Goal: Book appointment/travel/reservation

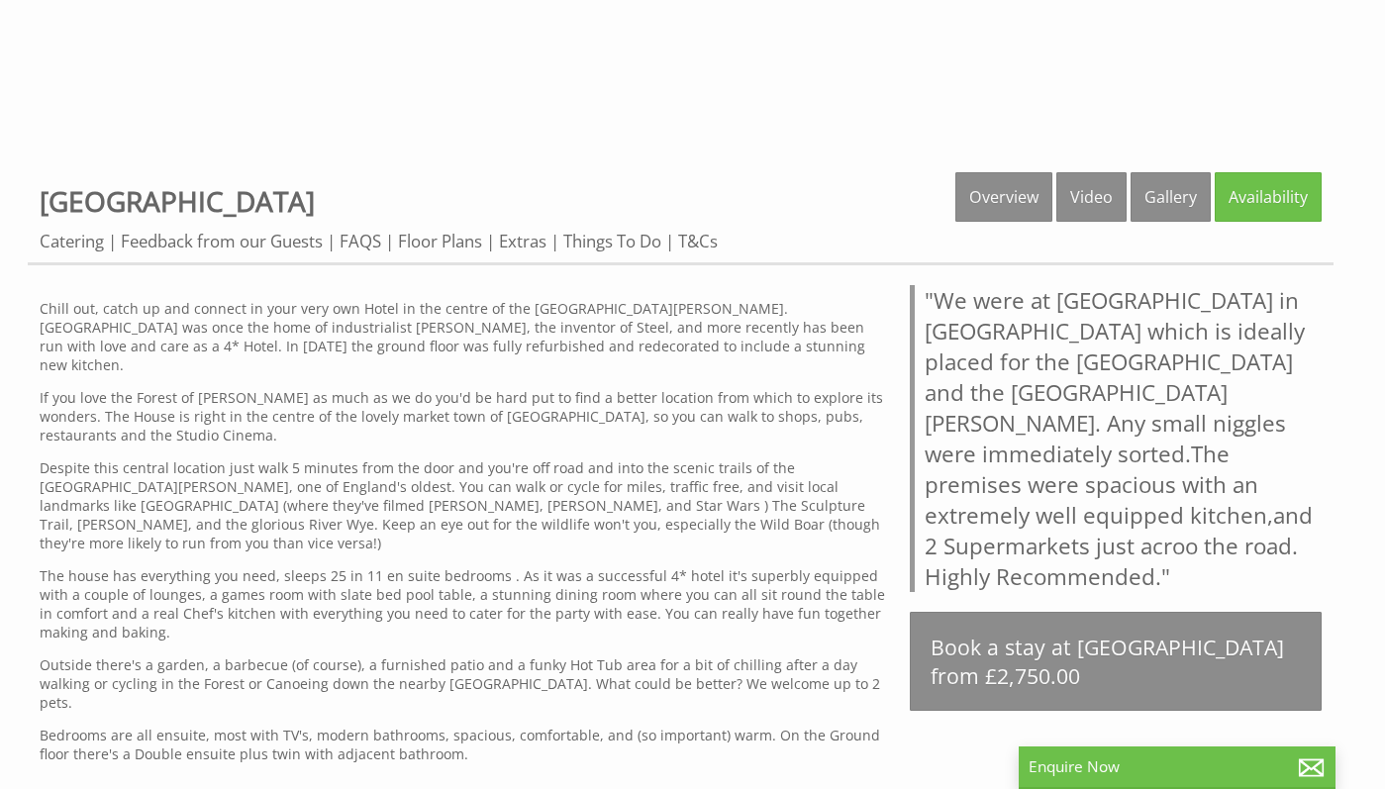
scroll to position [661, 0]
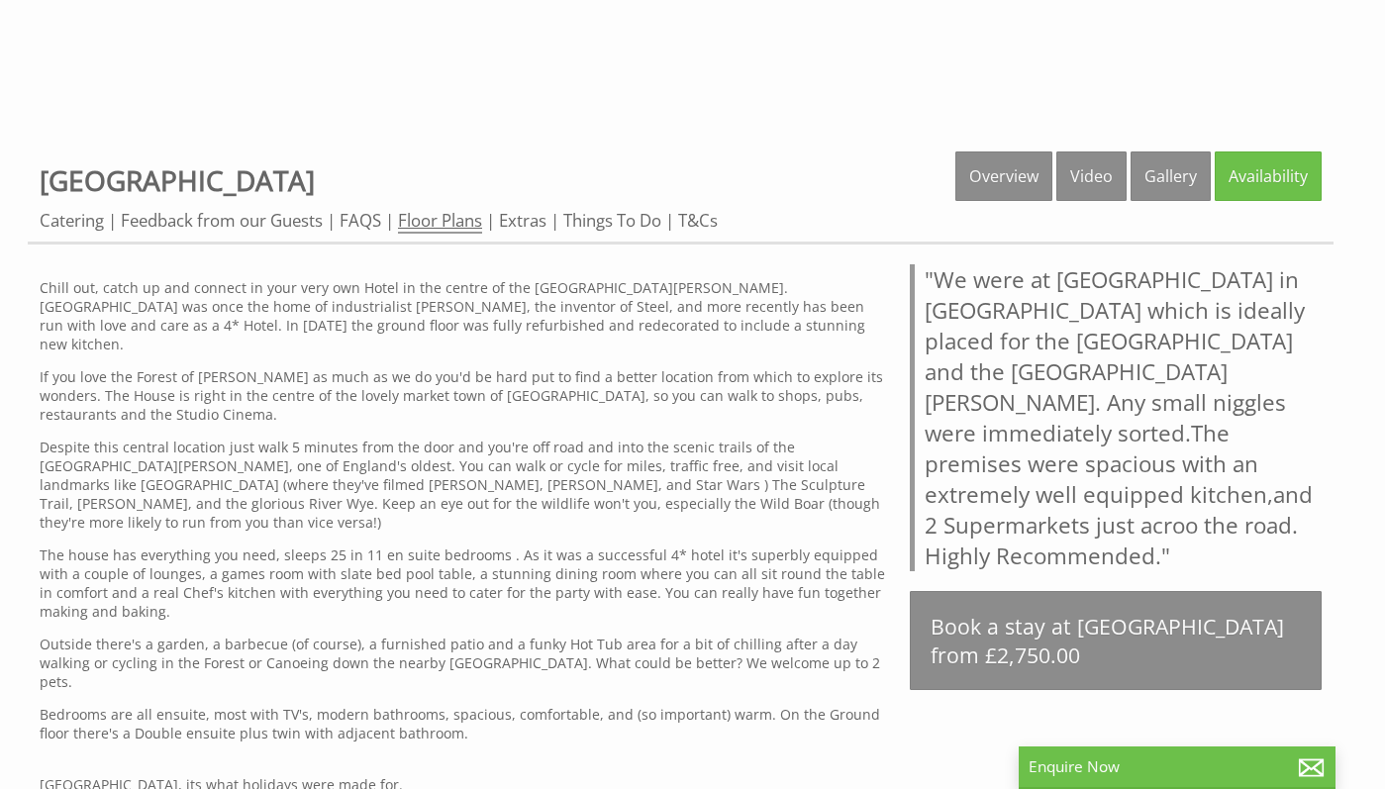
click at [464, 228] on link "Floor Plans" at bounding box center [440, 221] width 84 height 25
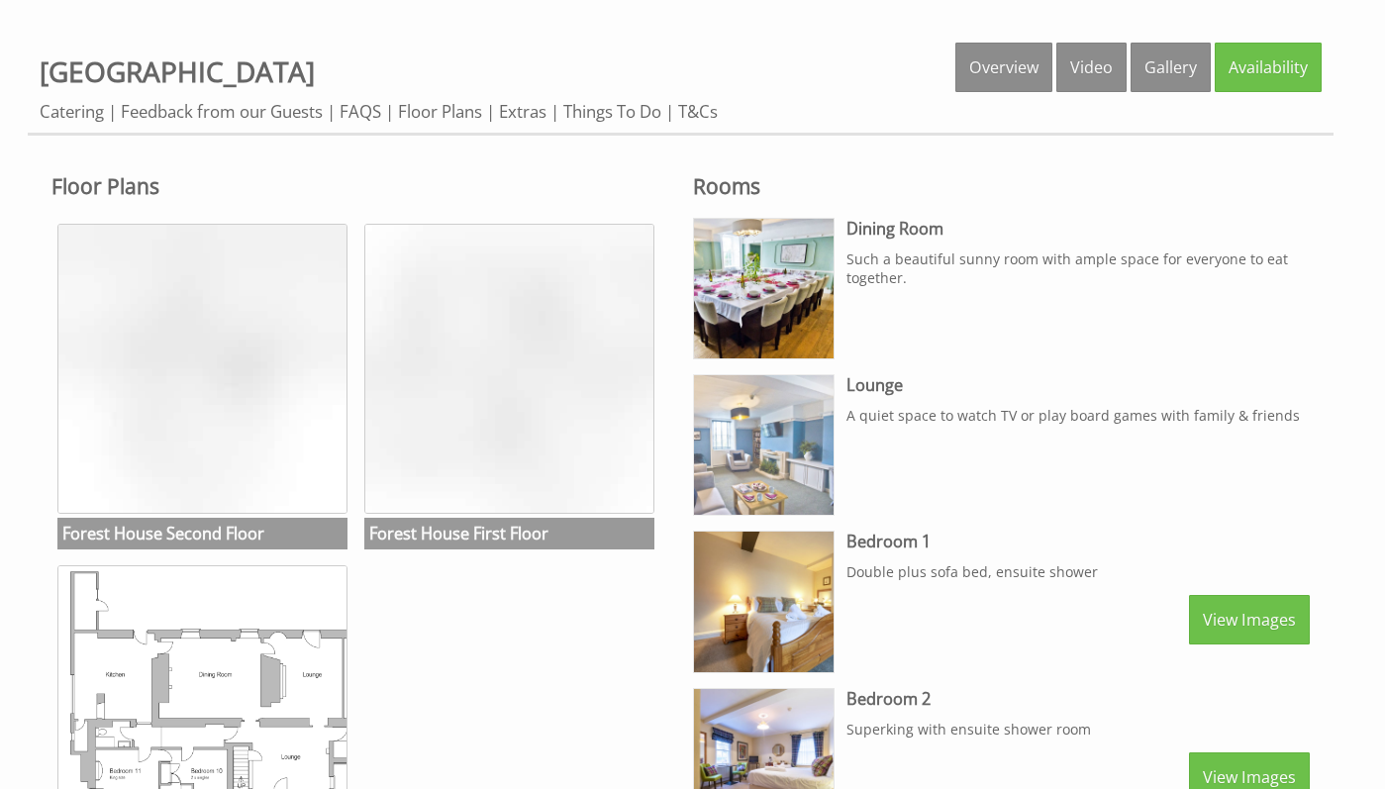
scroll to position [774, 0]
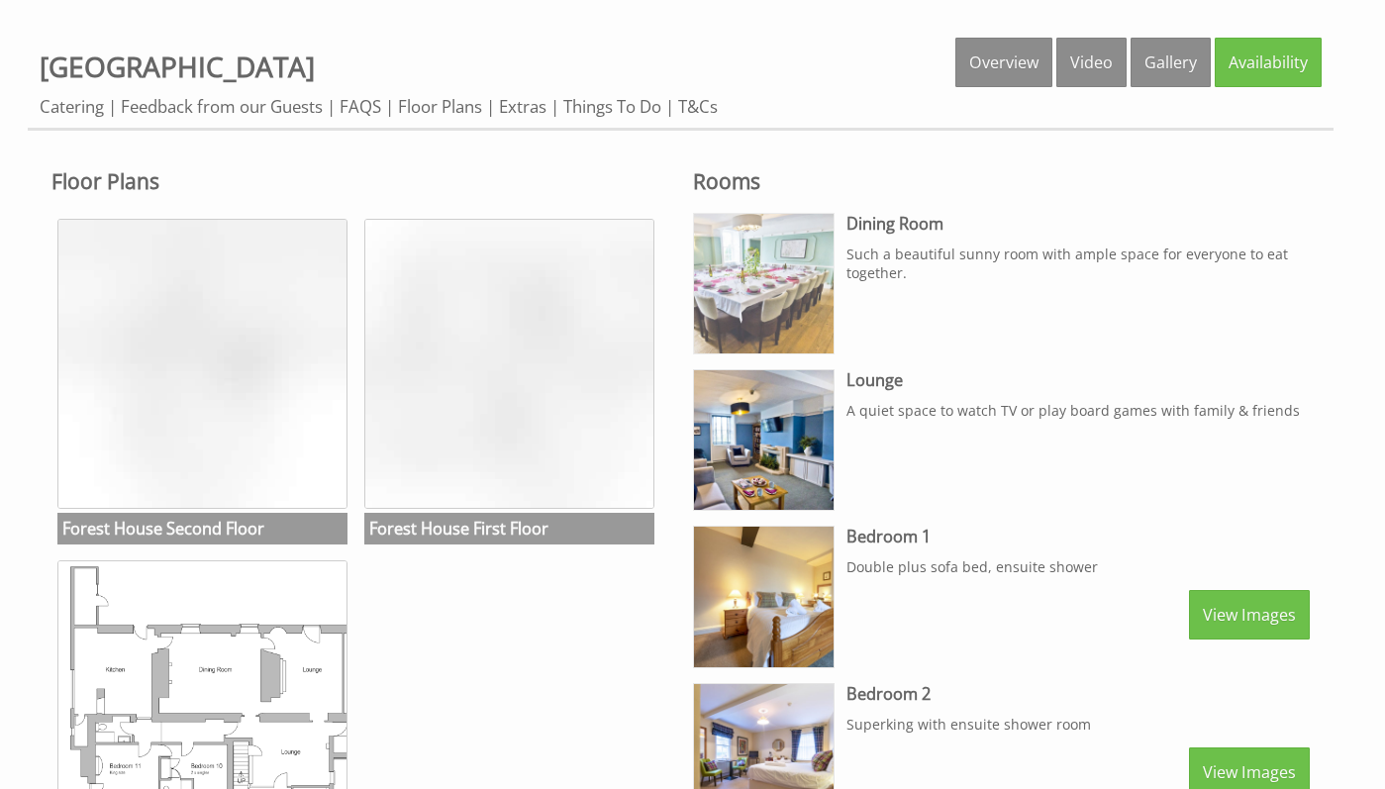
click at [791, 286] on img at bounding box center [764, 284] width 140 height 140
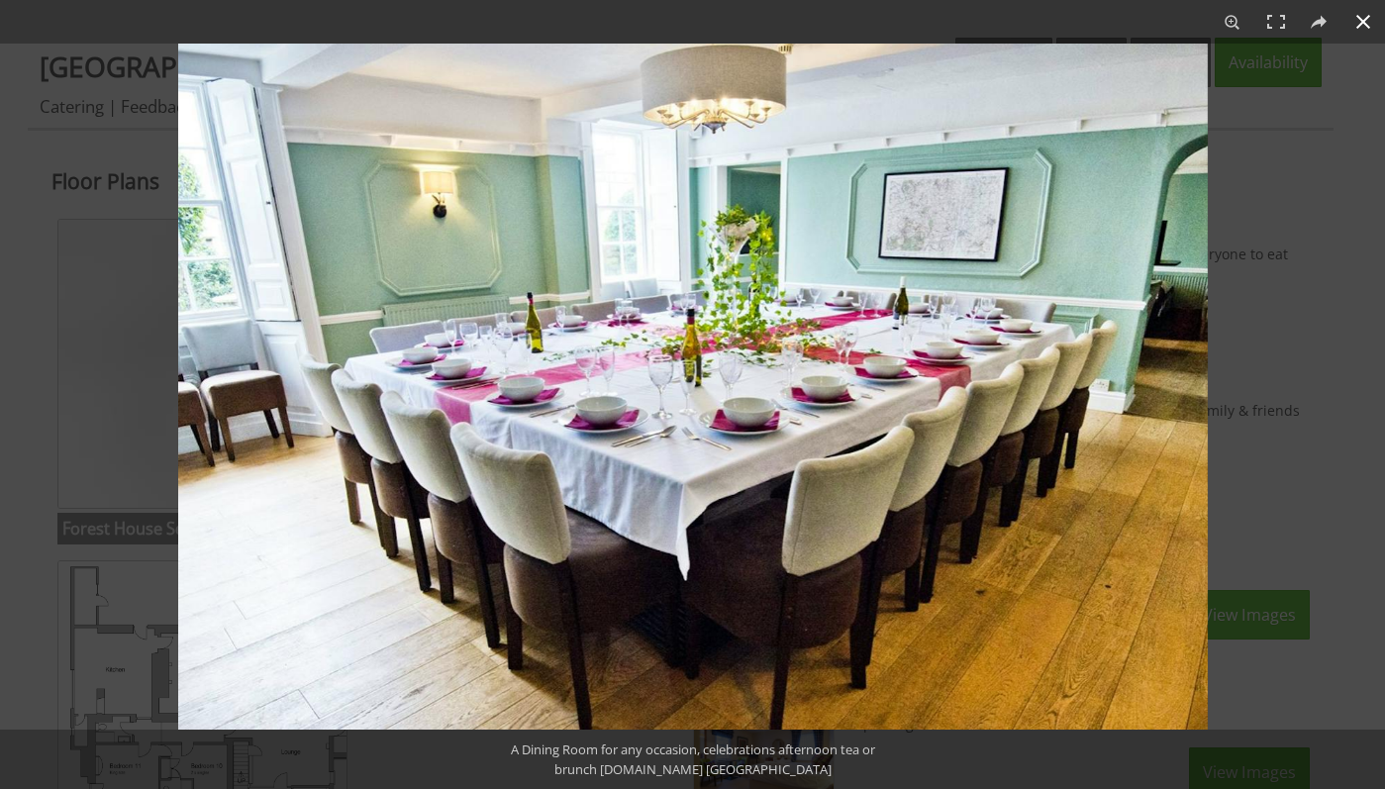
click at [1259, 496] on div at bounding box center [870, 438] width 1385 height 789
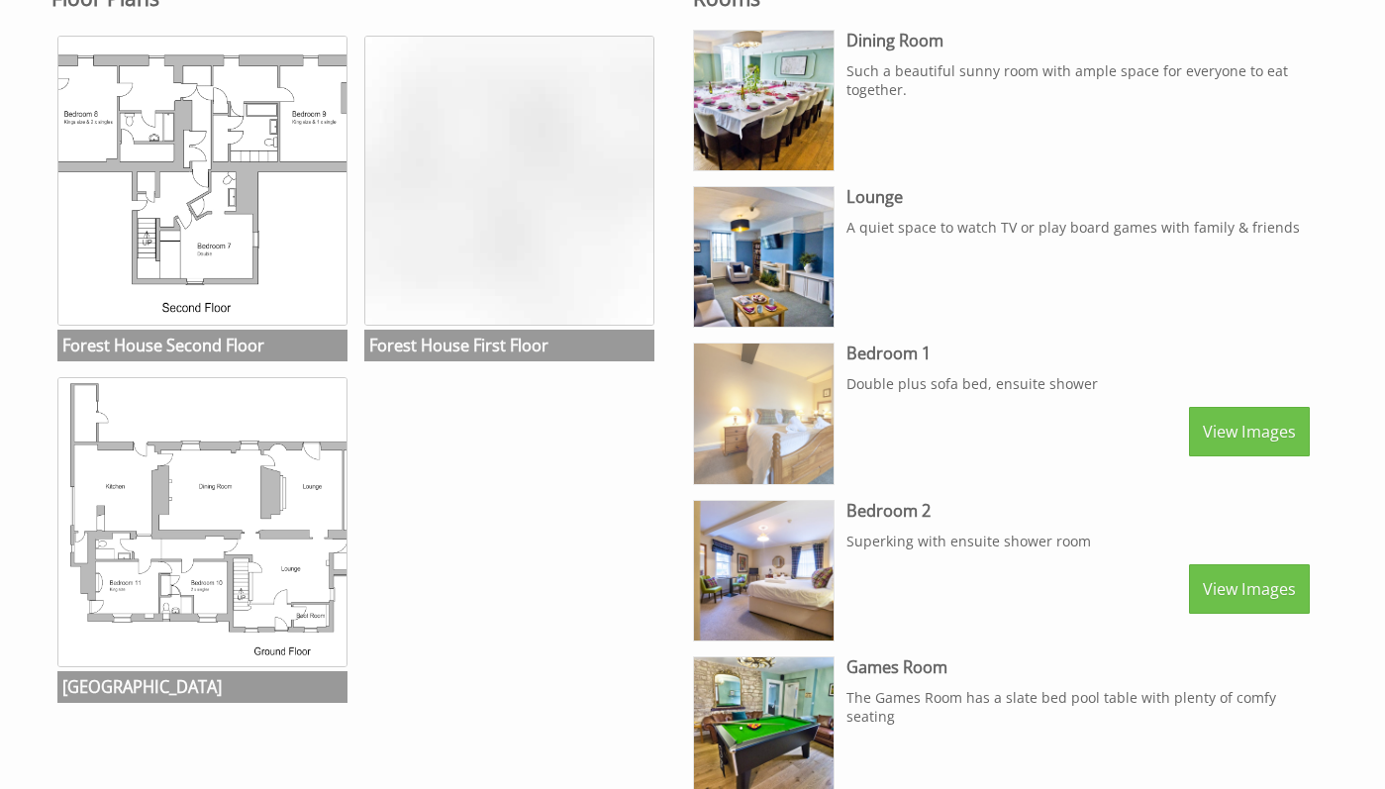
scroll to position [959, 0]
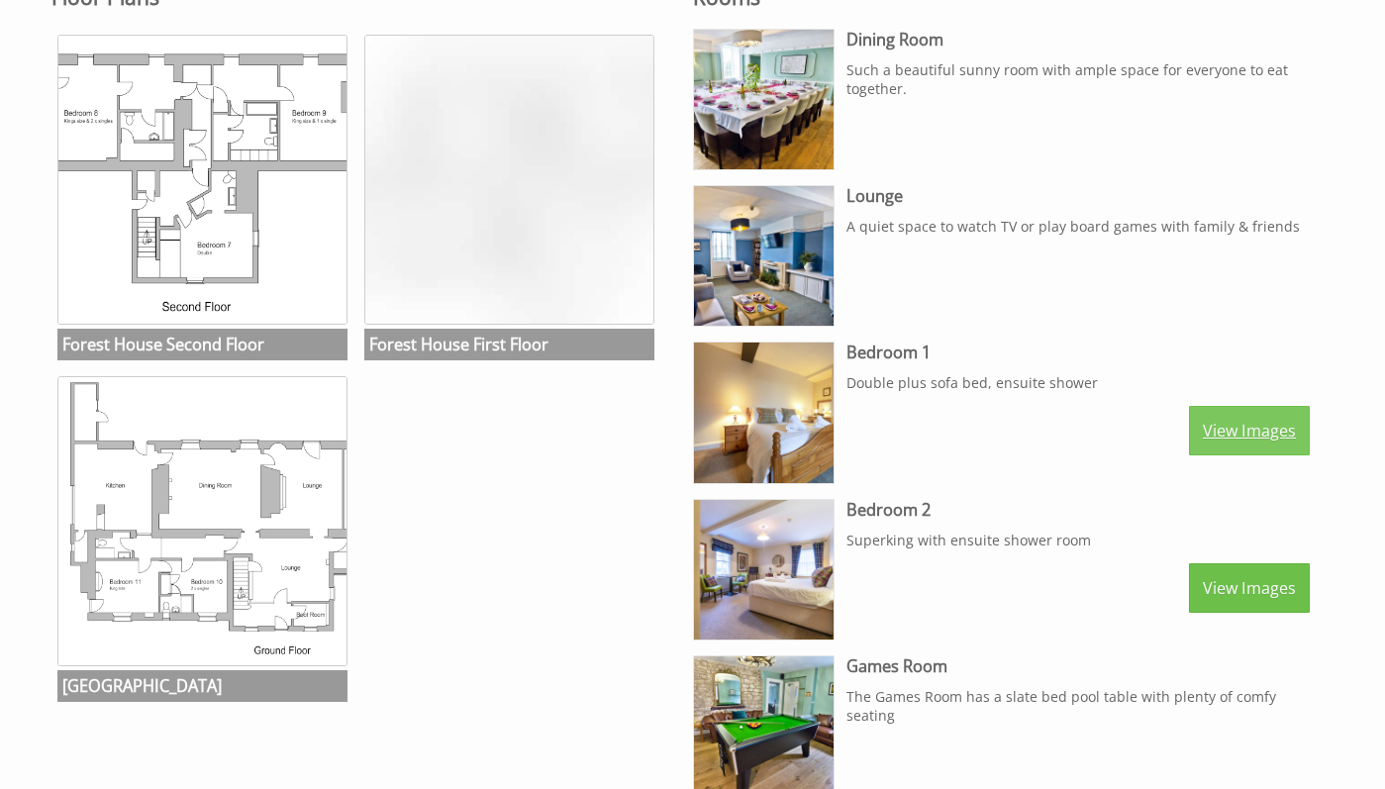
click at [1247, 430] on link "View Images" at bounding box center [1249, 431] width 121 height 50
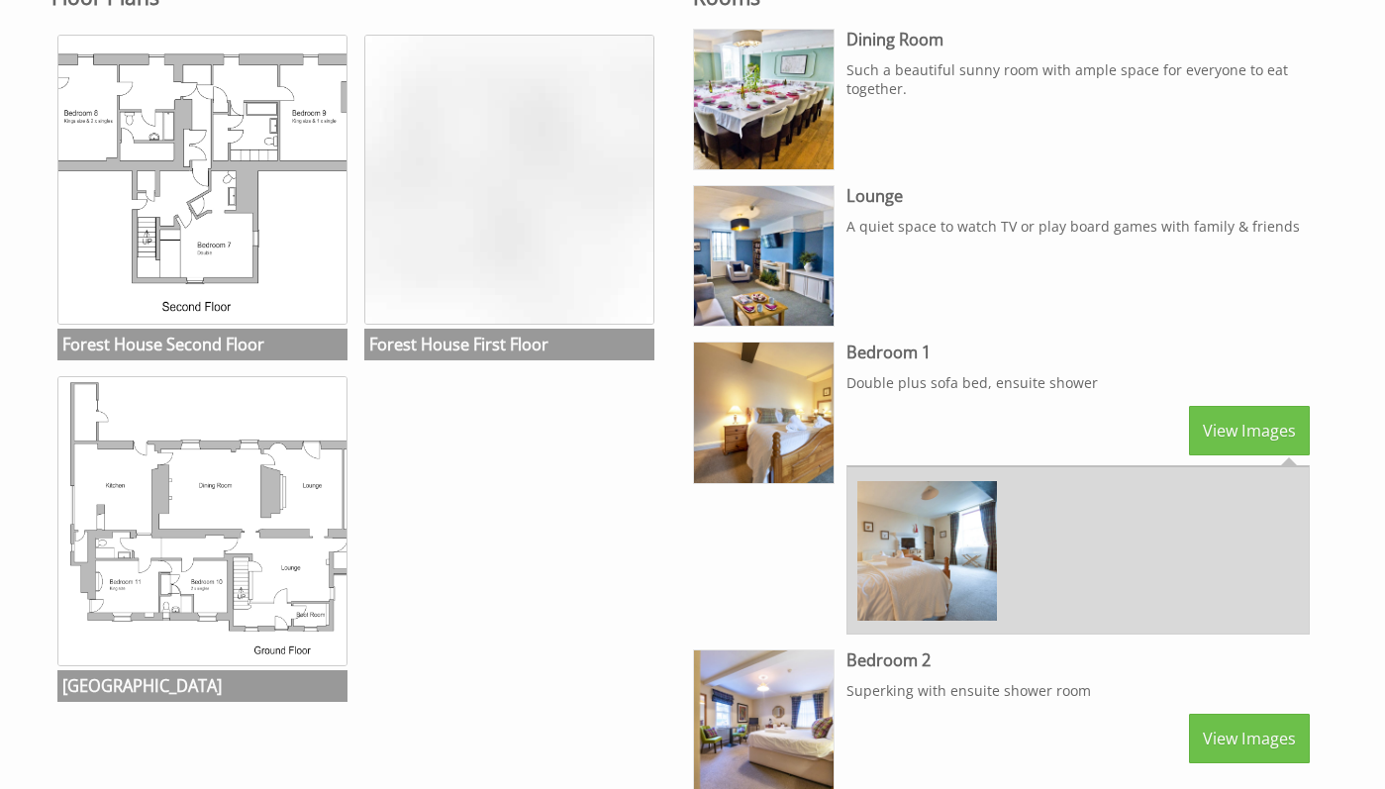
scroll to position [958, 0]
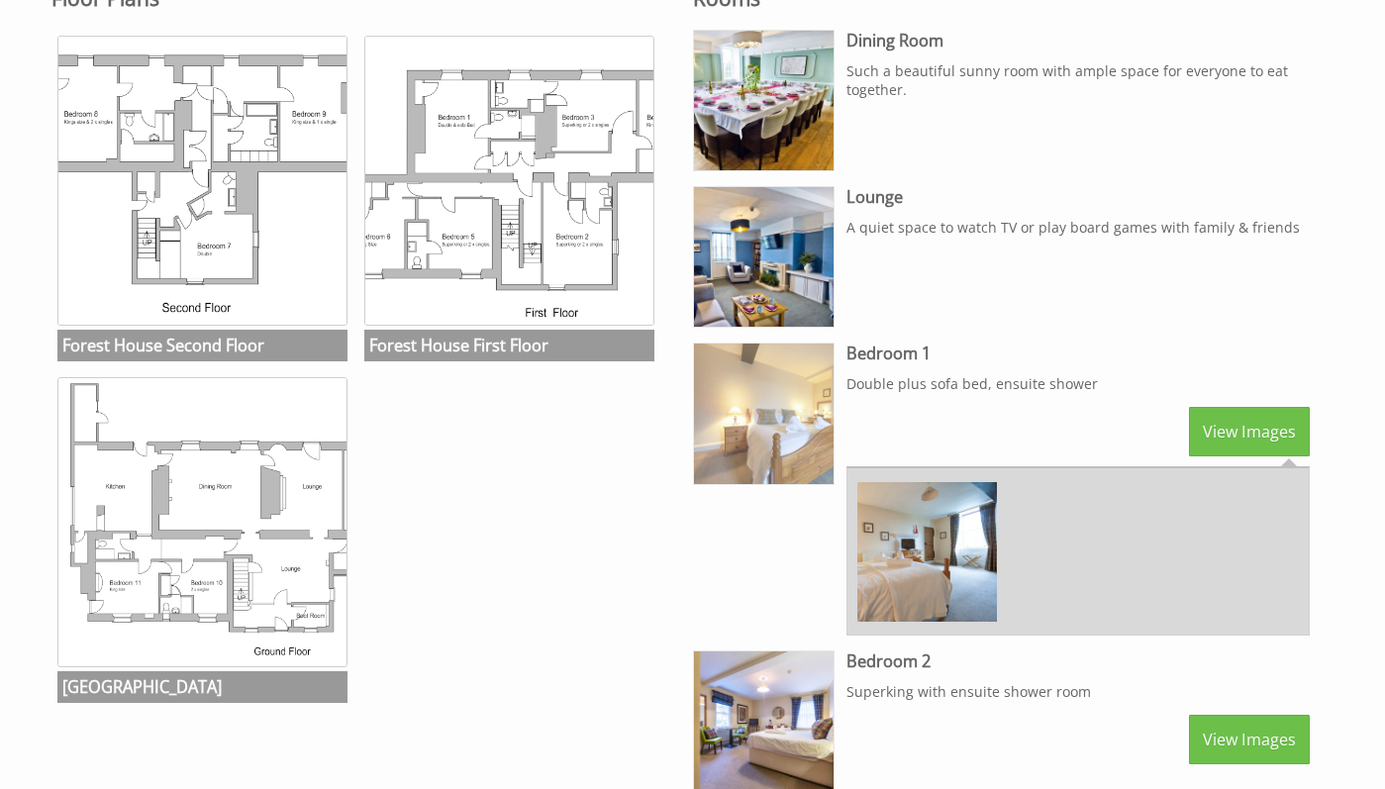
click at [769, 429] on img at bounding box center [764, 414] width 140 height 140
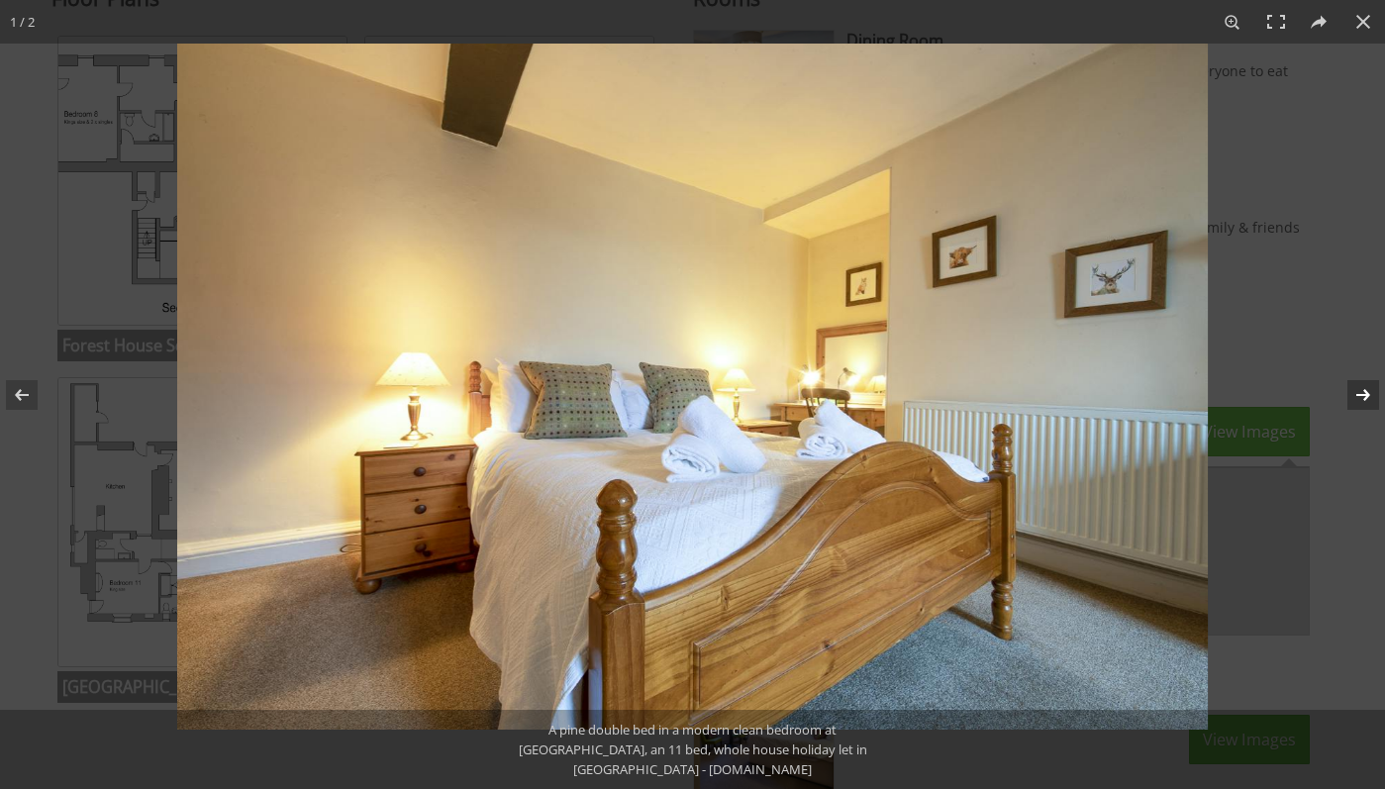
click at [1374, 396] on button at bounding box center [1350, 395] width 69 height 99
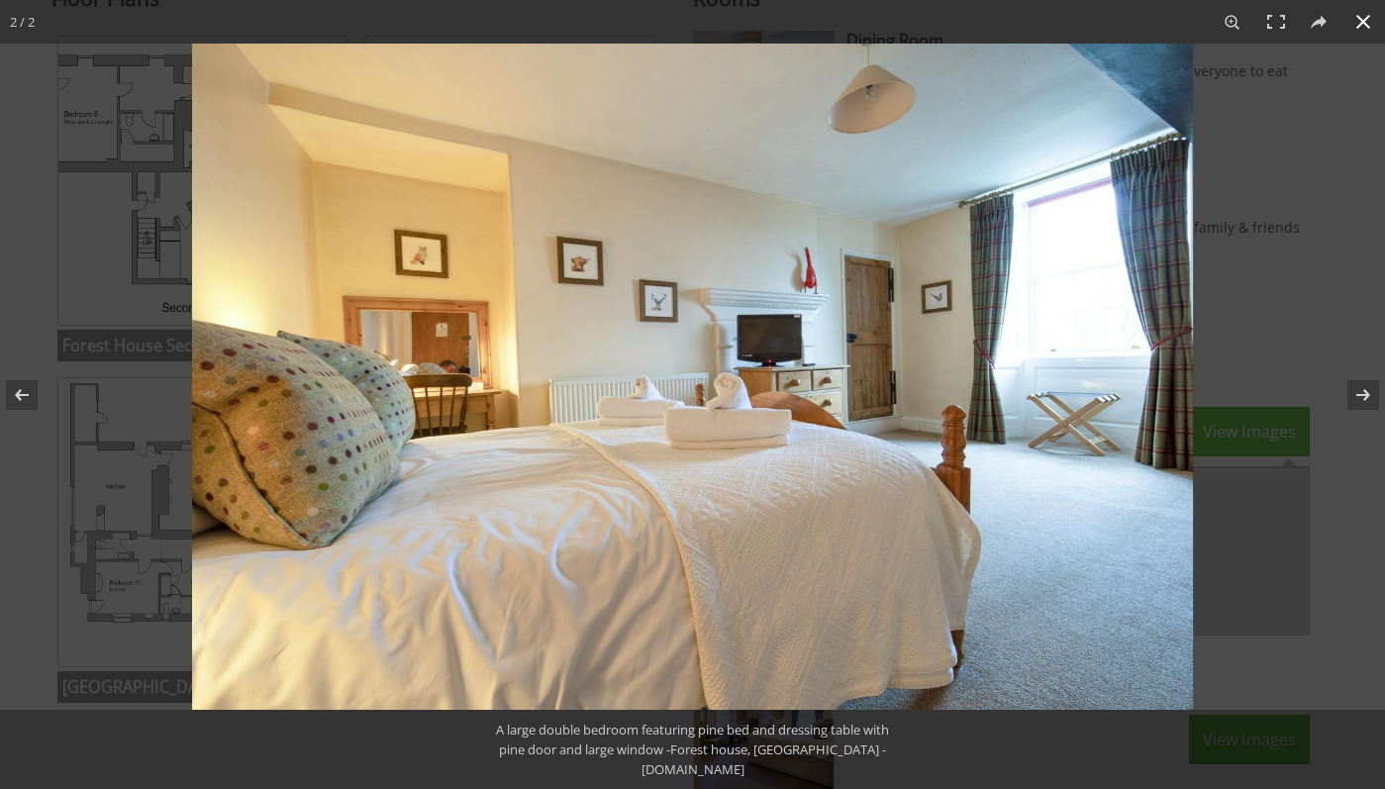
click at [1362, 21] on button at bounding box center [1364, 22] width 44 height 44
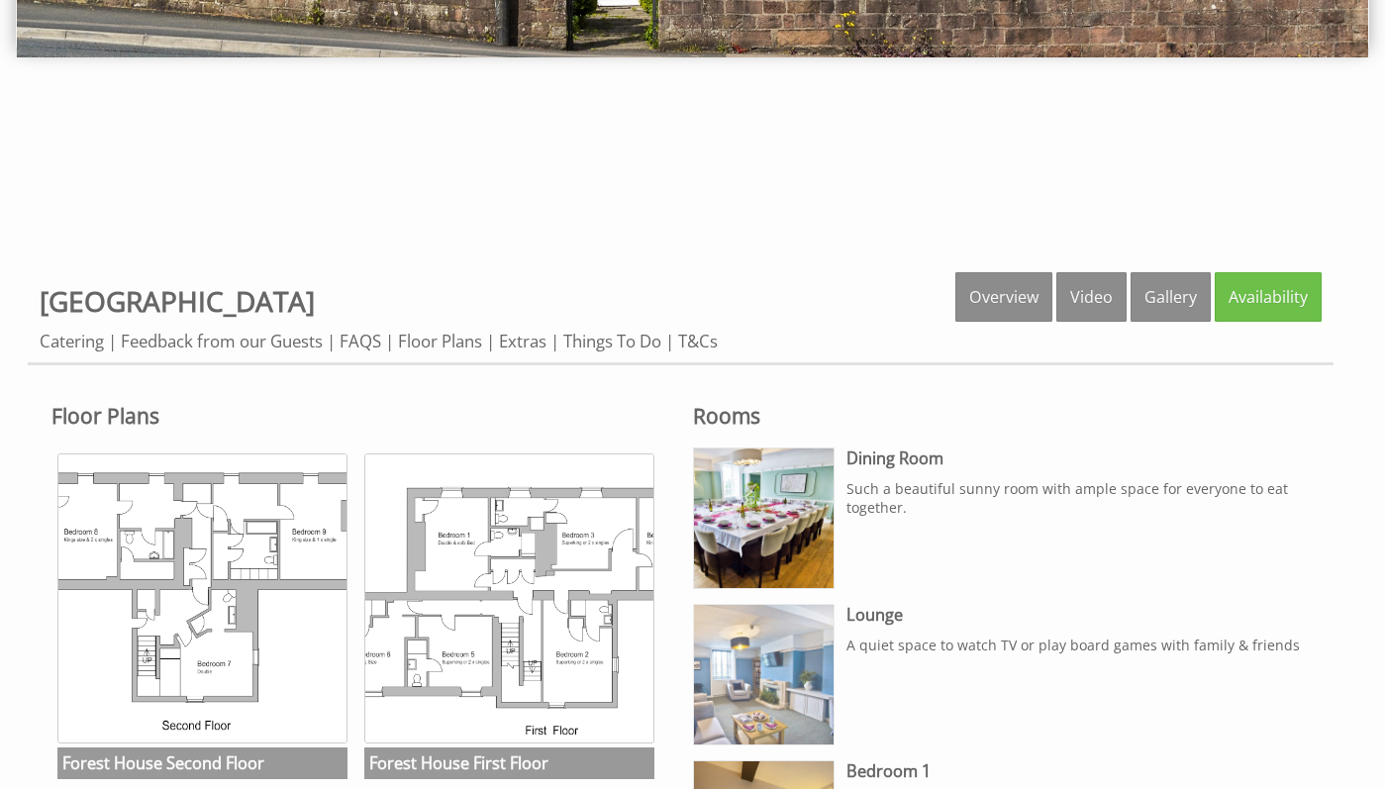
scroll to position [703, 0]
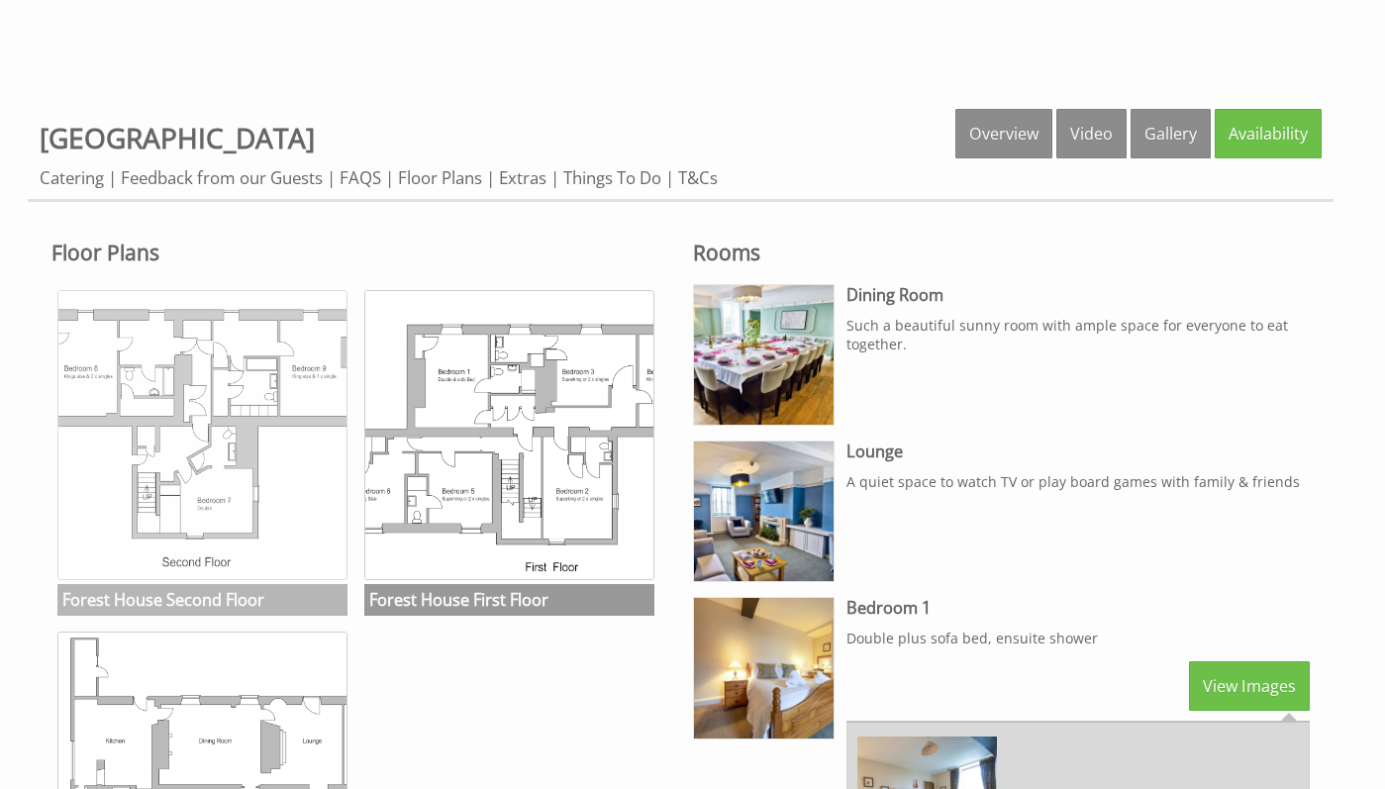
click at [301, 477] on img at bounding box center [202, 435] width 290 height 290
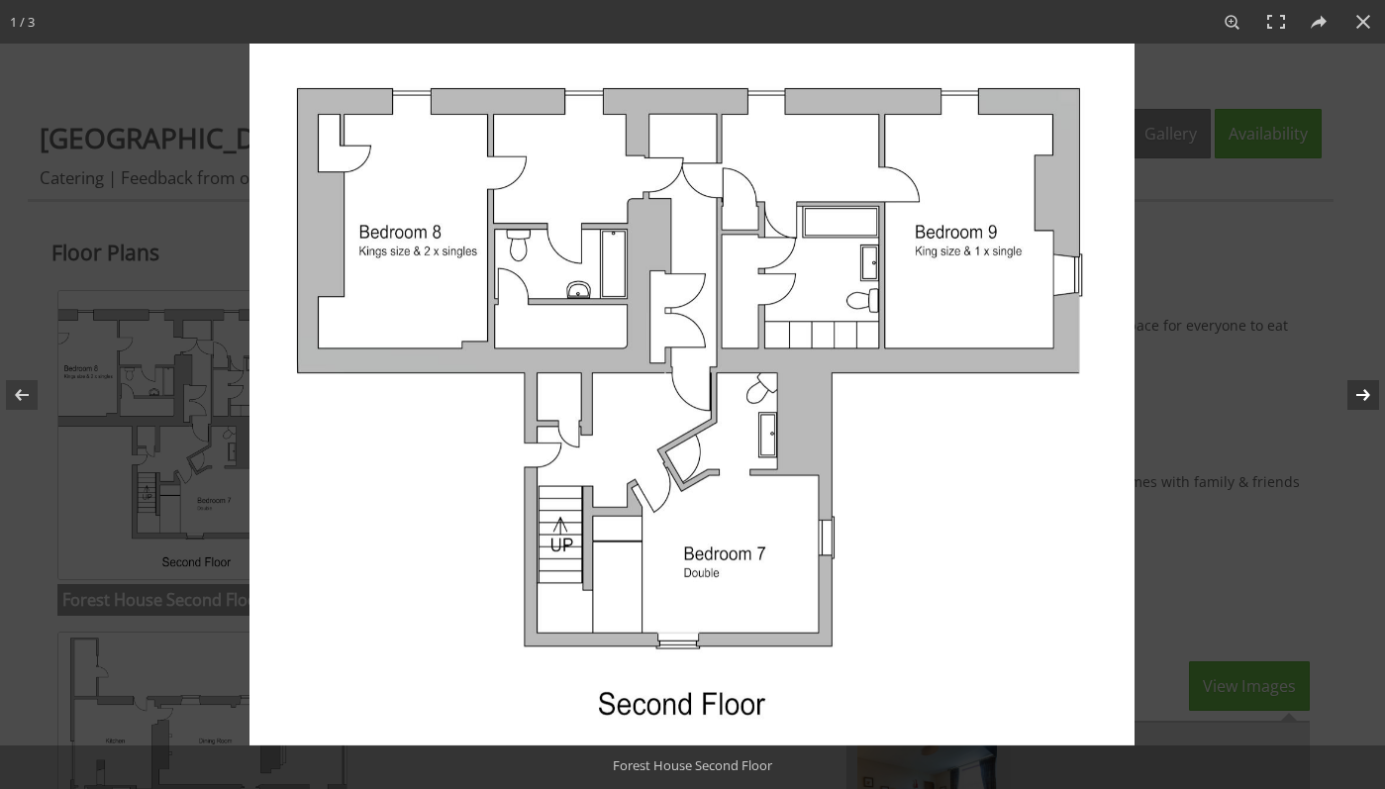
click at [1367, 392] on button at bounding box center [1350, 395] width 69 height 99
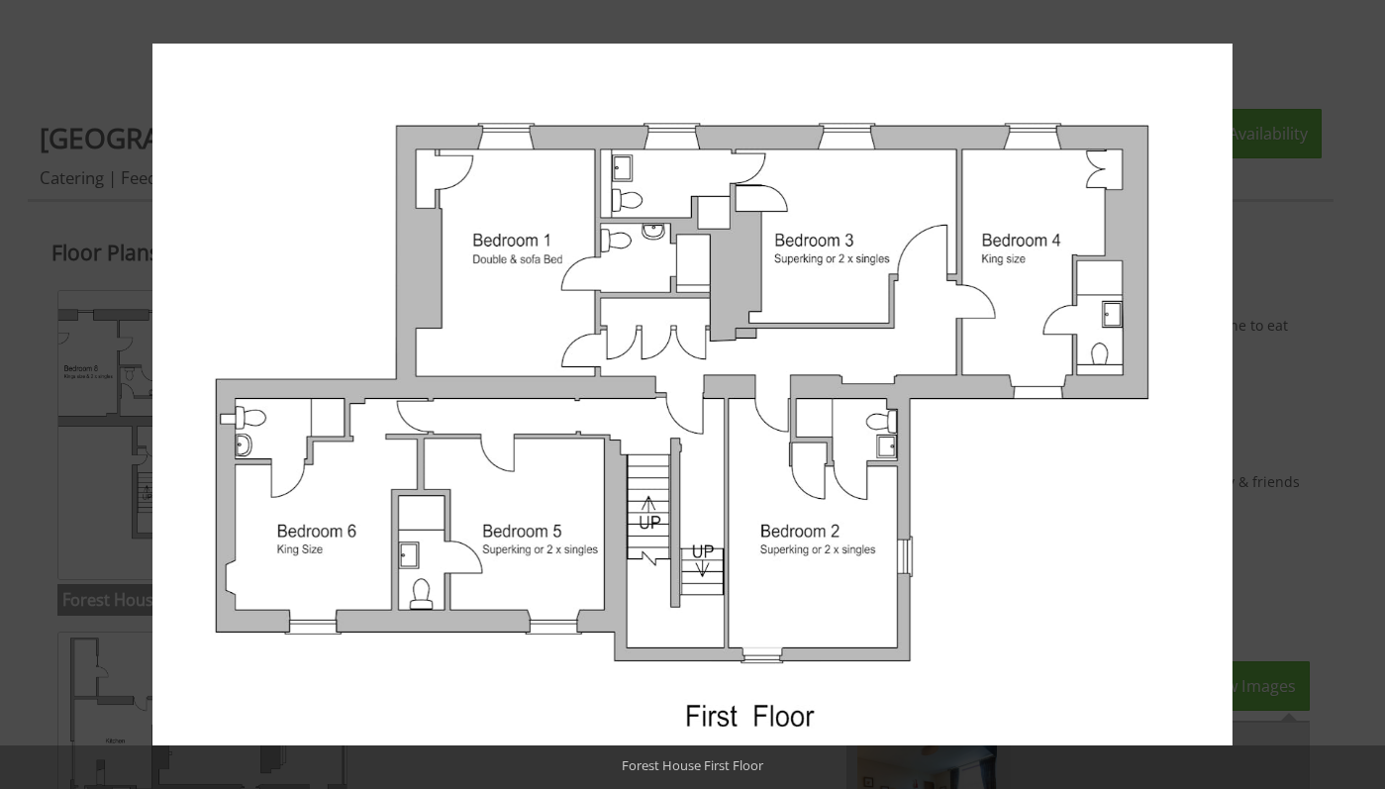
click at [1368, 392] on button at bounding box center [1350, 395] width 69 height 99
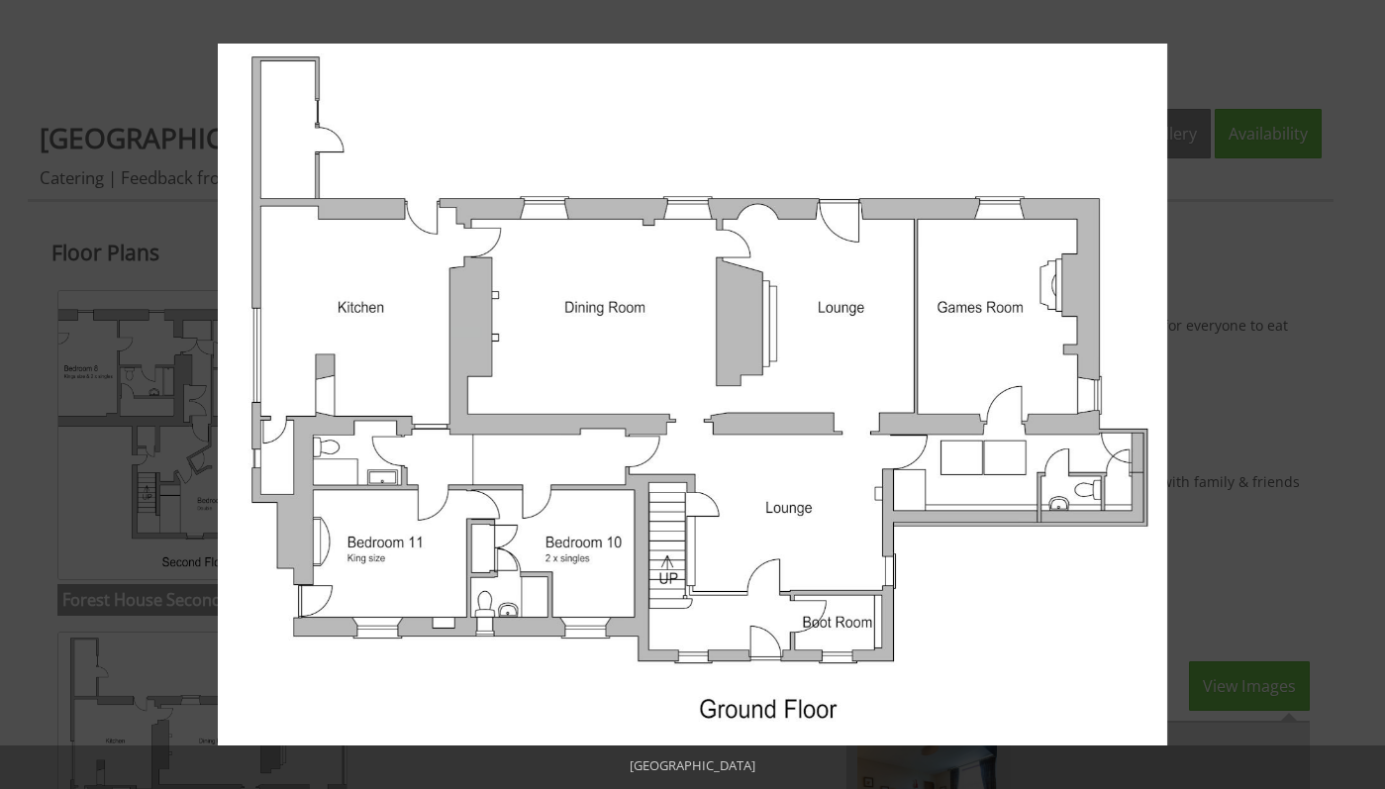
click at [1368, 392] on button at bounding box center [1350, 395] width 69 height 99
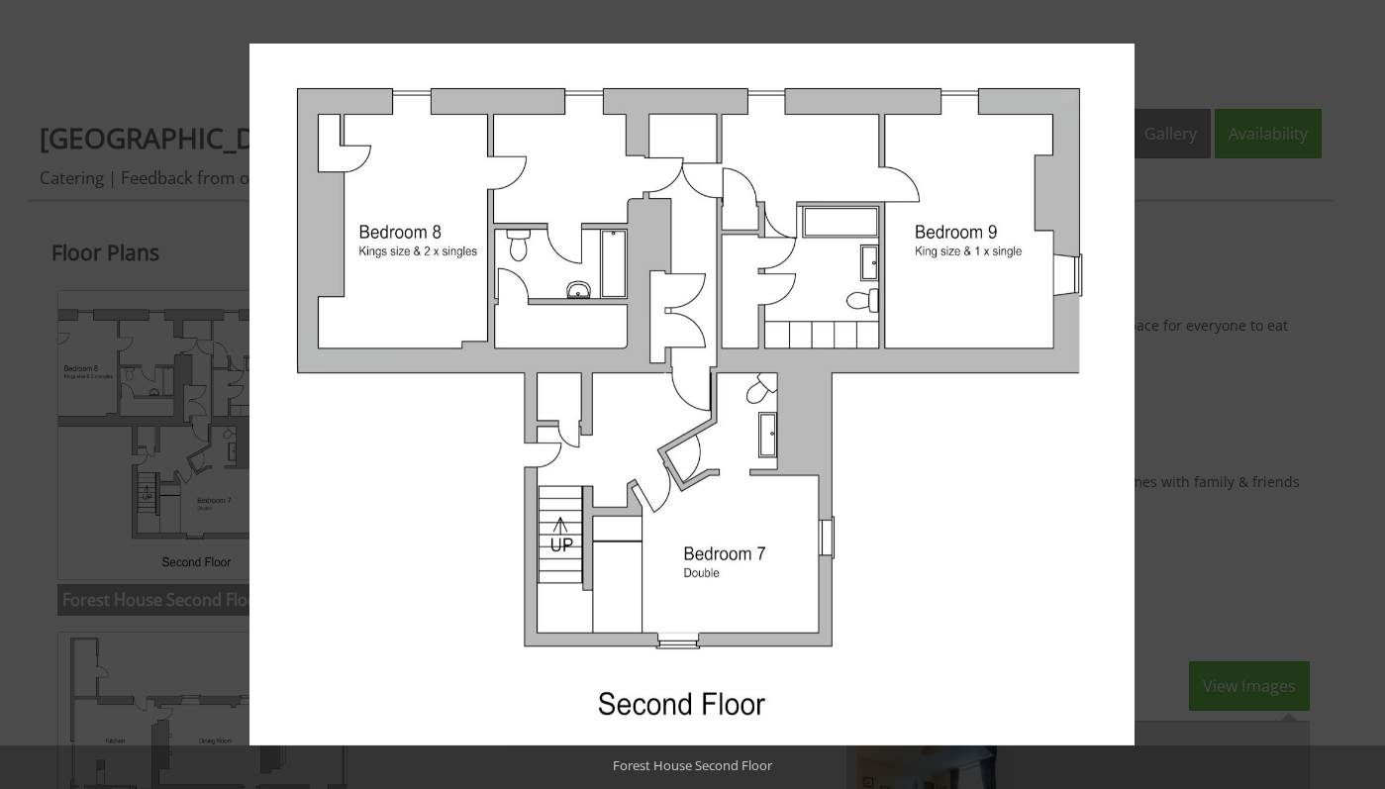
click at [1368, 392] on button at bounding box center [1350, 395] width 69 height 99
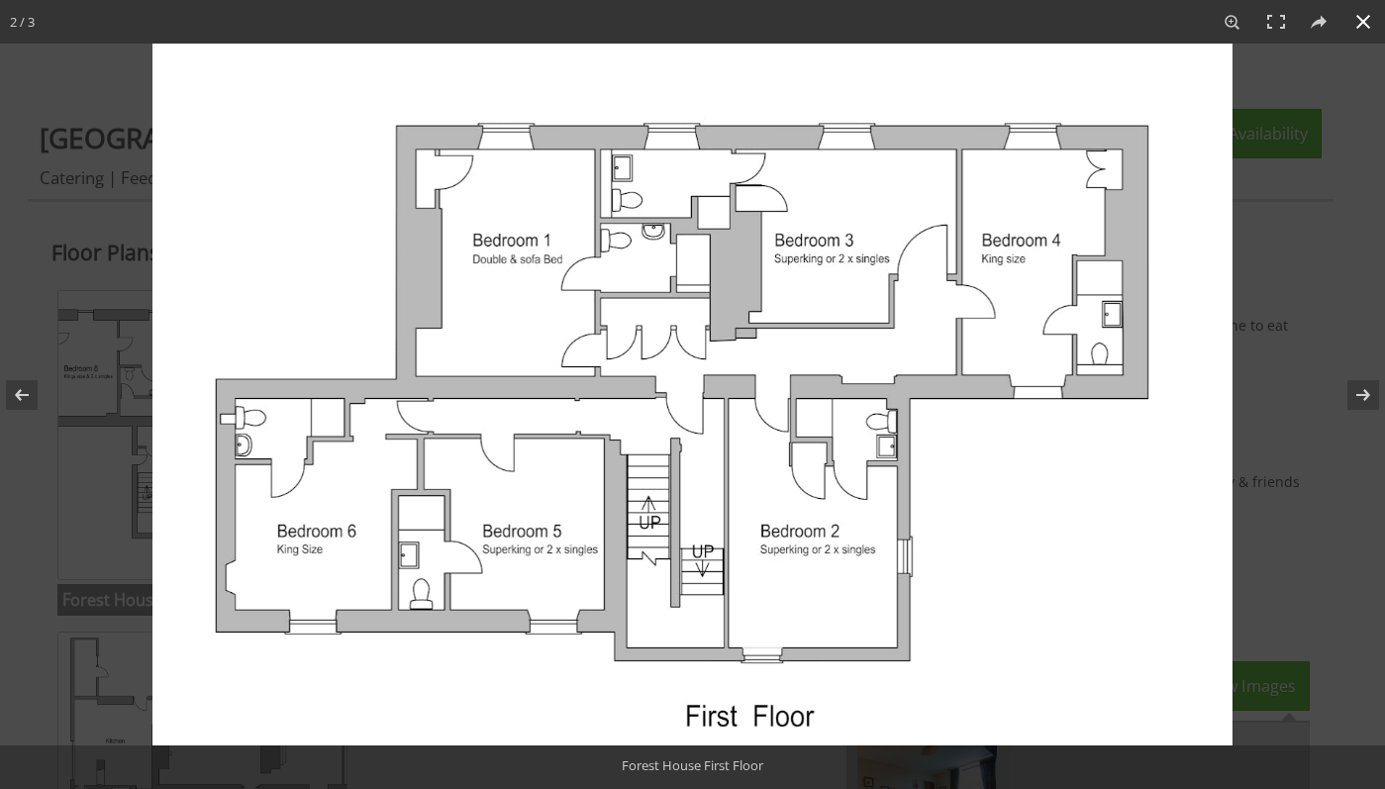
click at [1369, 17] on button at bounding box center [1364, 22] width 44 height 44
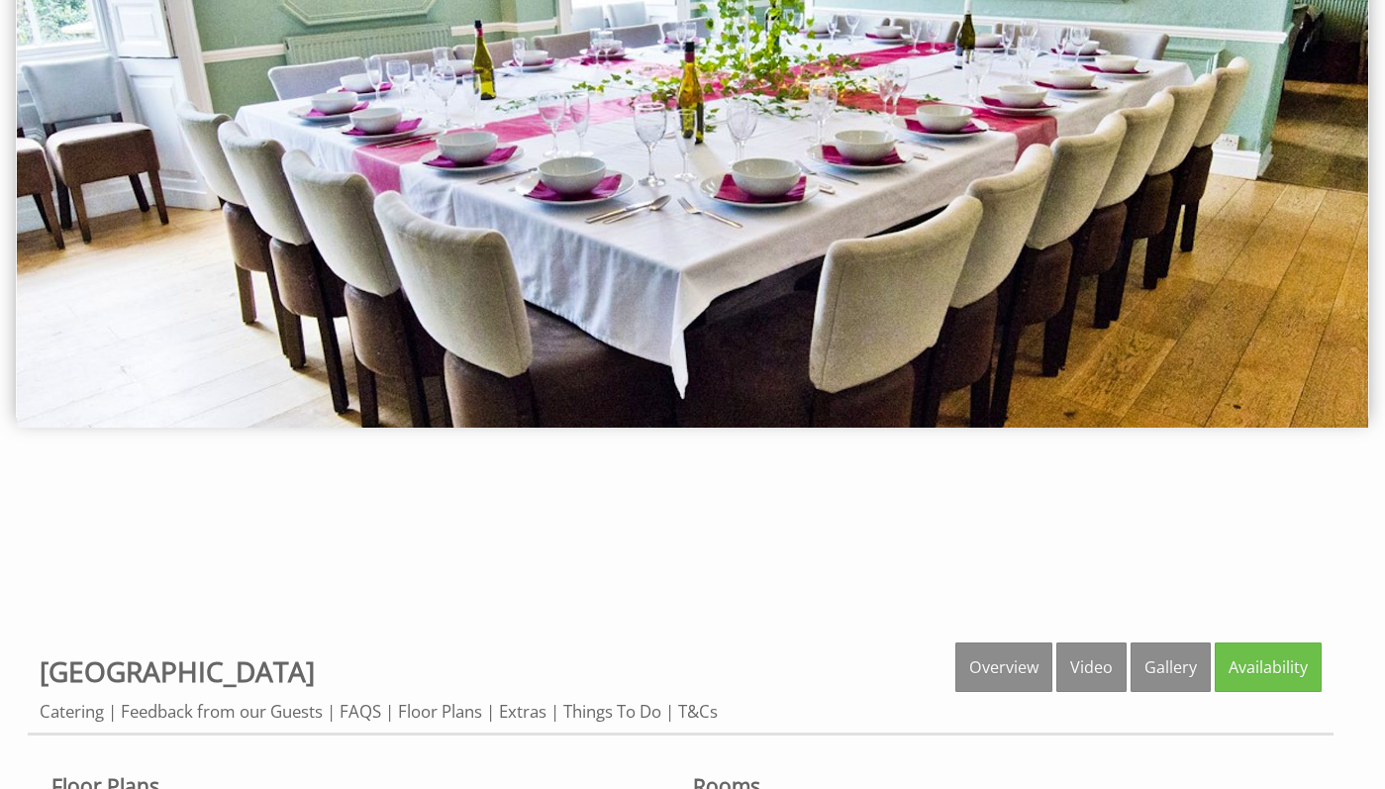
scroll to position [741, 0]
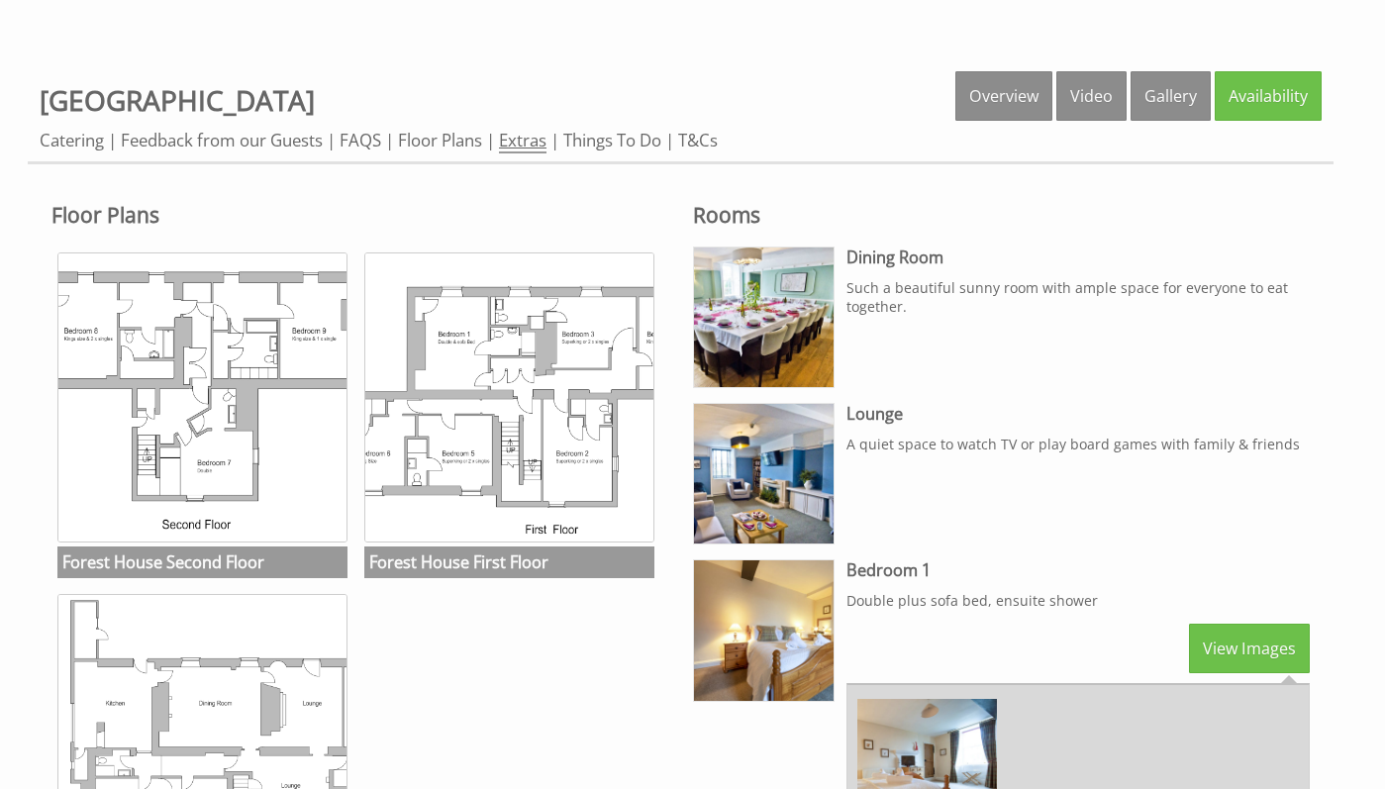
click at [535, 143] on link "Extras" at bounding box center [523, 141] width 48 height 25
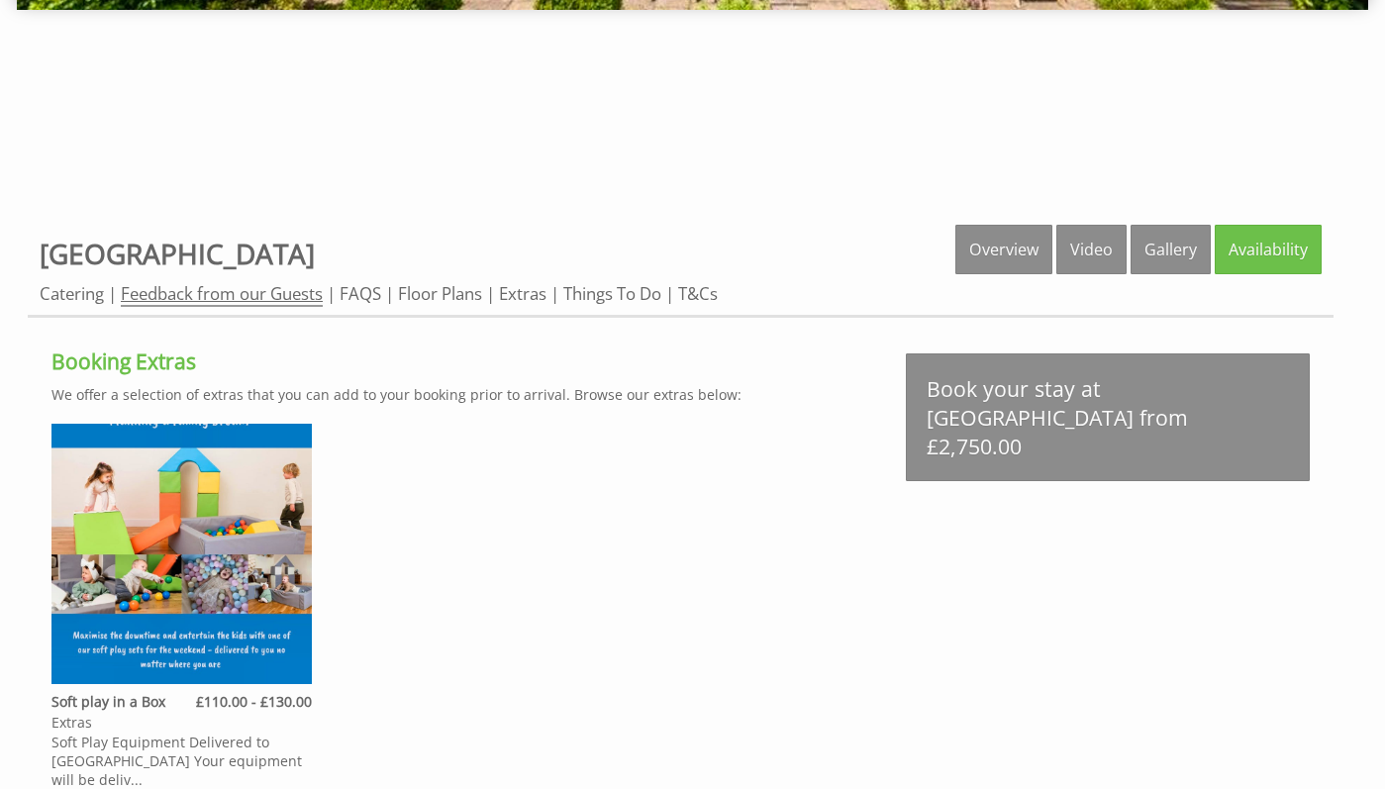
scroll to position [586, 0]
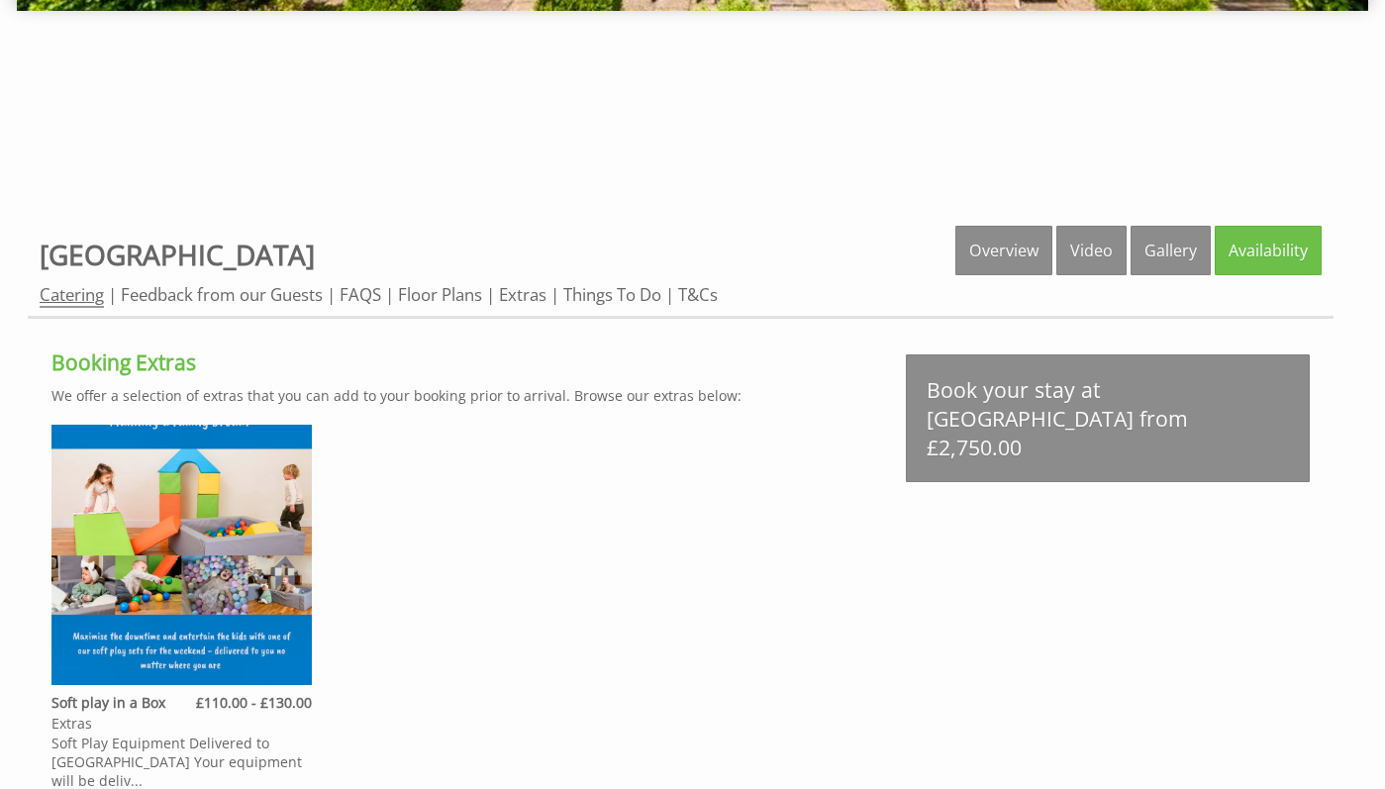
click at [64, 304] on link "Catering" at bounding box center [72, 295] width 64 height 25
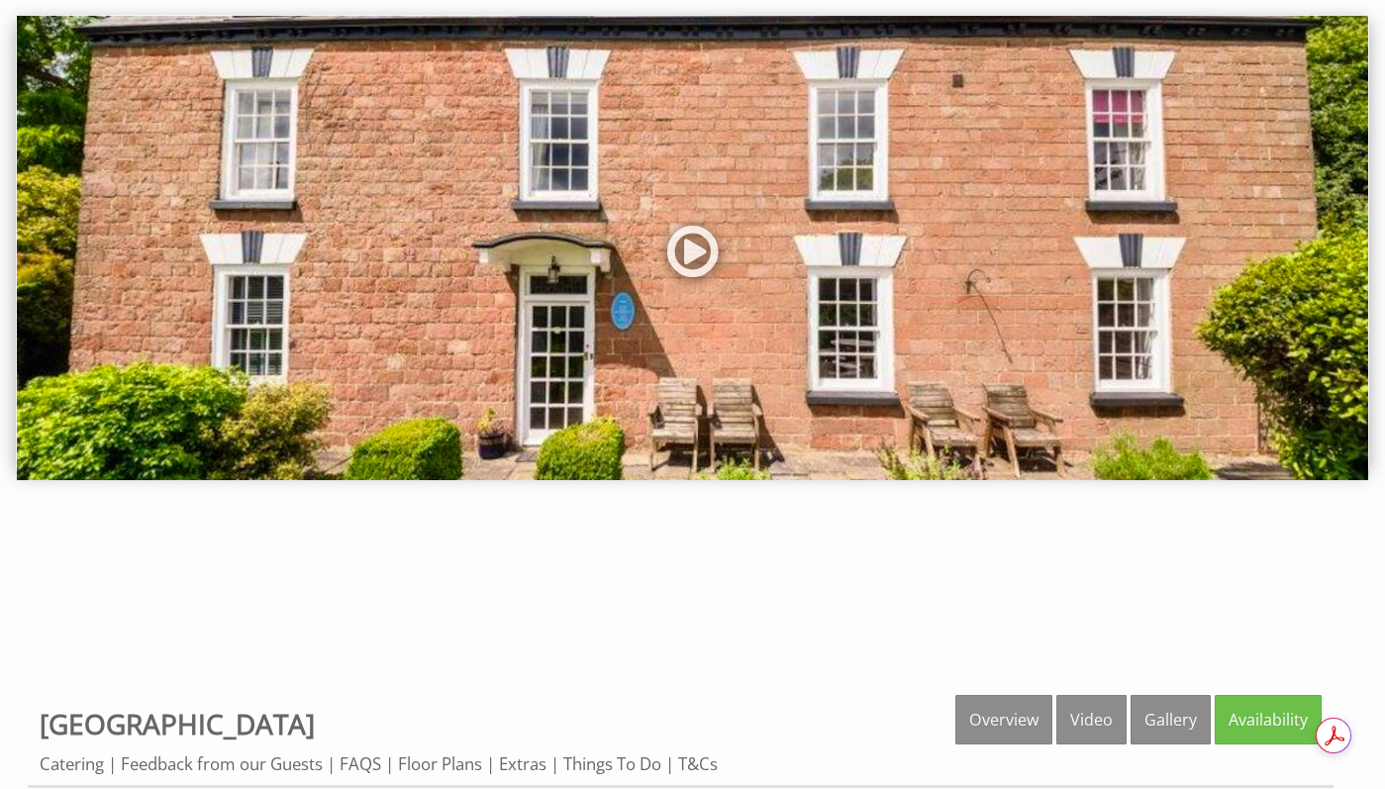
scroll to position [282, 0]
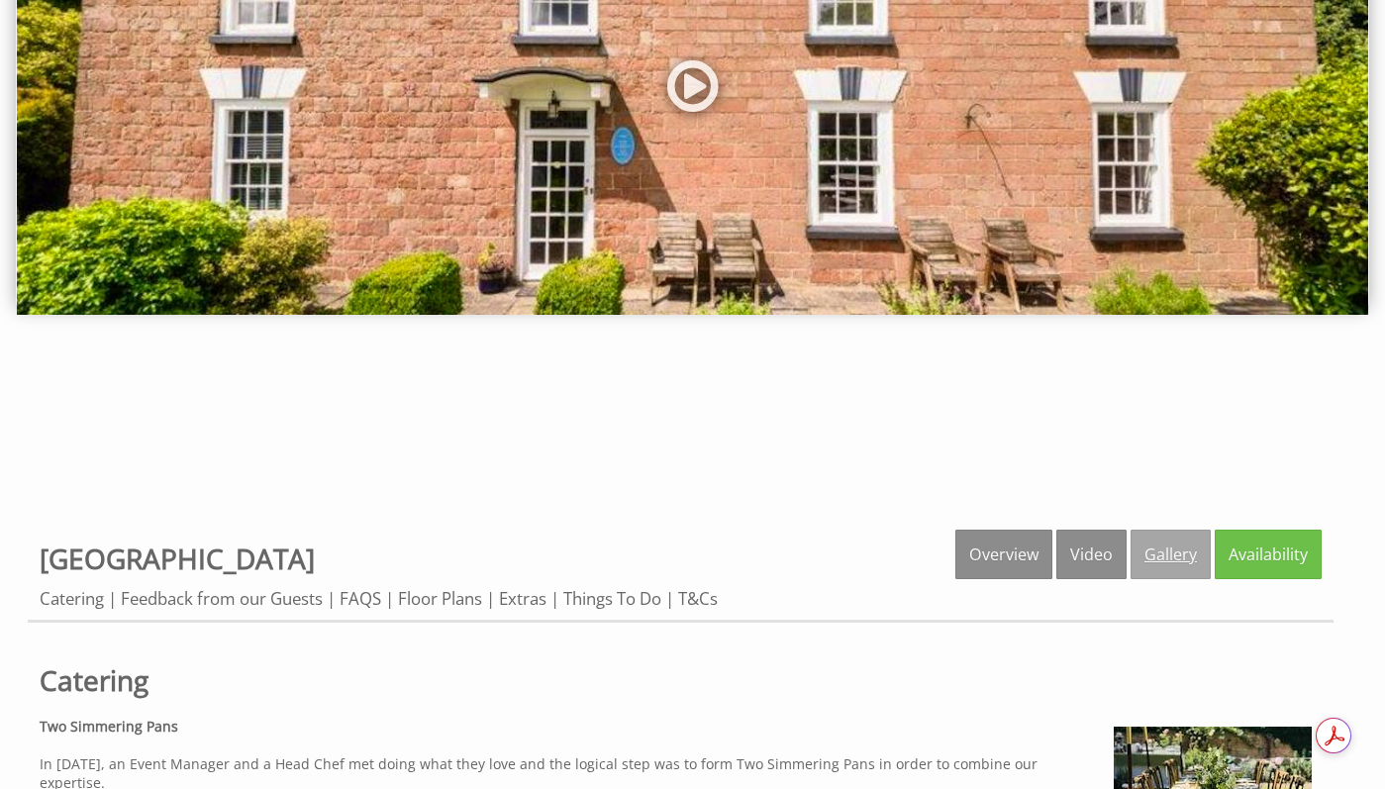
click at [1169, 563] on link "Gallery" at bounding box center [1171, 555] width 80 height 50
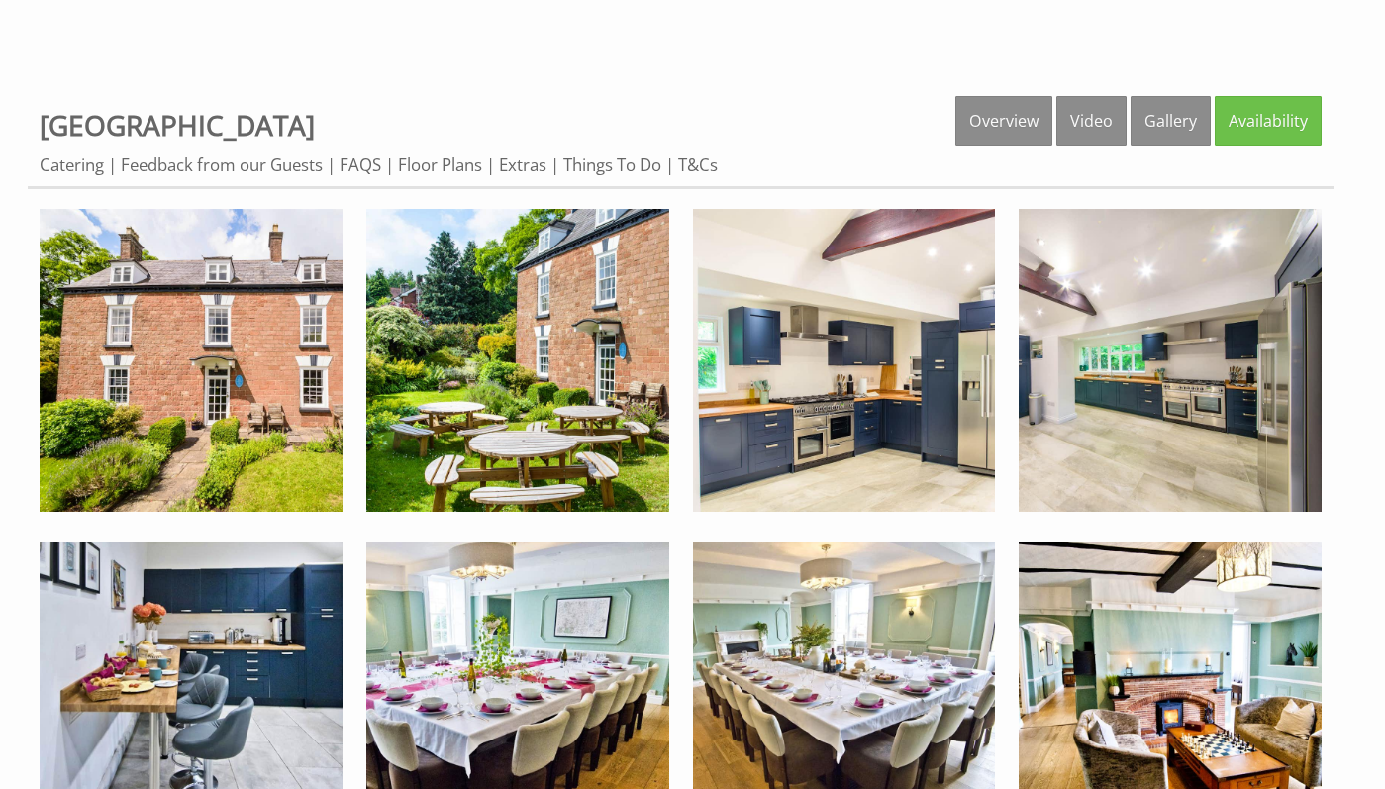
scroll to position [810, 0]
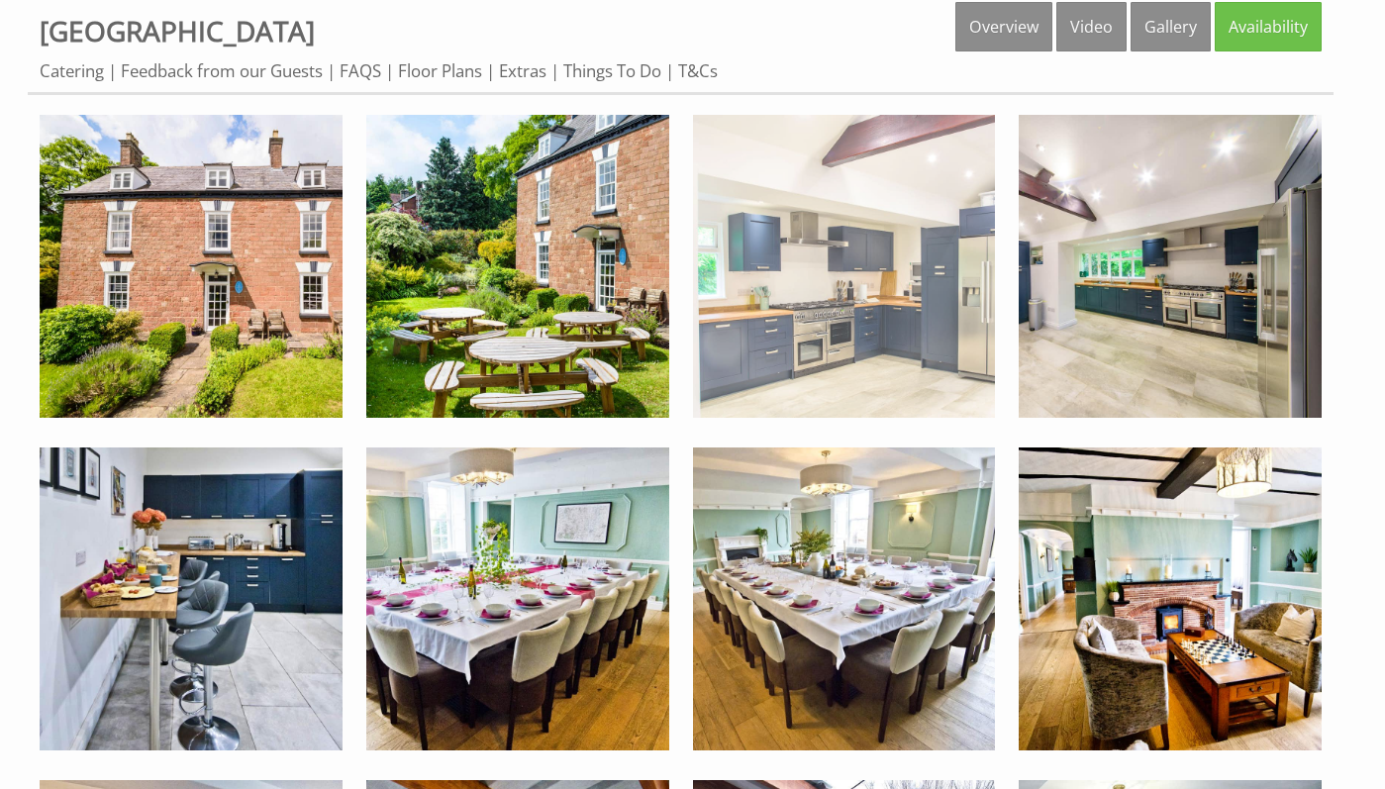
click at [848, 351] on img at bounding box center [844, 266] width 303 height 303
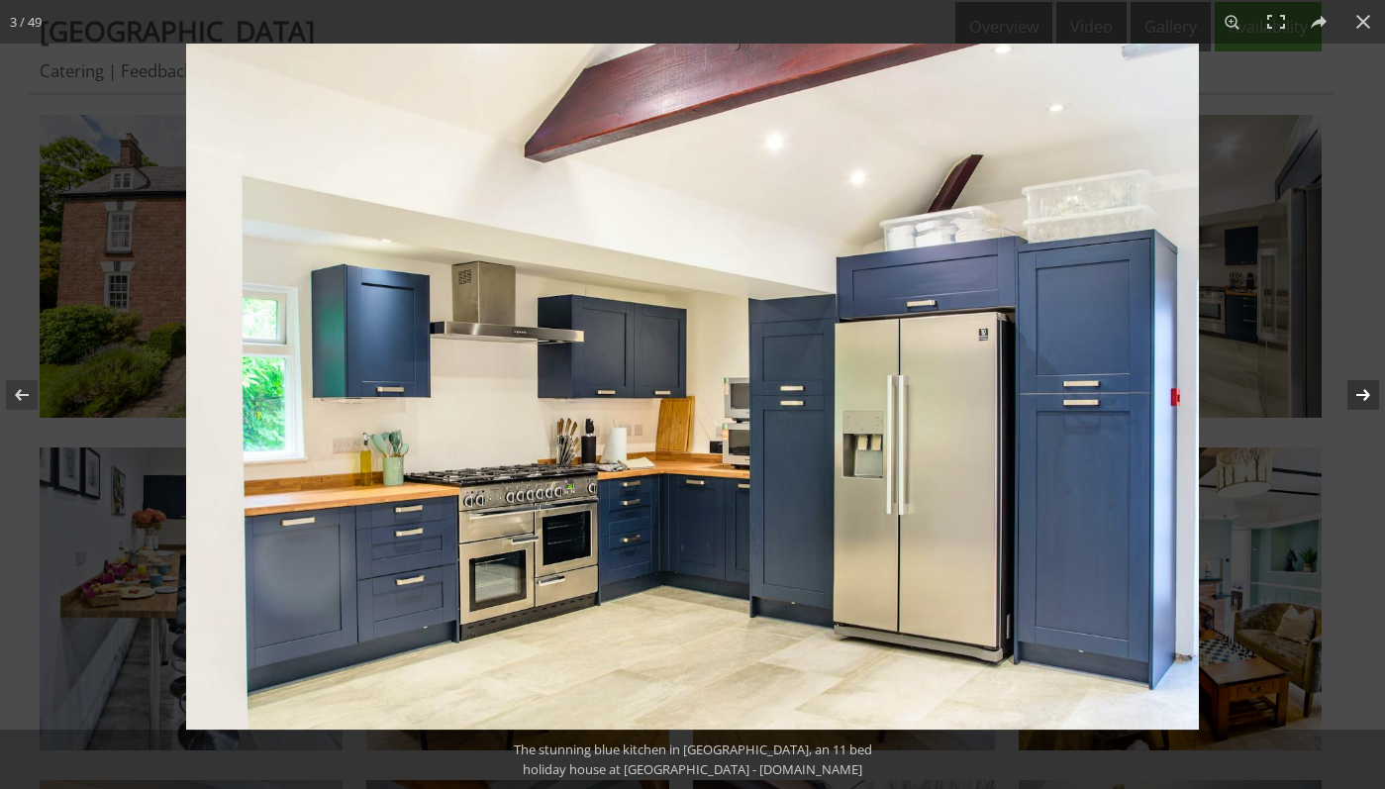
click at [1362, 396] on button at bounding box center [1350, 395] width 69 height 99
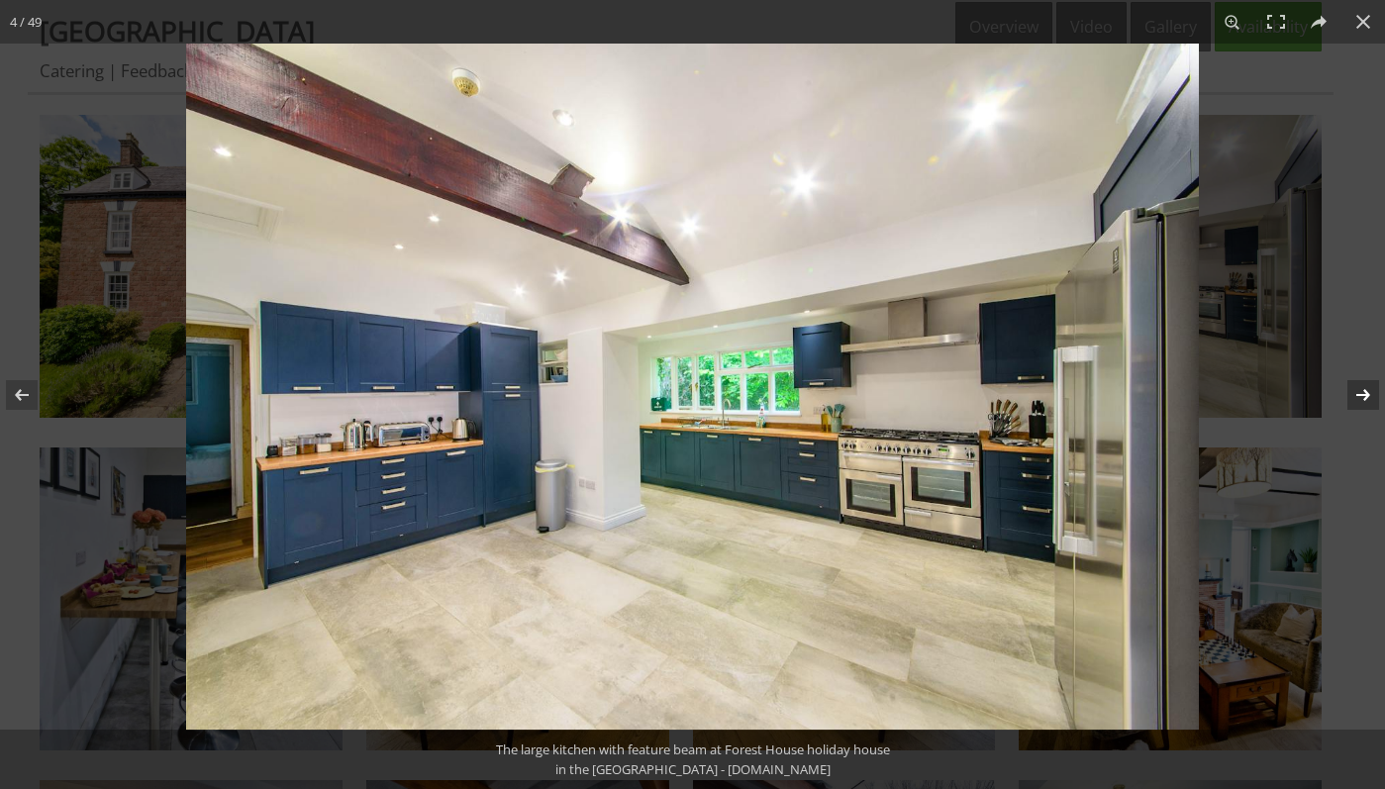
click at [1362, 396] on button at bounding box center [1350, 395] width 69 height 99
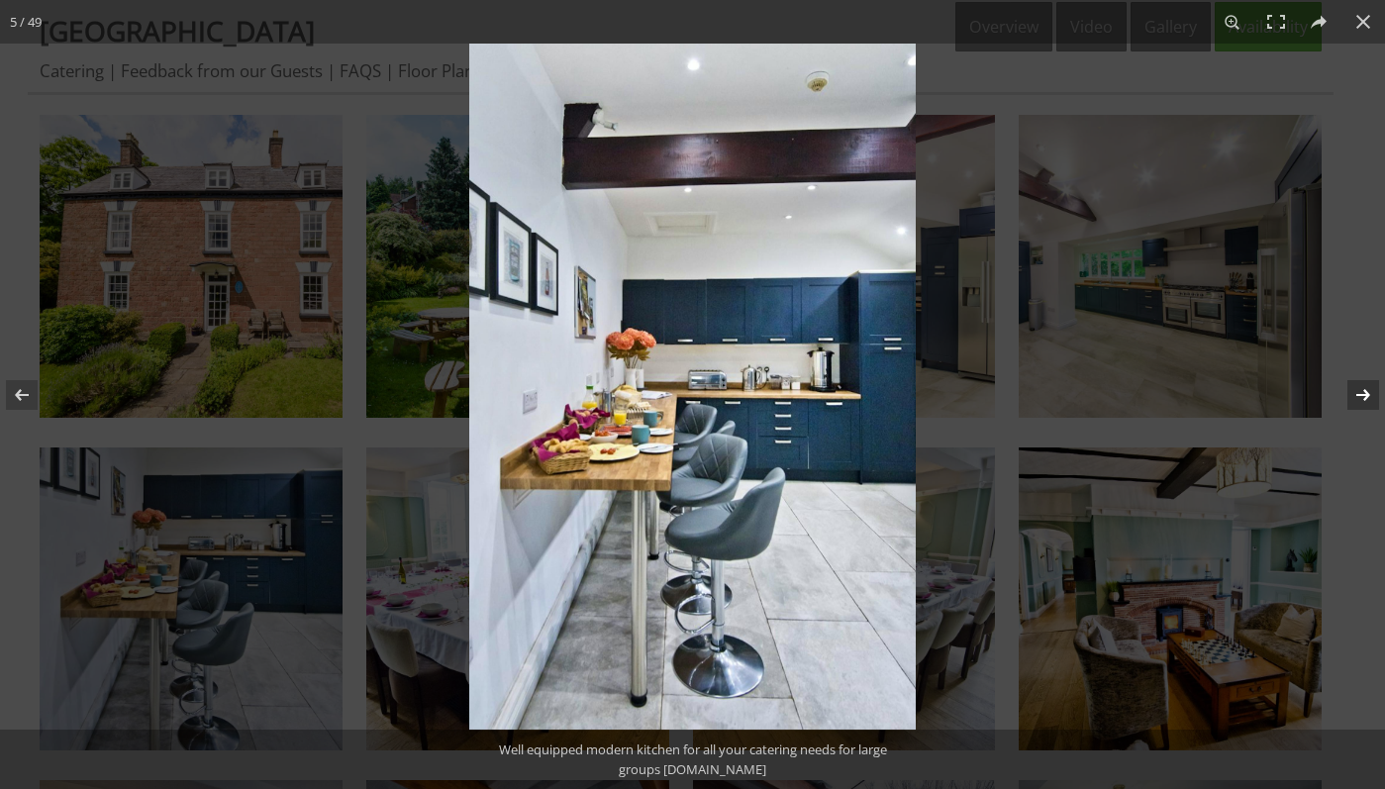
click at [1361, 396] on button at bounding box center [1350, 395] width 69 height 99
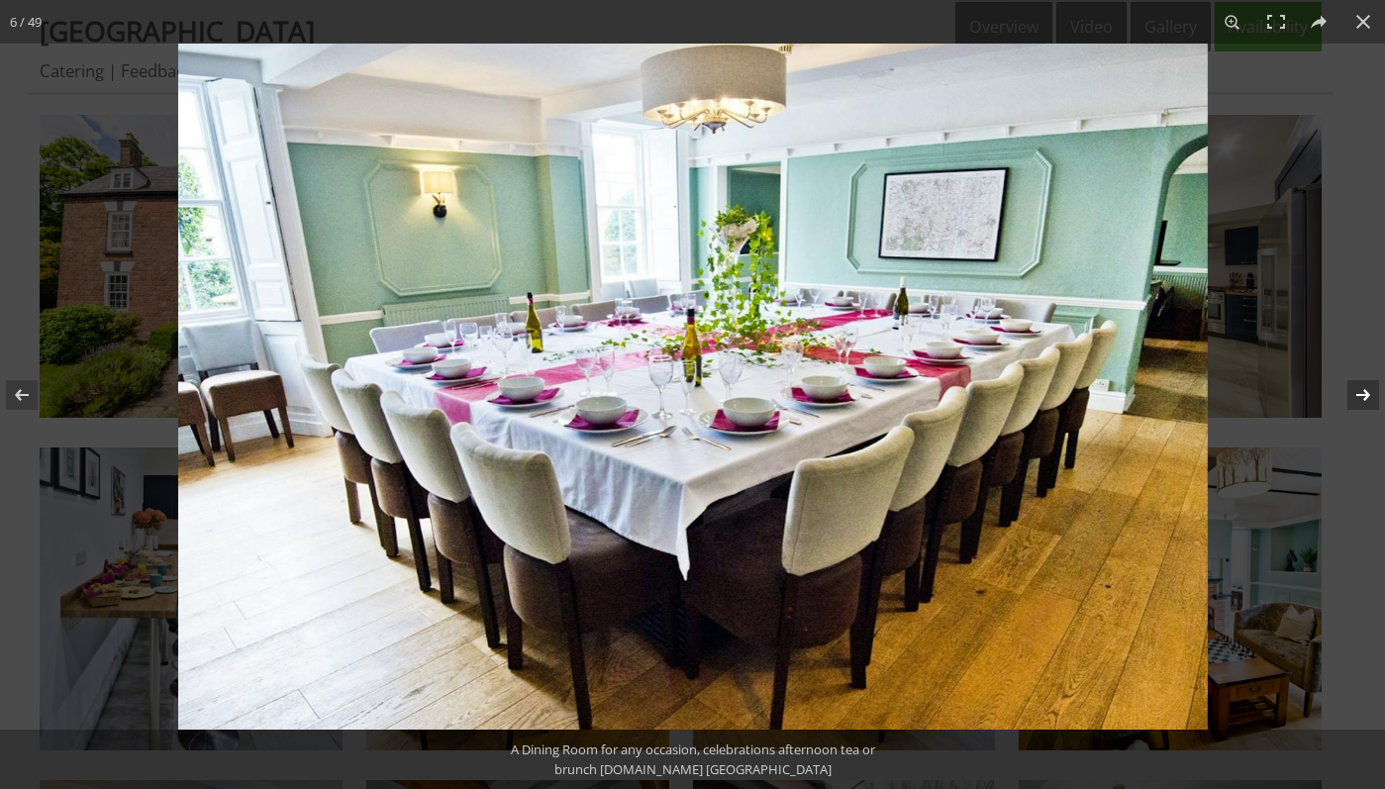
click at [1361, 396] on button at bounding box center [1350, 395] width 69 height 99
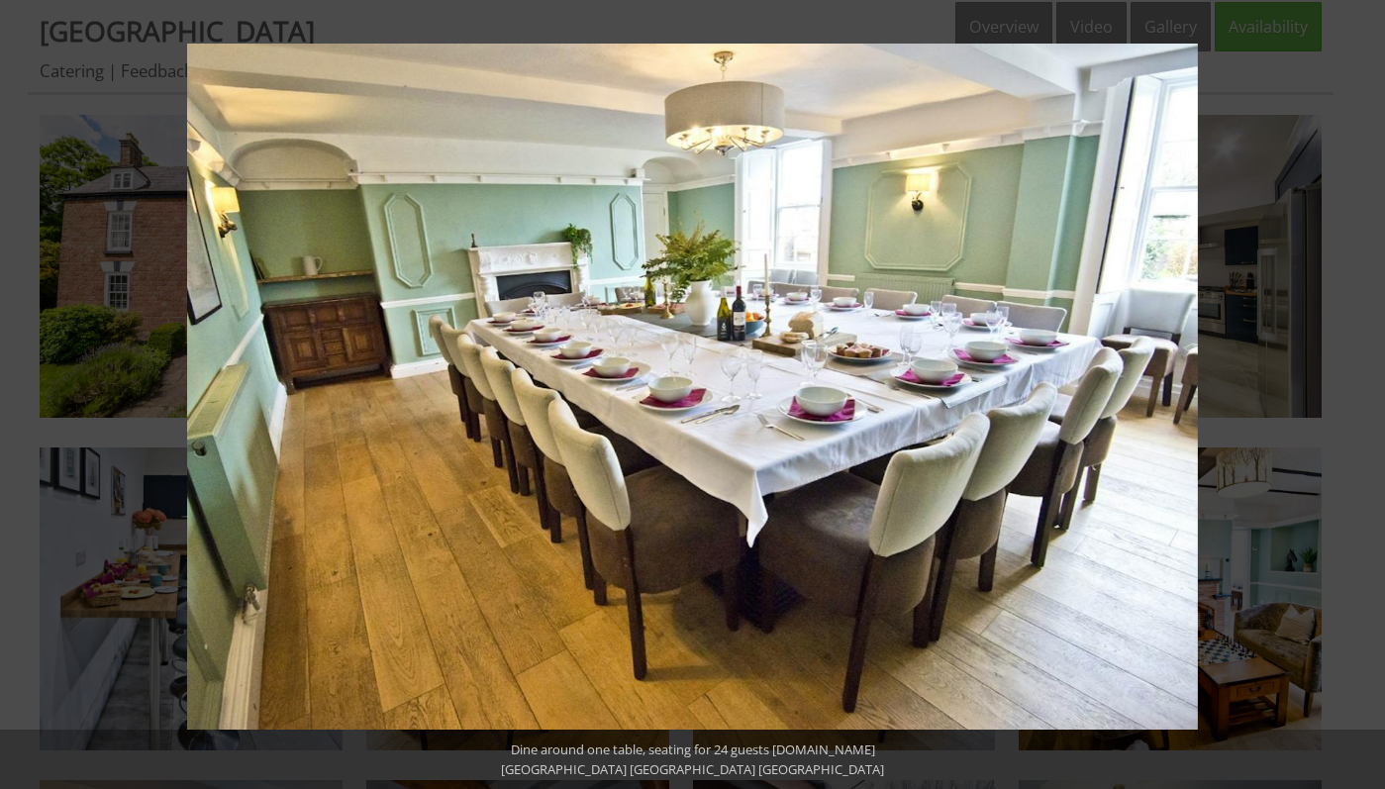
click at [1361, 396] on button at bounding box center [1350, 395] width 69 height 99
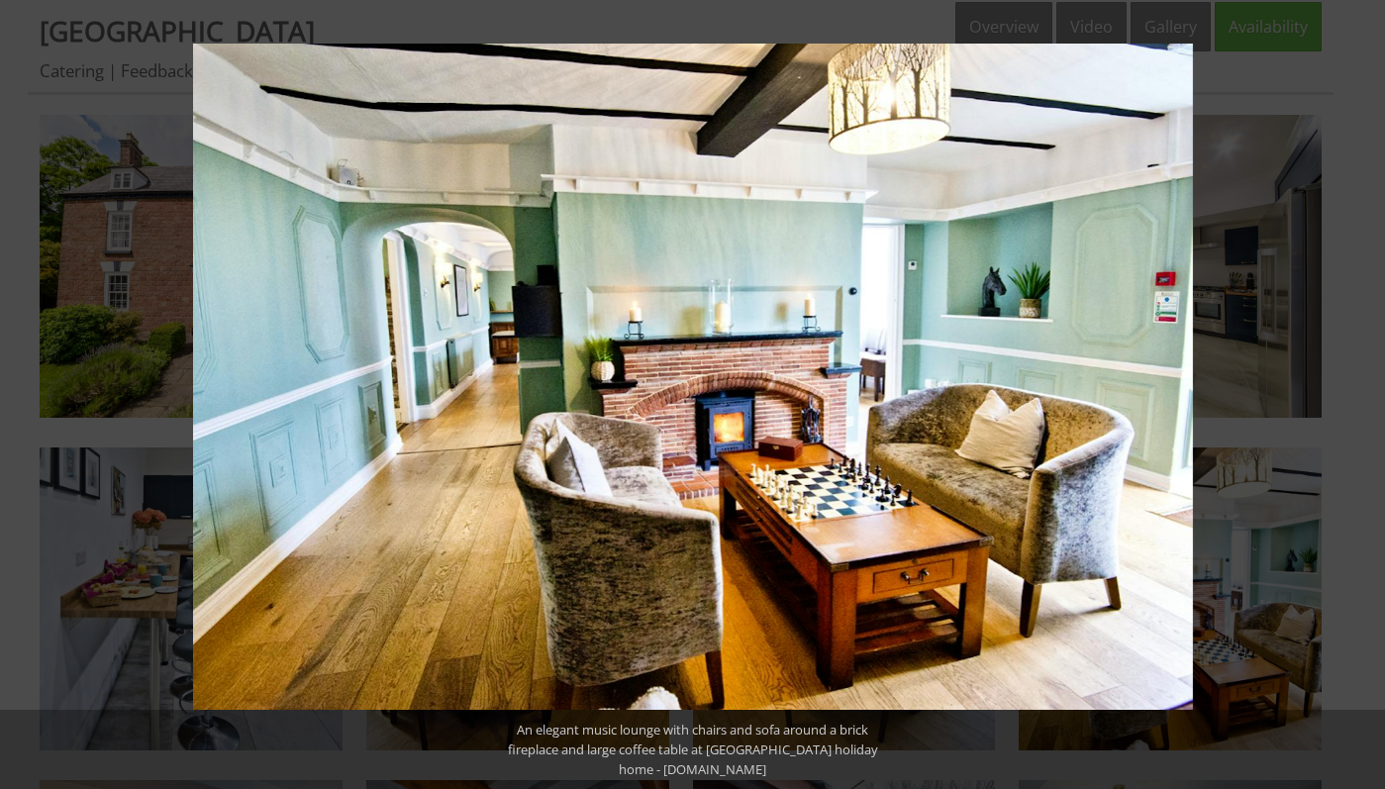
click at [1361, 396] on button at bounding box center [1350, 395] width 69 height 99
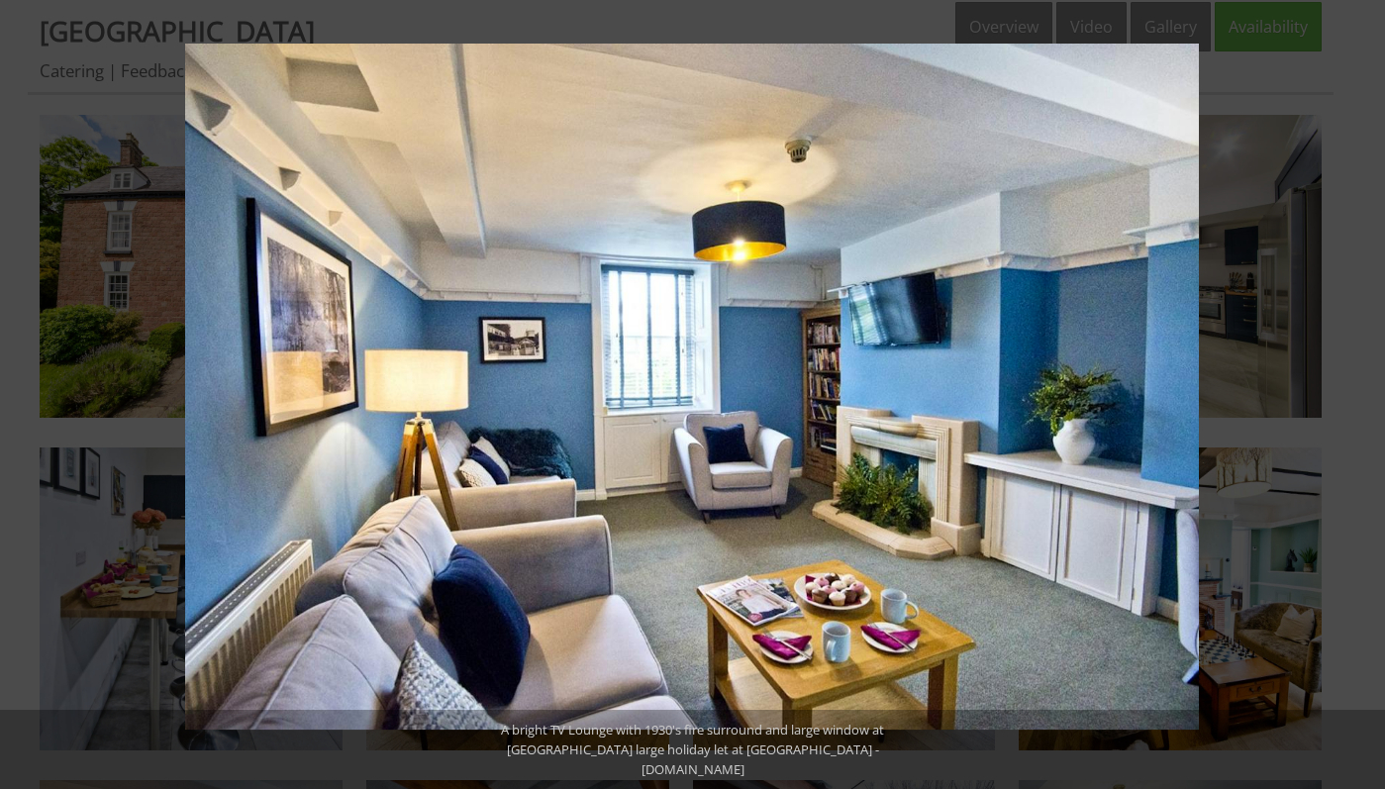
click at [1361, 396] on button at bounding box center [1350, 395] width 69 height 99
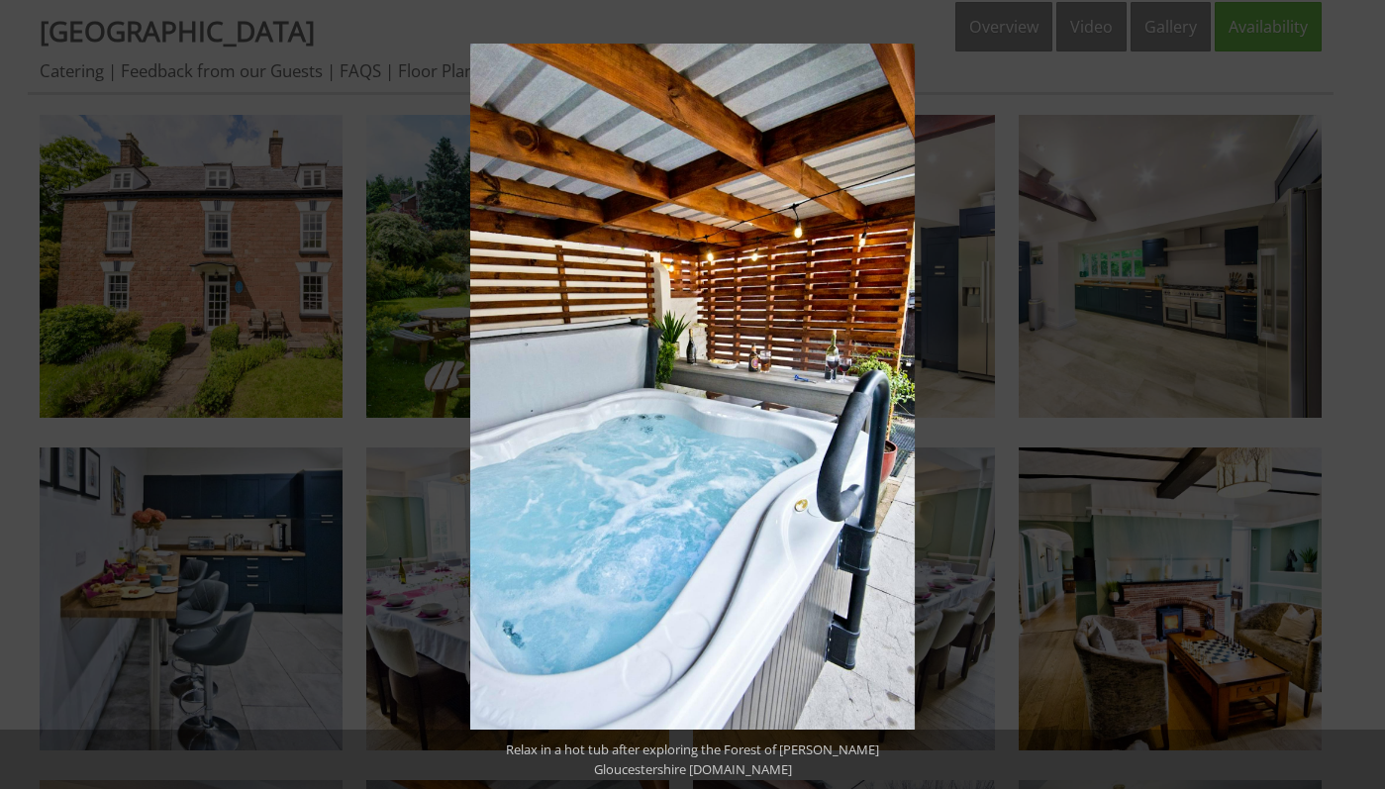
click at [1361, 396] on button at bounding box center [1350, 395] width 69 height 99
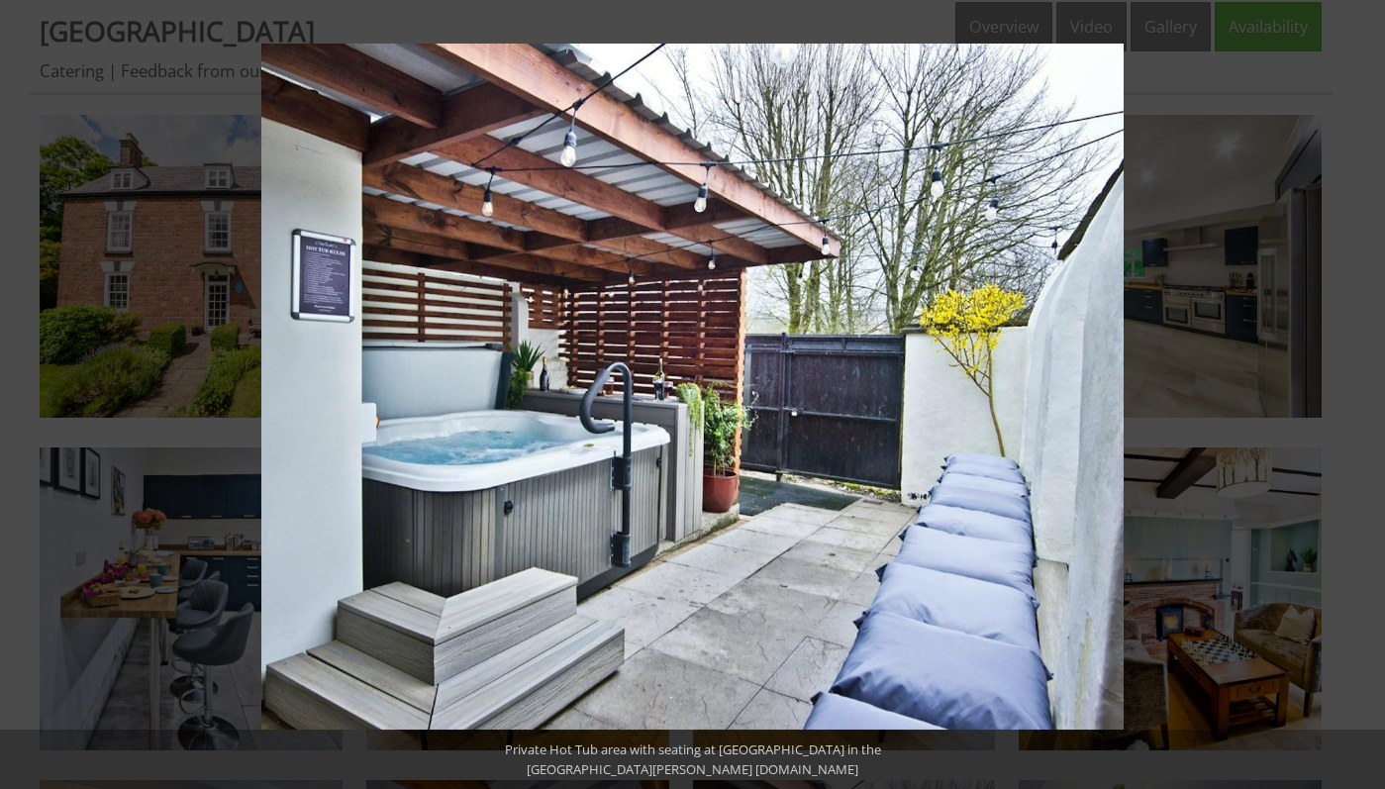
click at [1361, 396] on button at bounding box center [1350, 395] width 69 height 99
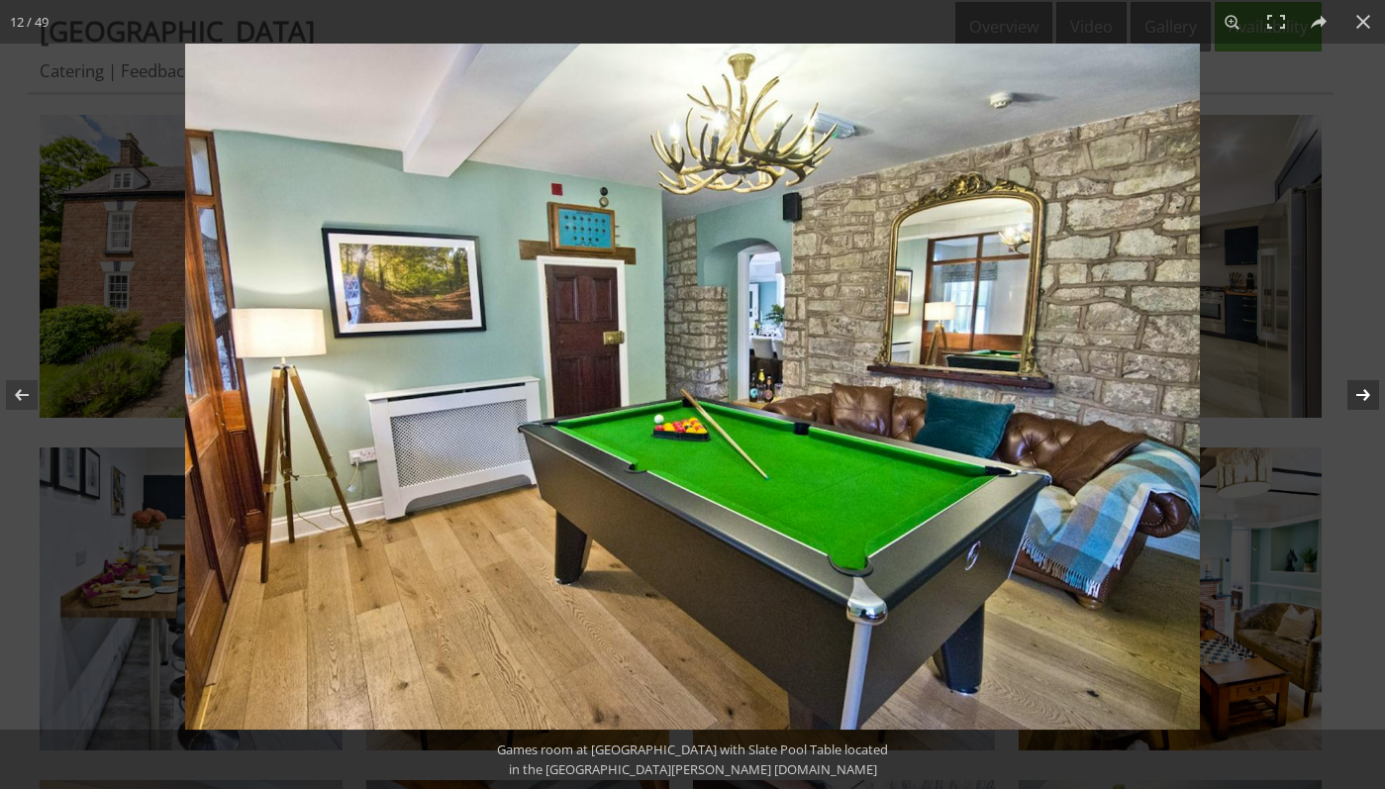
click at [1361, 396] on button at bounding box center [1350, 395] width 69 height 99
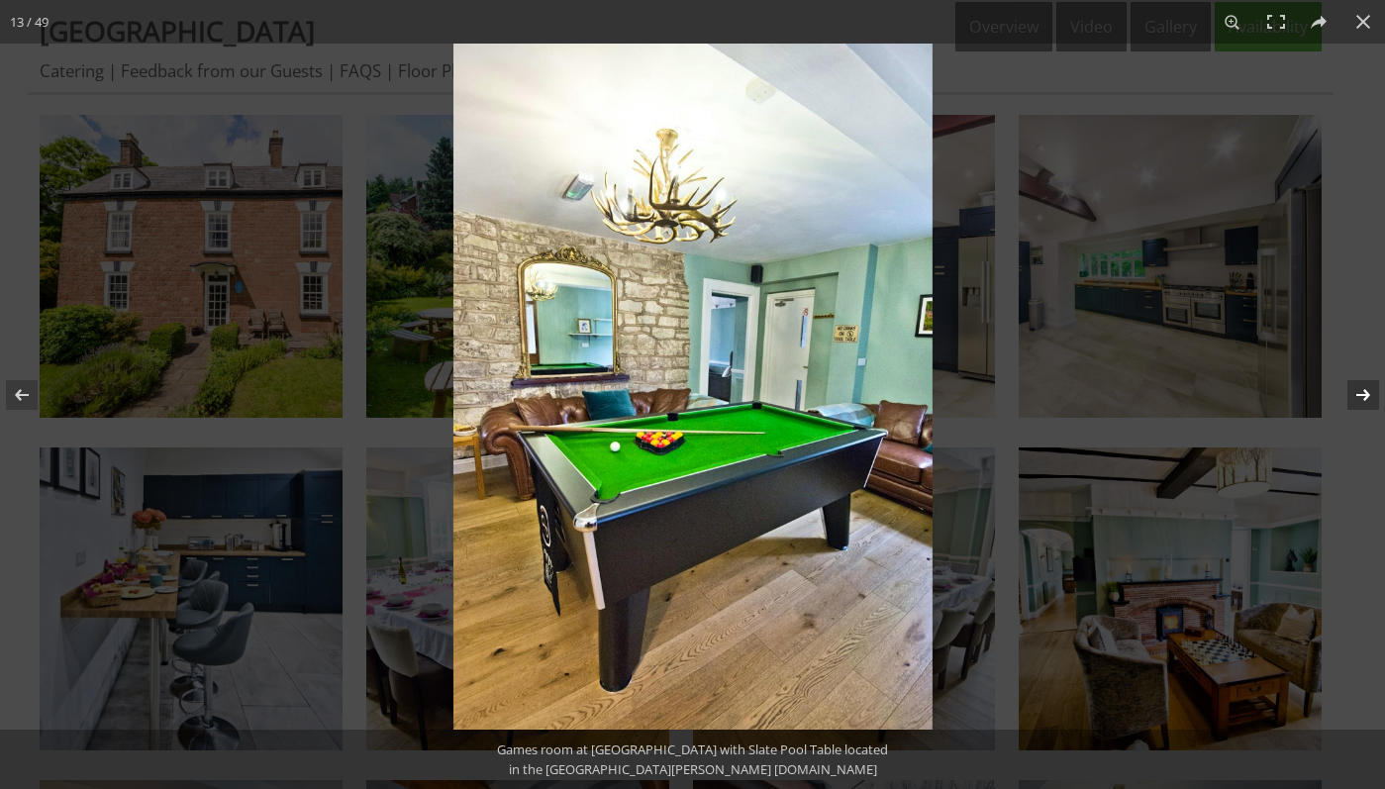
click at [1361, 396] on button at bounding box center [1350, 395] width 69 height 99
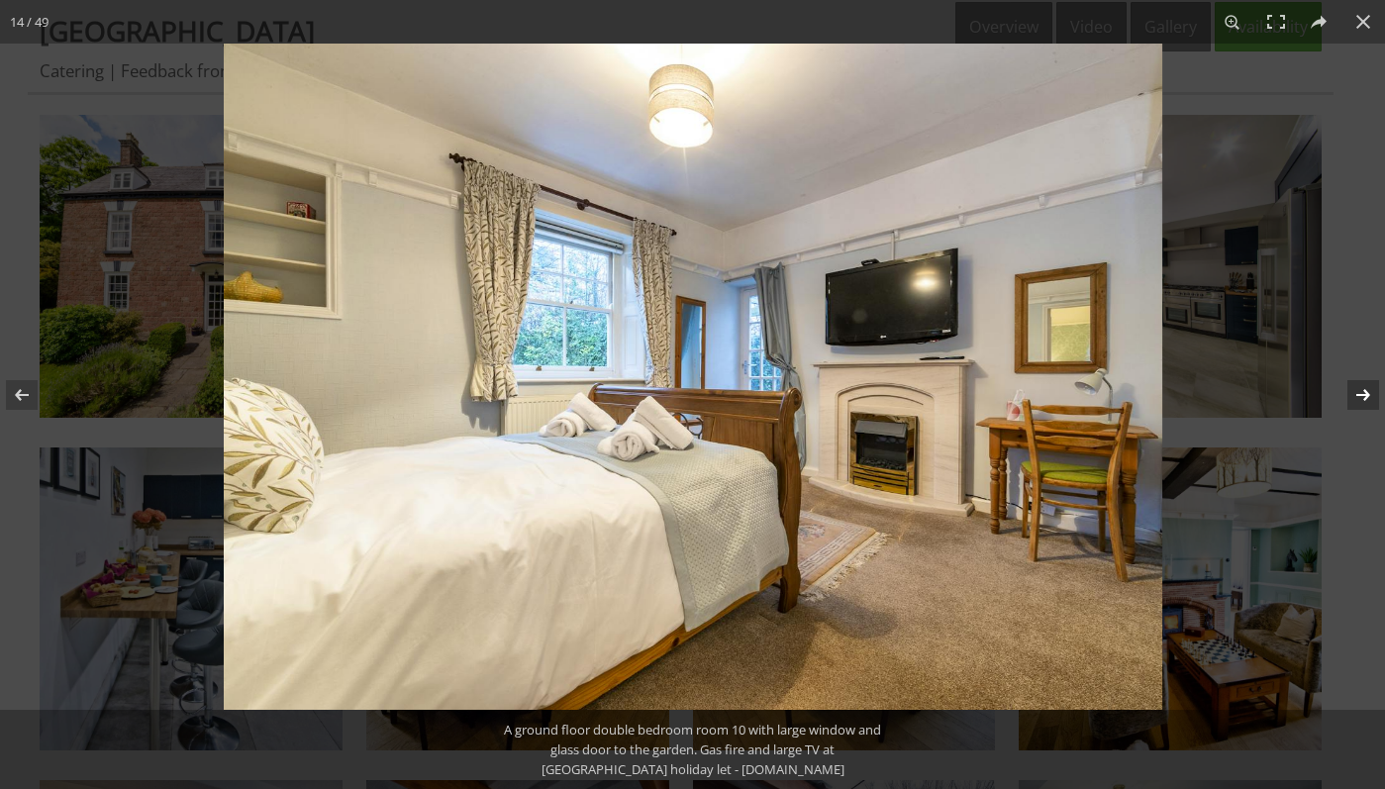
click at [1361, 396] on button at bounding box center [1350, 395] width 69 height 99
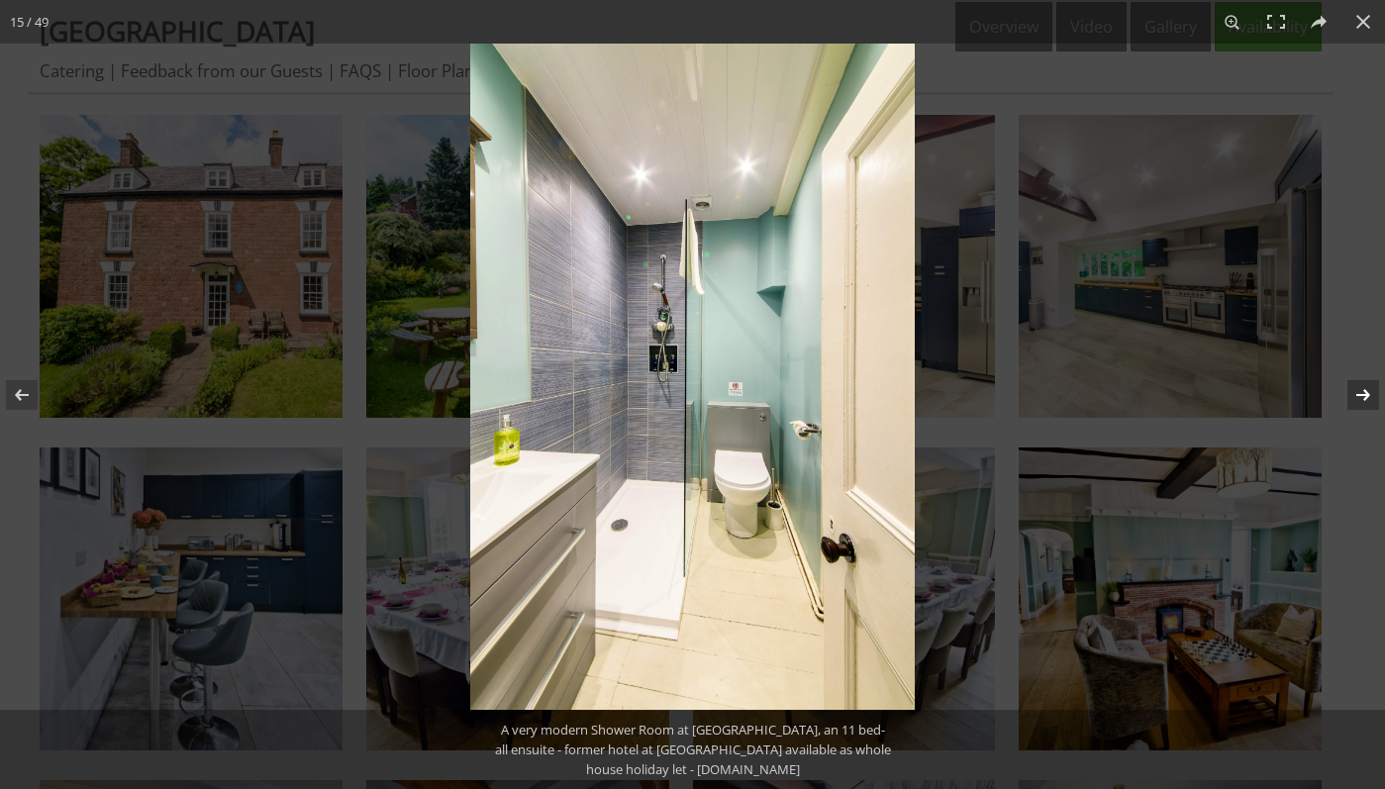
click at [1361, 396] on button at bounding box center [1350, 395] width 69 height 99
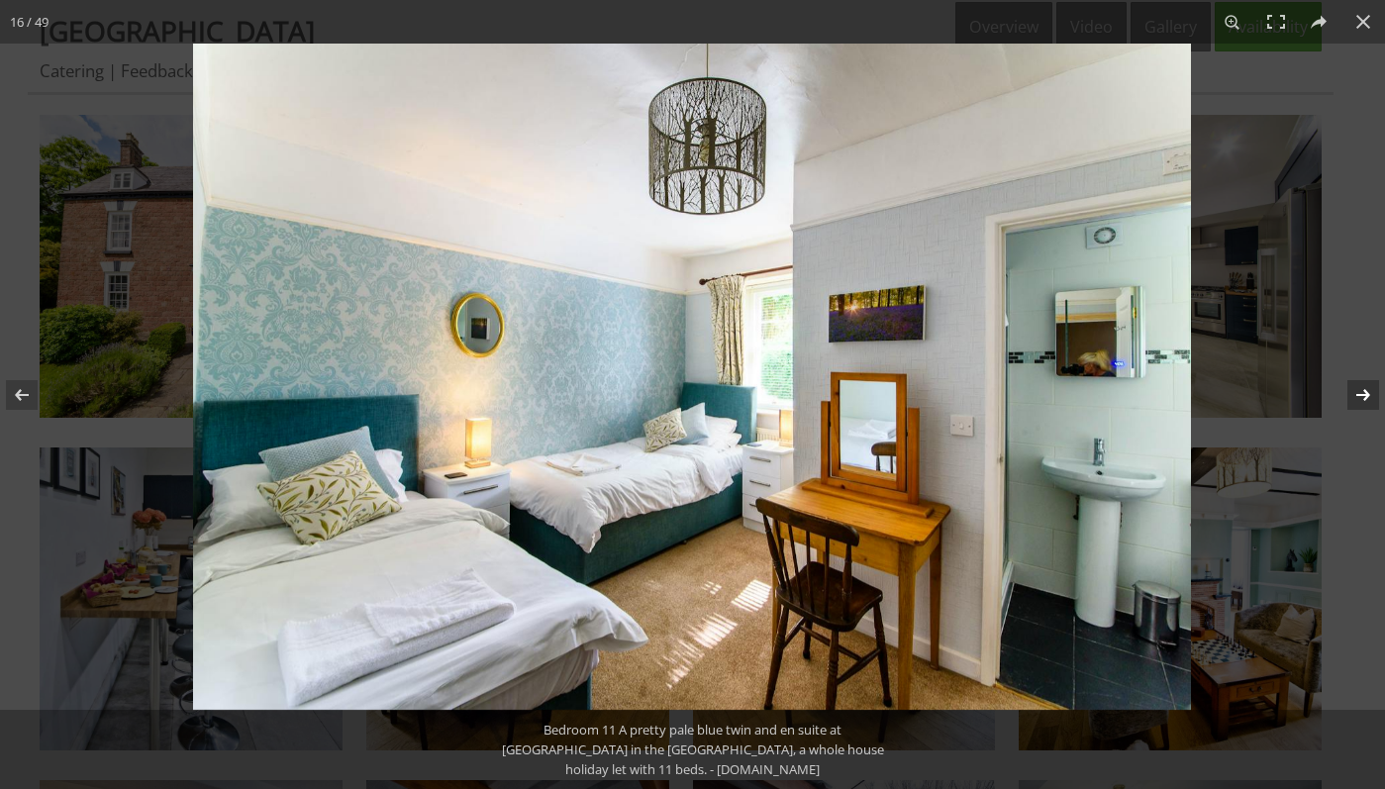
click at [1361, 396] on button at bounding box center [1350, 395] width 69 height 99
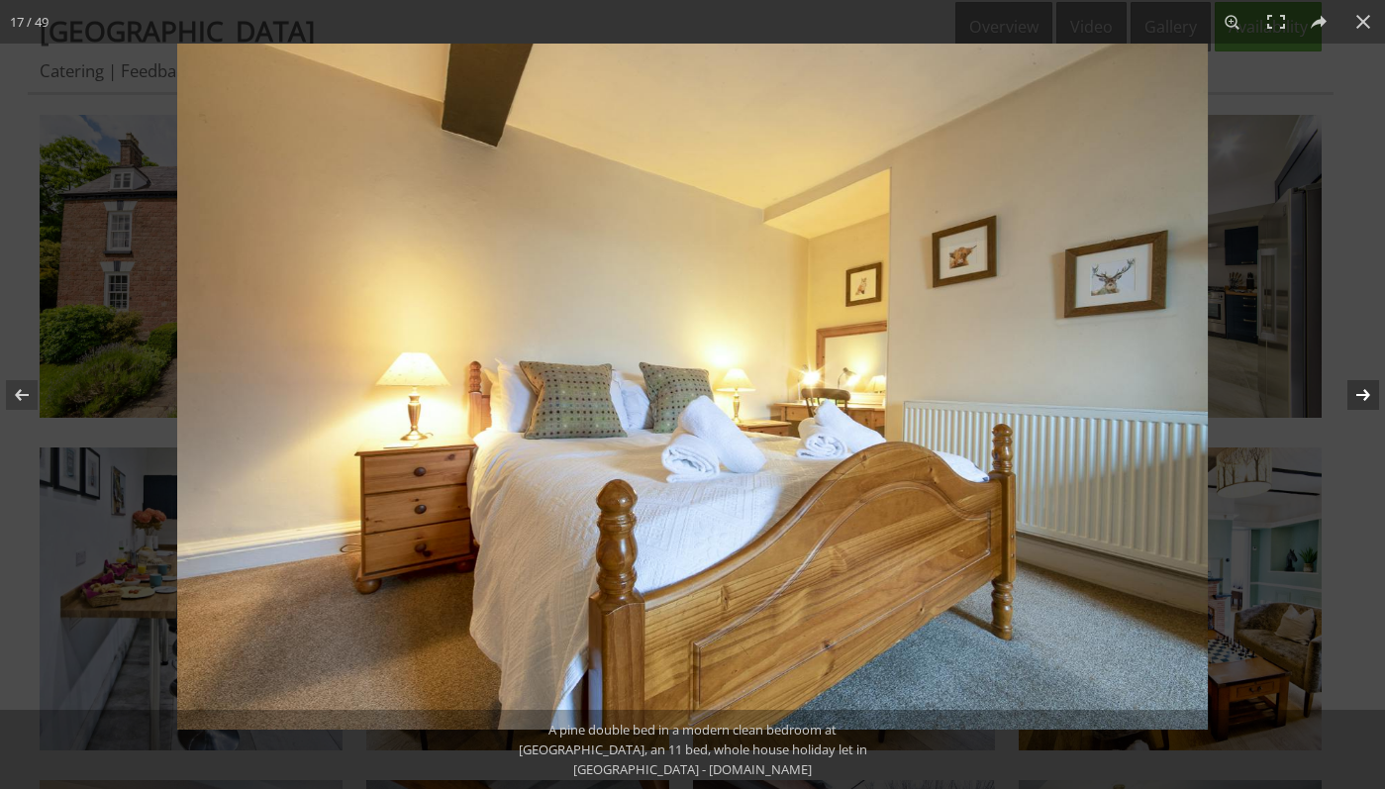
click at [1361, 396] on button at bounding box center [1350, 395] width 69 height 99
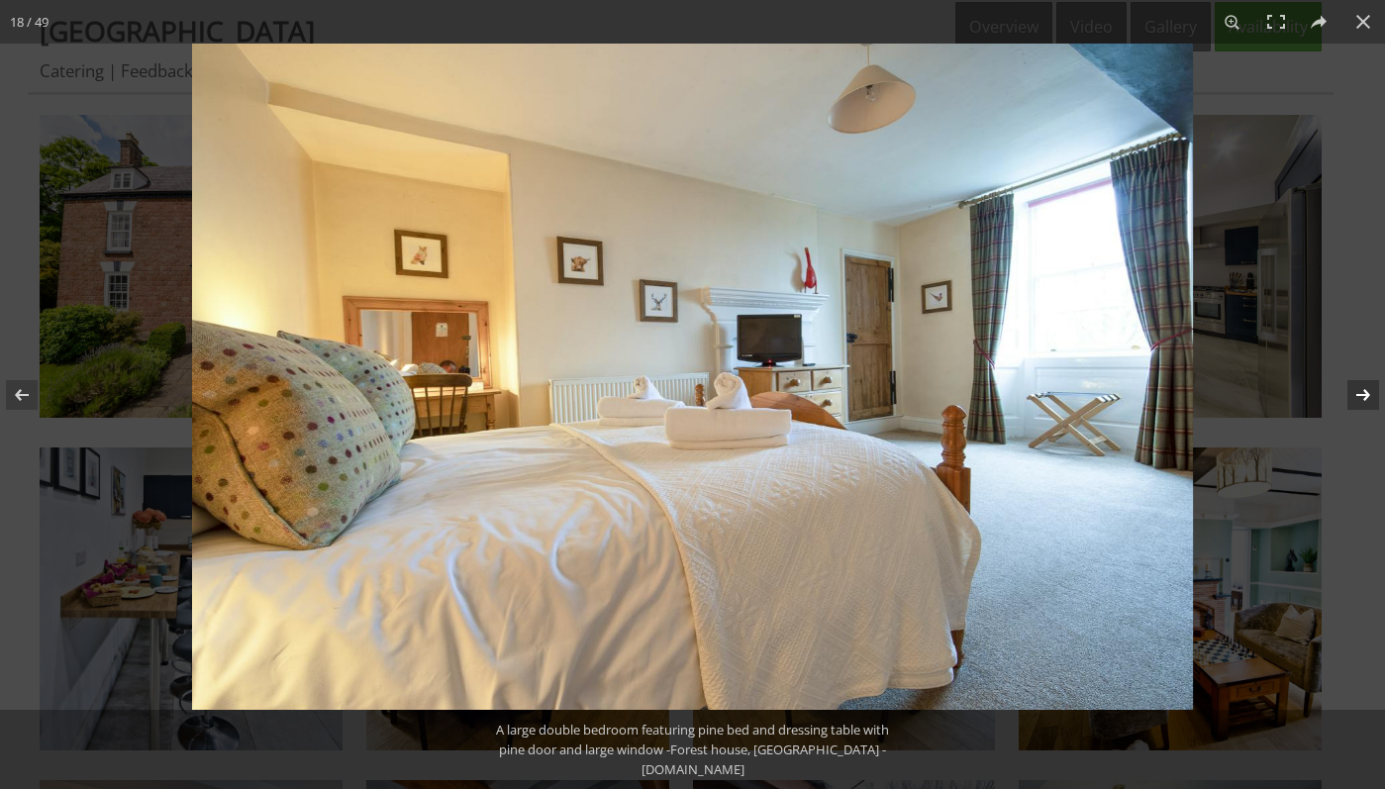
click at [1361, 396] on button at bounding box center [1350, 395] width 69 height 99
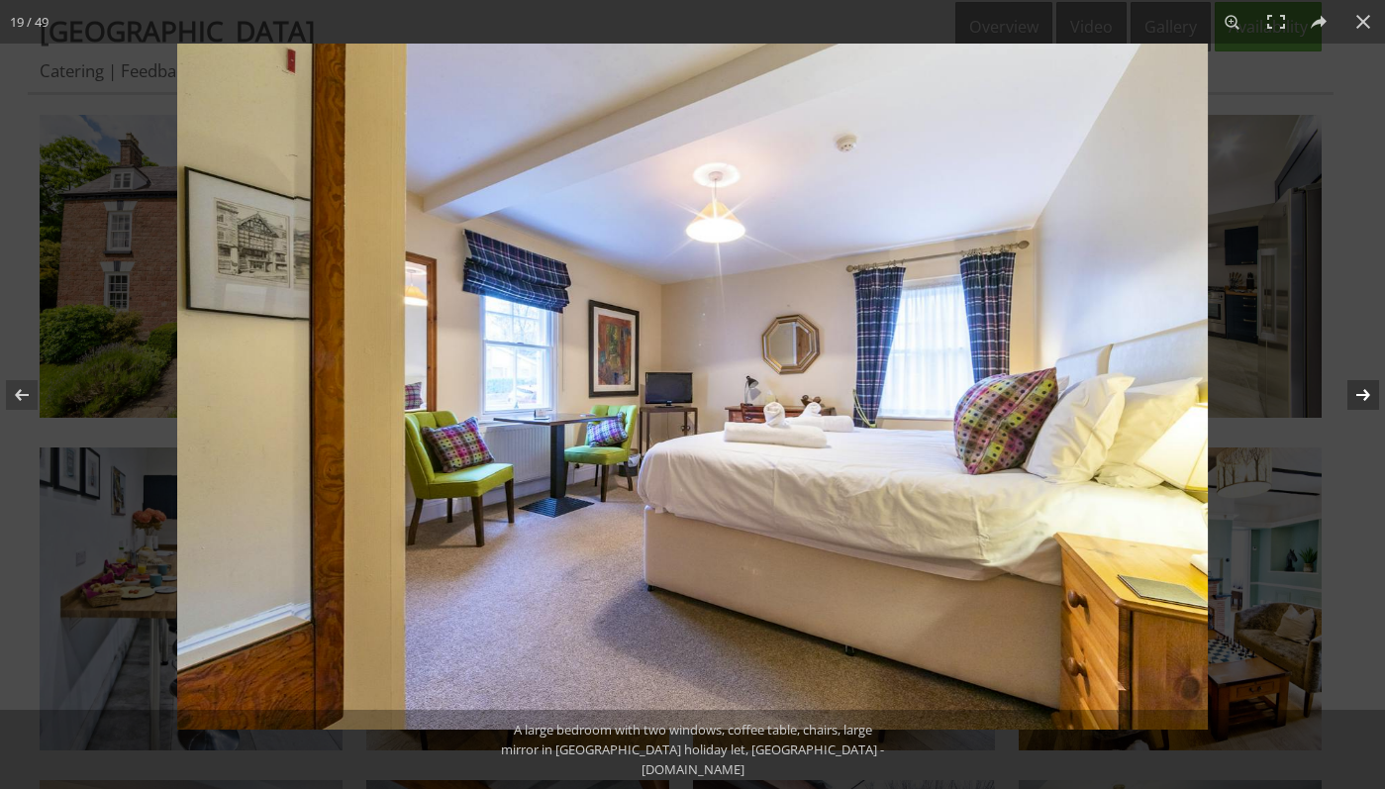
click at [1361, 396] on button at bounding box center [1350, 395] width 69 height 99
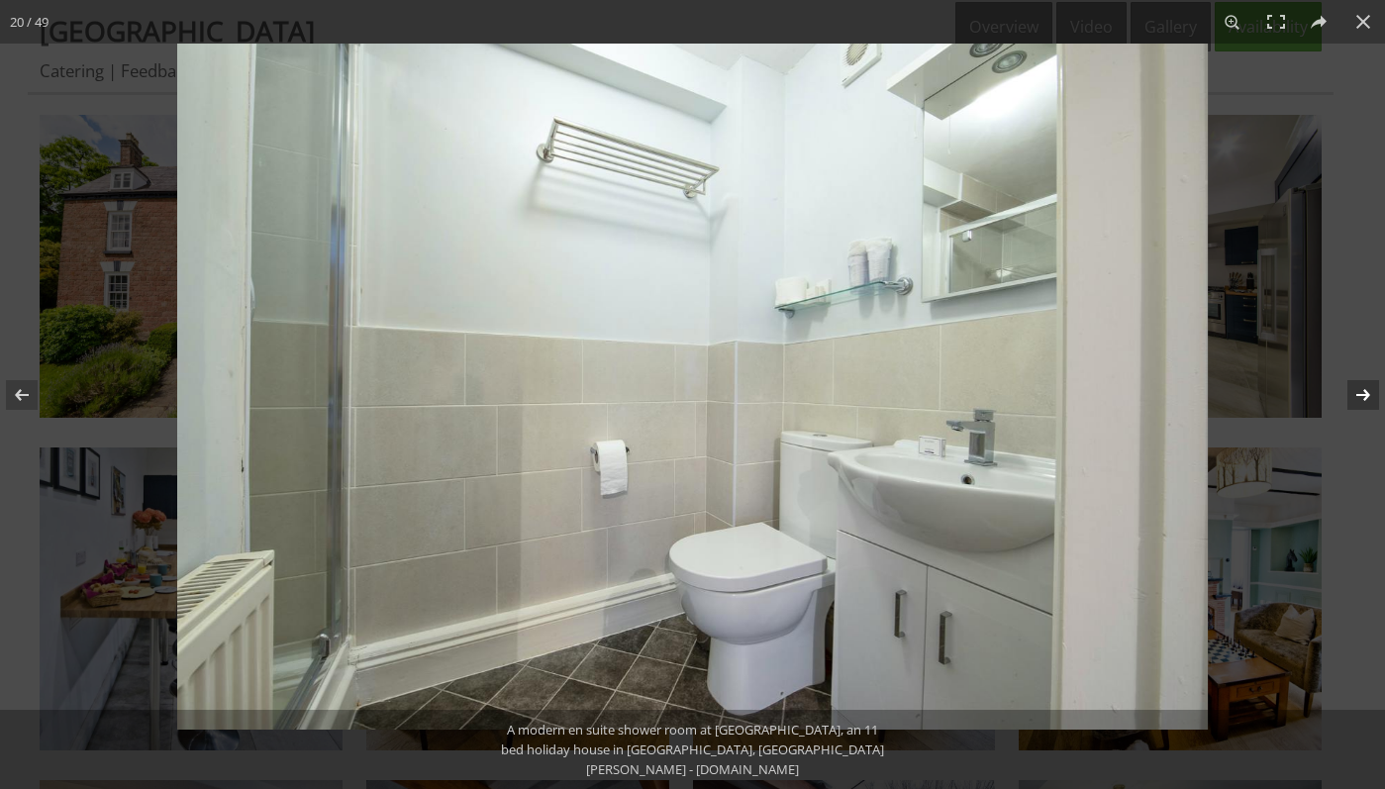
click at [1361, 396] on button at bounding box center [1350, 395] width 69 height 99
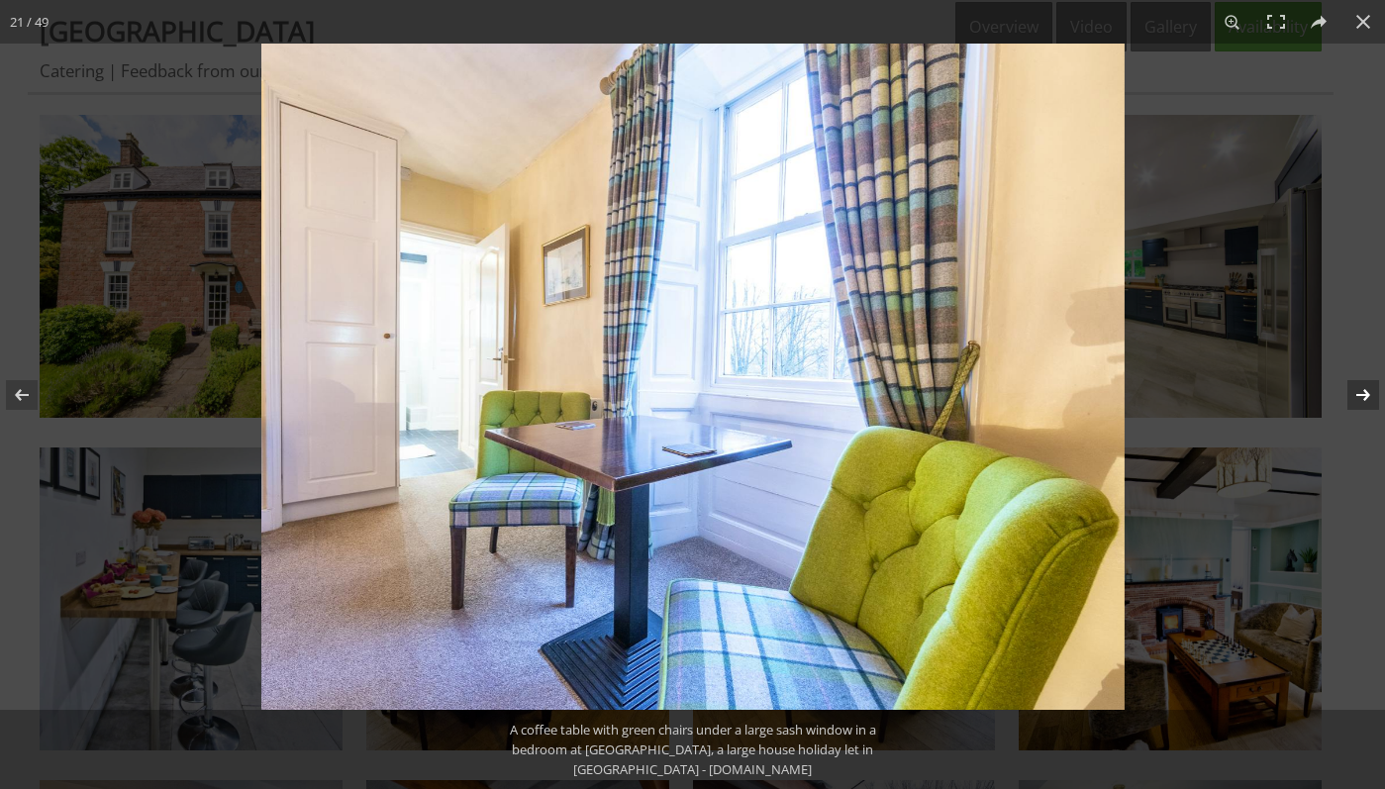
click at [1361, 396] on button at bounding box center [1350, 395] width 69 height 99
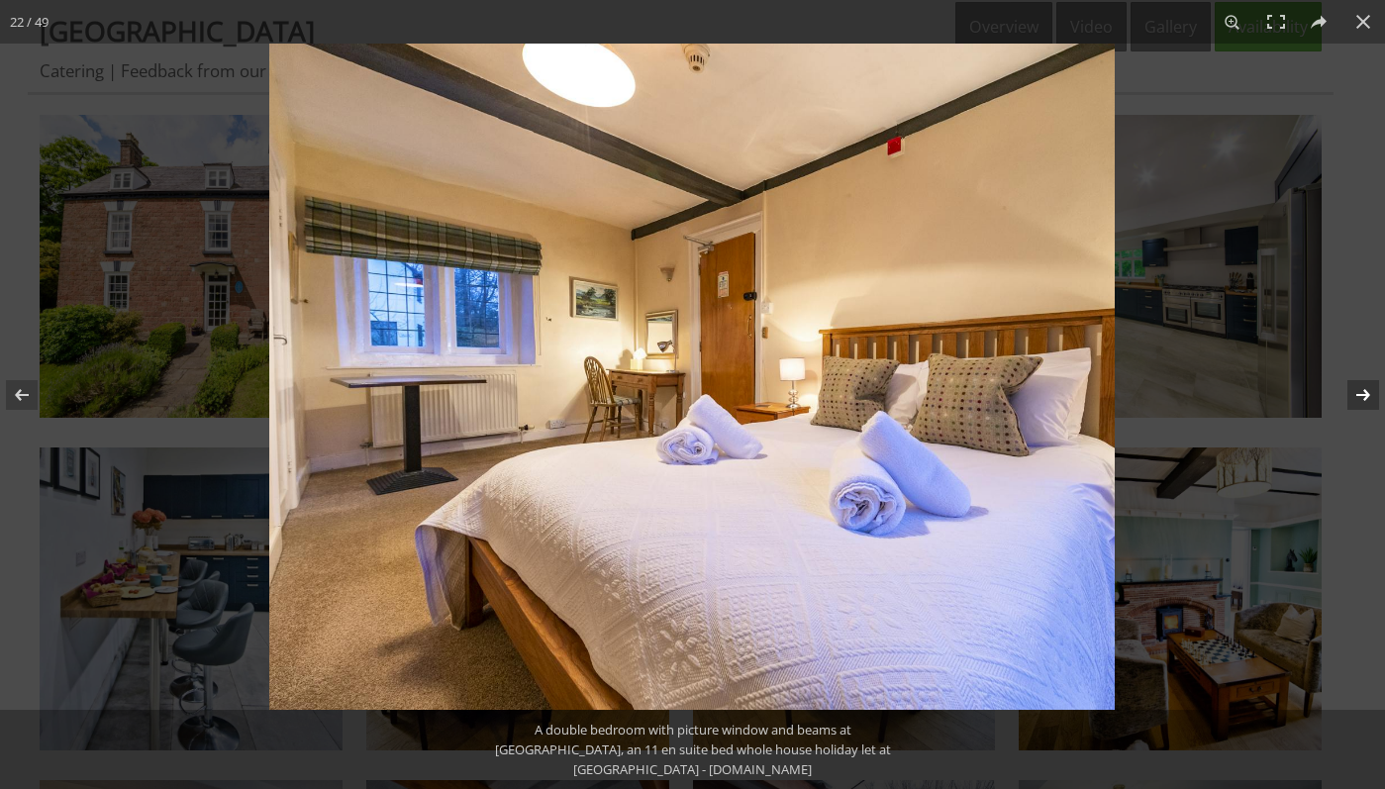
click at [1361, 396] on button at bounding box center [1350, 395] width 69 height 99
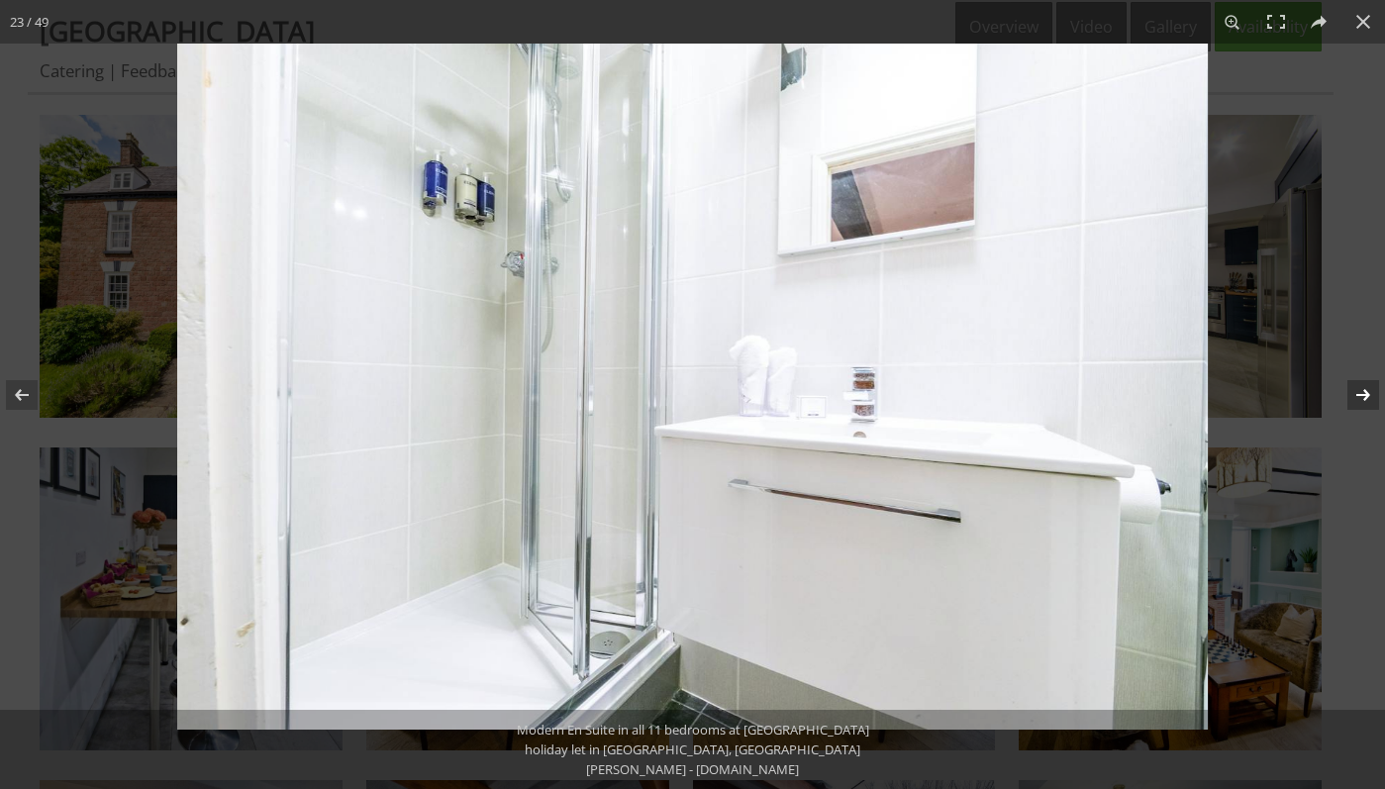
click at [1361, 396] on button at bounding box center [1350, 395] width 69 height 99
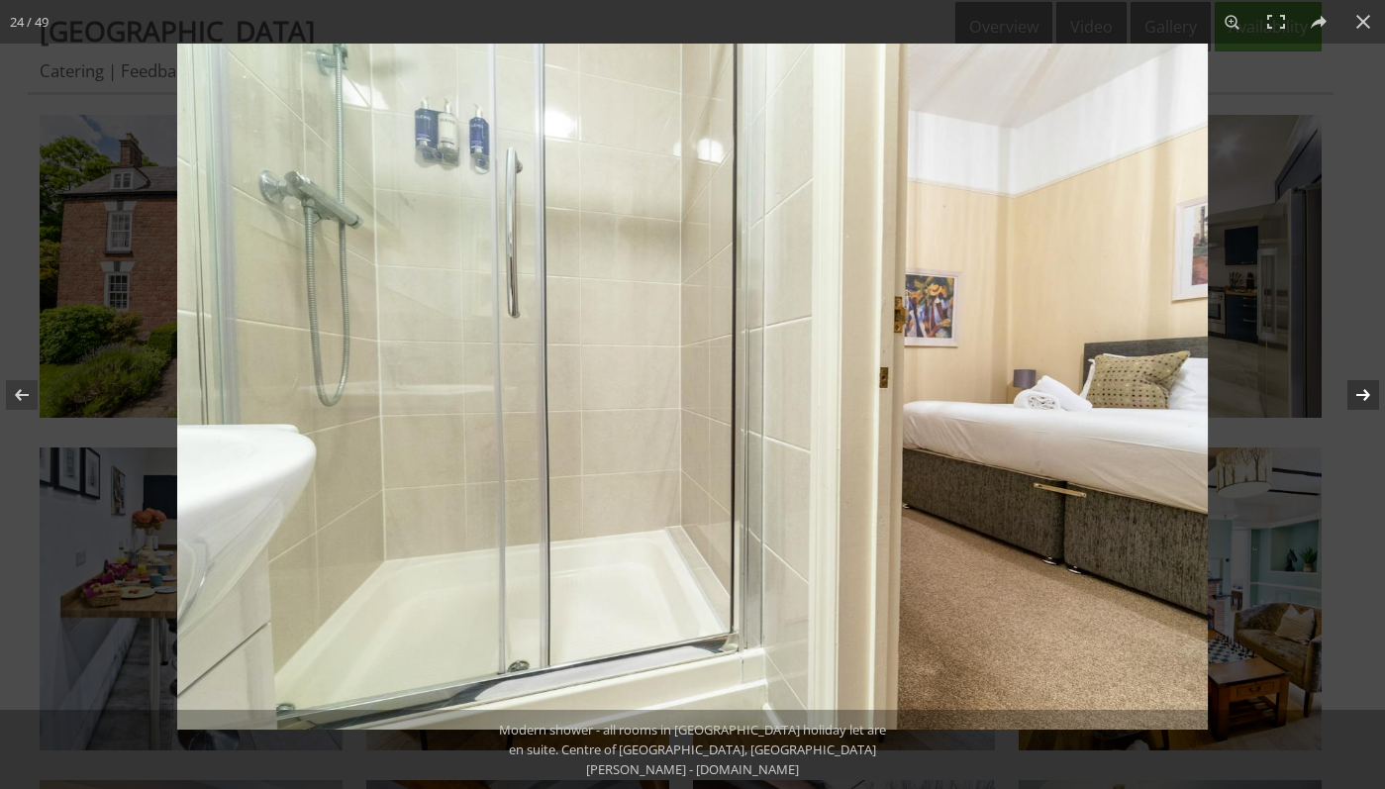
click at [1361, 396] on button at bounding box center [1350, 395] width 69 height 99
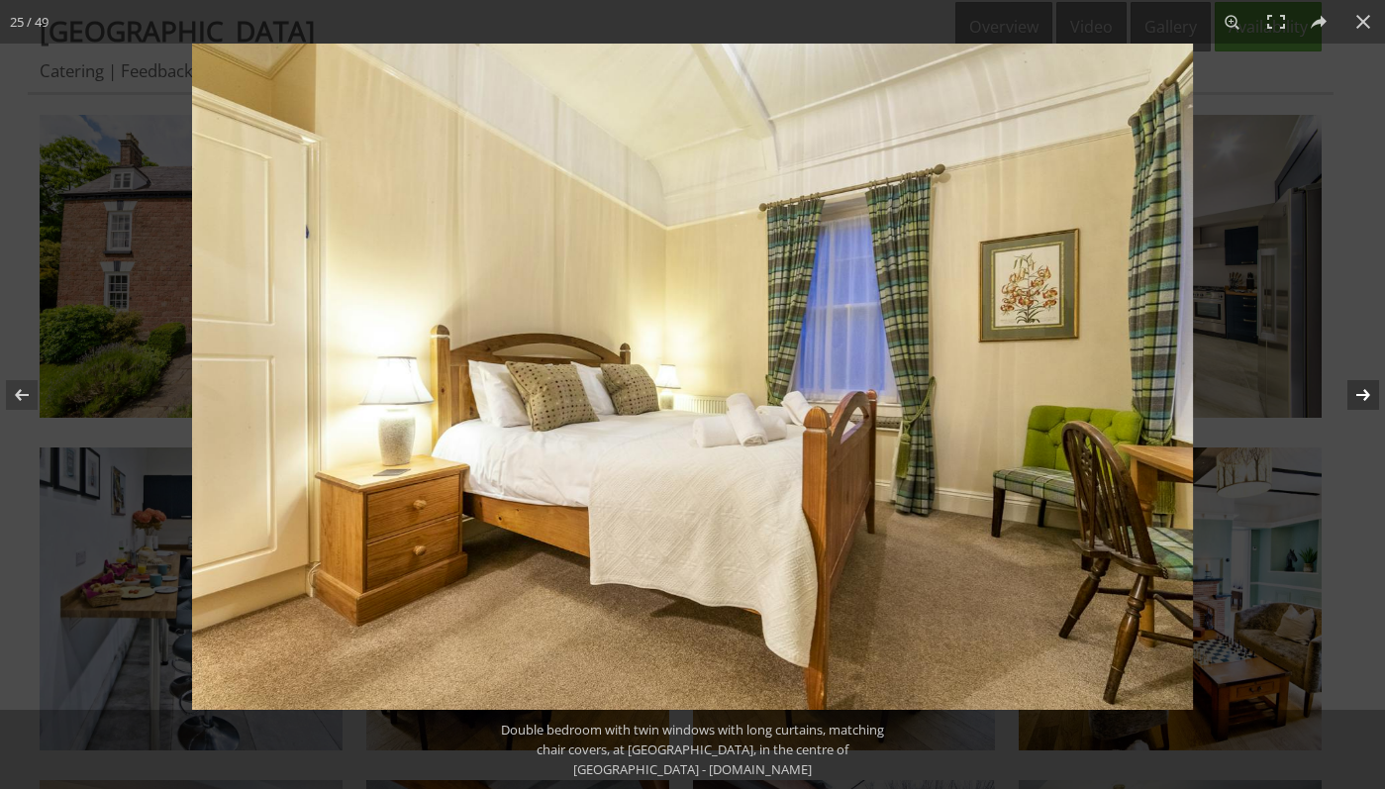
click at [1361, 396] on button at bounding box center [1350, 395] width 69 height 99
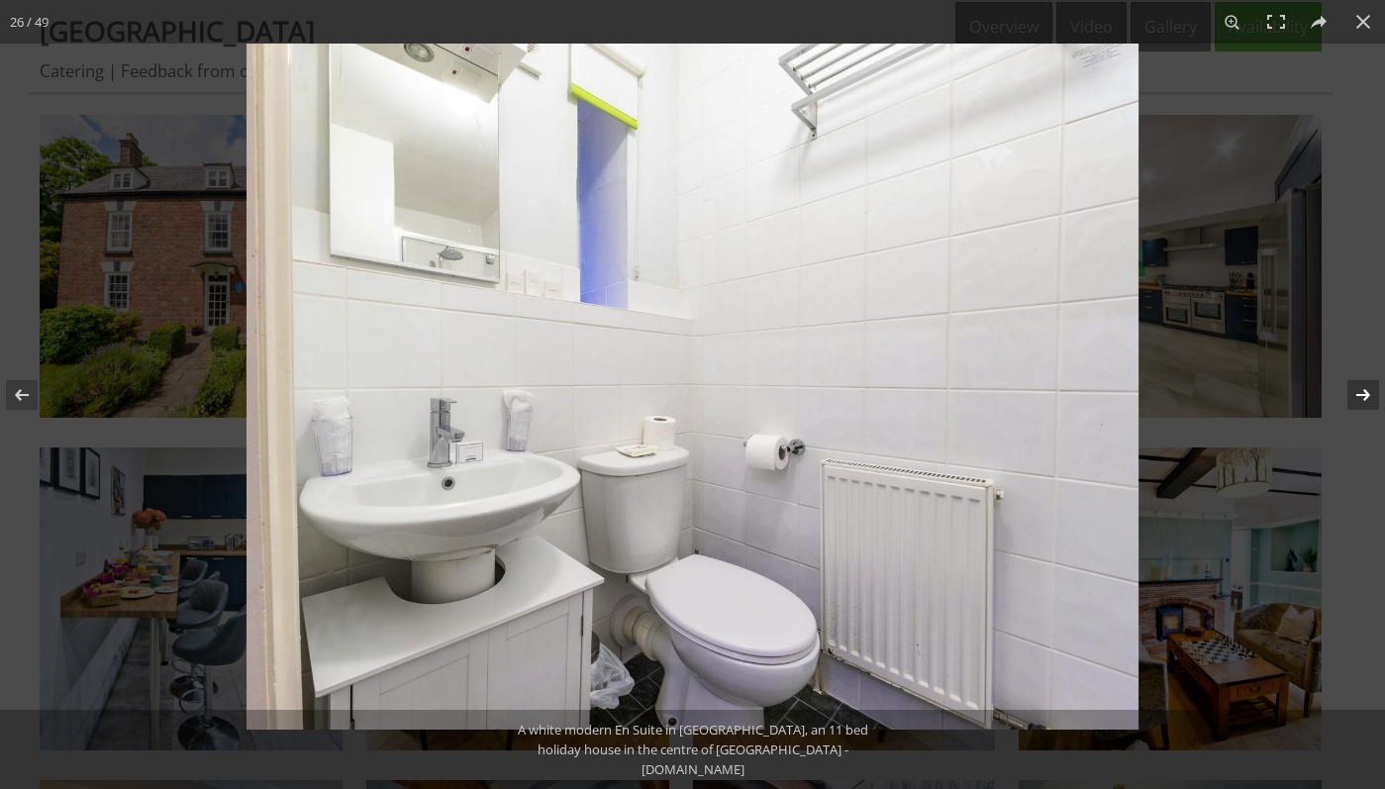
click at [1361, 396] on button at bounding box center [1350, 395] width 69 height 99
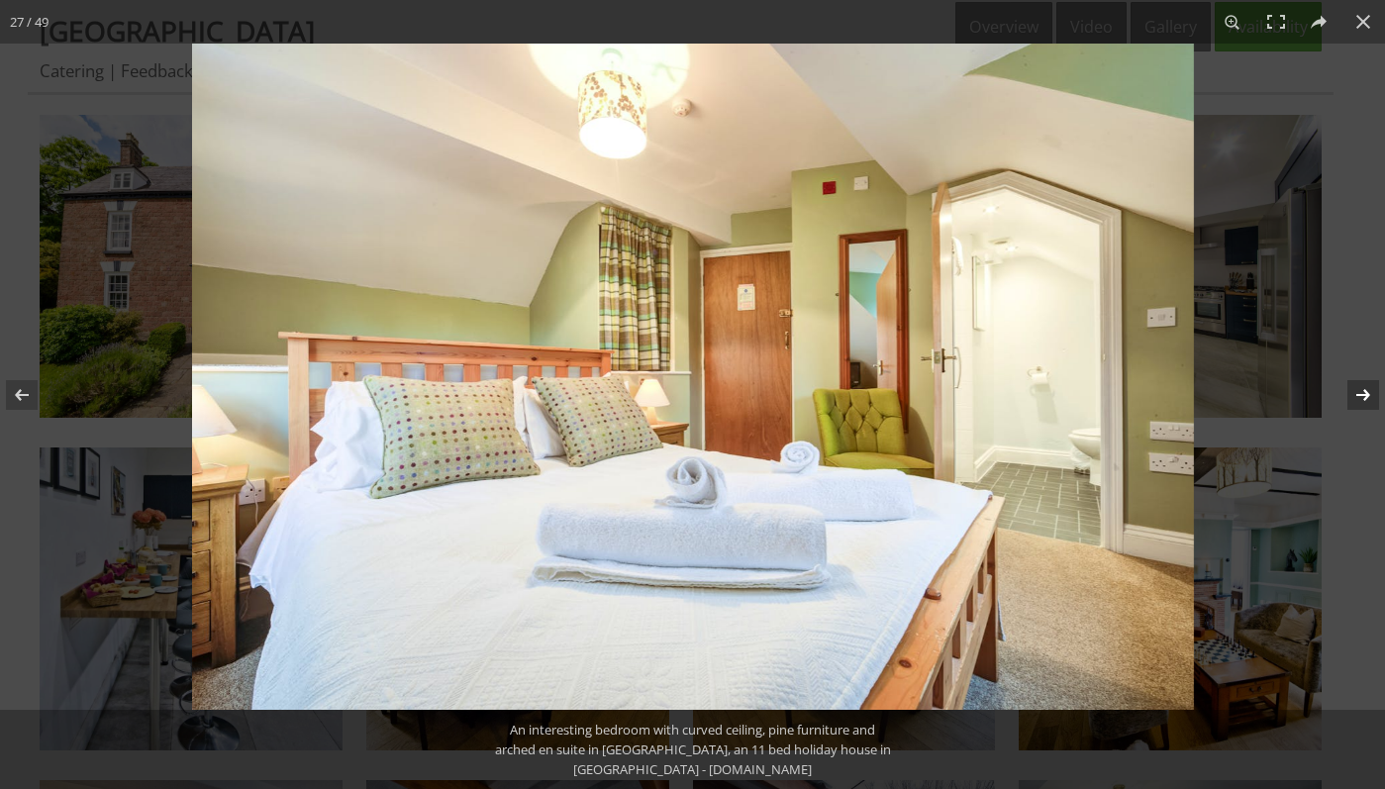
click at [1361, 396] on button at bounding box center [1350, 395] width 69 height 99
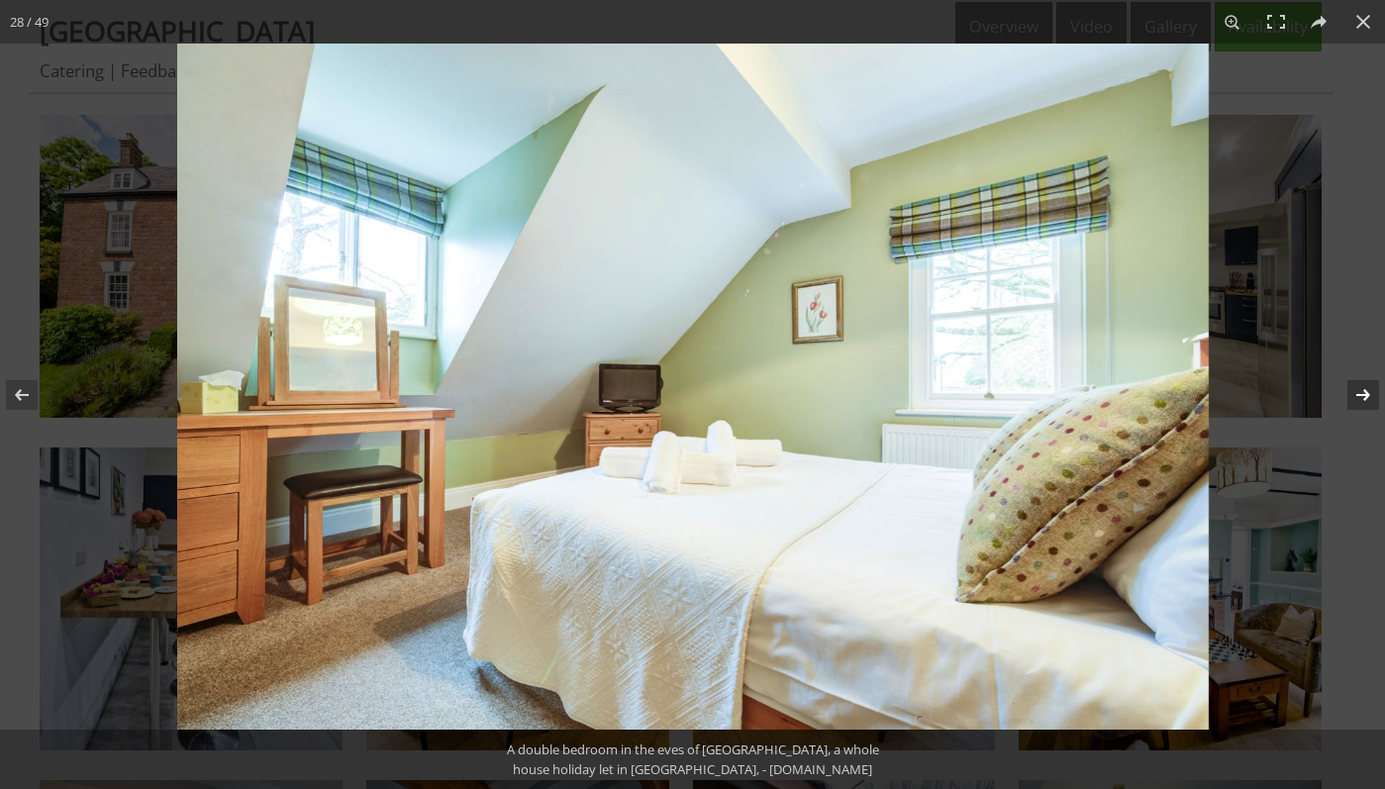
click at [1361, 396] on button at bounding box center [1350, 395] width 69 height 99
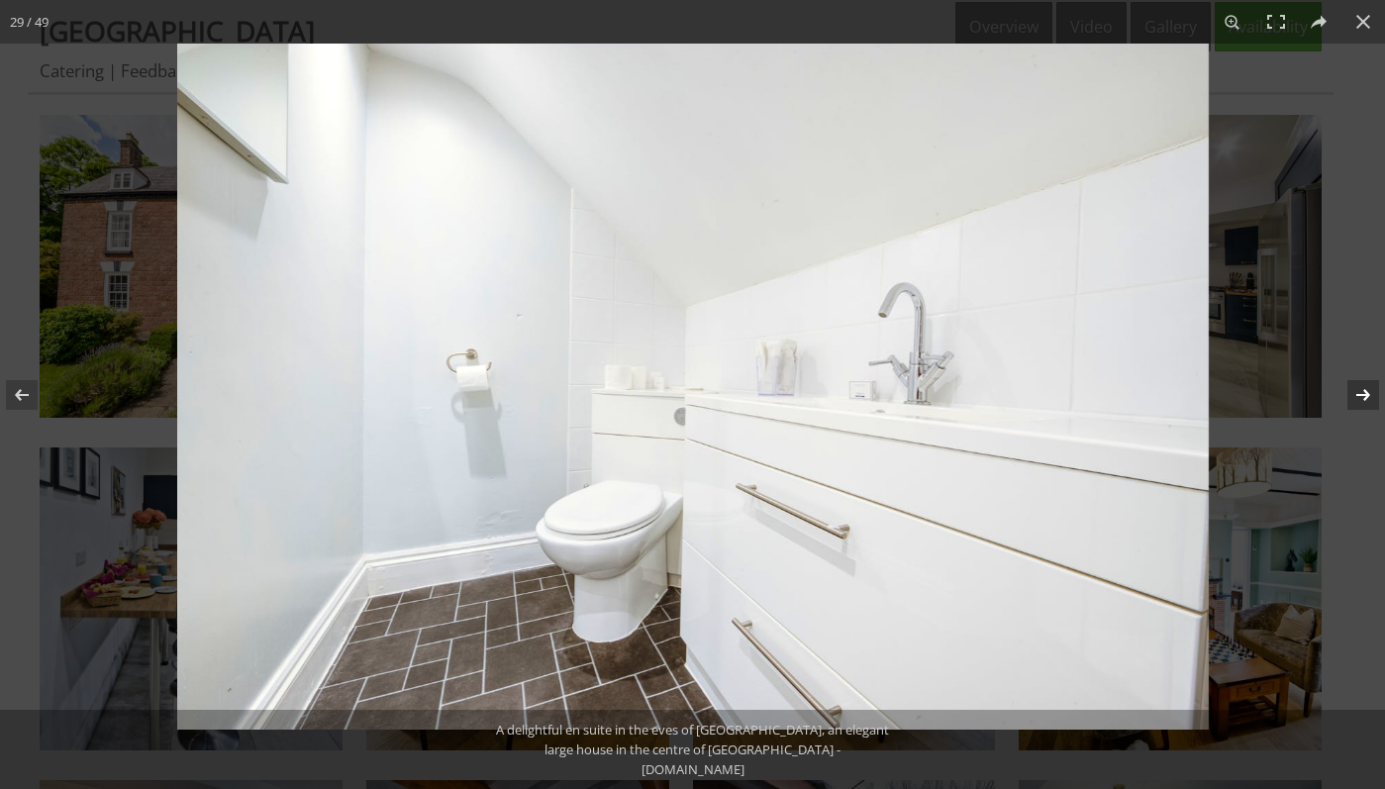
click at [1361, 396] on button at bounding box center [1350, 395] width 69 height 99
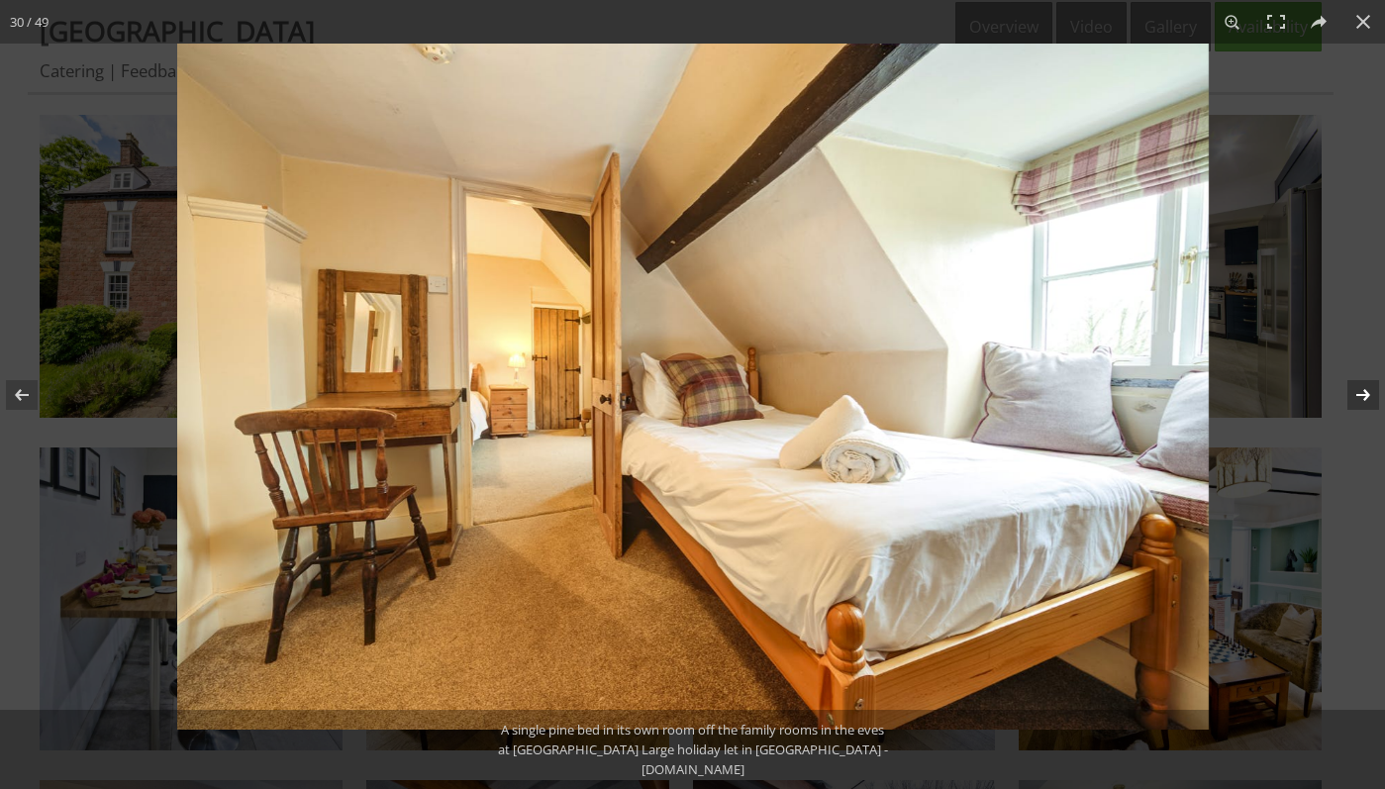
click at [1361, 396] on button at bounding box center [1350, 395] width 69 height 99
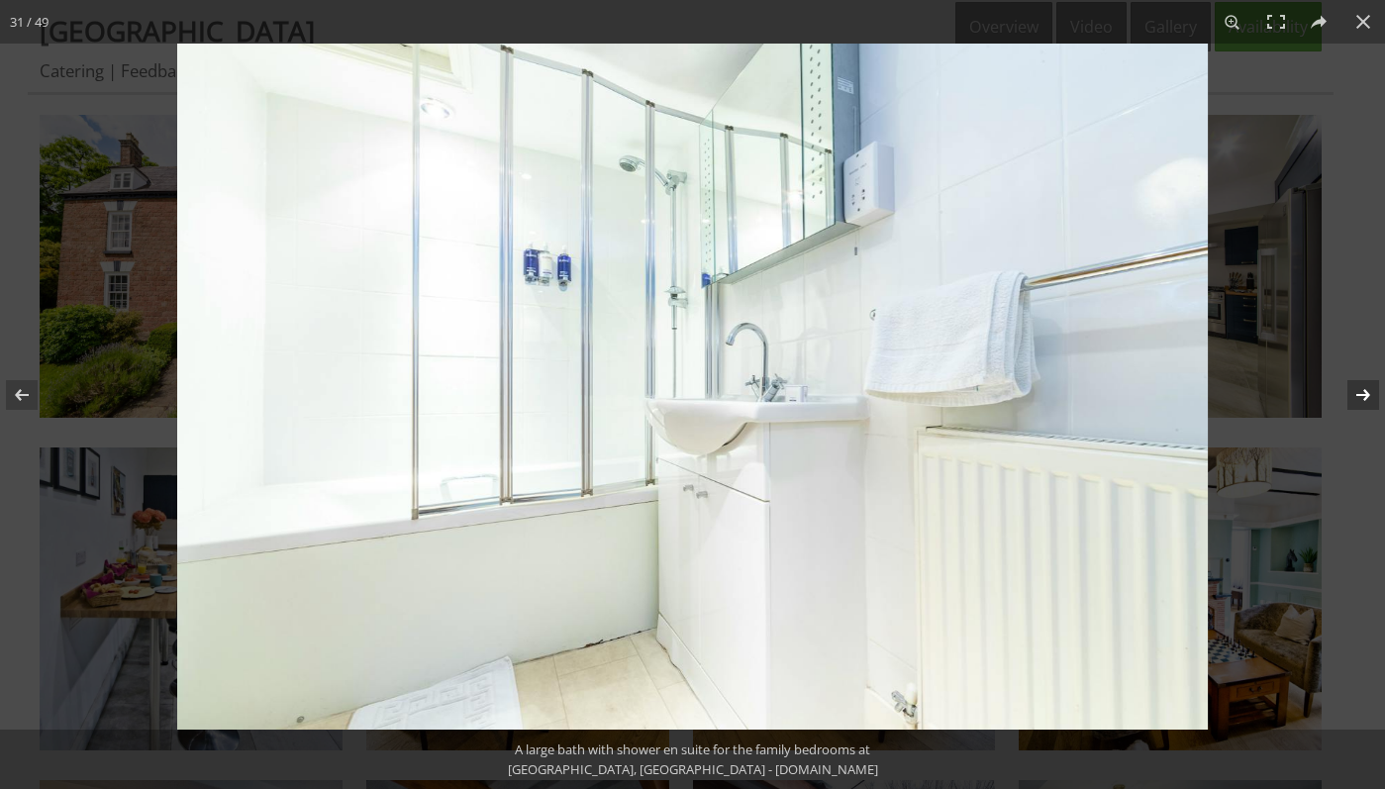
click at [1361, 396] on button at bounding box center [1350, 395] width 69 height 99
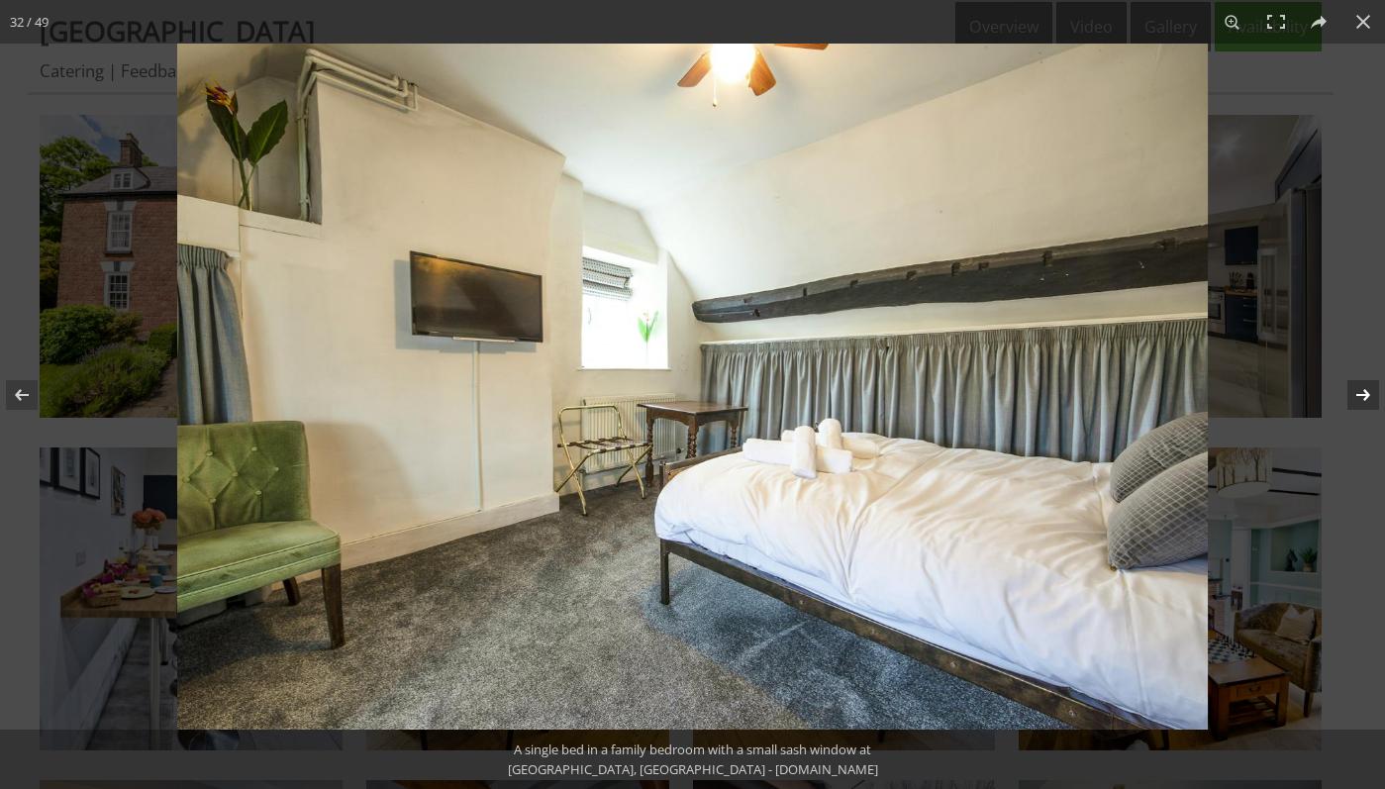
click at [1361, 396] on button at bounding box center [1350, 395] width 69 height 99
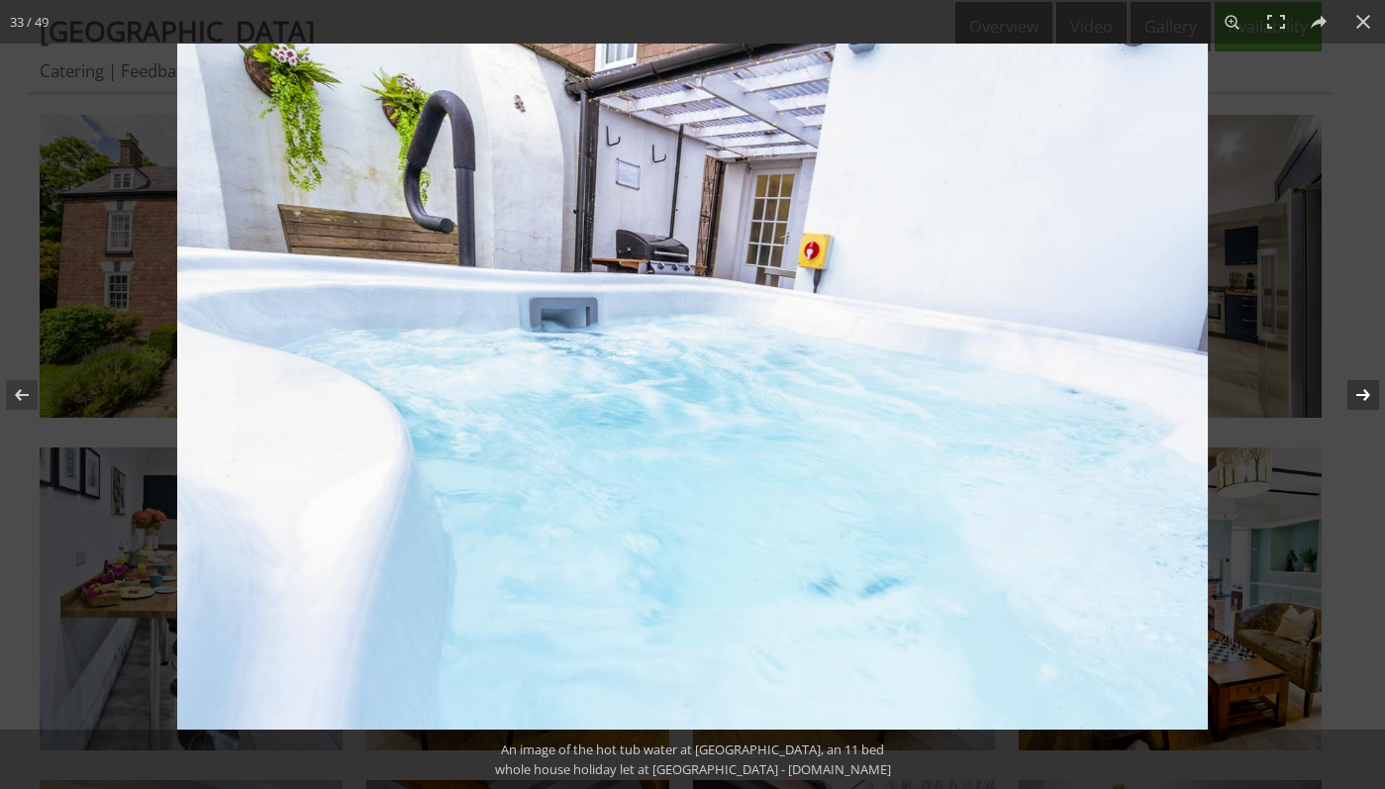
click at [1361, 396] on button at bounding box center [1350, 395] width 69 height 99
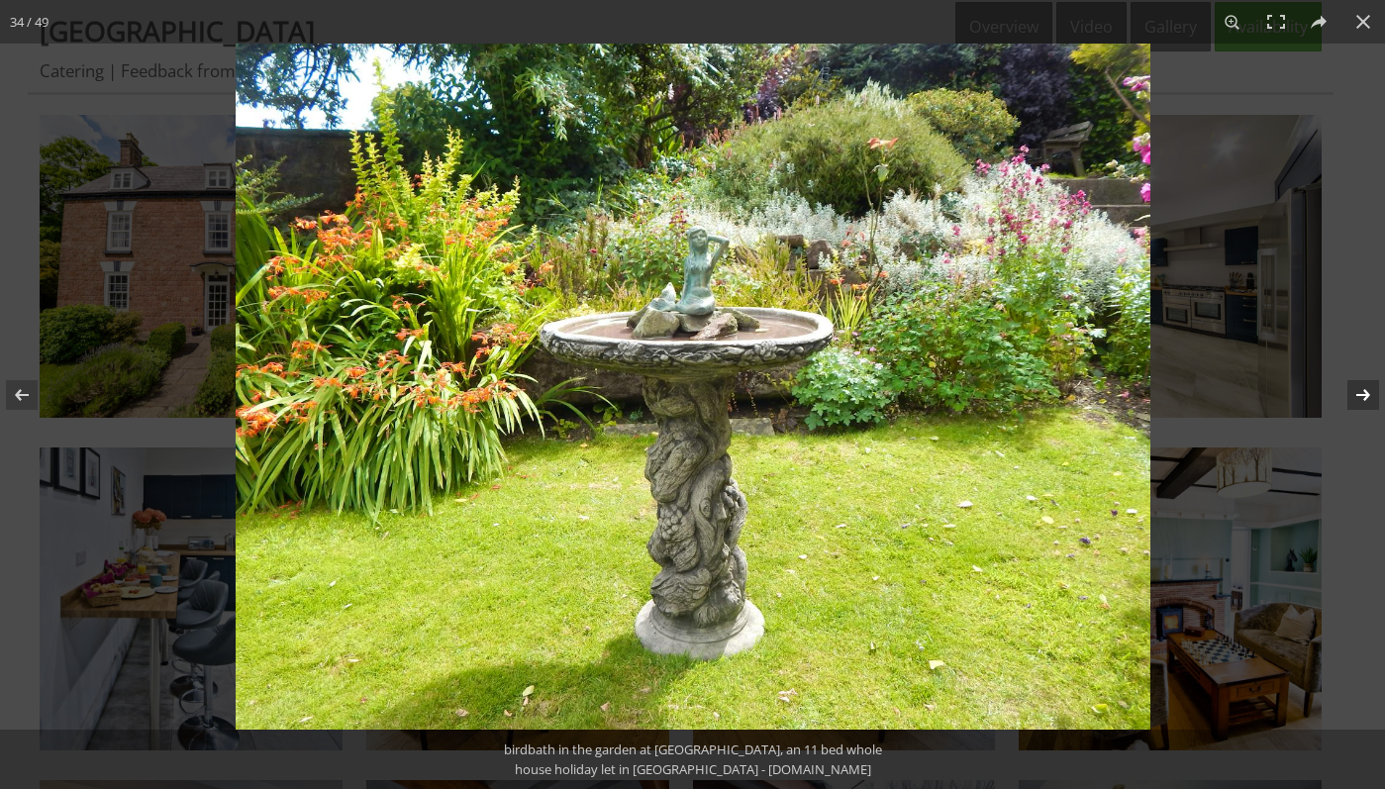
click at [1361, 396] on button at bounding box center [1350, 395] width 69 height 99
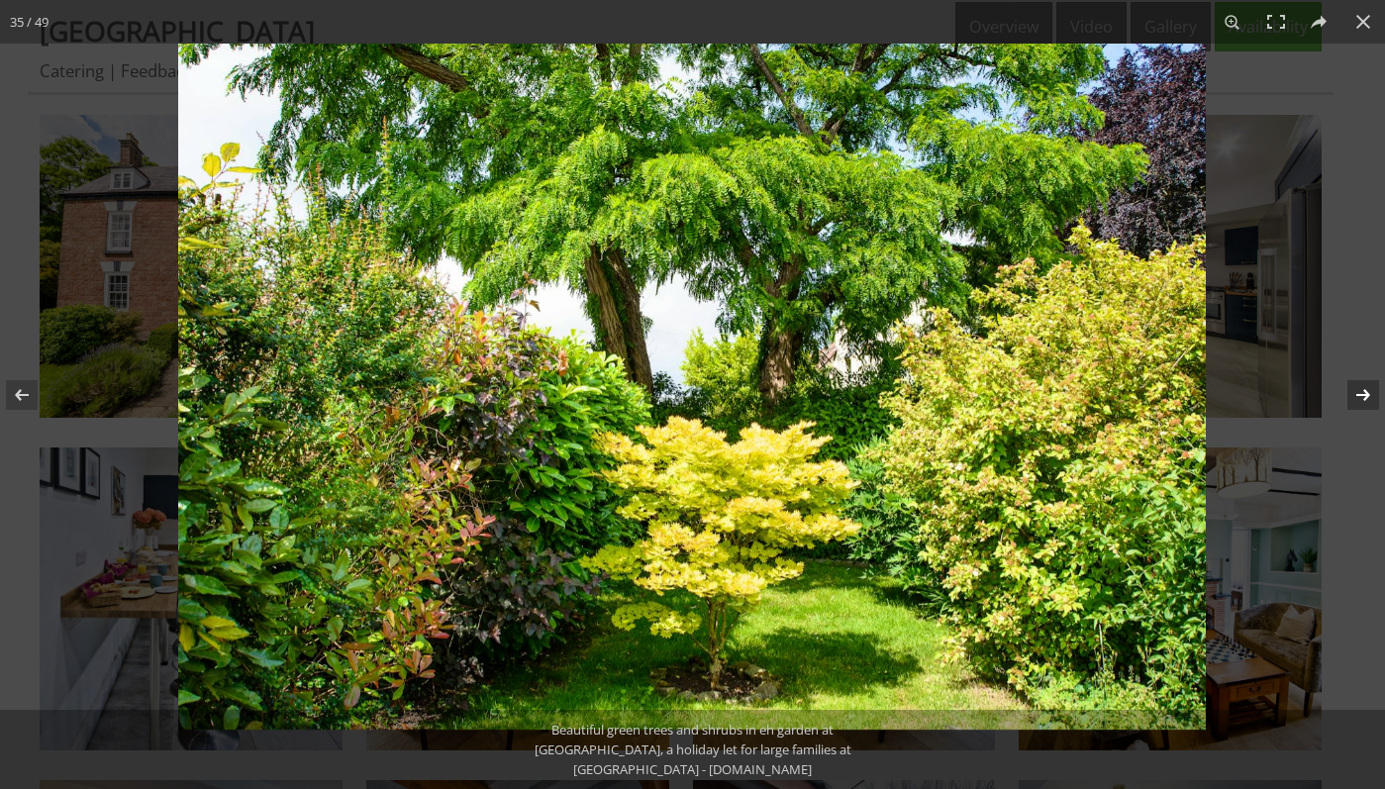
click at [1361, 396] on button at bounding box center [1350, 395] width 69 height 99
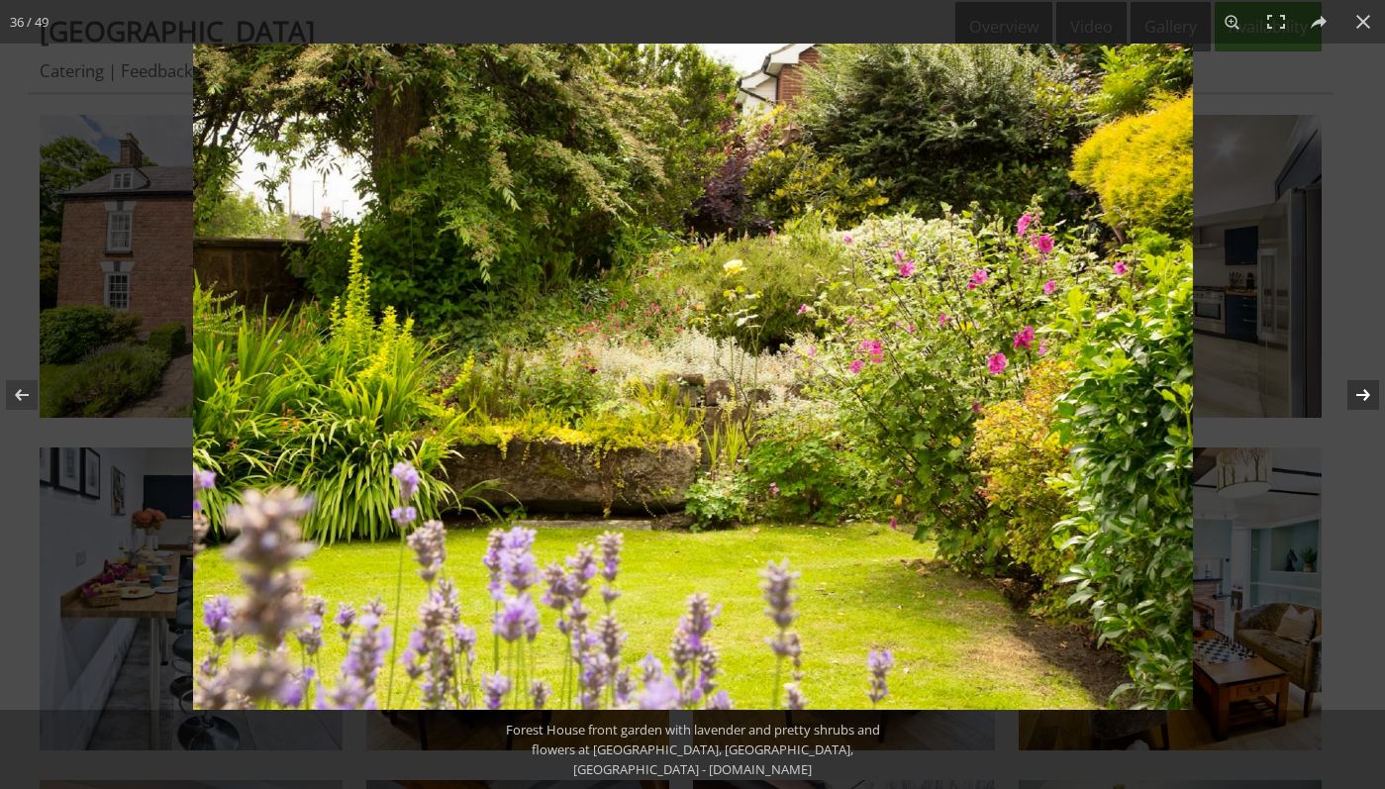
click at [1361, 396] on button at bounding box center [1350, 395] width 69 height 99
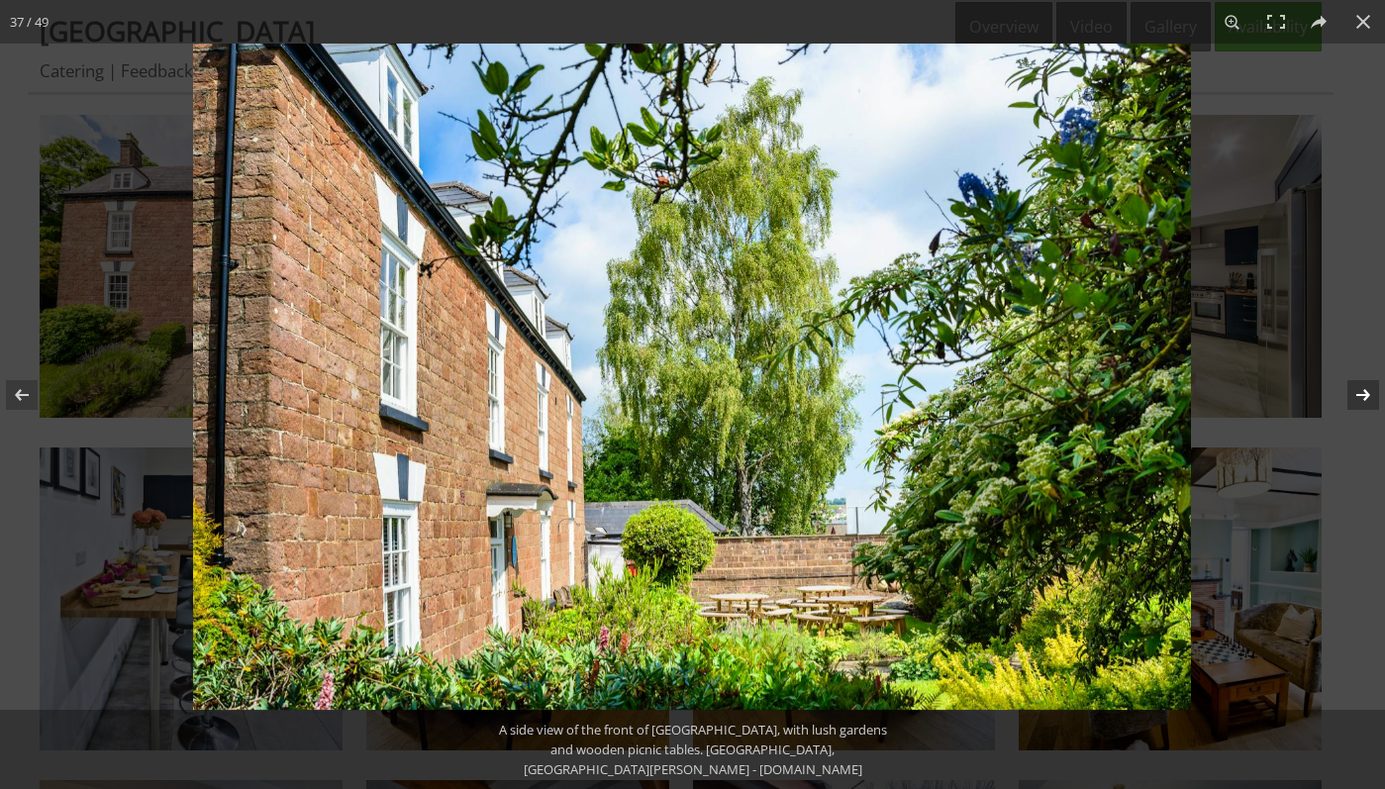
click at [1361, 396] on button at bounding box center [1350, 395] width 69 height 99
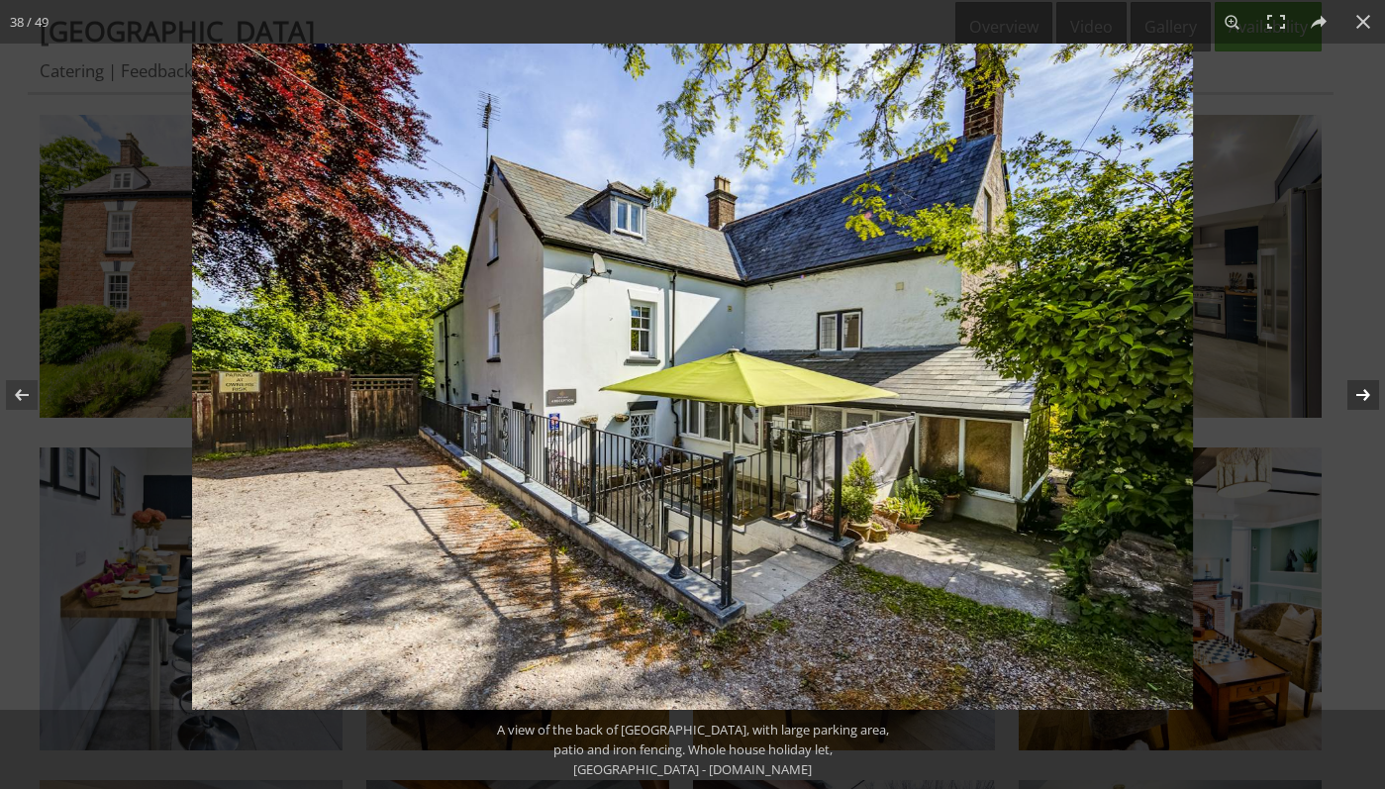
click at [1361, 396] on button at bounding box center [1350, 395] width 69 height 99
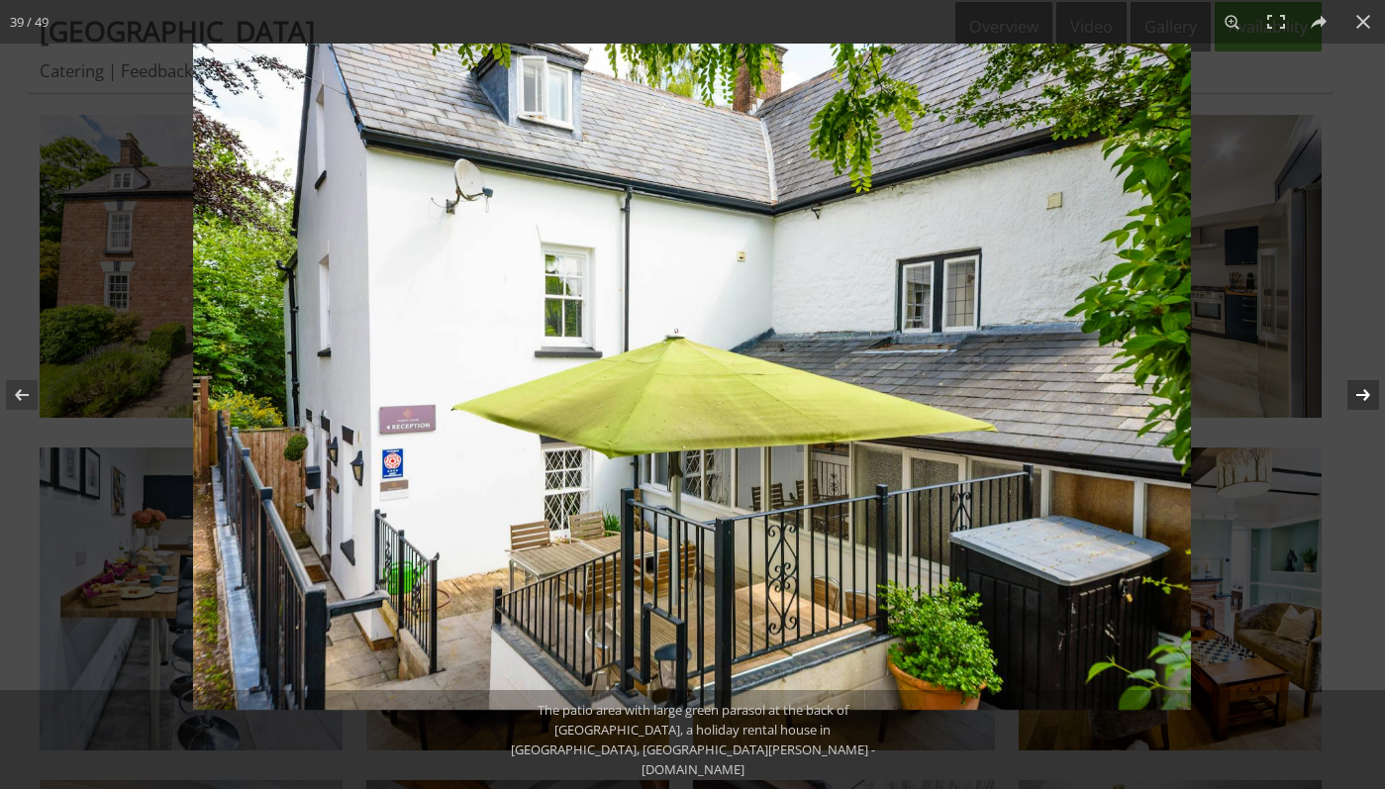
click at [1361, 396] on button at bounding box center [1350, 395] width 69 height 99
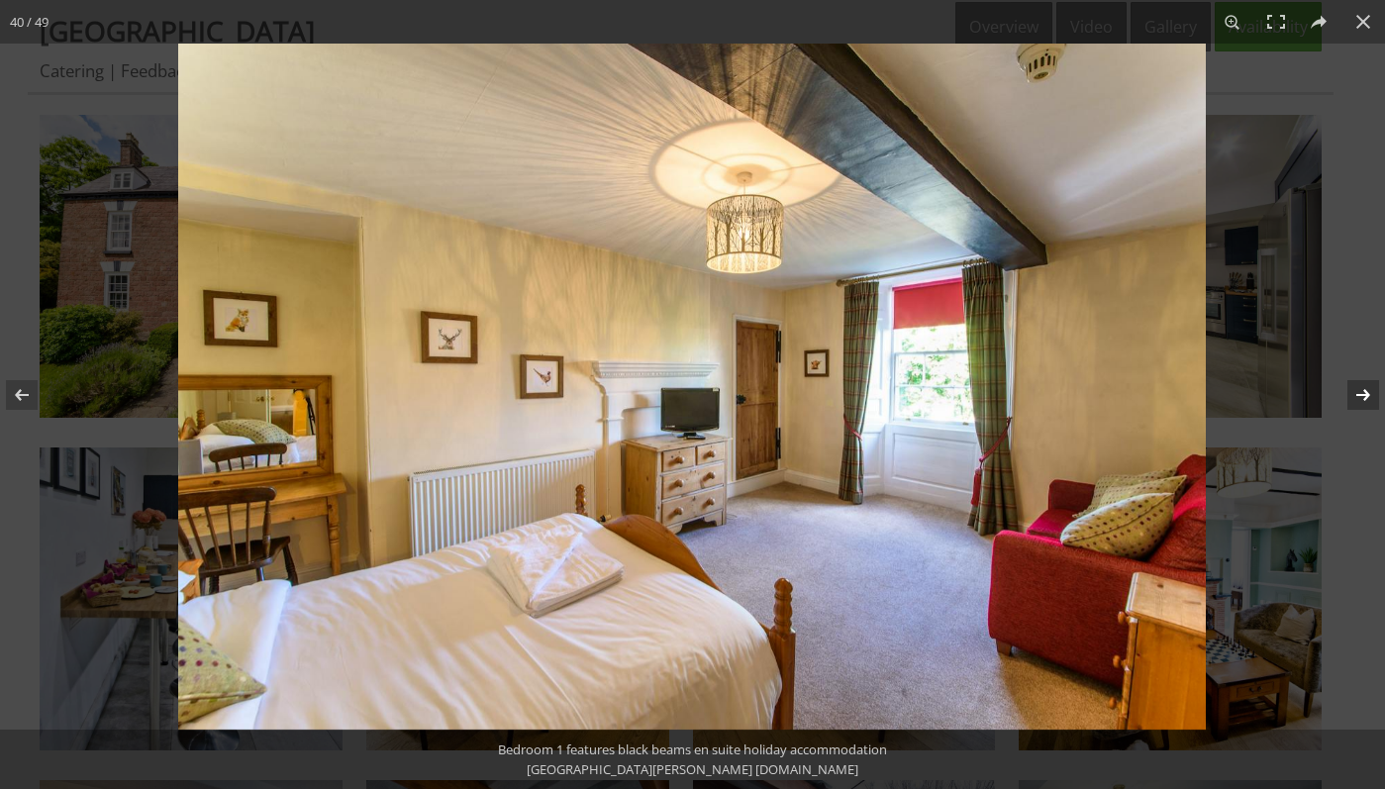
click at [1361, 396] on button at bounding box center [1350, 395] width 69 height 99
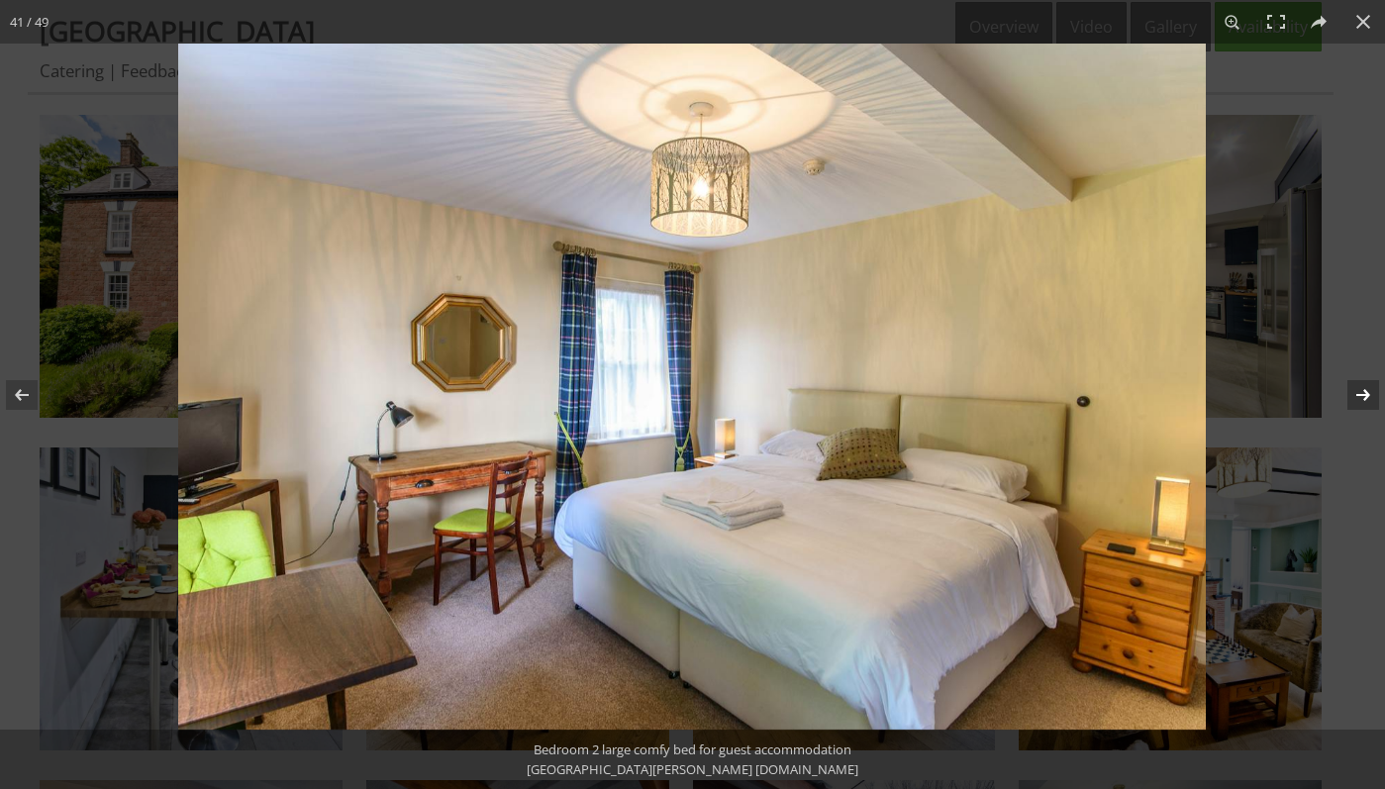
click at [1361, 396] on button at bounding box center [1350, 395] width 69 height 99
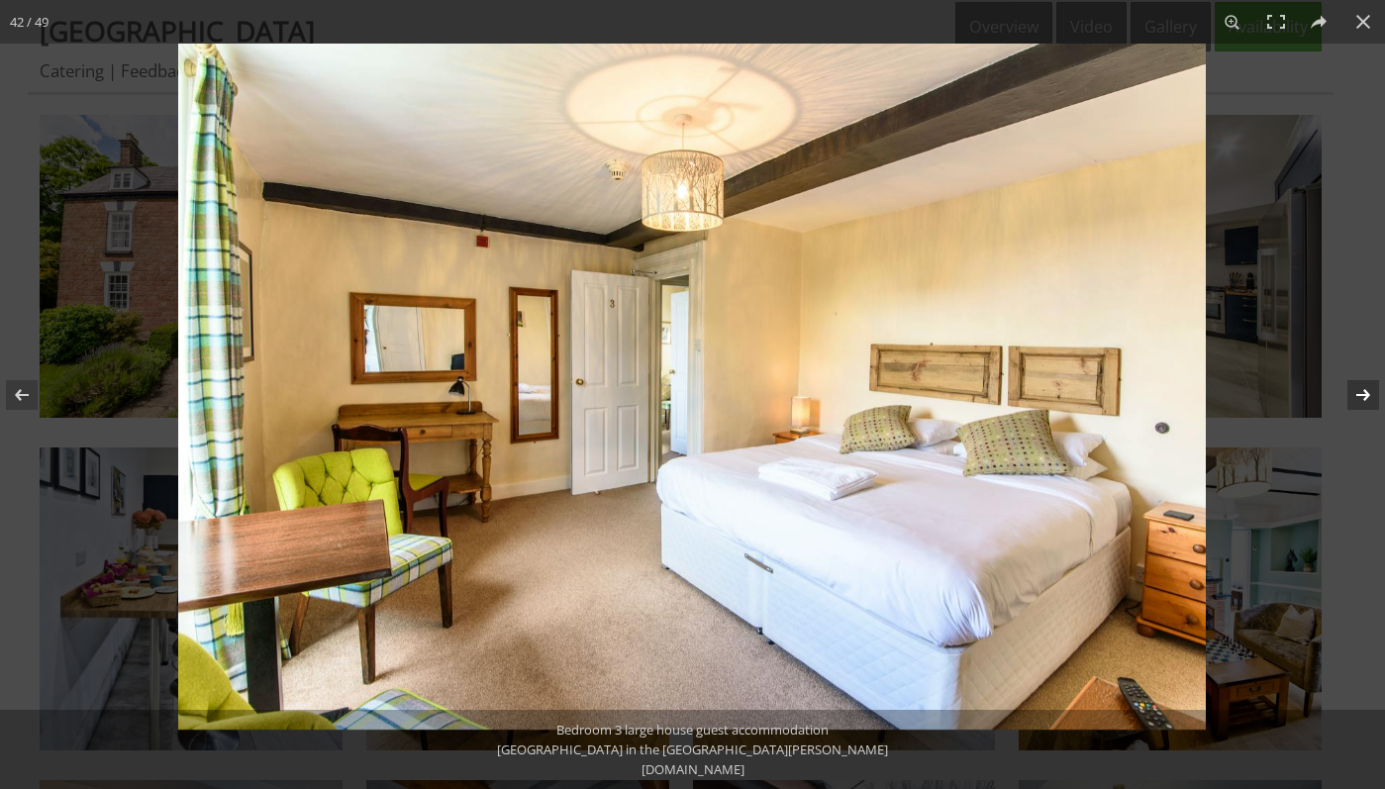
click at [1364, 399] on button at bounding box center [1350, 395] width 69 height 99
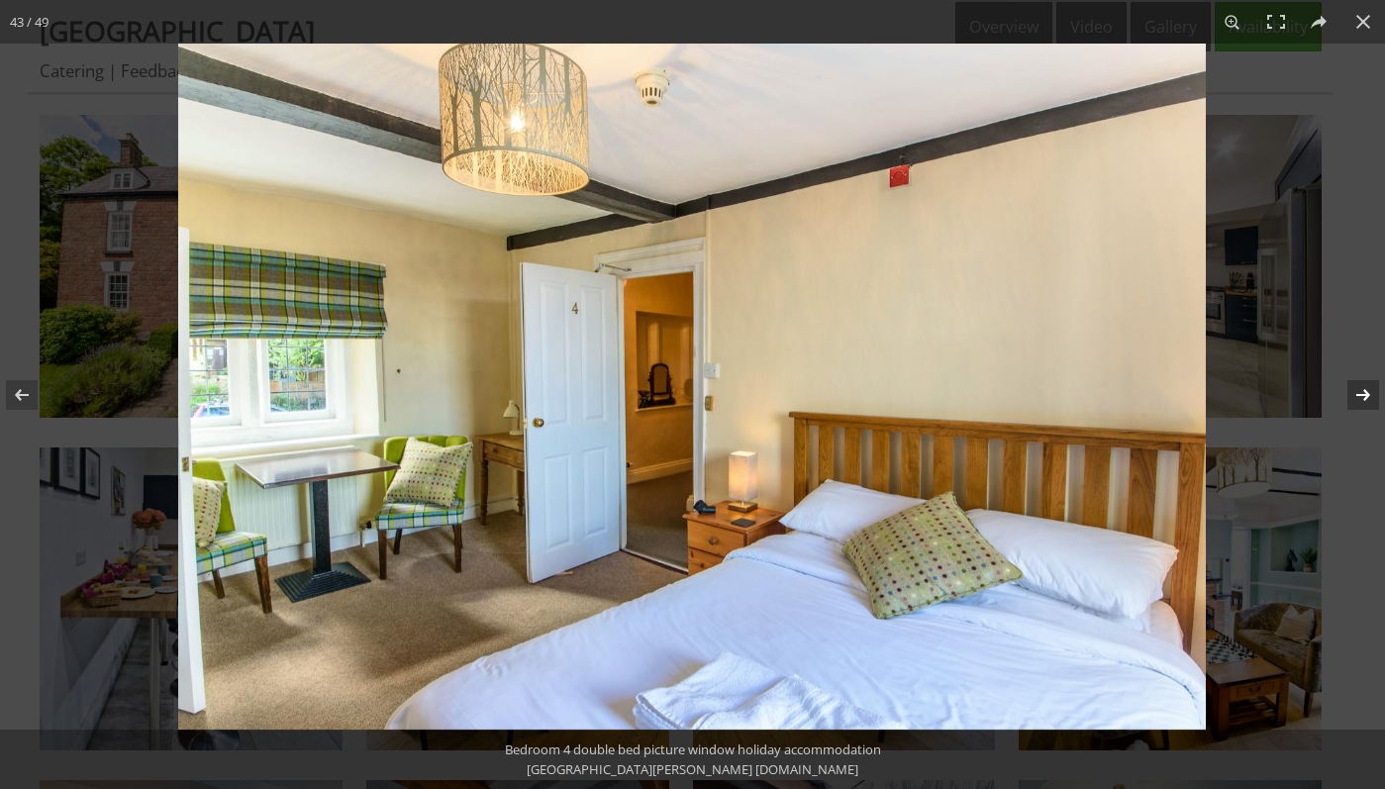
click at [1364, 399] on button at bounding box center [1350, 395] width 69 height 99
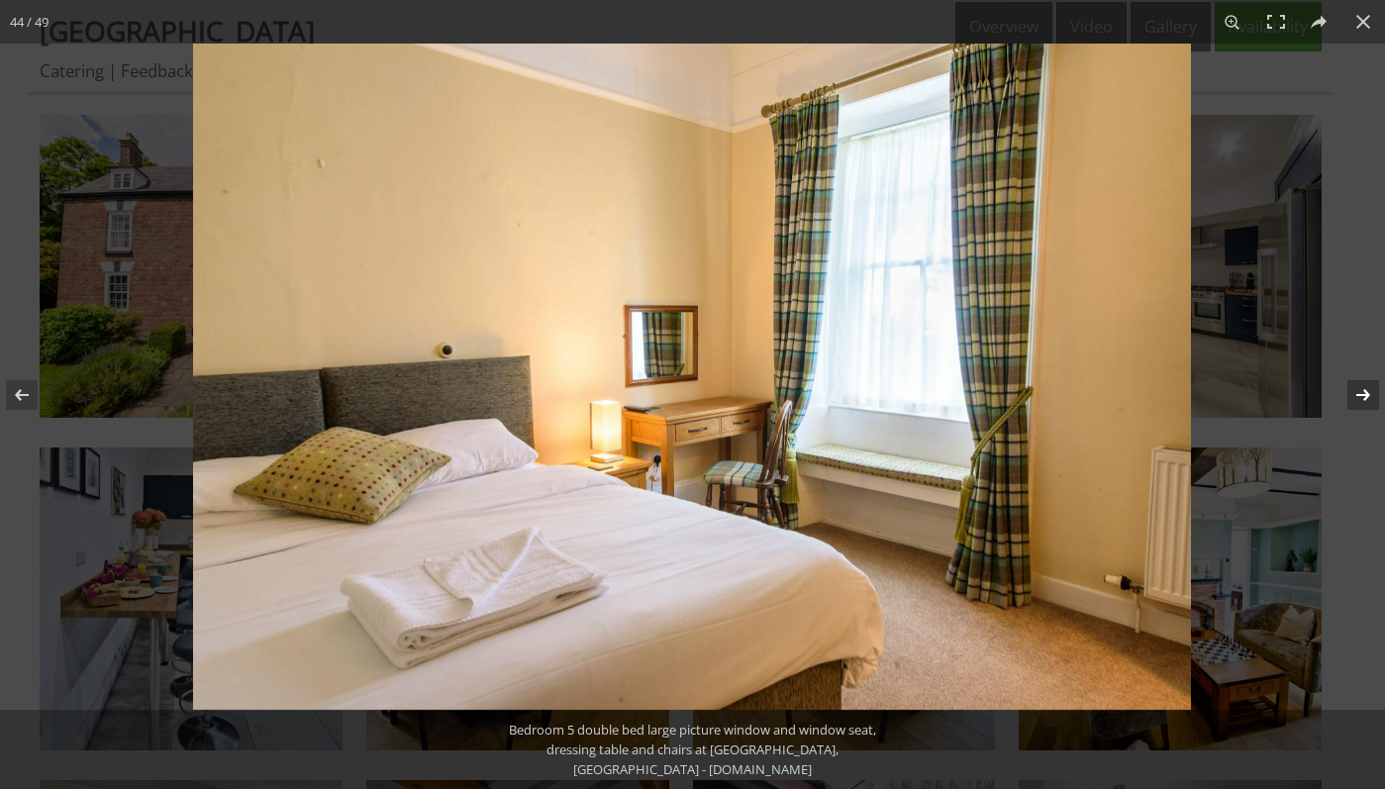
click at [1364, 399] on button at bounding box center [1350, 395] width 69 height 99
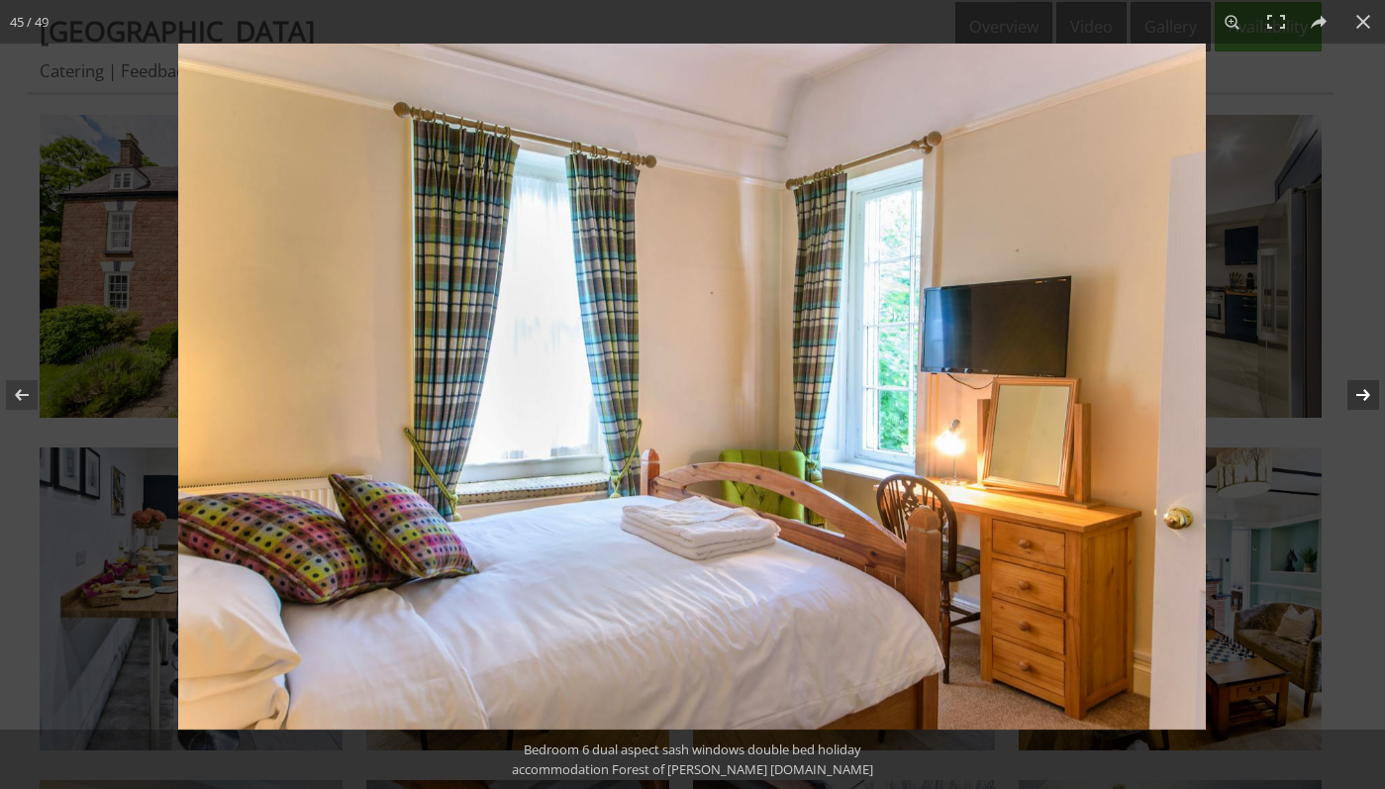
click at [1364, 399] on button at bounding box center [1350, 395] width 69 height 99
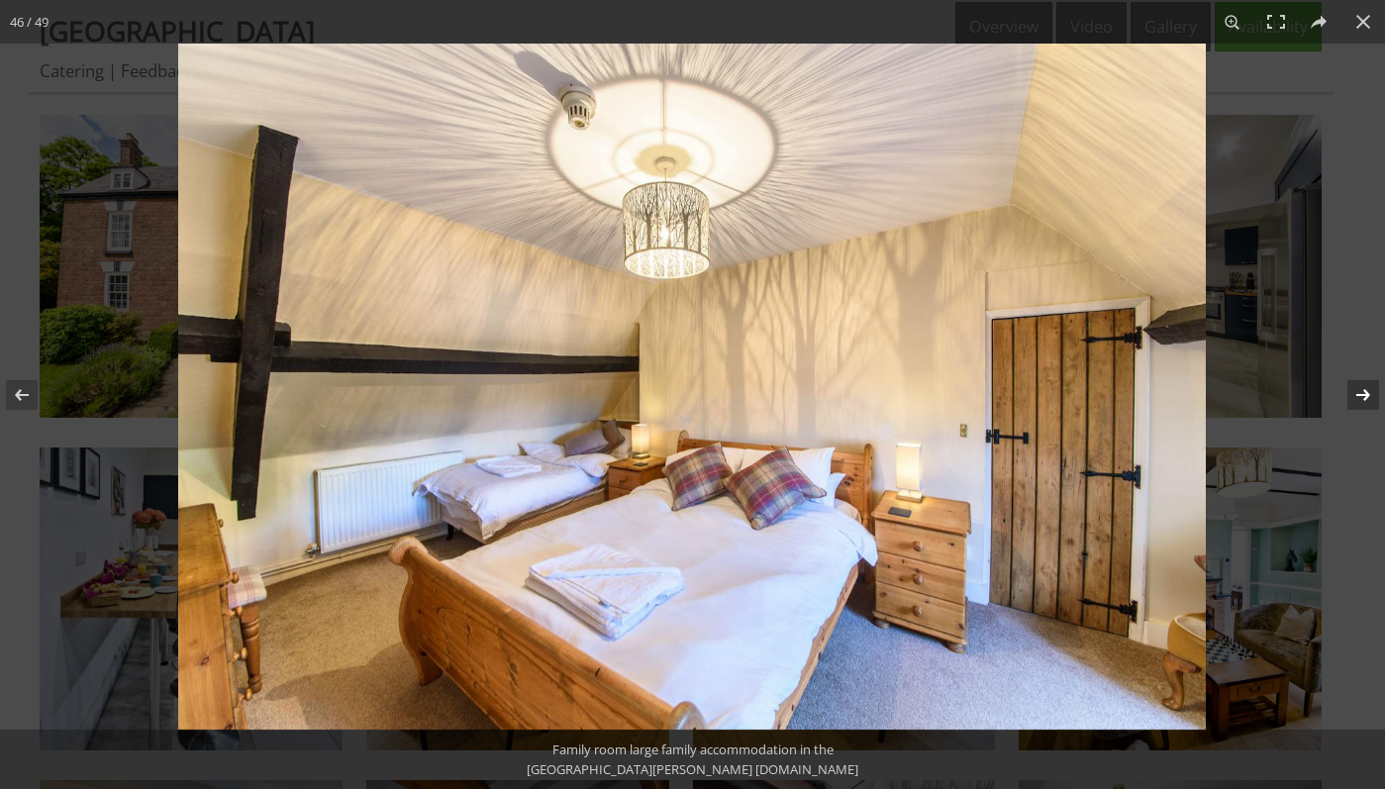
click at [1364, 399] on button at bounding box center [1350, 395] width 69 height 99
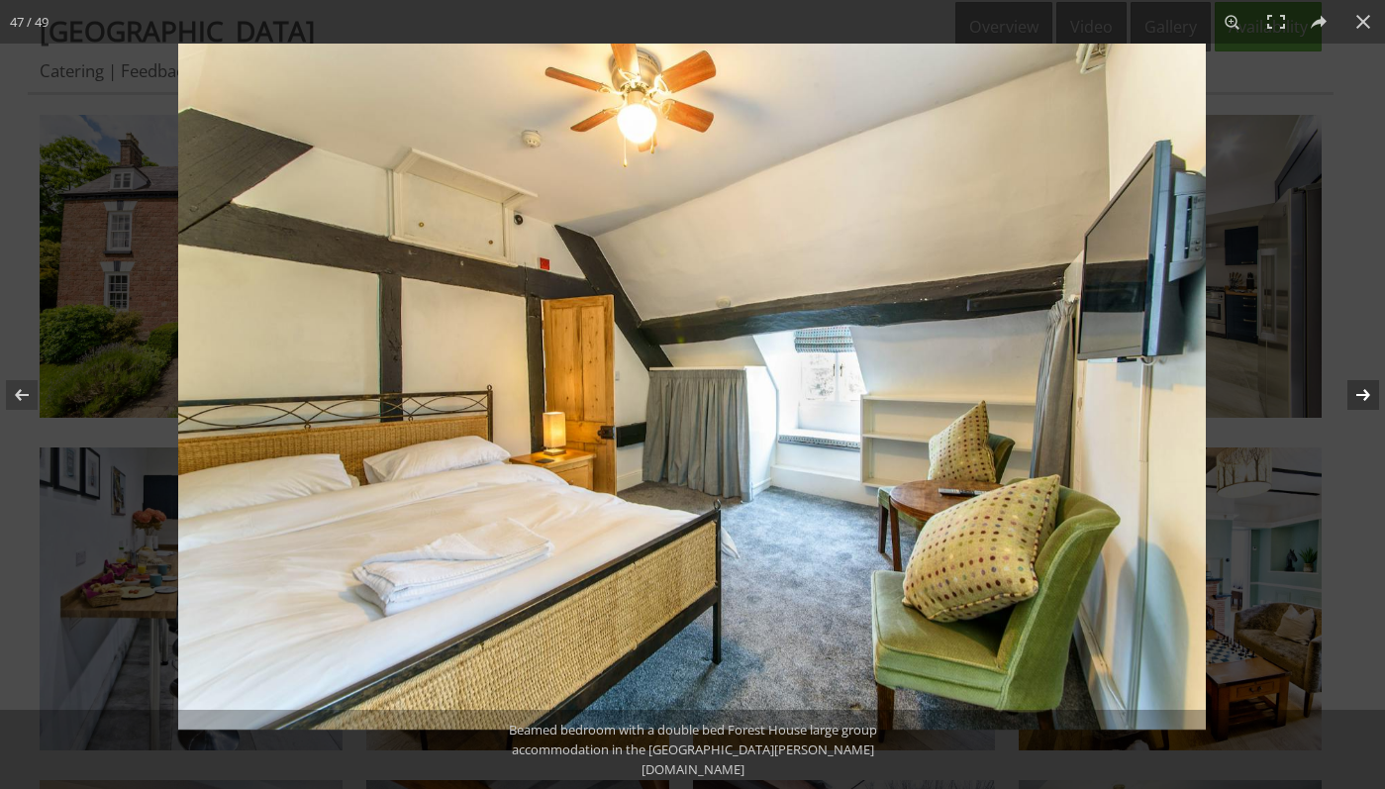
click at [1364, 398] on button at bounding box center [1350, 395] width 69 height 99
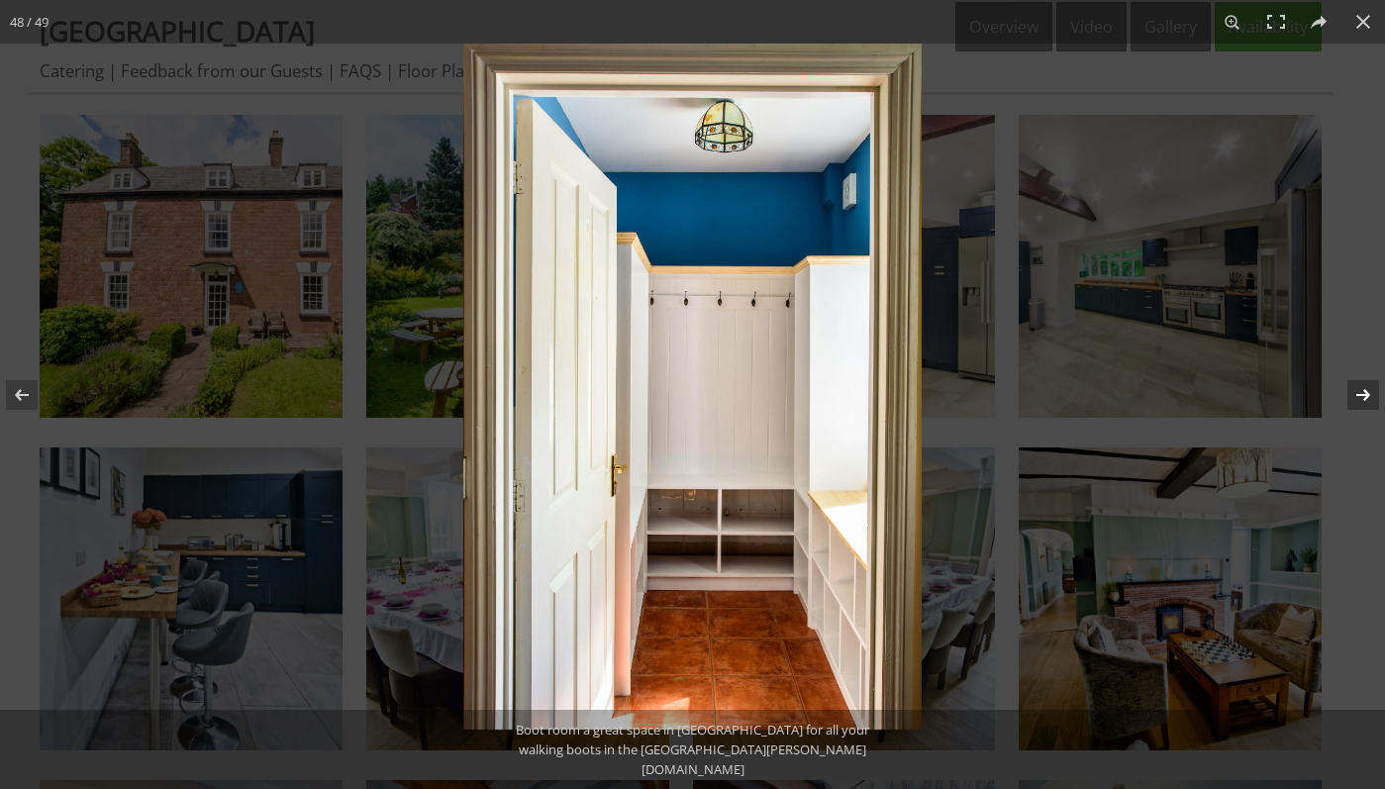
click at [1364, 398] on button at bounding box center [1350, 395] width 69 height 99
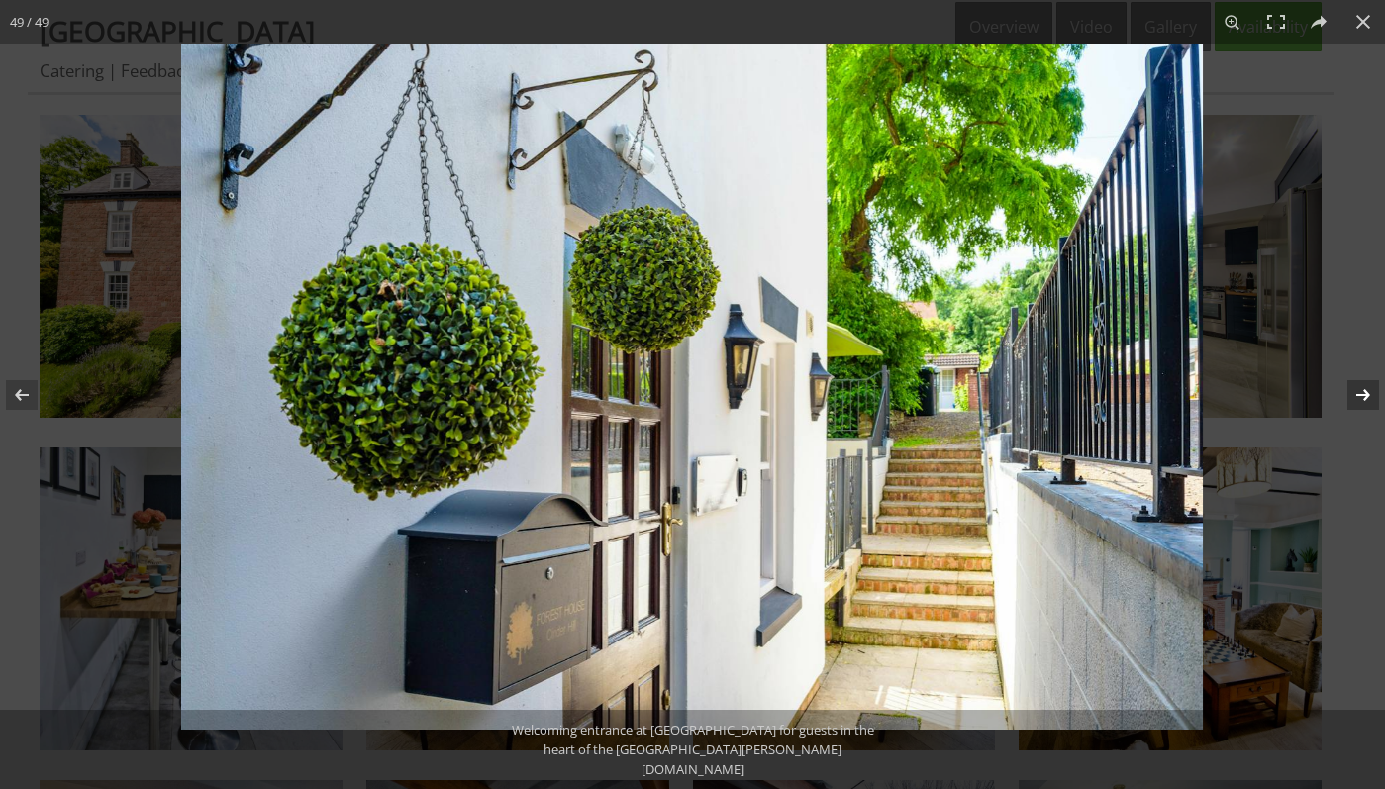
click at [1364, 398] on button at bounding box center [1350, 395] width 69 height 99
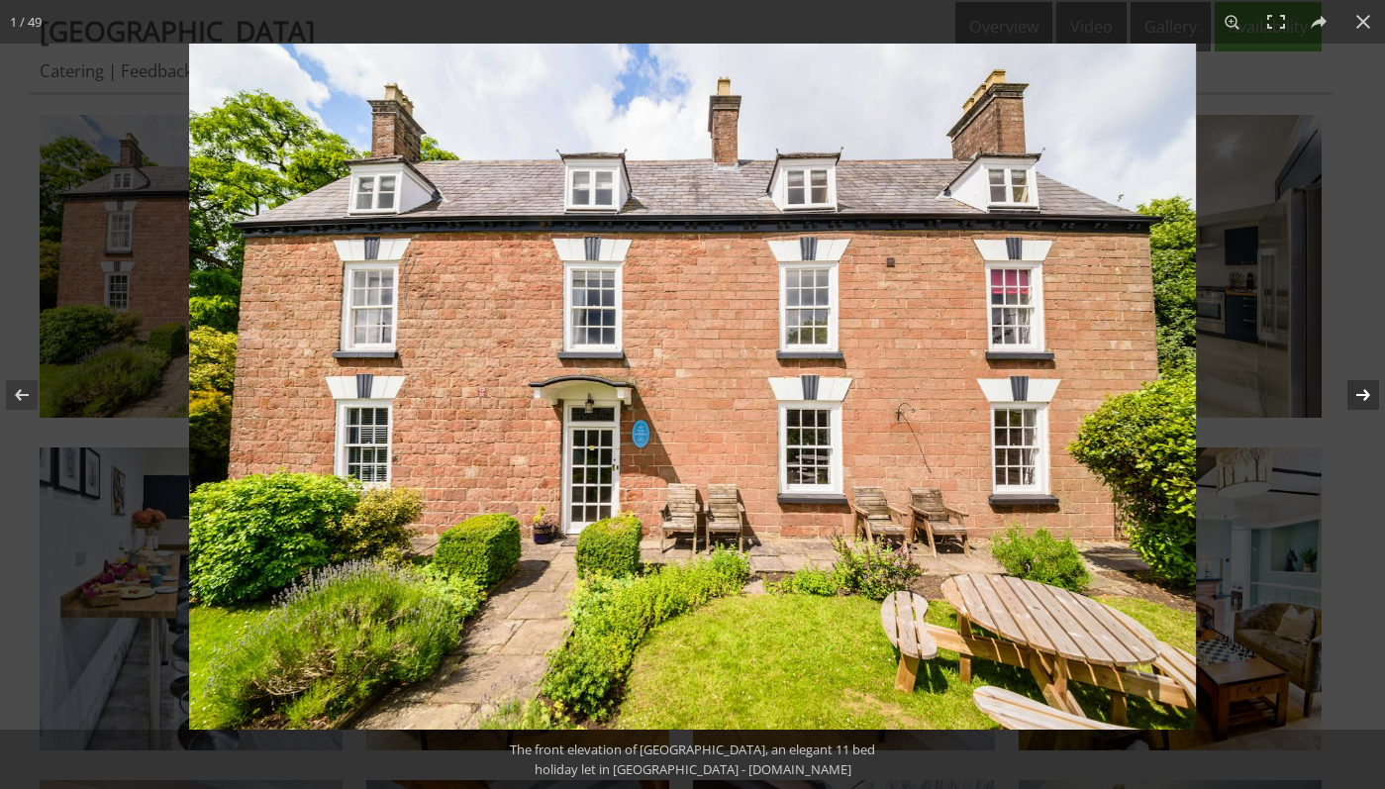
click at [1364, 398] on button at bounding box center [1350, 395] width 69 height 99
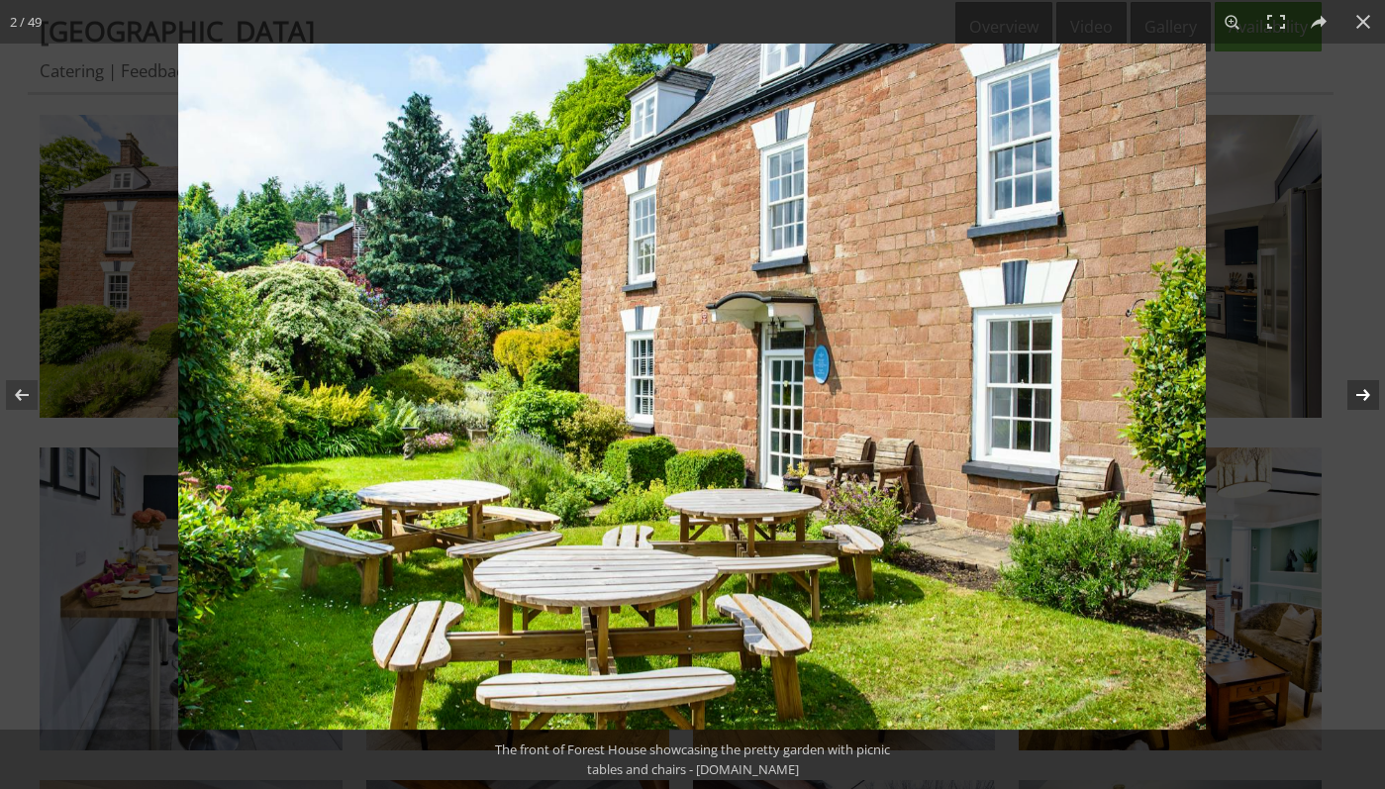
click at [1364, 398] on button at bounding box center [1350, 395] width 69 height 99
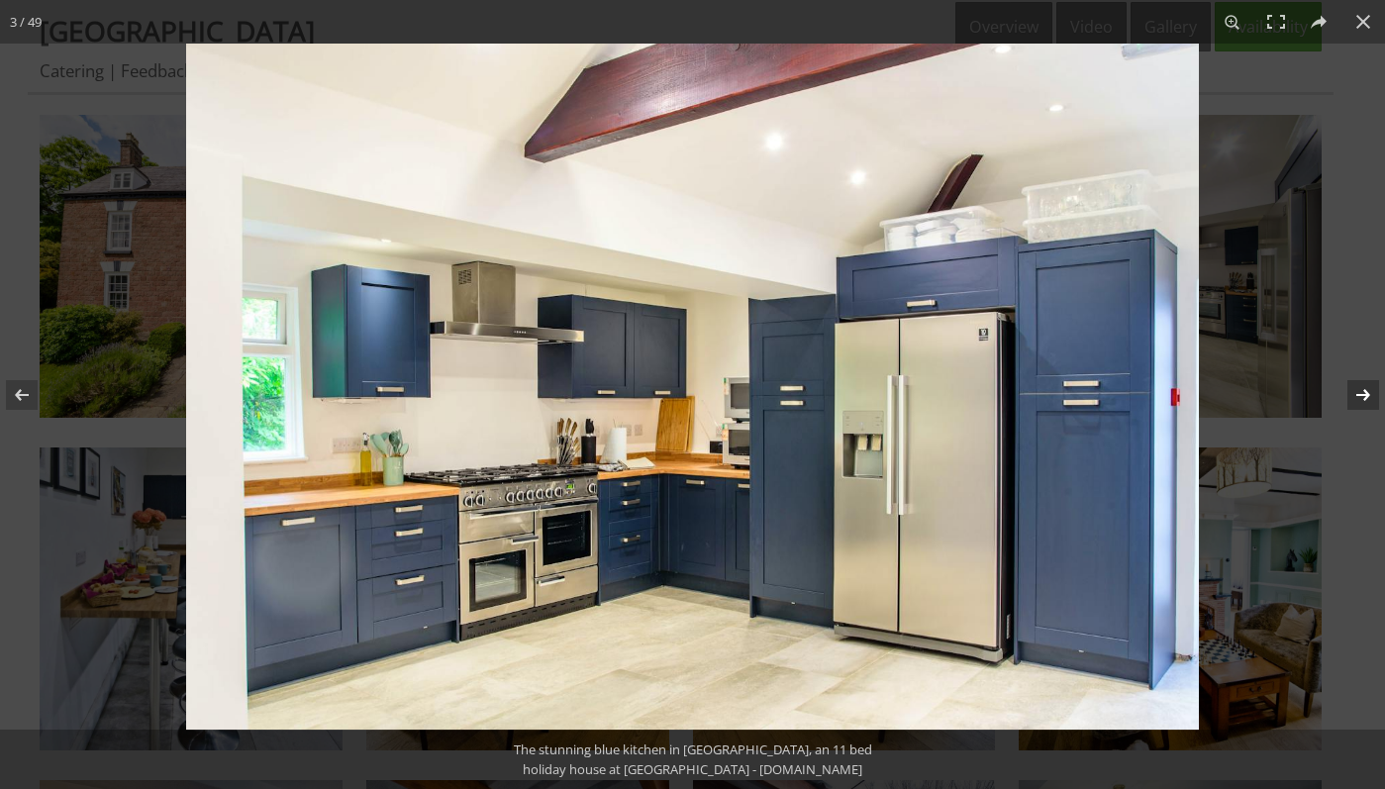
click at [1364, 398] on button at bounding box center [1350, 395] width 69 height 99
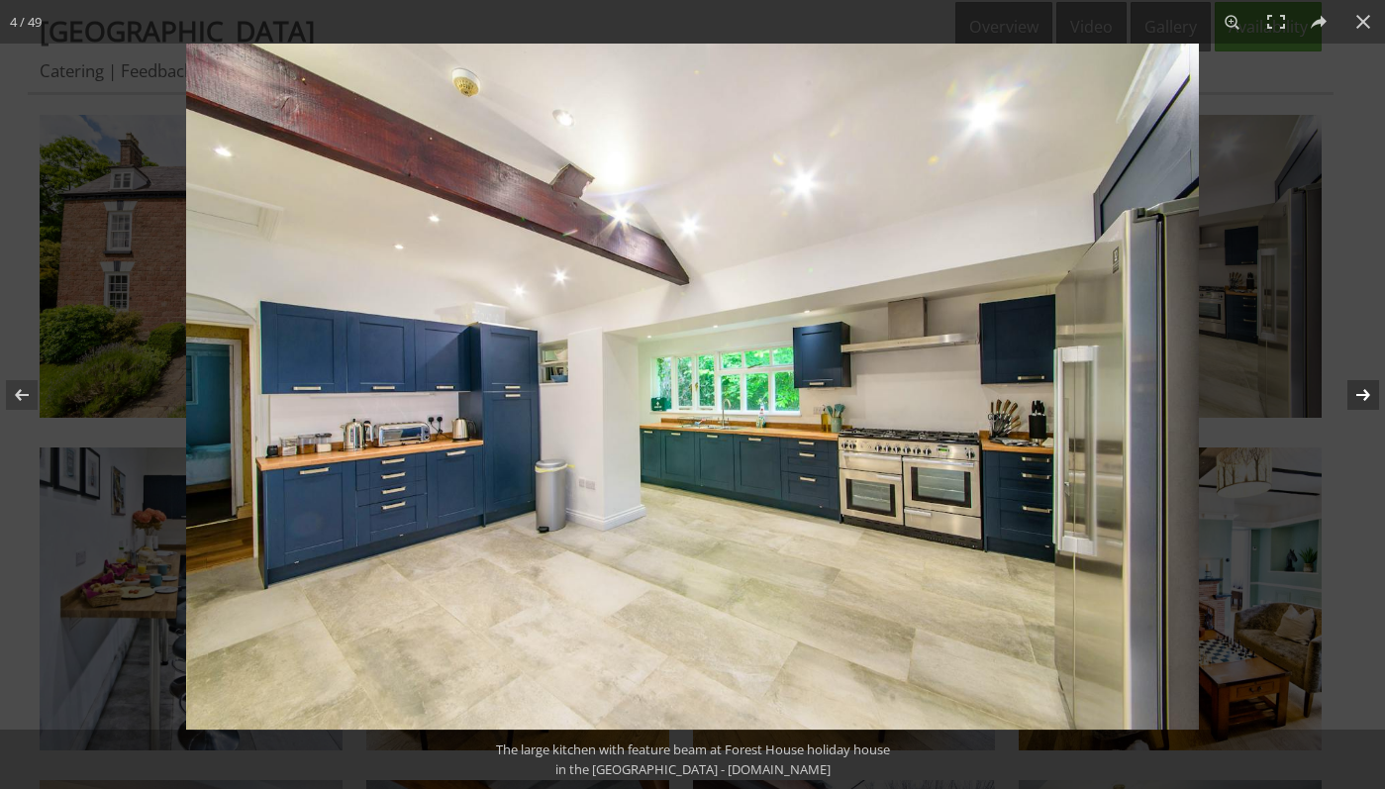
click at [1364, 398] on button at bounding box center [1350, 395] width 69 height 99
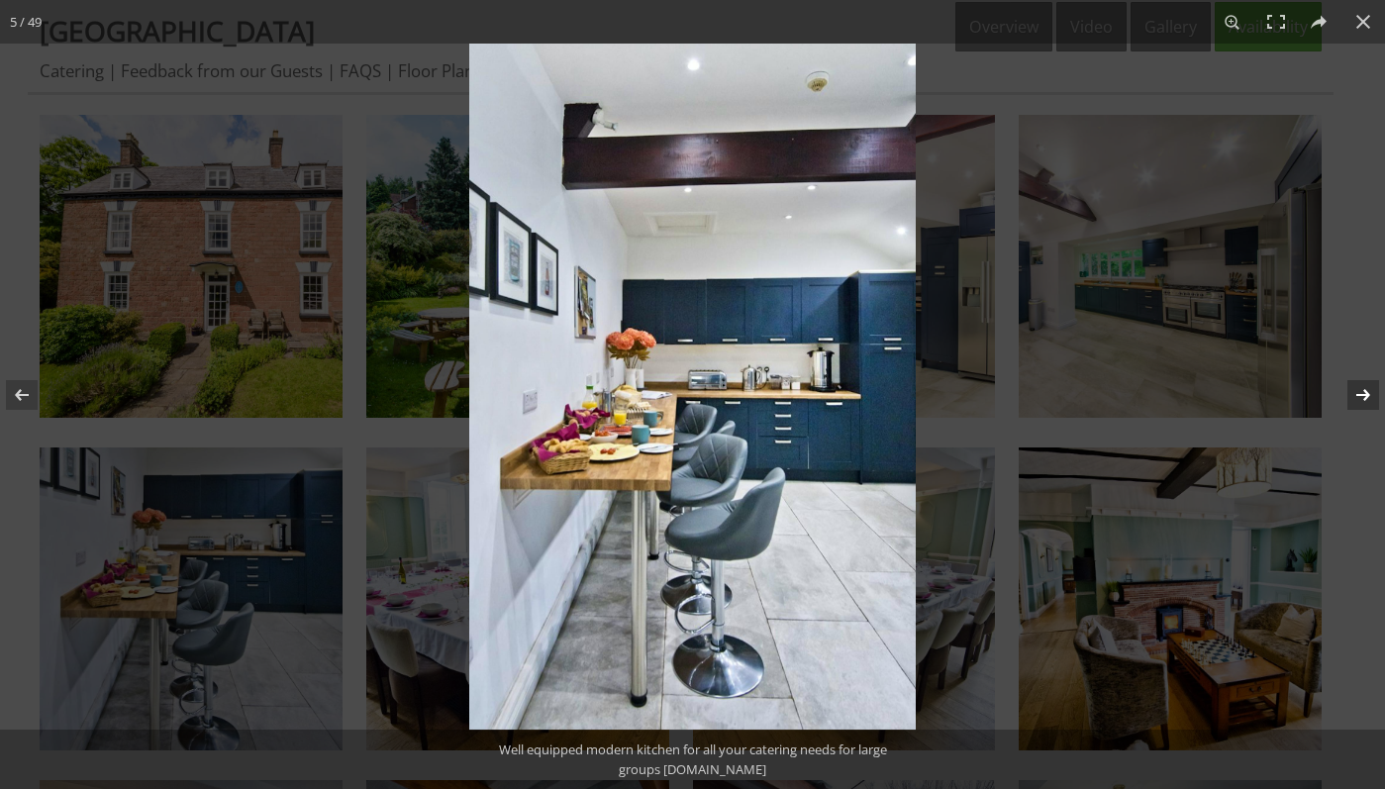
click at [1364, 398] on button at bounding box center [1350, 395] width 69 height 99
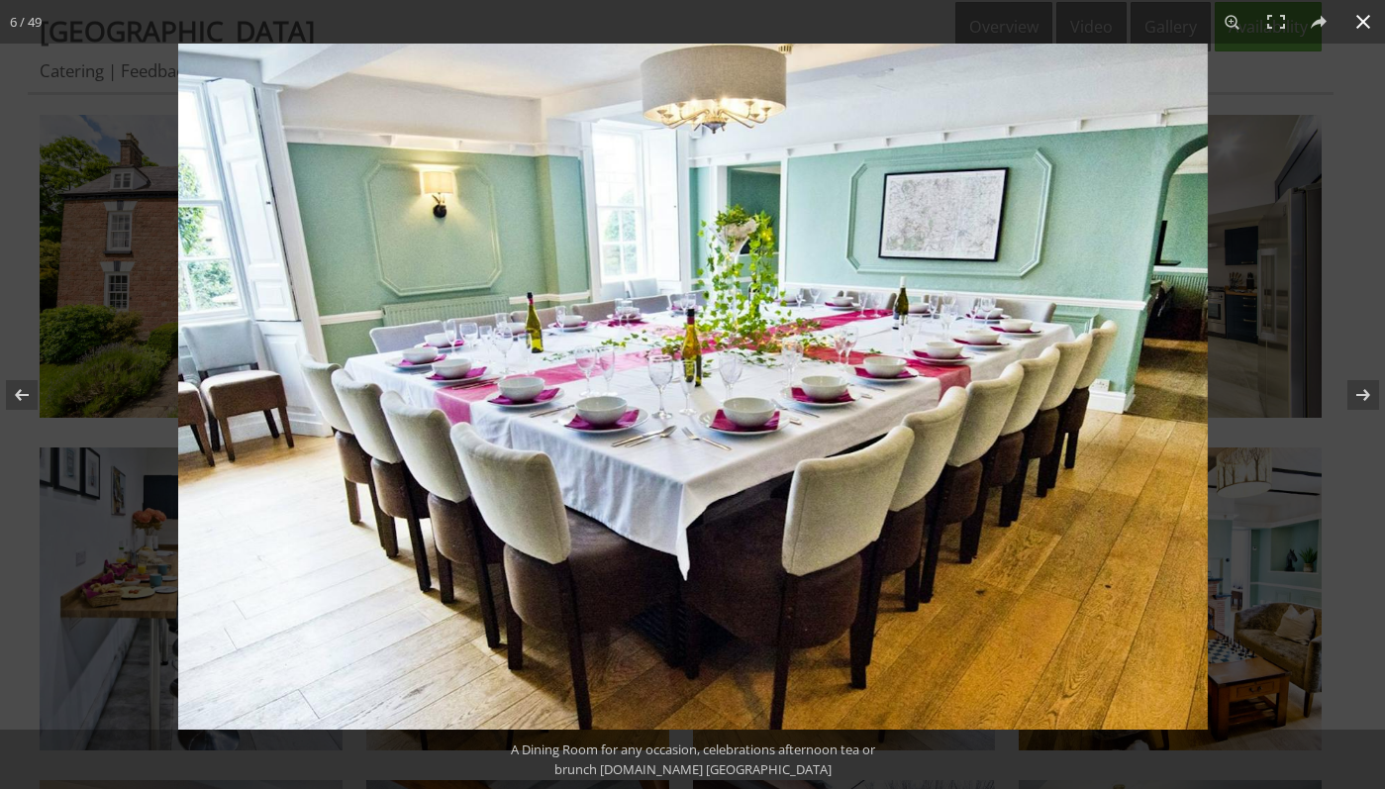
click at [1364, 17] on button at bounding box center [1364, 22] width 44 height 44
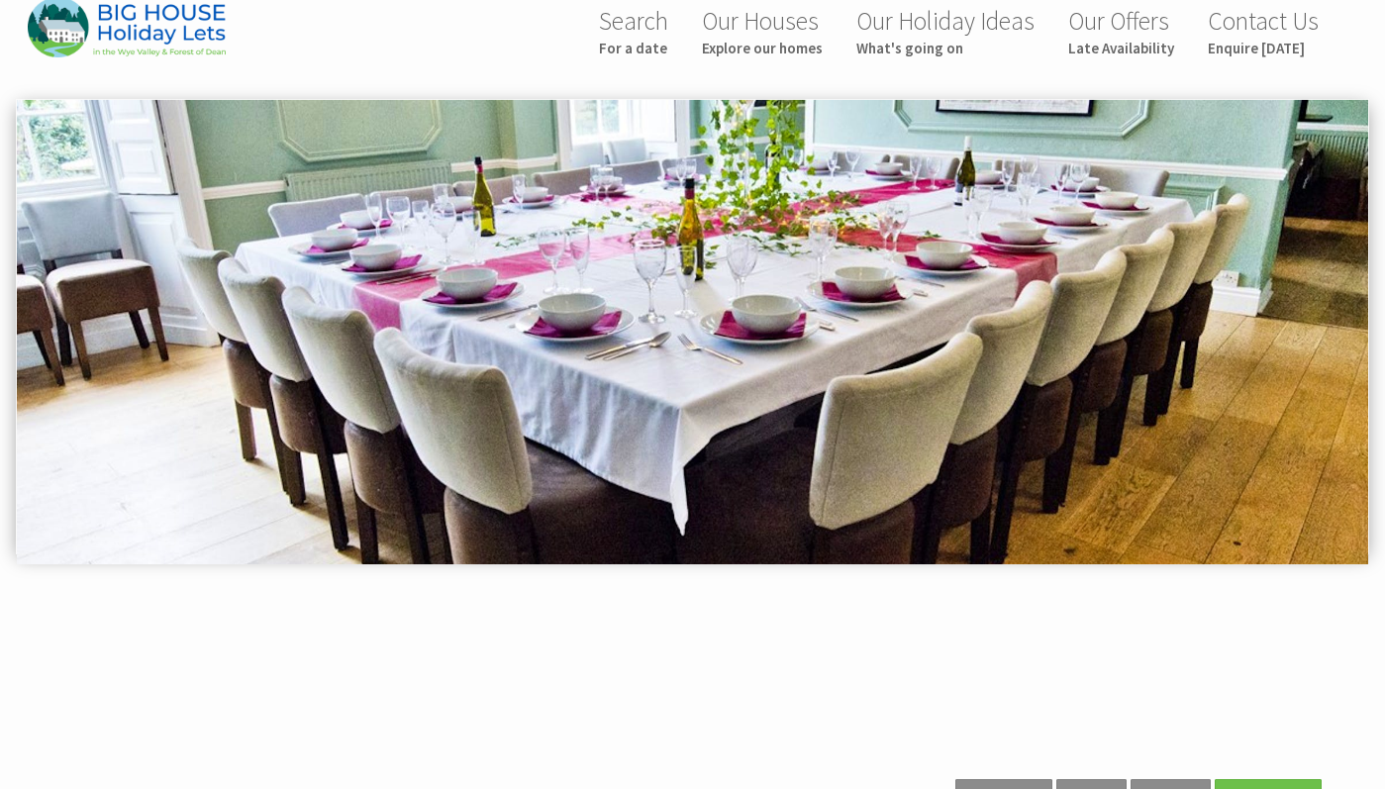
scroll to position [0, 0]
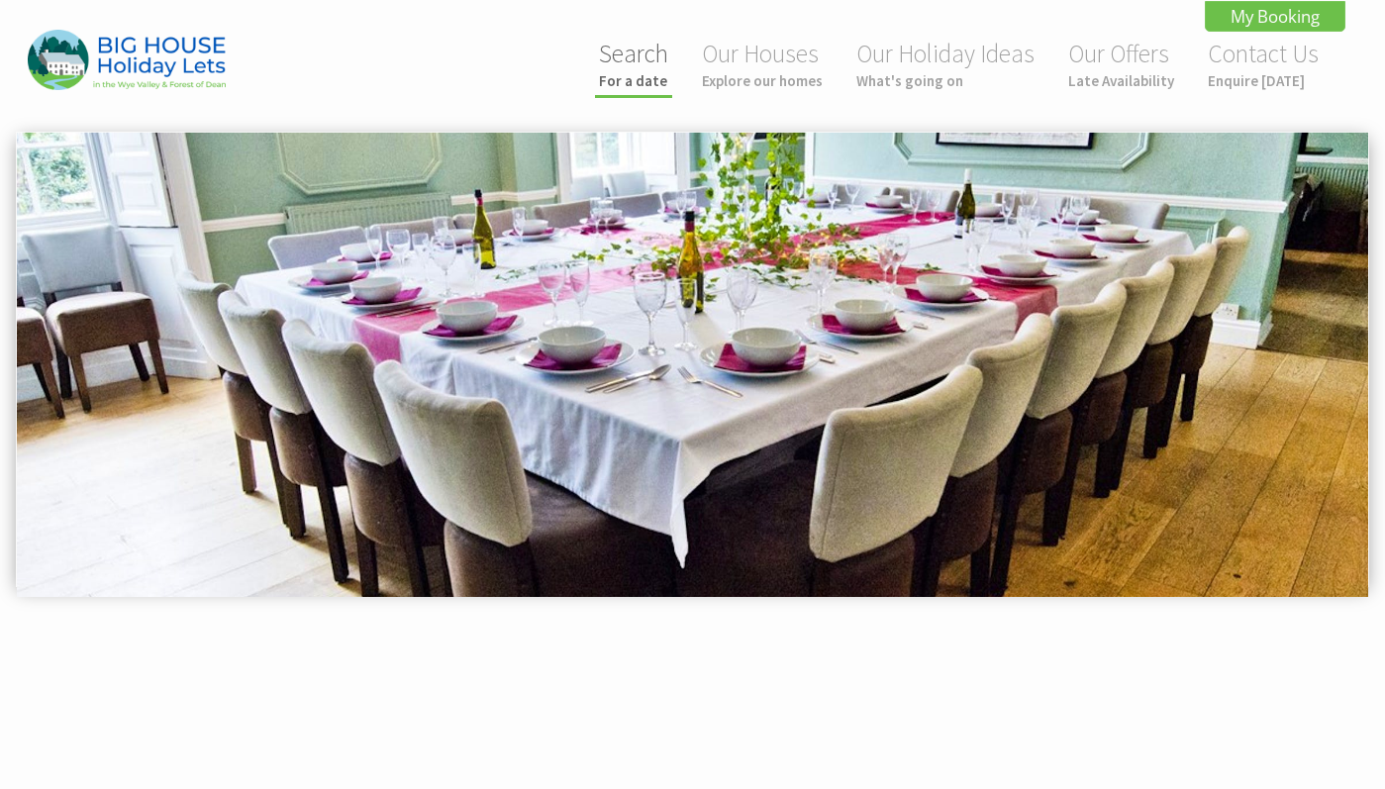
click at [643, 62] on link "Search For a date" at bounding box center [633, 64] width 69 height 52
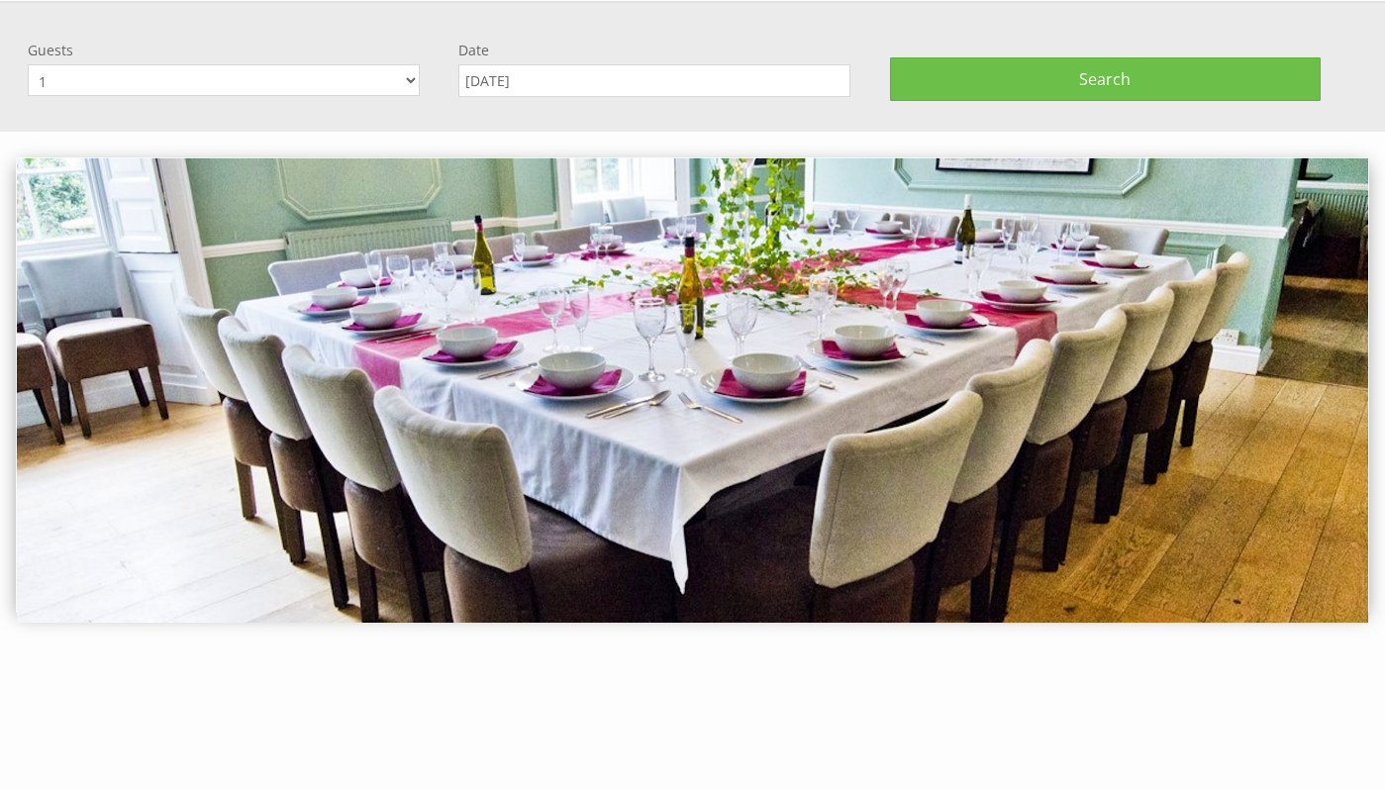
scroll to position [132, 0]
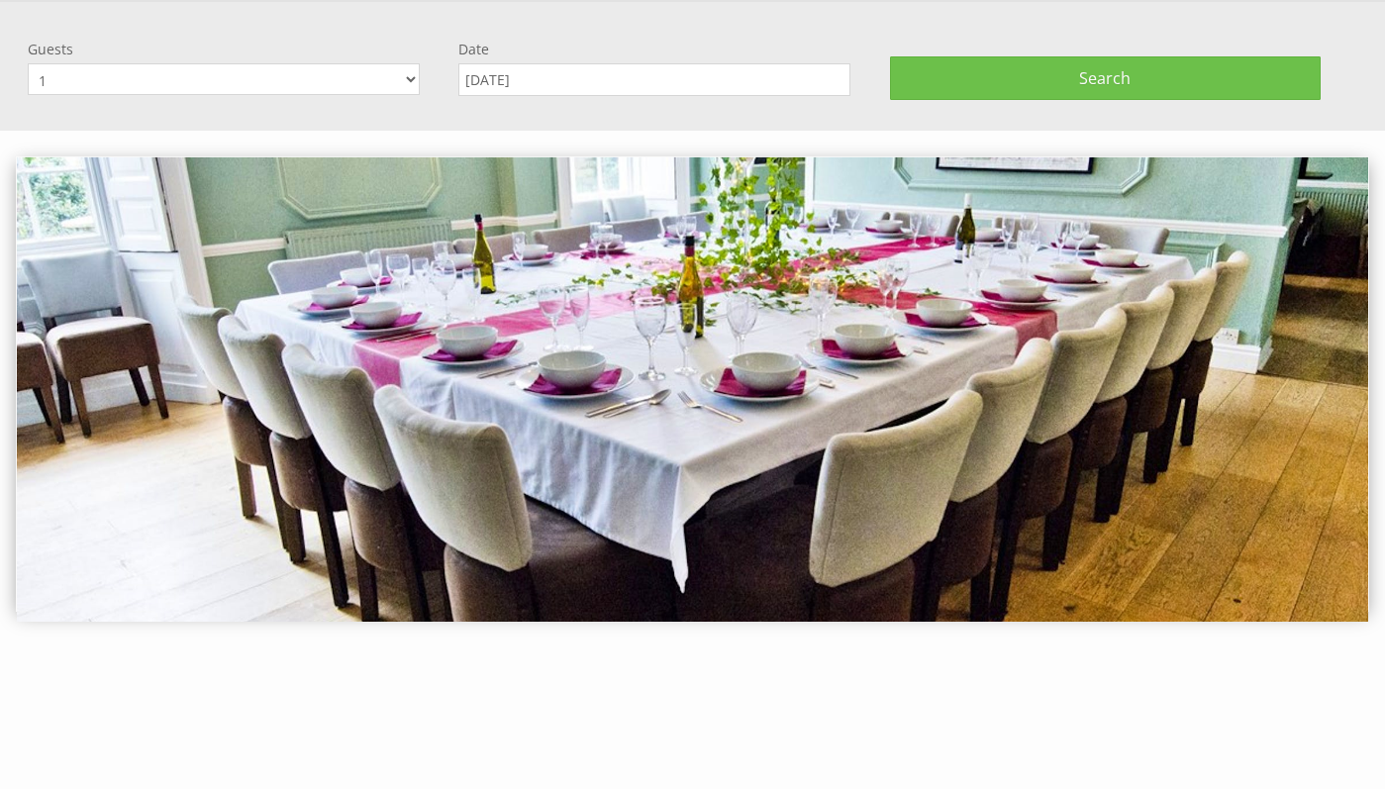
click at [290, 90] on select "1 2 3 4 5 6 7 8 9 10 11 12 13 14 15 16 17 18 19 20 21 22 23 24 25 26 27 28 29 3…" at bounding box center [224, 79] width 392 height 32
select select "25"
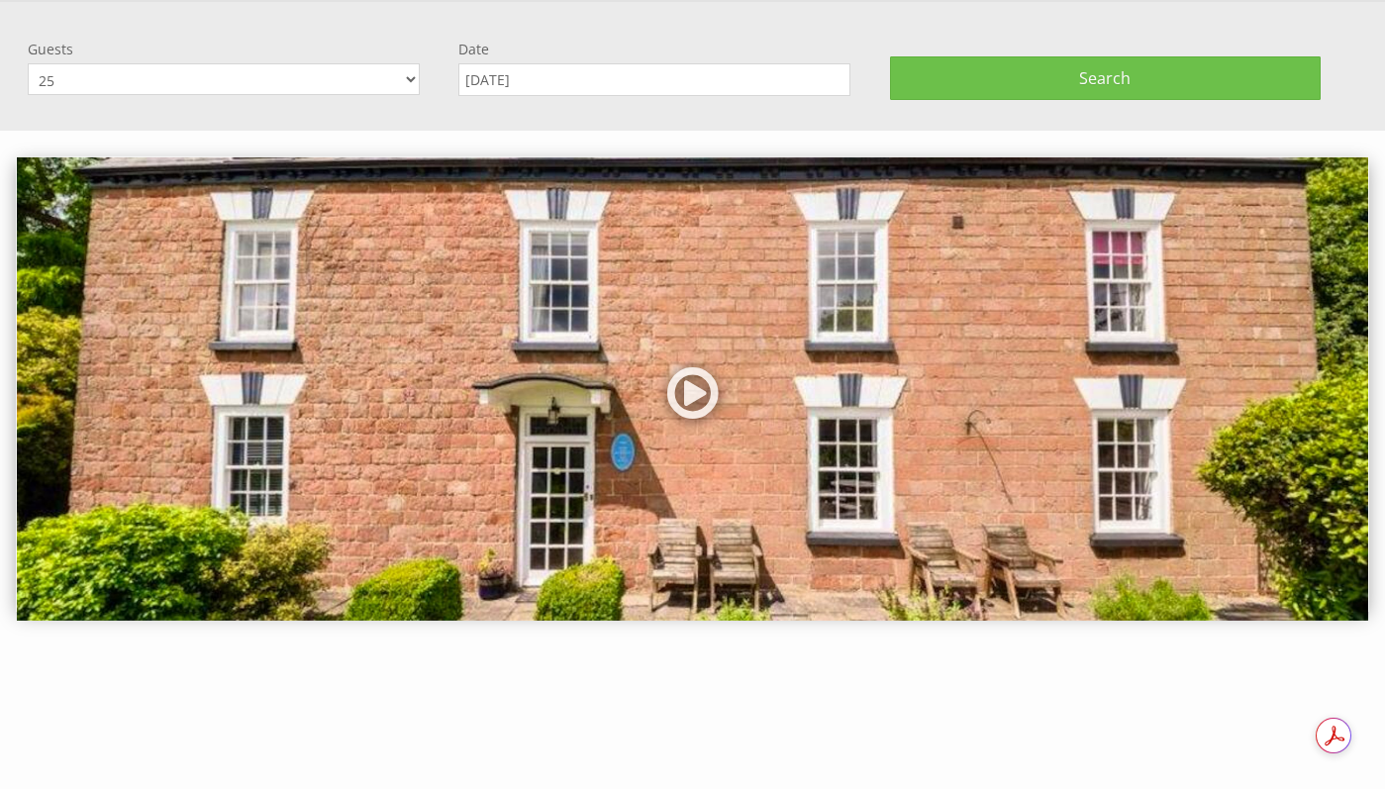
click at [598, 87] on input "[DATE]" at bounding box center [655, 79] width 392 height 33
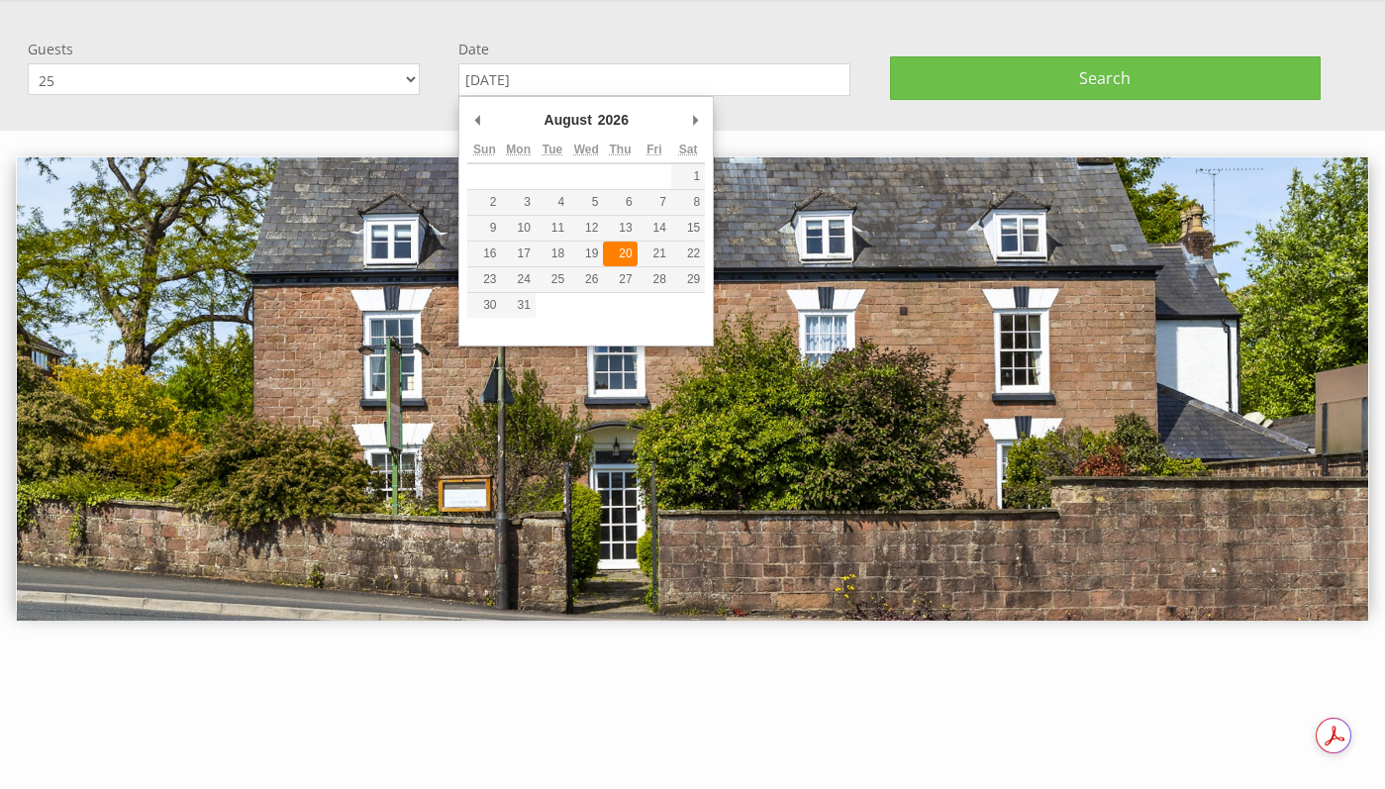
type input "20/08/2026"
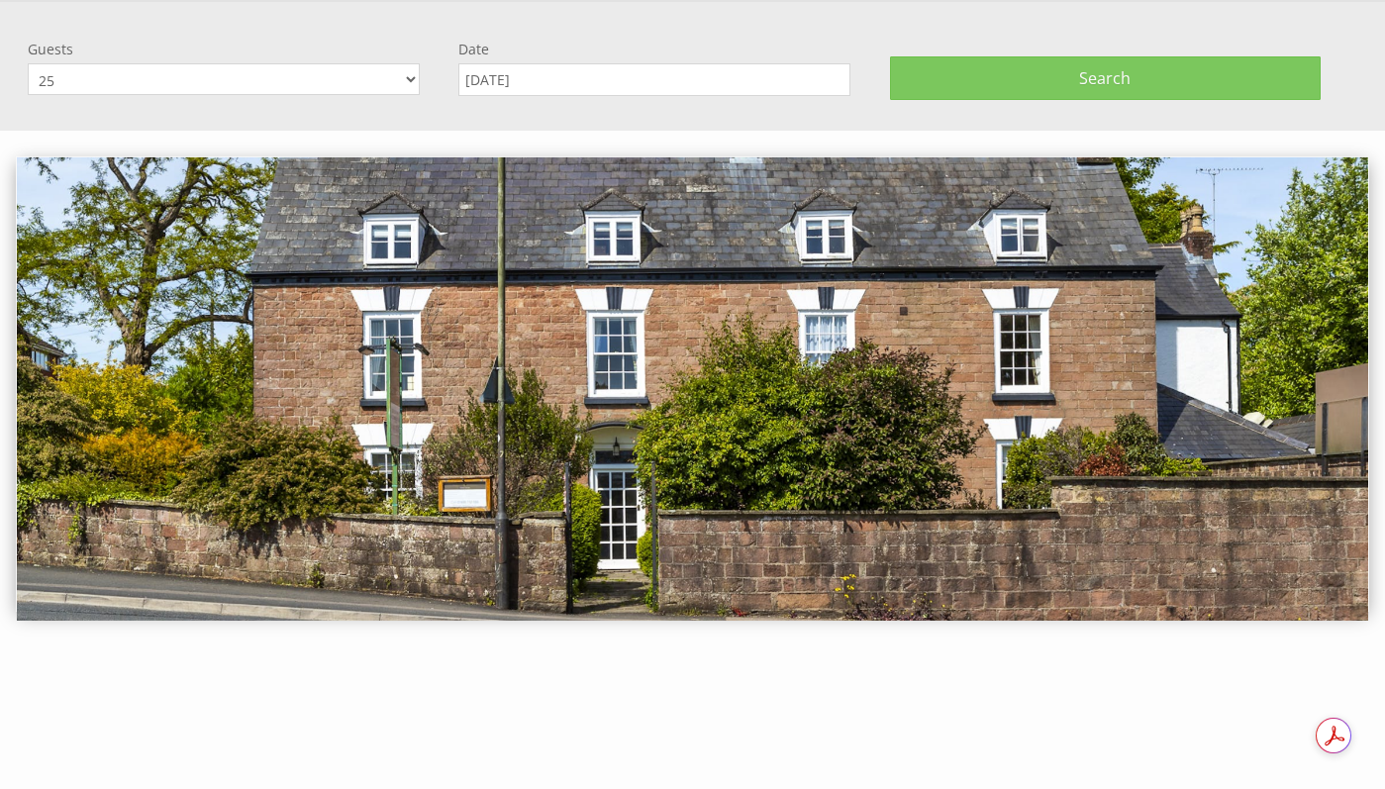
click at [998, 84] on button "Search" at bounding box center [1105, 78] width 431 height 44
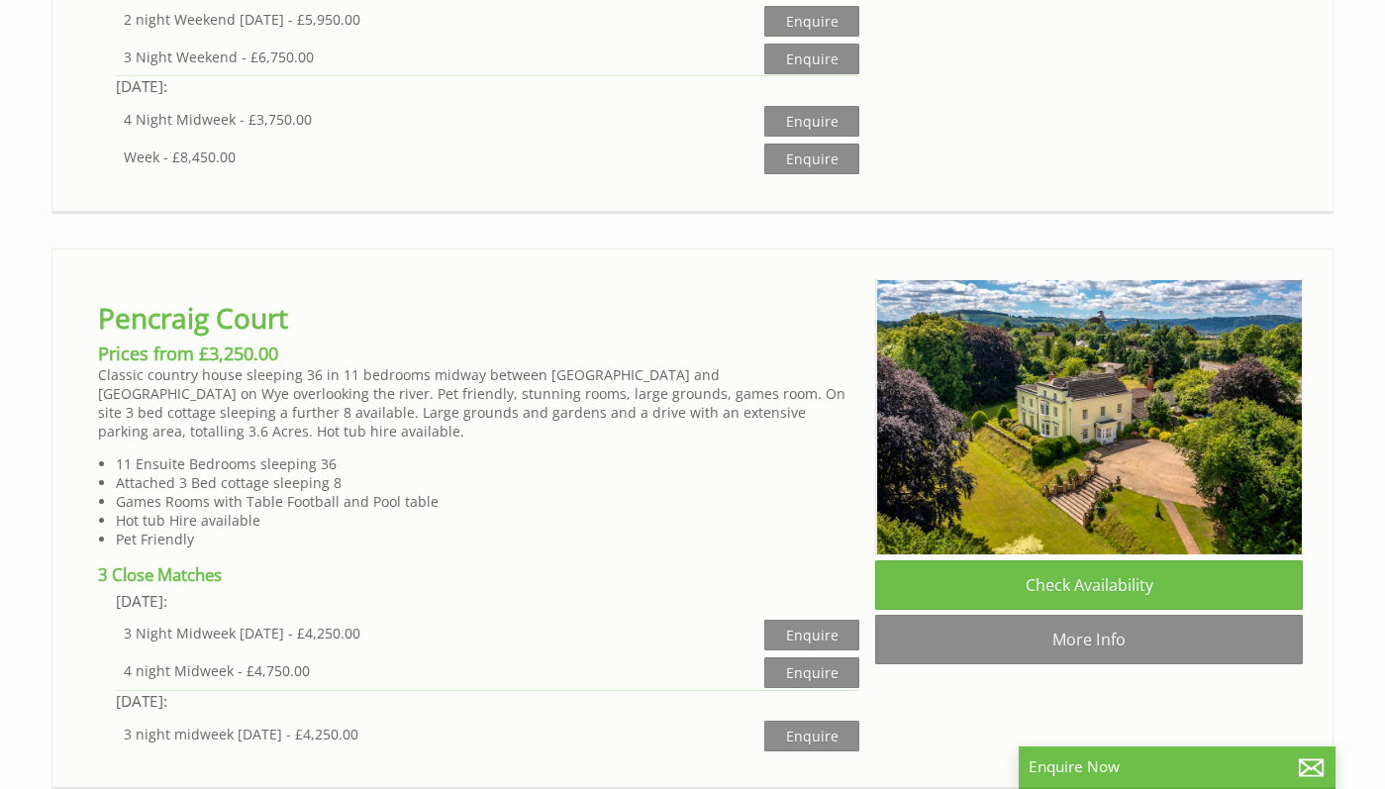
scroll to position [2603, 0]
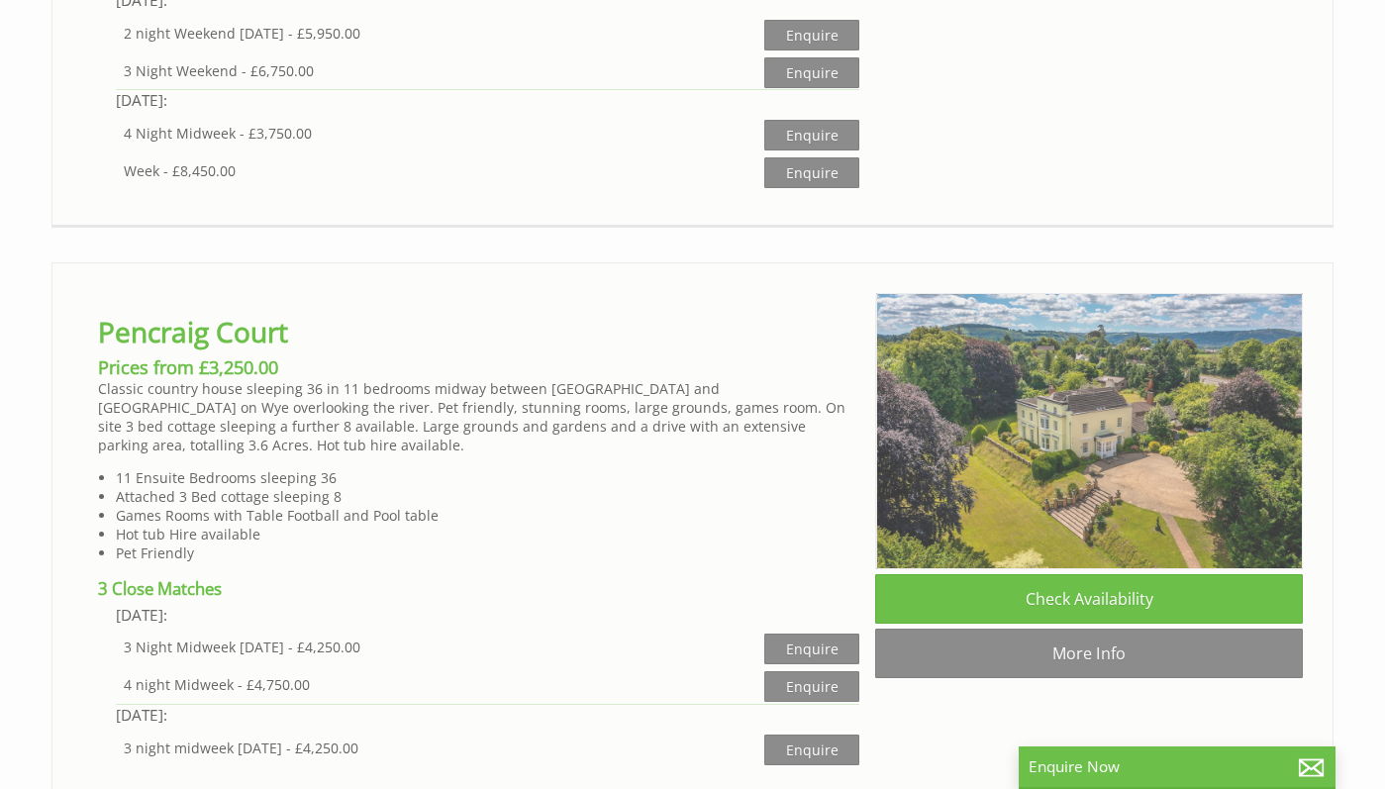
click at [1079, 452] on img at bounding box center [1090, 431] width 428 height 276
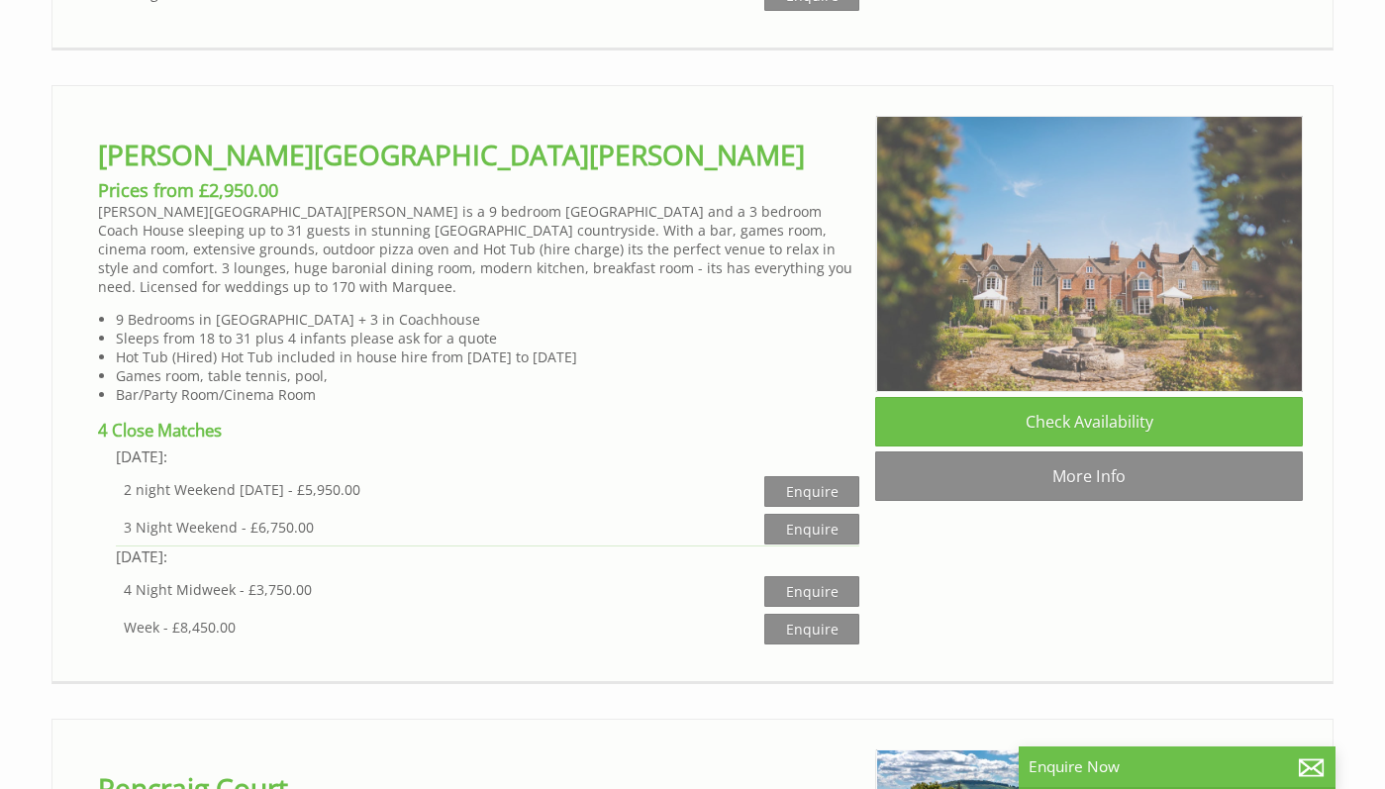
scroll to position [2145, 0]
click at [1115, 328] on img at bounding box center [1090, 255] width 428 height 276
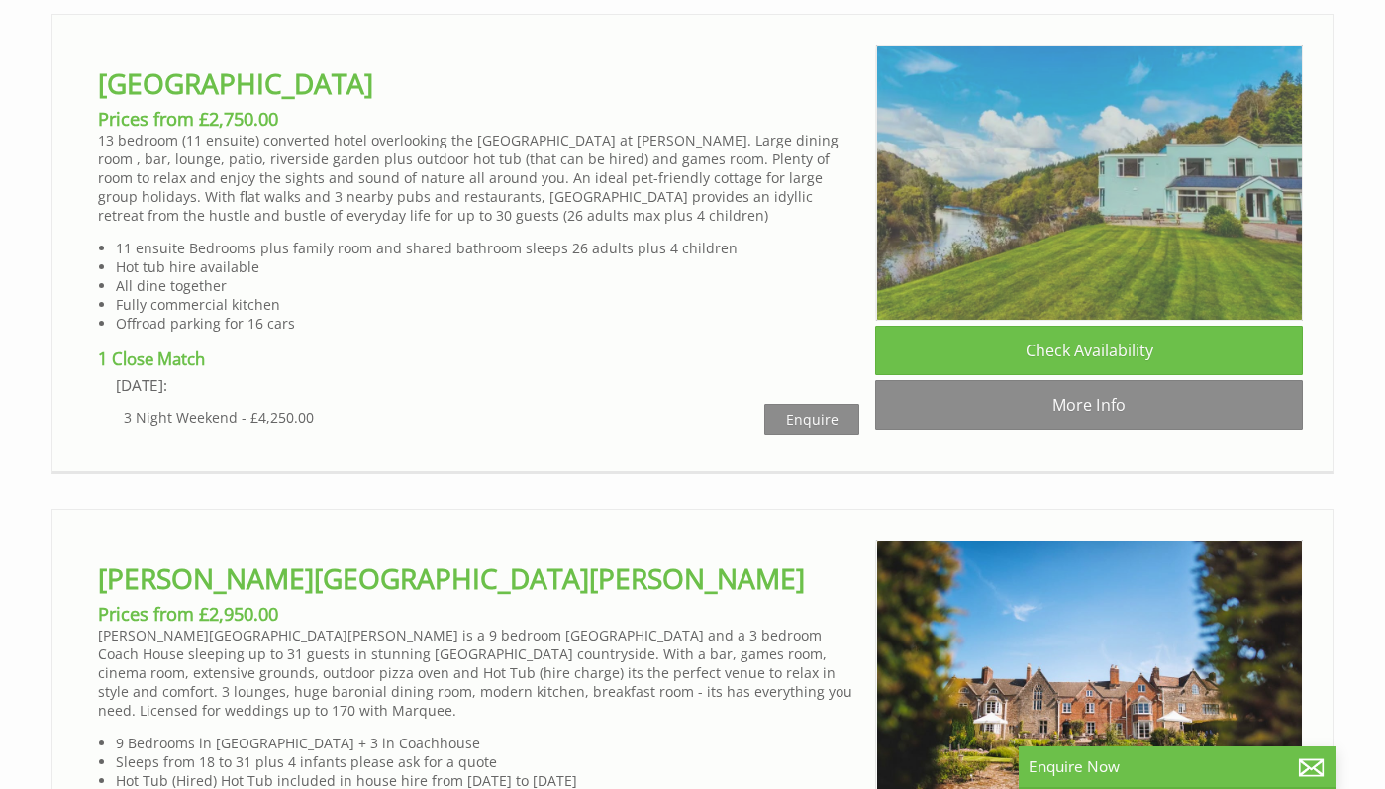
scroll to position [1583, 0]
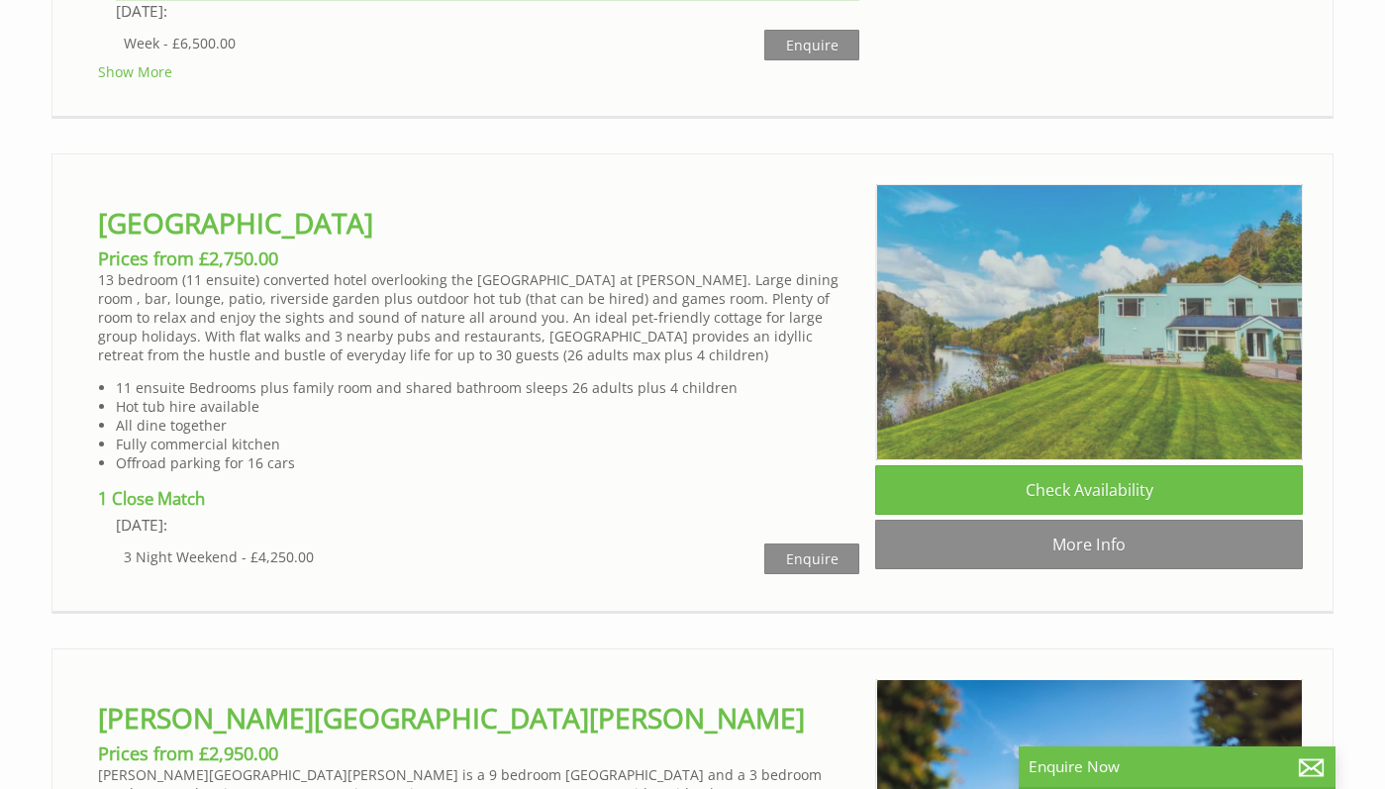
click at [1088, 356] on img at bounding box center [1090, 322] width 428 height 276
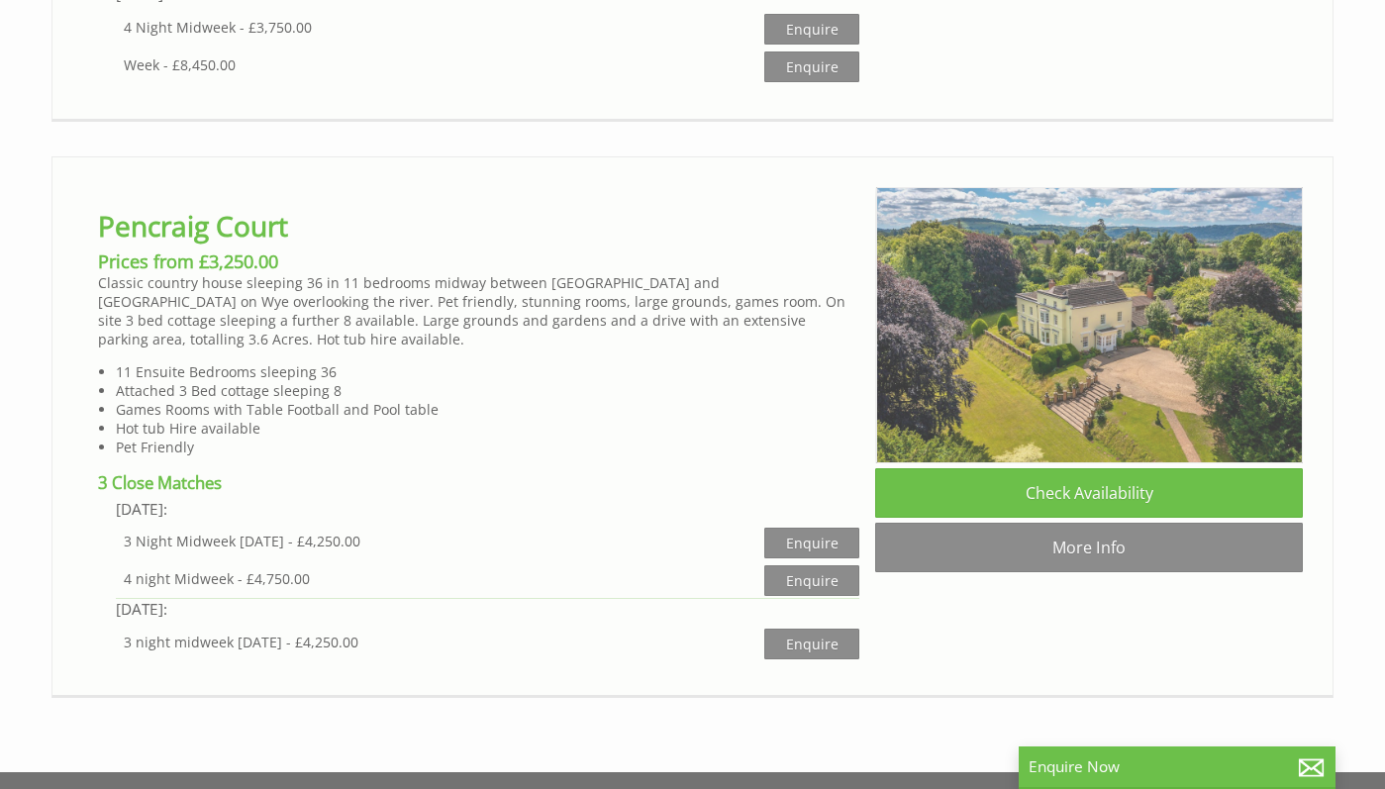
scroll to position [2713, 0]
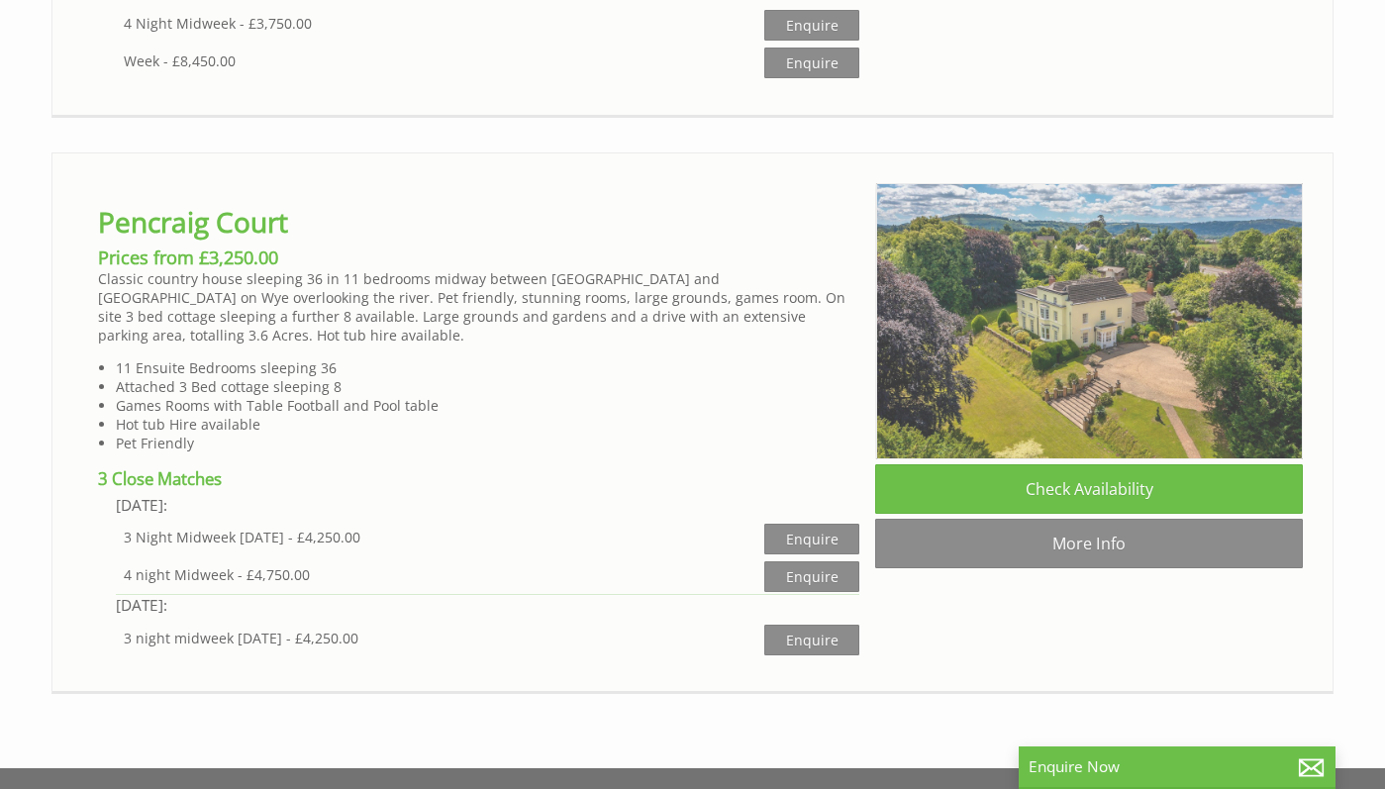
click at [1191, 326] on img at bounding box center [1090, 321] width 428 height 276
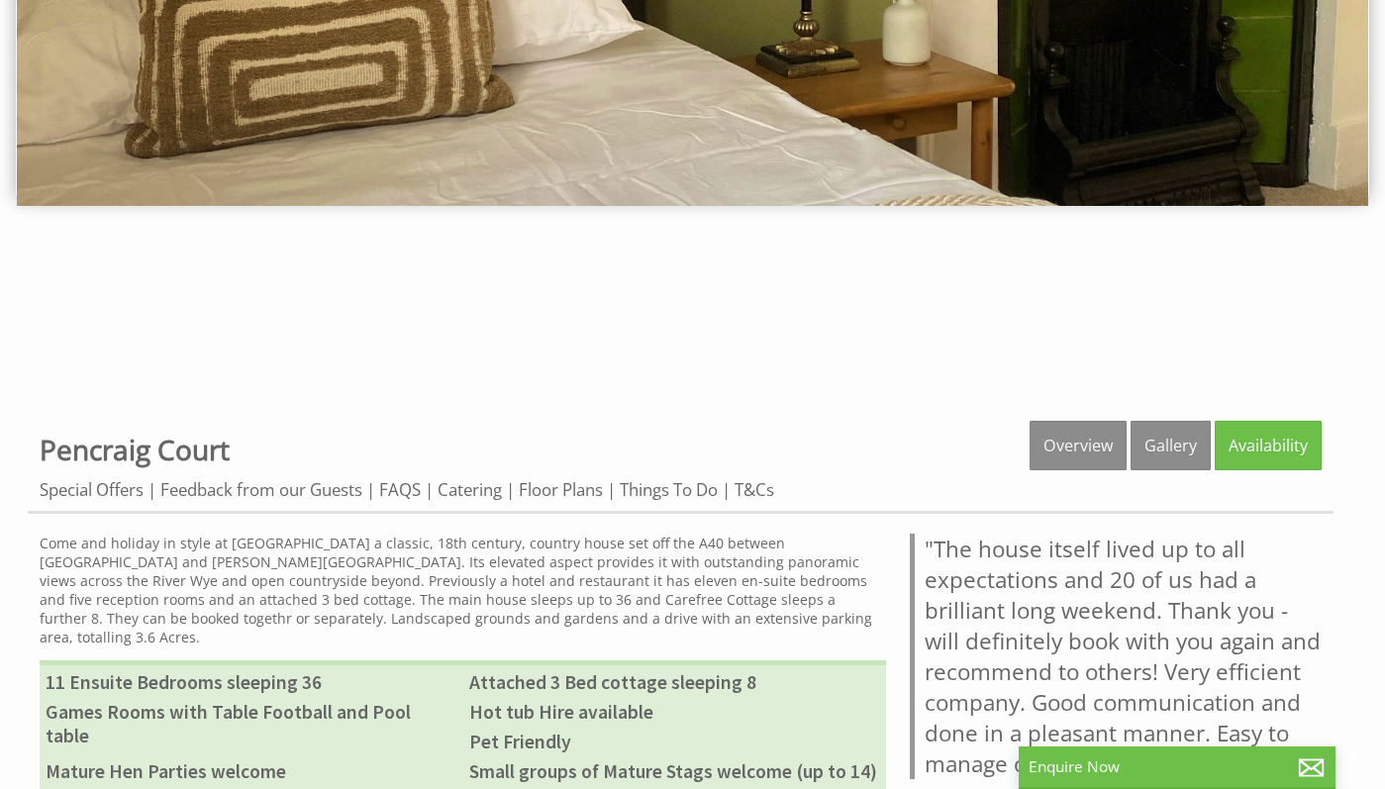
scroll to position [387, 0]
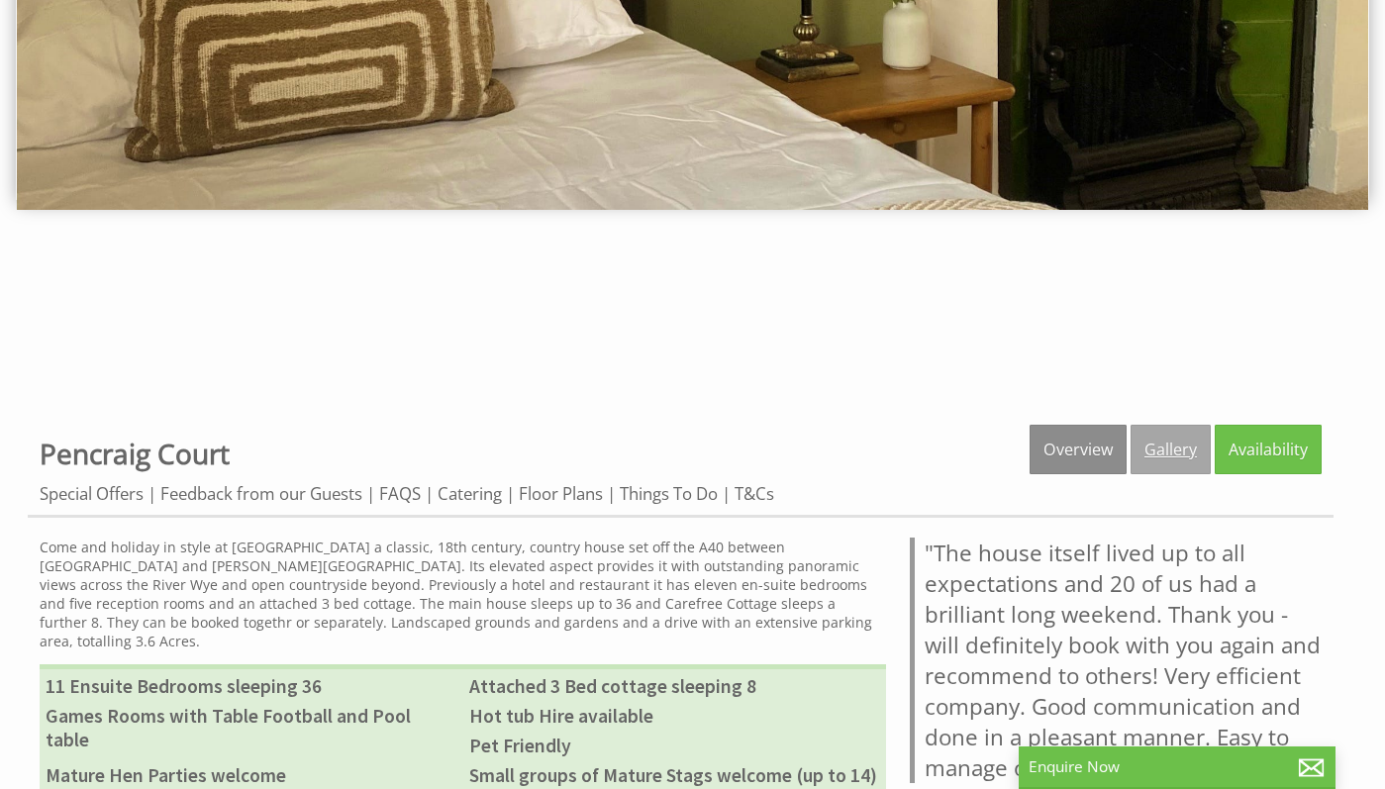
click at [1203, 457] on link "Gallery" at bounding box center [1171, 450] width 80 height 50
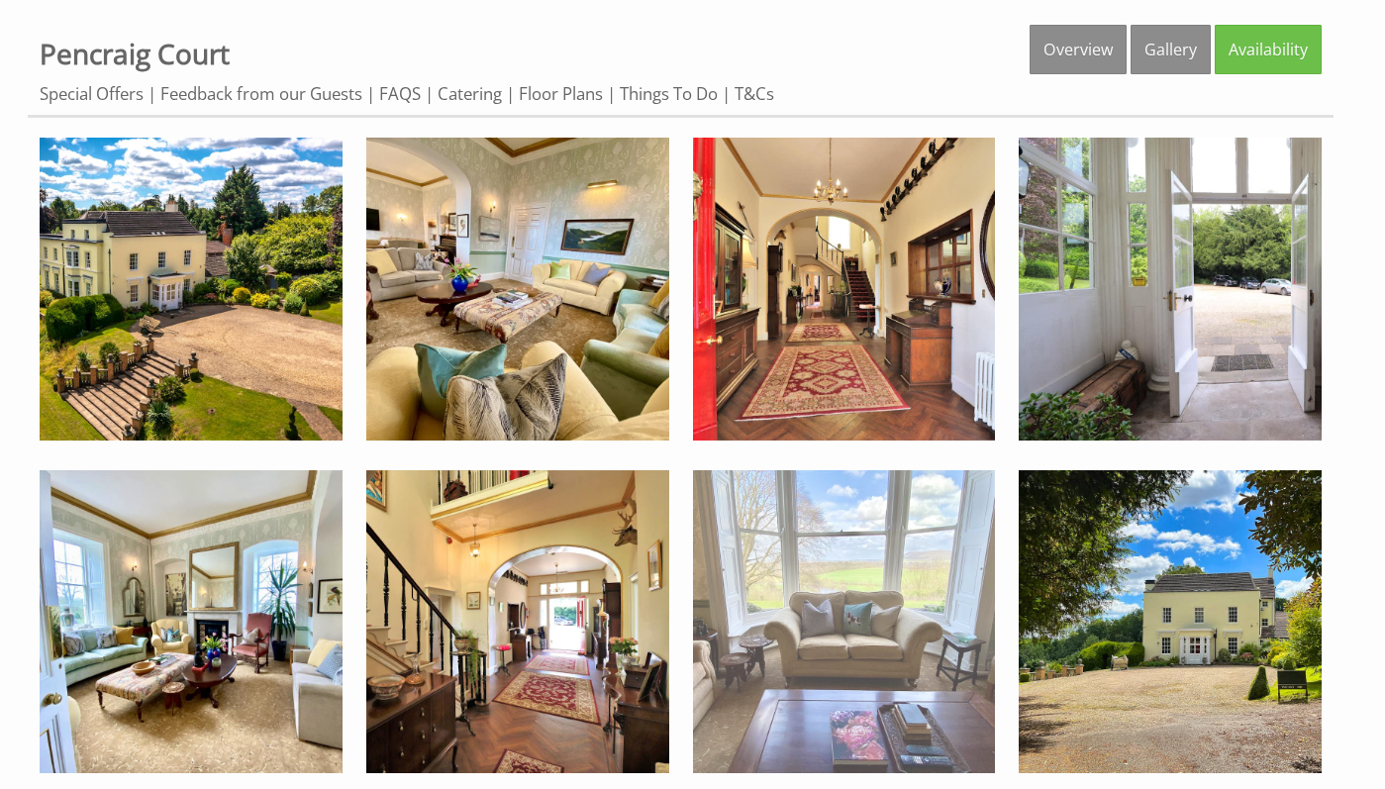
scroll to position [899, 0]
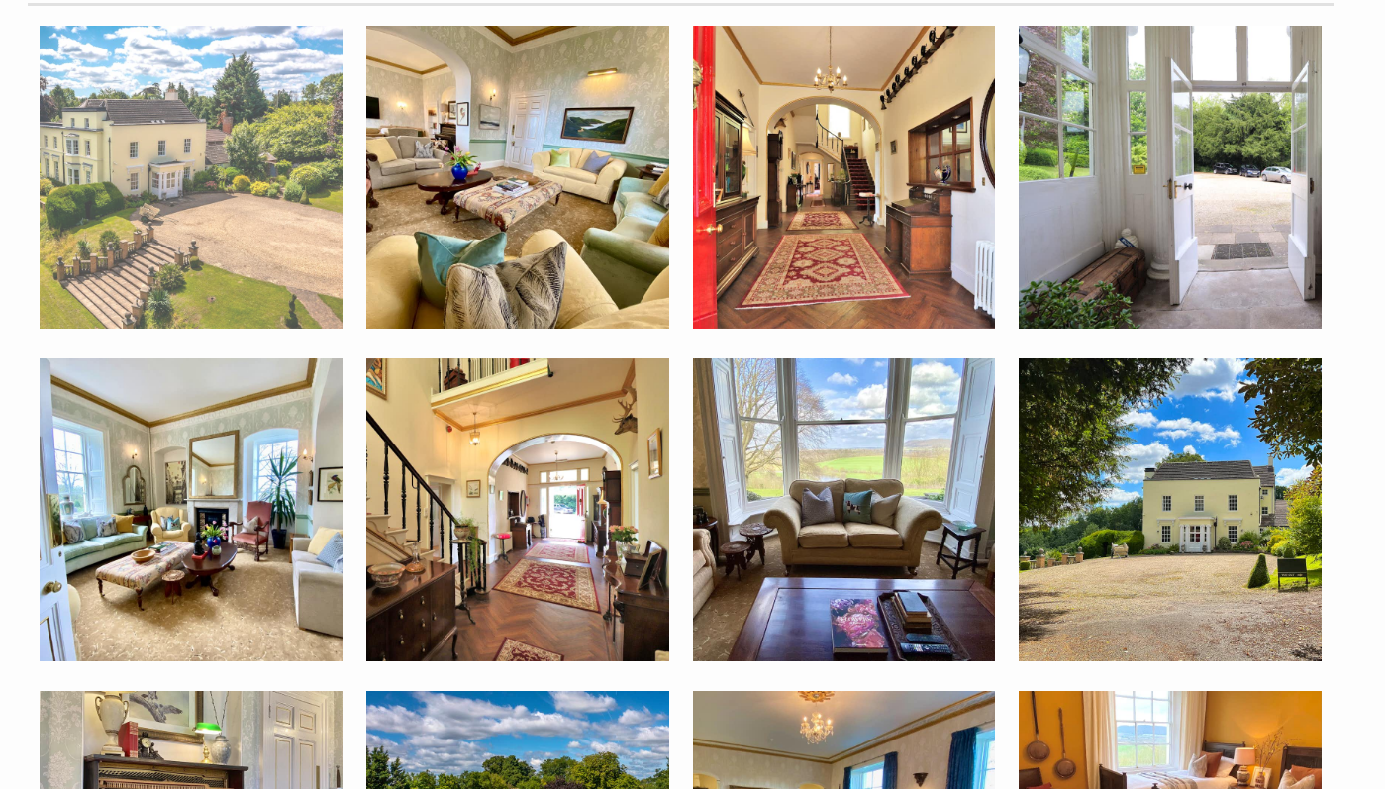
click at [241, 169] on img at bounding box center [191, 177] width 303 height 303
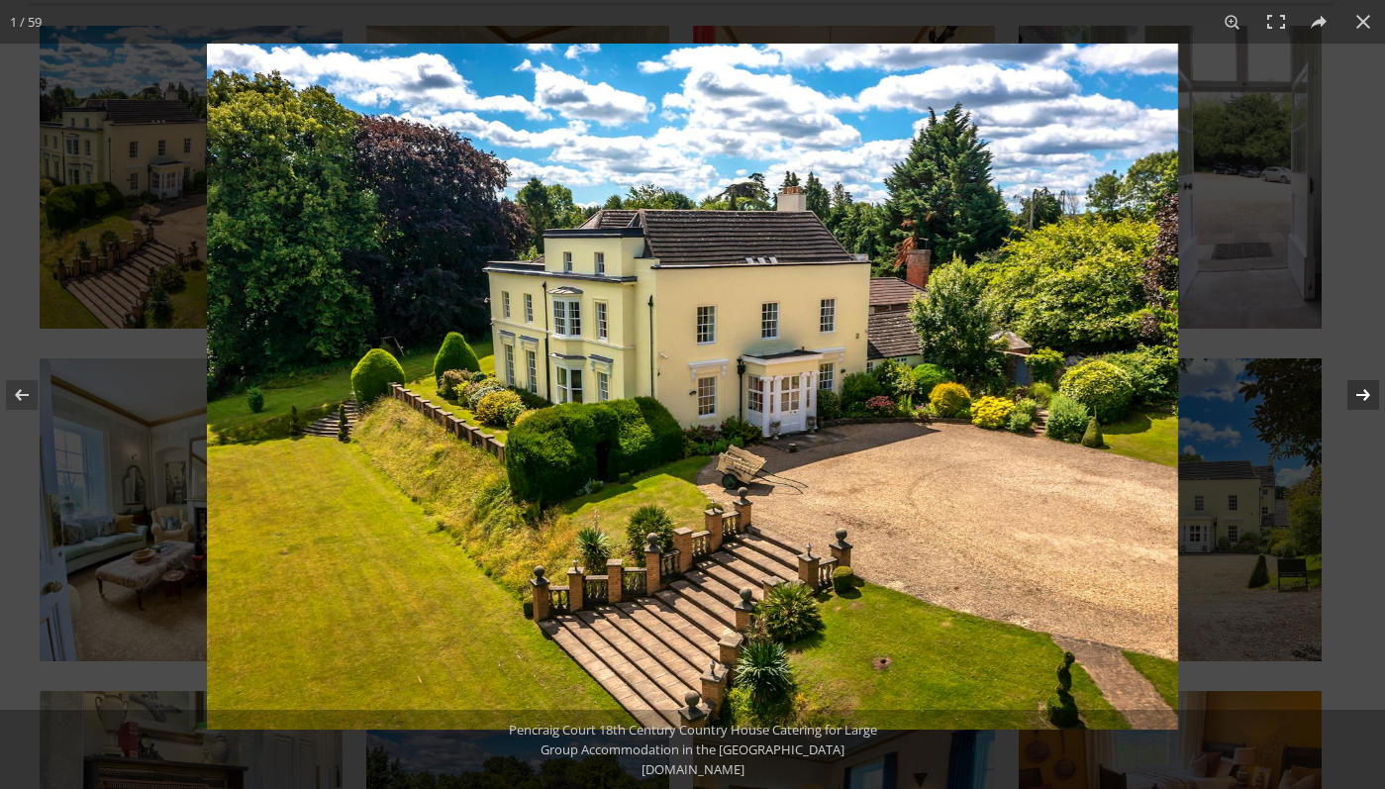
click at [1360, 394] on button at bounding box center [1350, 395] width 69 height 99
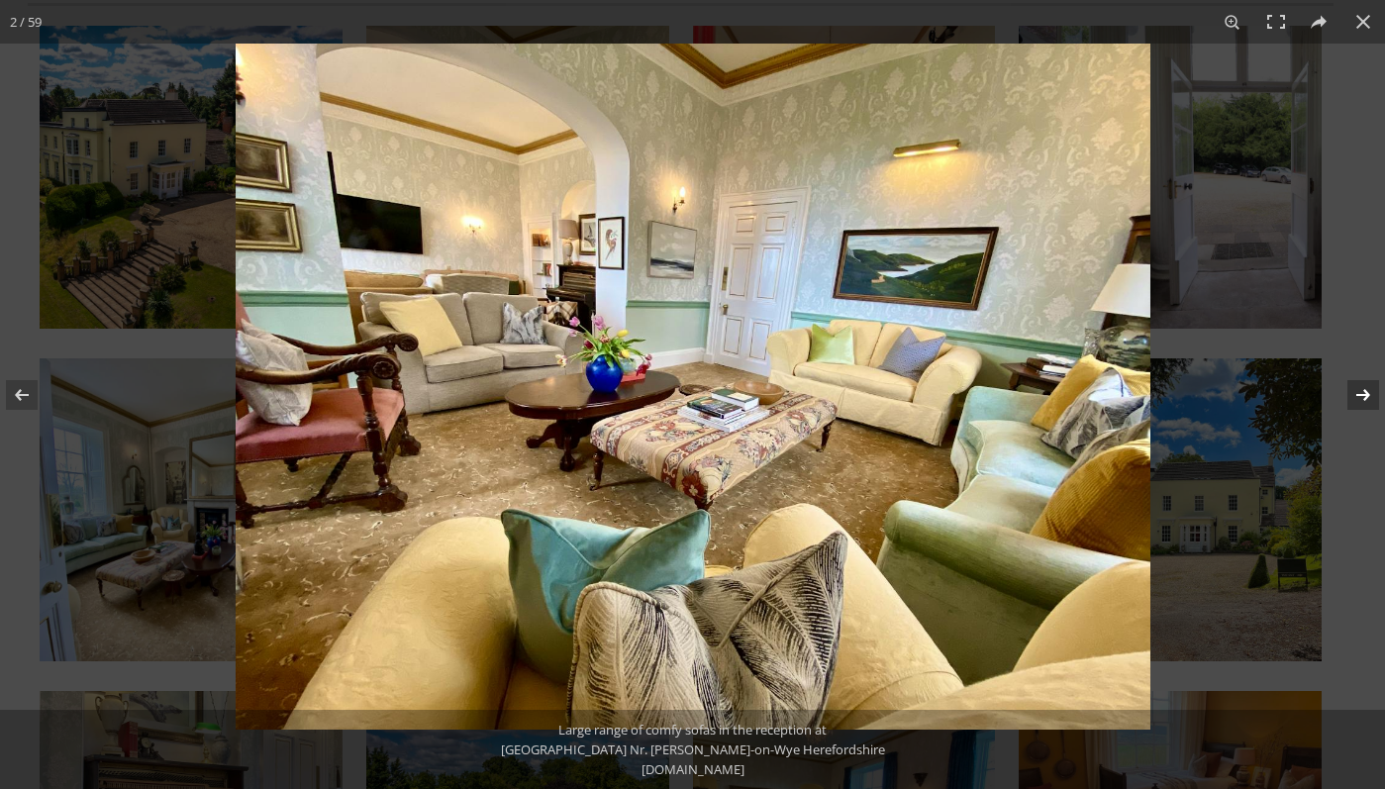
click at [1360, 394] on button at bounding box center [1350, 395] width 69 height 99
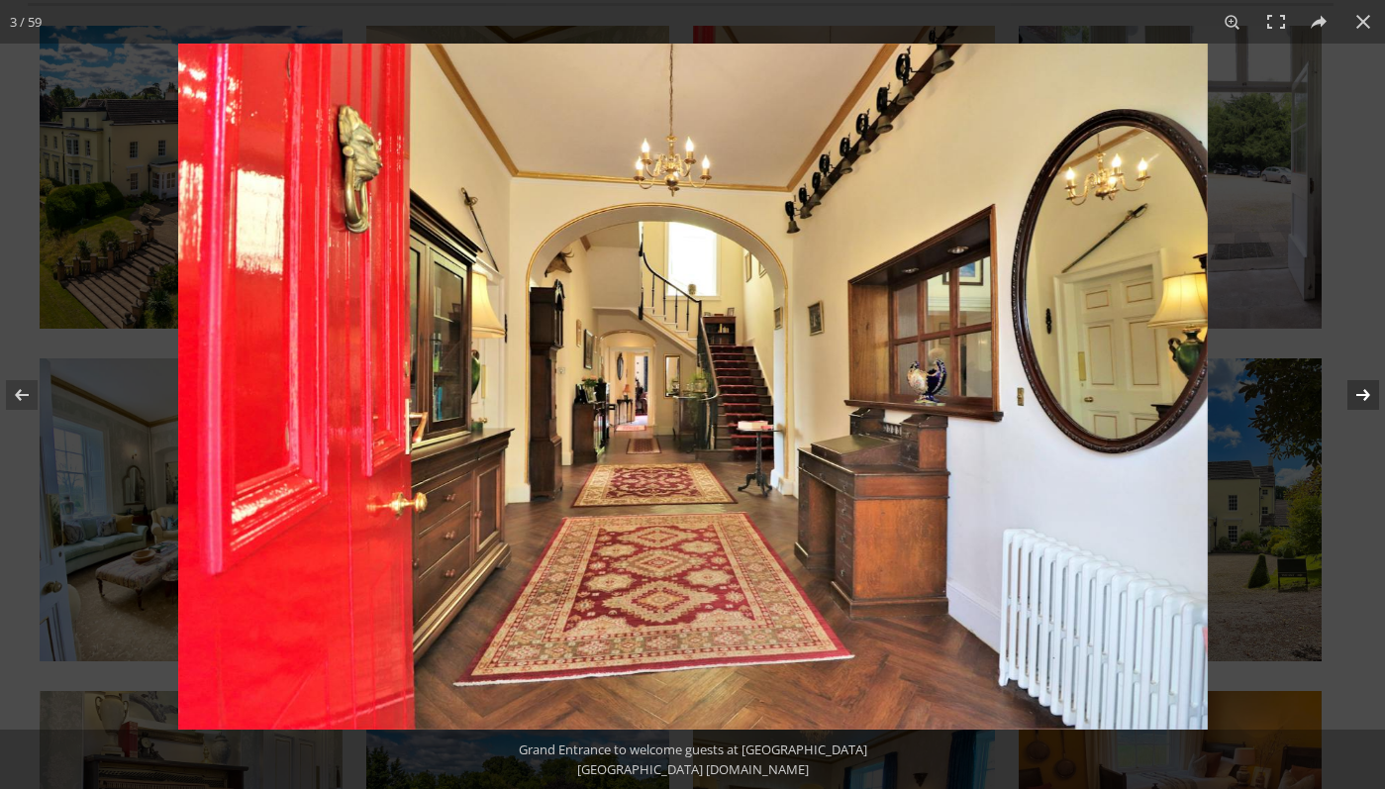
click at [1360, 394] on button at bounding box center [1350, 395] width 69 height 99
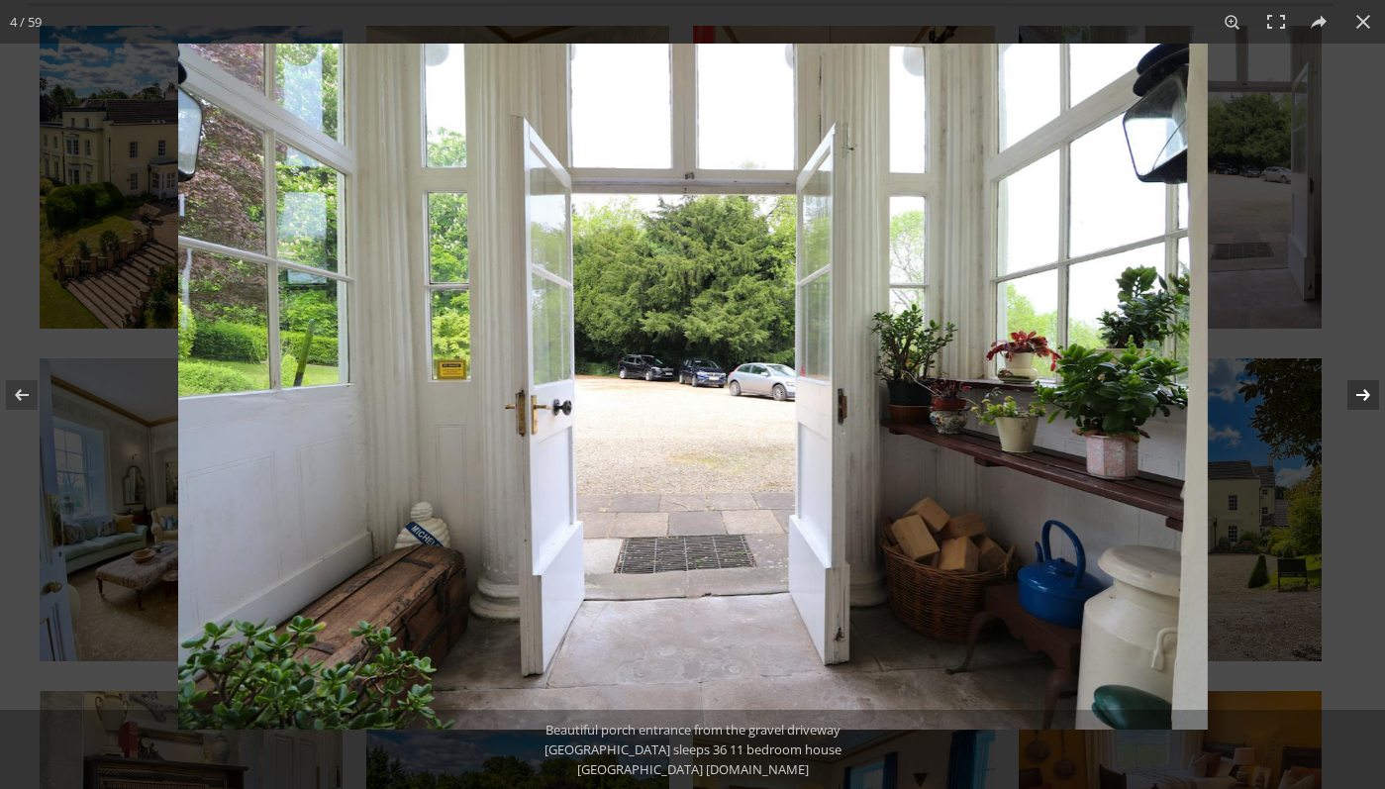
click at [1360, 394] on button at bounding box center [1350, 395] width 69 height 99
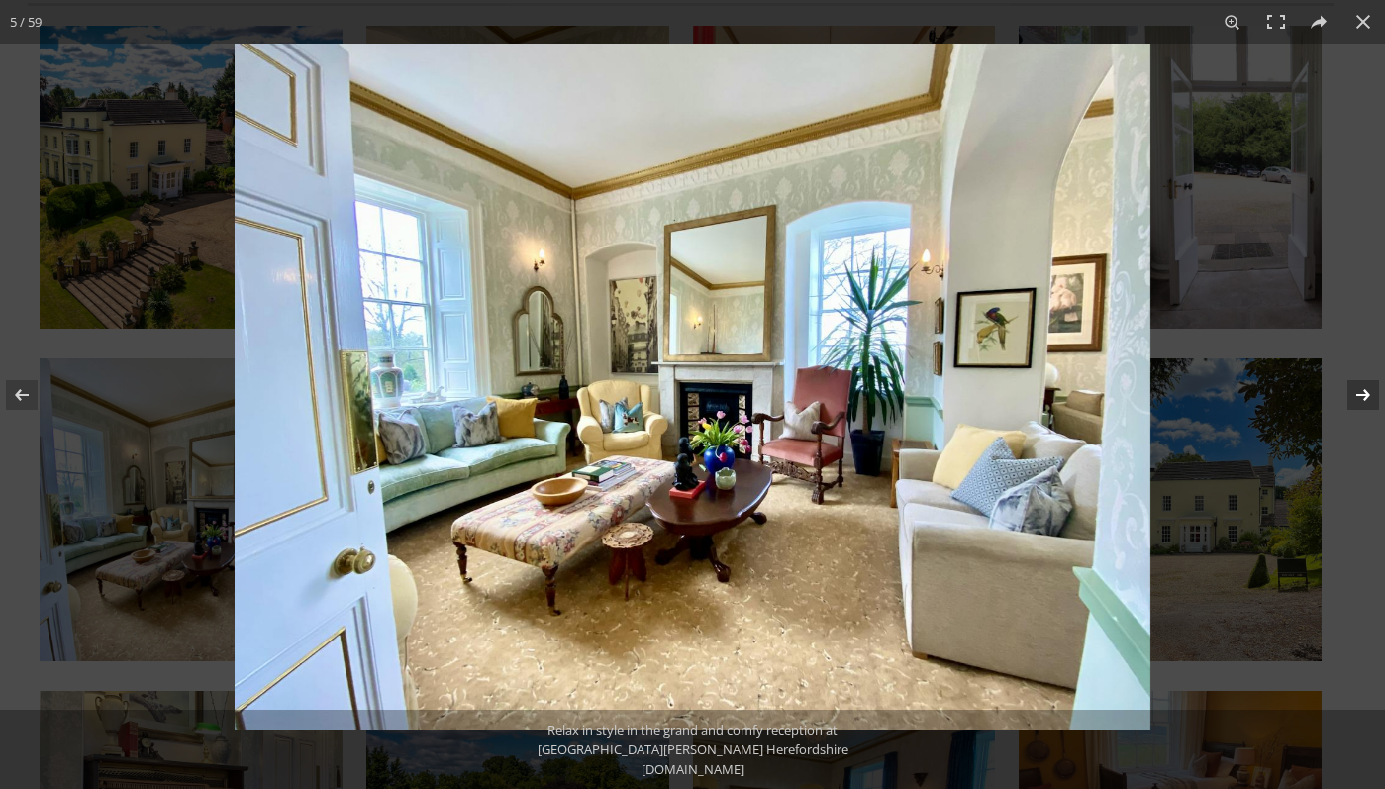
click at [1360, 394] on button at bounding box center [1350, 395] width 69 height 99
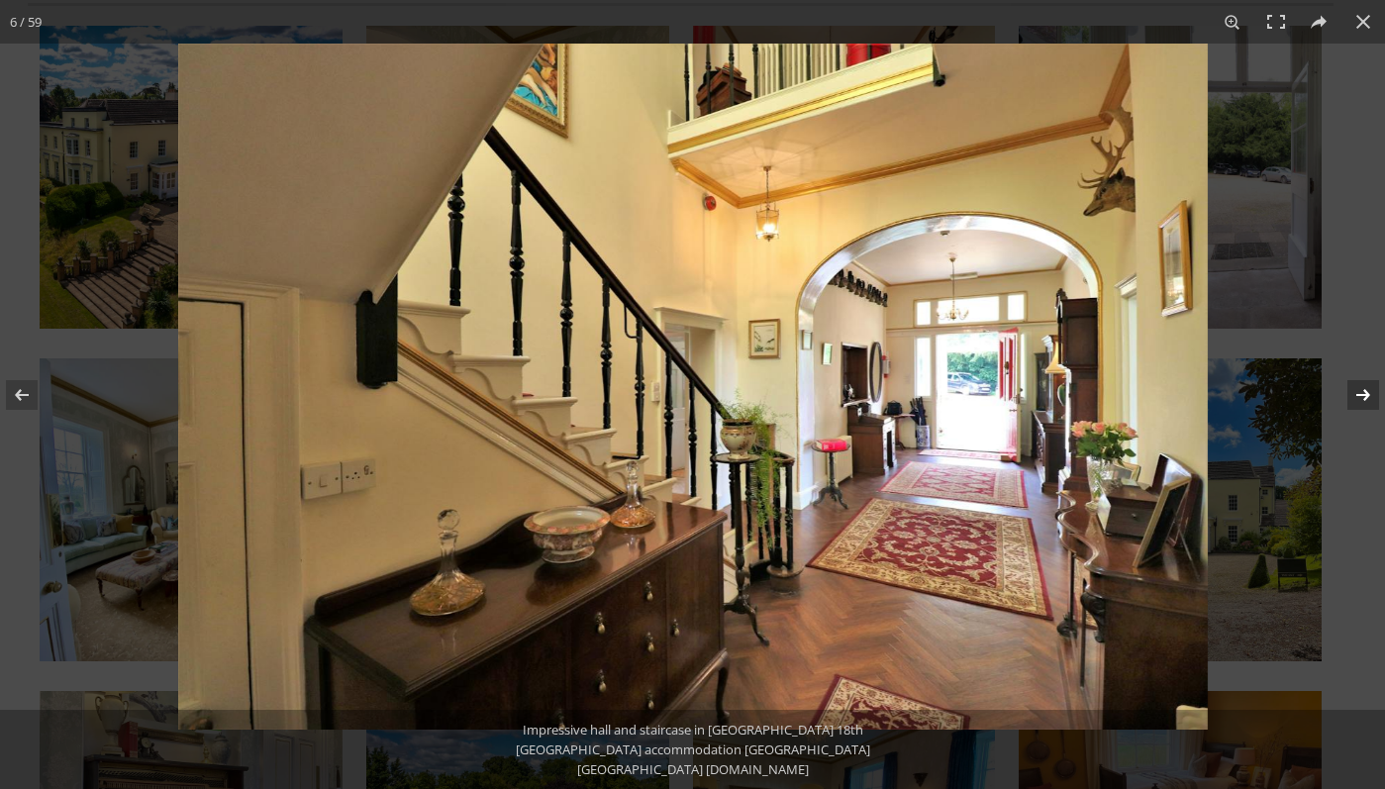
click at [1360, 394] on button at bounding box center [1350, 395] width 69 height 99
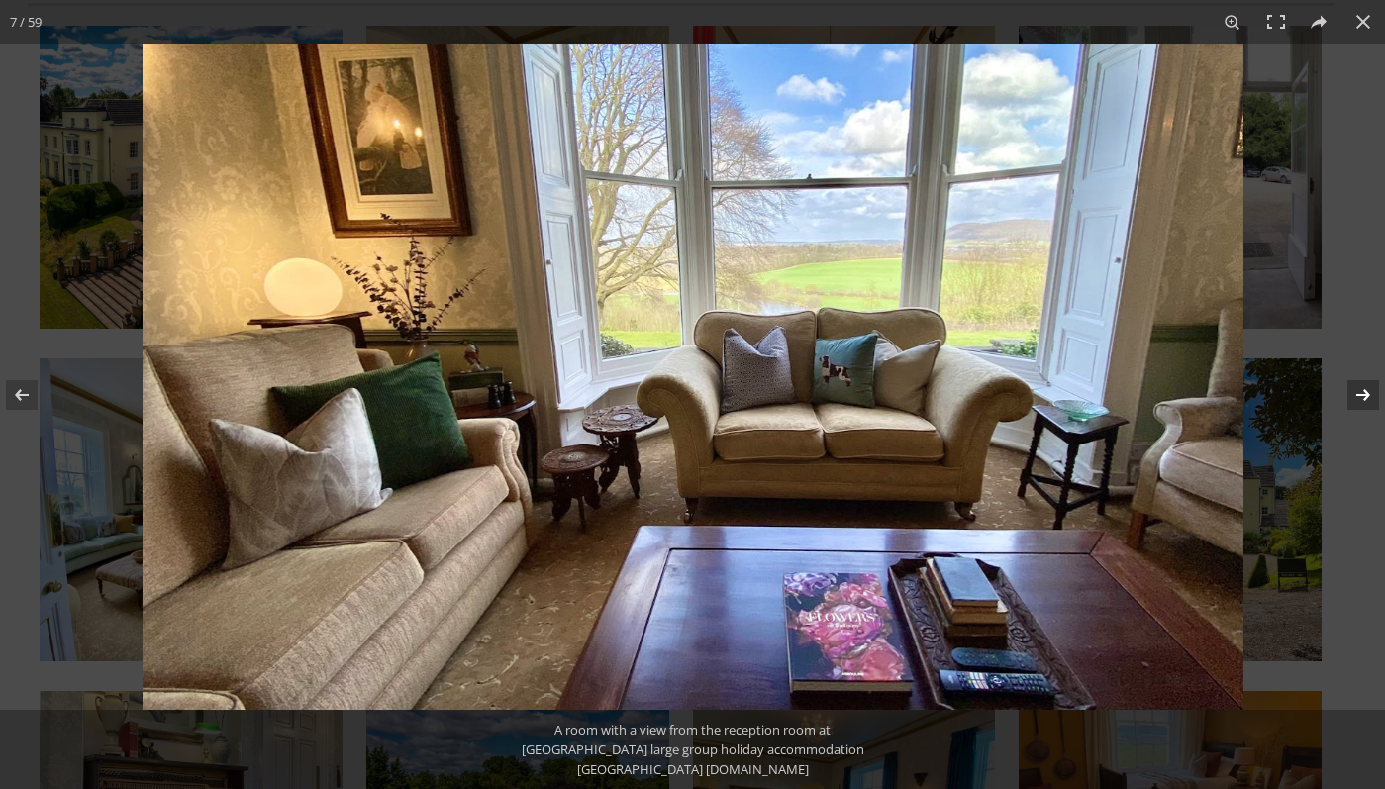
click at [1360, 394] on button at bounding box center [1350, 395] width 69 height 99
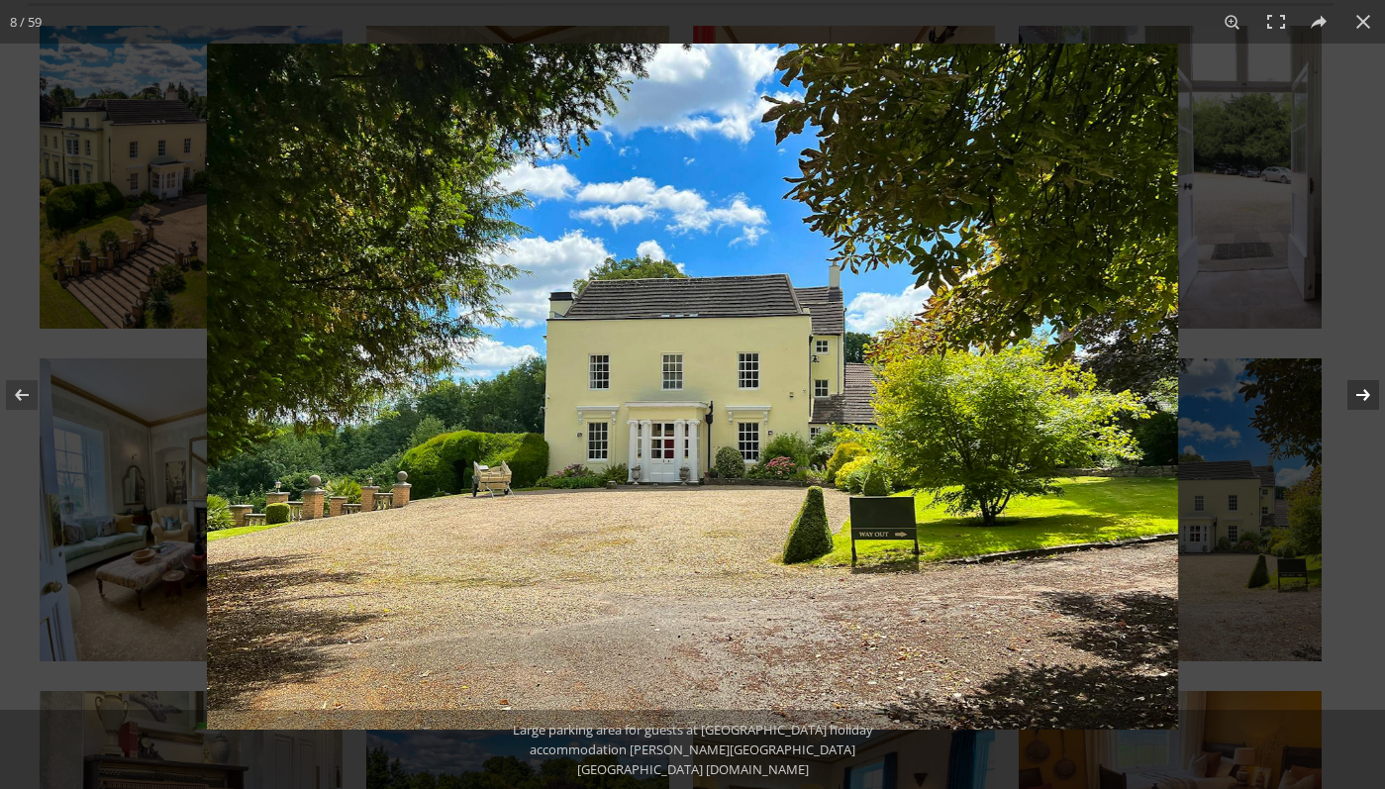
click at [1360, 394] on button at bounding box center [1350, 395] width 69 height 99
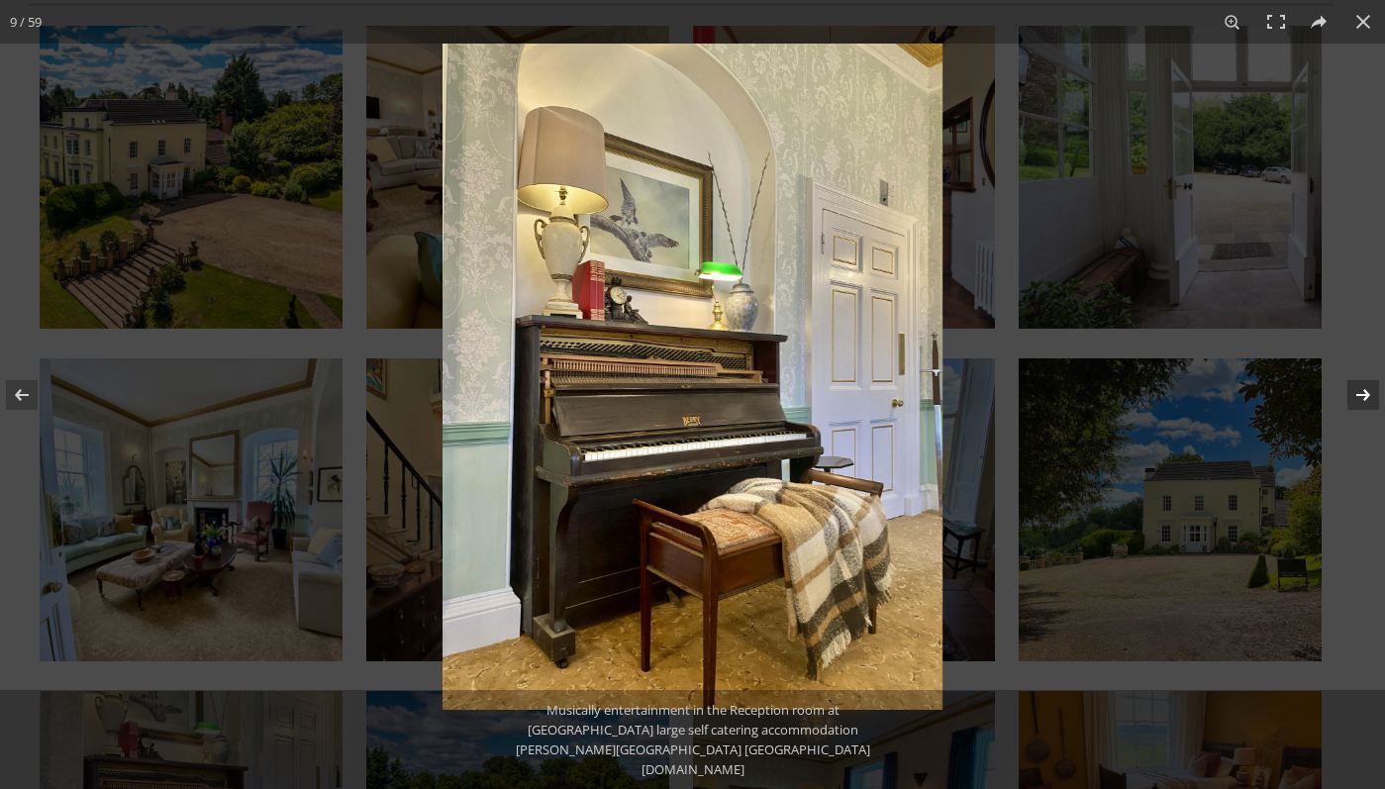
click at [1360, 394] on button at bounding box center [1350, 395] width 69 height 99
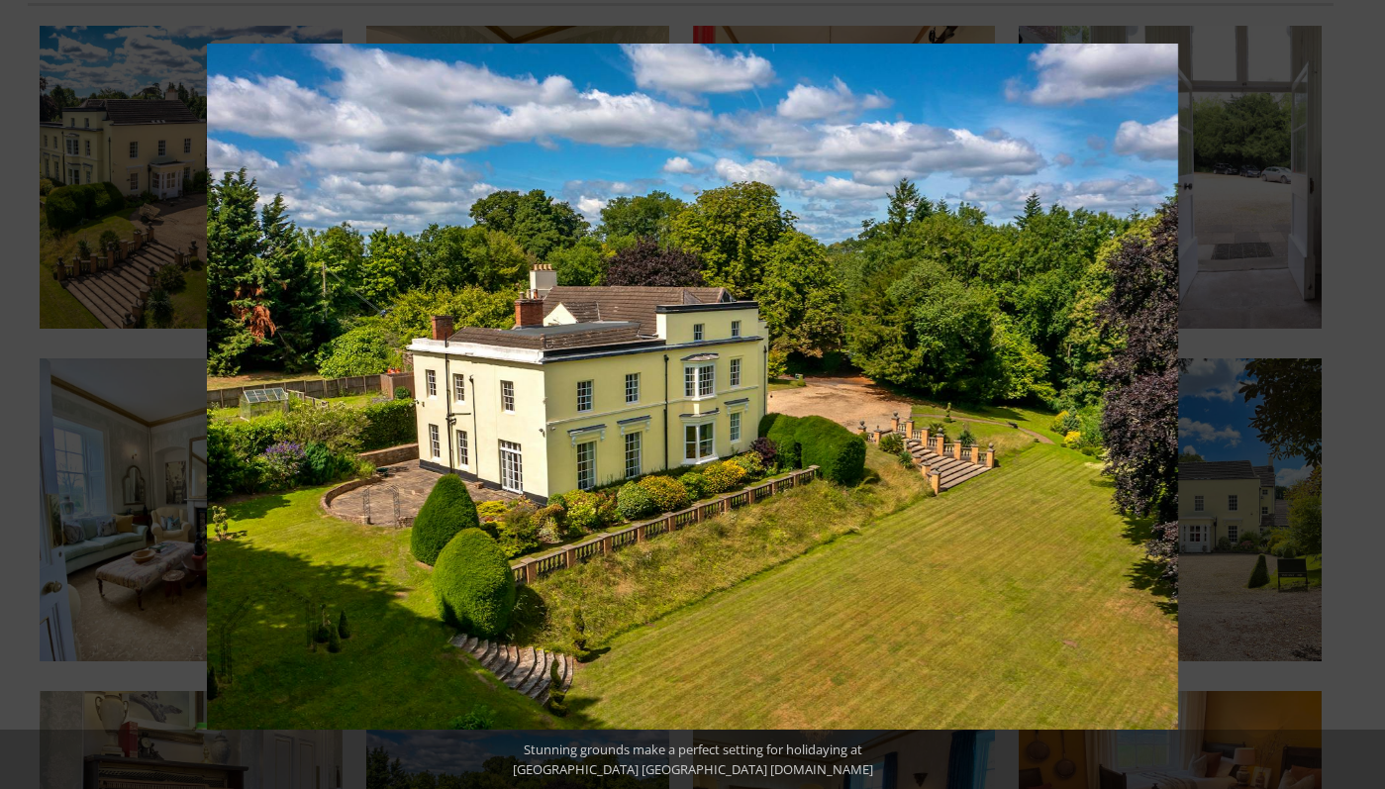
click at [1360, 394] on button at bounding box center [1350, 395] width 69 height 99
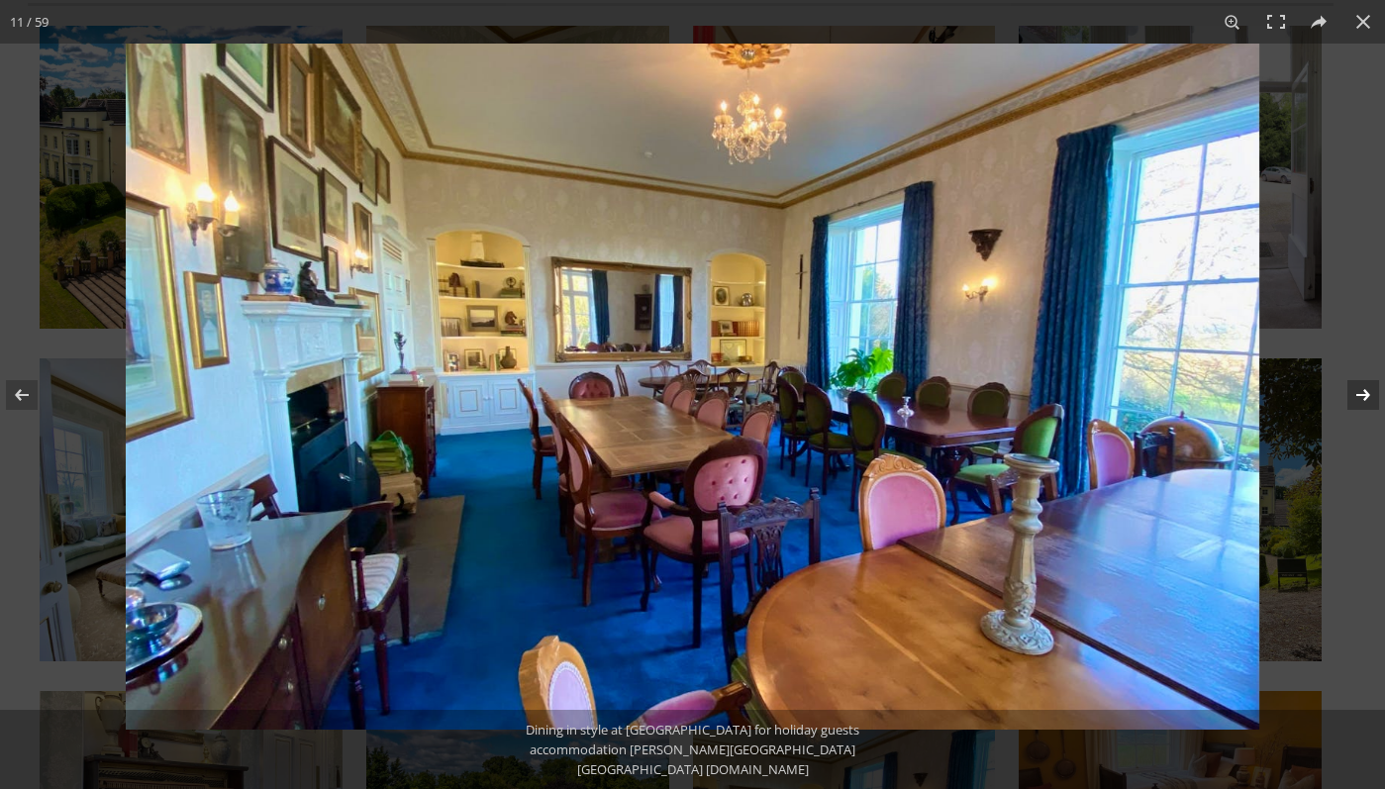
click at [1360, 394] on button at bounding box center [1350, 395] width 69 height 99
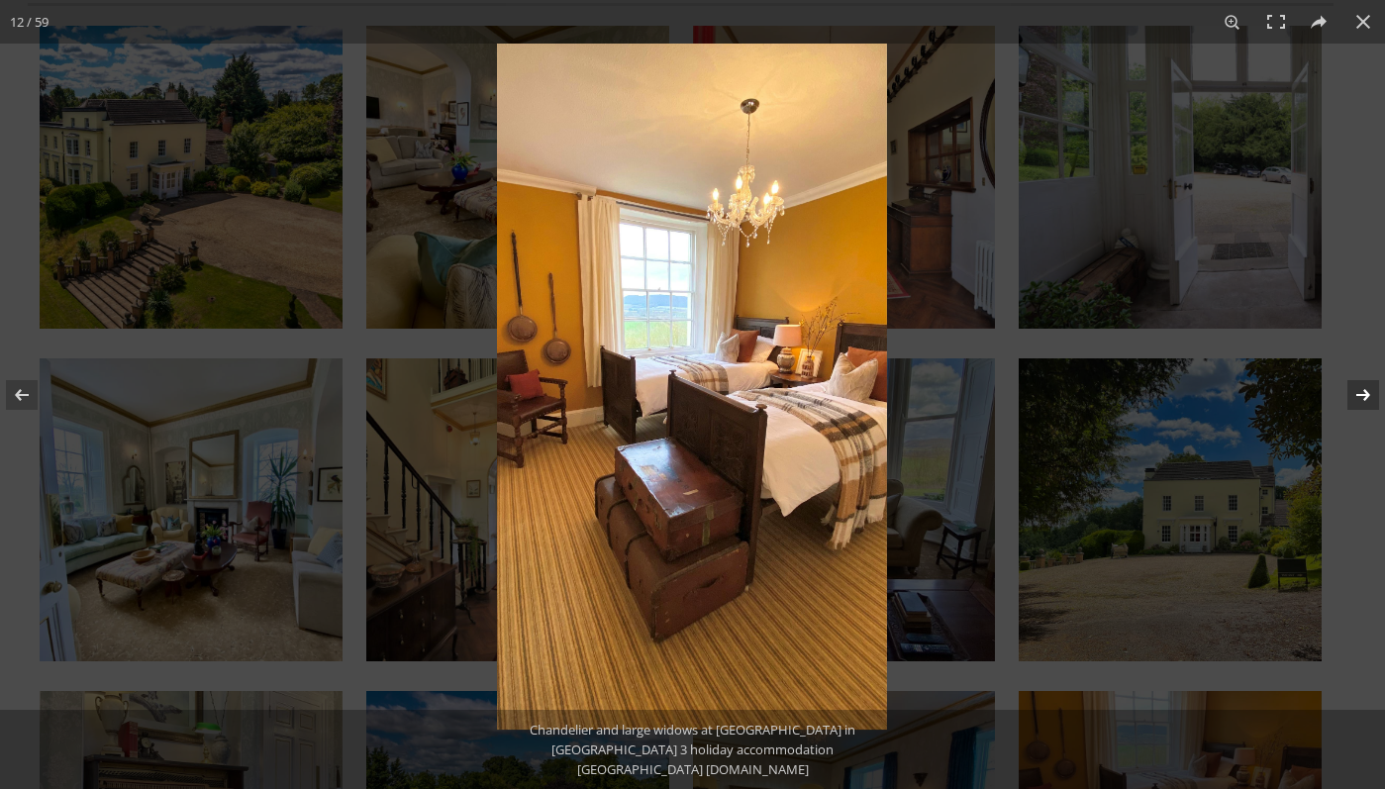
click at [1360, 394] on button at bounding box center [1350, 395] width 69 height 99
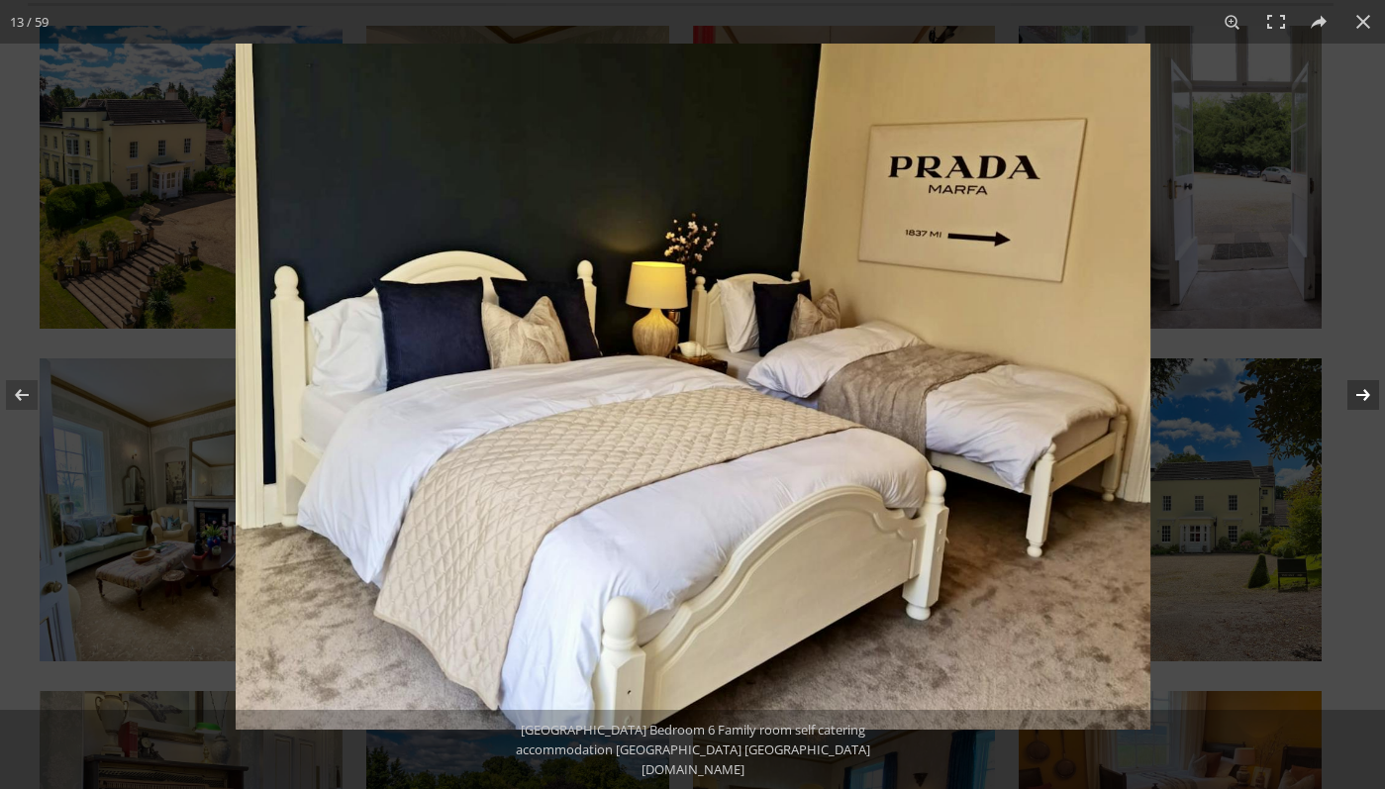
click at [1360, 394] on button at bounding box center [1350, 395] width 69 height 99
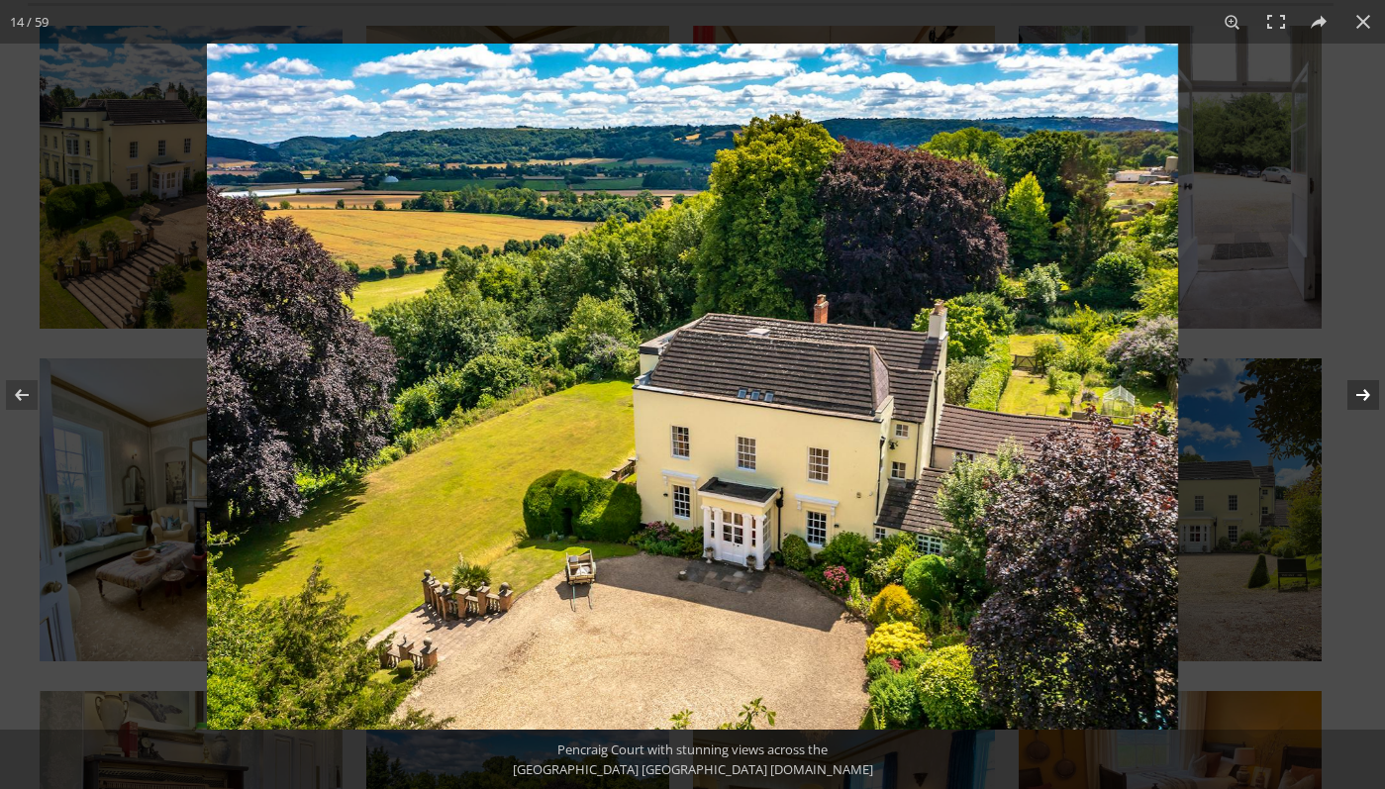
click at [1360, 394] on button at bounding box center [1350, 395] width 69 height 99
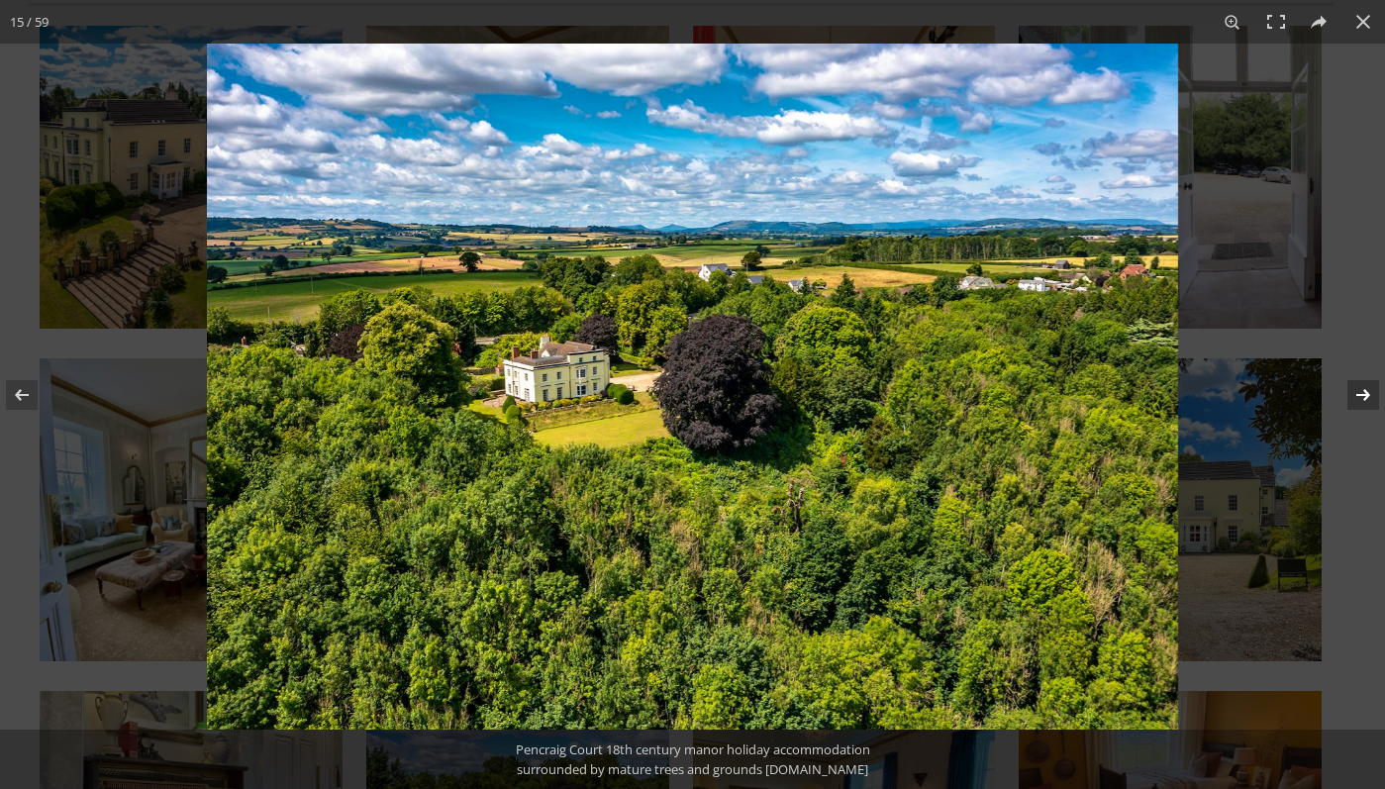
click at [1360, 394] on button at bounding box center [1350, 395] width 69 height 99
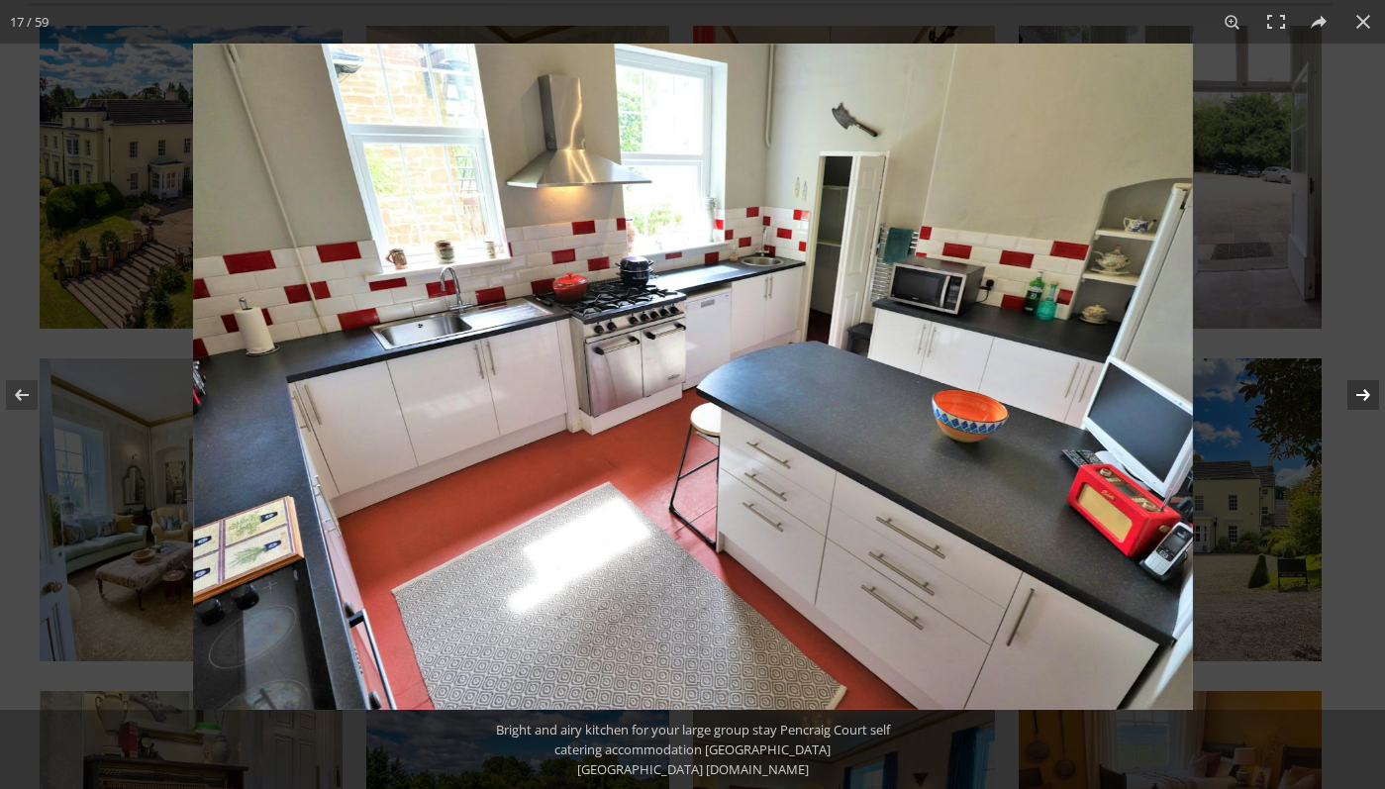
click at [1360, 394] on button at bounding box center [1350, 395] width 69 height 99
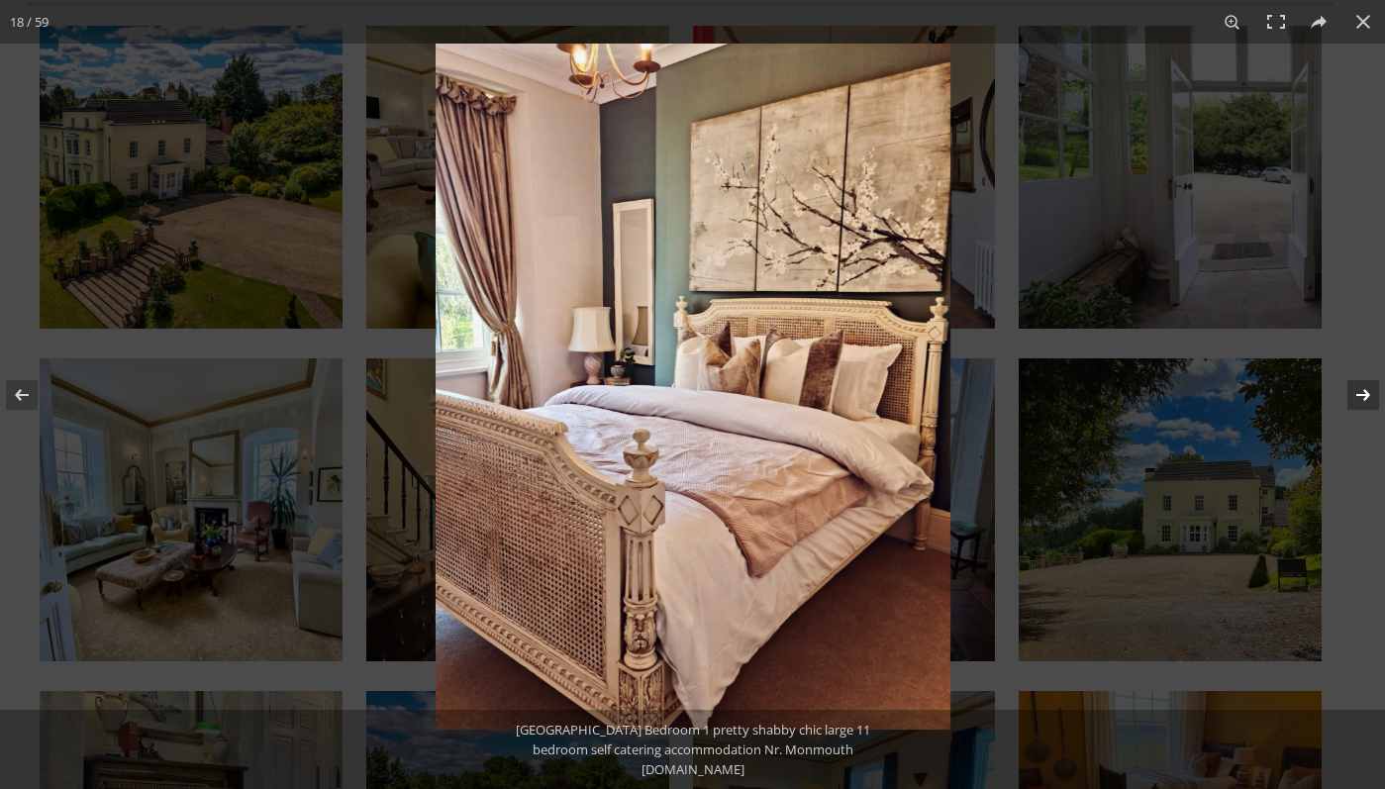
click at [1360, 394] on button at bounding box center [1350, 395] width 69 height 99
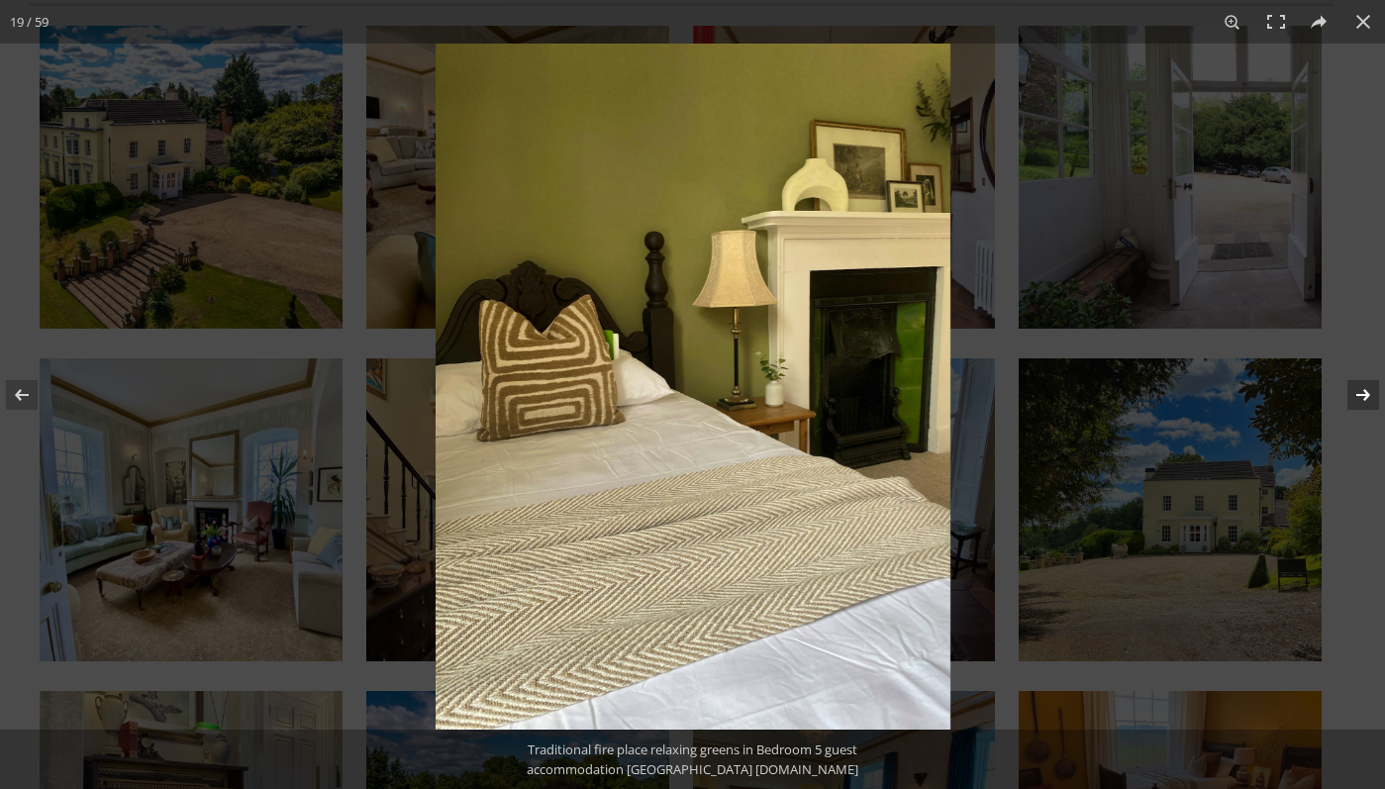
click at [1360, 394] on button at bounding box center [1350, 395] width 69 height 99
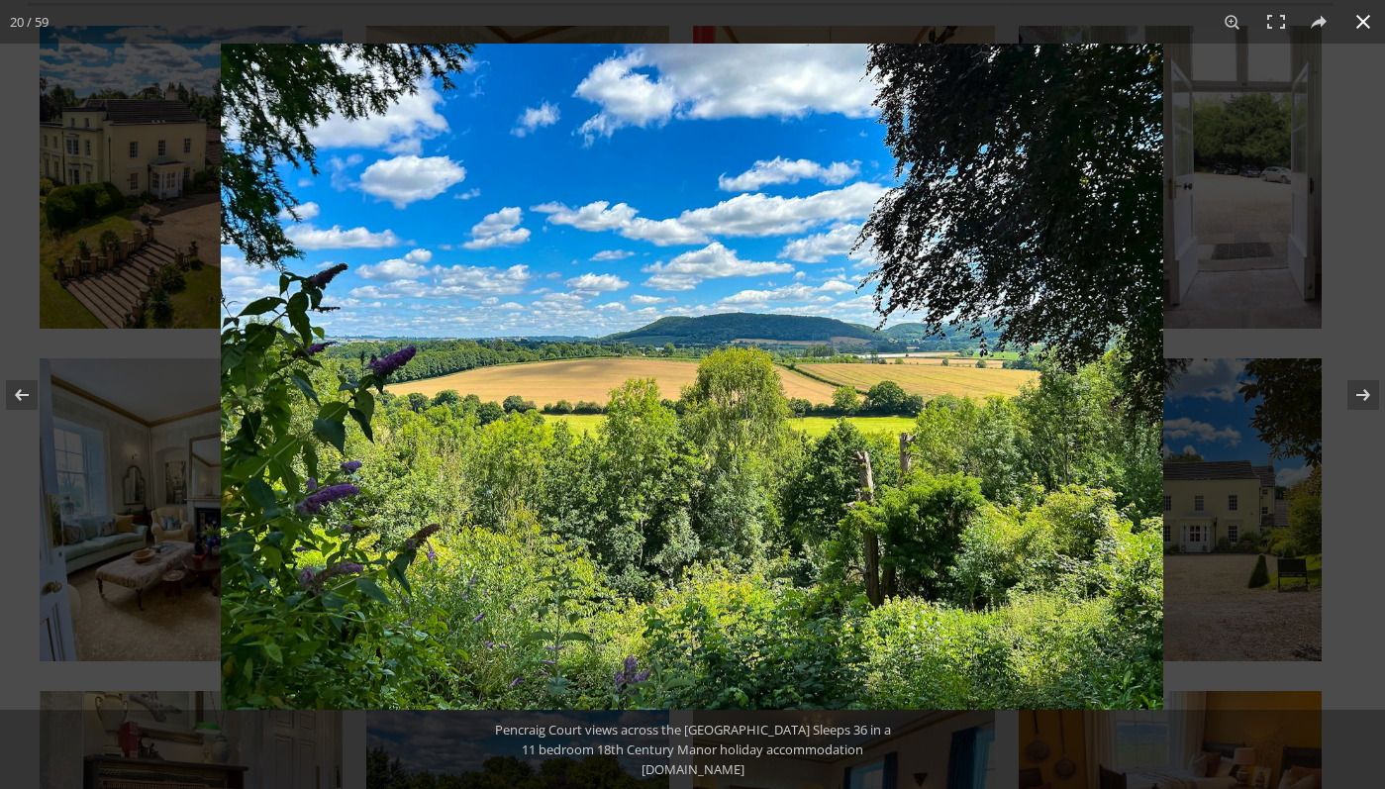
click at [1372, 30] on button at bounding box center [1364, 22] width 44 height 44
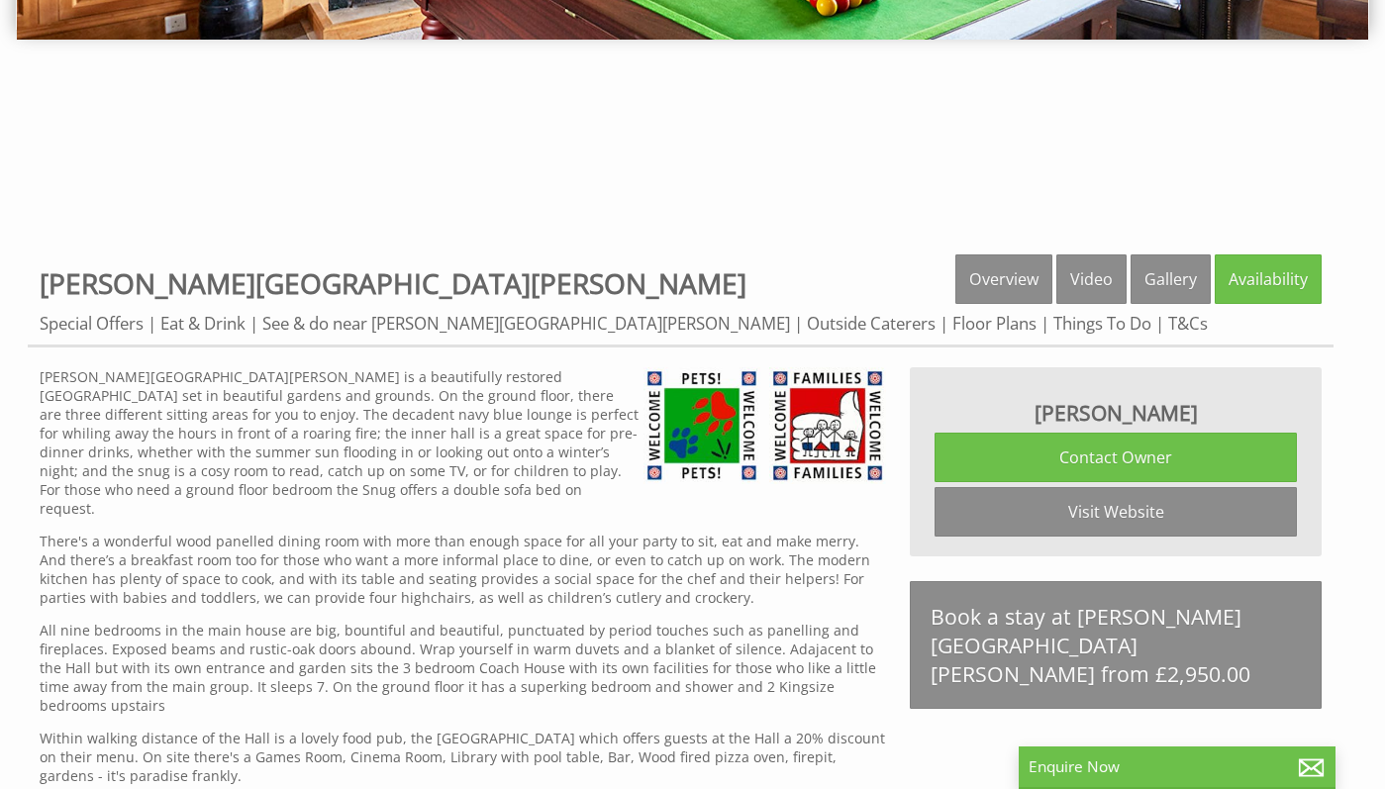
scroll to position [501, 0]
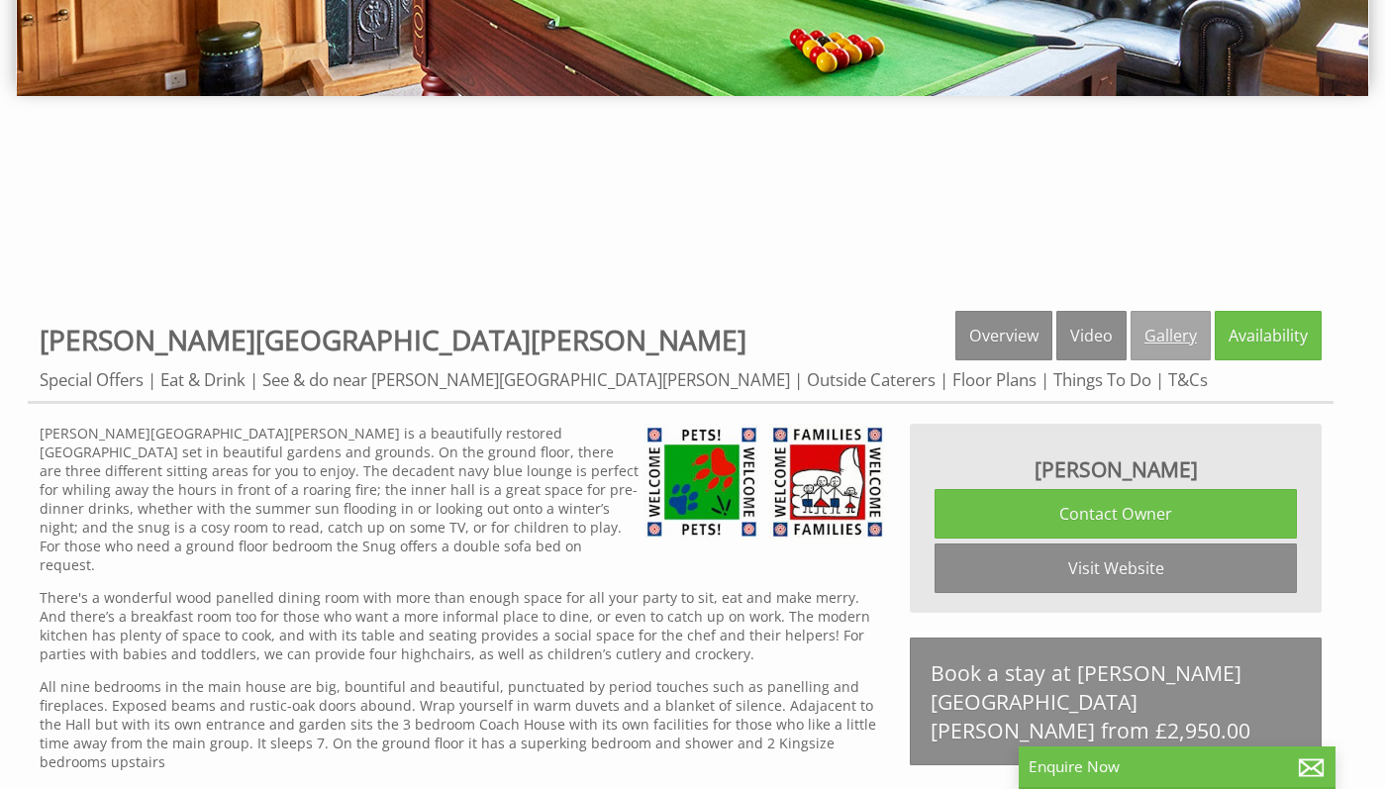
click at [1196, 335] on link "Gallery" at bounding box center [1171, 336] width 80 height 50
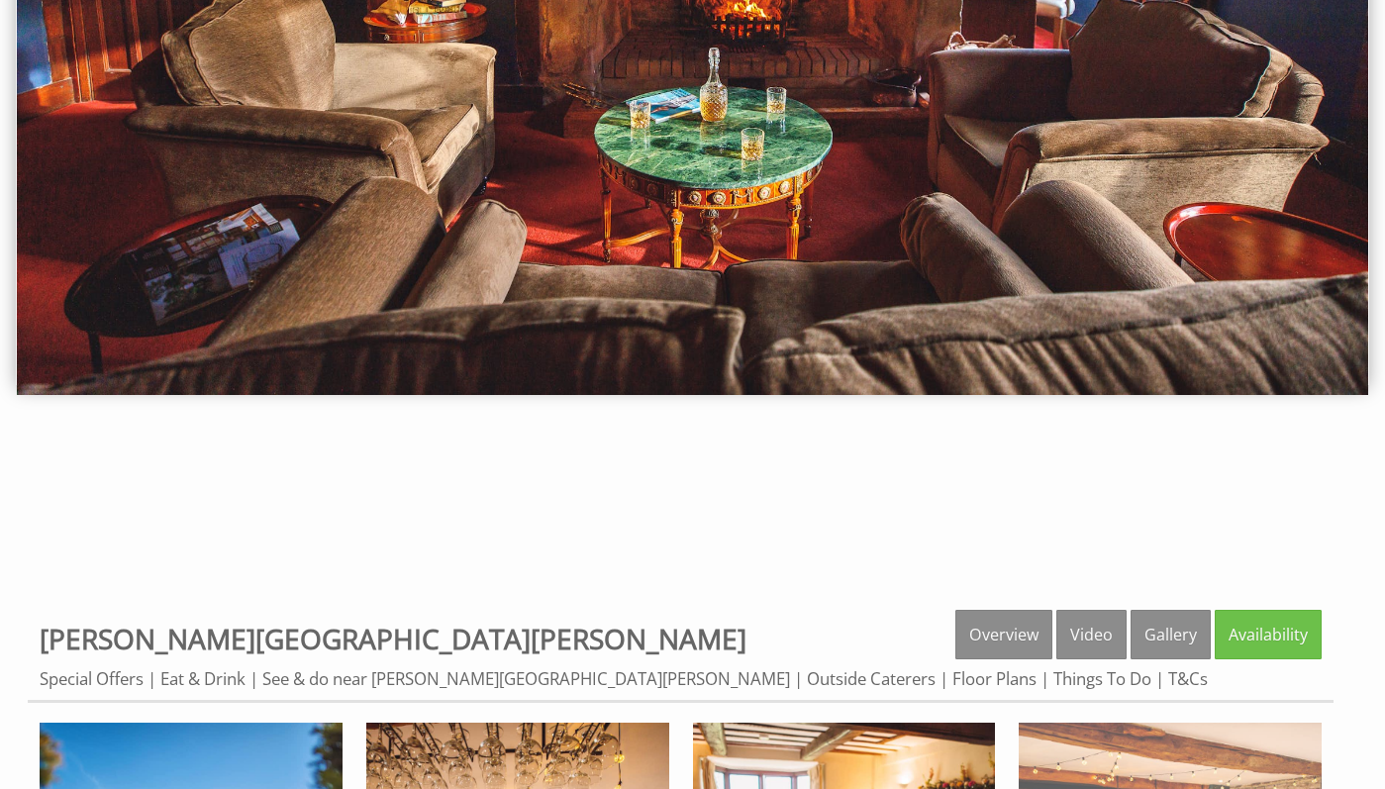
scroll to position [410, 0]
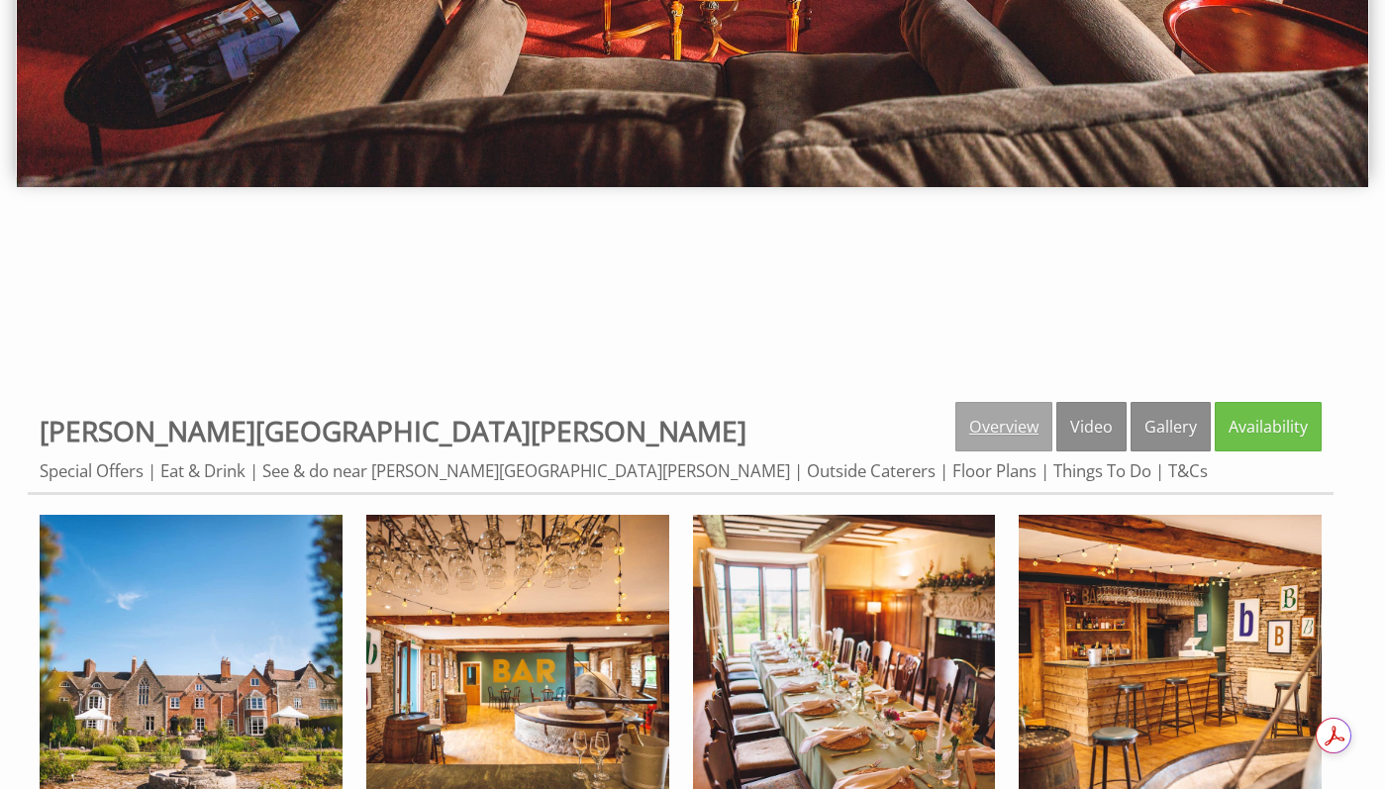
click at [1008, 420] on link "Overview" at bounding box center [1004, 427] width 97 height 50
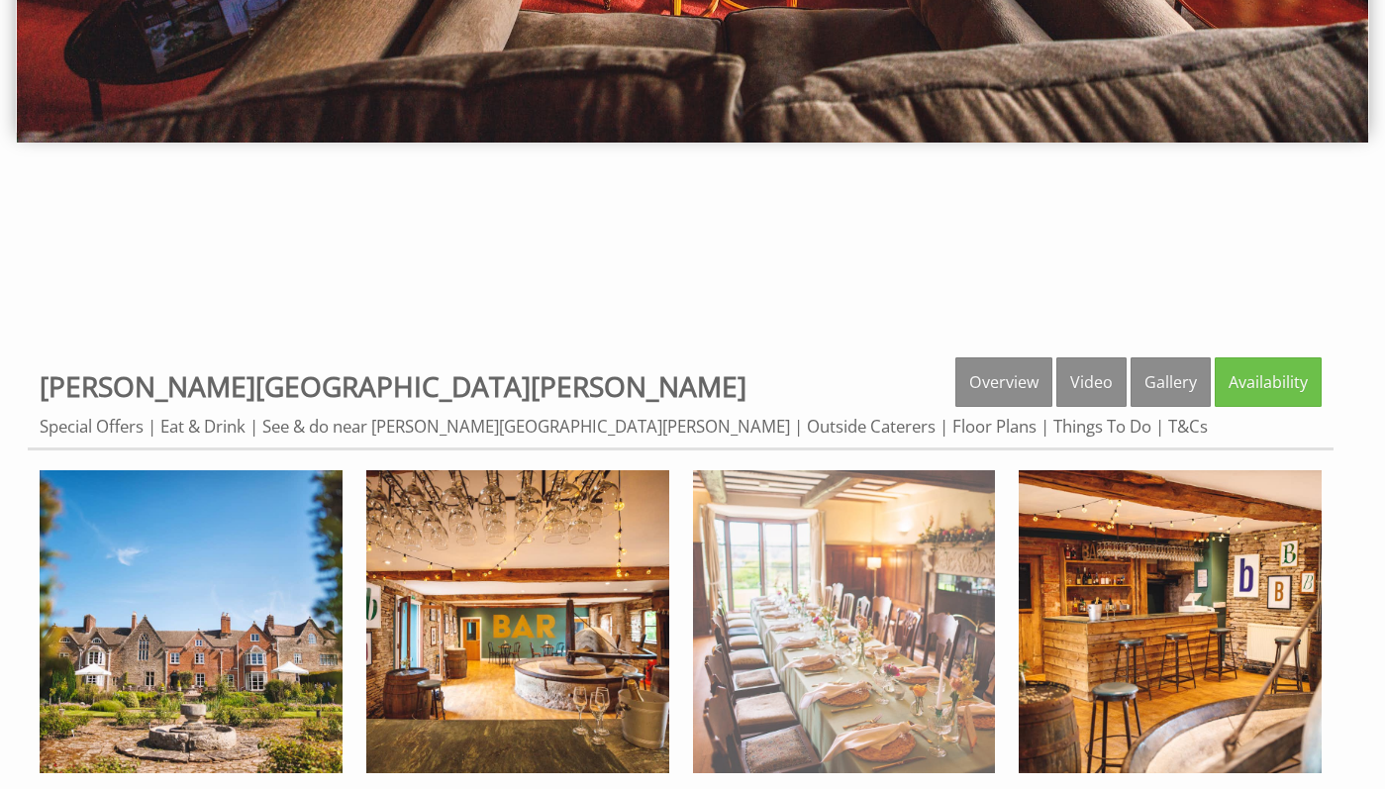
scroll to position [564, 0]
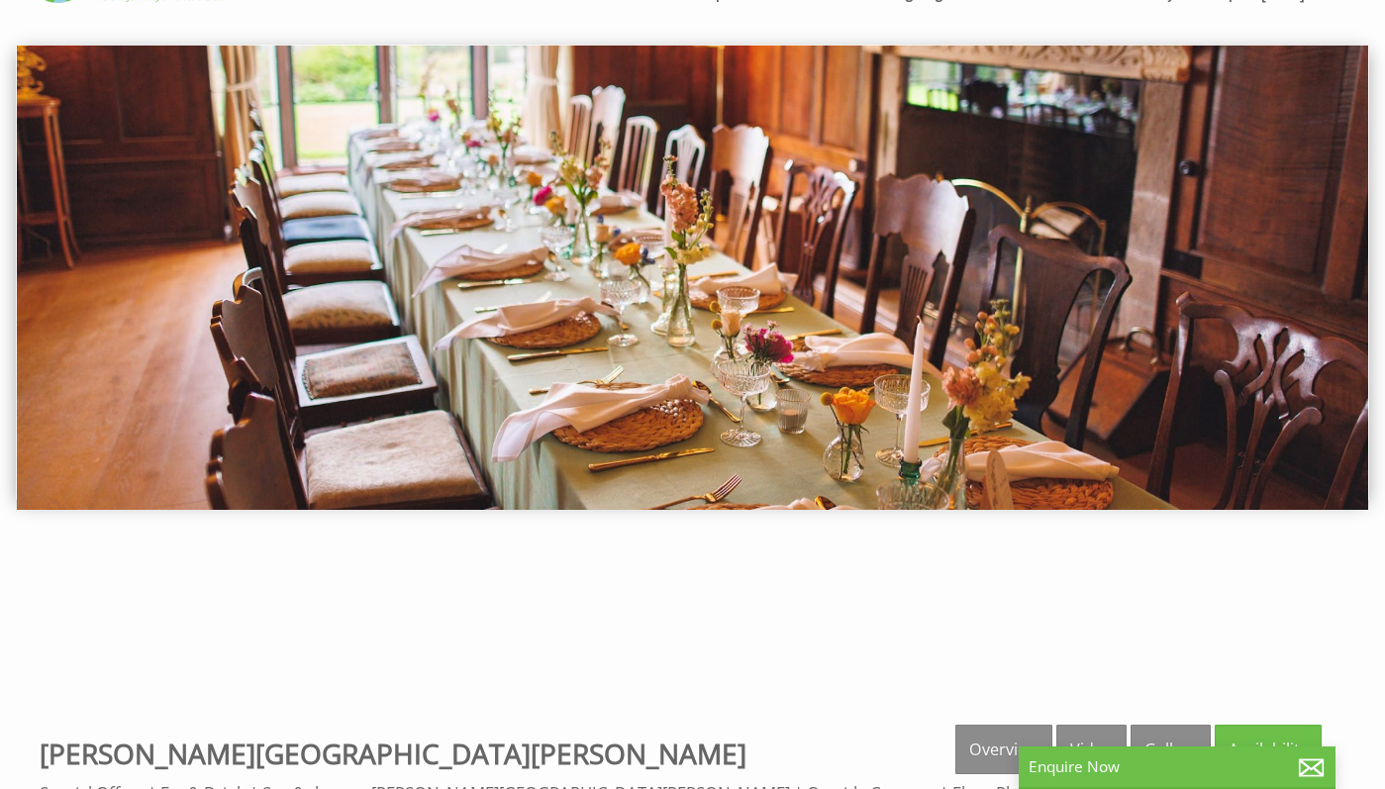
scroll to position [344, 0]
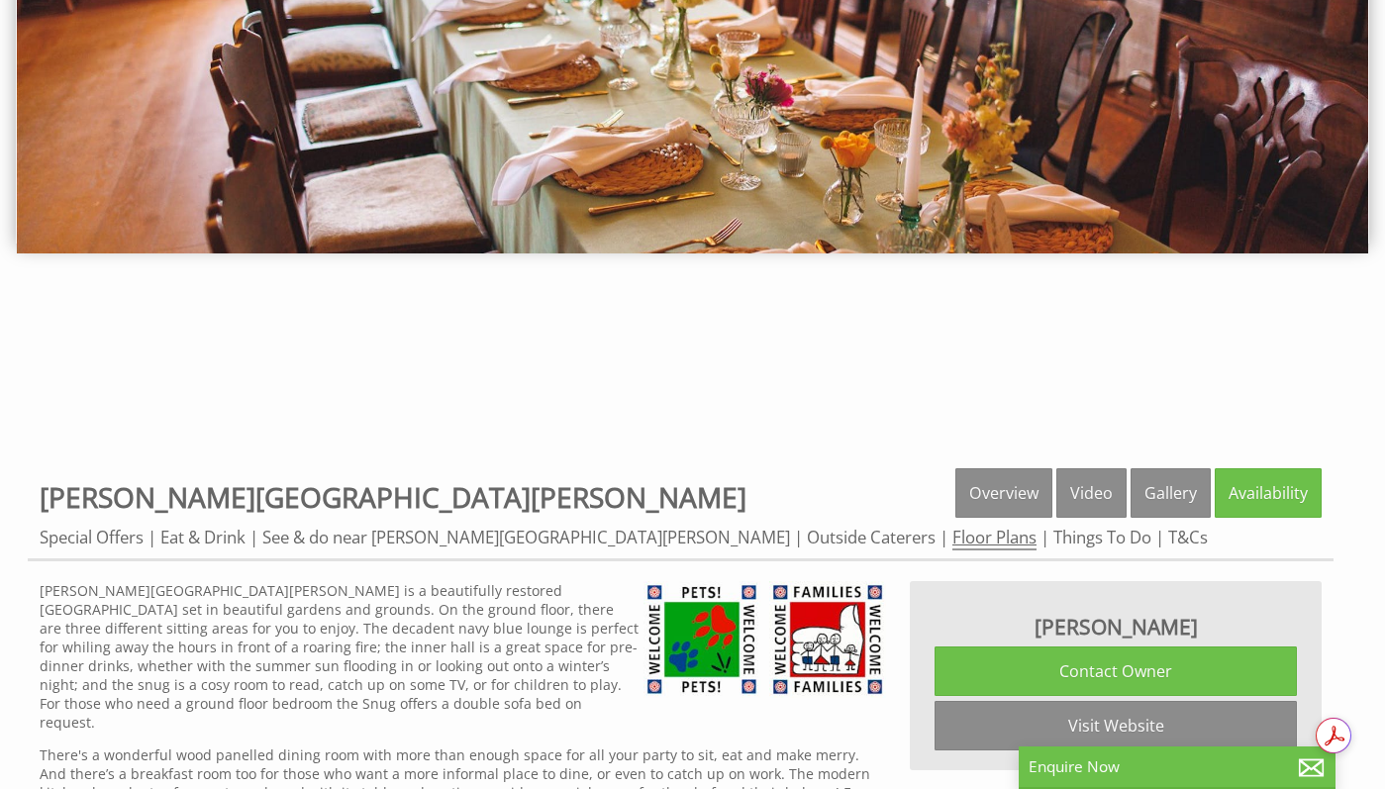
click at [953, 537] on link "Floor Plans" at bounding box center [995, 538] width 84 height 25
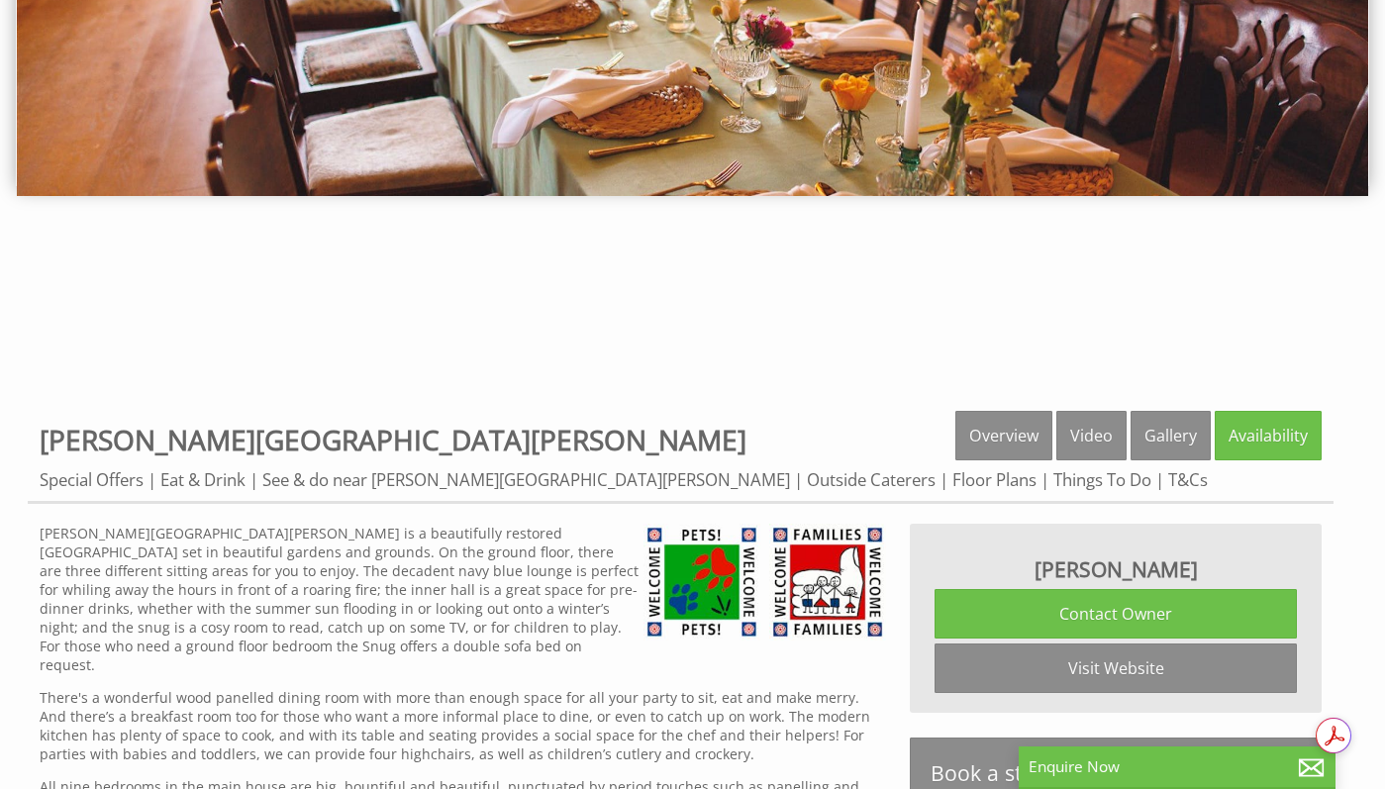
scroll to position [655, 0]
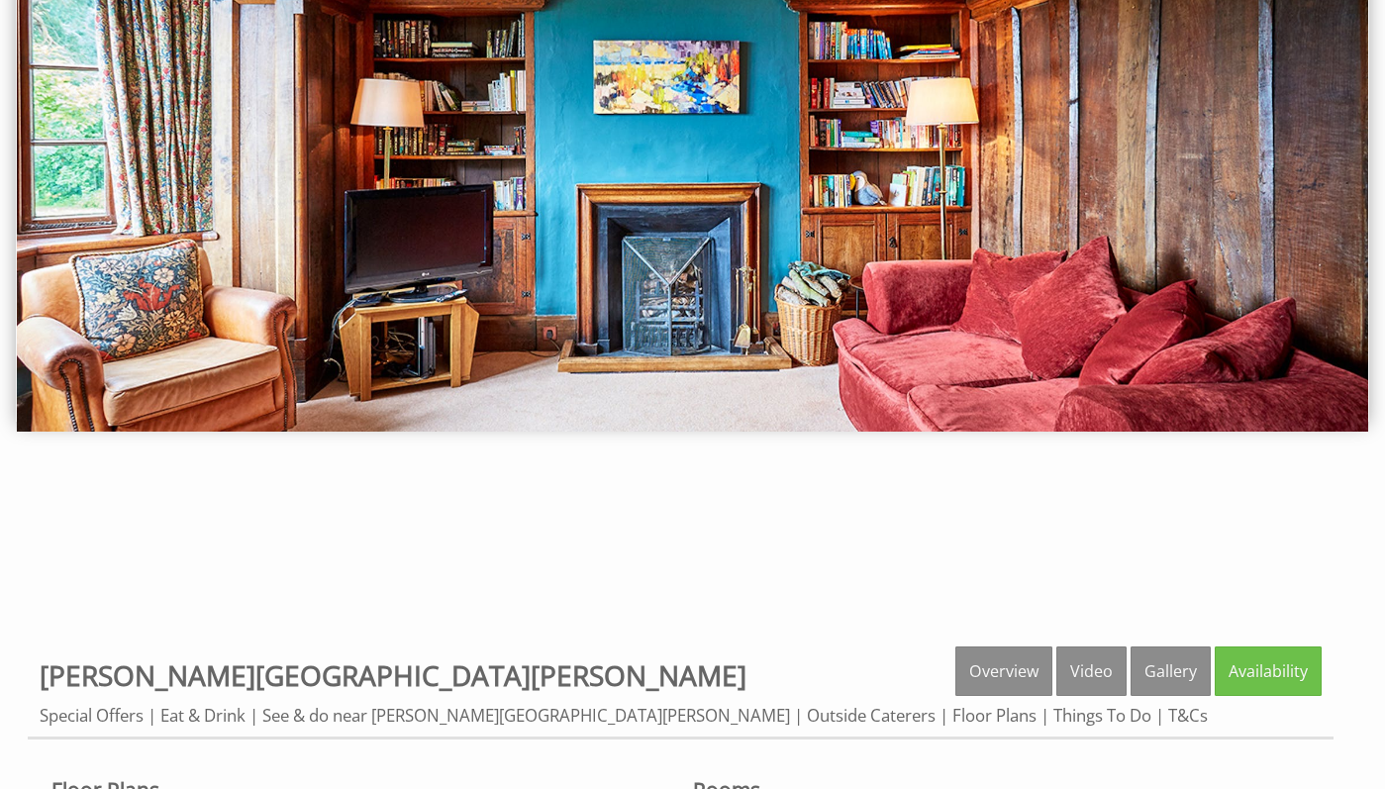
scroll to position [655, 0]
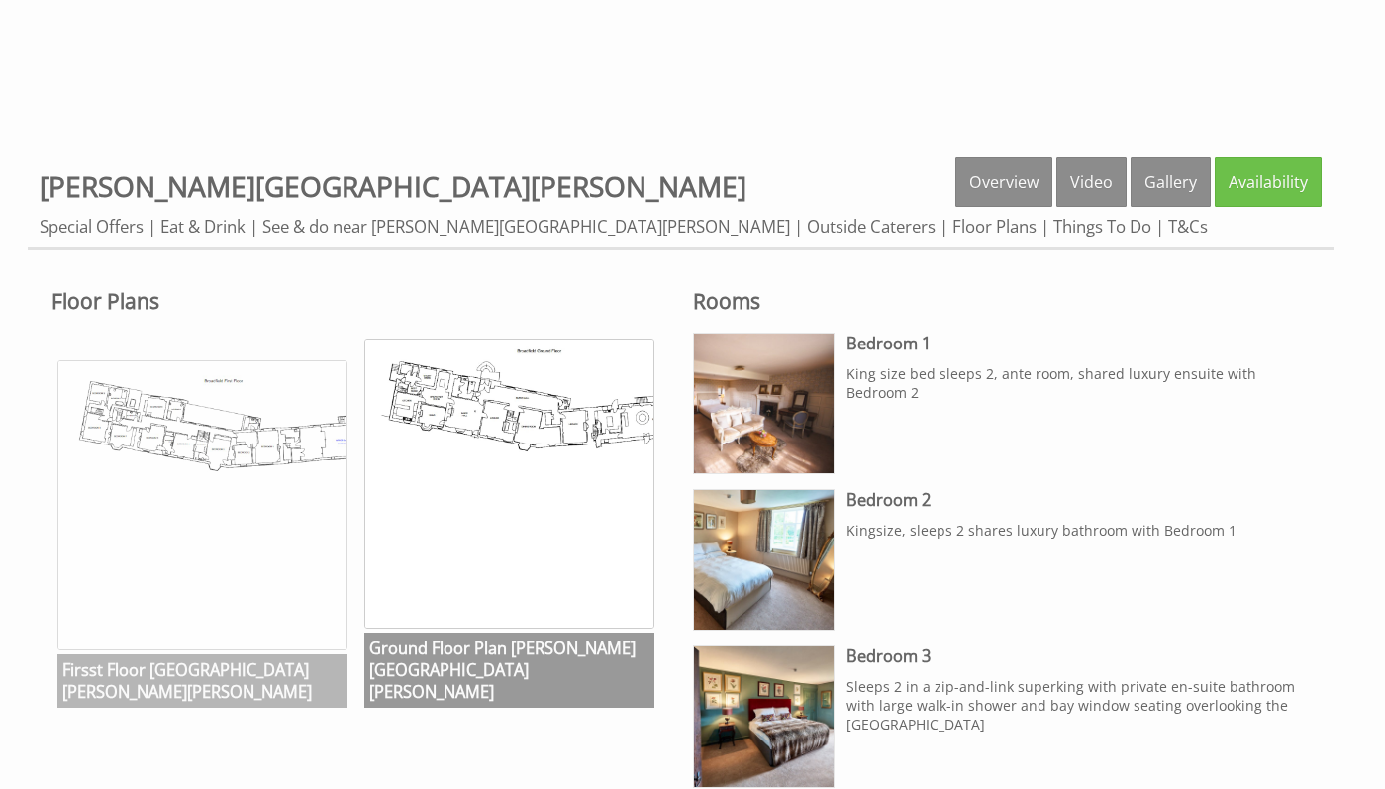
click at [271, 476] on img at bounding box center [202, 505] width 290 height 290
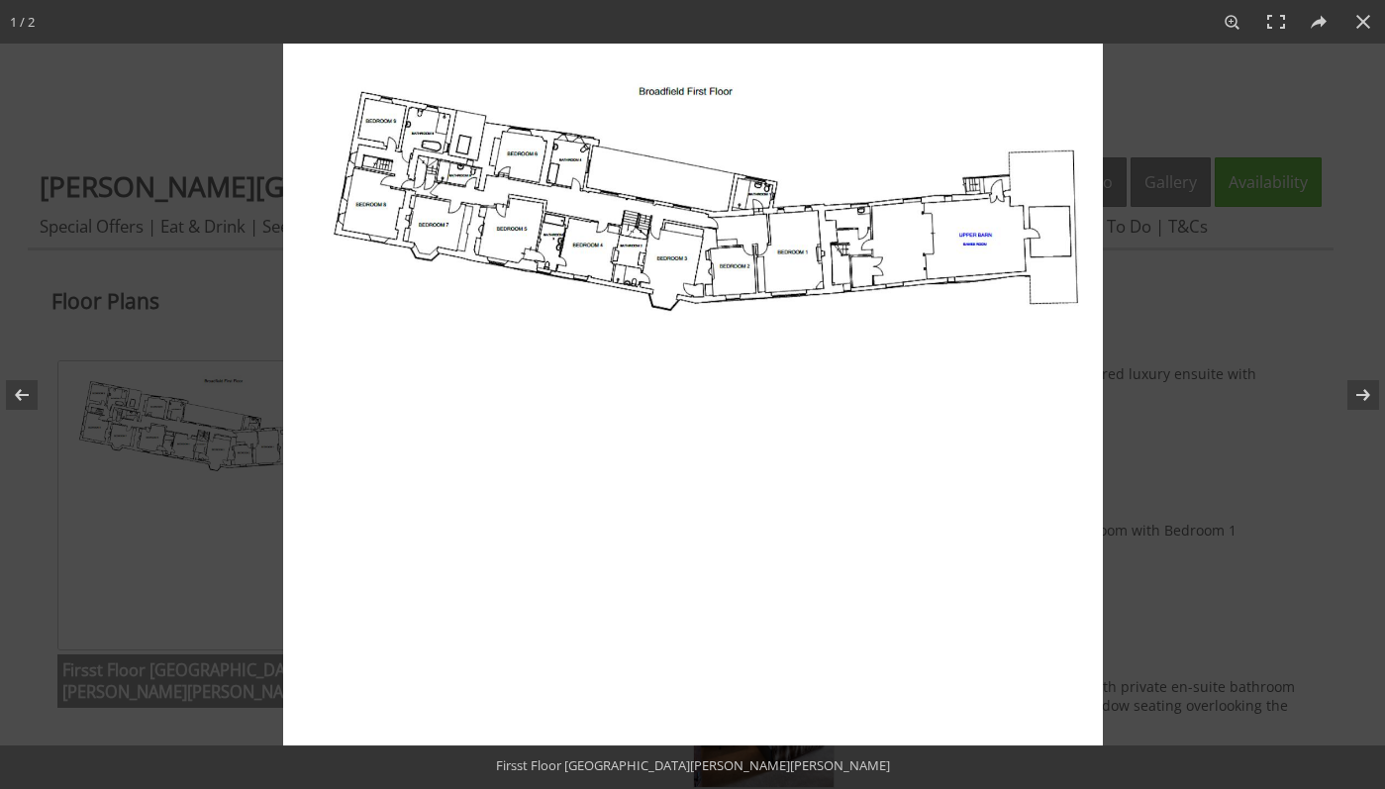
click at [406, 202] on img at bounding box center [693, 395] width 820 height 702
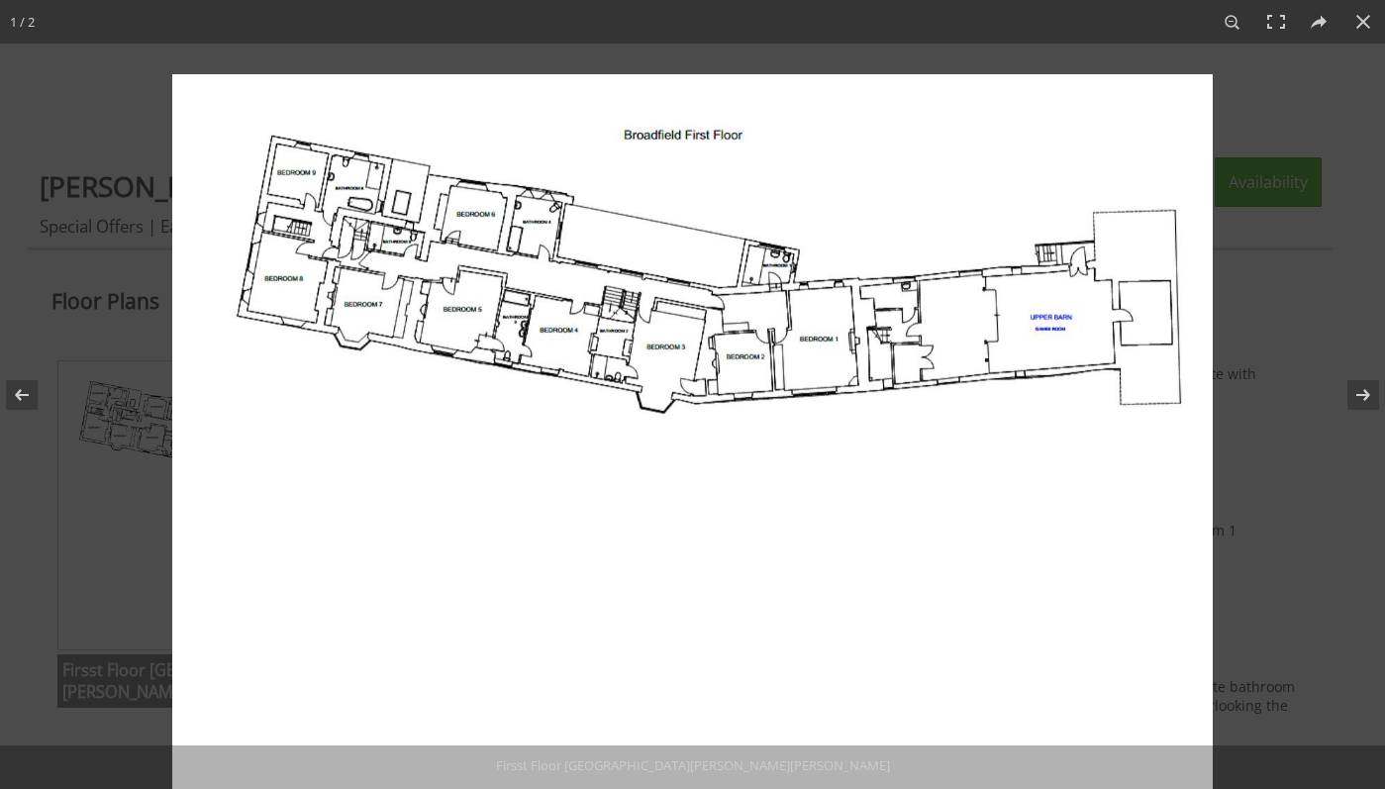
drag, startPoint x: 404, startPoint y: 192, endPoint x: 404, endPoint y: 353, distance: 160.4
click at [404, 353] on img at bounding box center [692, 519] width 1041 height 891
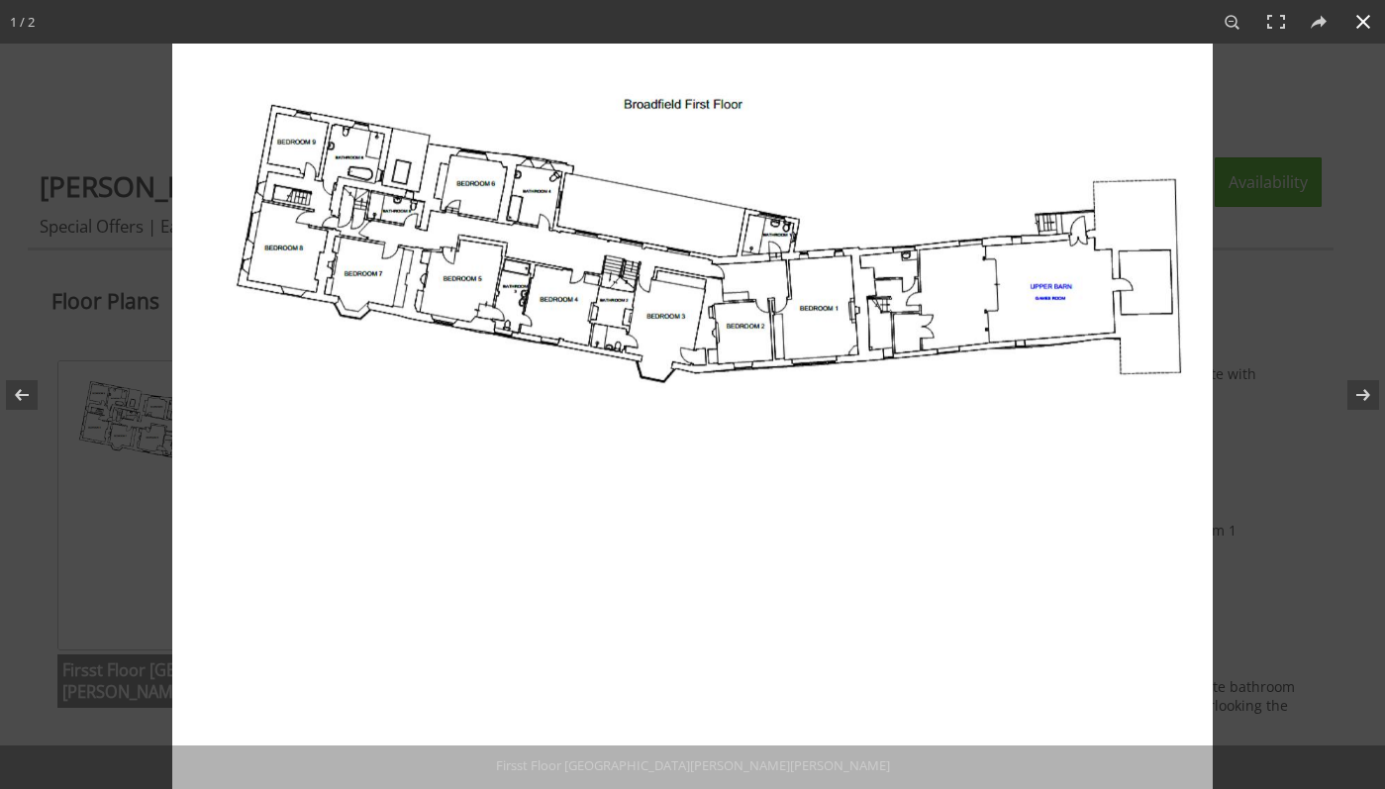
click at [1360, 27] on button at bounding box center [1364, 22] width 44 height 44
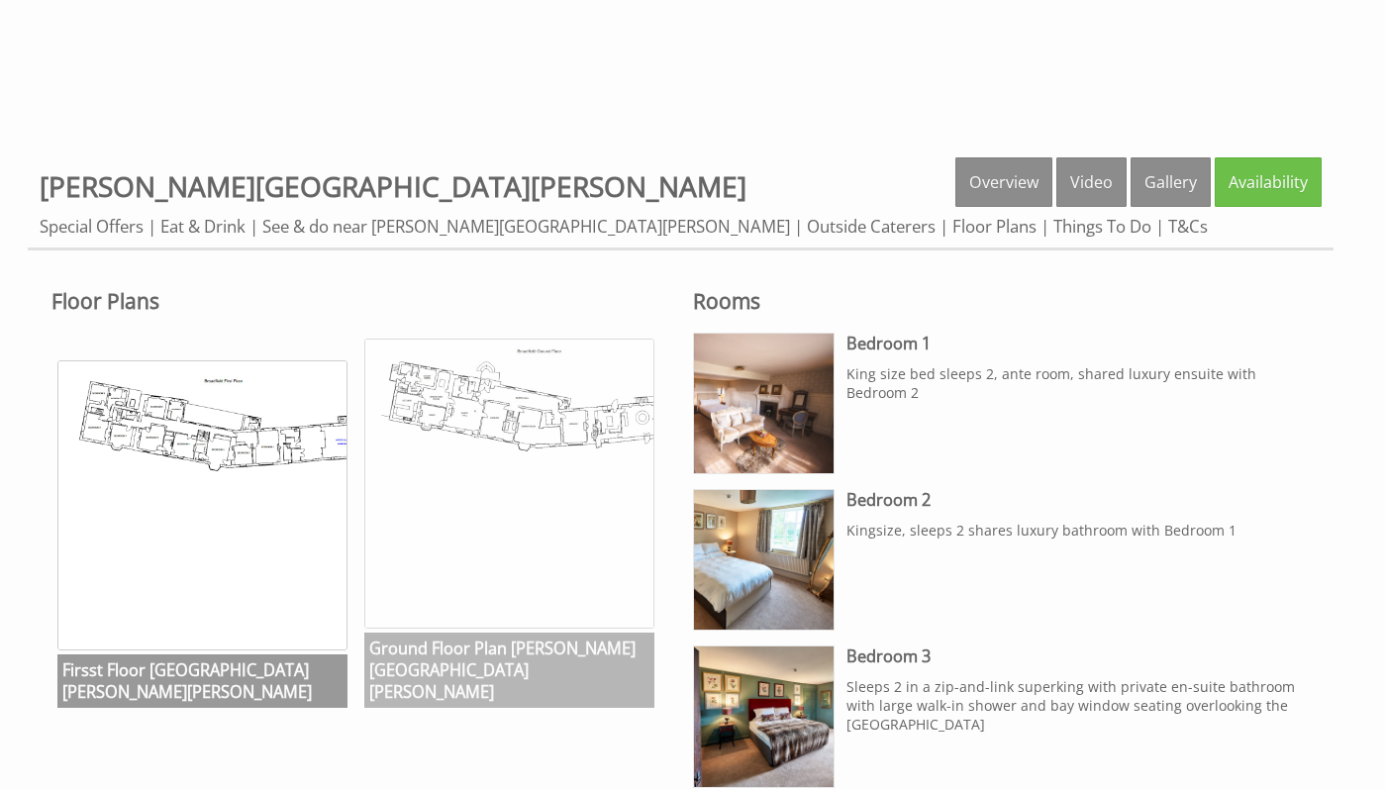
click at [579, 449] on img at bounding box center [509, 484] width 290 height 290
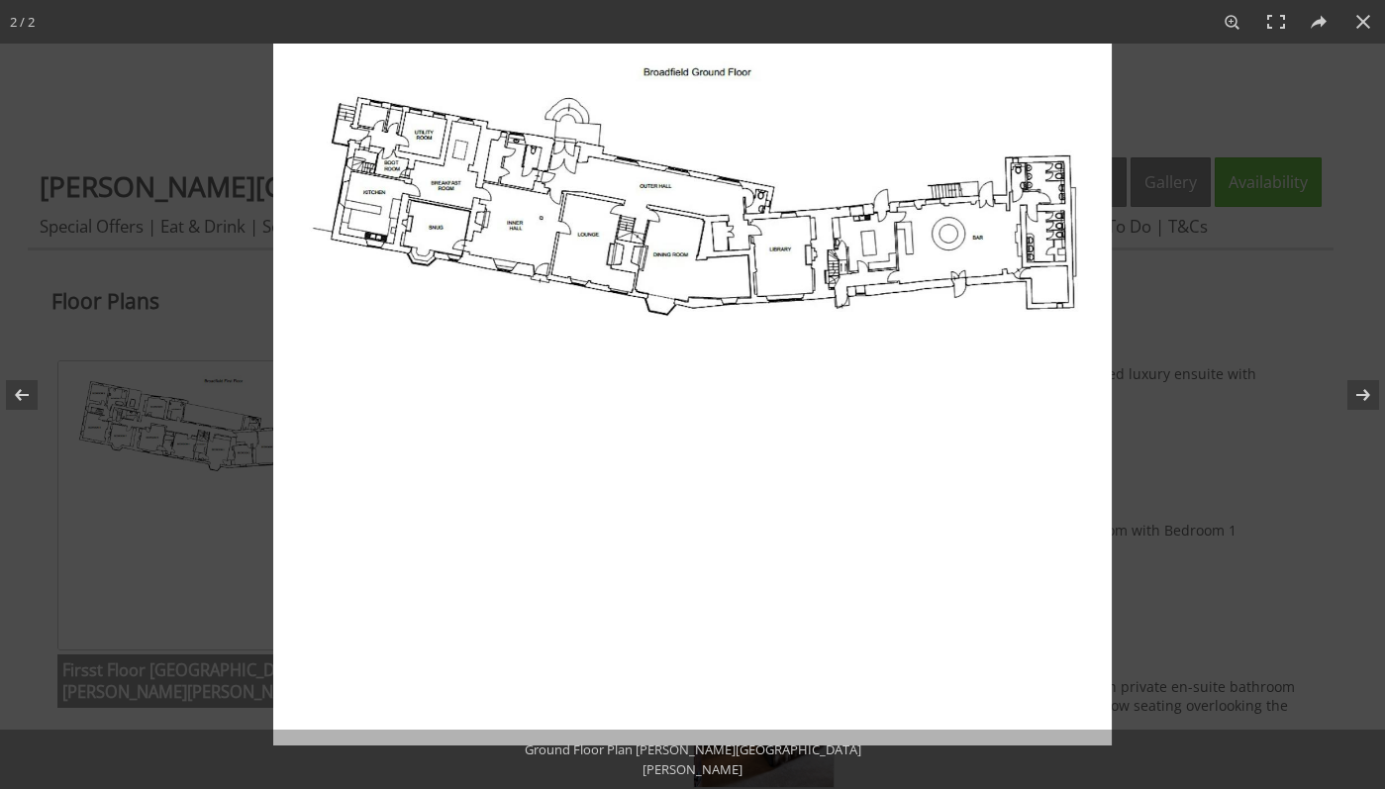
click at [1021, 275] on img at bounding box center [692, 395] width 839 height 702
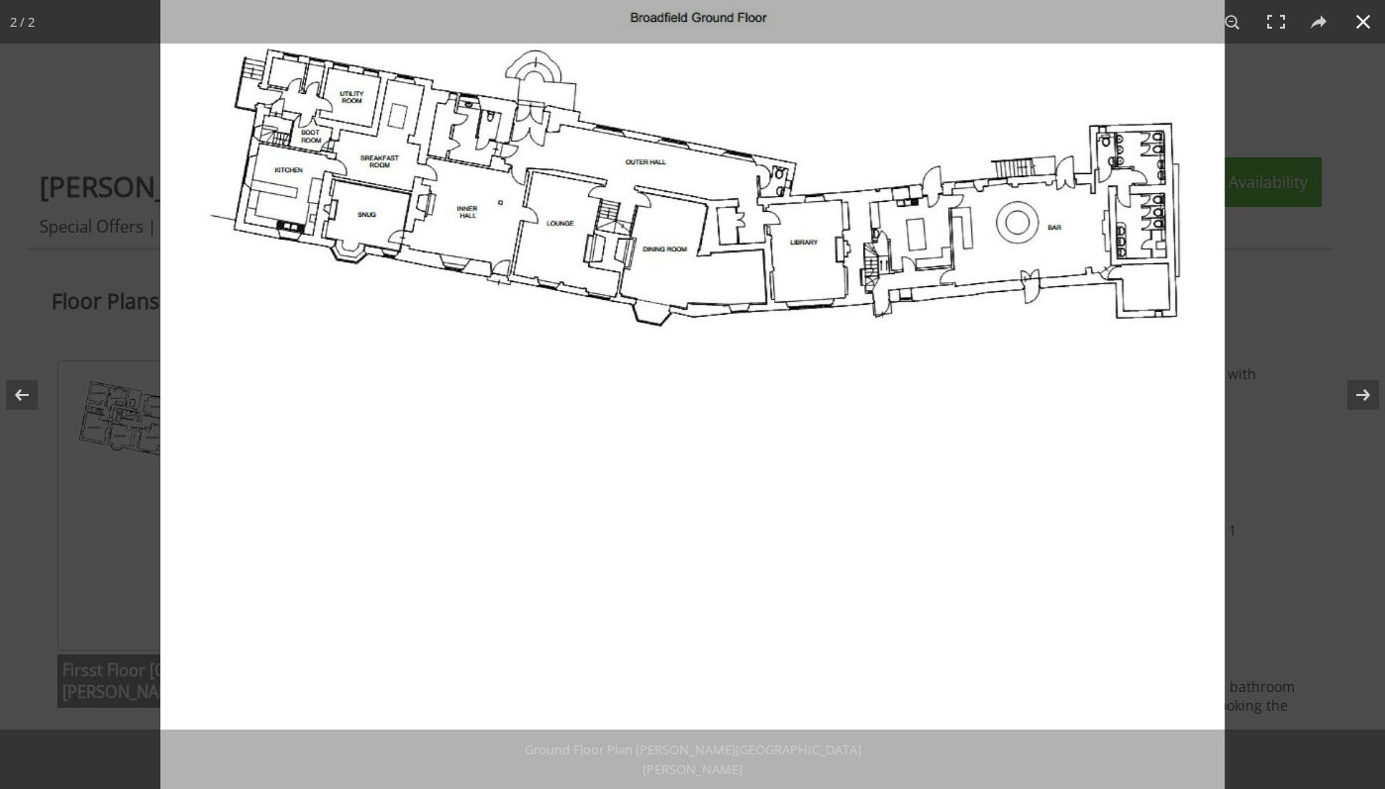
click at [1358, 24] on button at bounding box center [1364, 22] width 44 height 44
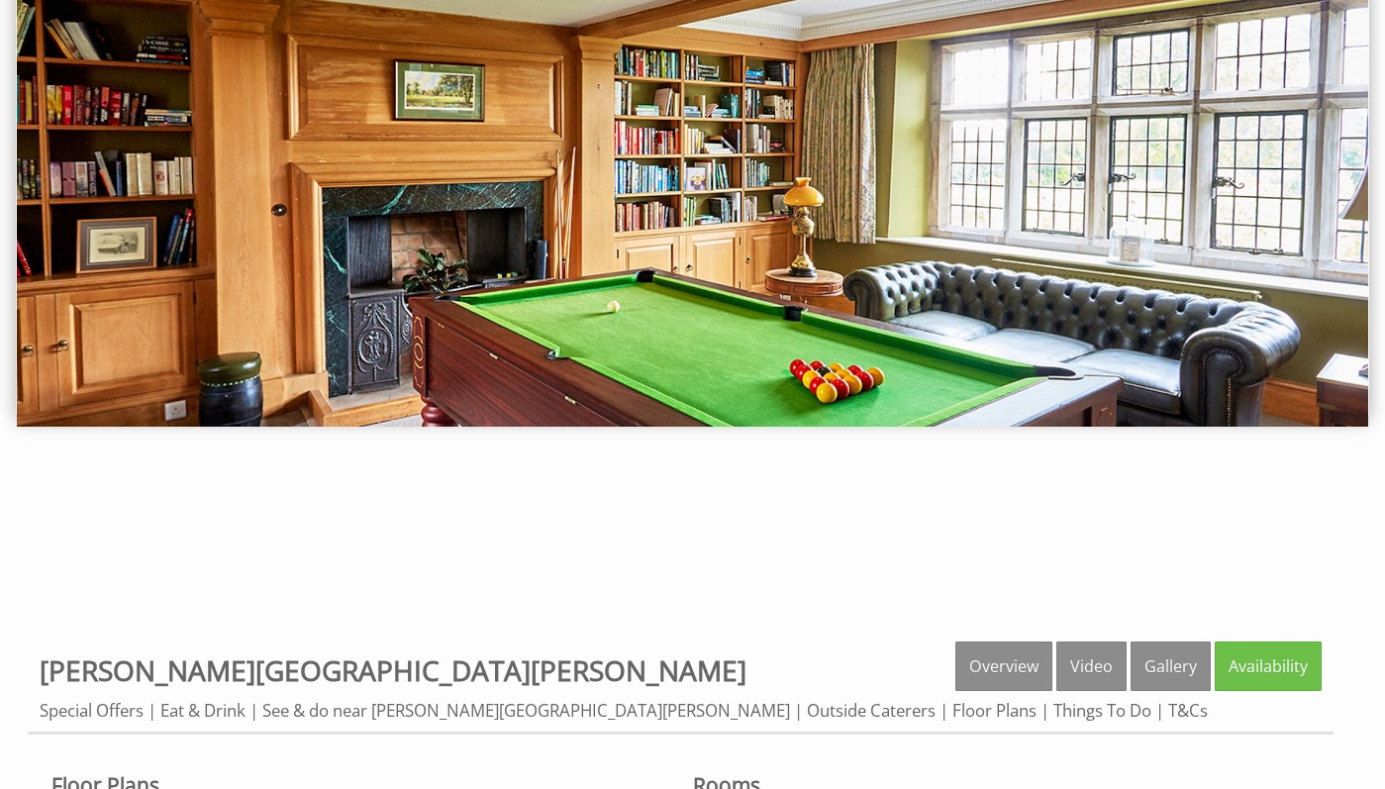
scroll to position [0, 0]
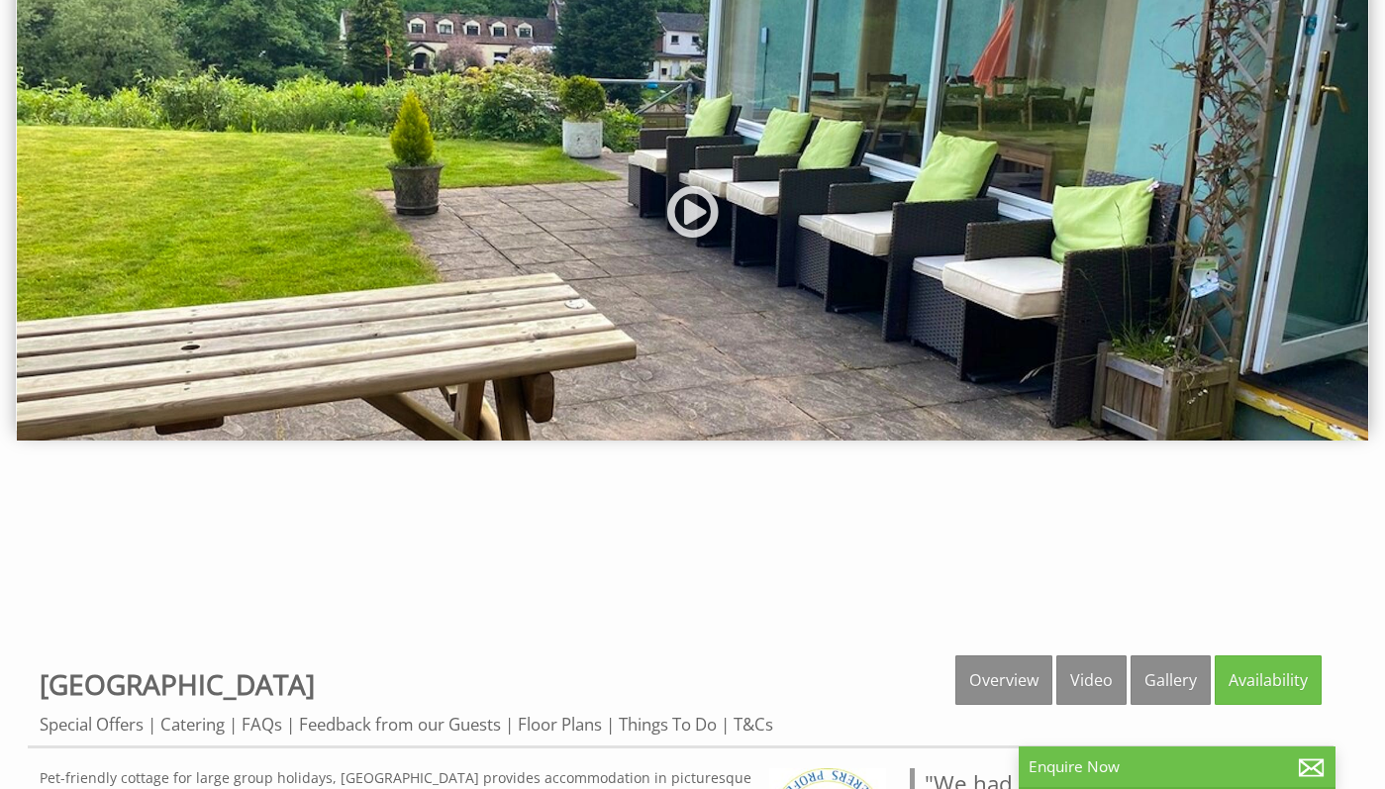
scroll to position [208, 0]
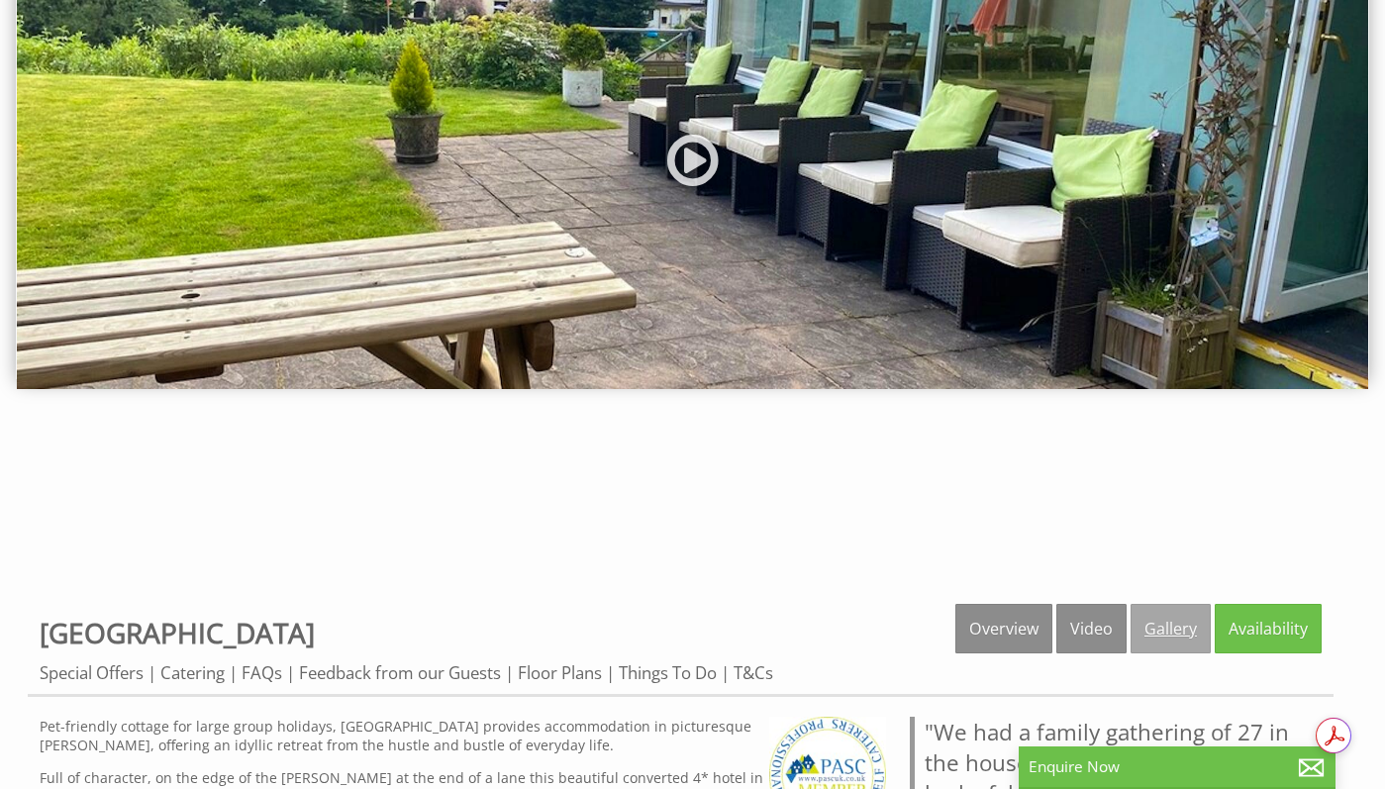
click at [1178, 630] on link "Gallery" at bounding box center [1171, 629] width 80 height 50
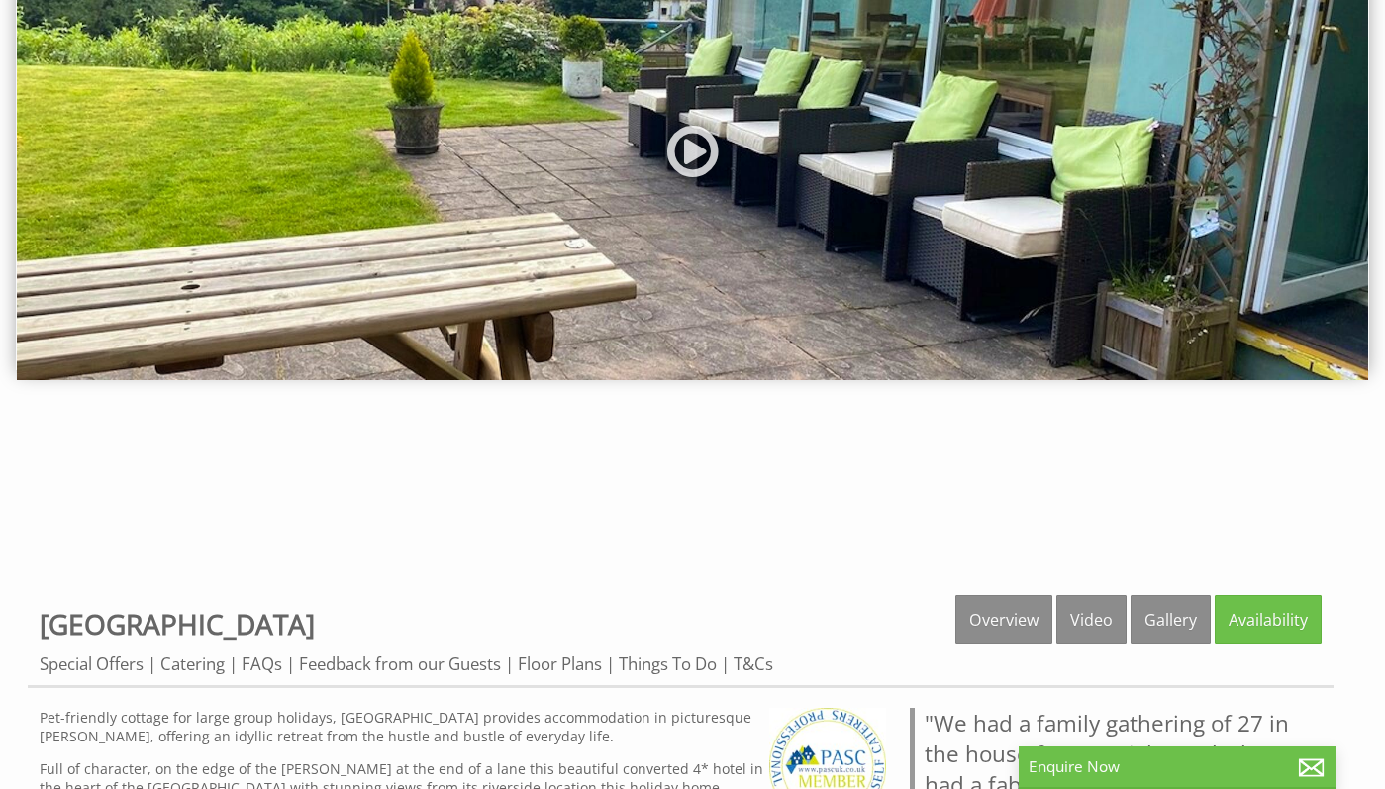
scroll to position [0, 0]
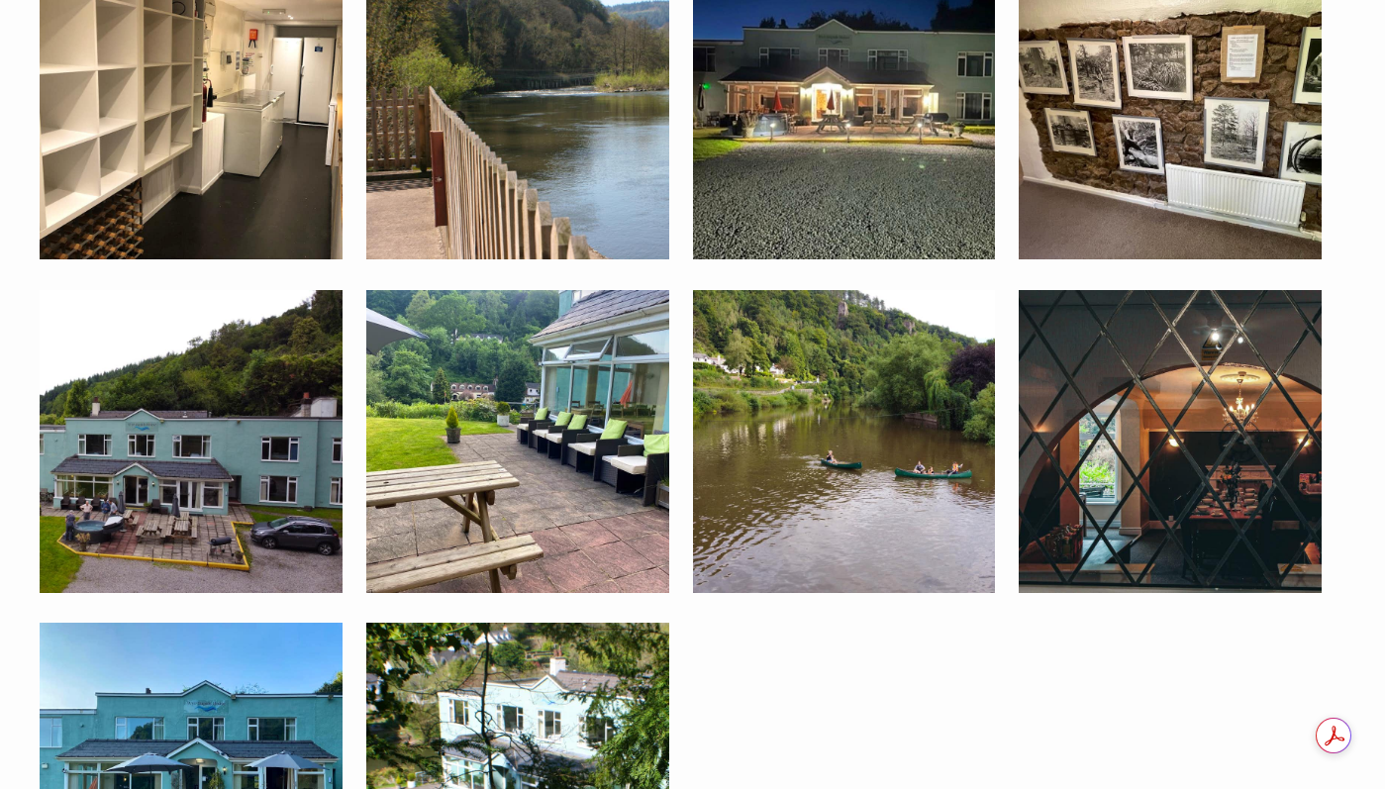
scroll to position [3570, 0]
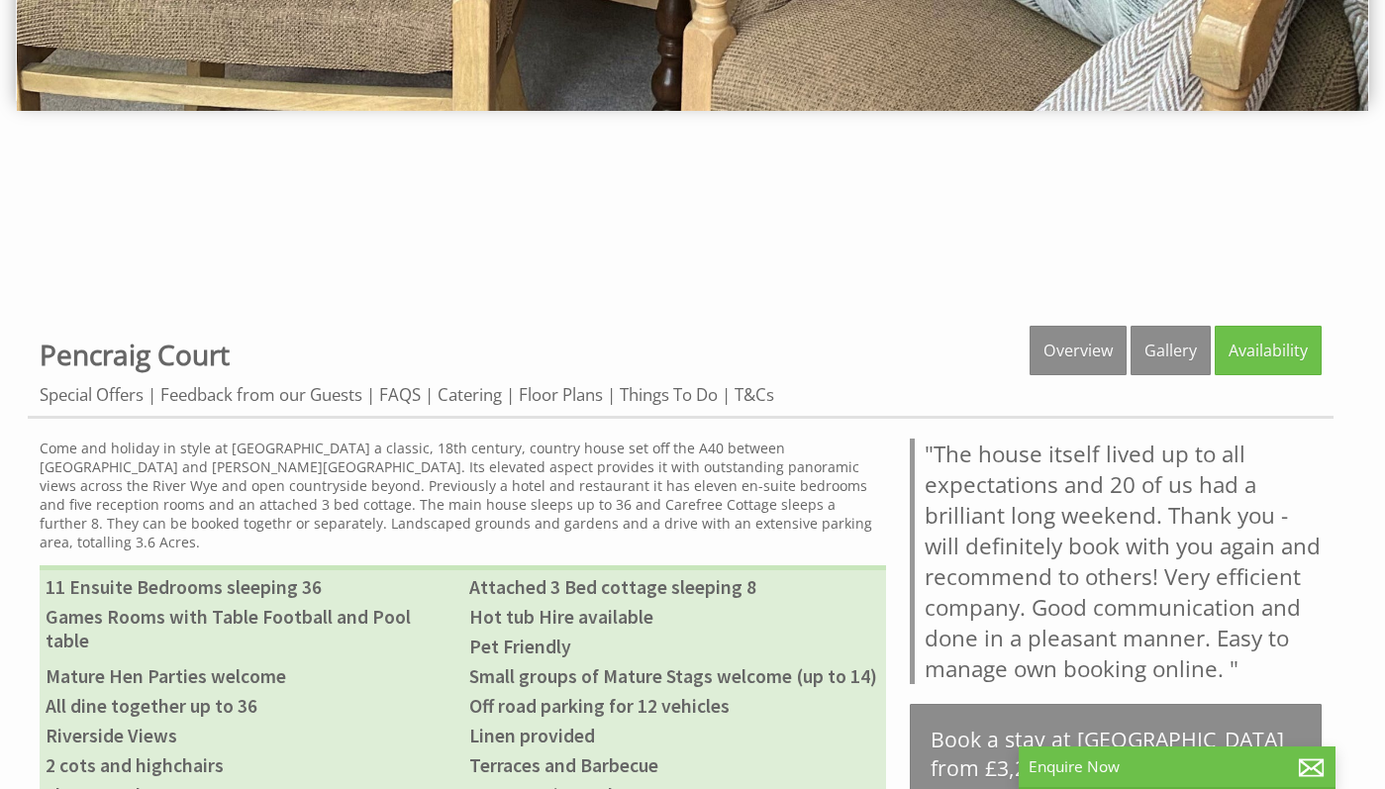
scroll to position [514, 0]
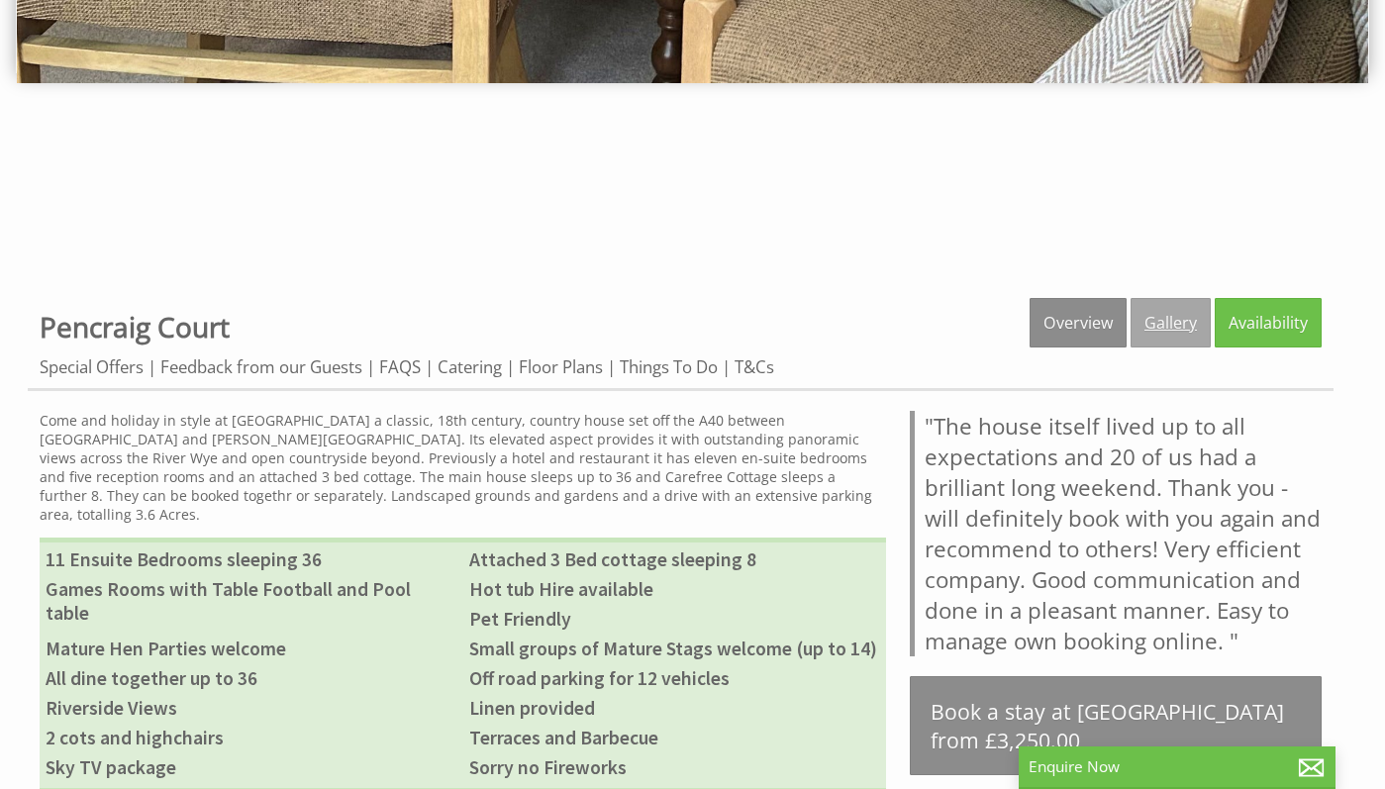
click at [1167, 333] on link "Gallery" at bounding box center [1171, 323] width 80 height 50
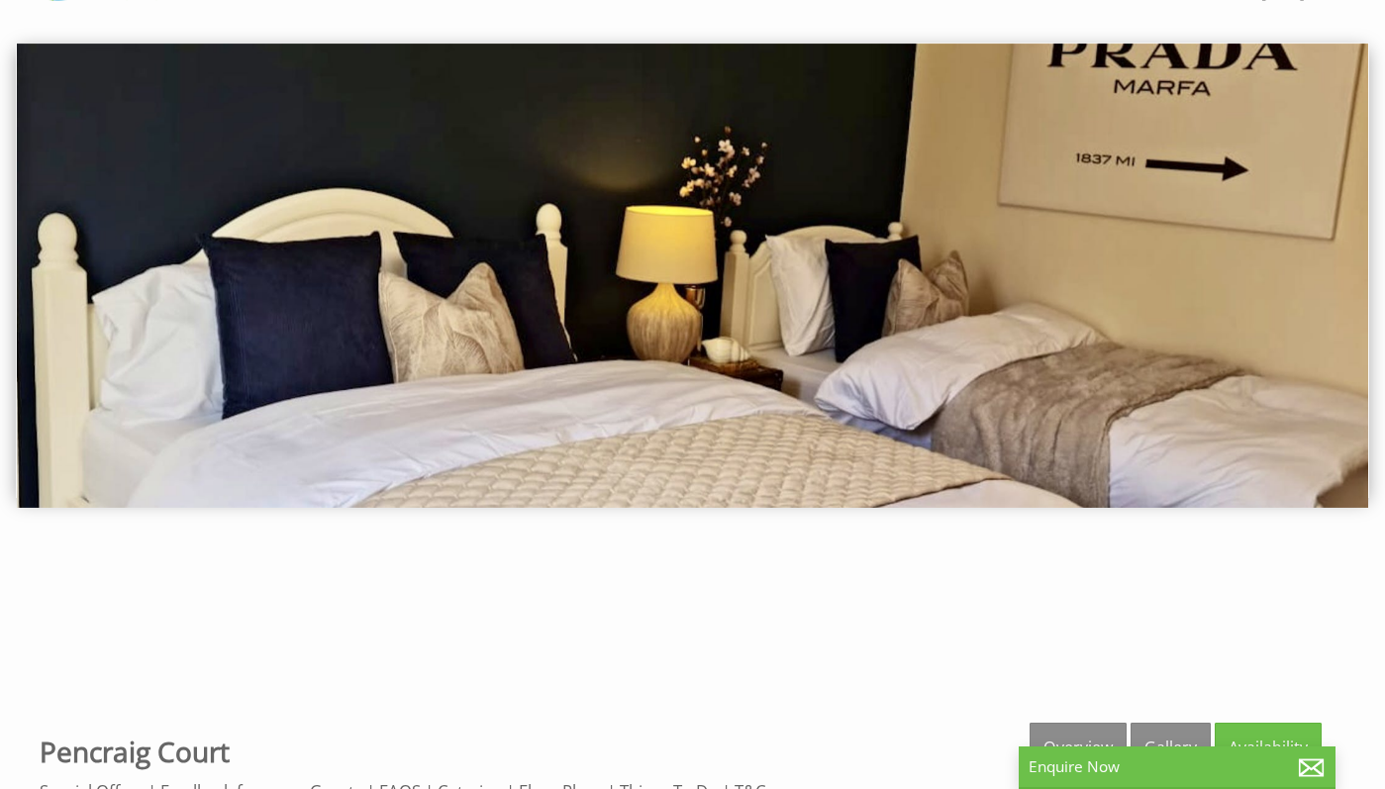
scroll to position [0, 0]
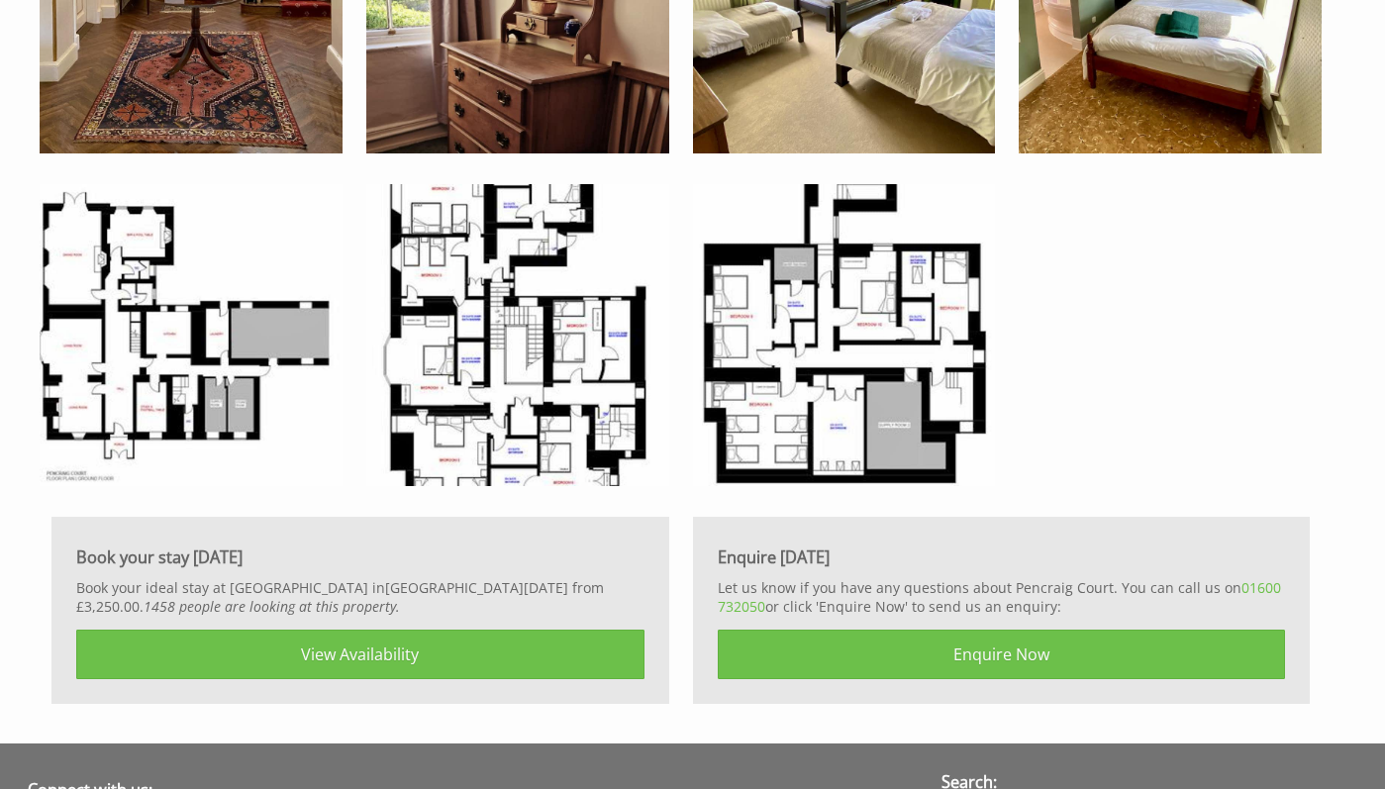
scroll to position [5418, 0]
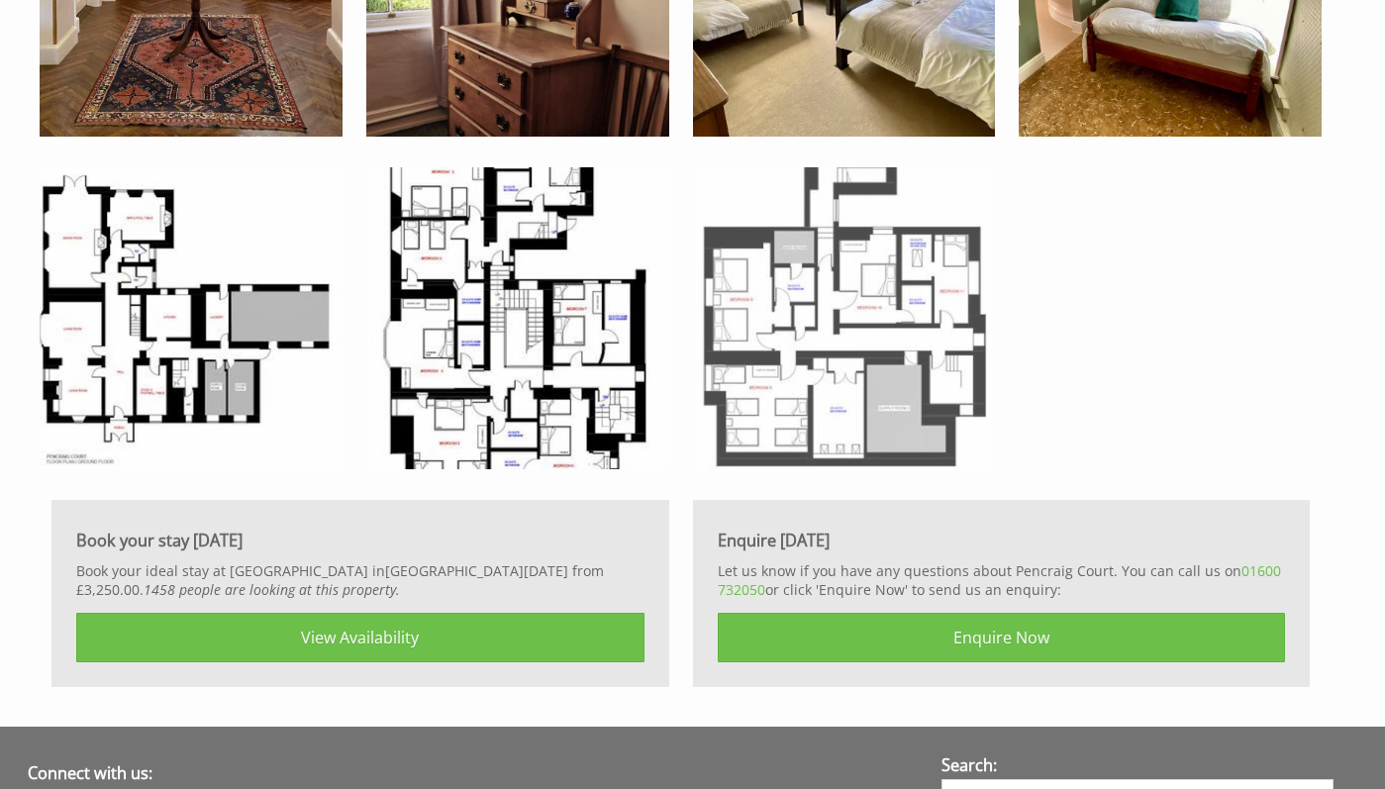
click at [848, 363] on img at bounding box center [844, 318] width 303 height 303
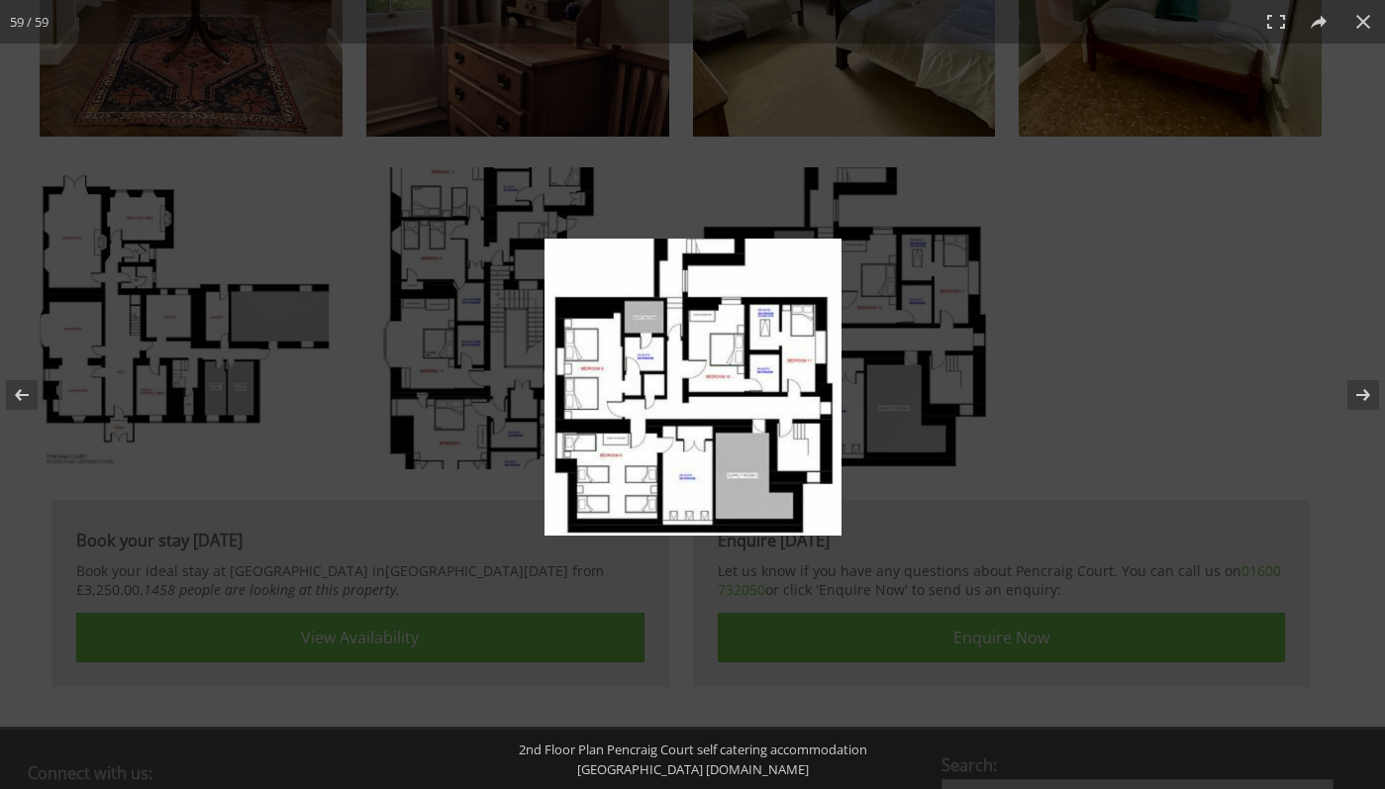
click at [749, 410] on img at bounding box center [693, 387] width 297 height 297
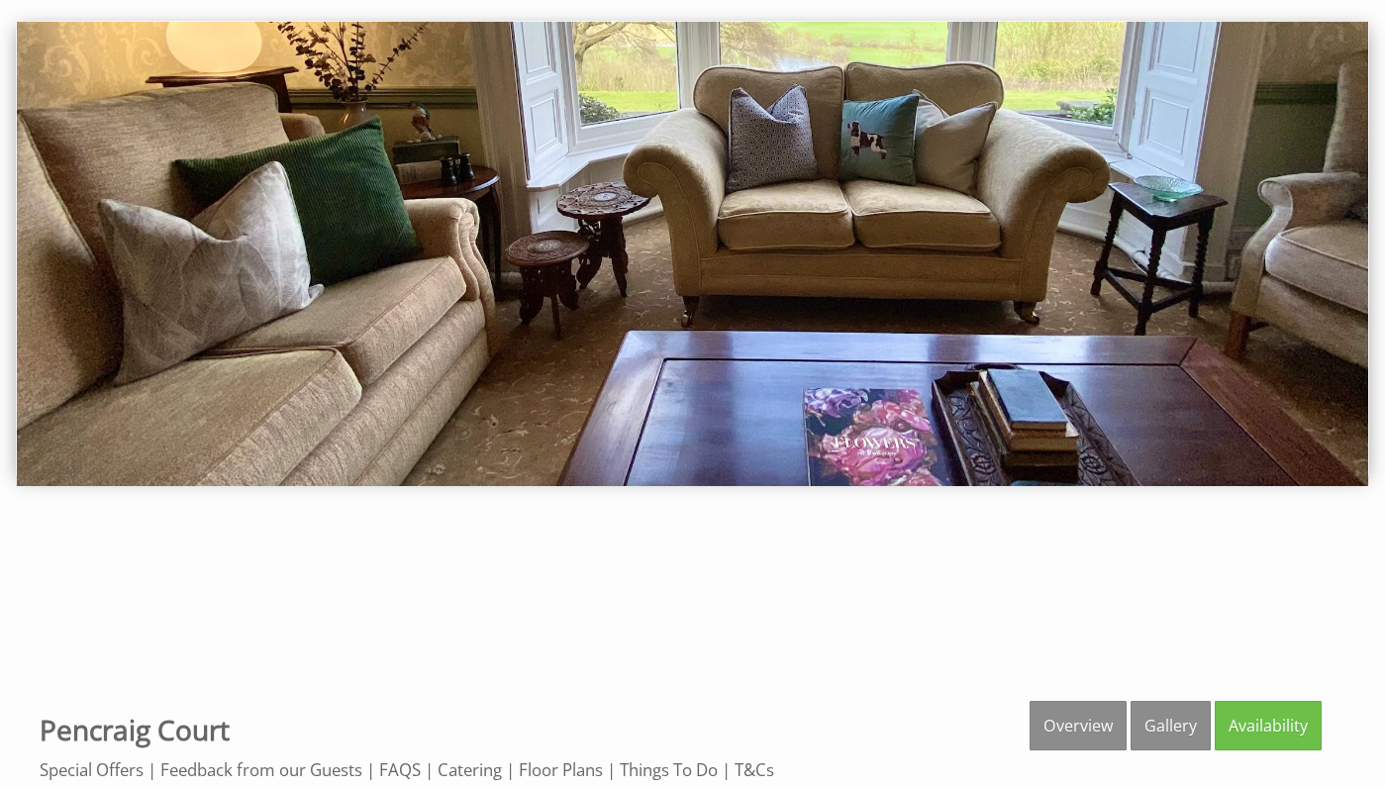
scroll to position [653, 0]
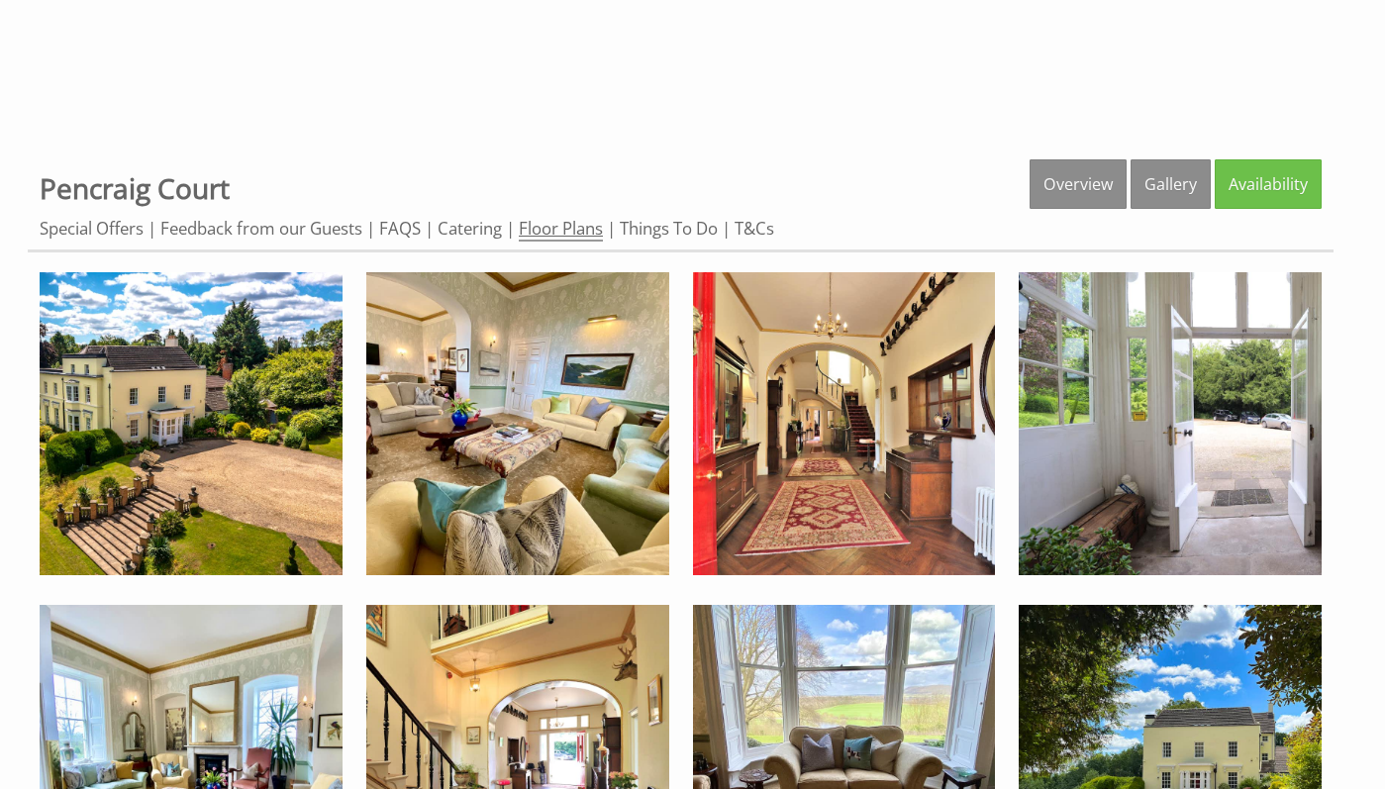
click at [590, 230] on link "Floor Plans" at bounding box center [561, 229] width 84 height 25
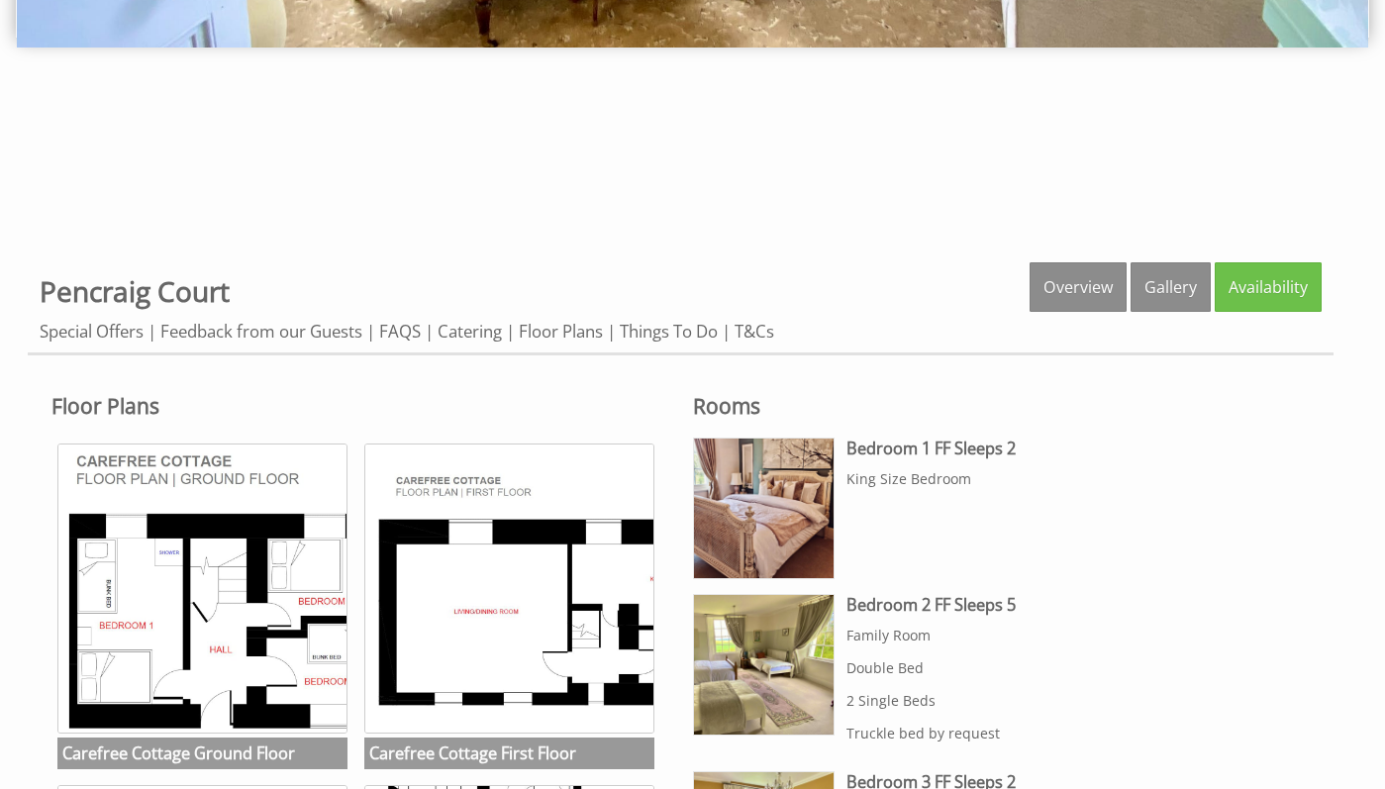
scroll to position [894, 0]
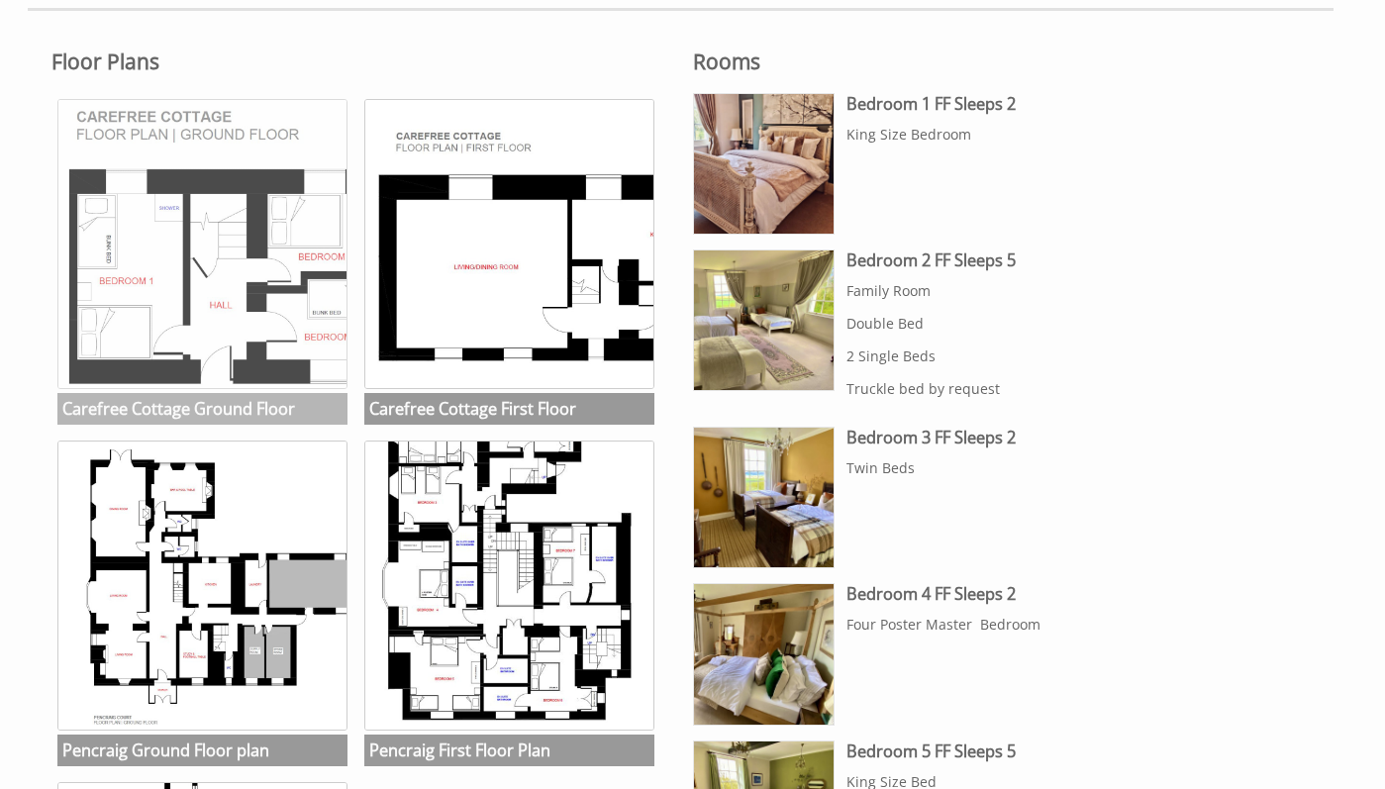
click at [245, 279] on img at bounding box center [202, 244] width 290 height 290
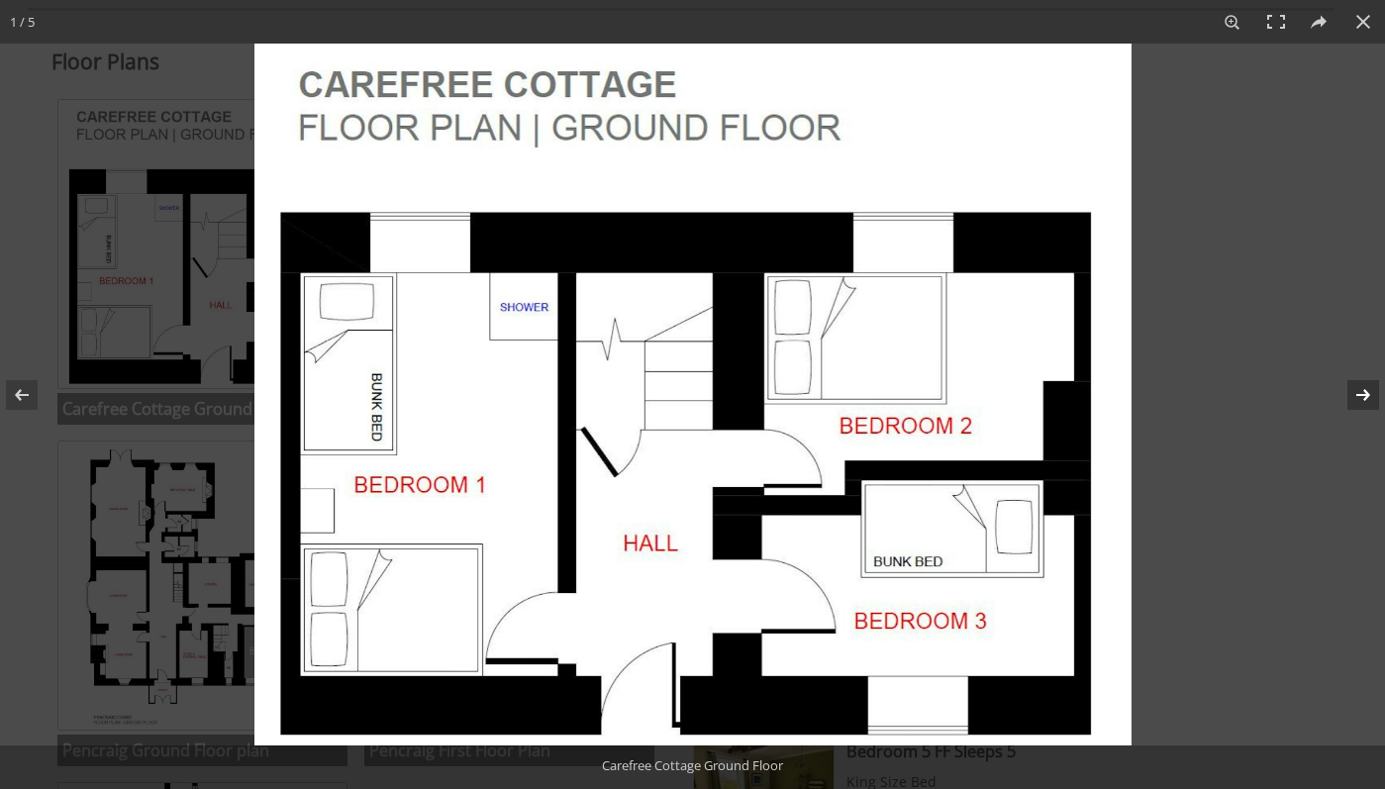
click at [1366, 396] on button at bounding box center [1350, 395] width 69 height 99
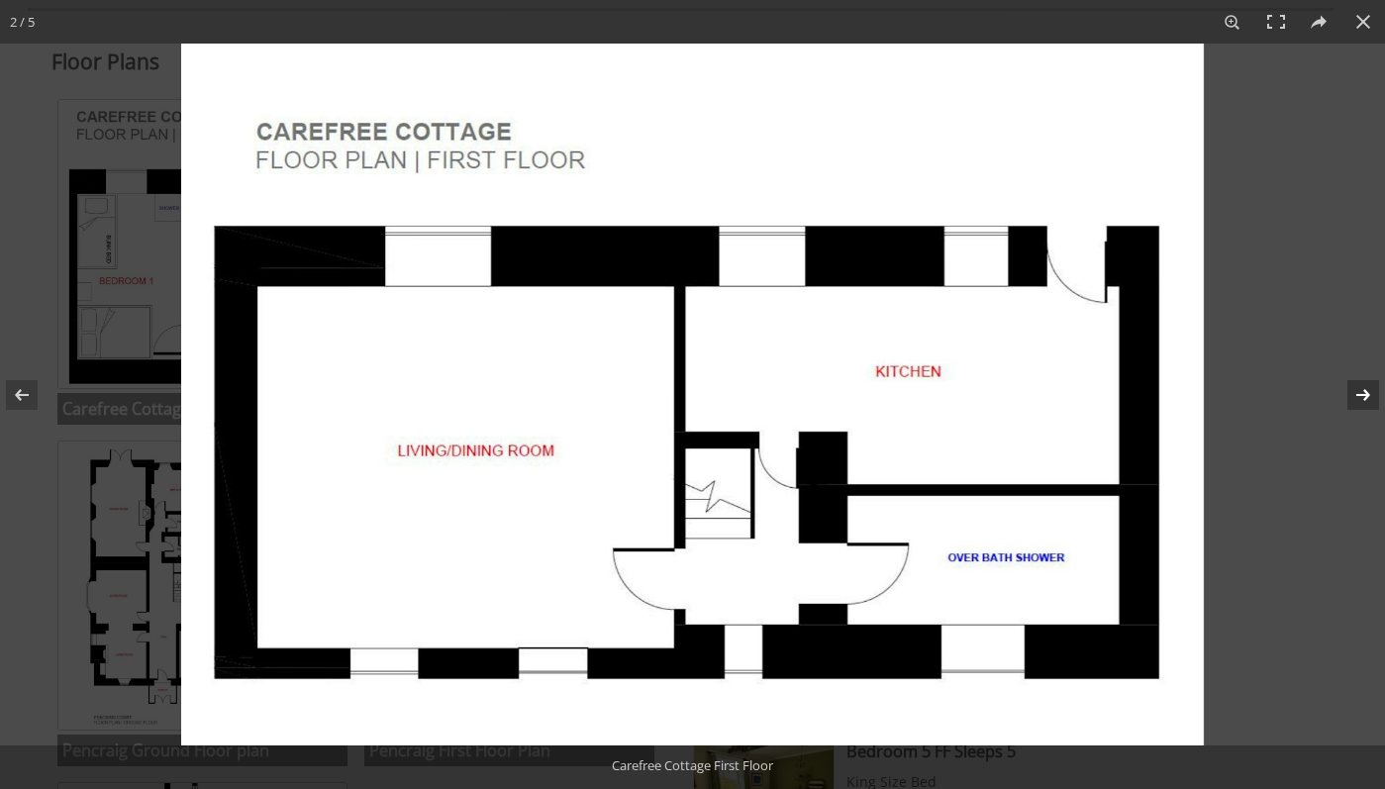
click at [1365, 396] on button at bounding box center [1350, 395] width 69 height 99
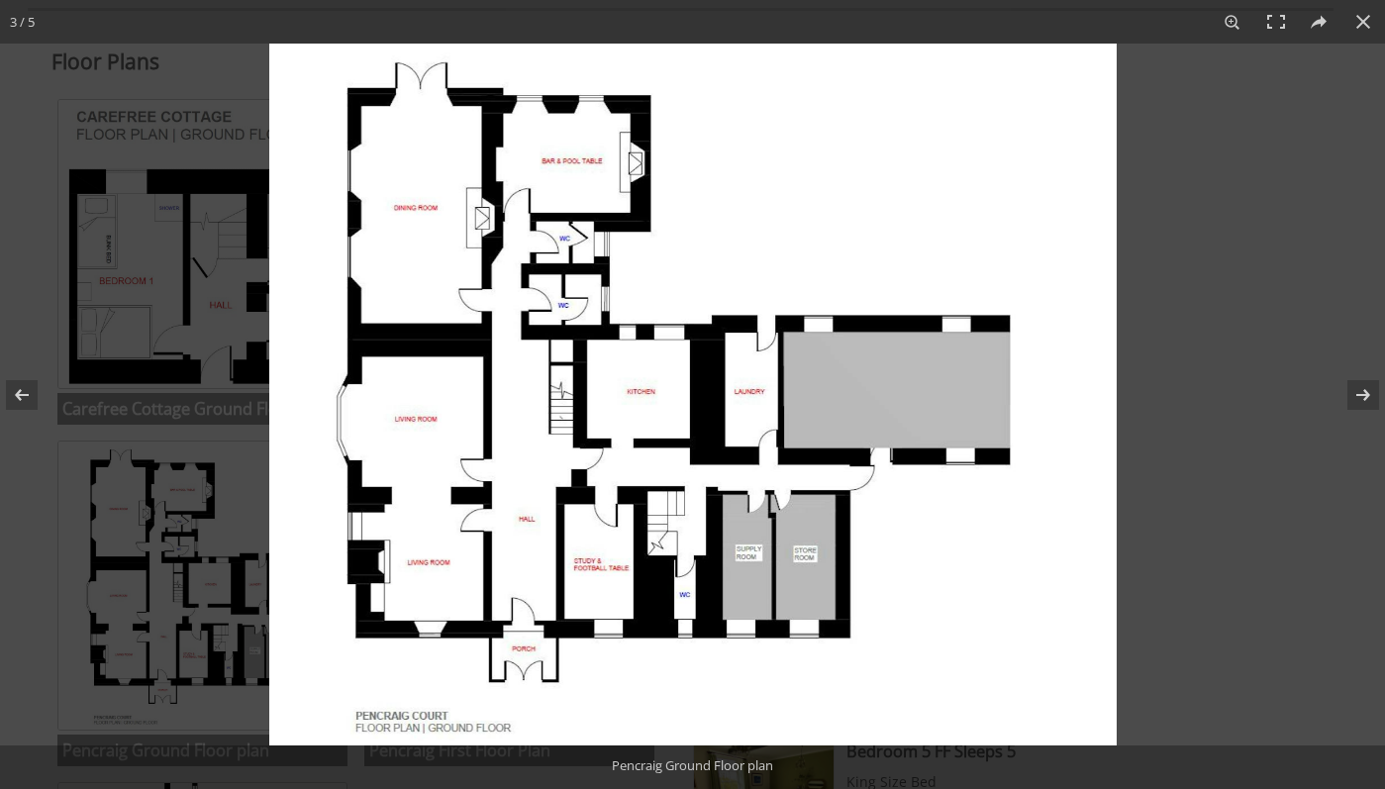
click at [455, 207] on img at bounding box center [693, 395] width 848 height 702
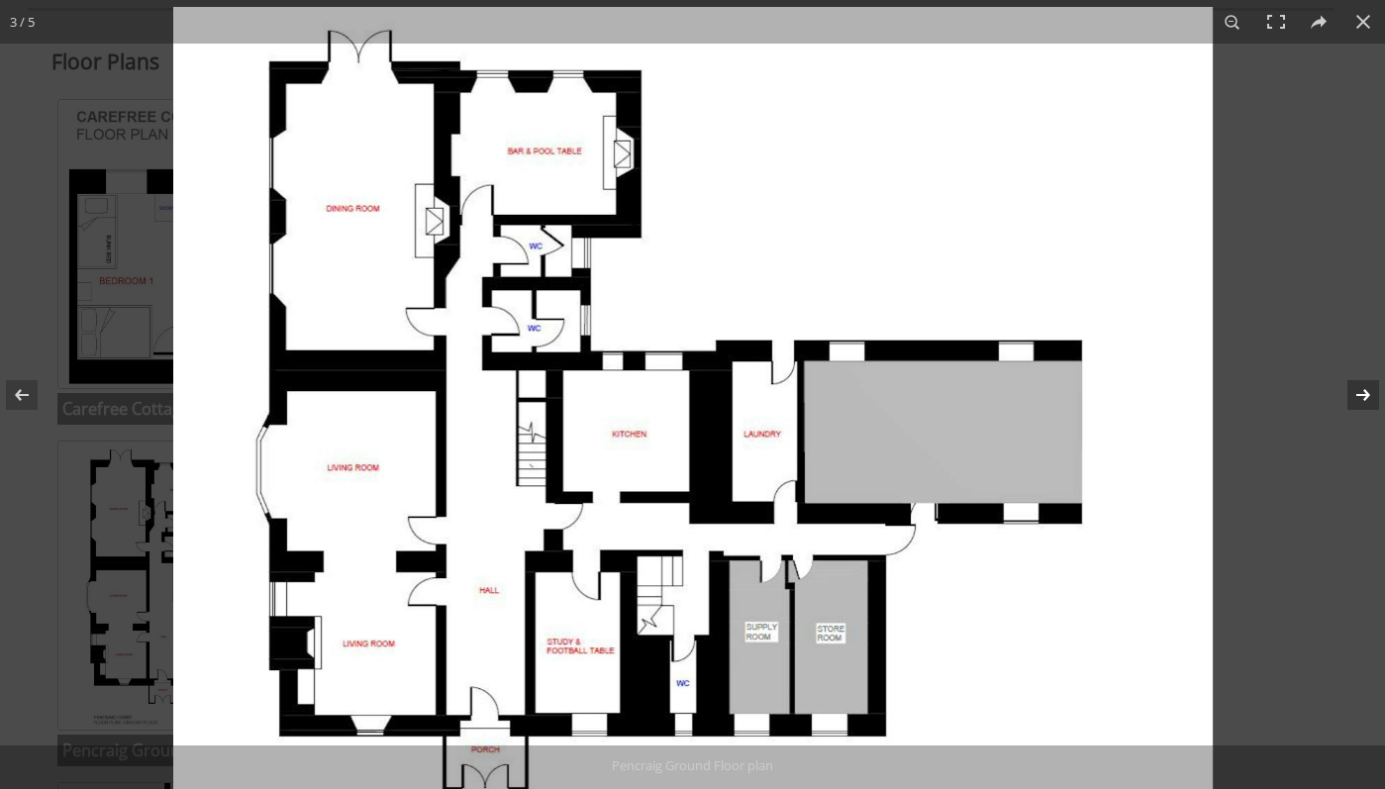
click at [1361, 391] on button at bounding box center [1350, 395] width 69 height 99
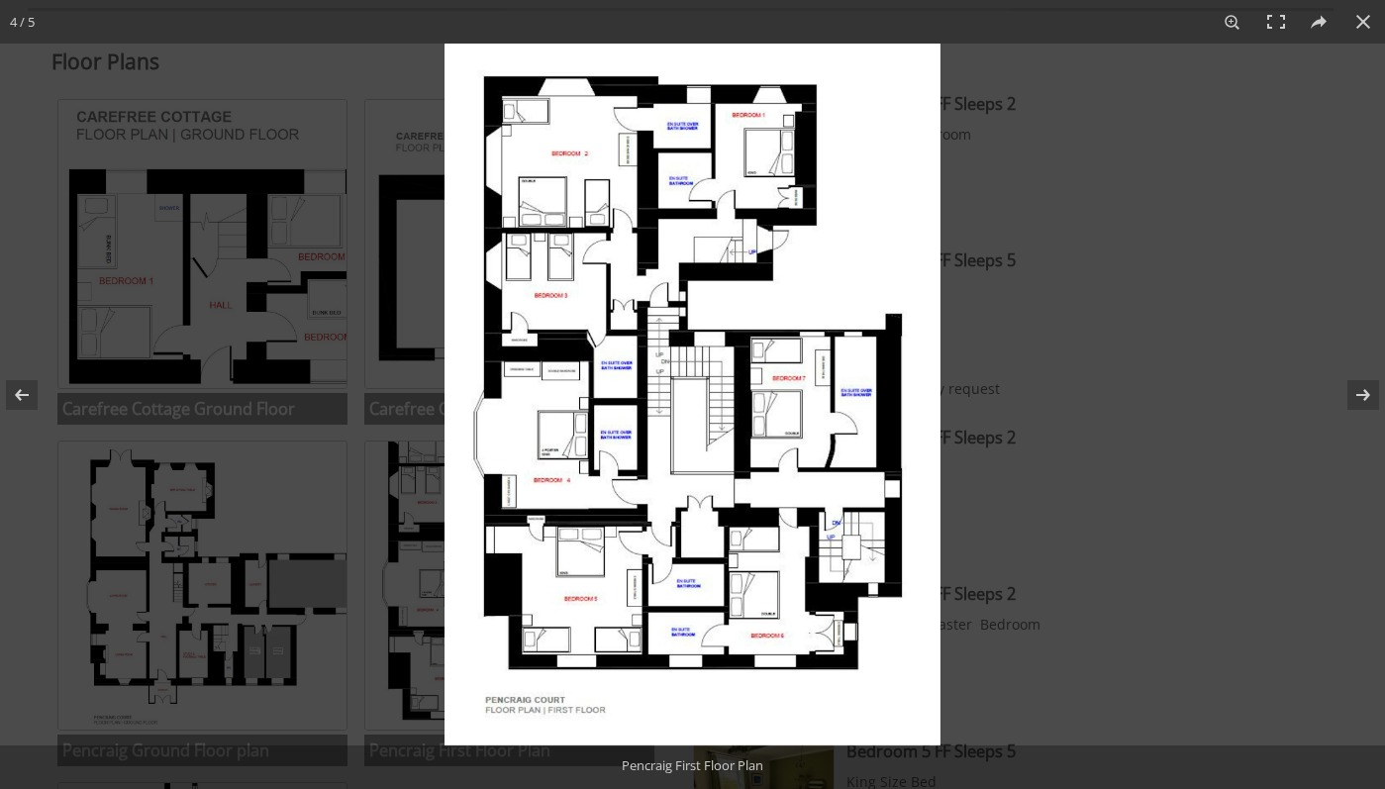
click at [592, 169] on img at bounding box center [693, 395] width 496 height 702
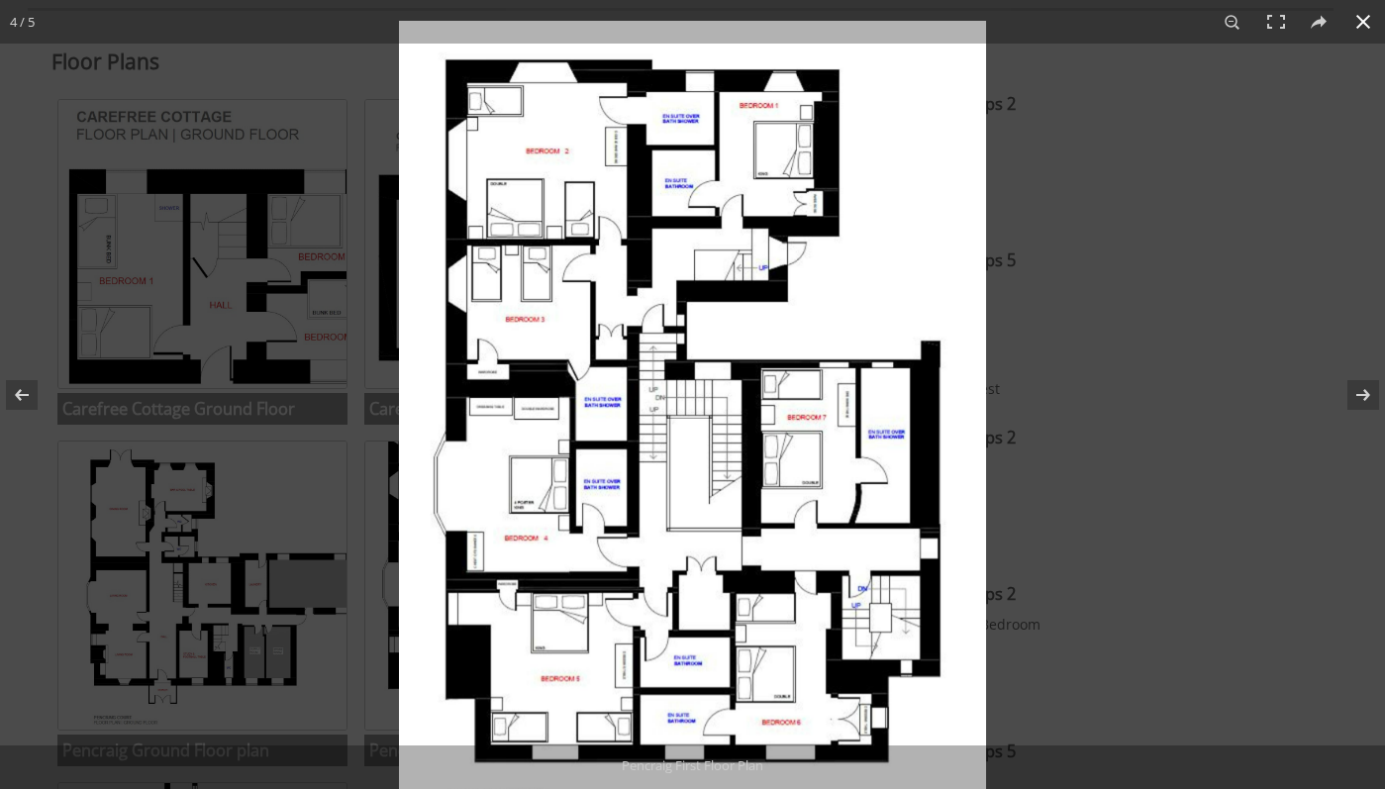
click at [1208, 213] on div at bounding box center [1091, 415] width 1385 height 789
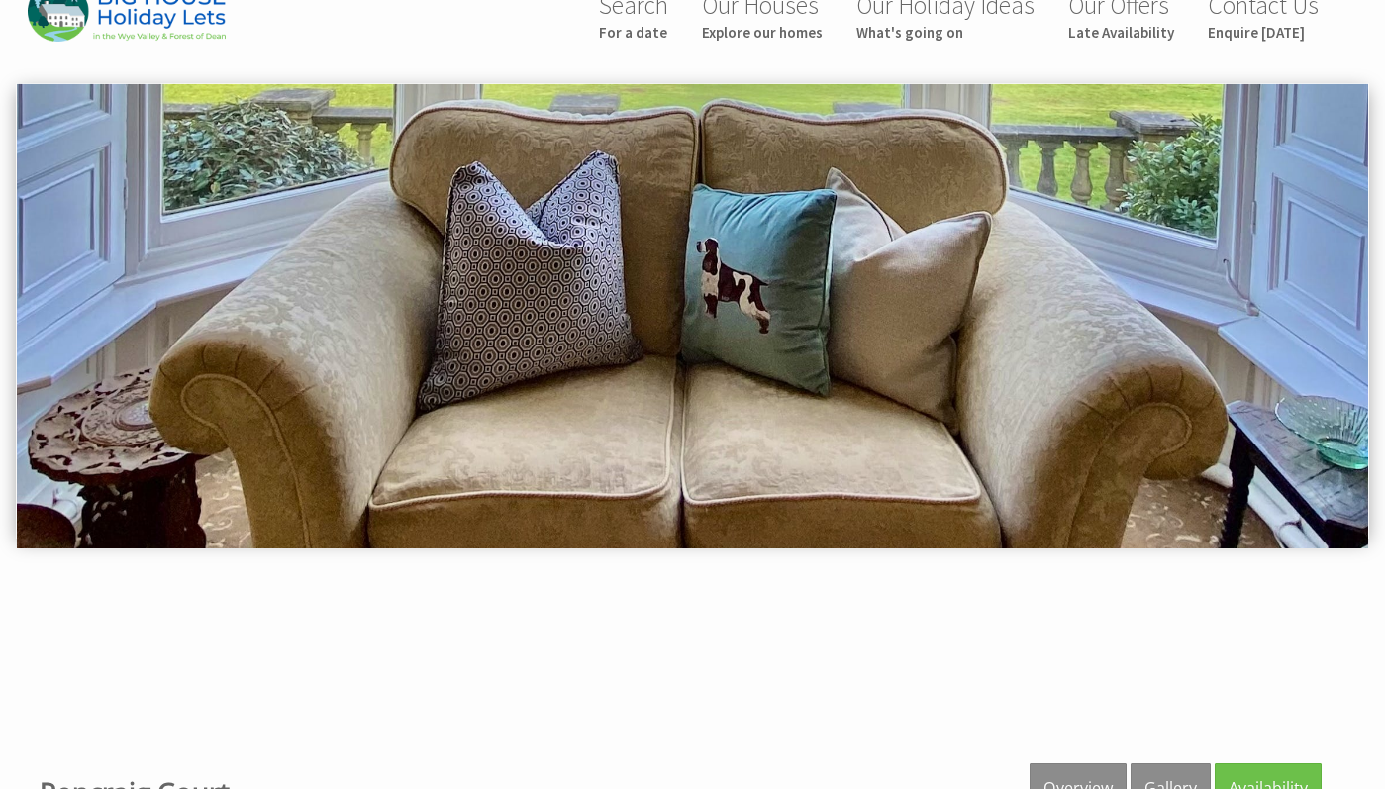
scroll to position [329, 0]
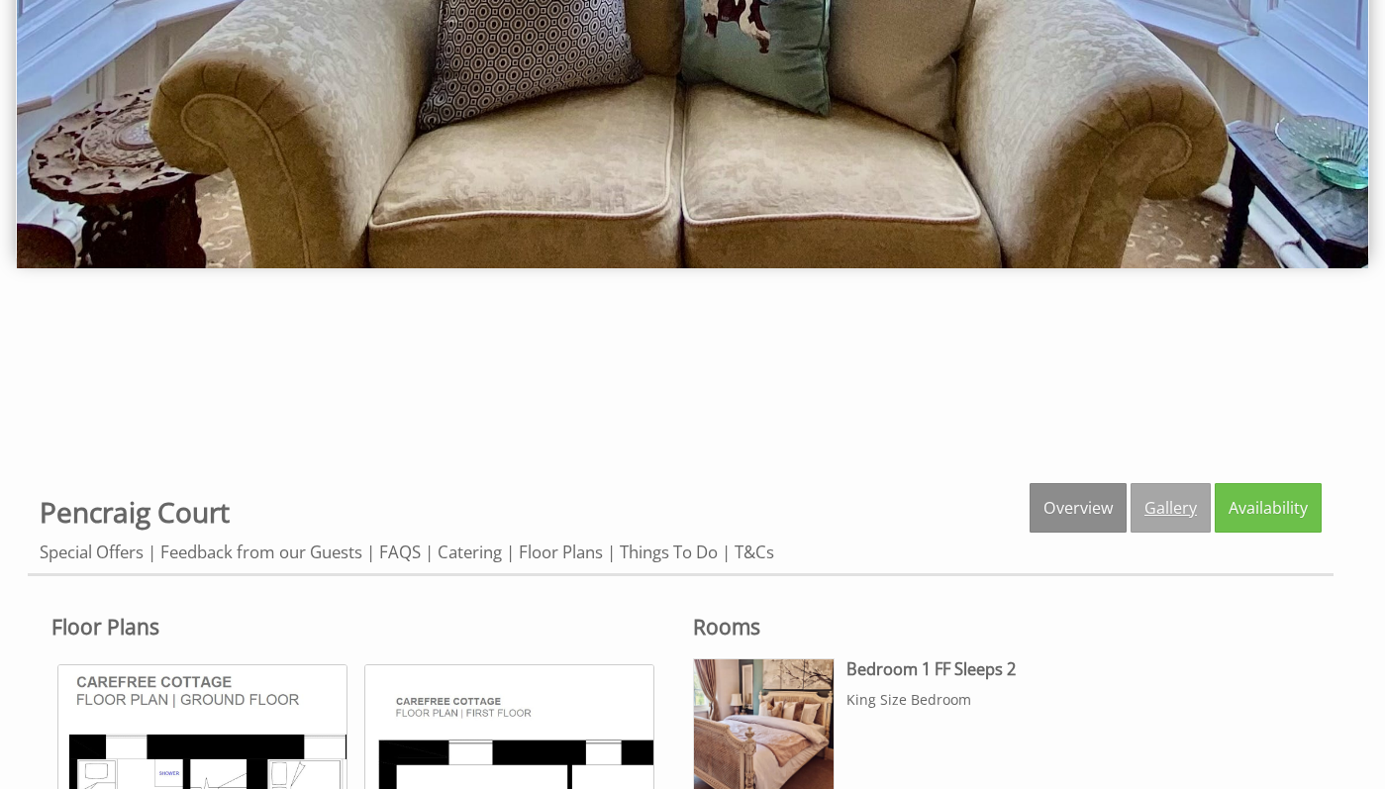
click at [1181, 493] on link "Gallery" at bounding box center [1171, 508] width 80 height 50
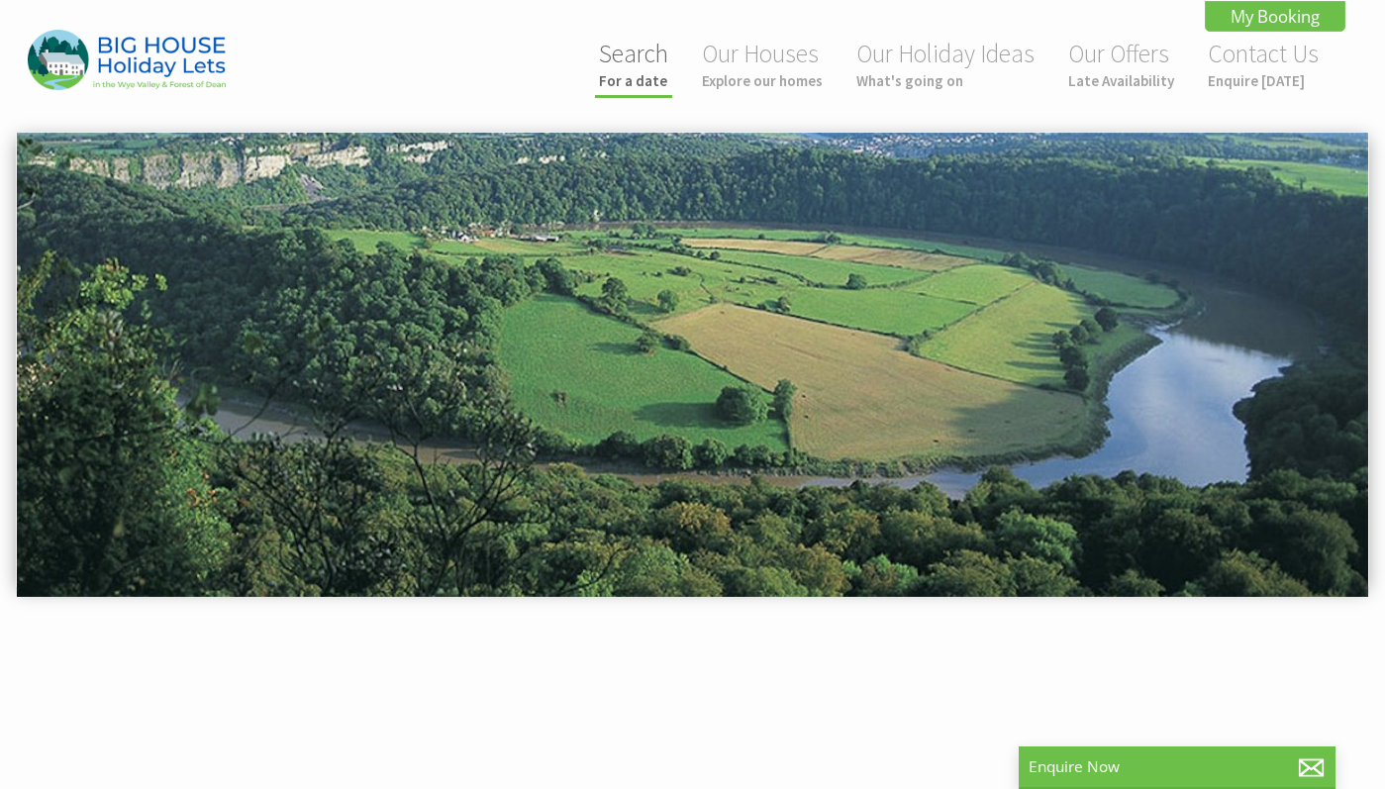
click at [641, 50] on link "Search For a date" at bounding box center [633, 64] width 69 height 52
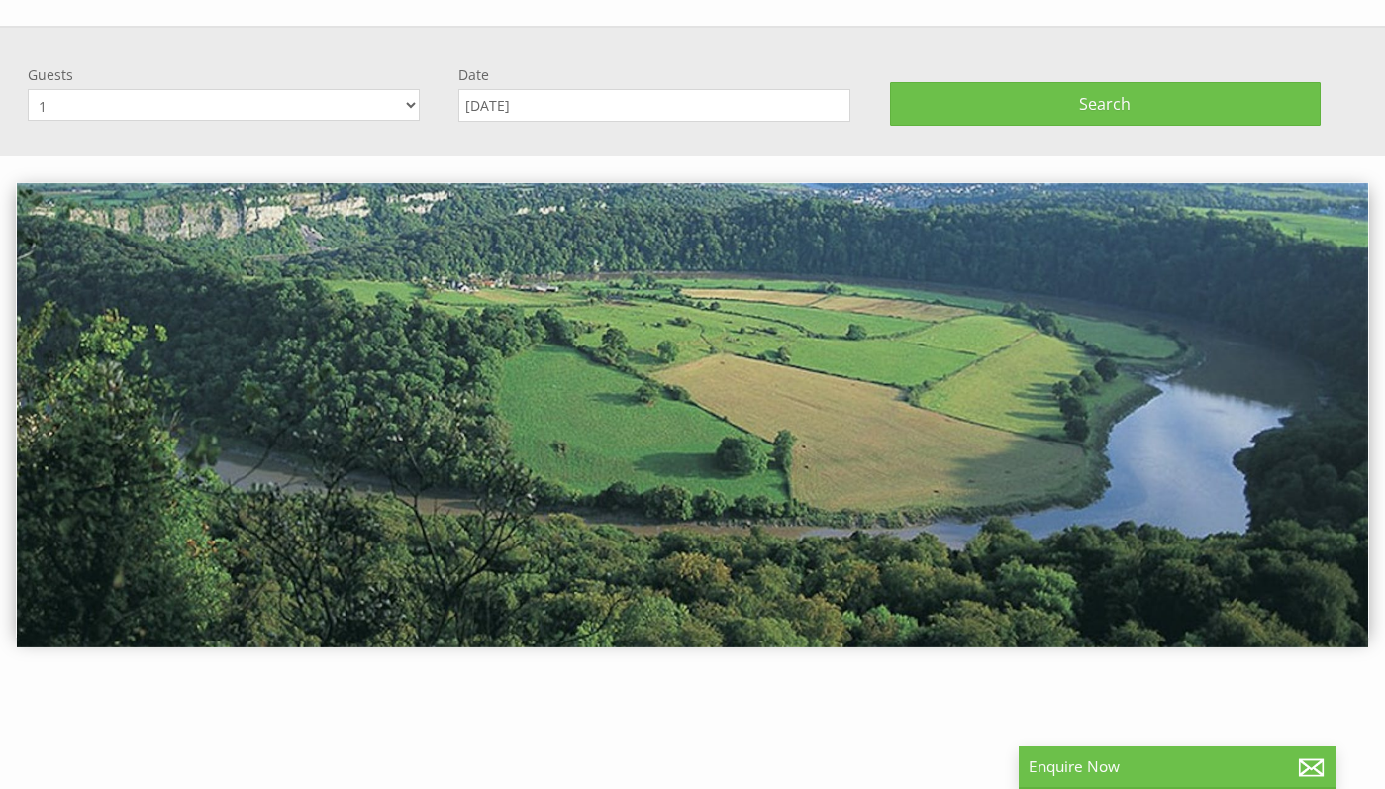
scroll to position [132, 0]
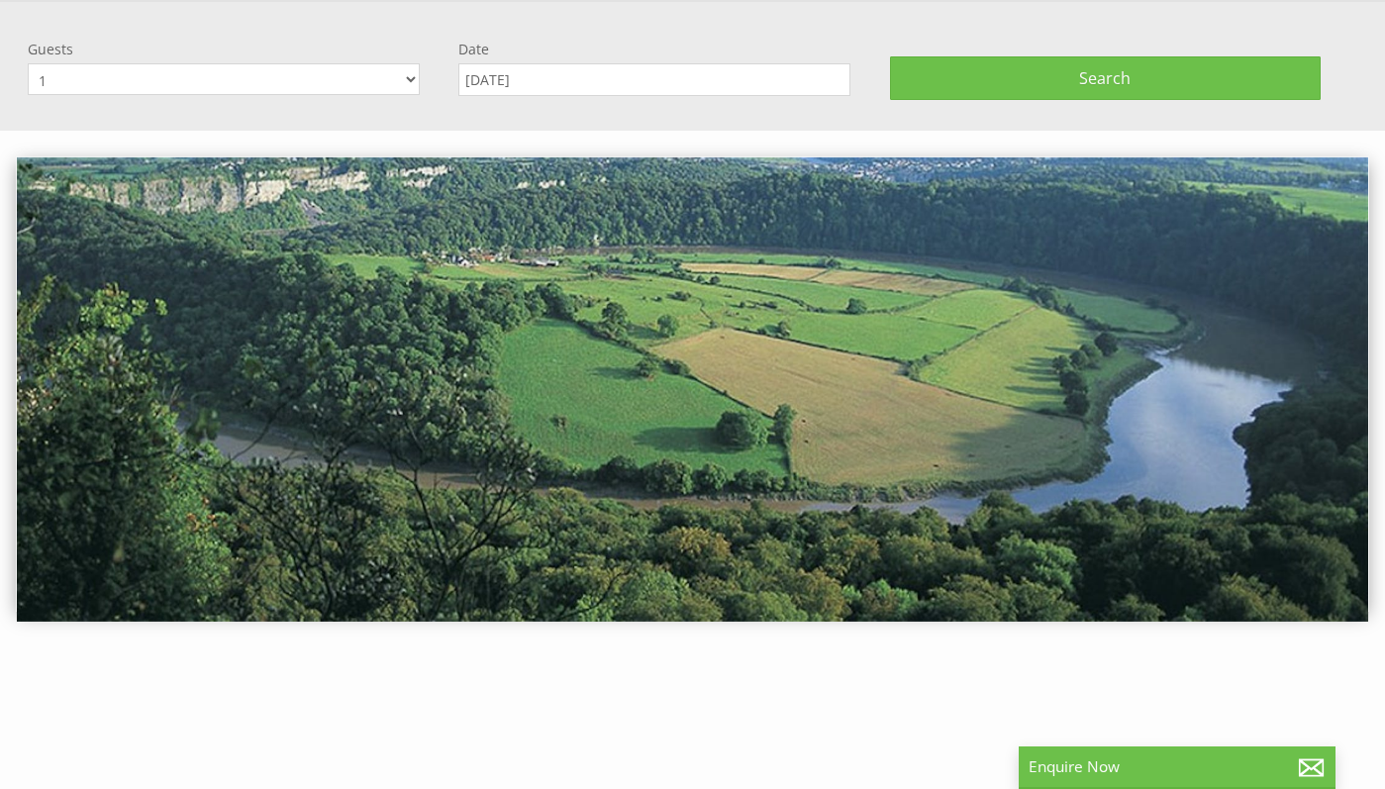
click at [272, 72] on select "1 2 3 4 5 6 7 8 9 10 11 12 13 14 15 16 17 18 19 20 21 22 23 24 25 26 27 28 29 3…" at bounding box center [224, 79] width 392 height 32
select select "20"
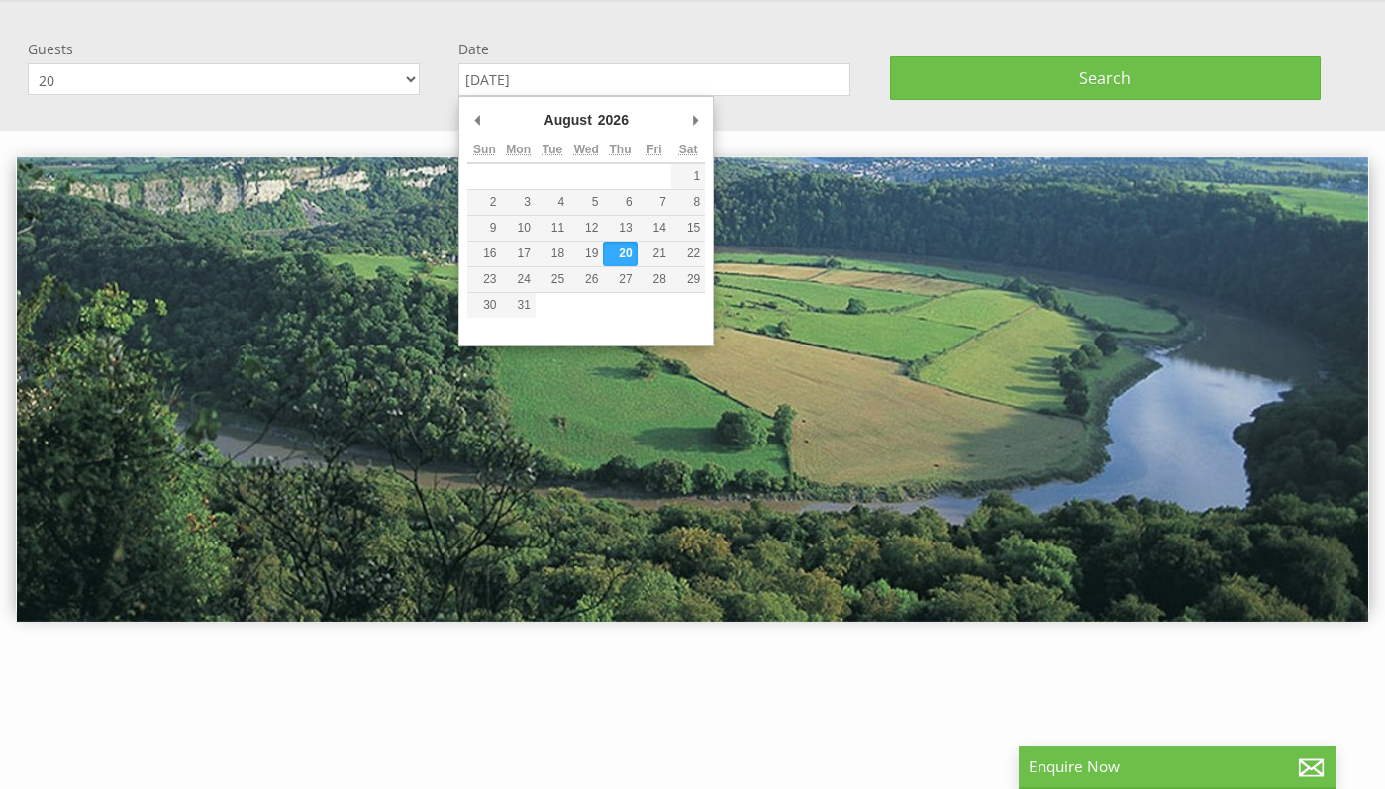
click at [553, 79] on input "20/08/2026" at bounding box center [655, 79] width 392 height 33
type input "19/08/2026"
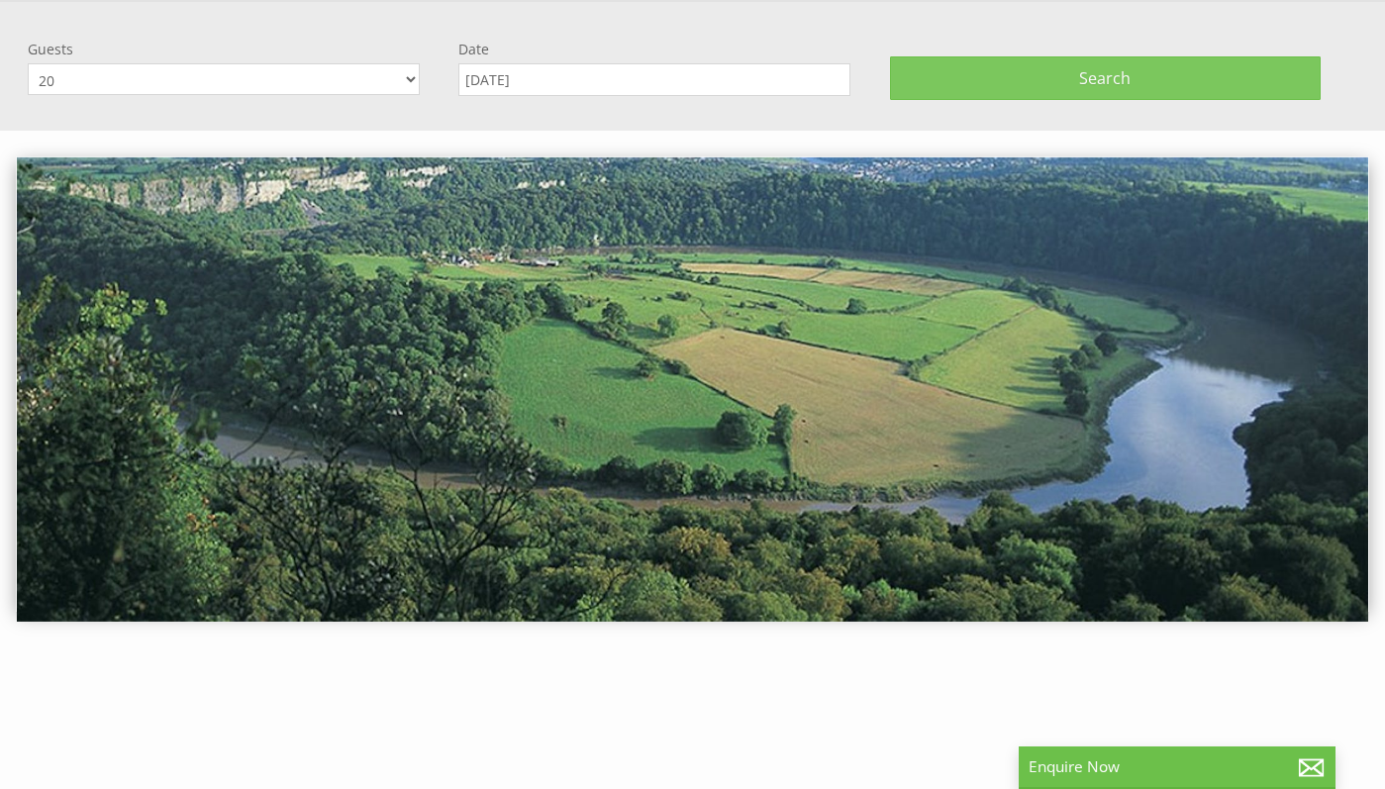
click at [1061, 71] on button "Search" at bounding box center [1105, 78] width 431 height 44
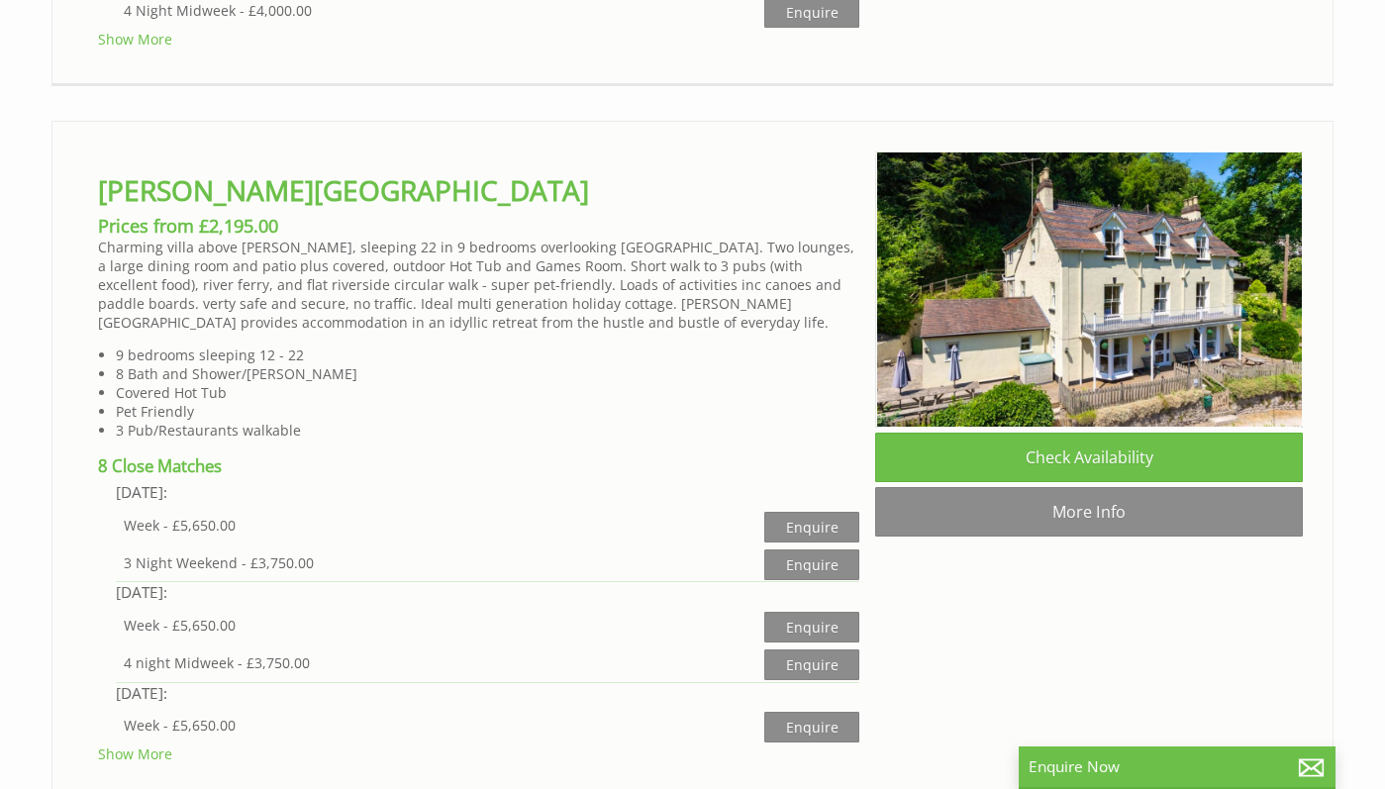
scroll to position [1834, 0]
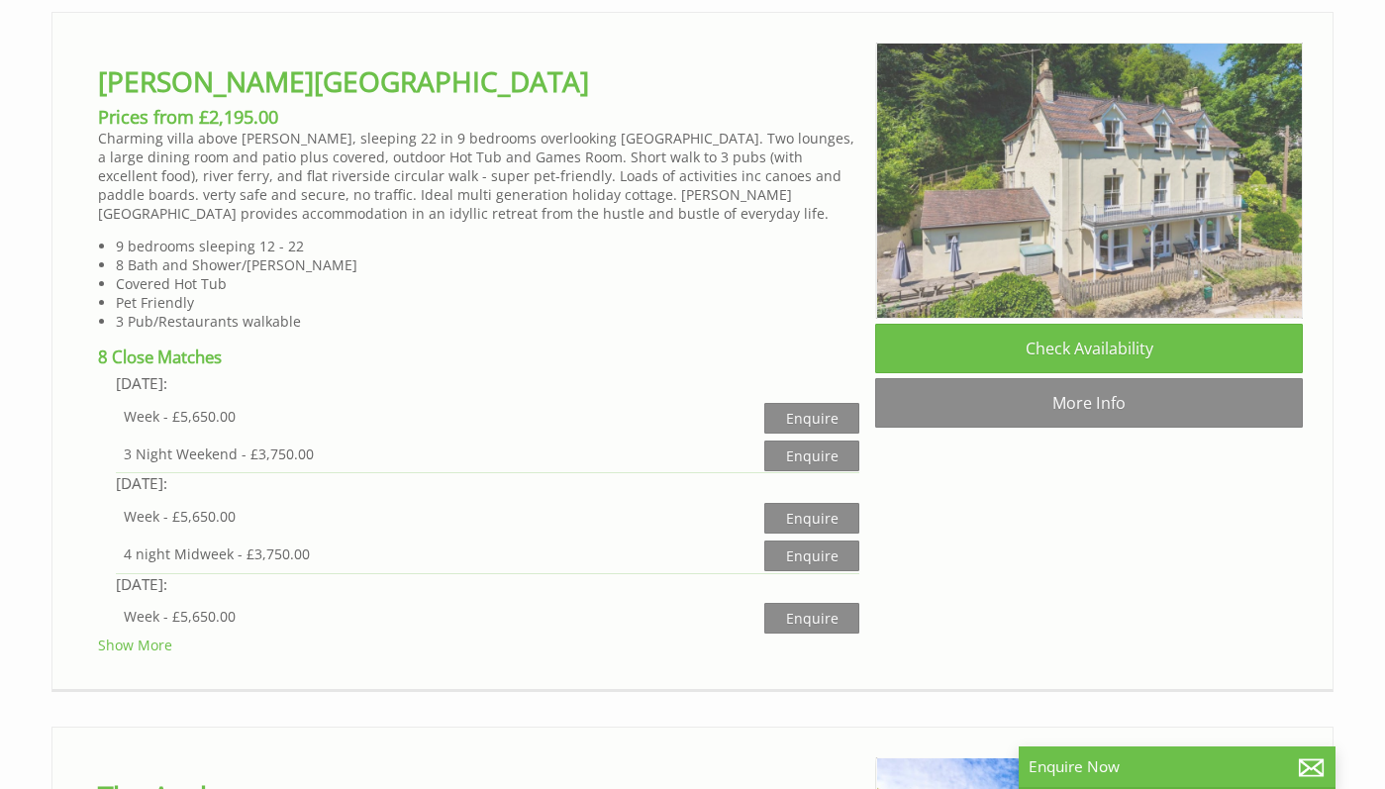
click at [1075, 224] on img at bounding box center [1090, 181] width 428 height 276
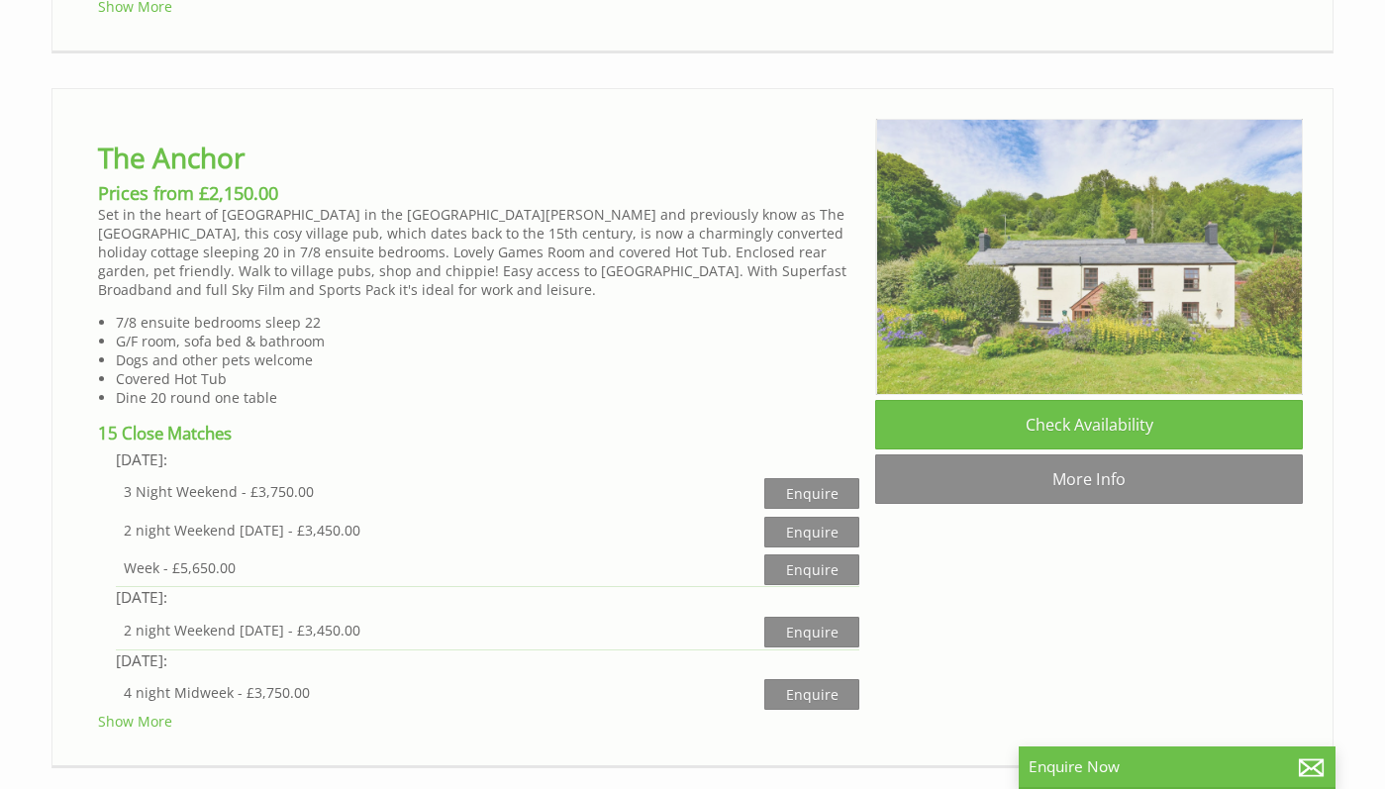
scroll to position [2483, 0]
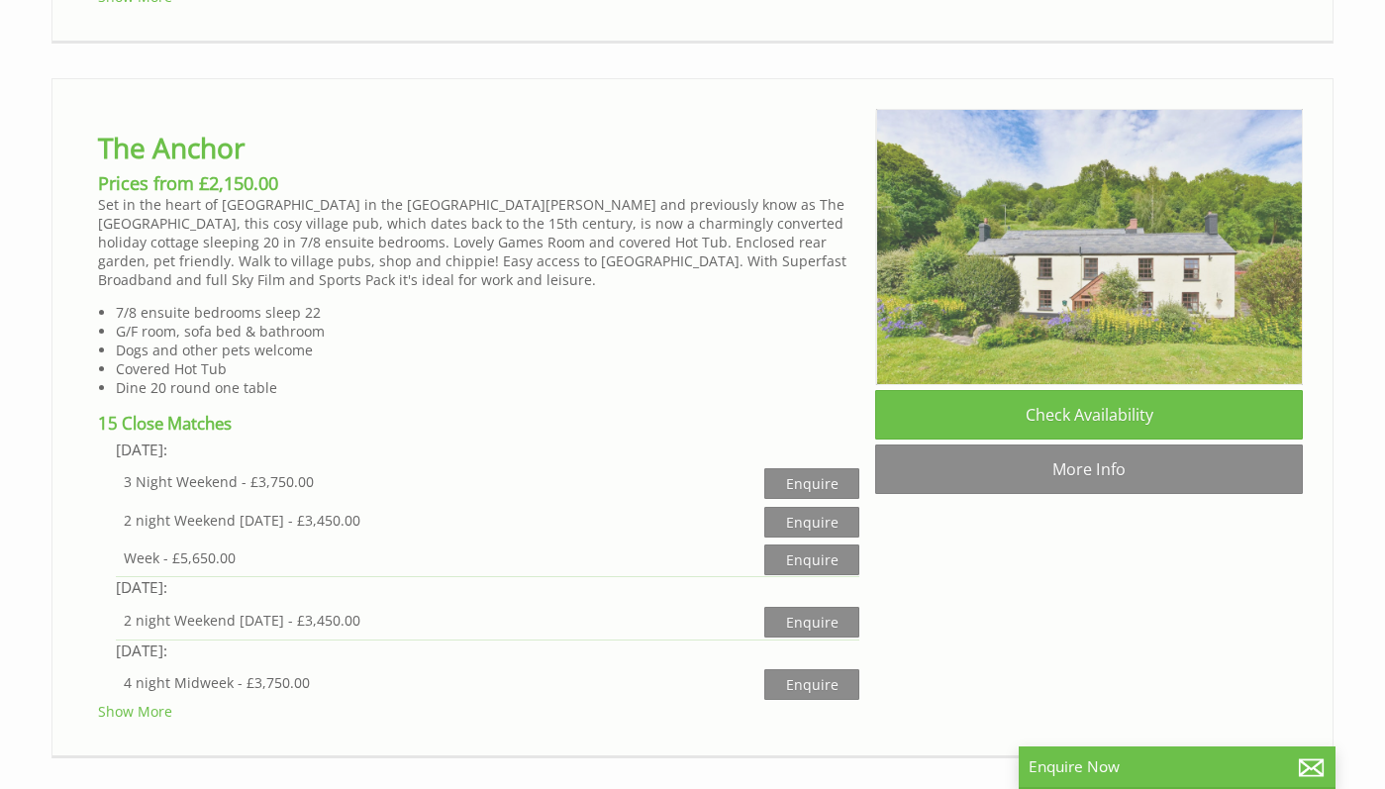
click at [1058, 290] on img at bounding box center [1090, 247] width 428 height 276
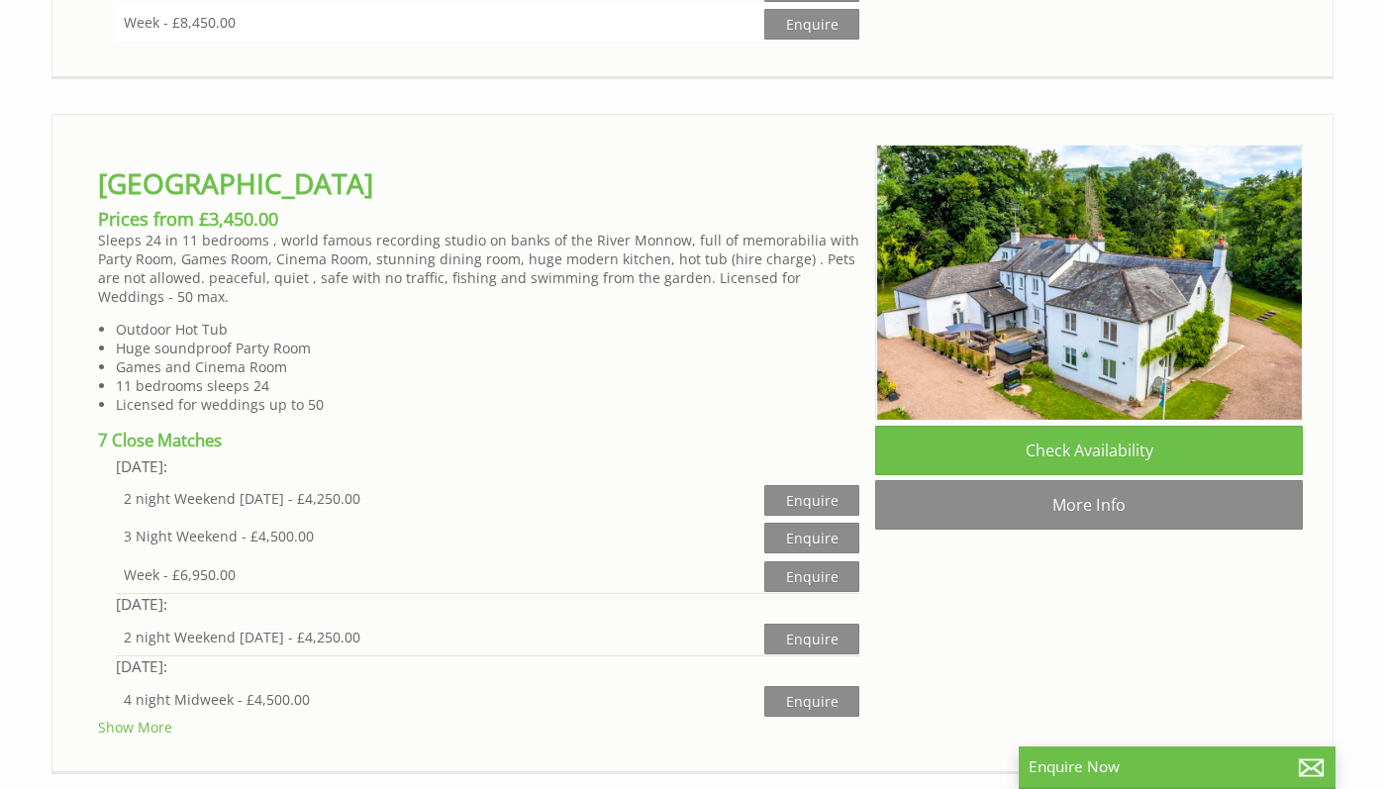
scroll to position [3804, 0]
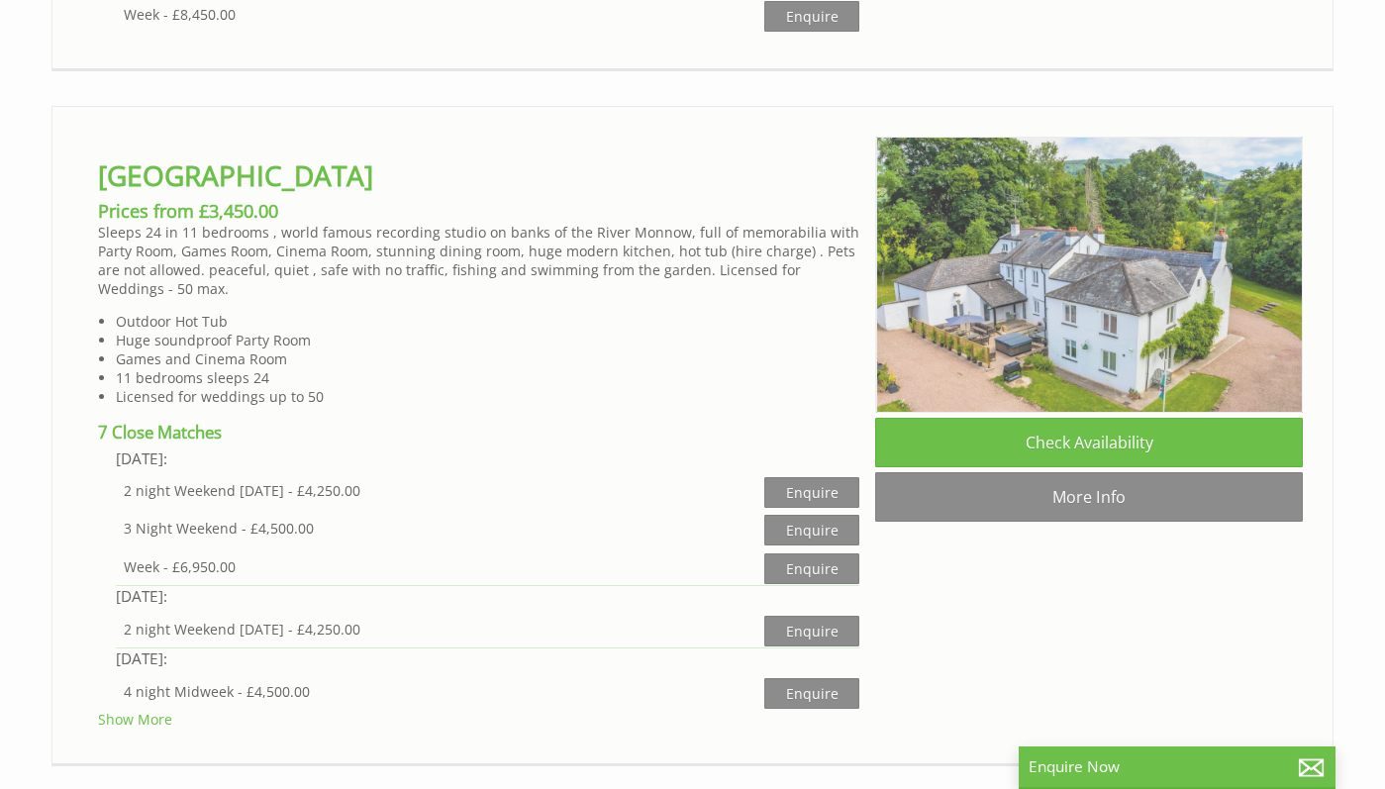
click at [990, 281] on img at bounding box center [1090, 275] width 428 height 276
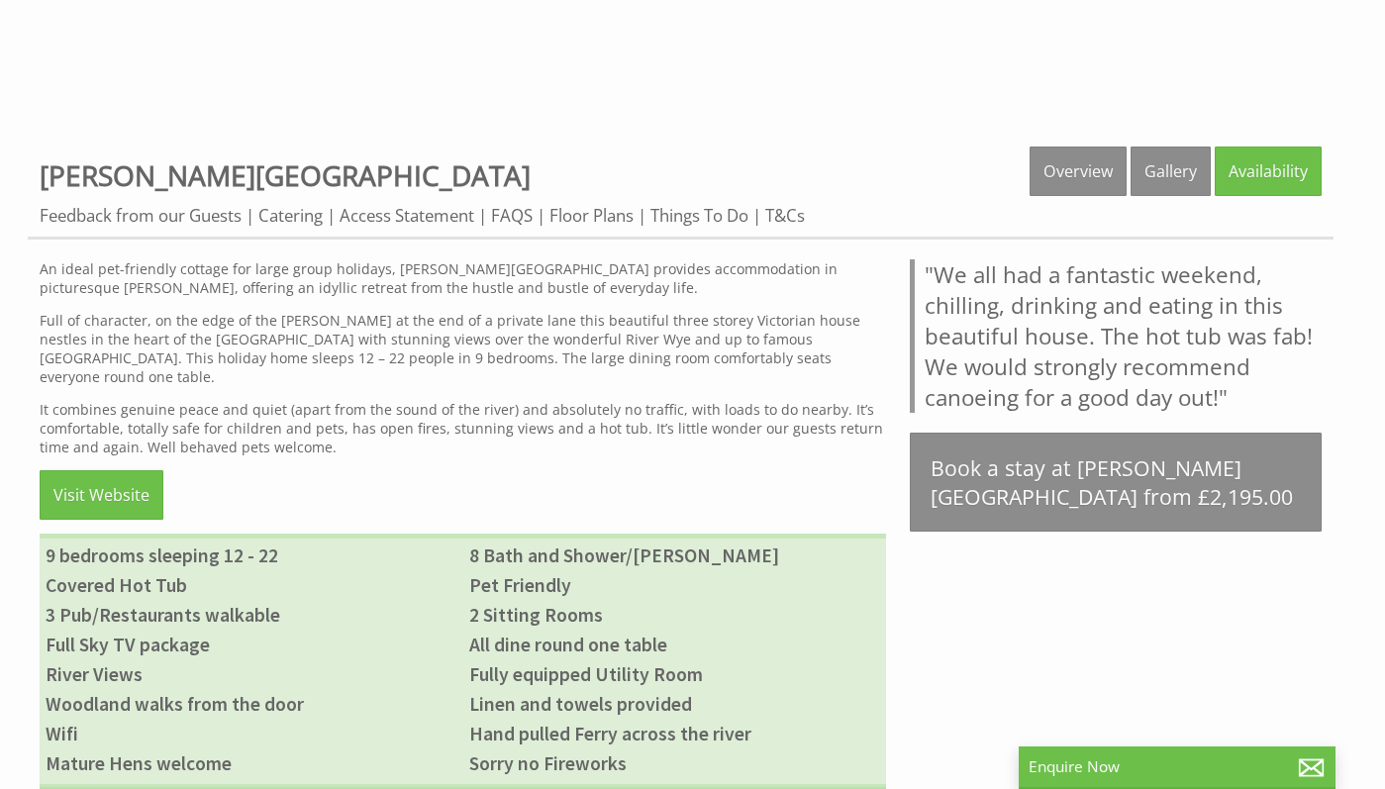
scroll to position [549, 0]
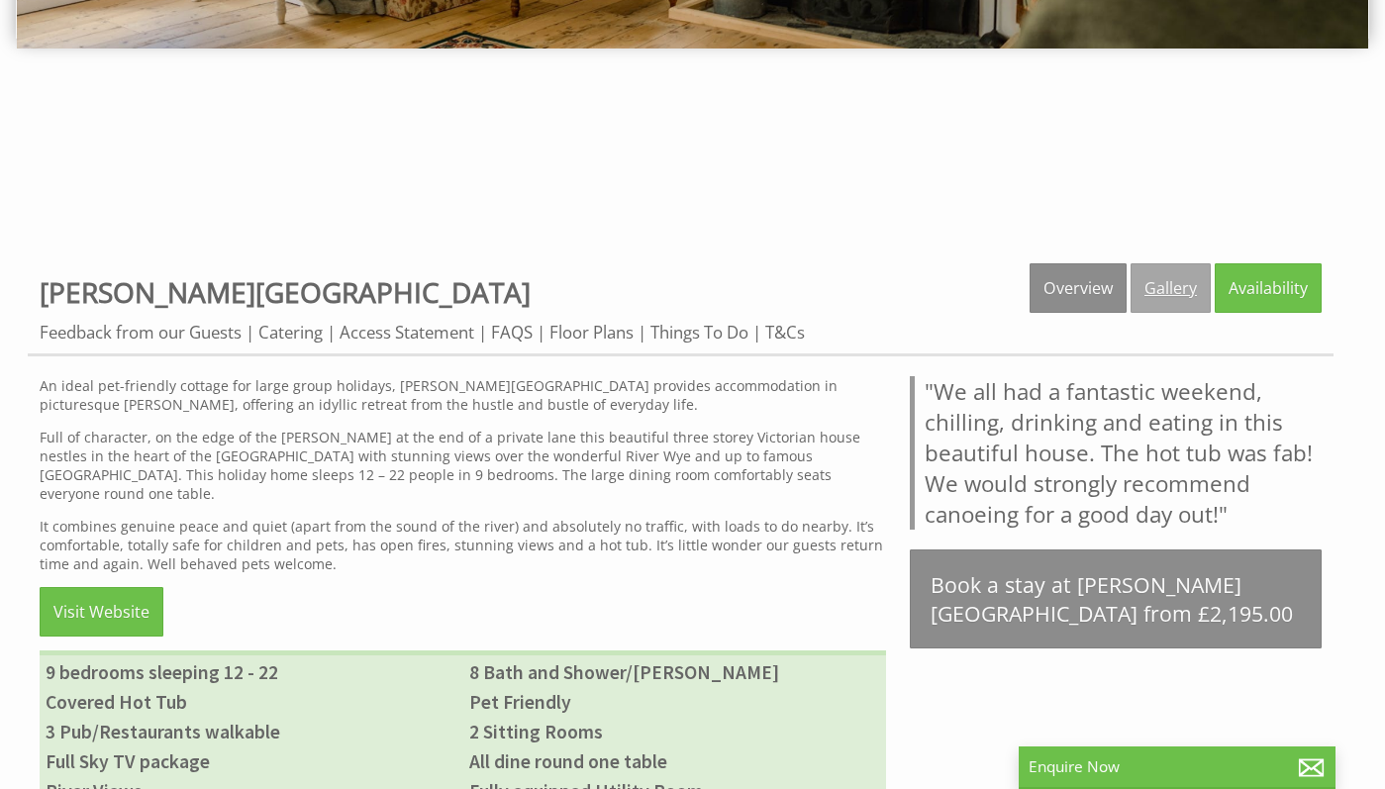
click at [1150, 285] on link "Gallery" at bounding box center [1171, 288] width 80 height 50
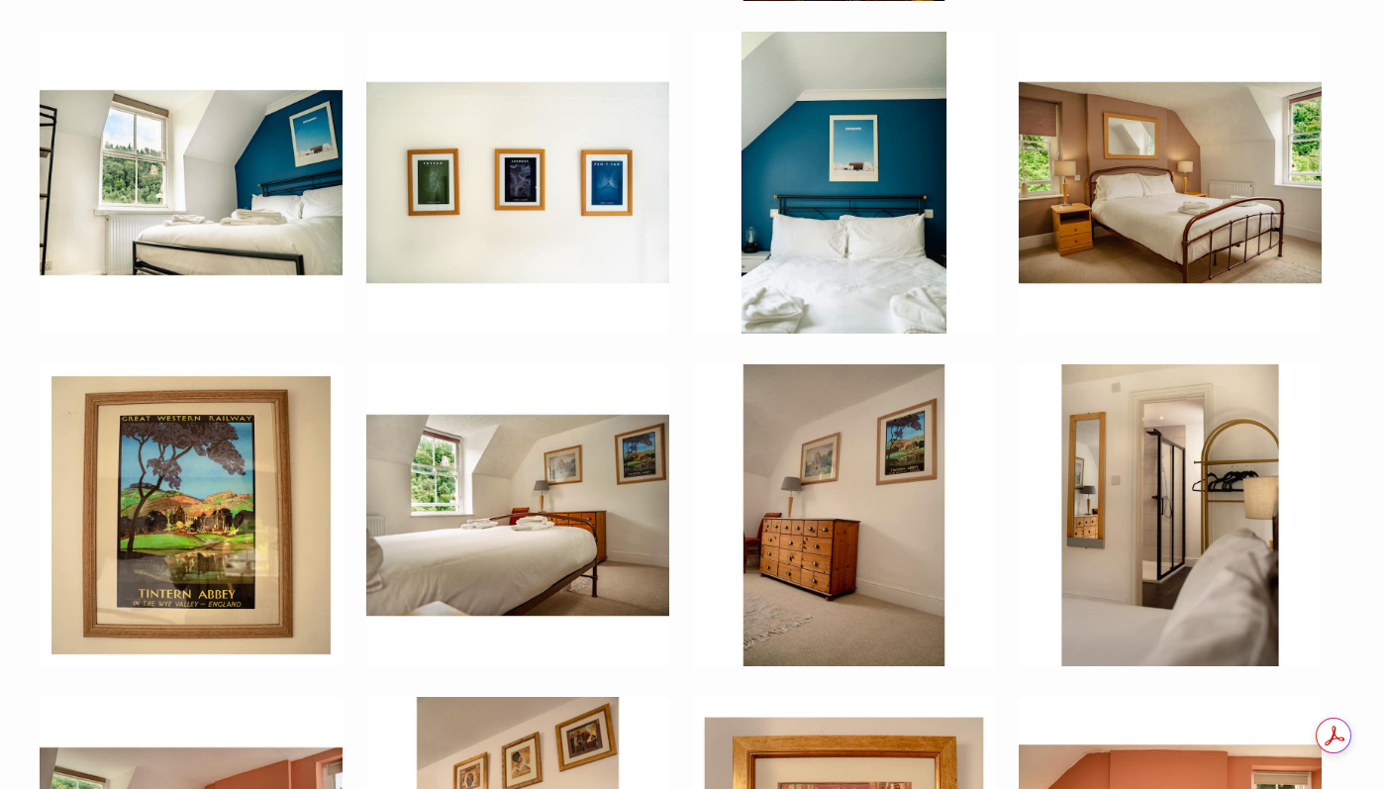
scroll to position [5734, 0]
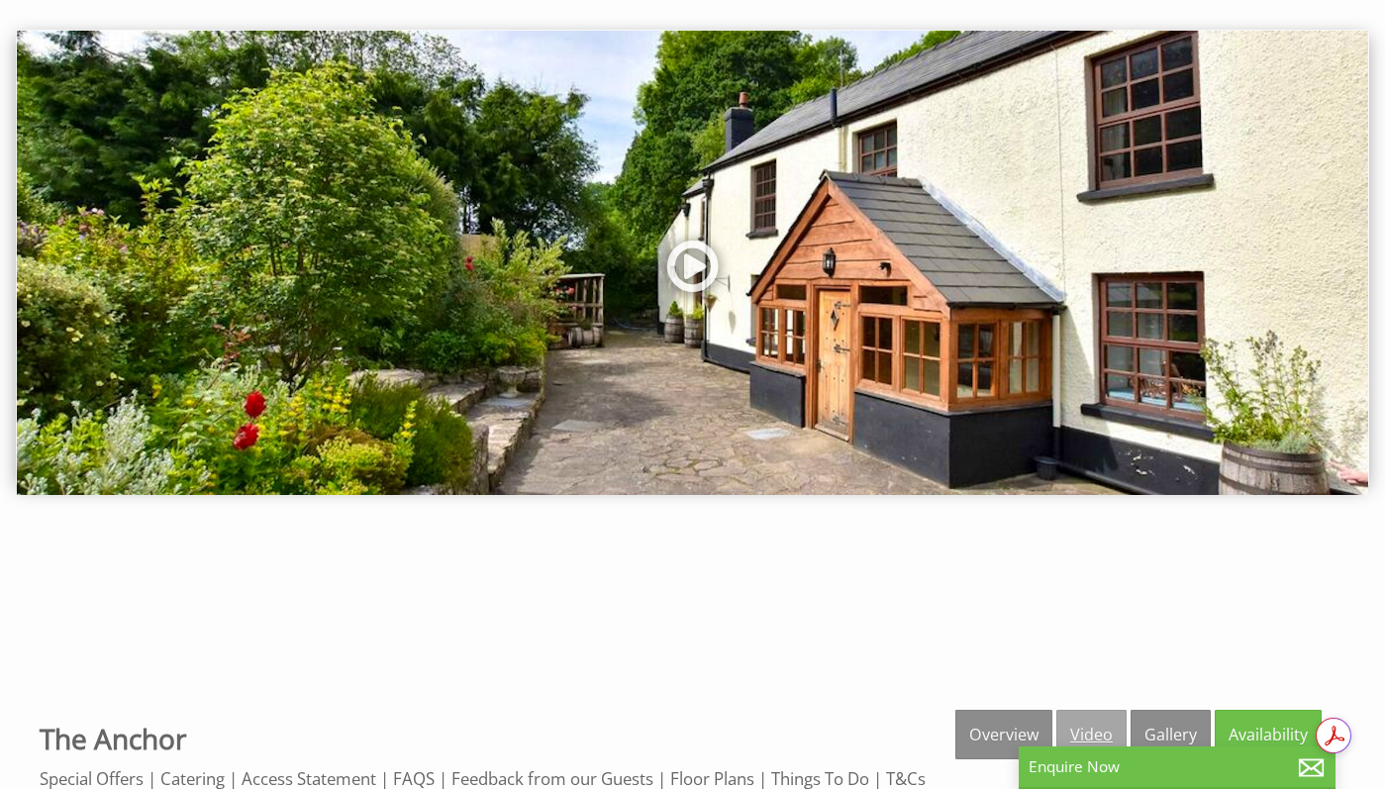
scroll to position [595, 0]
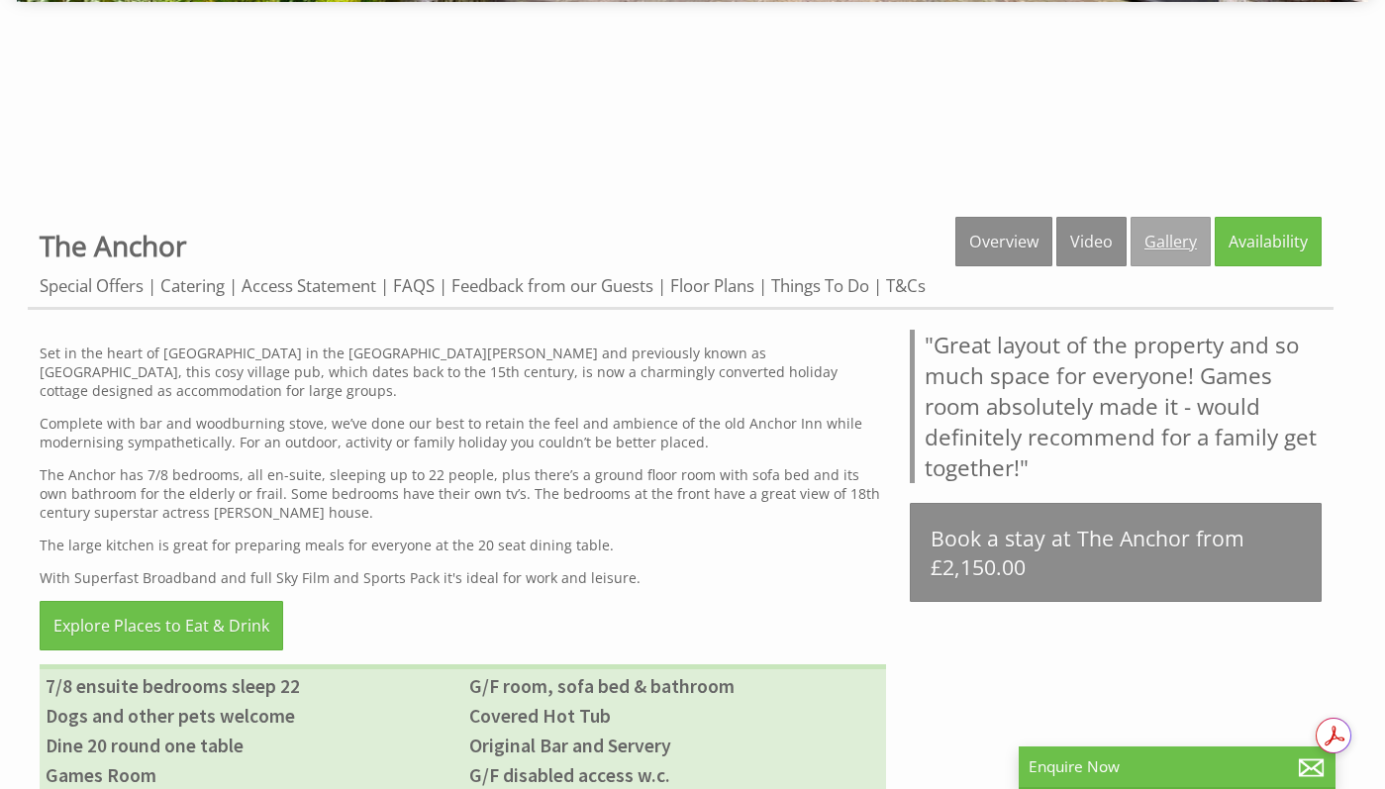
click at [1153, 256] on link "Gallery" at bounding box center [1171, 242] width 80 height 50
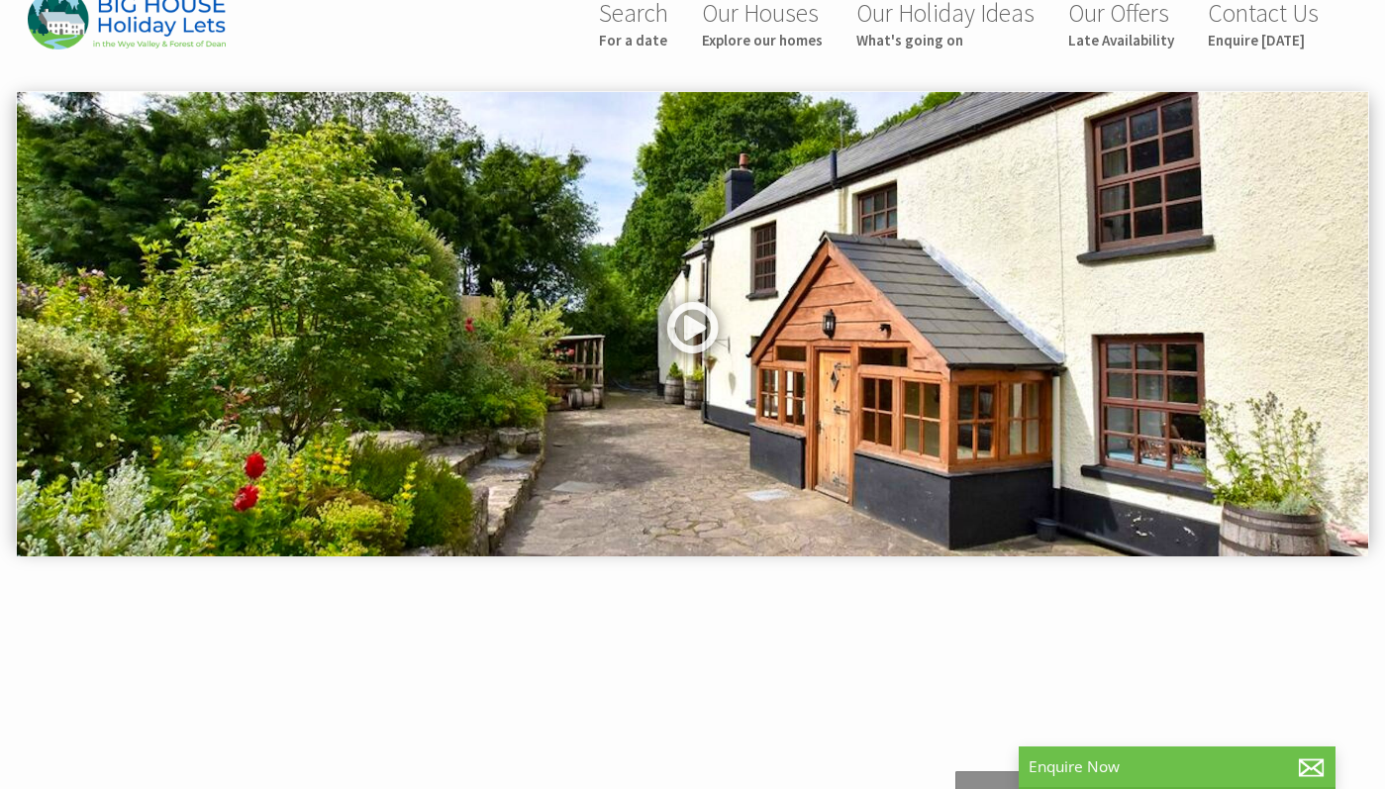
scroll to position [0, 0]
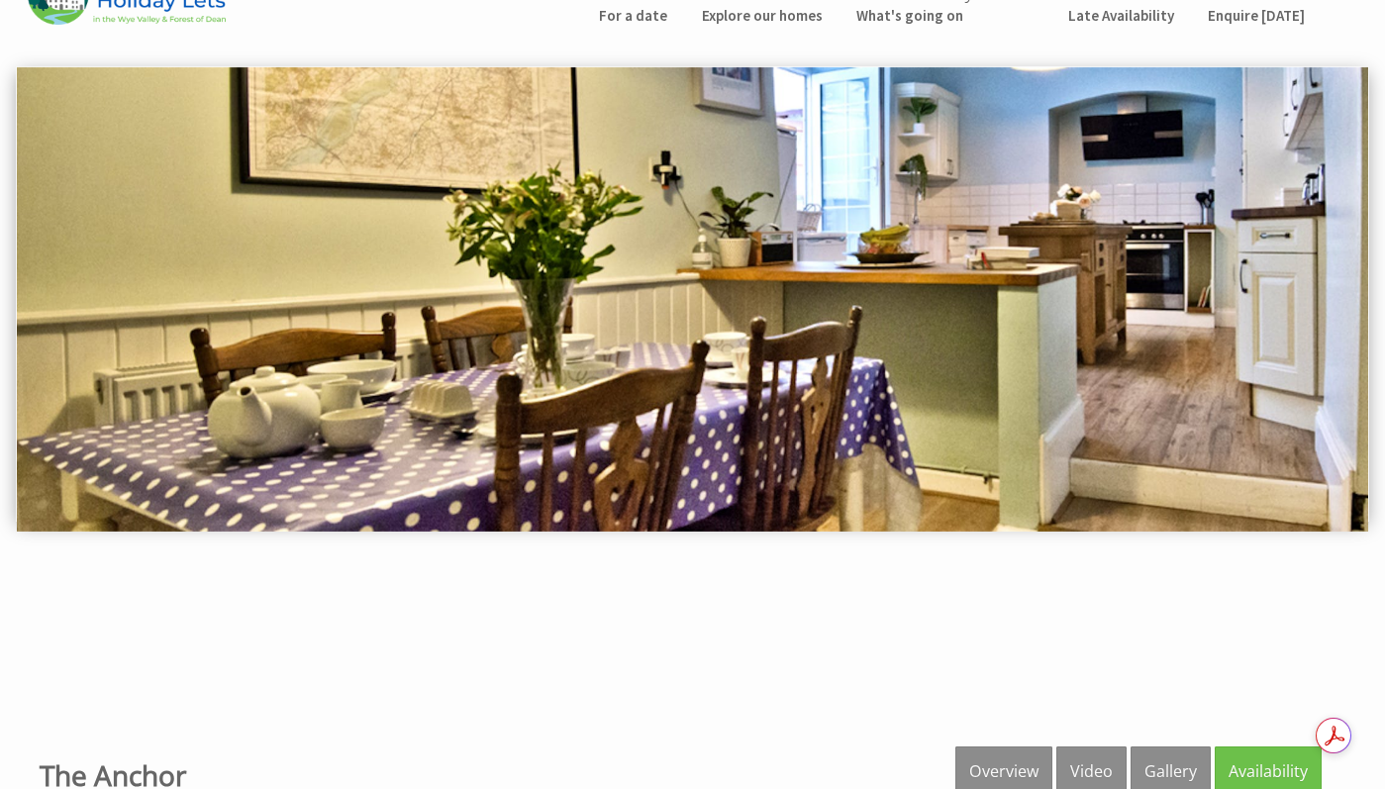
scroll to position [368, 0]
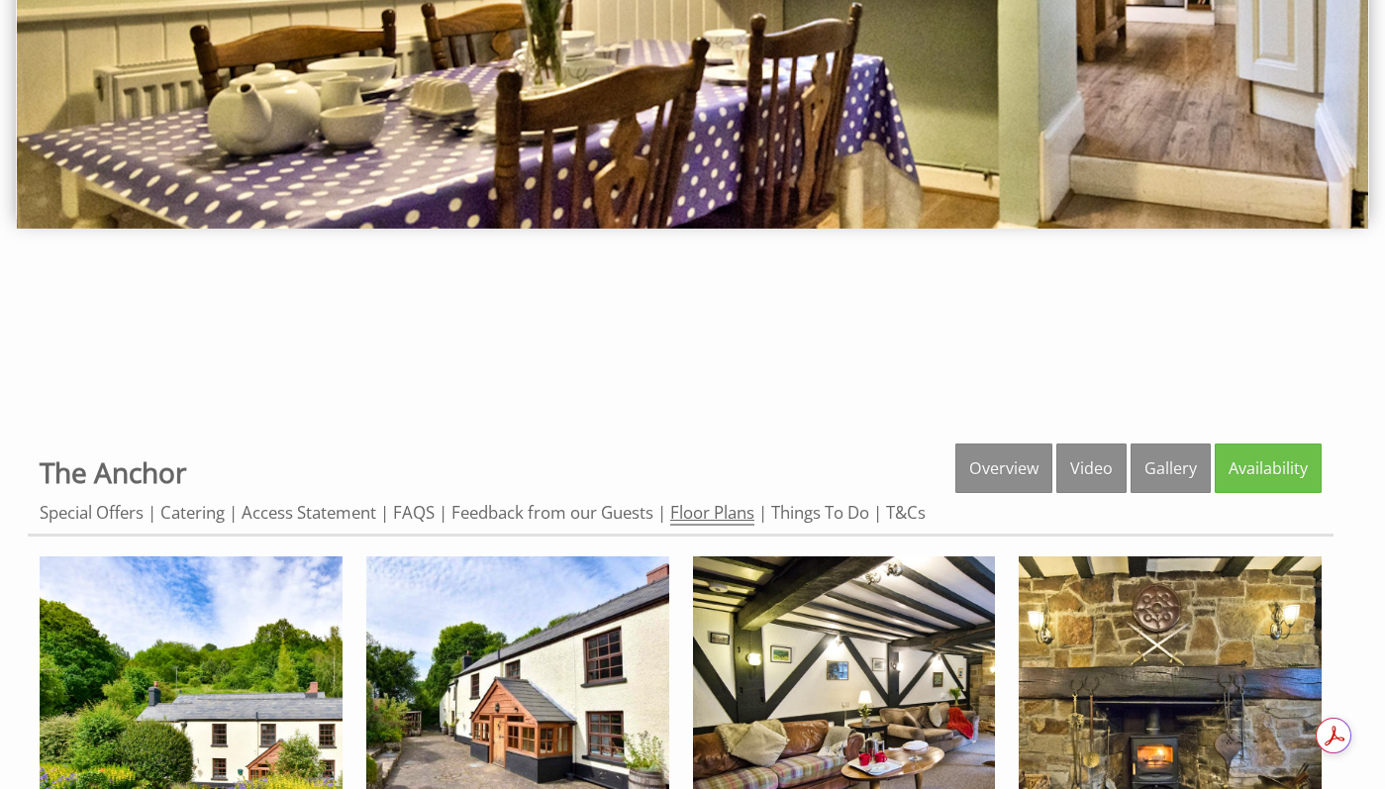
click at [738, 511] on link "Floor Plans" at bounding box center [712, 513] width 84 height 25
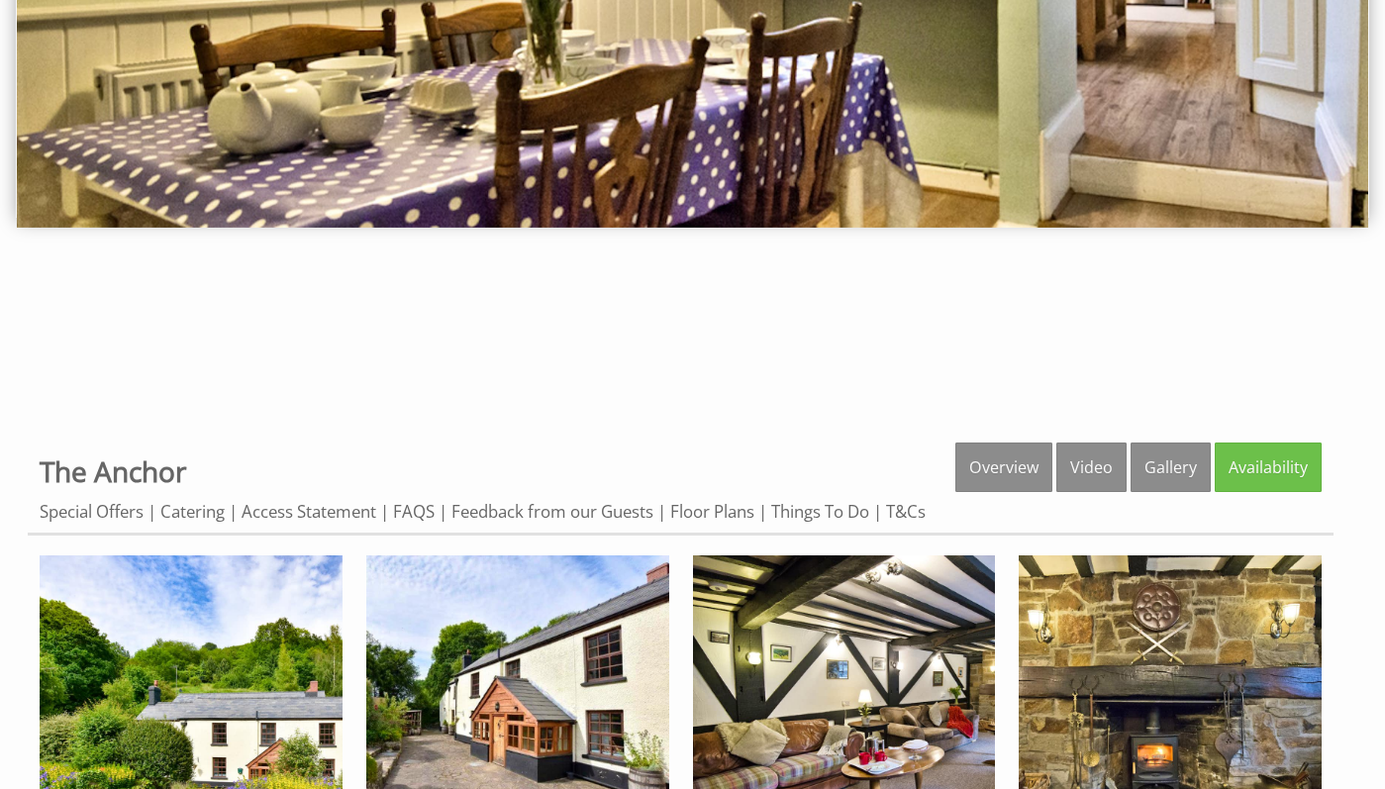
scroll to position [373, 0]
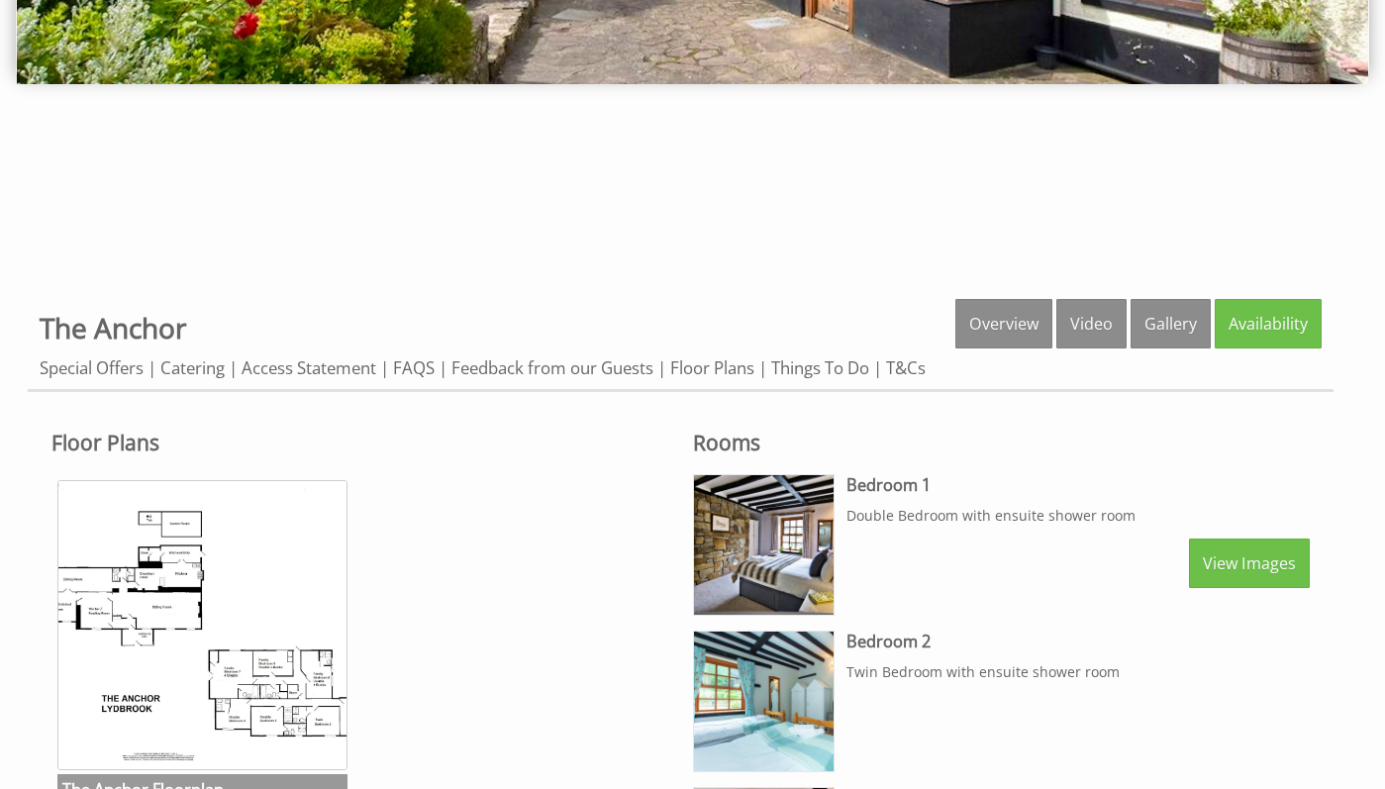
scroll to position [923, 0]
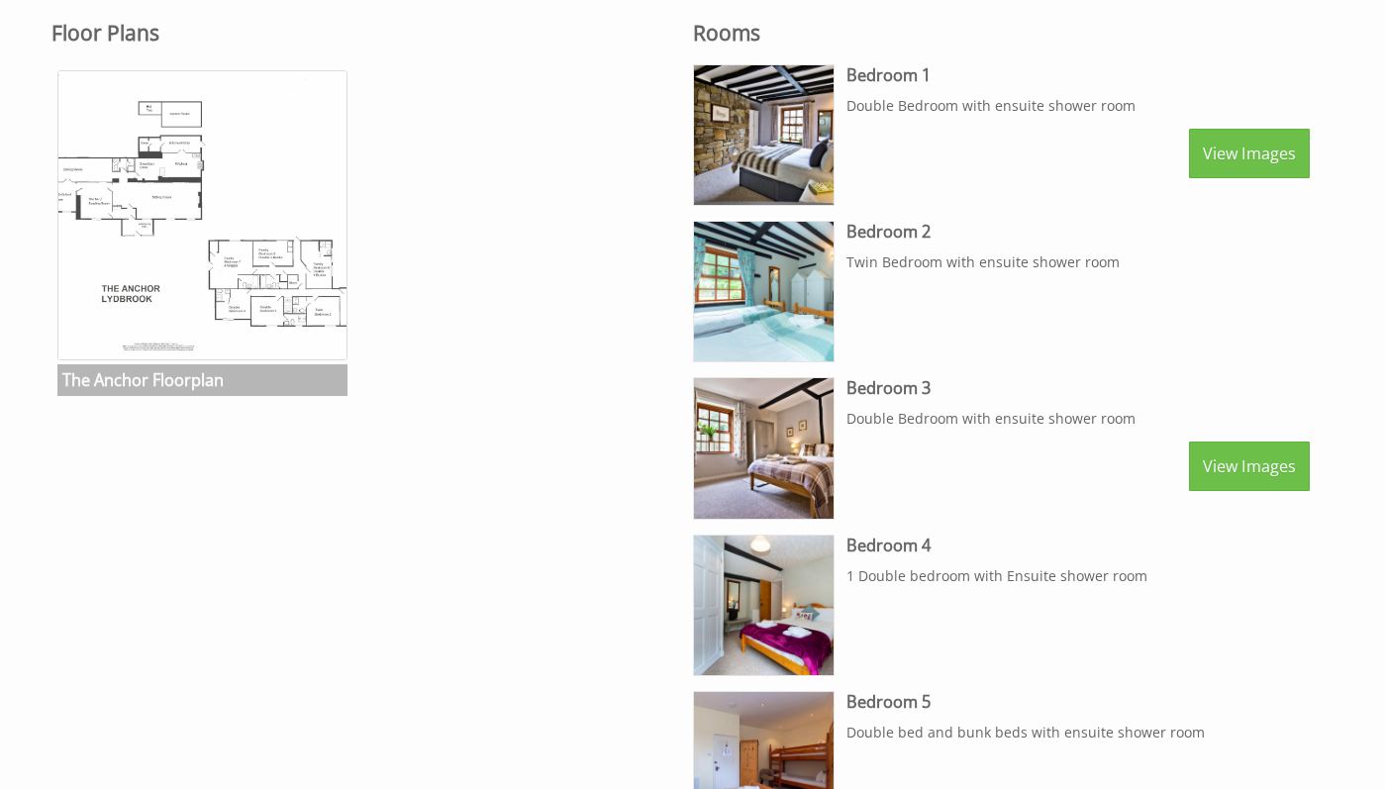
click at [141, 257] on img at bounding box center [202, 215] width 290 height 290
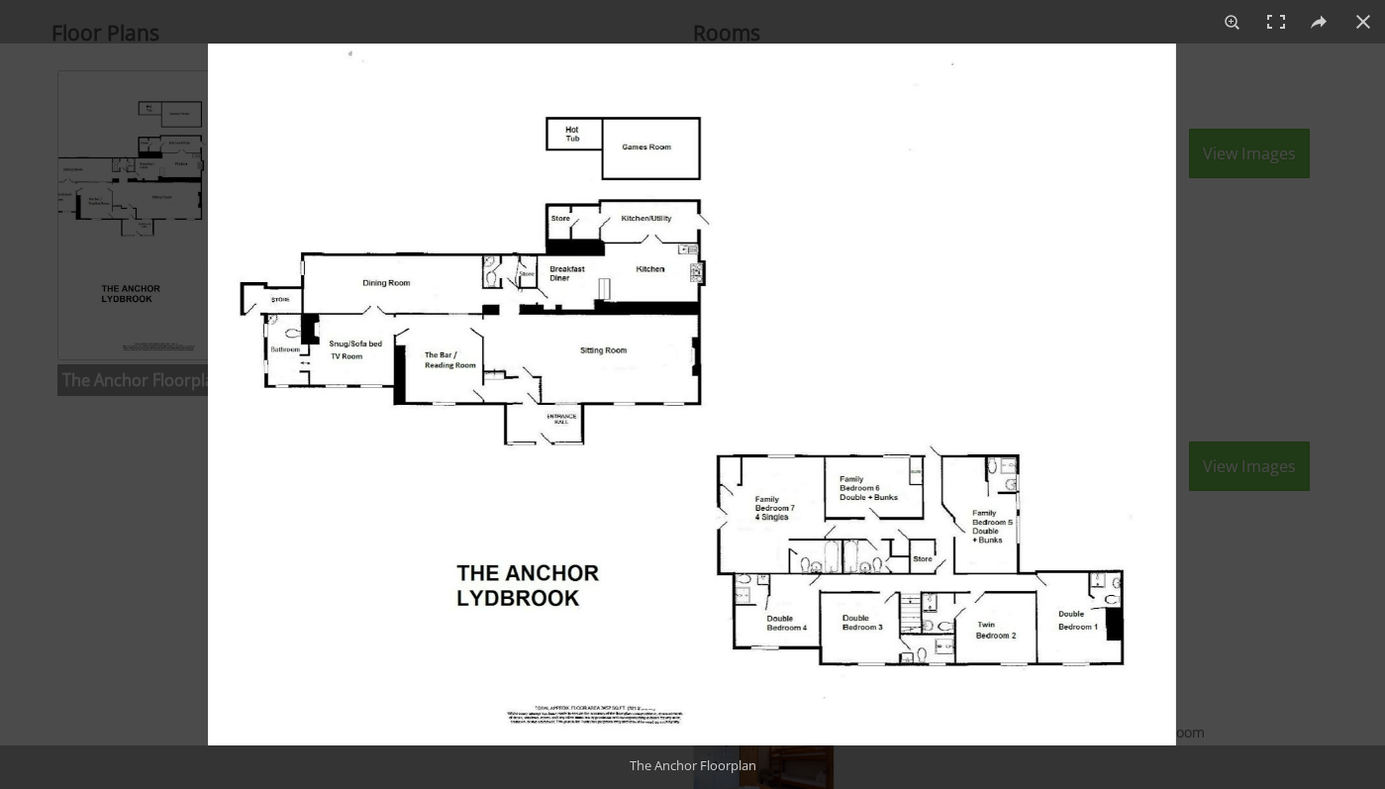
click at [622, 245] on img at bounding box center [692, 395] width 969 height 702
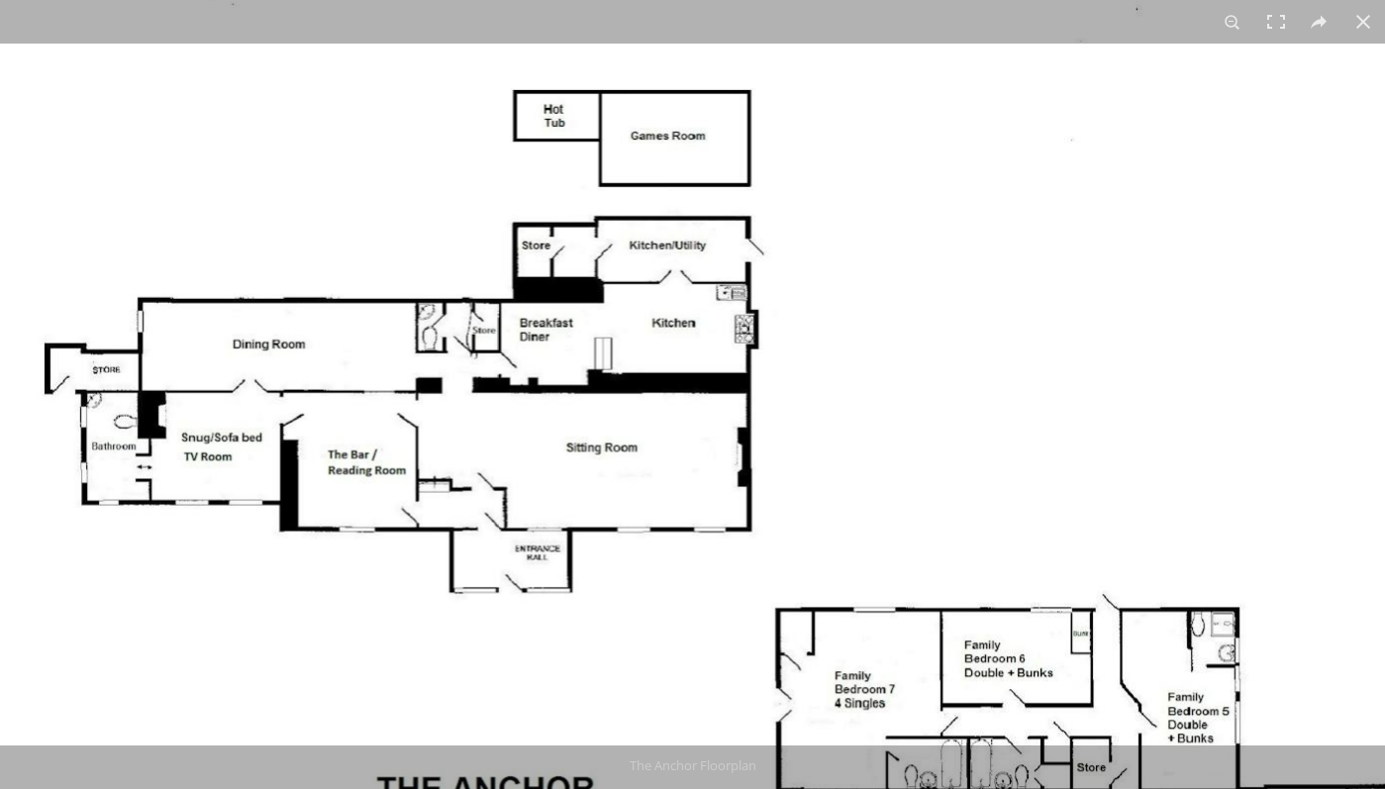
drag, startPoint x: 925, startPoint y: 213, endPoint x: 931, endPoint y: 264, distance: 51.8
click at [931, 264] on img at bounding box center [738, 515] width 1486 height 1077
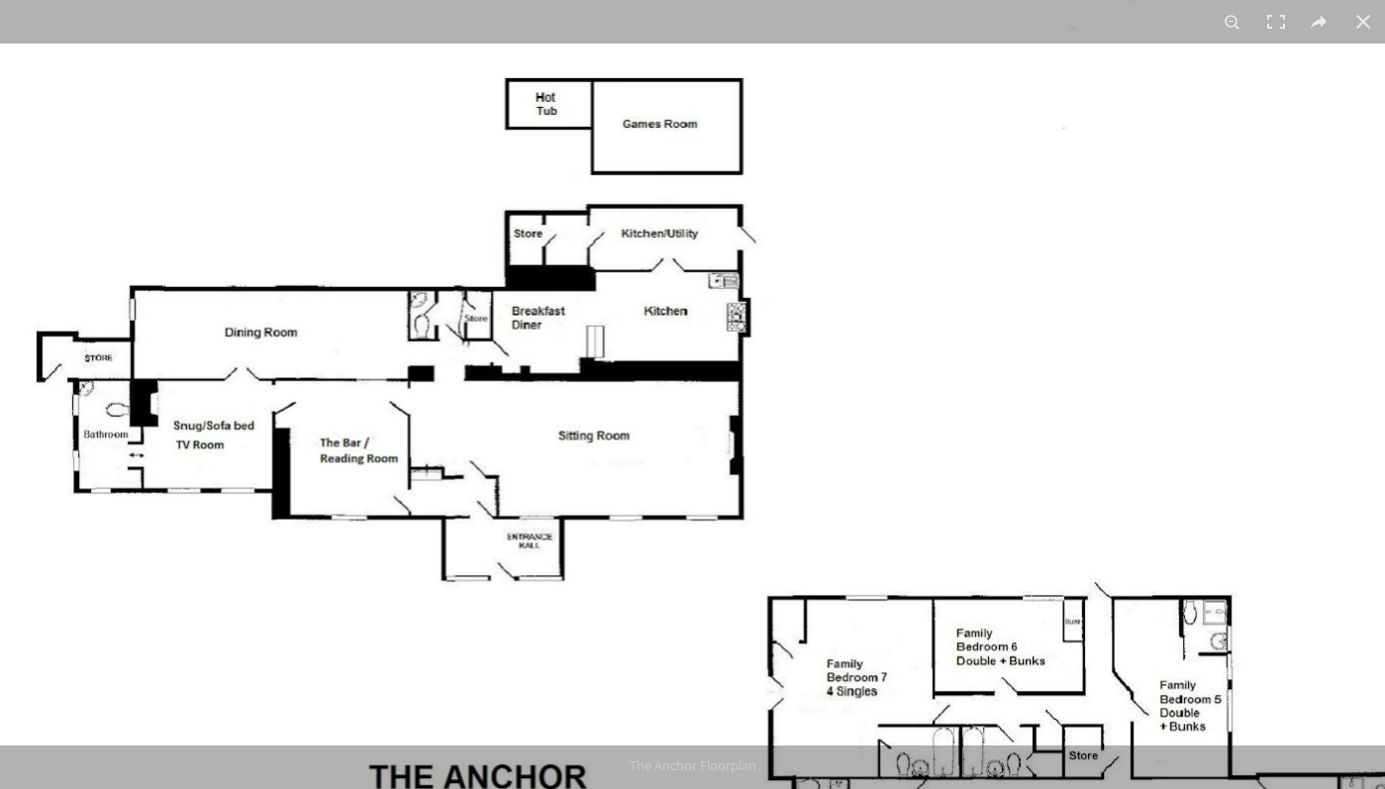
drag, startPoint x: 657, startPoint y: 473, endPoint x: 635, endPoint y: 437, distance: 42.6
click at [635, 437] on img at bounding box center [730, 503] width 1486 height 1077
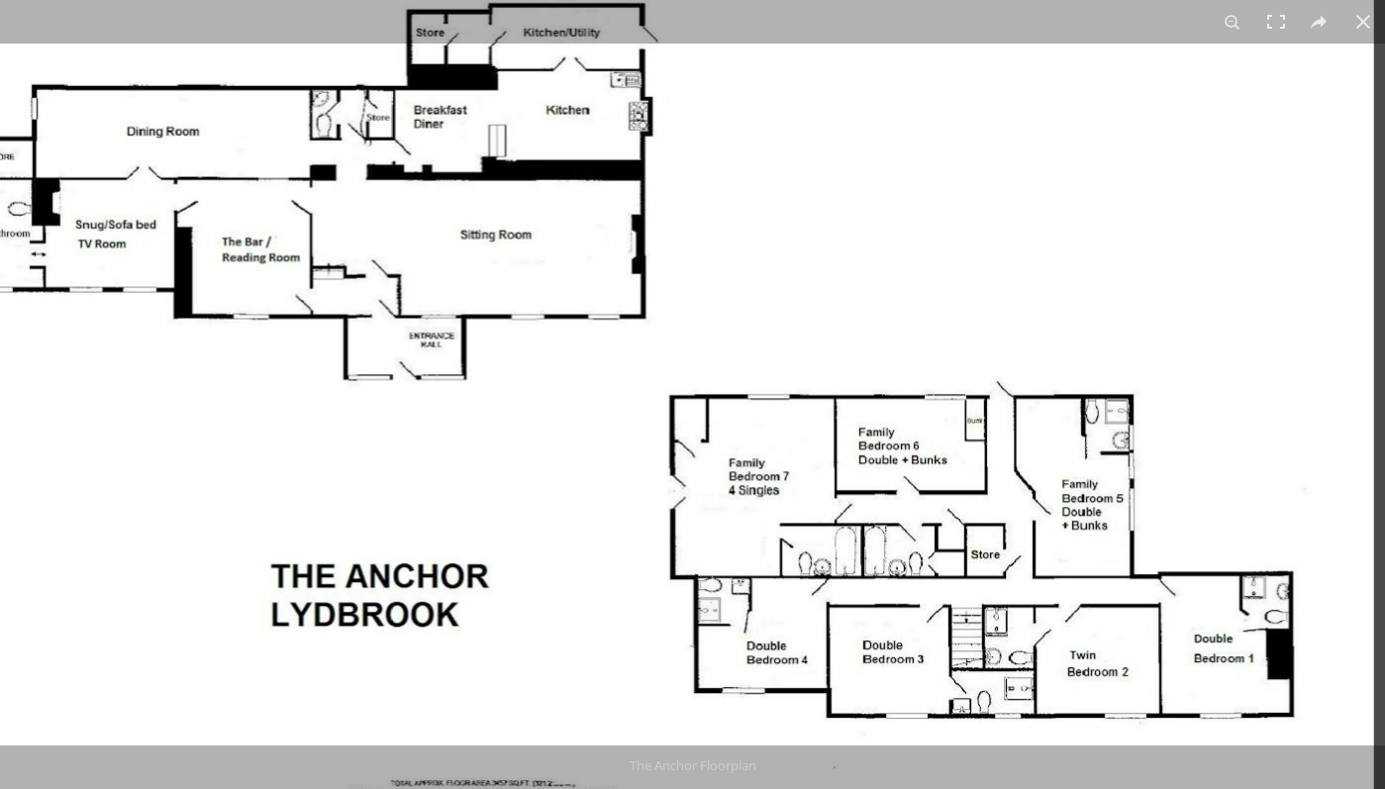
drag, startPoint x: 634, startPoint y: 436, endPoint x: 462, endPoint y: 139, distance: 343.0
click at [471, 151] on img at bounding box center [632, 302] width 1486 height 1077
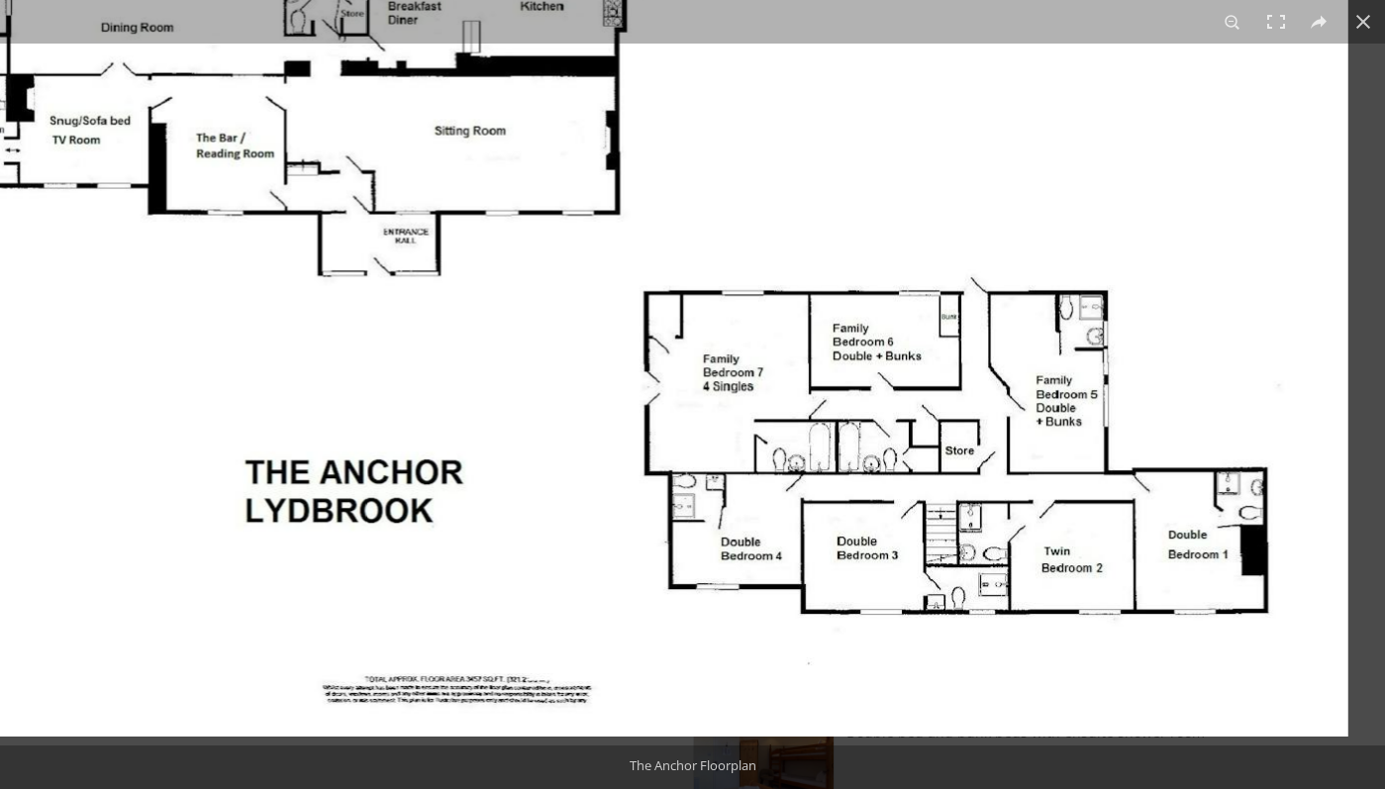
drag, startPoint x: 900, startPoint y: 444, endPoint x: 773, endPoint y: 403, distance: 133.1
click at [773, 403] on img at bounding box center [606, 198] width 1486 height 1077
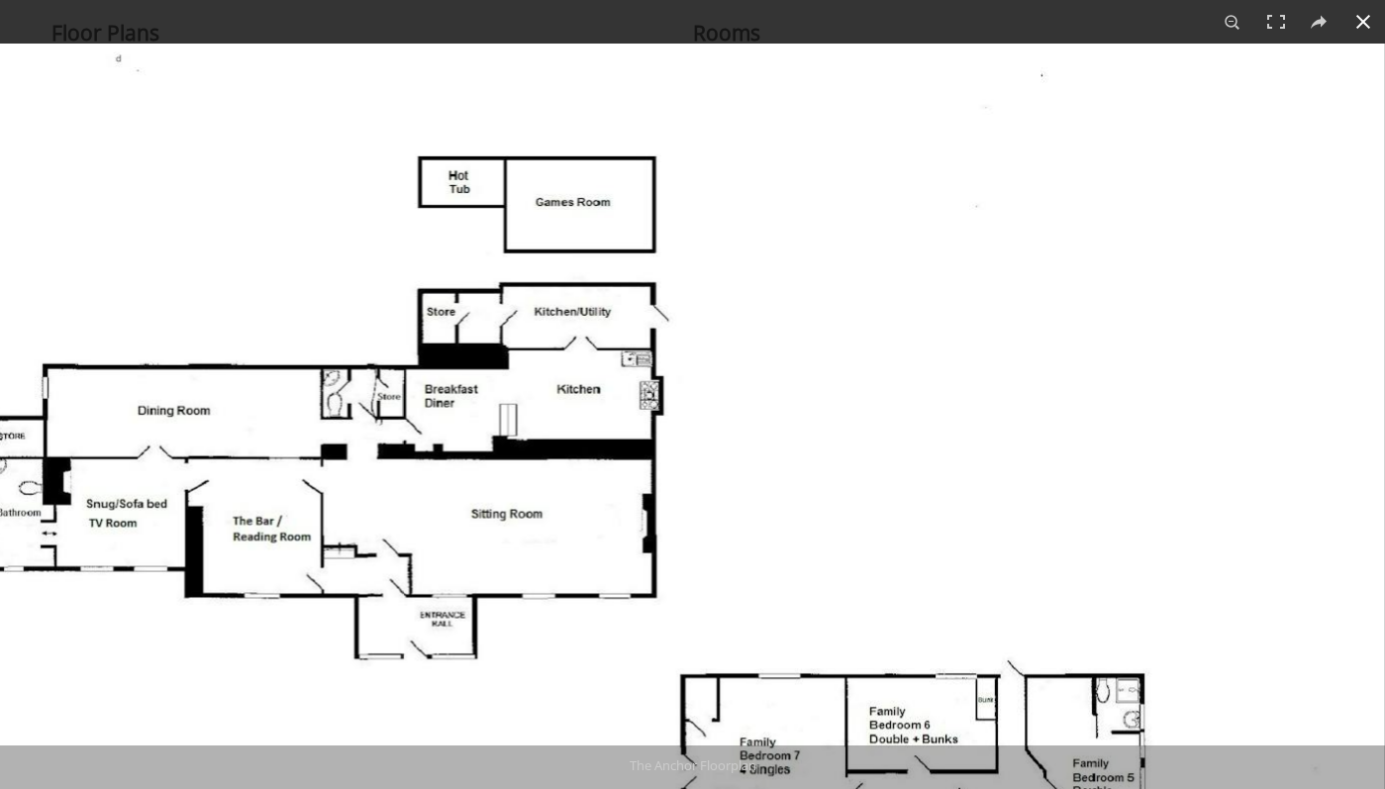
click at [1371, 20] on button at bounding box center [1364, 22] width 44 height 44
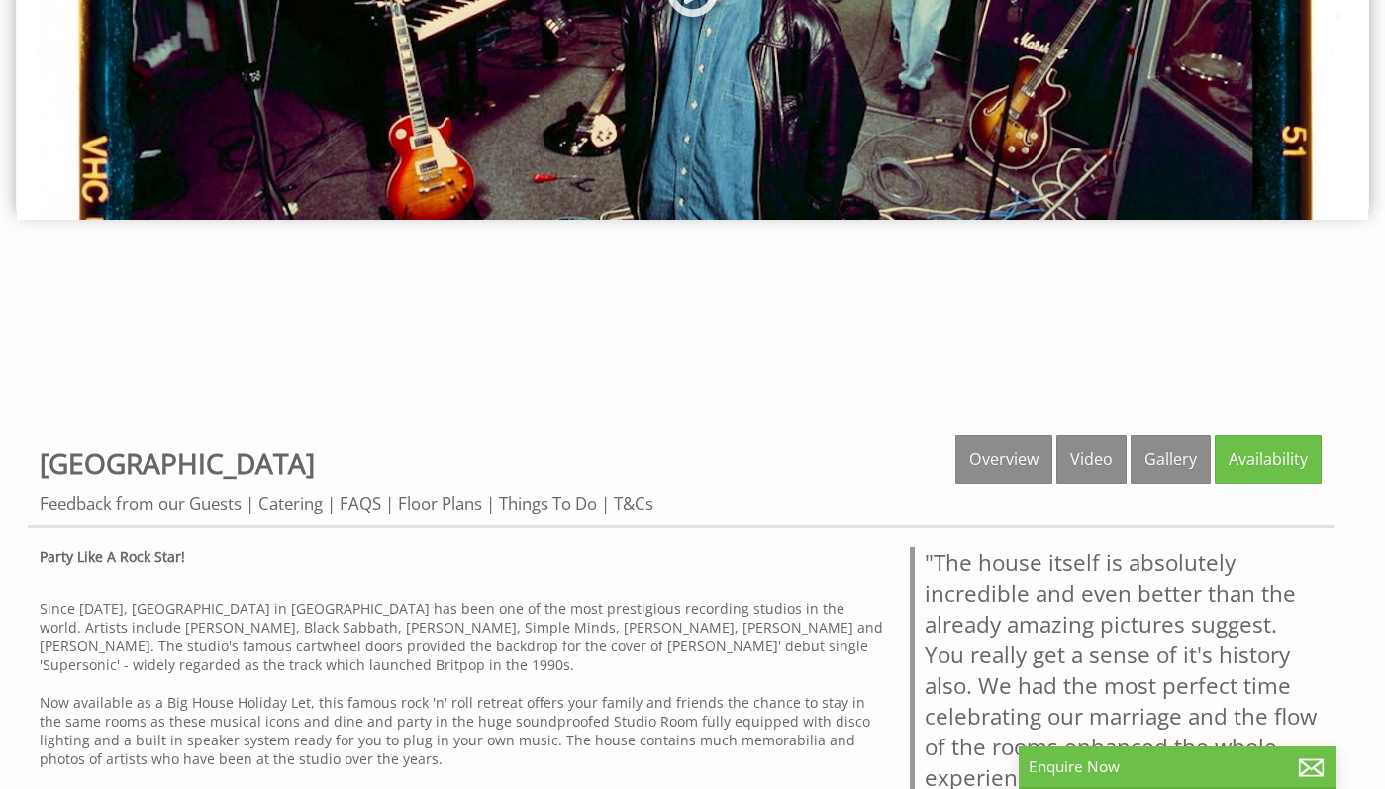
scroll to position [521, 0]
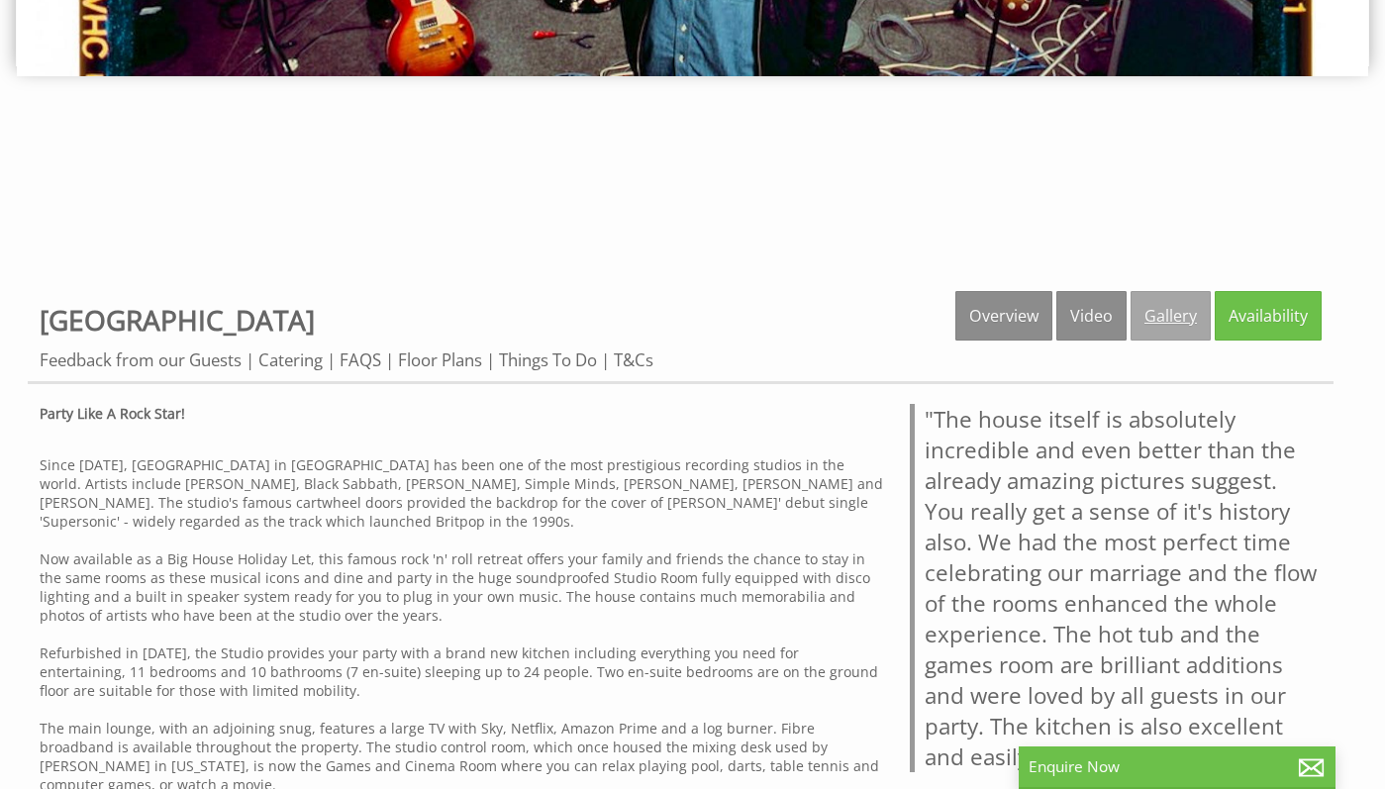
click at [1172, 330] on link "Gallery" at bounding box center [1171, 316] width 80 height 50
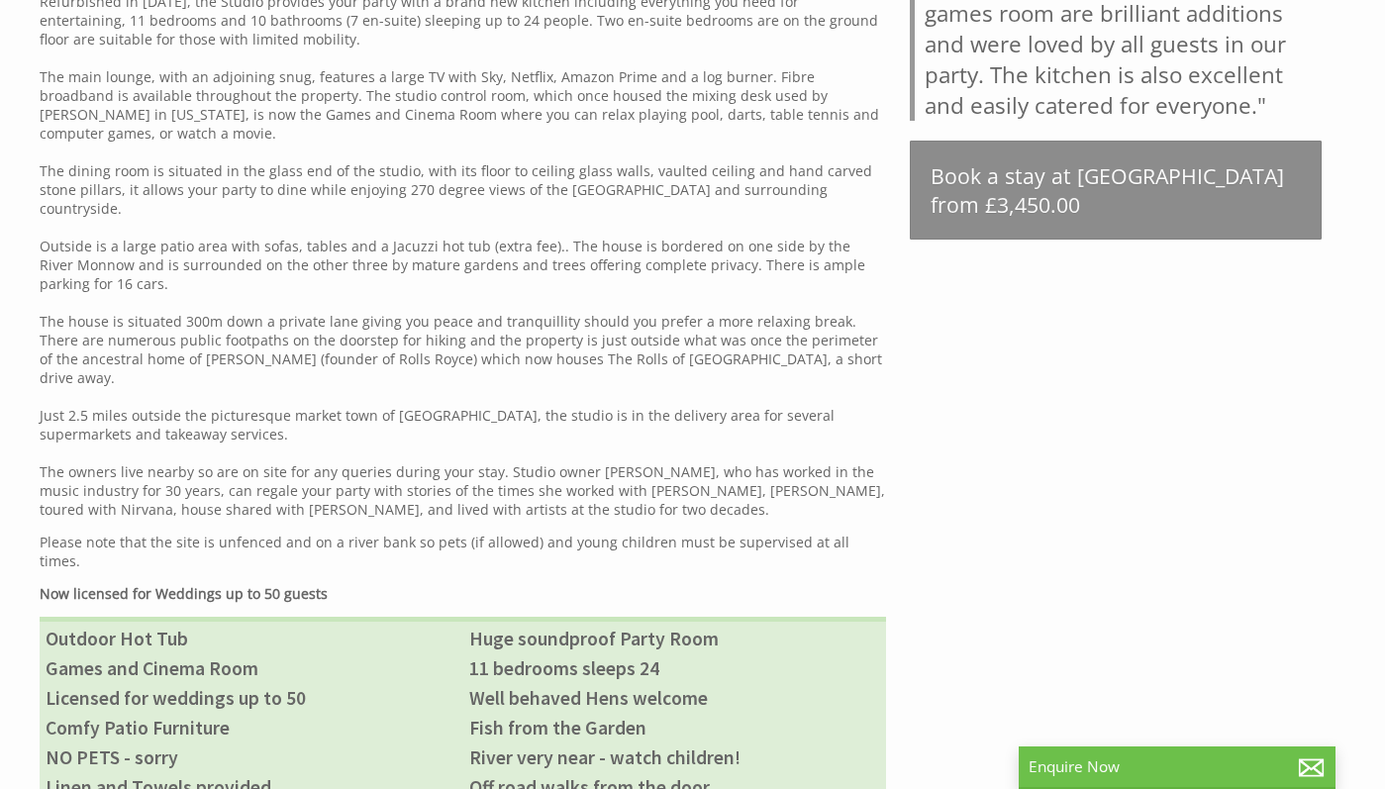
scroll to position [1333, 0]
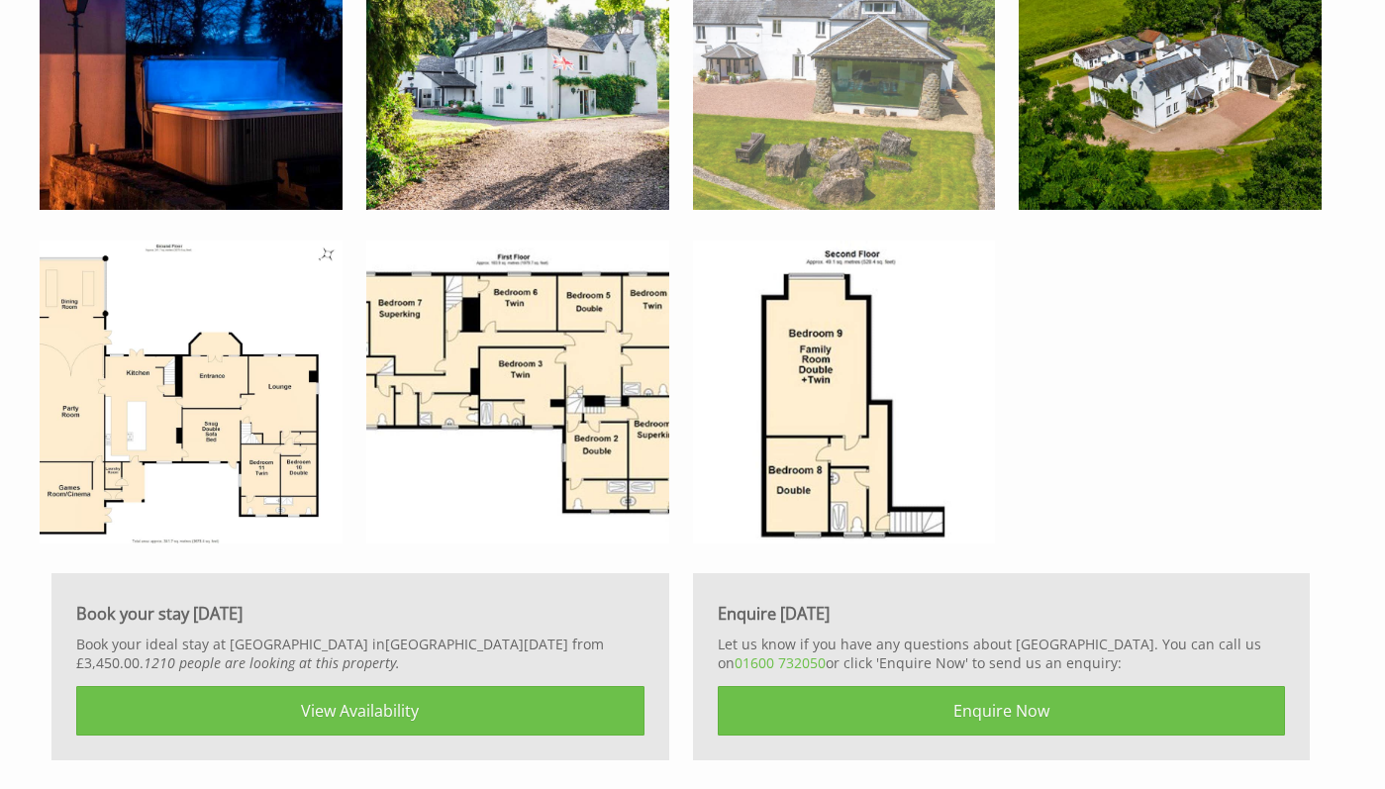
scroll to position [6015, 0]
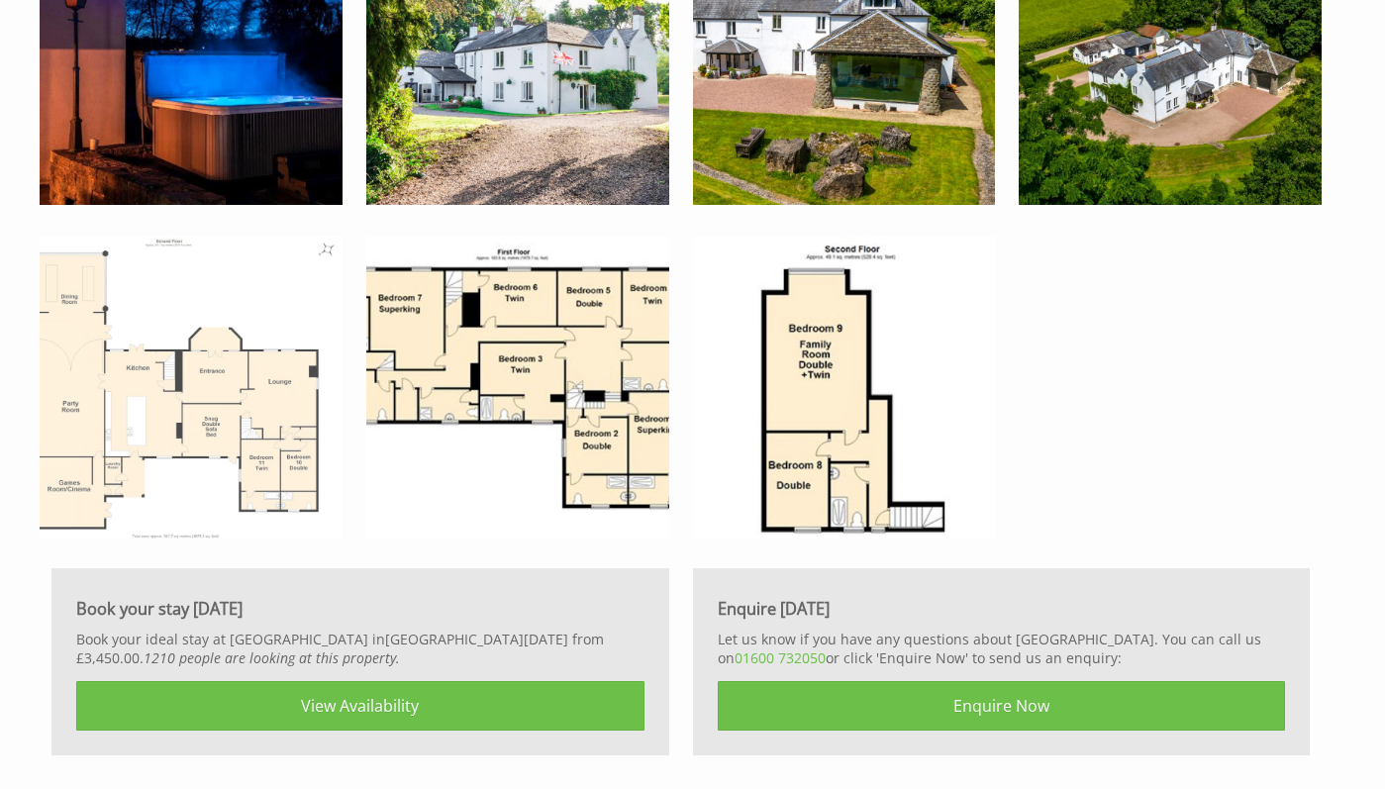
click at [262, 399] on img at bounding box center [191, 387] width 303 height 303
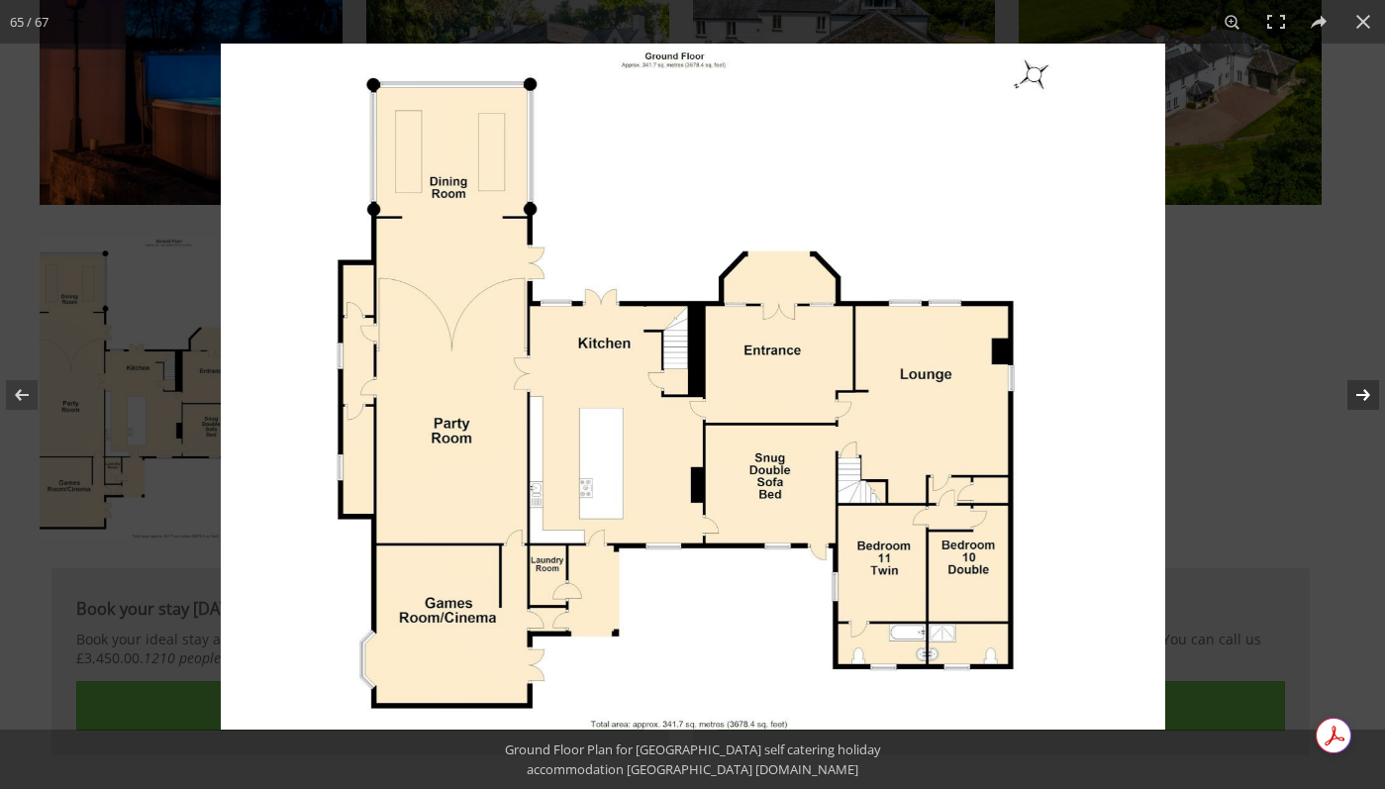
click at [1364, 391] on button at bounding box center [1350, 395] width 69 height 99
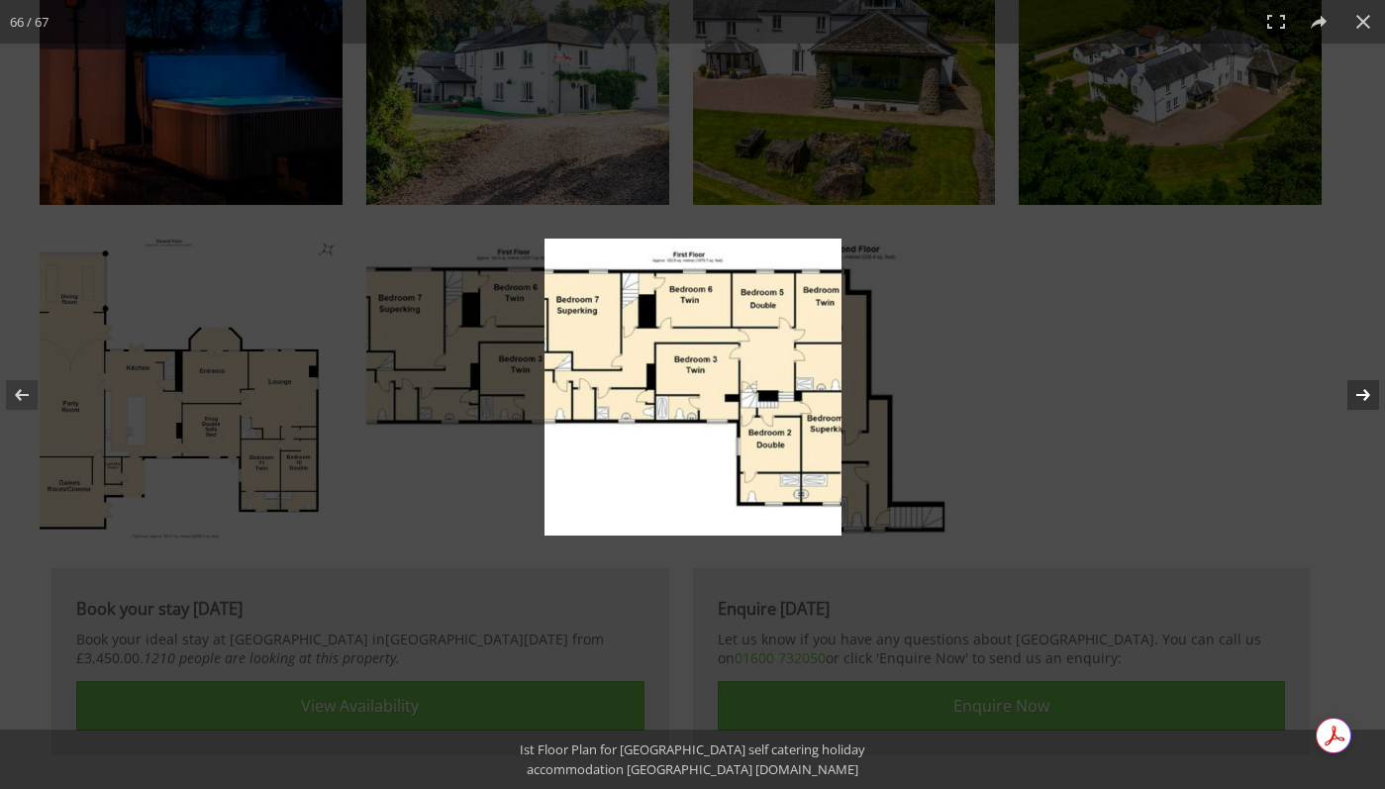
click at [1363, 399] on button at bounding box center [1350, 395] width 69 height 99
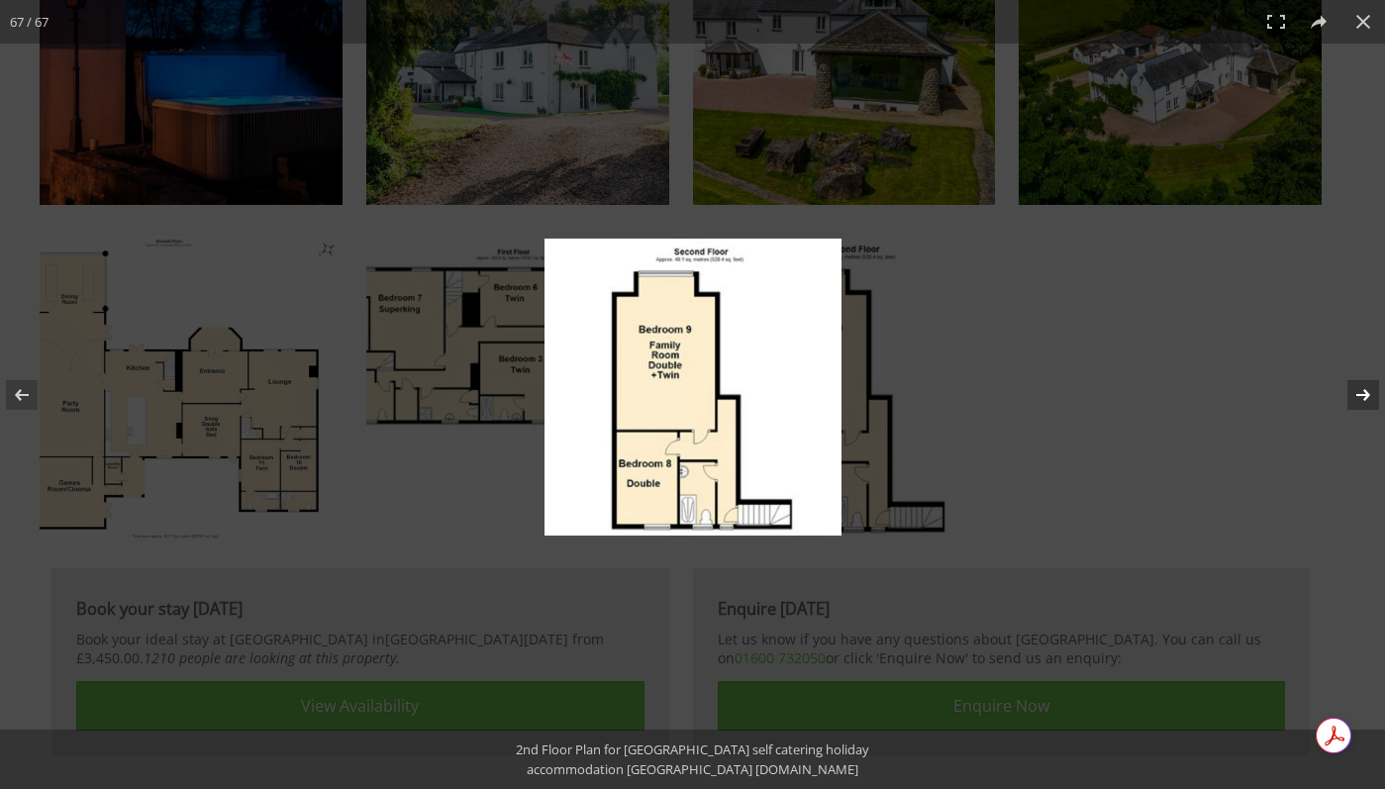
click at [1363, 399] on button at bounding box center [1350, 395] width 69 height 99
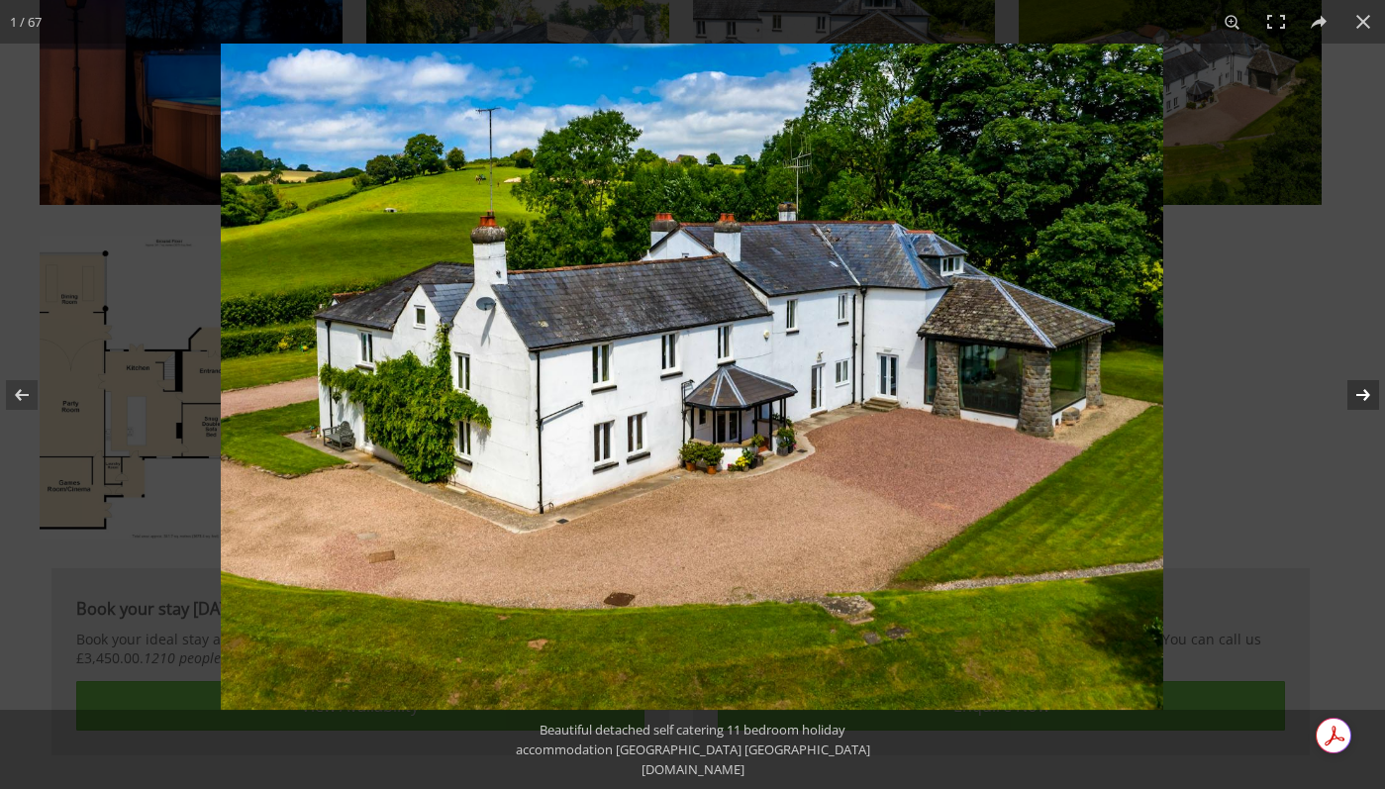
click at [1357, 374] on button at bounding box center [1350, 395] width 69 height 99
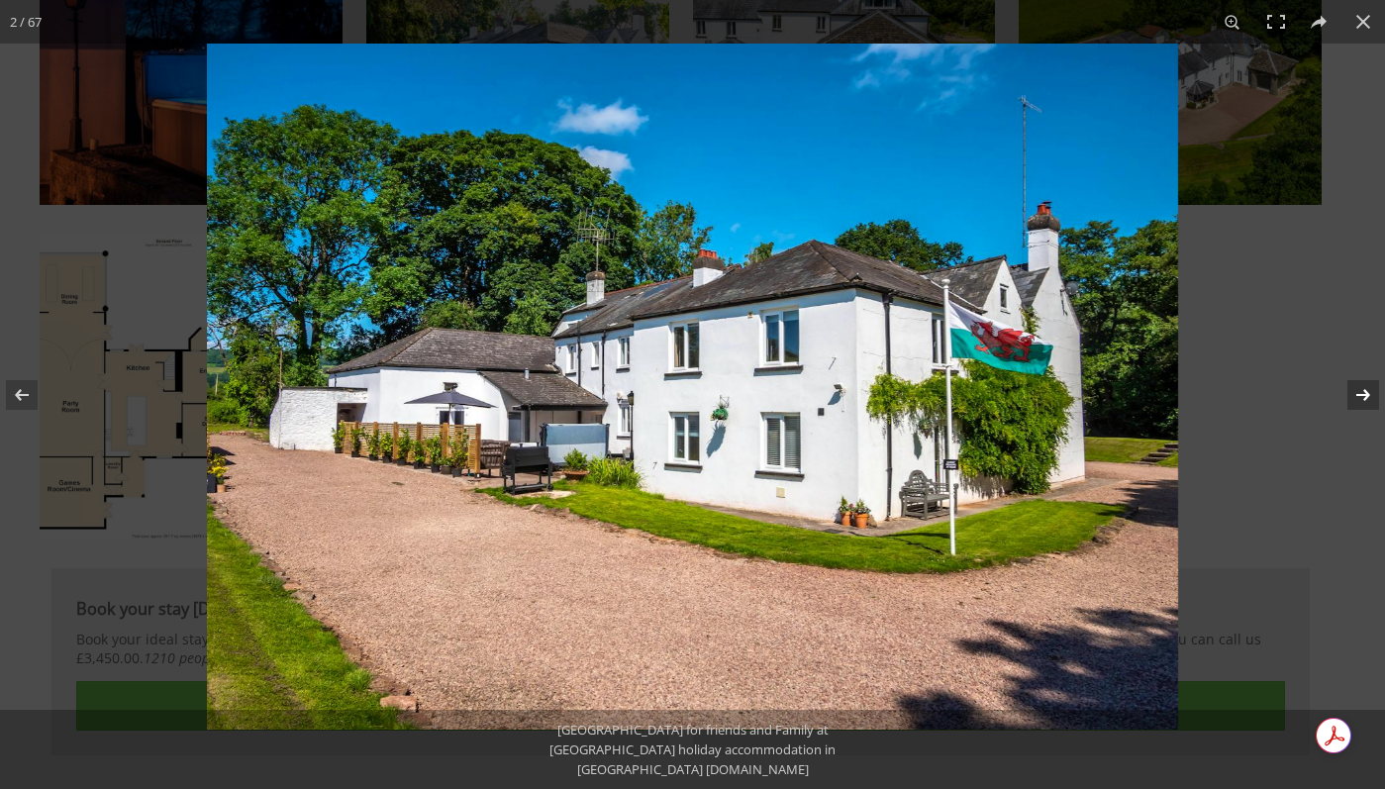
click at [1358, 375] on button at bounding box center [1350, 395] width 69 height 99
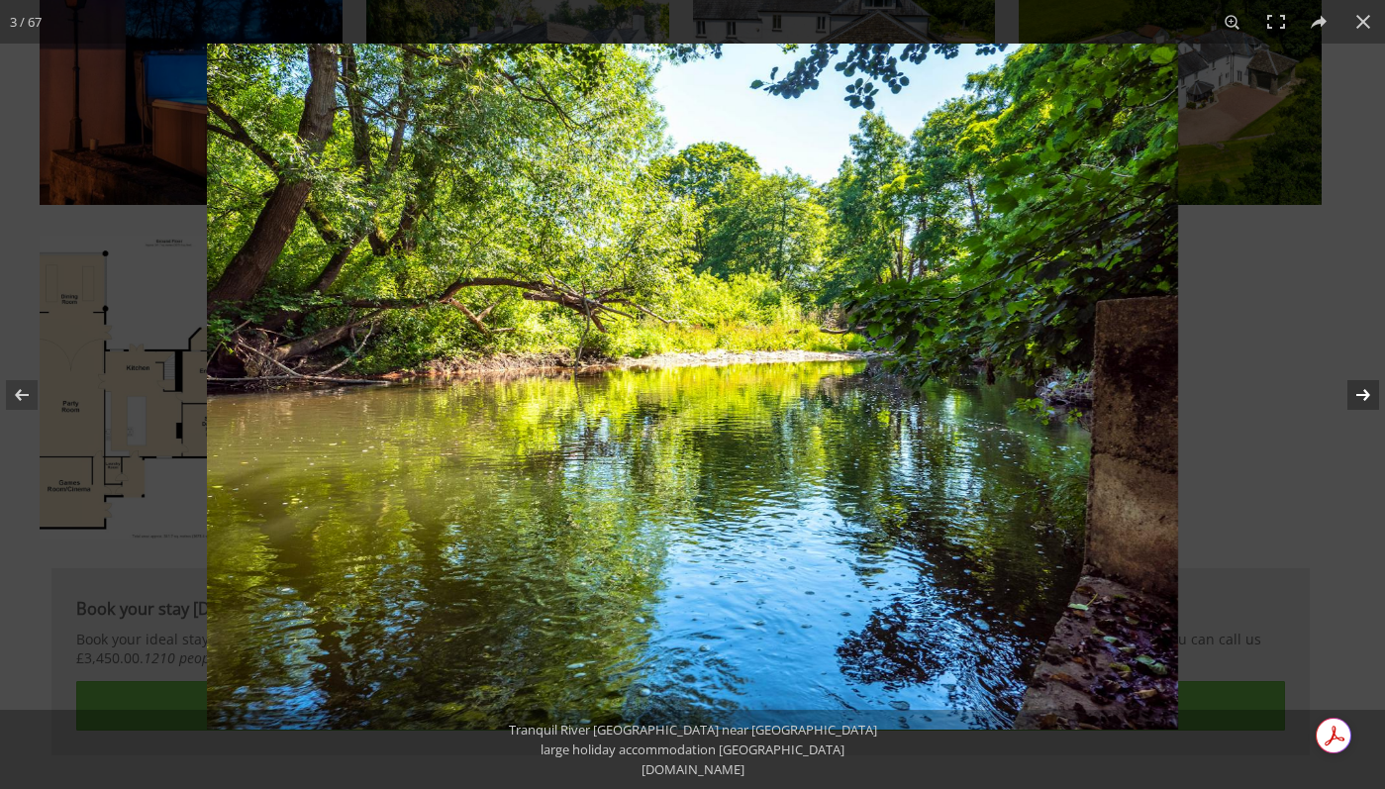
click at [1358, 375] on button at bounding box center [1350, 395] width 69 height 99
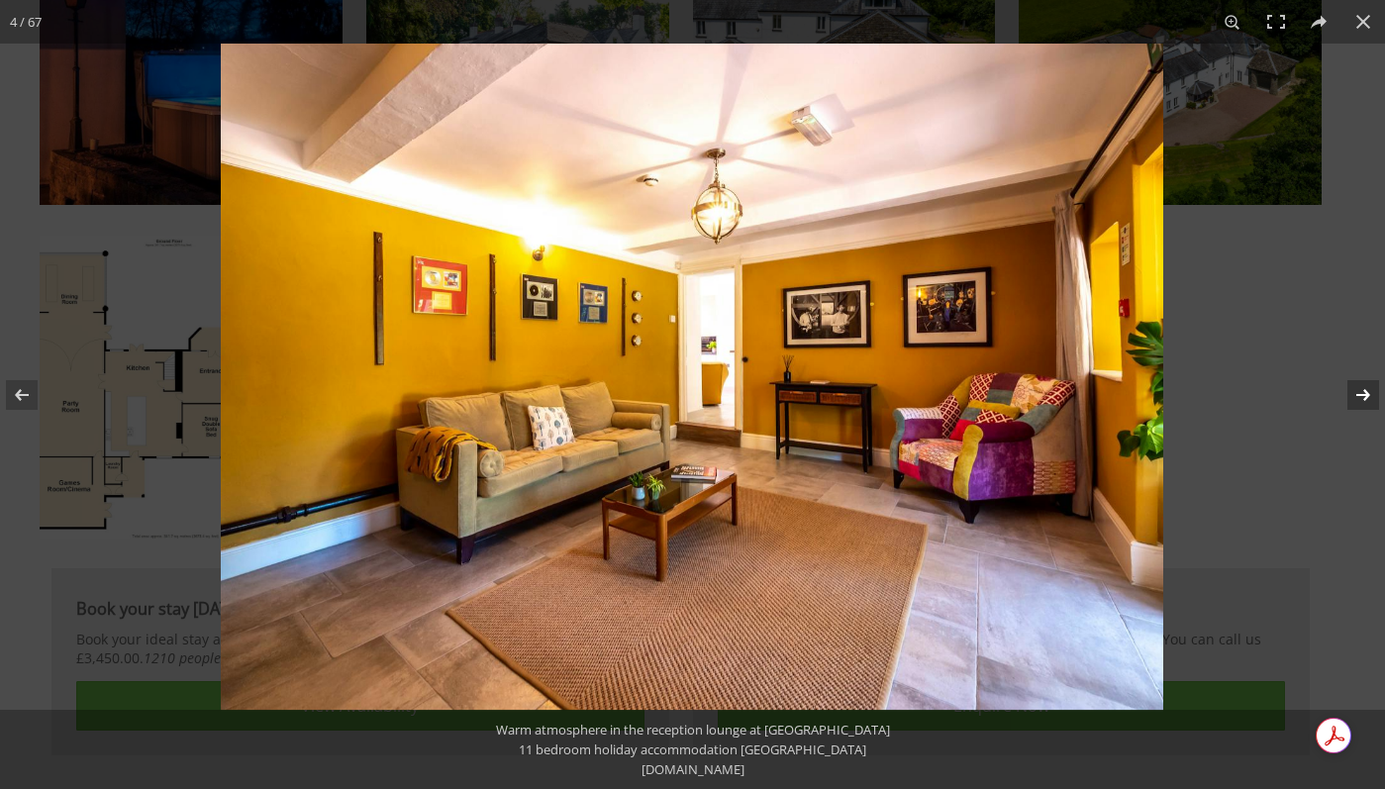
click at [1358, 374] on button at bounding box center [1350, 395] width 69 height 99
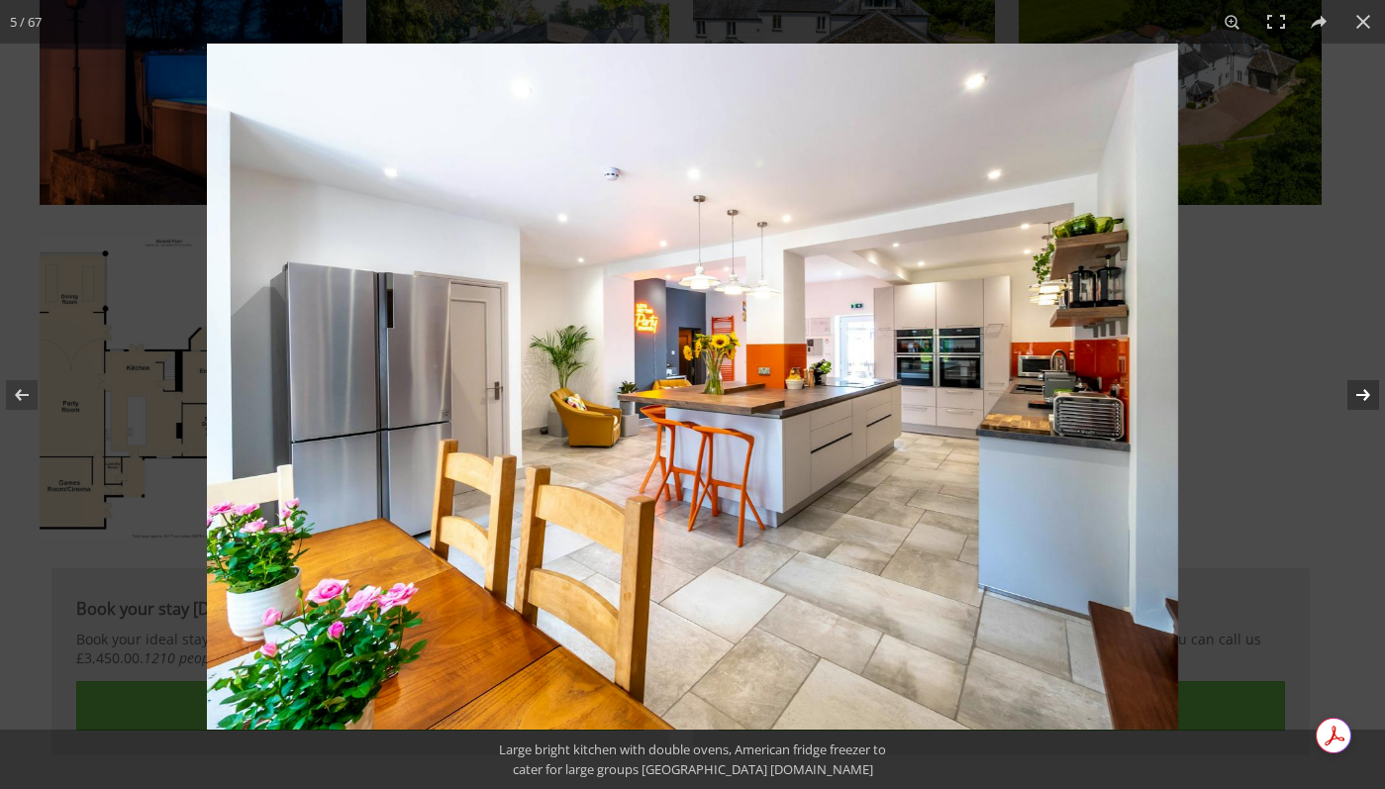
click at [1358, 374] on button at bounding box center [1350, 395] width 69 height 99
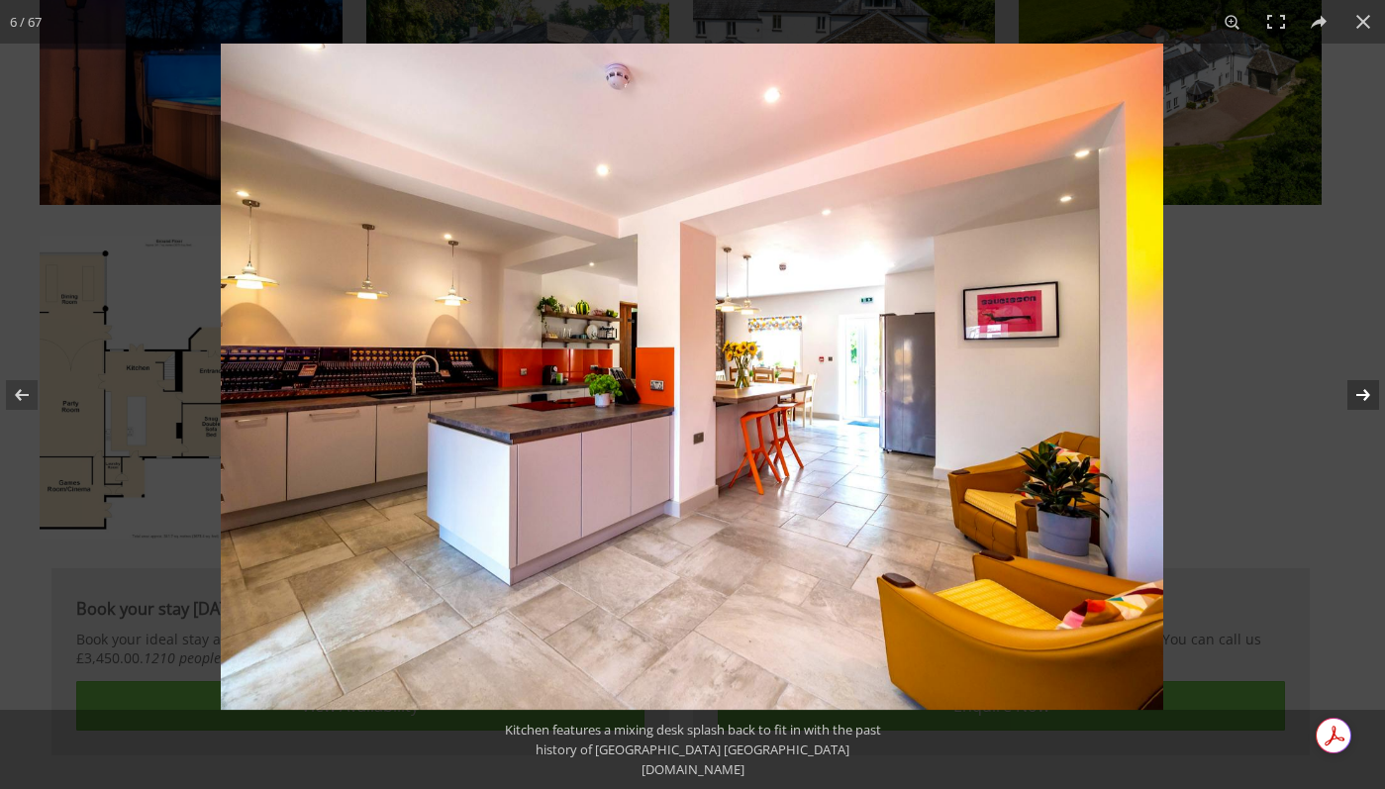
click at [1358, 374] on button at bounding box center [1350, 395] width 69 height 99
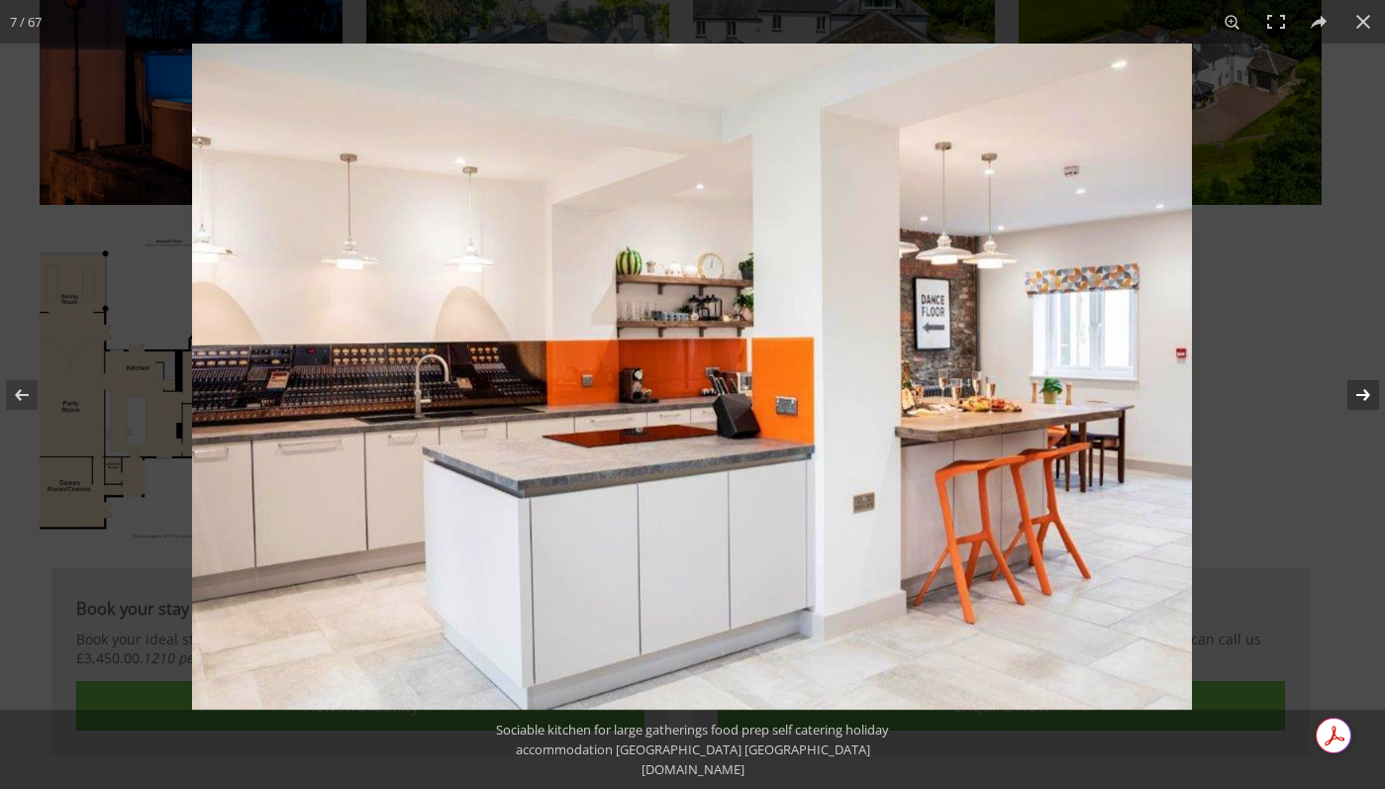
click at [1358, 374] on button at bounding box center [1350, 395] width 69 height 99
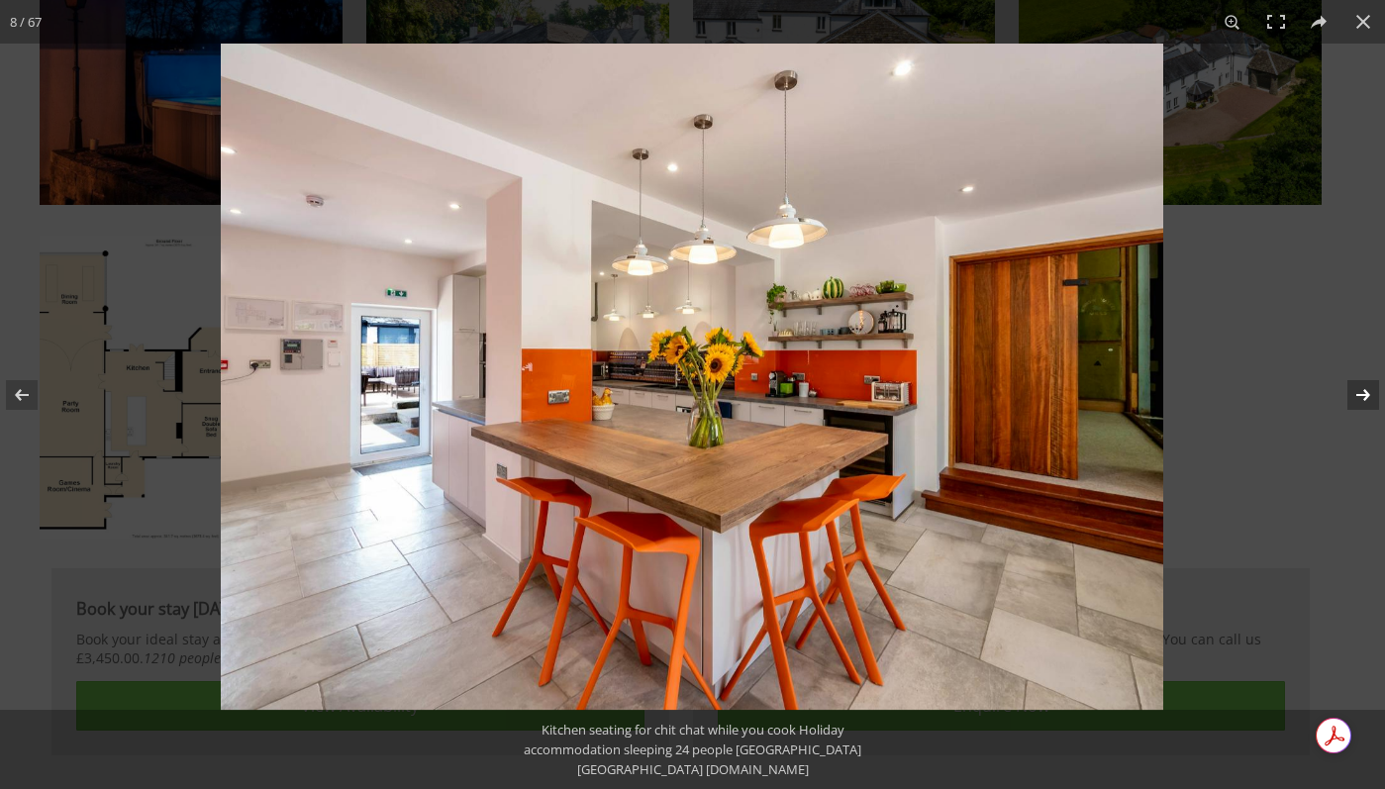
click at [1358, 374] on button at bounding box center [1350, 395] width 69 height 99
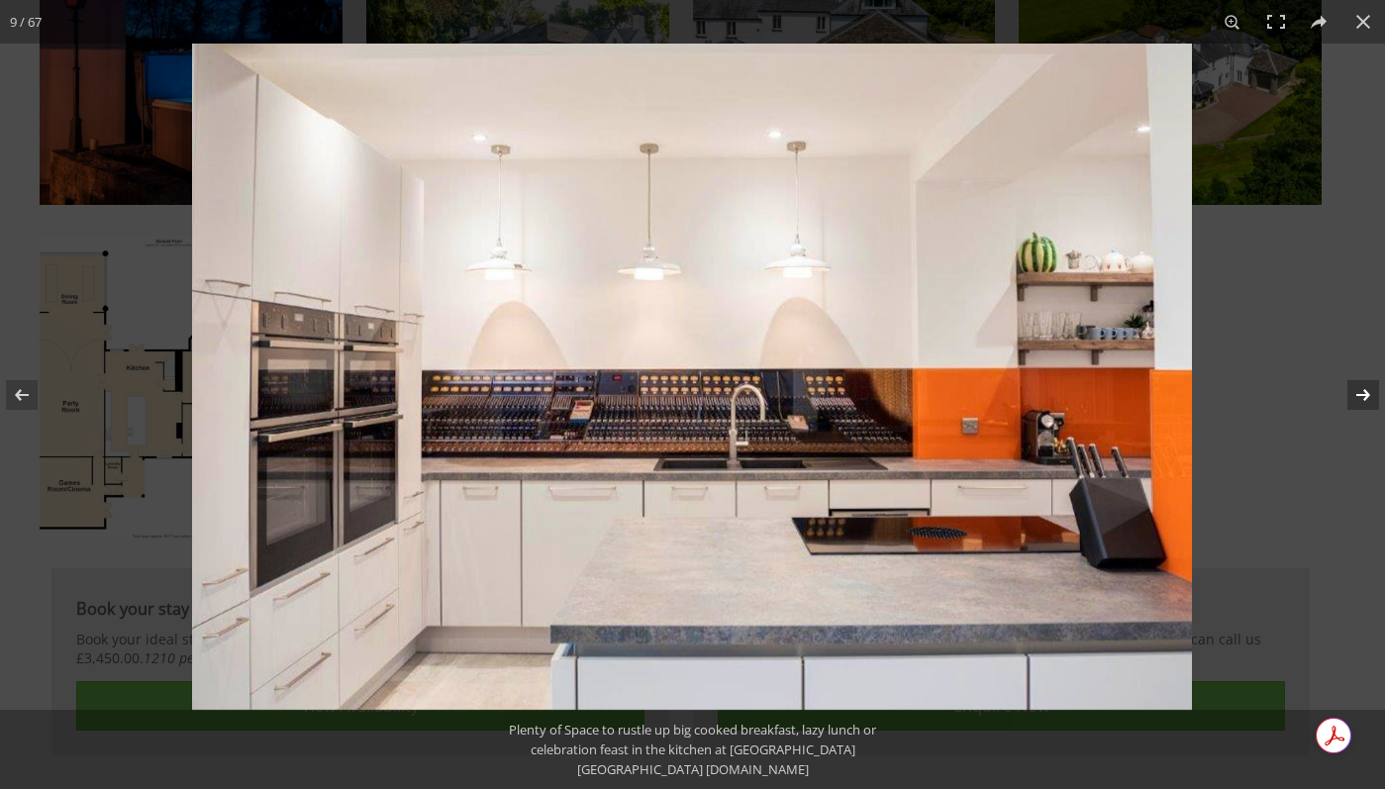
click at [1358, 374] on button at bounding box center [1350, 395] width 69 height 99
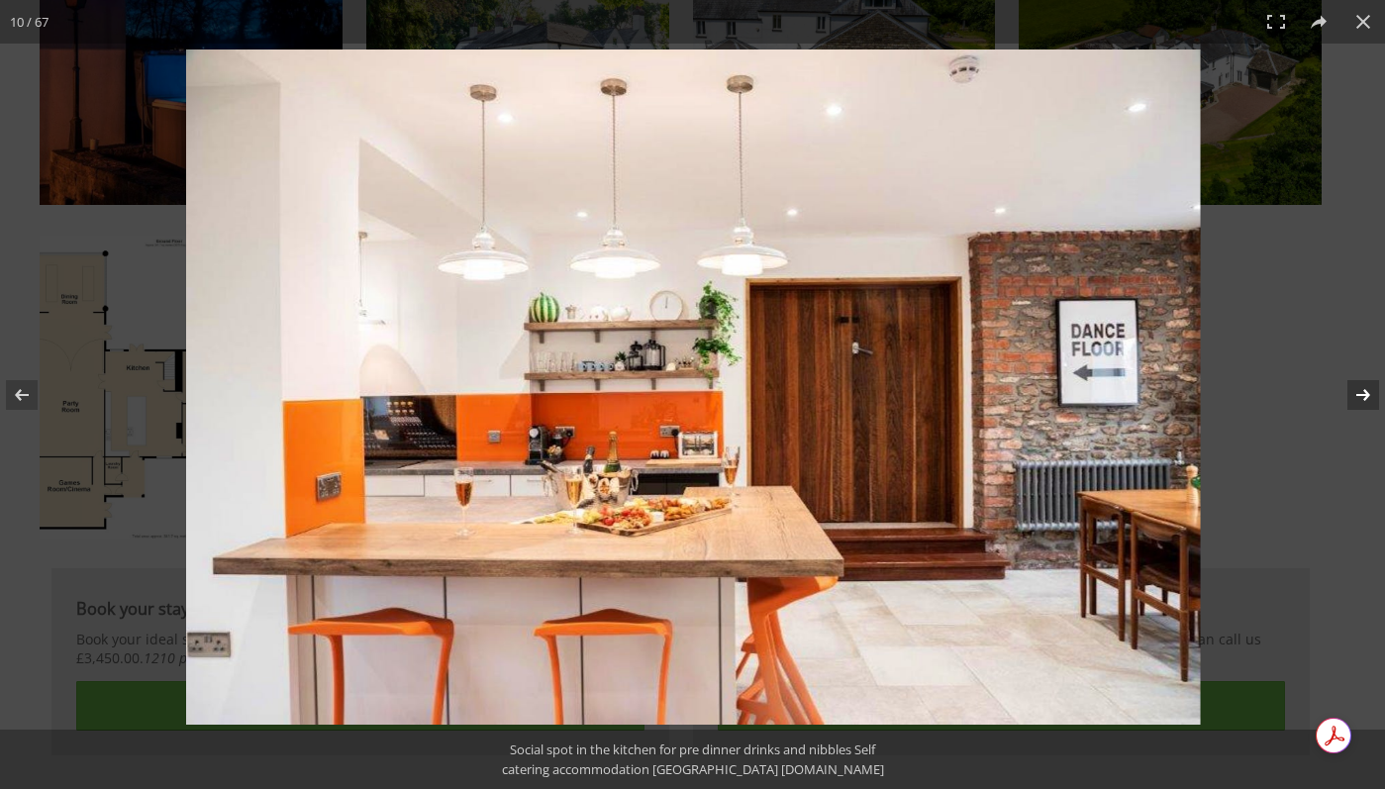
click at [1358, 374] on button at bounding box center [1350, 395] width 69 height 99
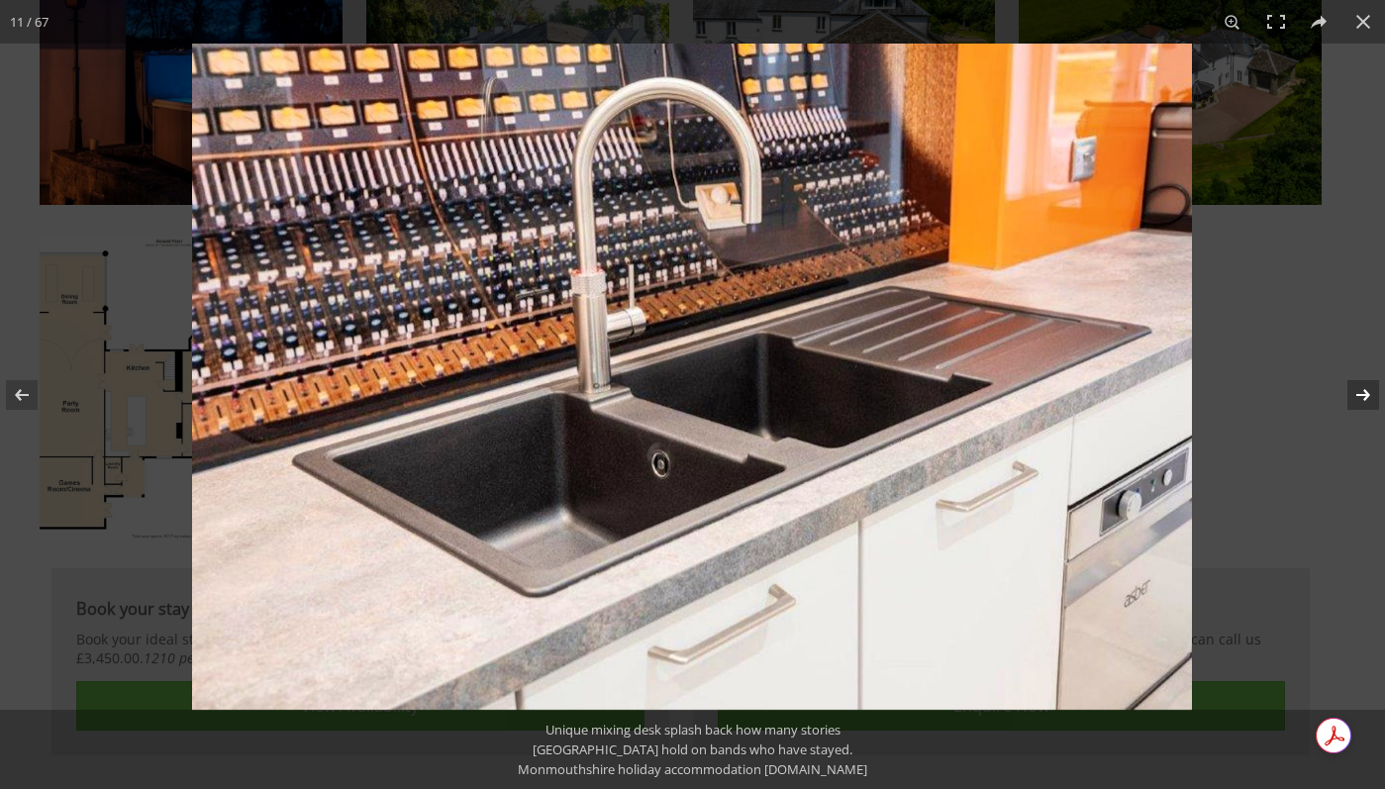
click at [1358, 374] on button at bounding box center [1350, 395] width 69 height 99
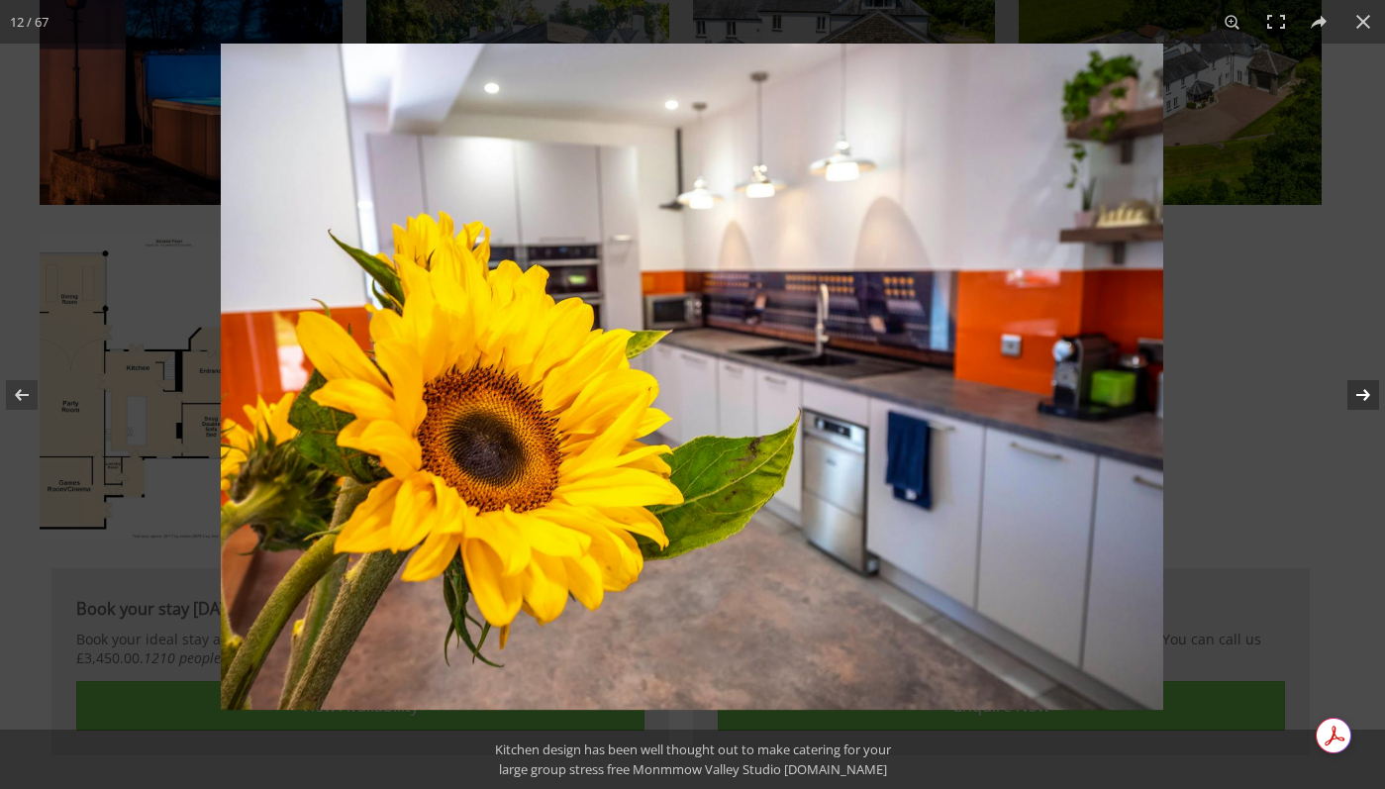
click at [1358, 374] on button at bounding box center [1350, 395] width 69 height 99
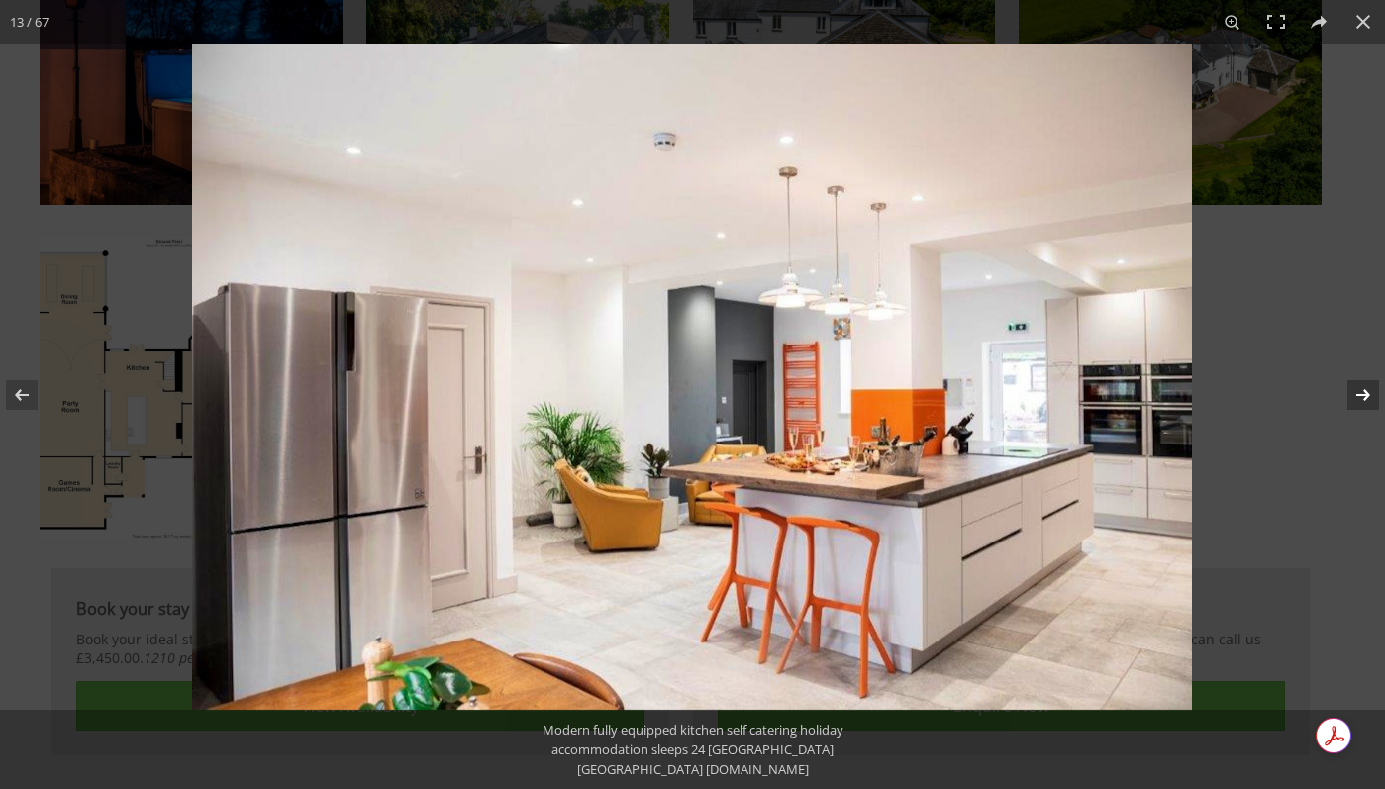
click at [1358, 374] on button at bounding box center [1350, 395] width 69 height 99
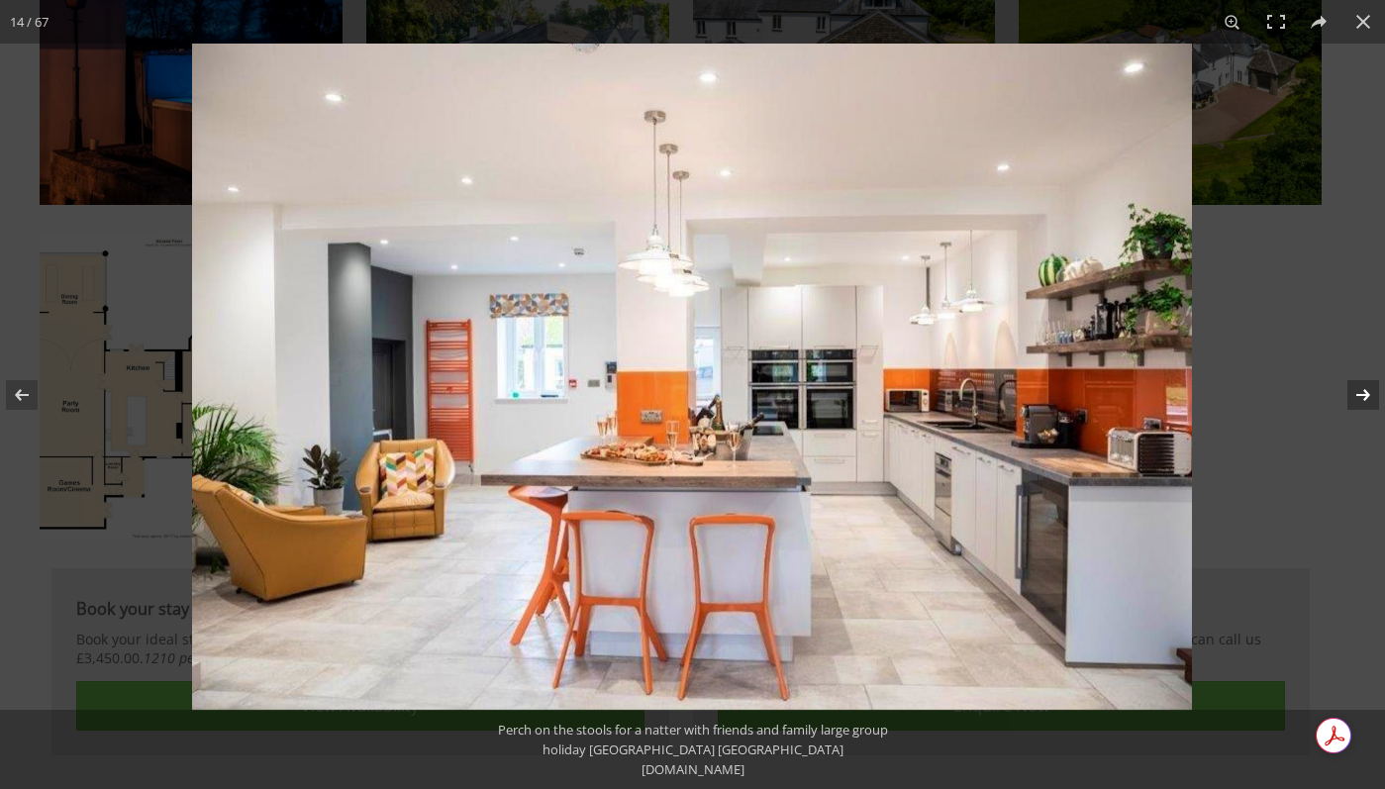
click at [1360, 377] on button at bounding box center [1350, 395] width 69 height 99
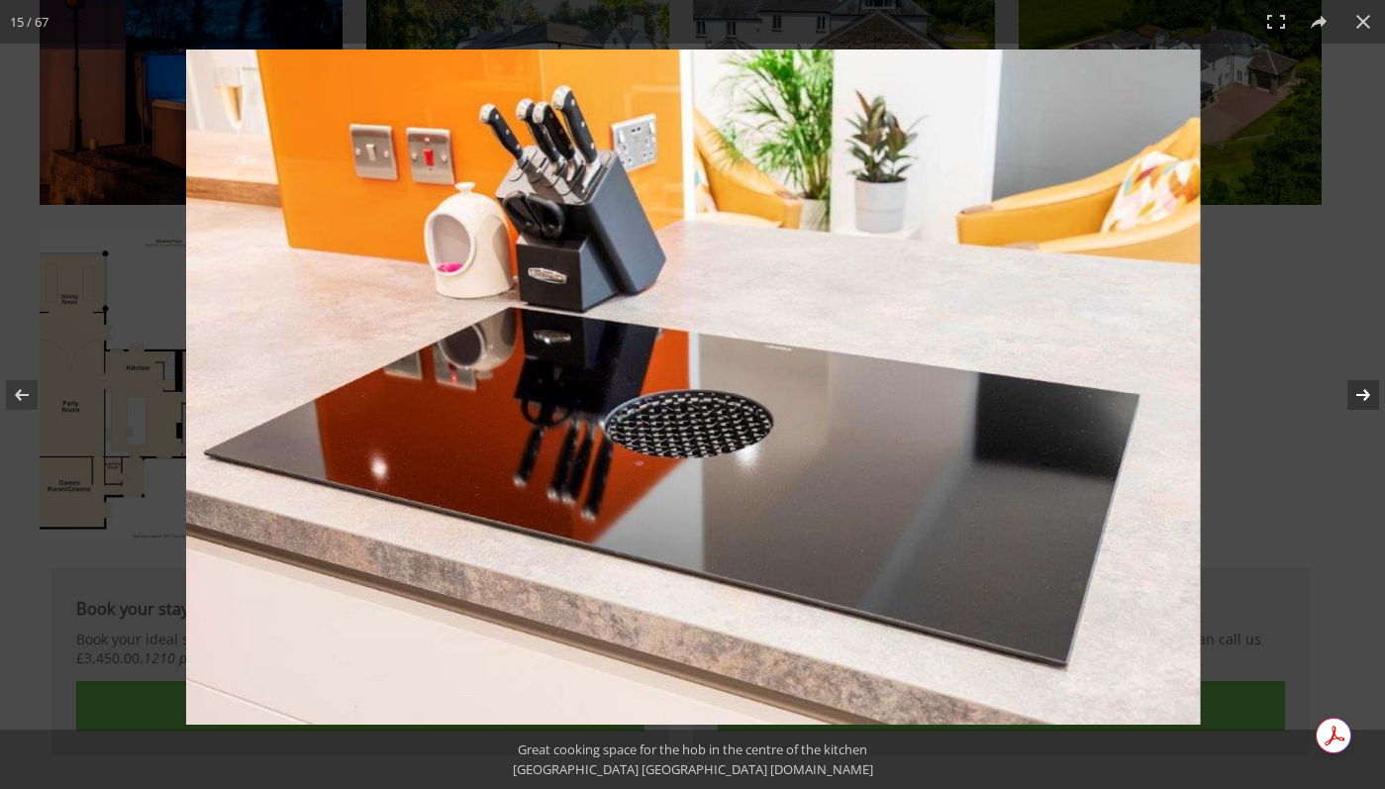
click at [1360, 377] on button at bounding box center [1350, 395] width 69 height 99
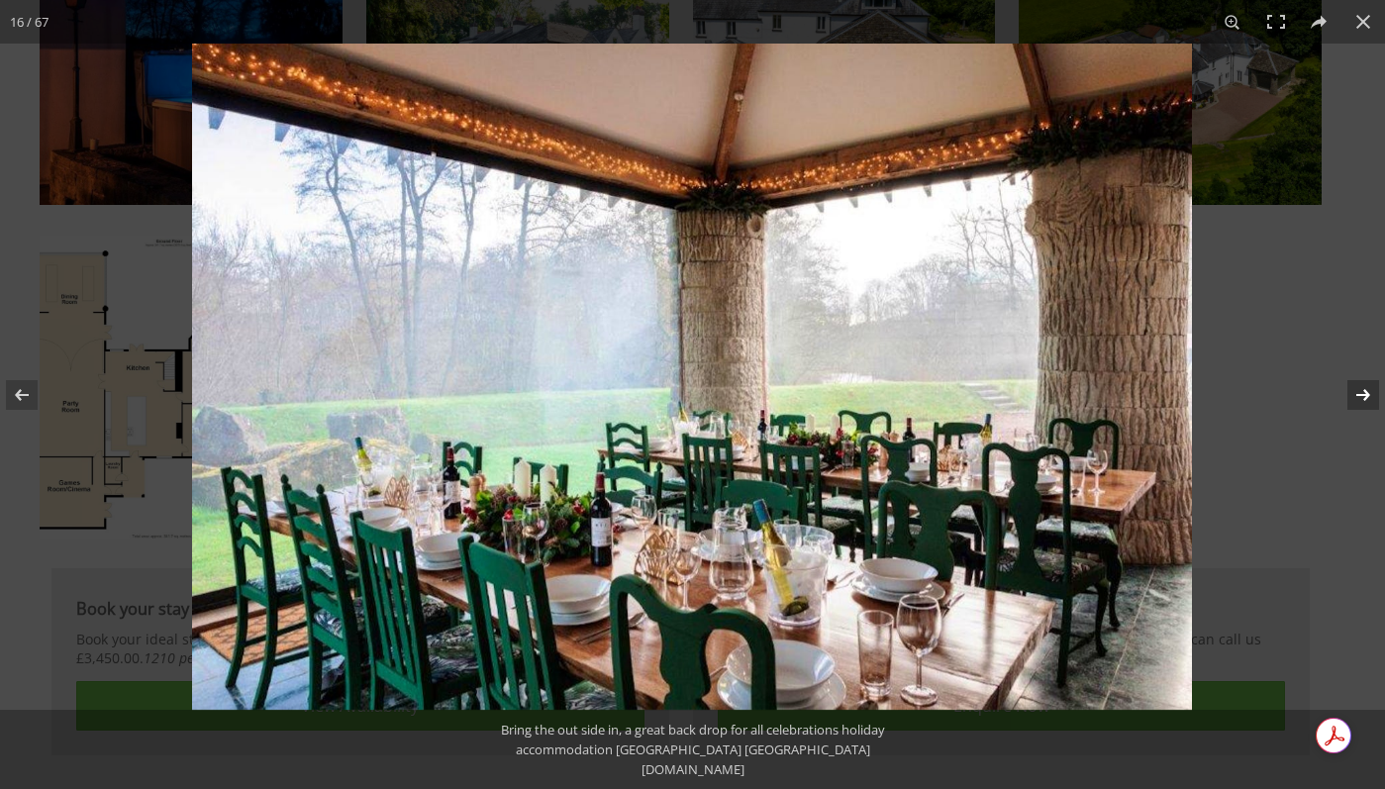
click at [1360, 377] on button at bounding box center [1350, 395] width 69 height 99
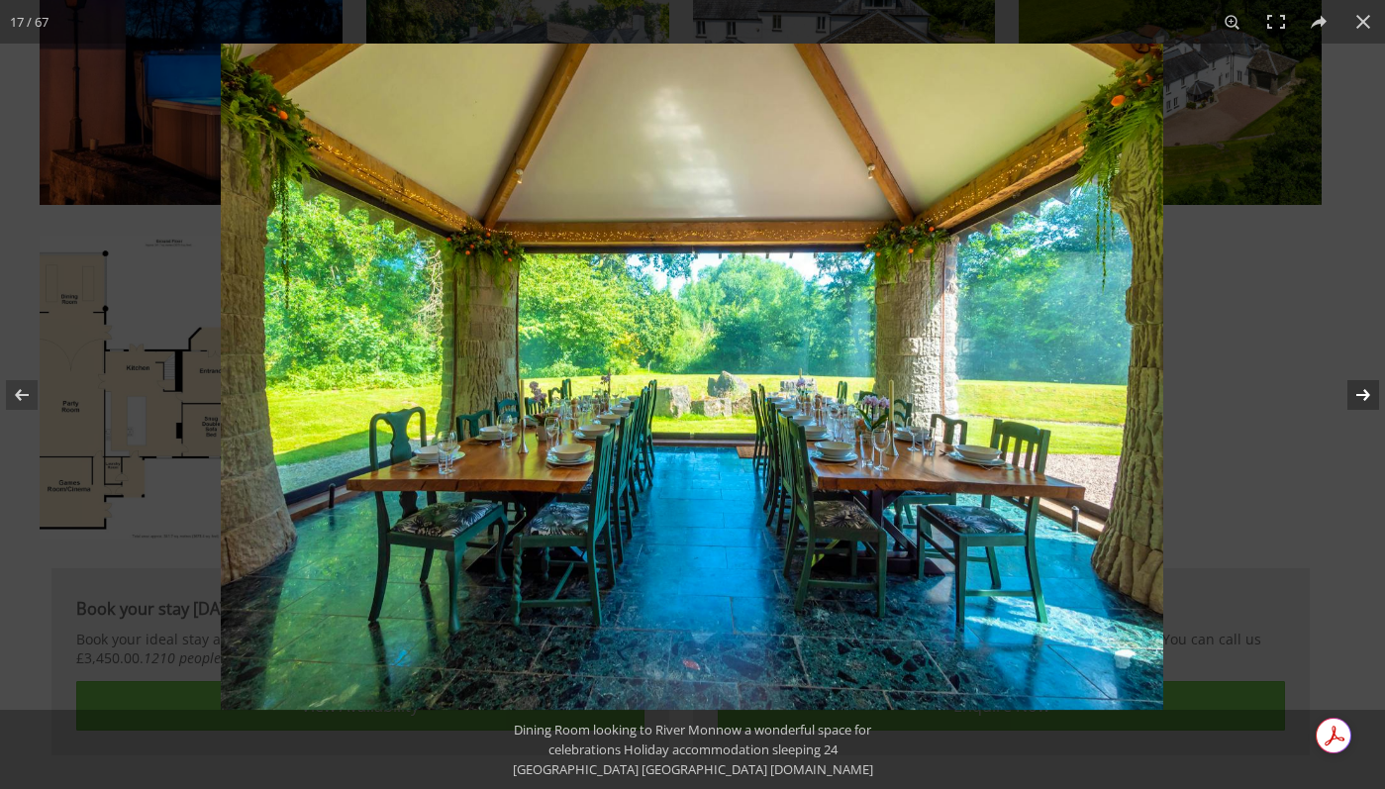
click at [1360, 377] on button at bounding box center [1350, 395] width 69 height 99
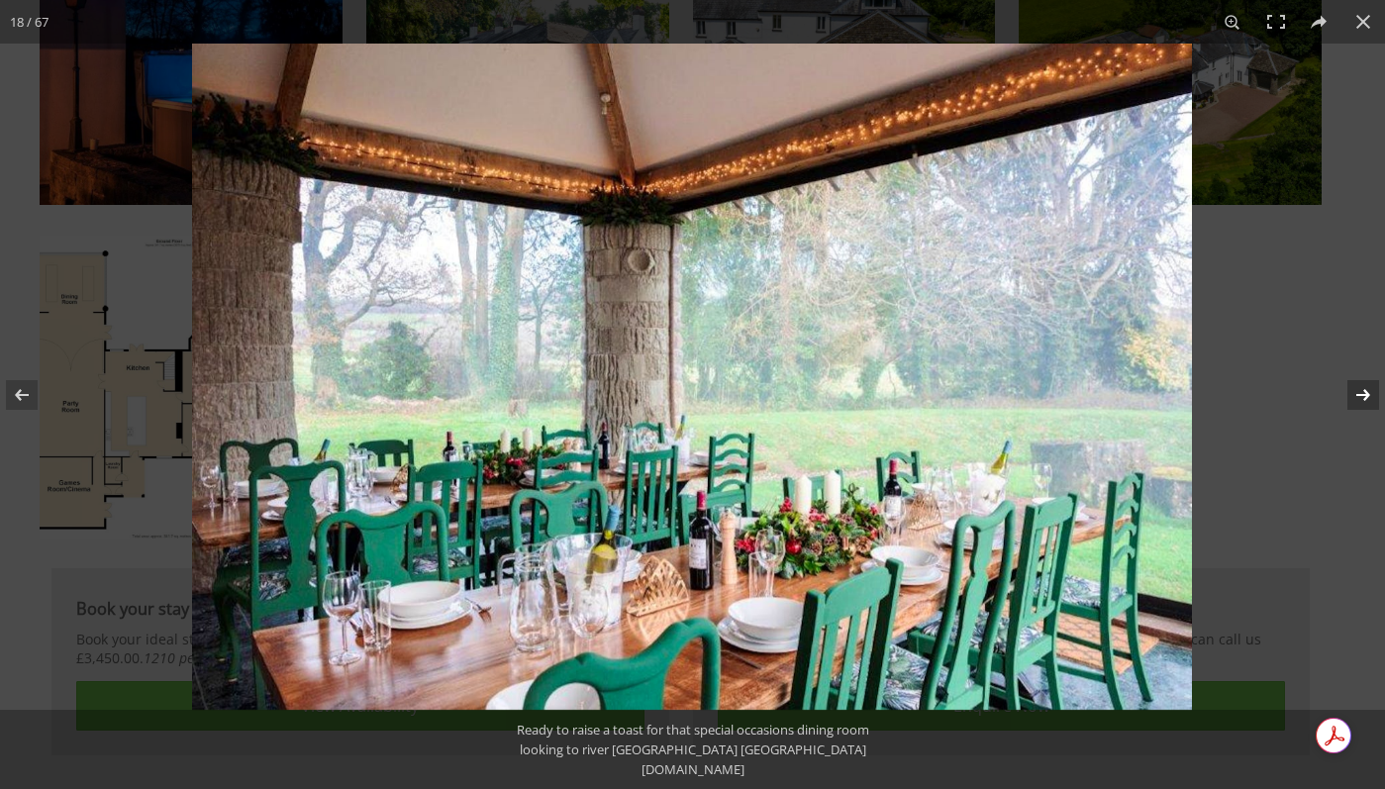
click at [1360, 377] on button at bounding box center [1350, 395] width 69 height 99
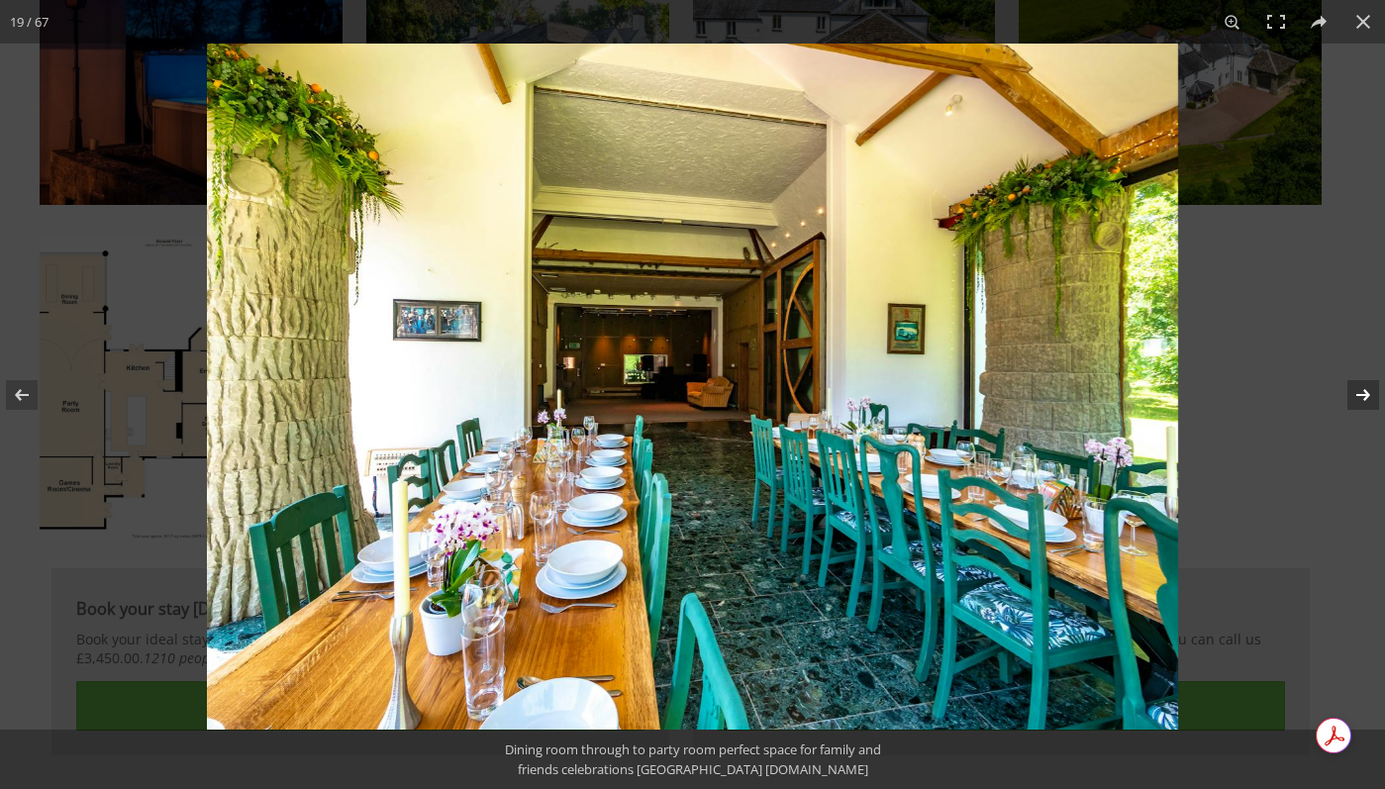
click at [1360, 377] on button at bounding box center [1350, 395] width 69 height 99
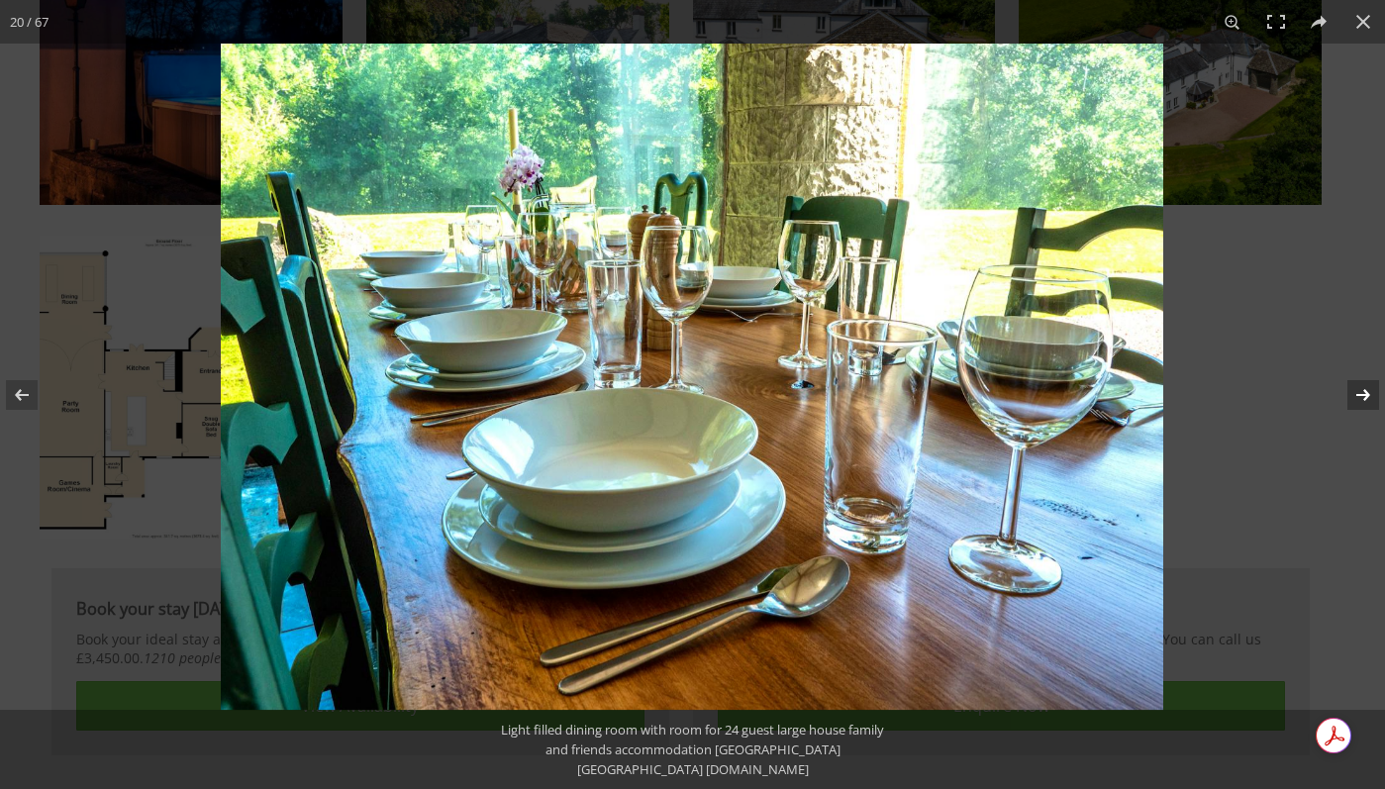
click at [1360, 377] on button at bounding box center [1350, 395] width 69 height 99
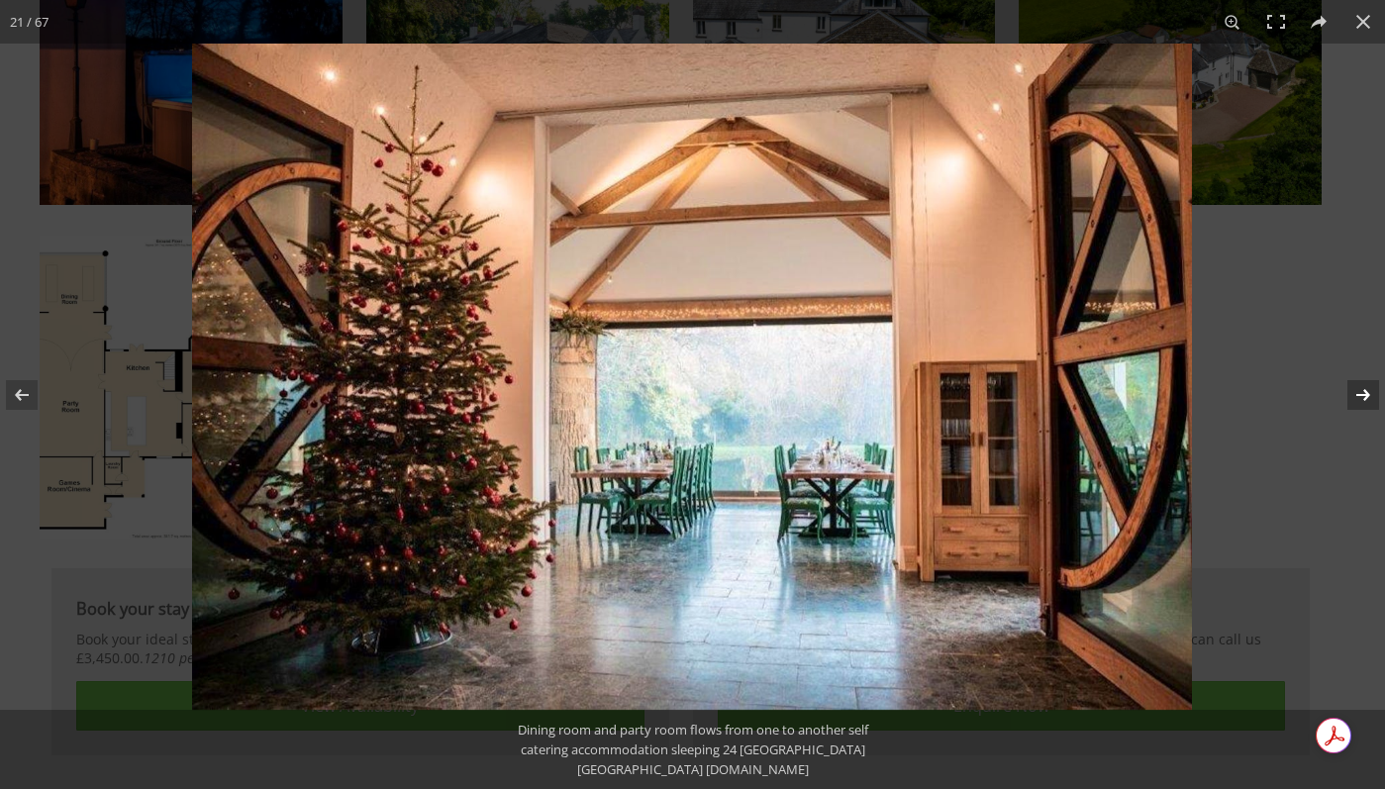
click at [1360, 377] on button at bounding box center [1350, 395] width 69 height 99
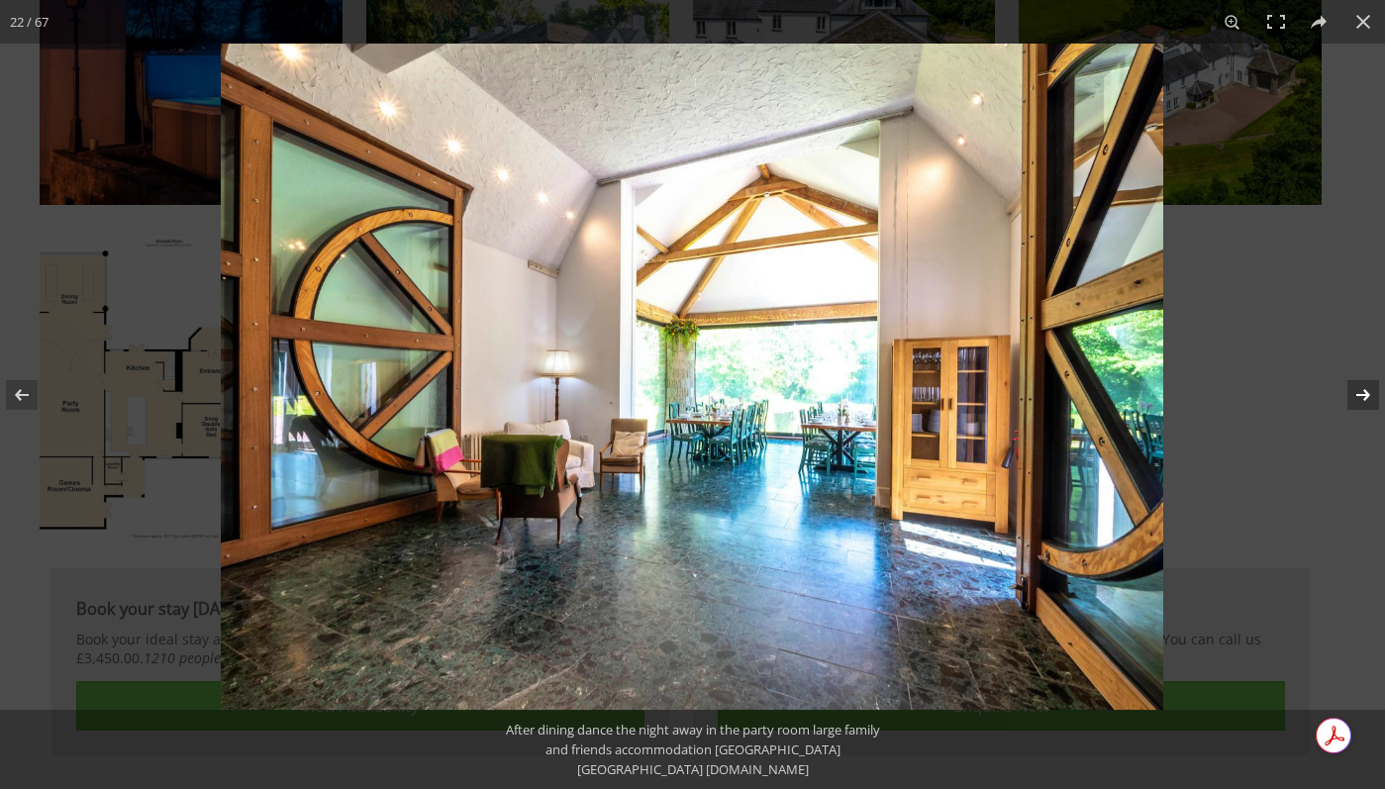
click at [1360, 377] on button at bounding box center [1350, 395] width 69 height 99
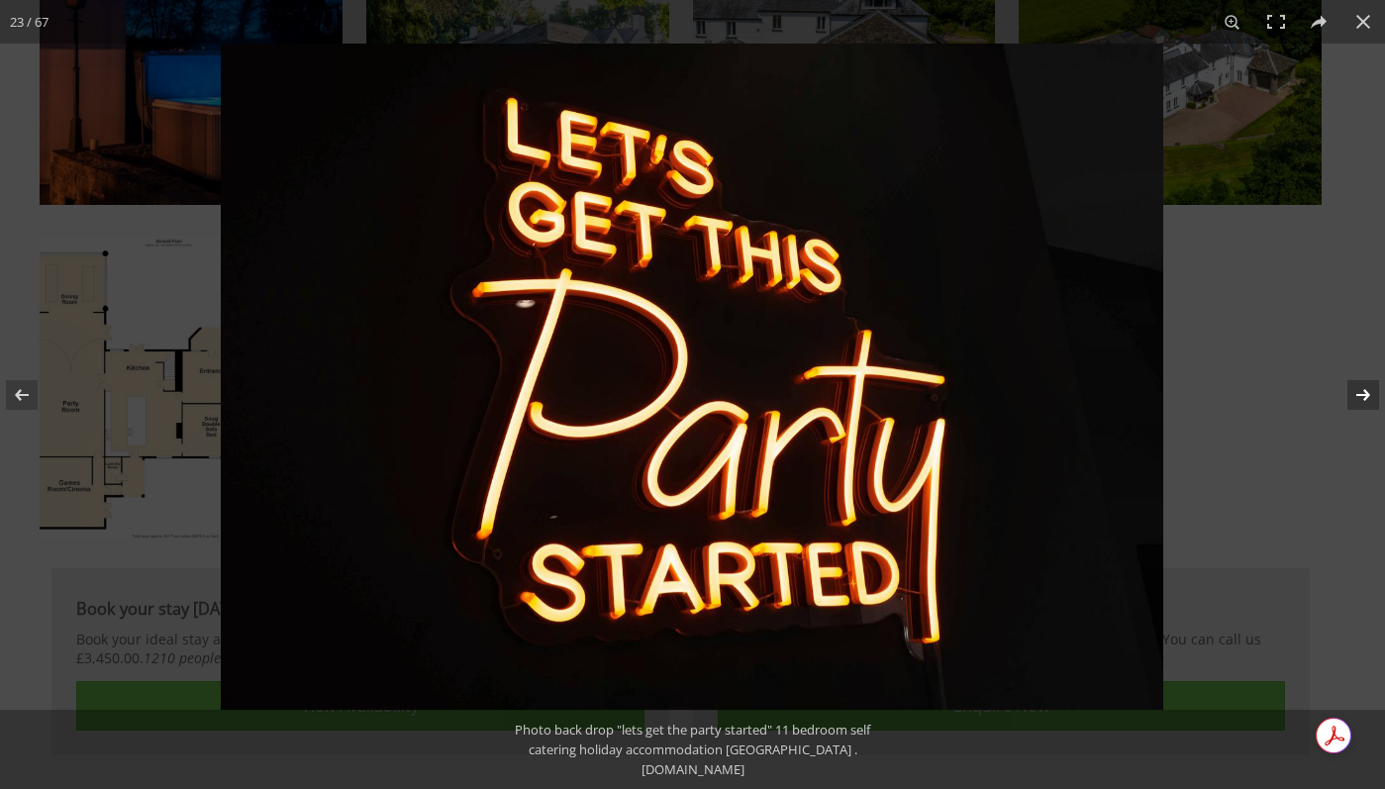
click at [1360, 377] on button at bounding box center [1350, 395] width 69 height 99
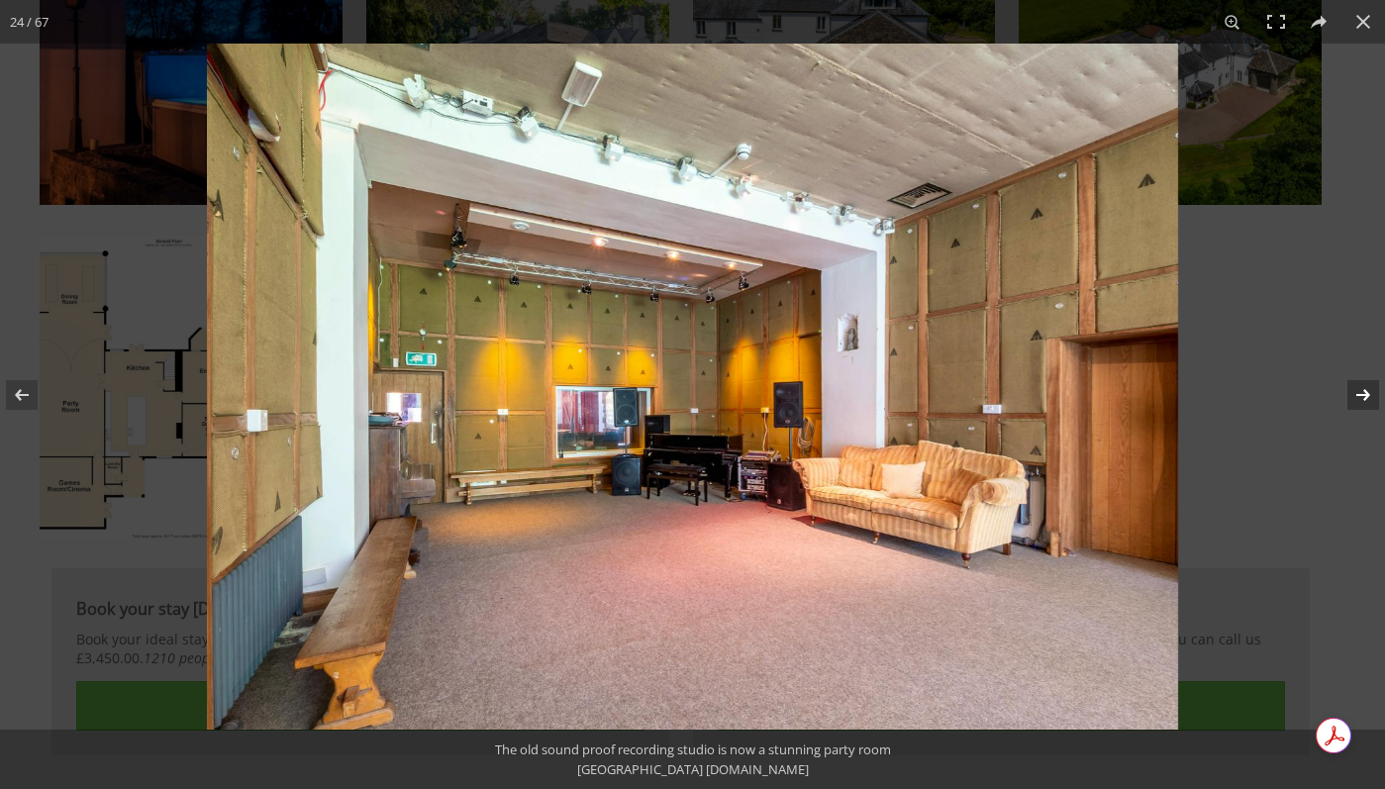
click at [1360, 377] on button at bounding box center [1350, 395] width 69 height 99
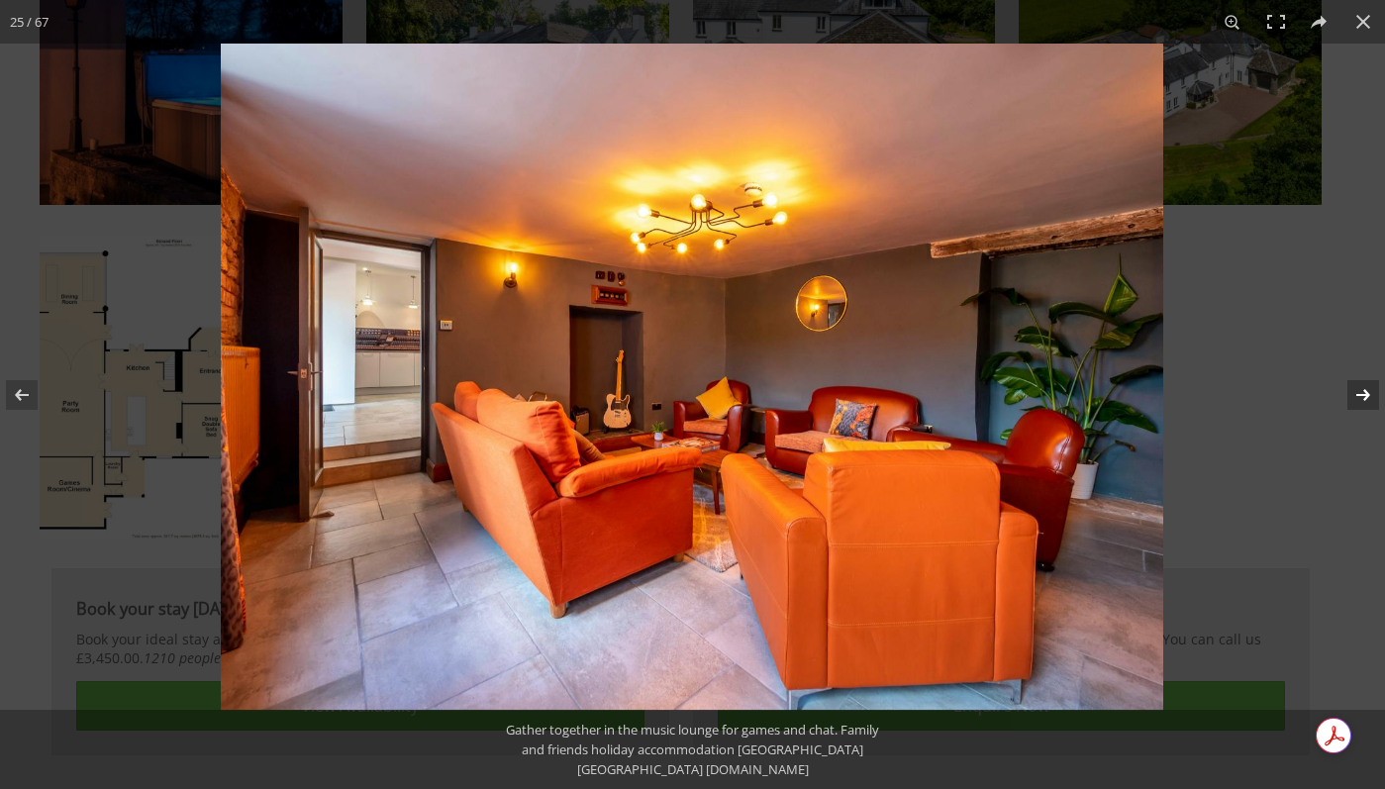
click at [1360, 377] on button at bounding box center [1350, 395] width 69 height 99
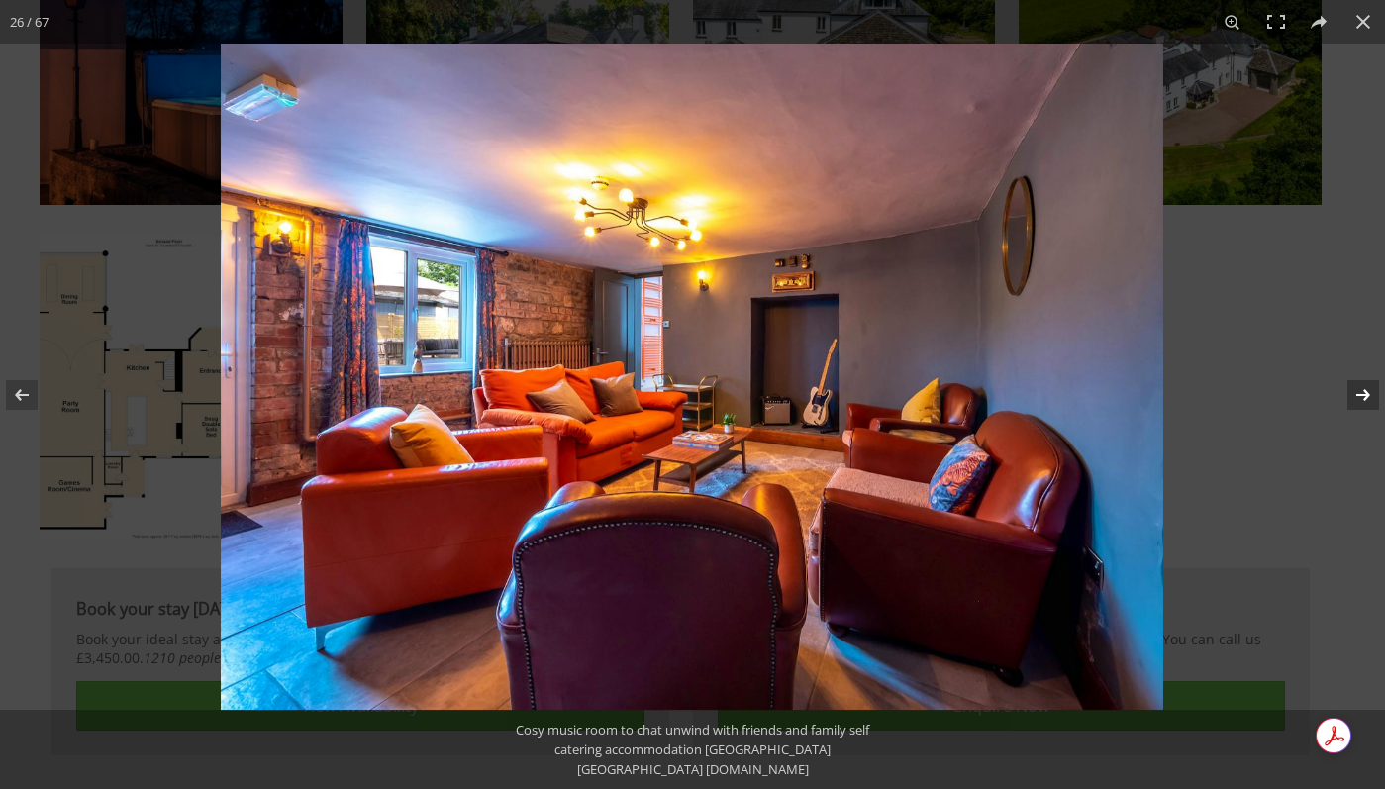
click at [1360, 377] on button at bounding box center [1350, 395] width 69 height 99
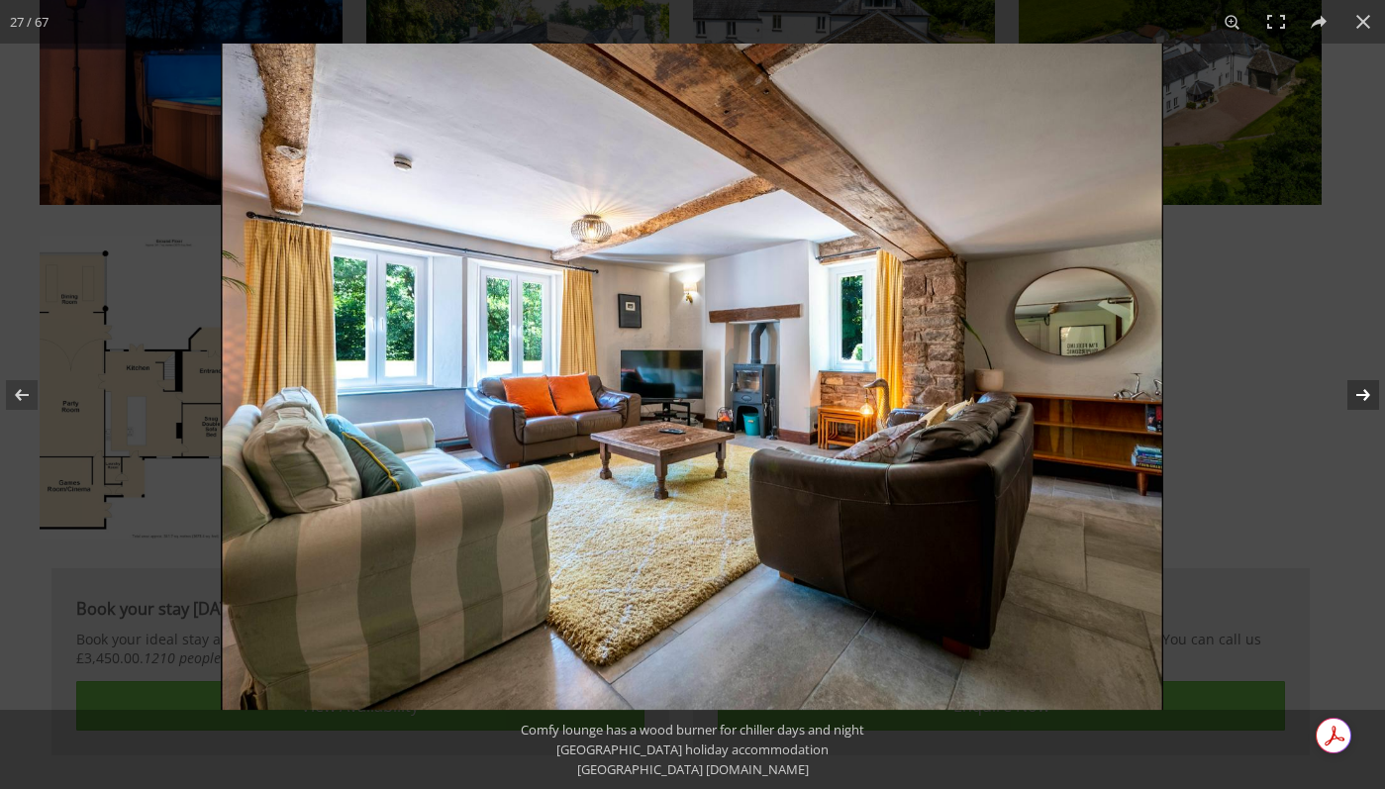
click at [1360, 377] on button at bounding box center [1350, 395] width 69 height 99
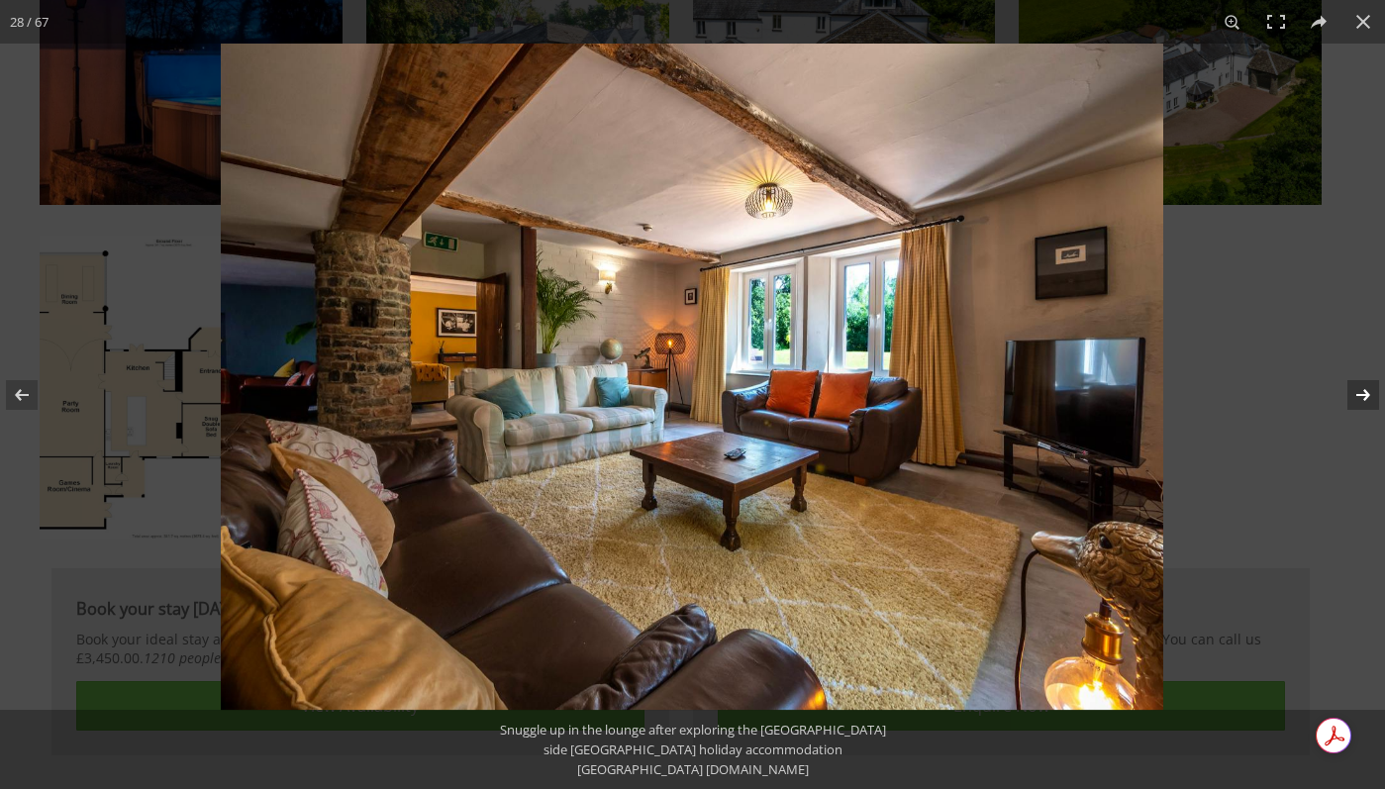
click at [1360, 377] on button at bounding box center [1350, 395] width 69 height 99
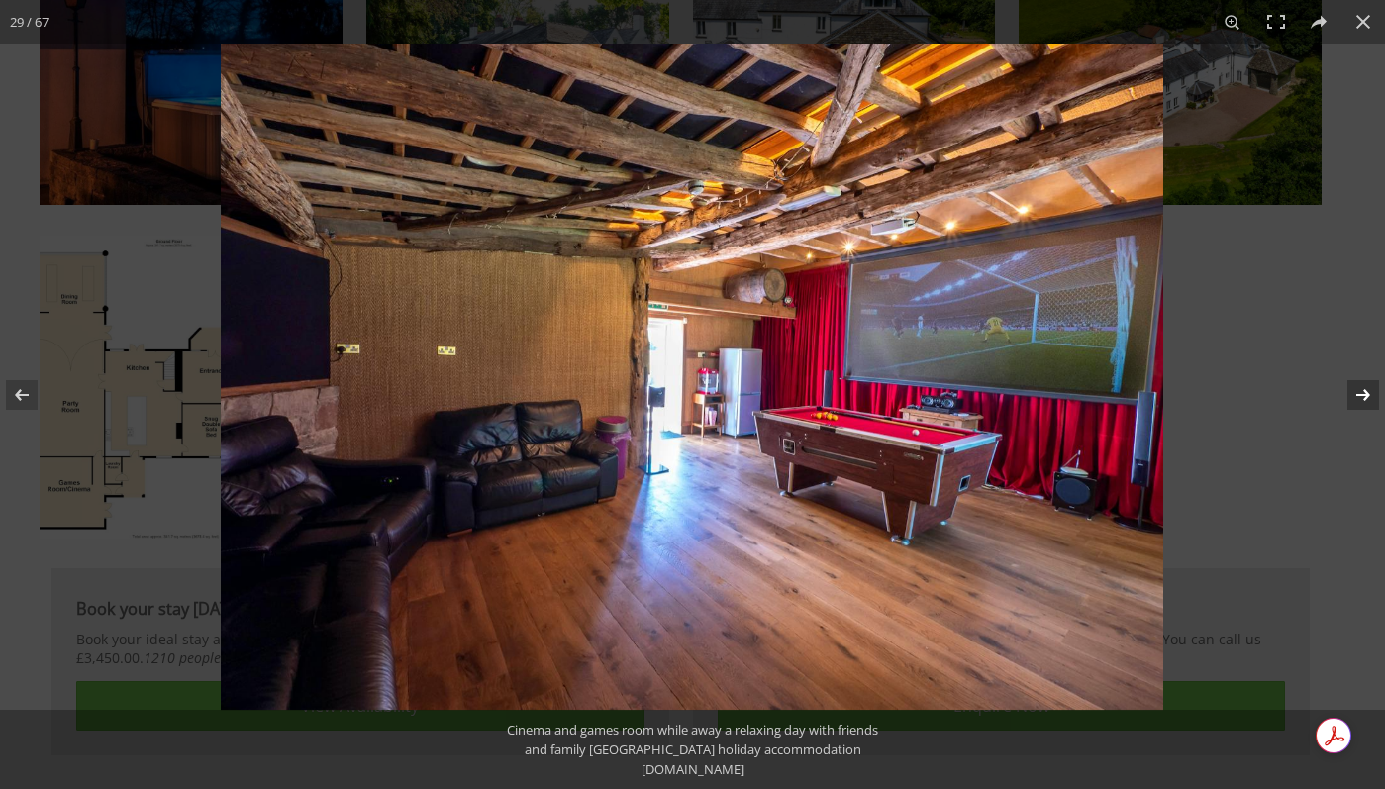
click at [1360, 377] on button at bounding box center [1350, 395] width 69 height 99
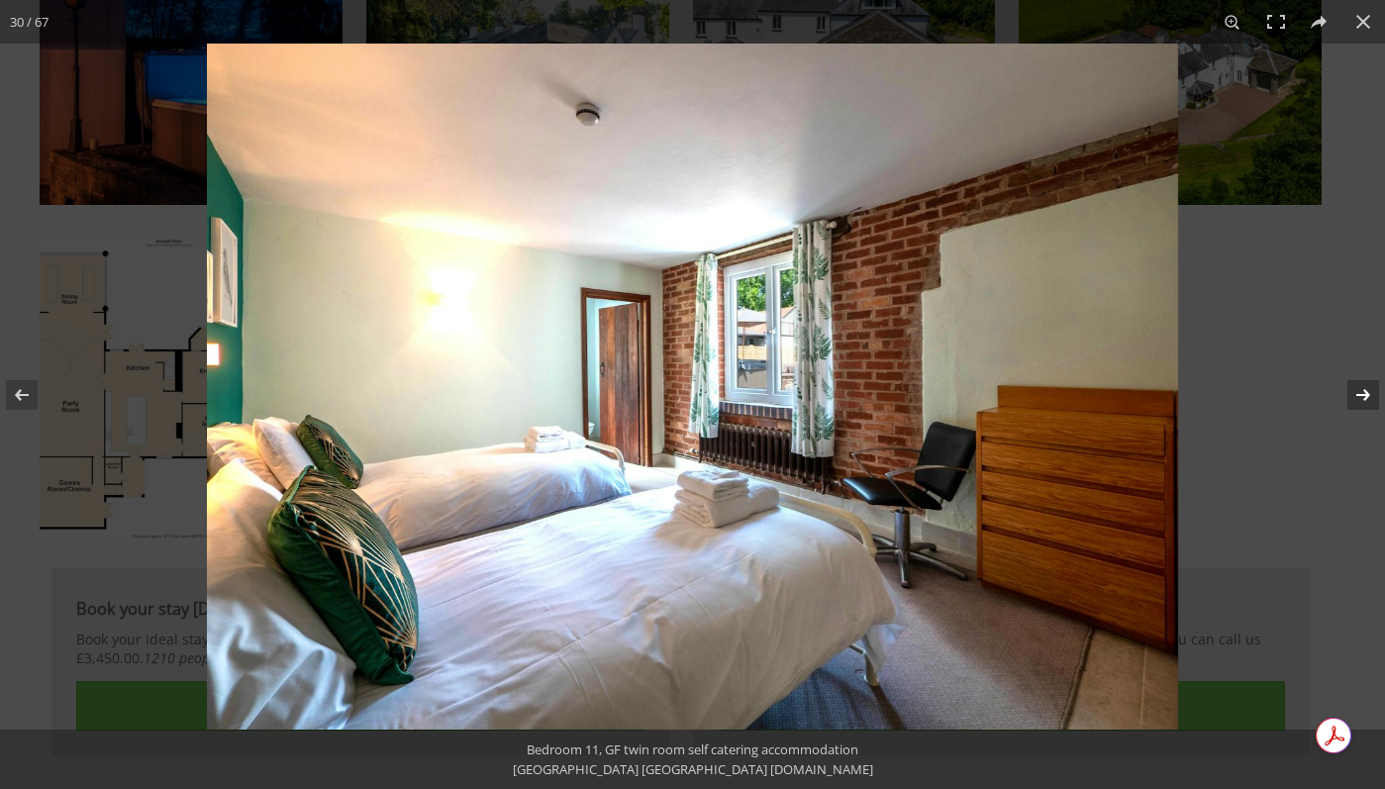
click at [1360, 377] on button at bounding box center [1350, 395] width 69 height 99
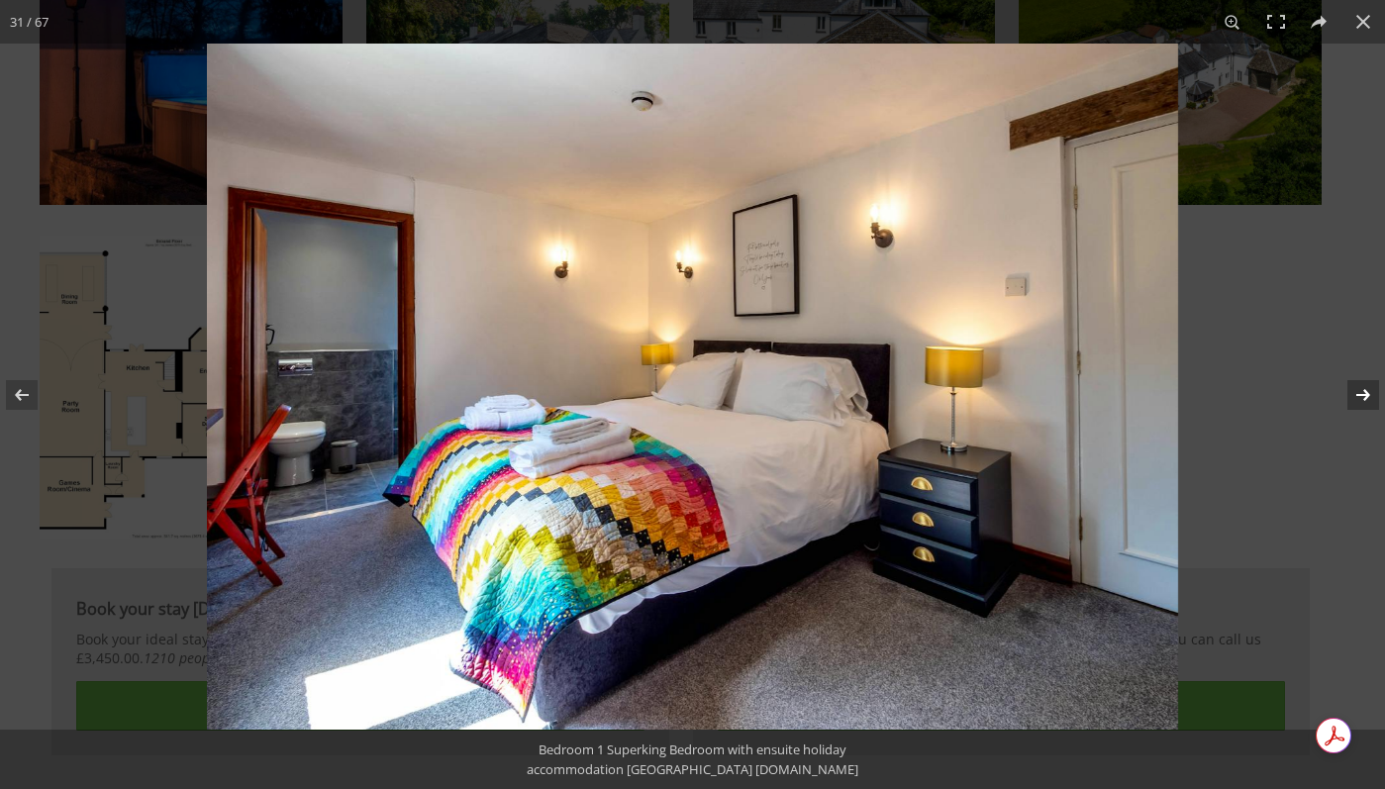
click at [1360, 377] on button at bounding box center [1350, 395] width 69 height 99
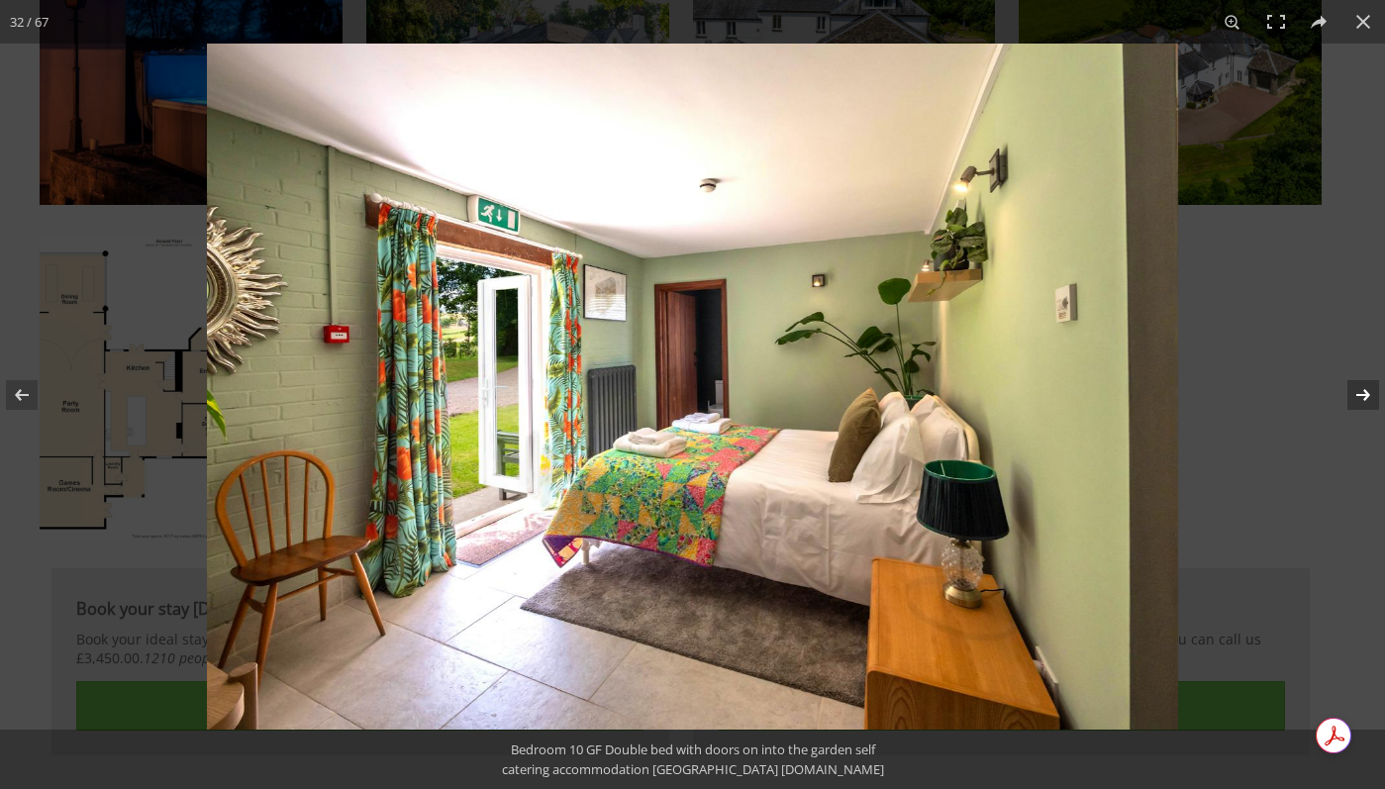
click at [1360, 377] on button at bounding box center [1350, 395] width 69 height 99
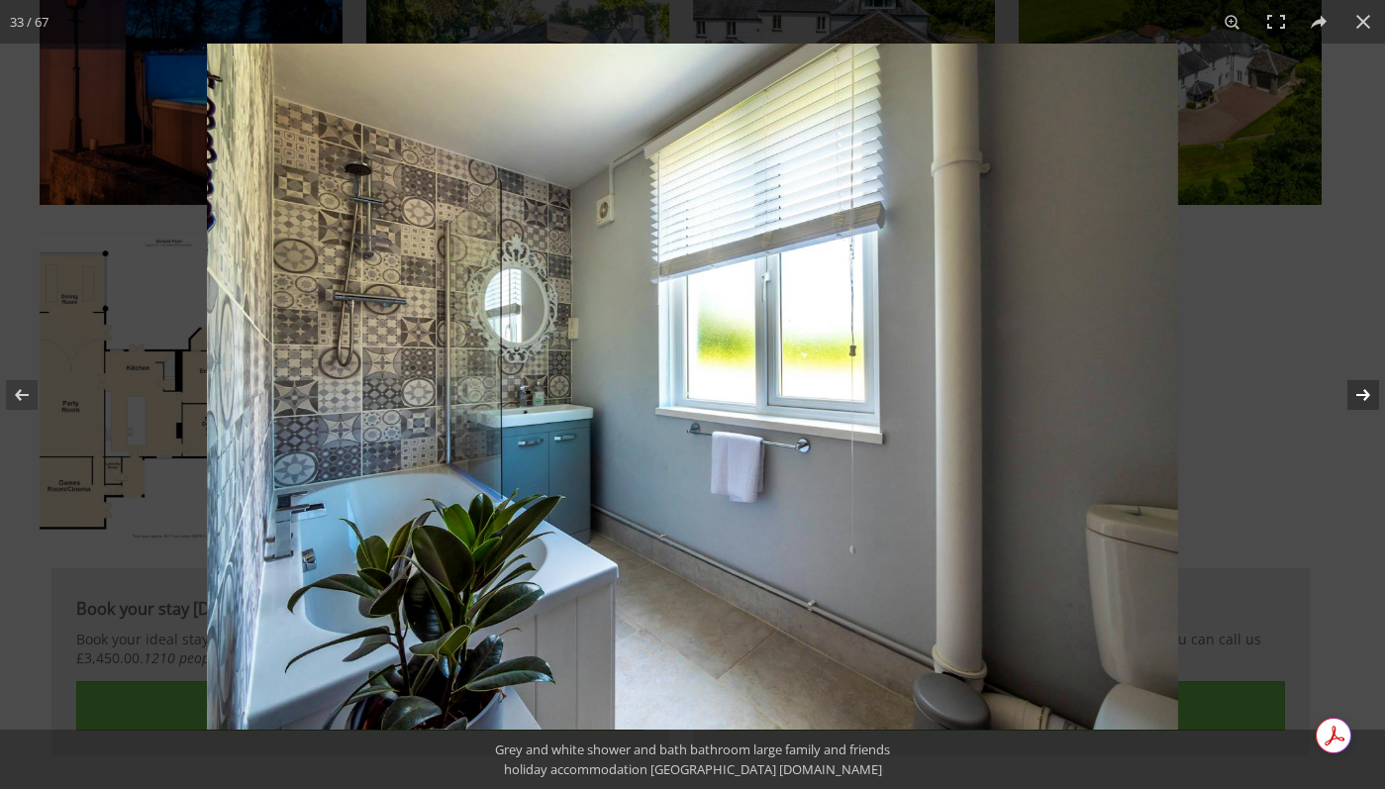
click at [1360, 377] on button at bounding box center [1350, 395] width 69 height 99
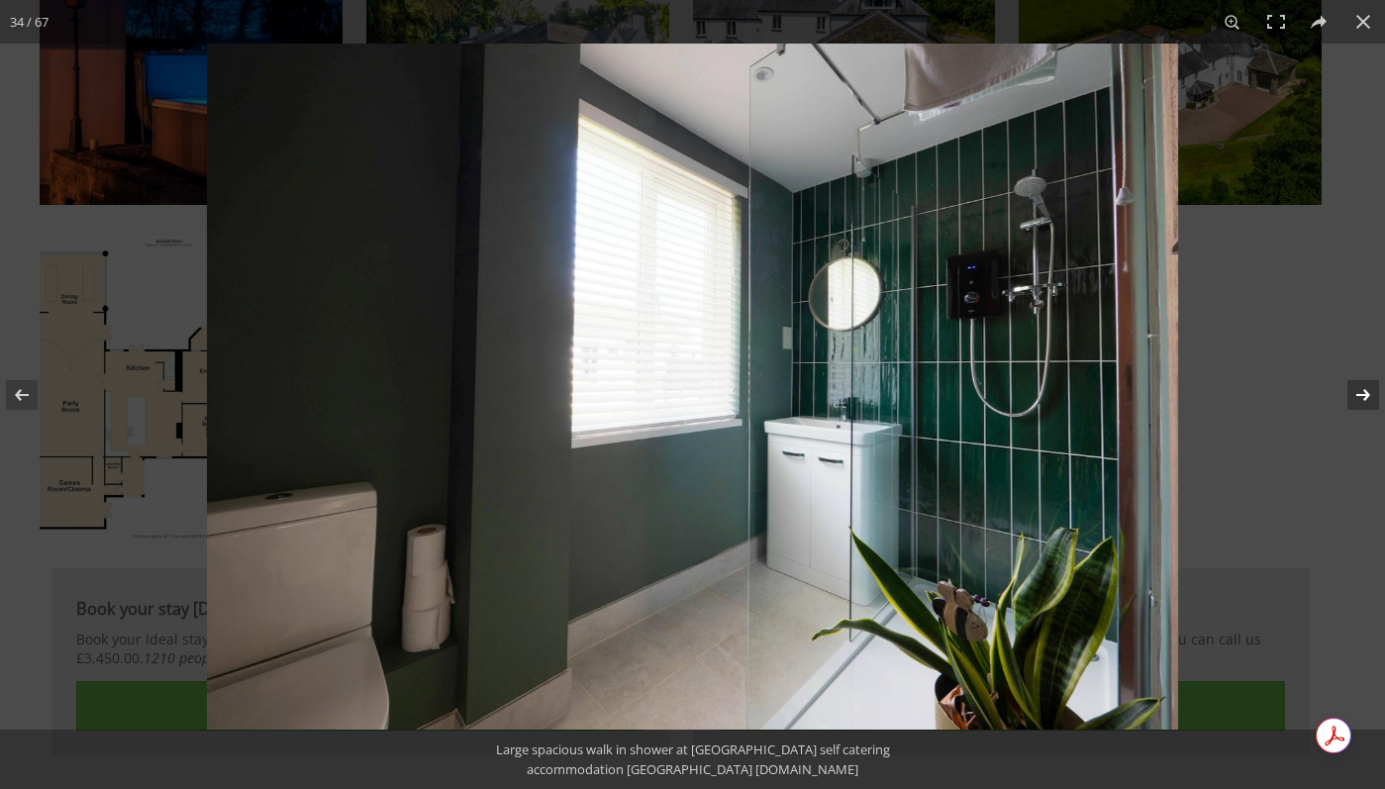
click at [1360, 377] on button at bounding box center [1350, 395] width 69 height 99
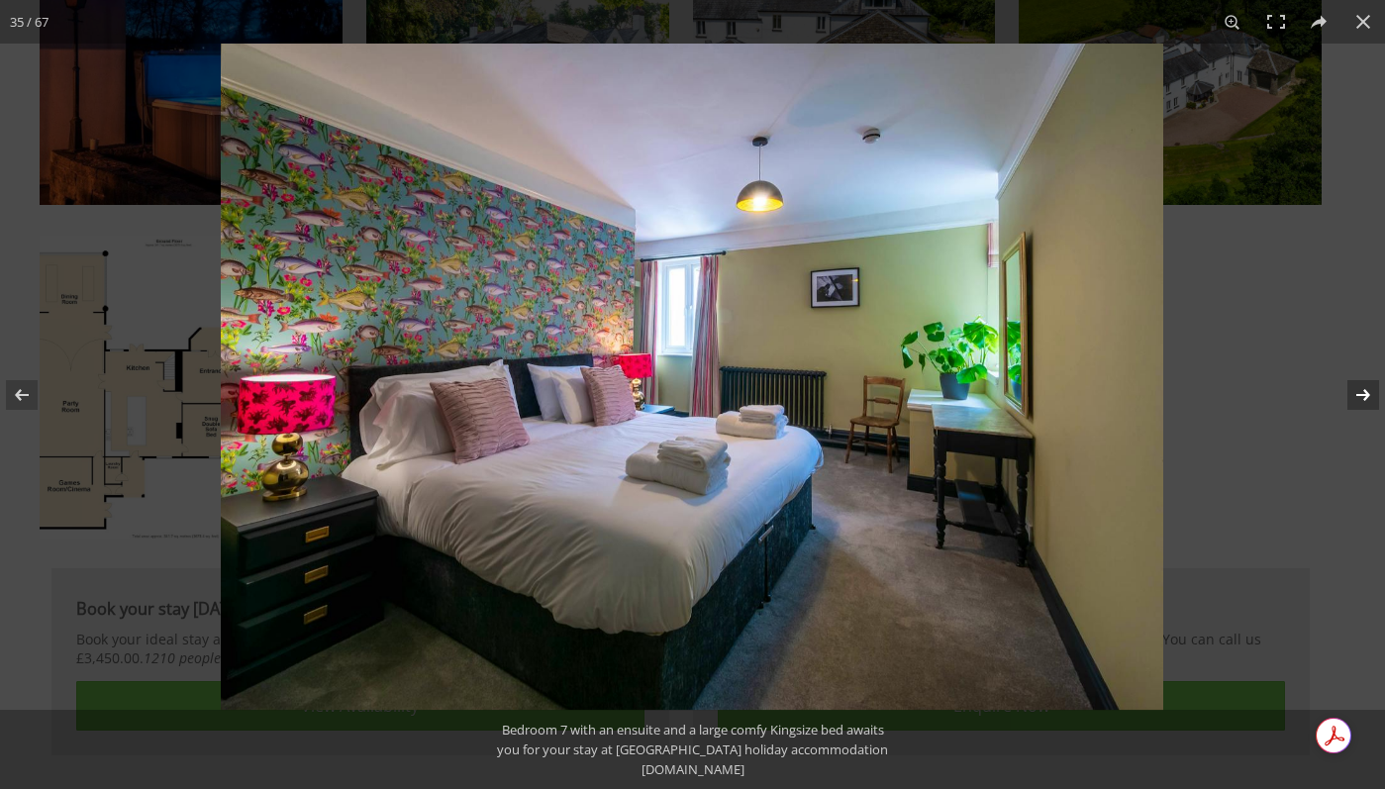
click at [1360, 377] on button at bounding box center [1350, 395] width 69 height 99
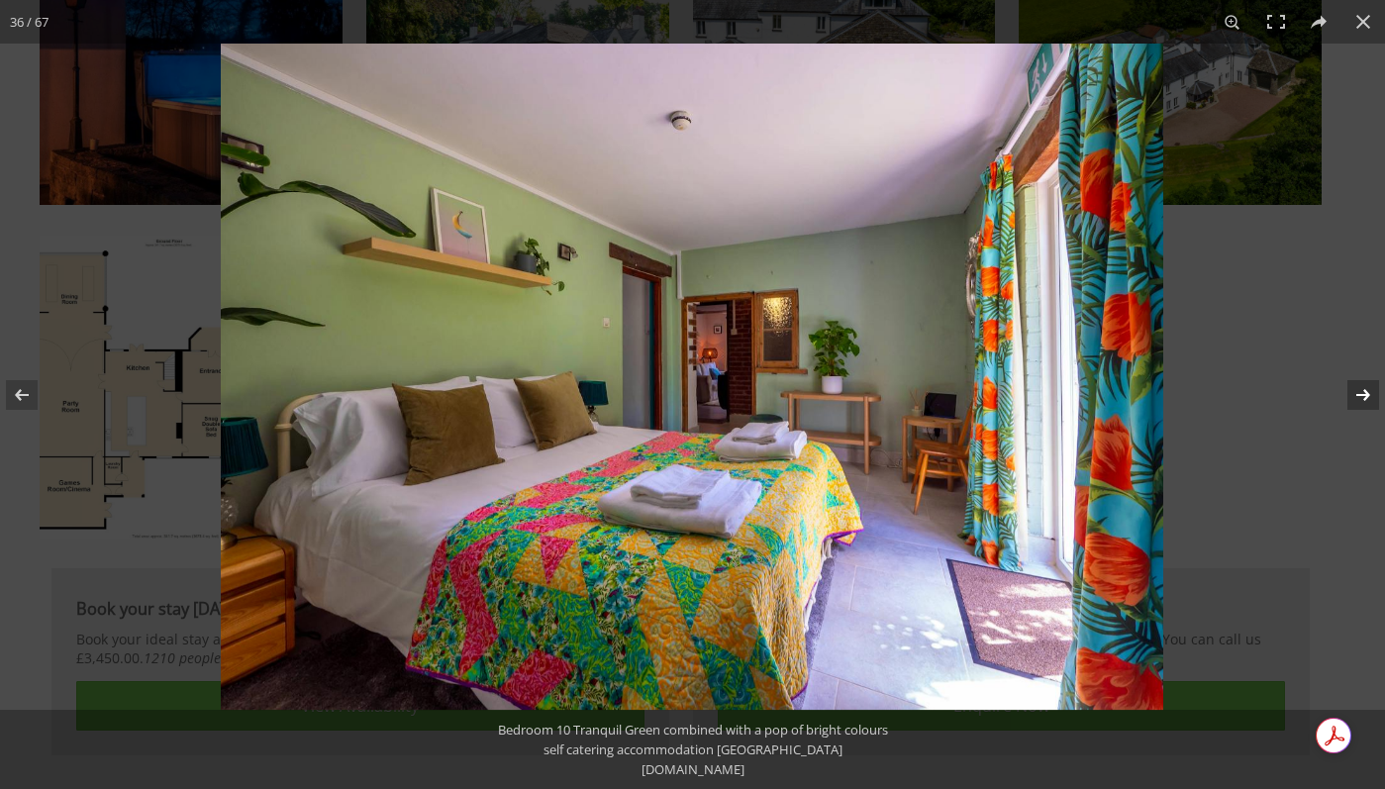
click at [1360, 377] on button at bounding box center [1350, 395] width 69 height 99
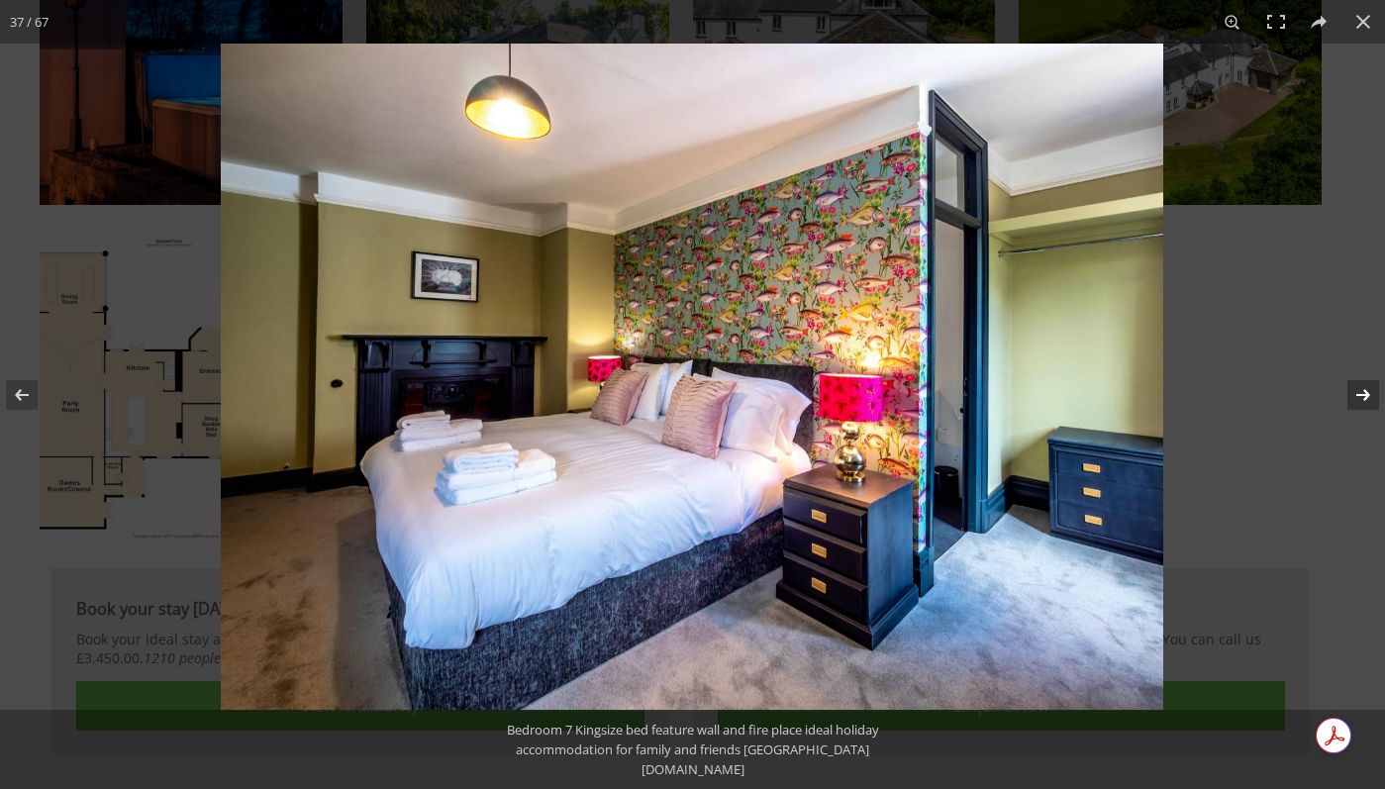
click at [1360, 377] on button at bounding box center [1350, 395] width 69 height 99
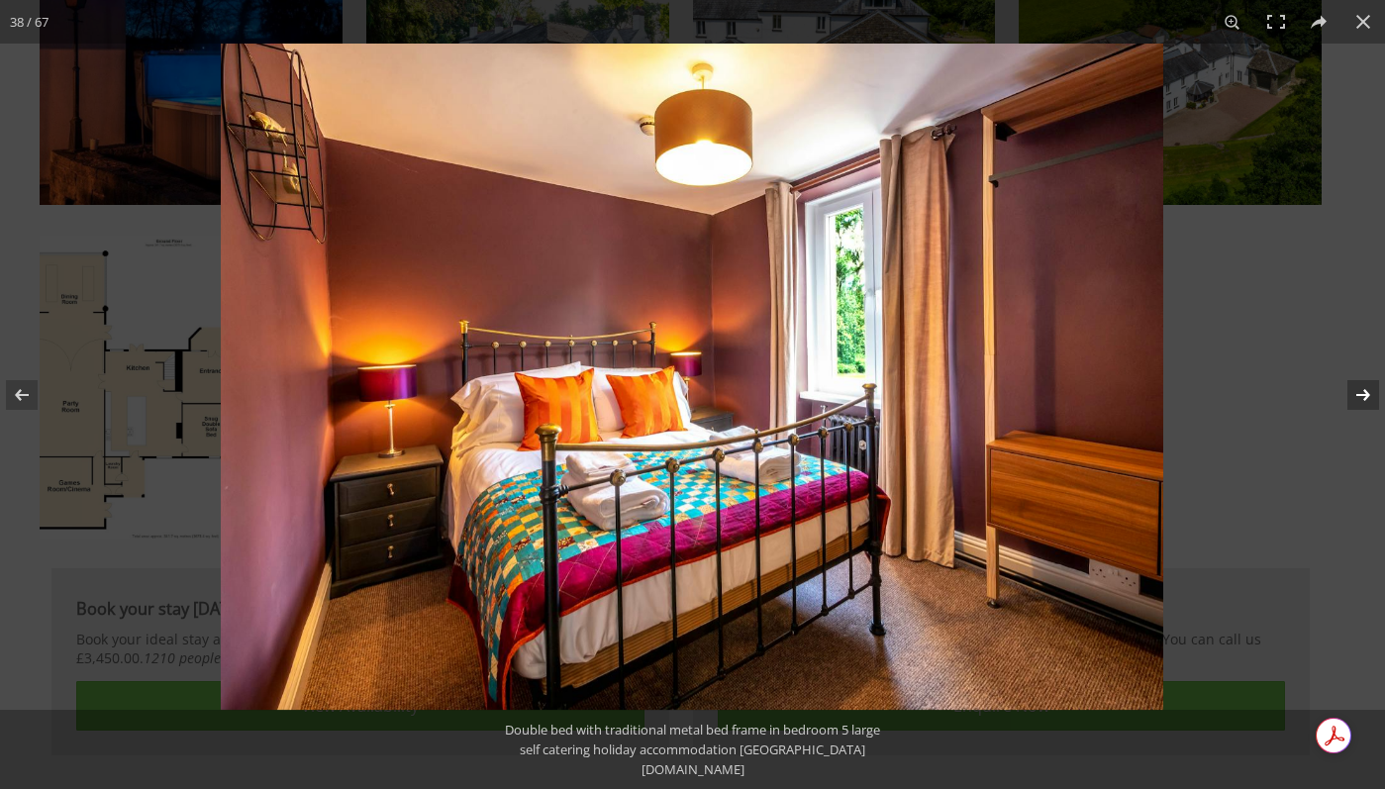
click at [1360, 377] on button at bounding box center [1350, 395] width 69 height 99
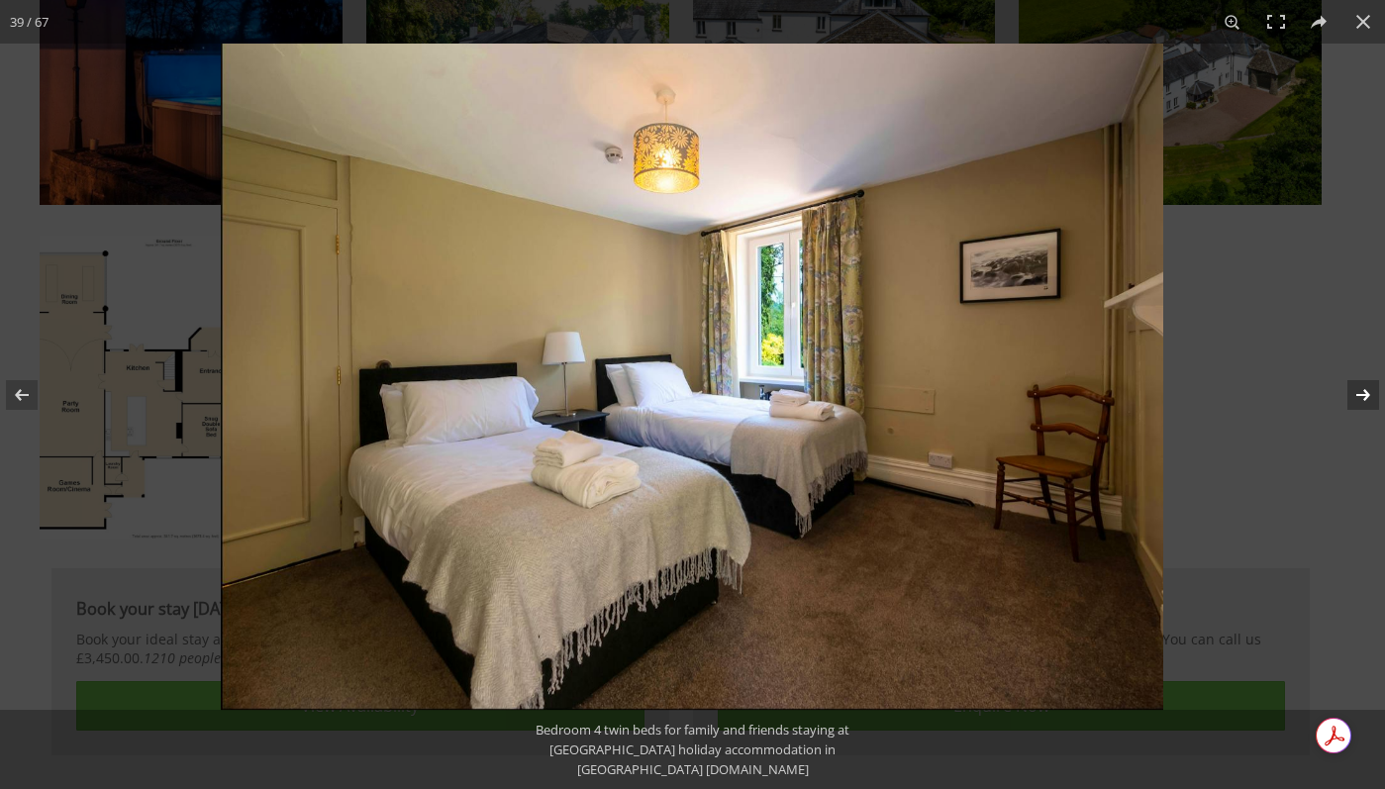
click at [1360, 377] on button at bounding box center [1350, 395] width 69 height 99
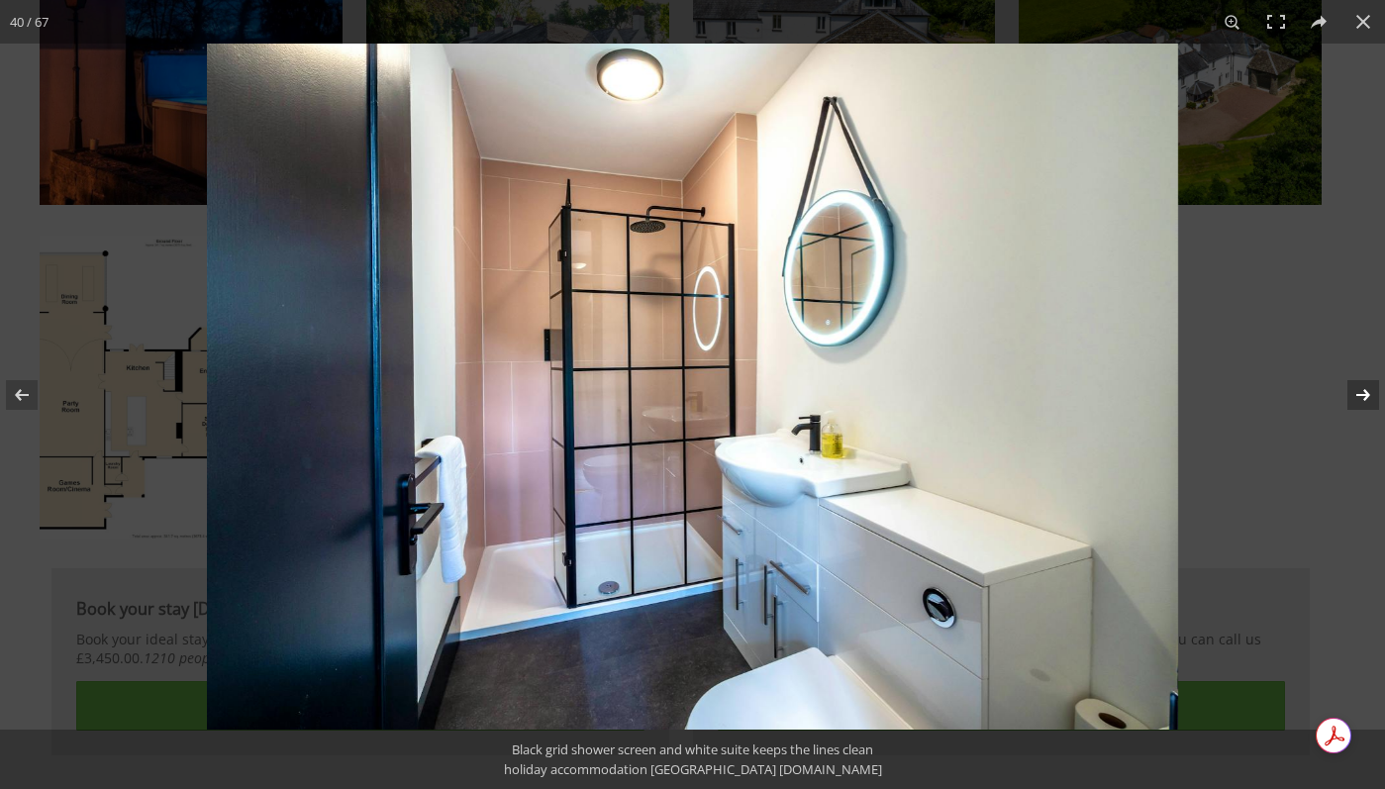
click at [1360, 377] on button at bounding box center [1350, 395] width 69 height 99
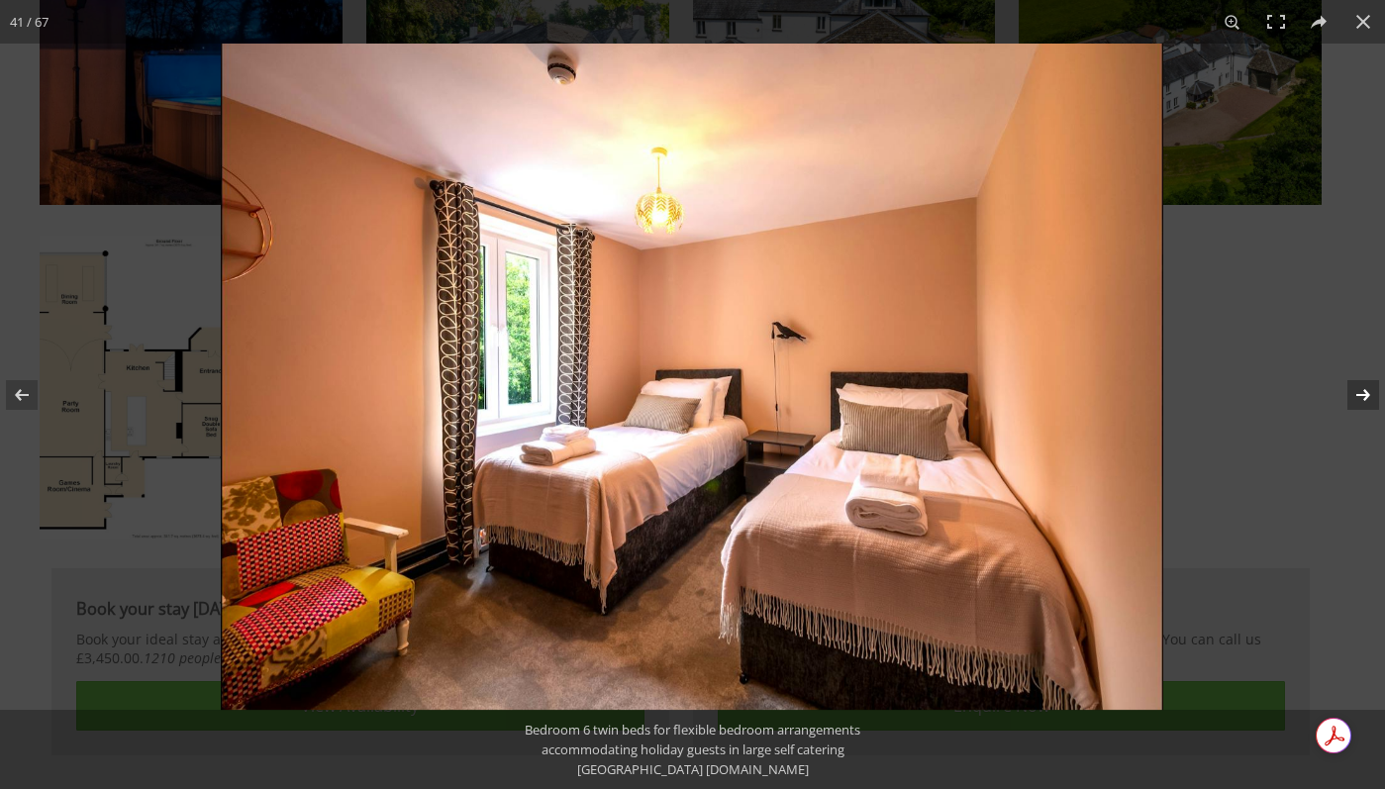
click at [1360, 377] on button at bounding box center [1350, 395] width 69 height 99
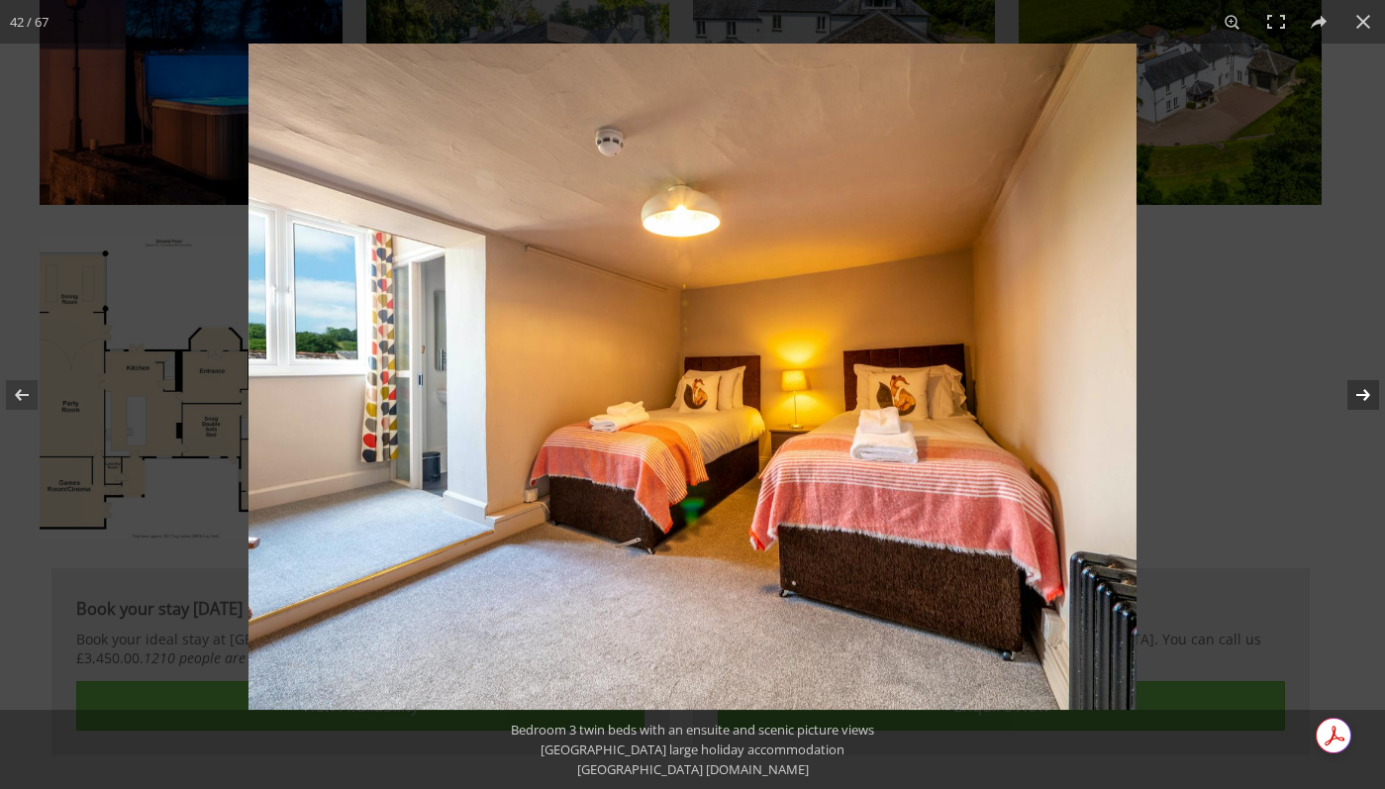
click at [1360, 377] on button at bounding box center [1350, 395] width 69 height 99
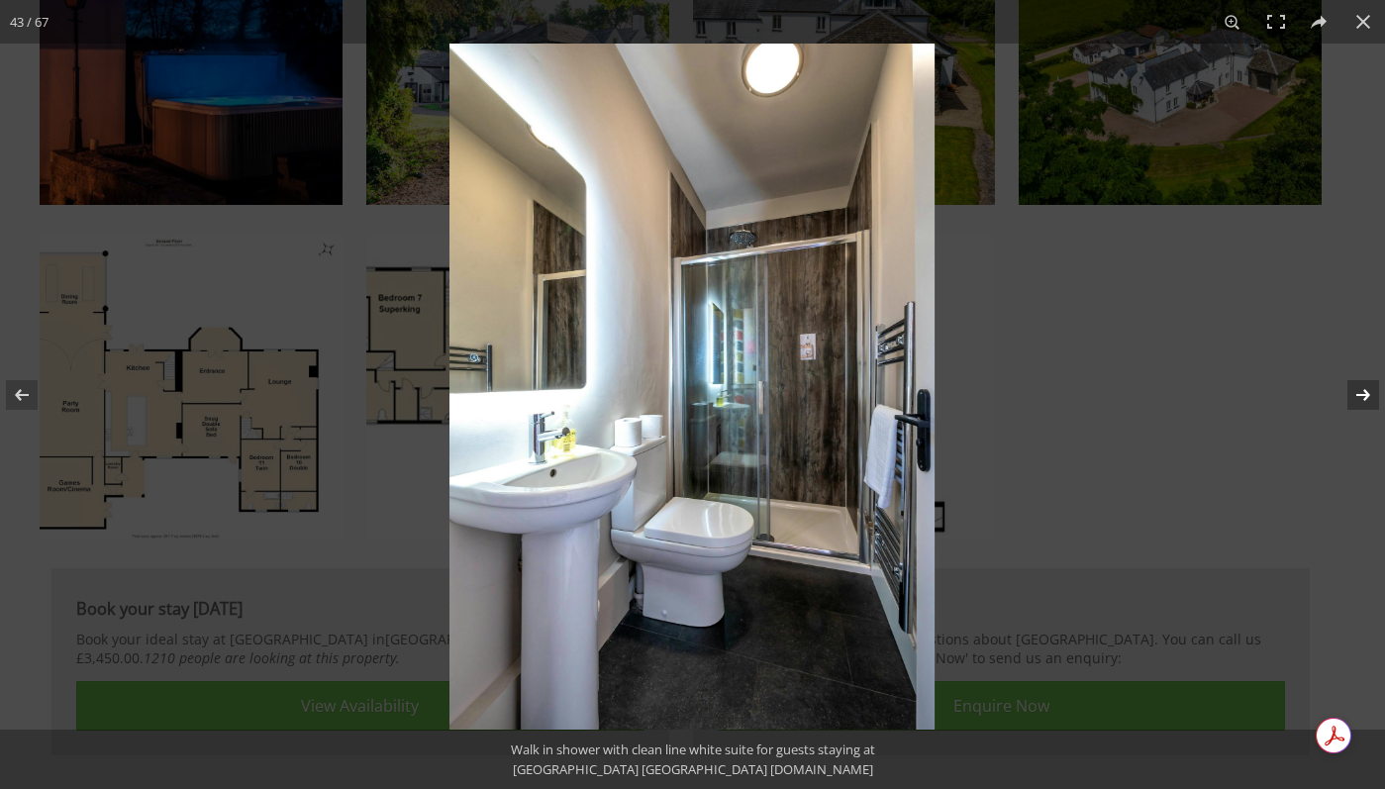
click at [1360, 377] on button at bounding box center [1350, 395] width 69 height 99
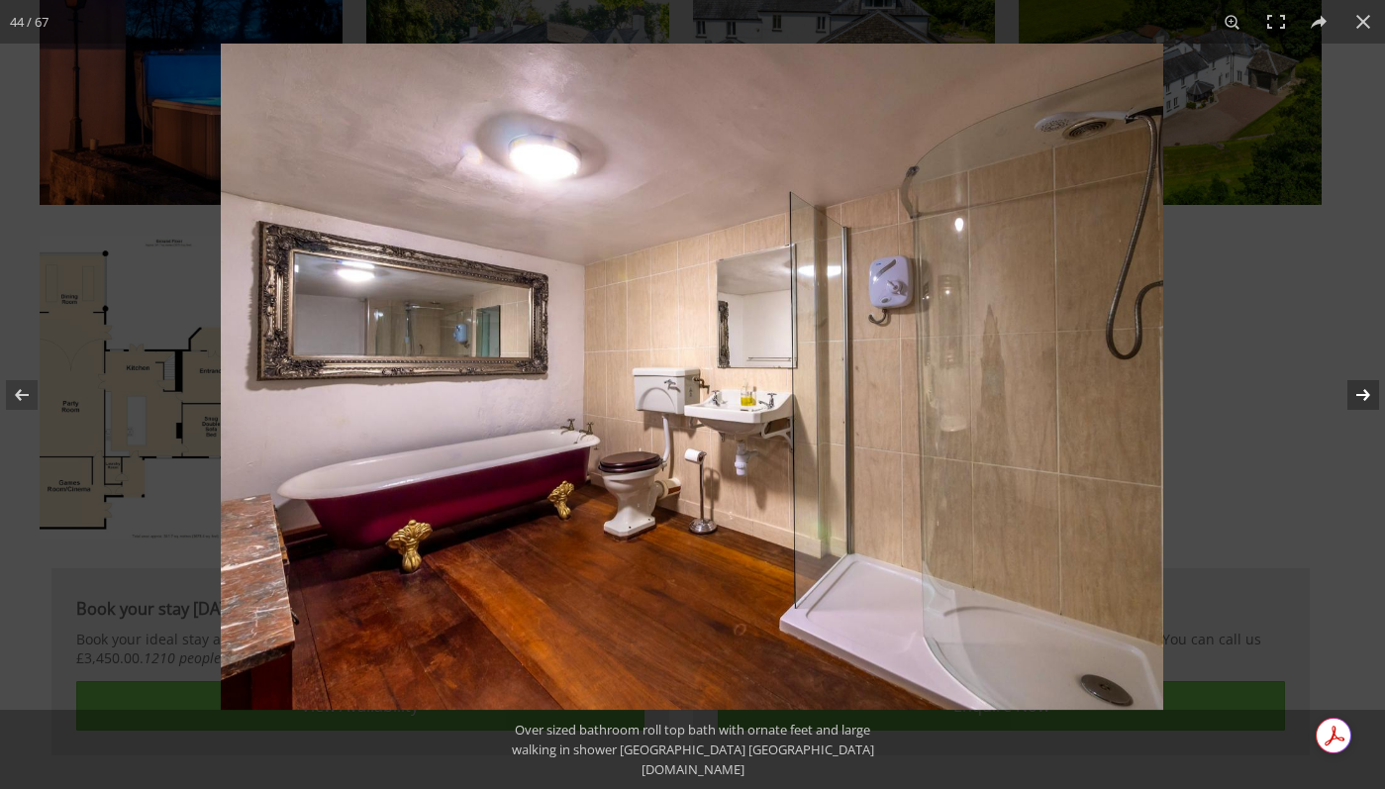
click at [1360, 377] on button at bounding box center [1350, 395] width 69 height 99
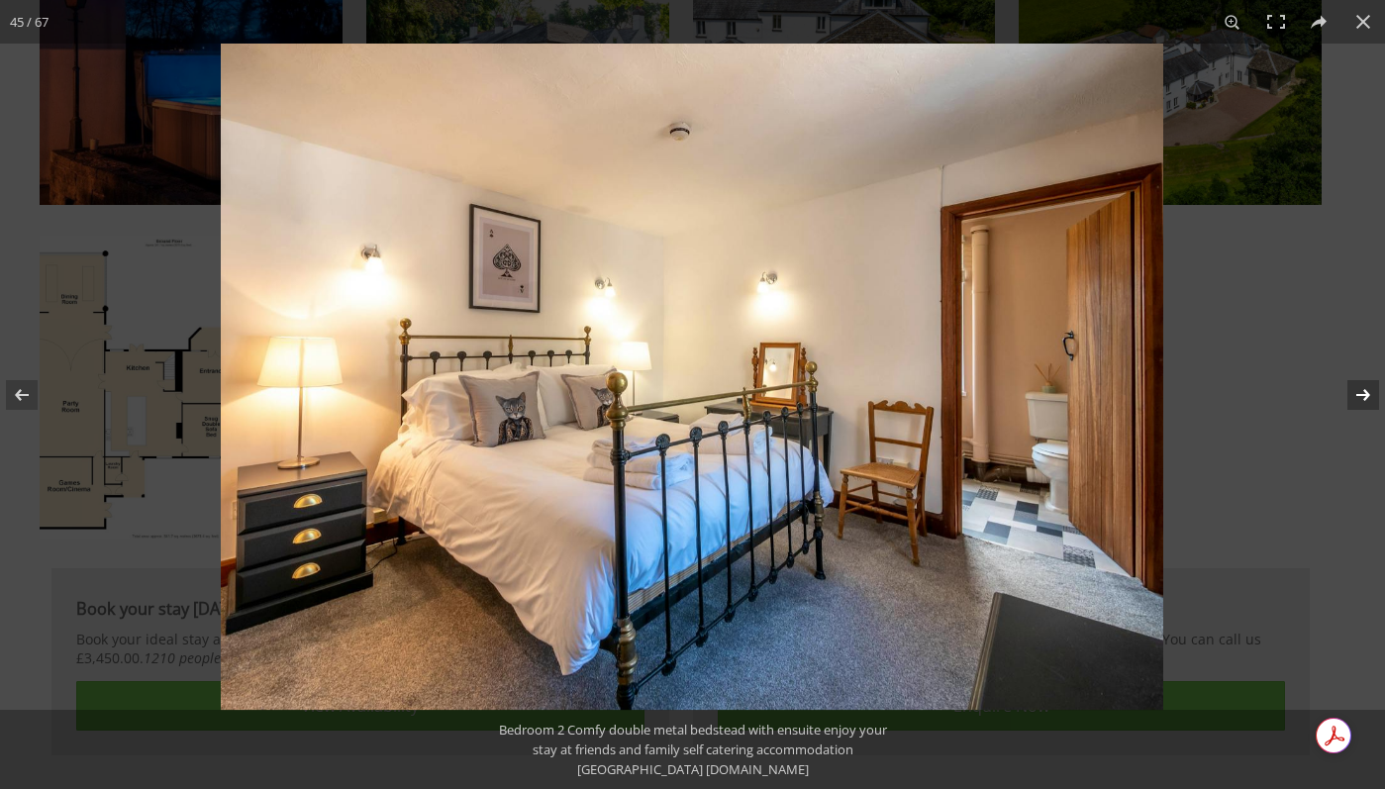
click at [1360, 377] on button at bounding box center [1350, 395] width 69 height 99
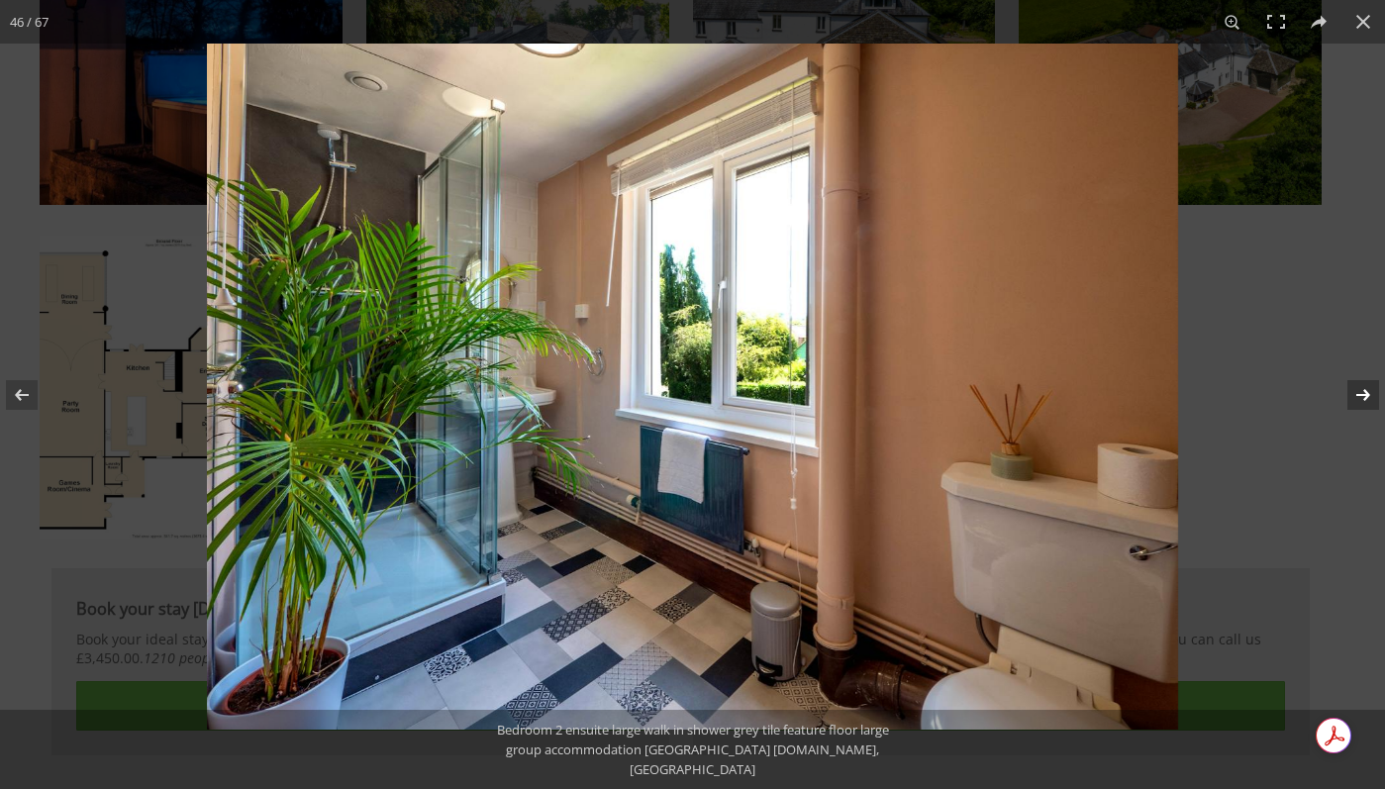
click at [1360, 377] on button at bounding box center [1350, 395] width 69 height 99
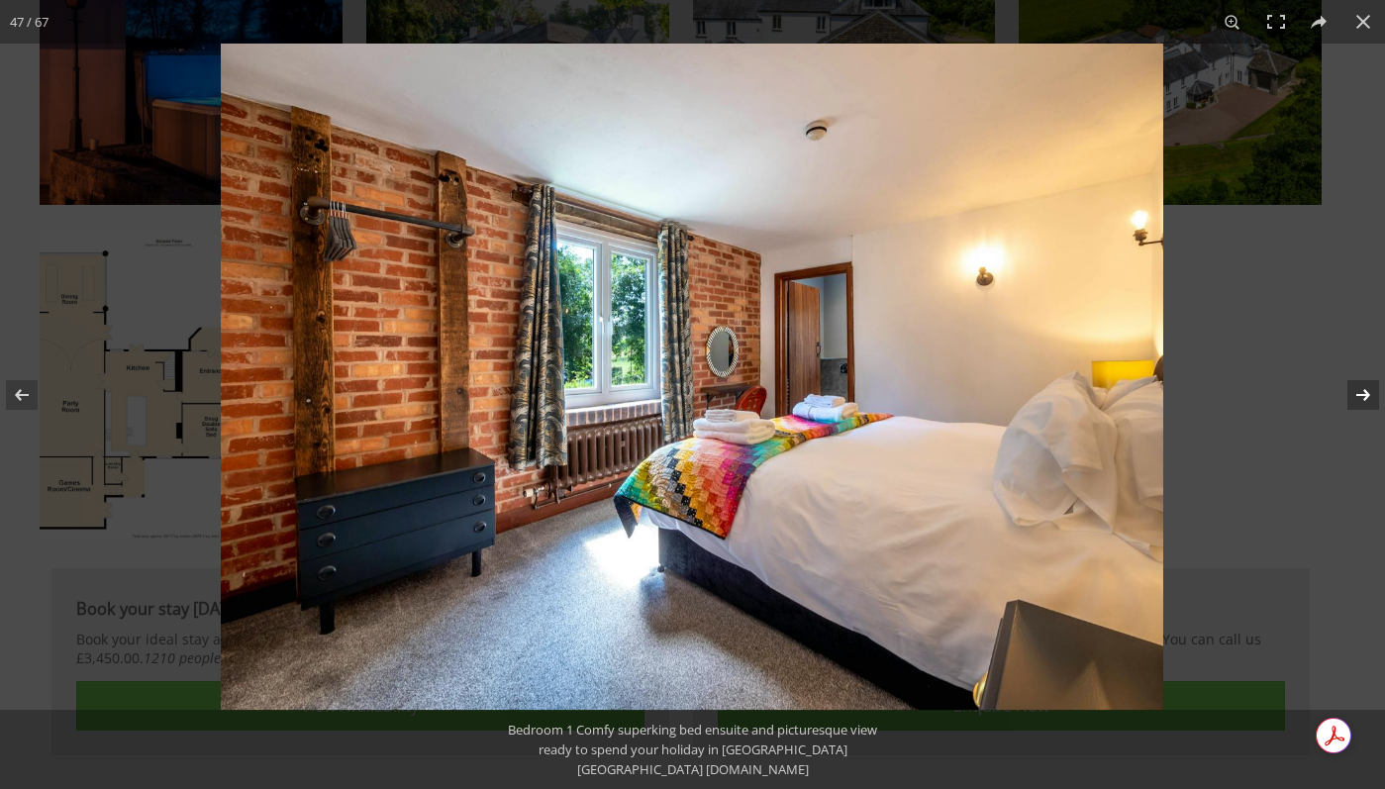
click at [1360, 377] on button at bounding box center [1350, 395] width 69 height 99
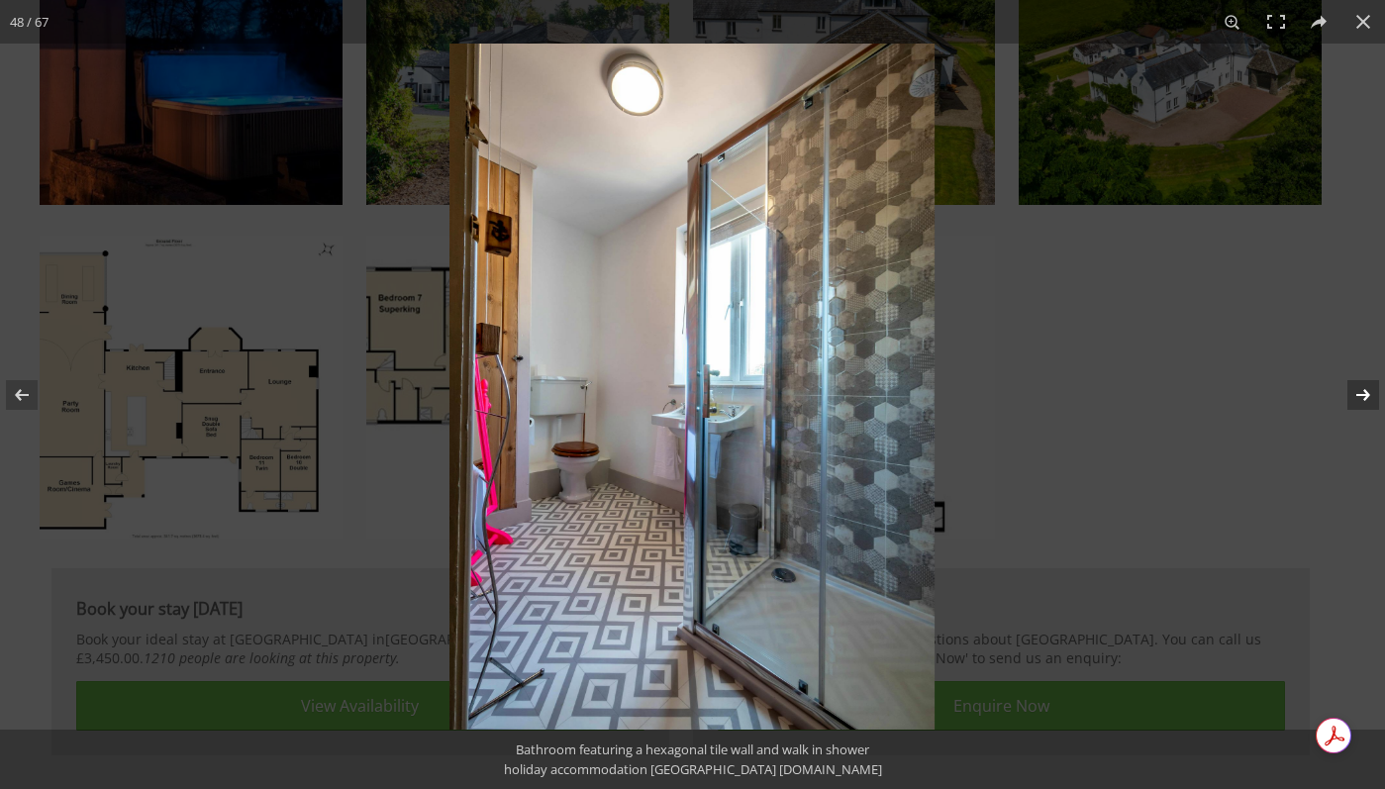
click at [1360, 377] on button at bounding box center [1350, 395] width 69 height 99
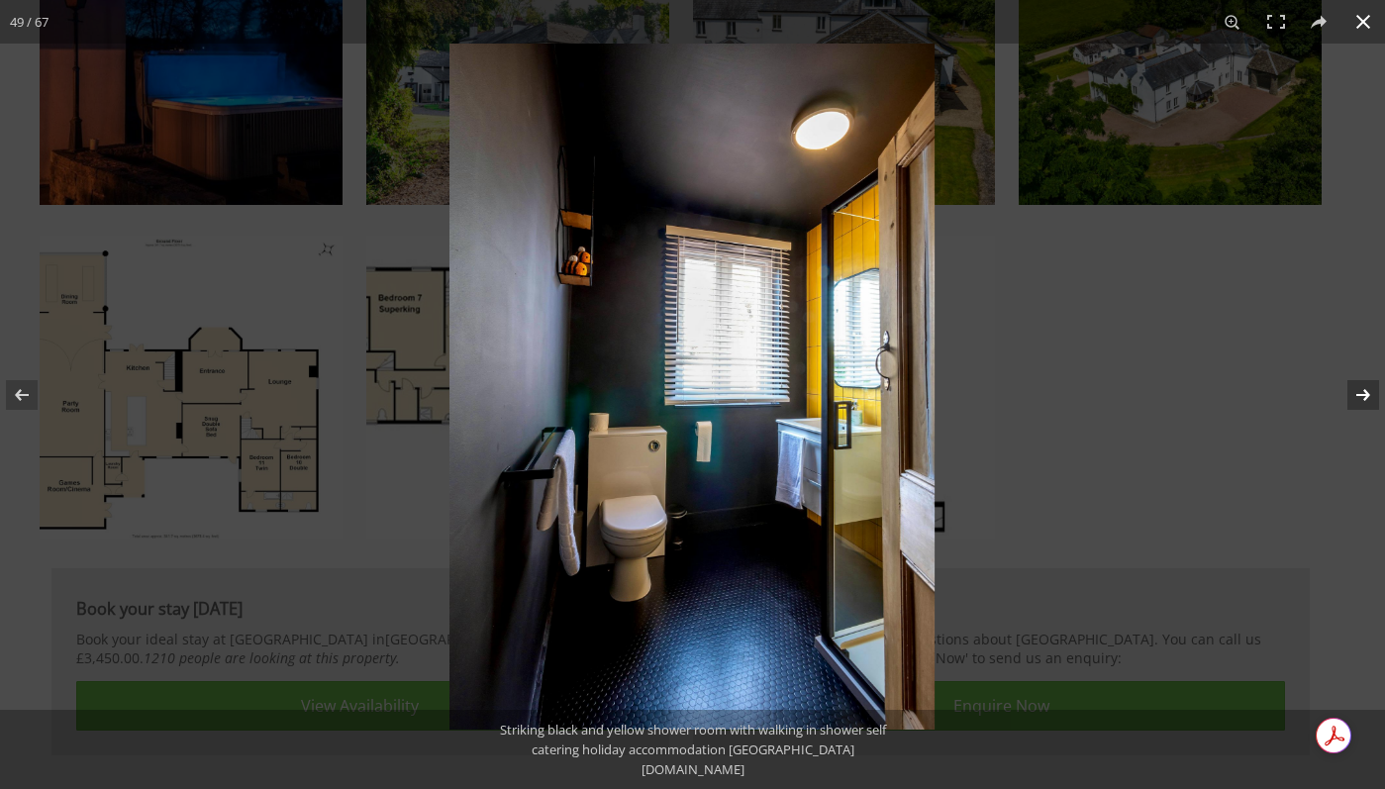
click at [1364, 23] on button at bounding box center [1364, 22] width 44 height 44
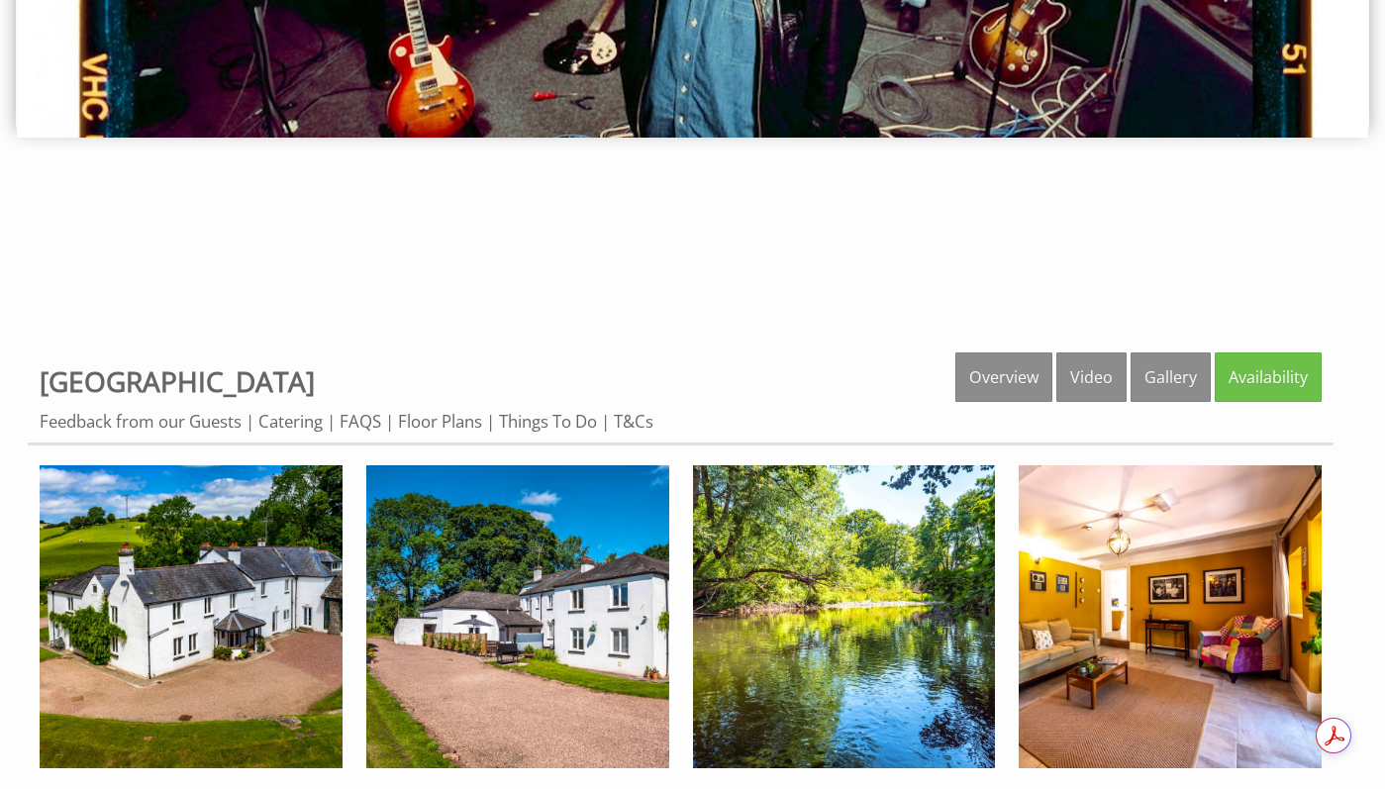
scroll to position [664, 0]
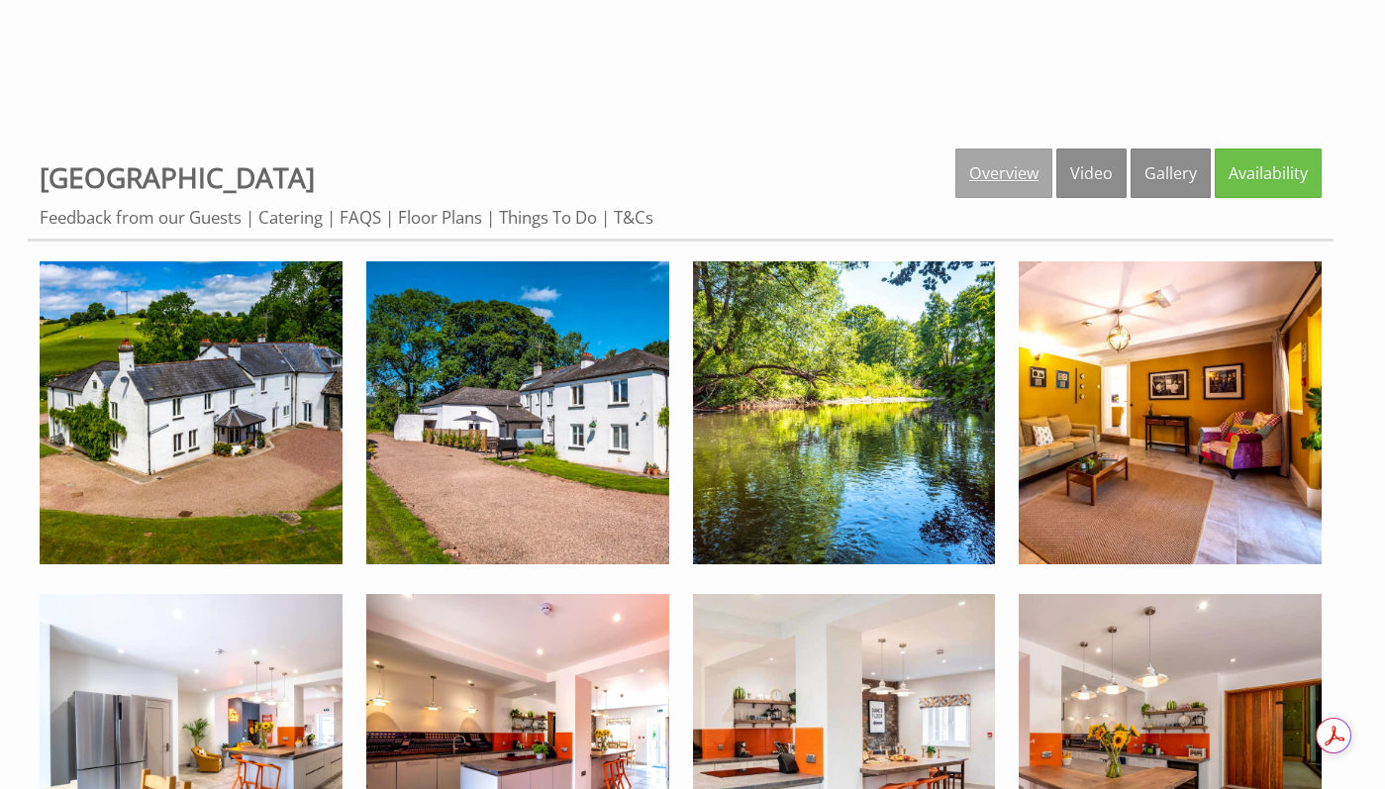
click at [1013, 169] on link "Overview" at bounding box center [1004, 174] width 97 height 50
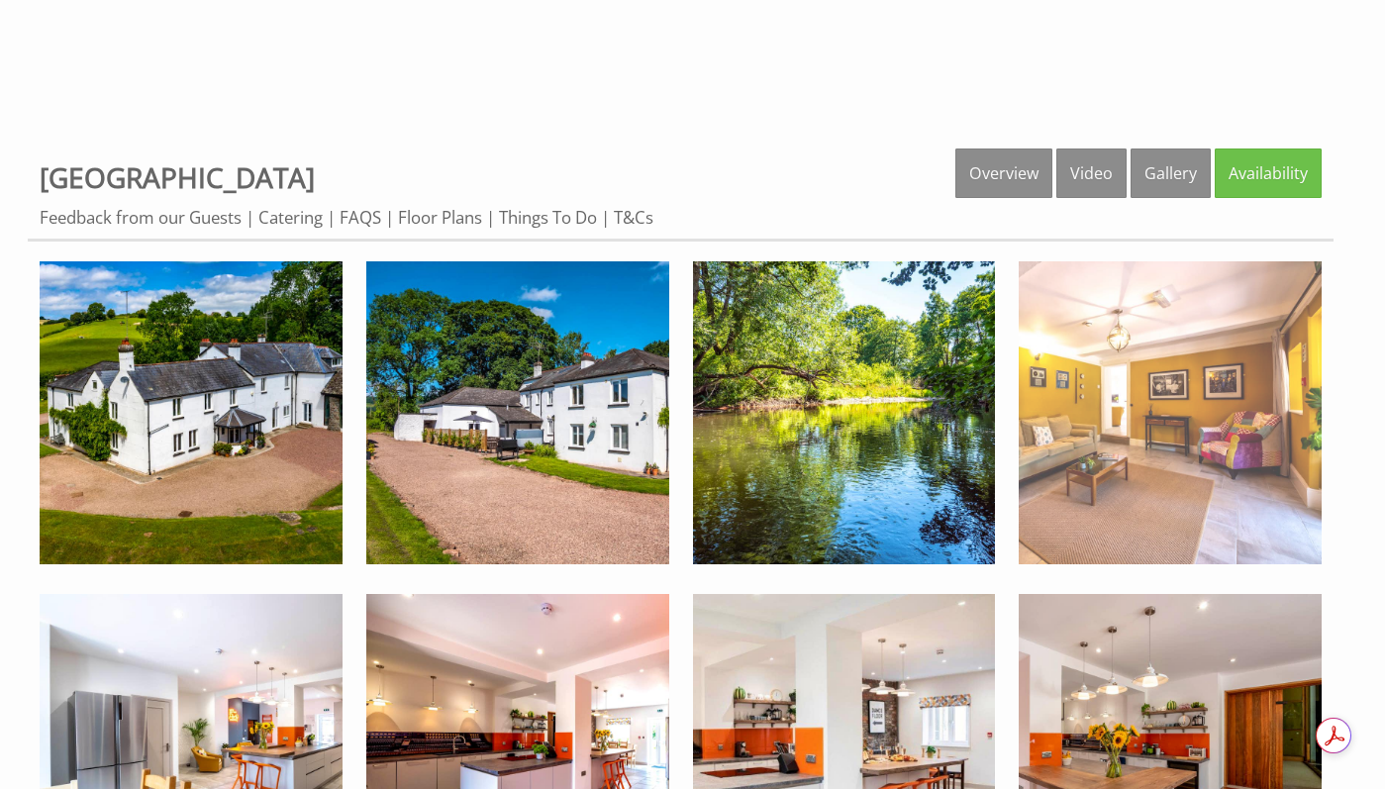
scroll to position [663, 0]
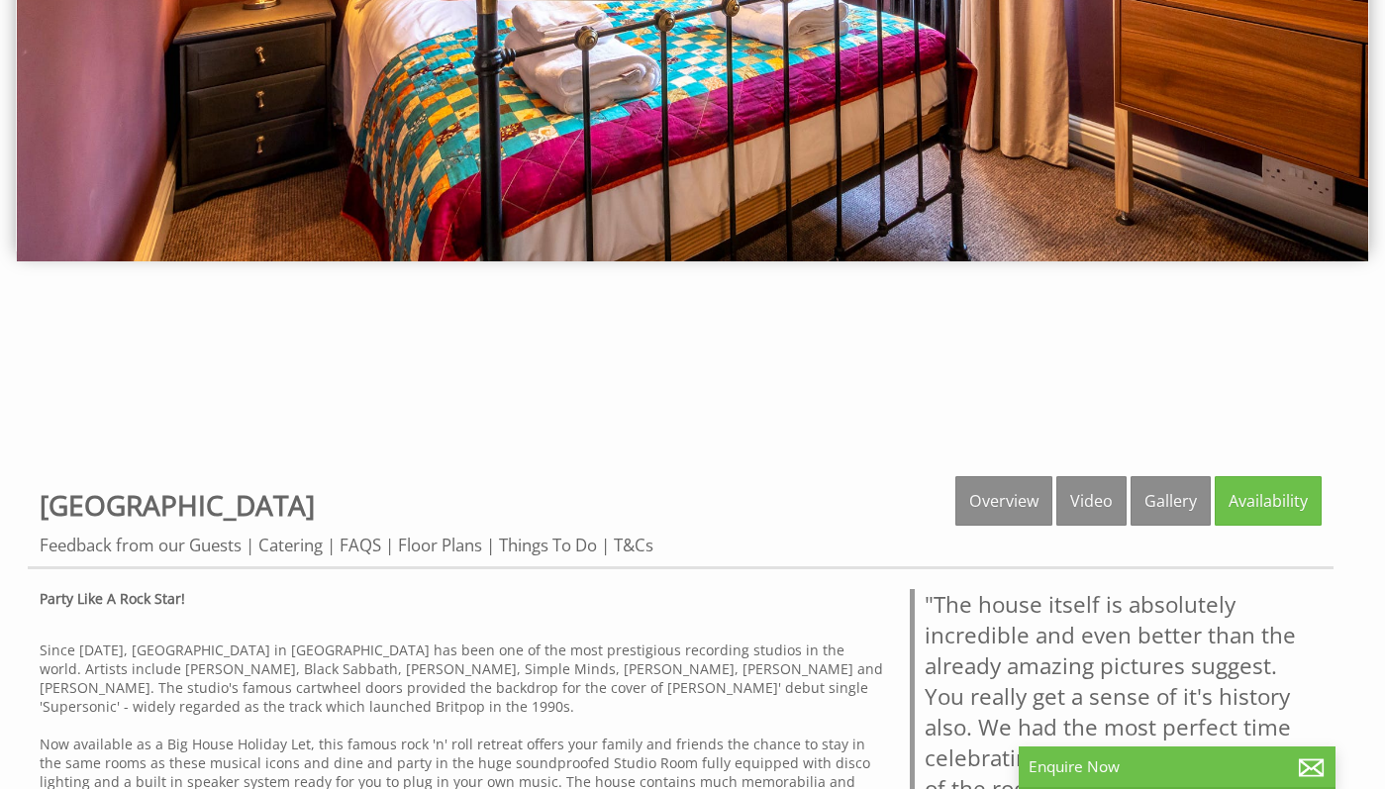
scroll to position [396, 0]
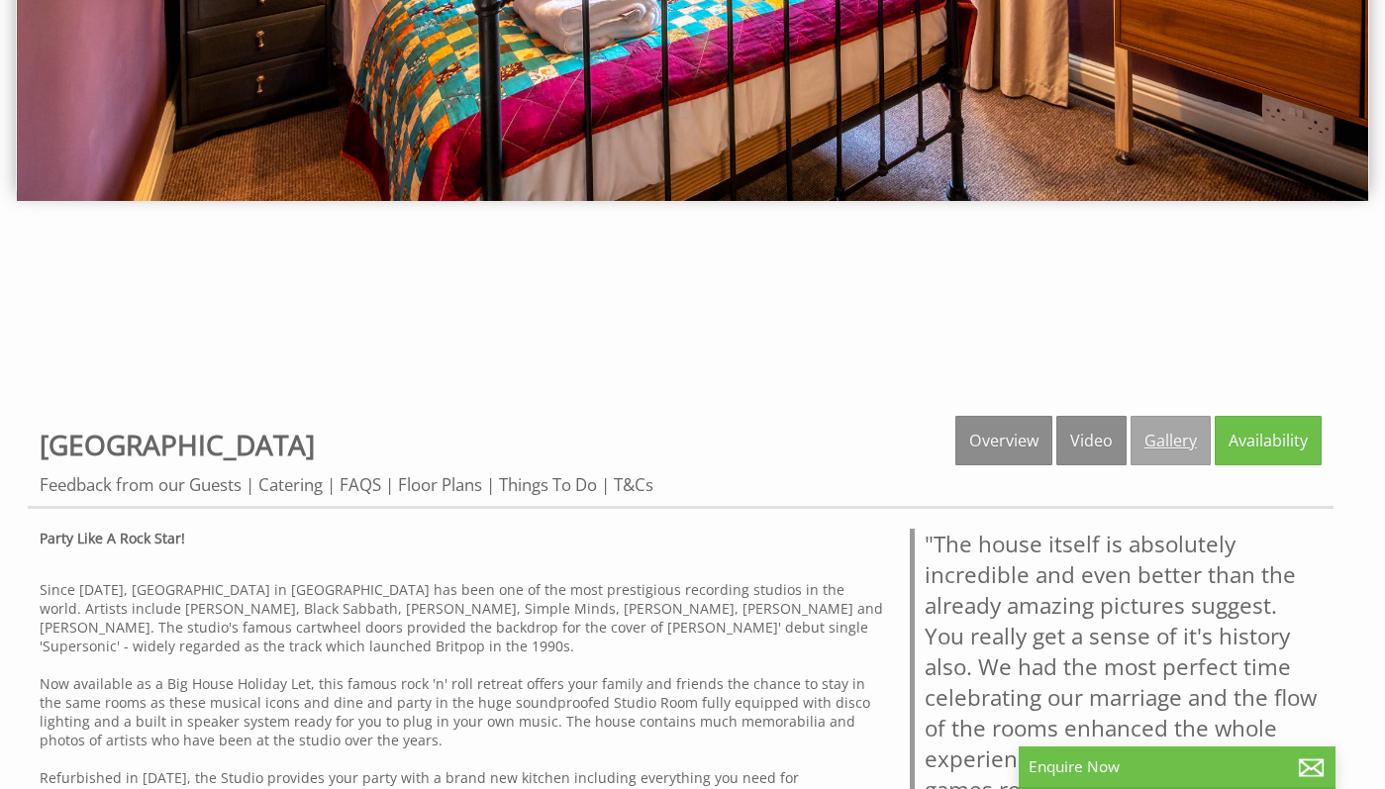
click at [1144, 451] on link "Gallery" at bounding box center [1171, 441] width 80 height 50
click at [1162, 442] on link "Gallery" at bounding box center [1171, 441] width 80 height 50
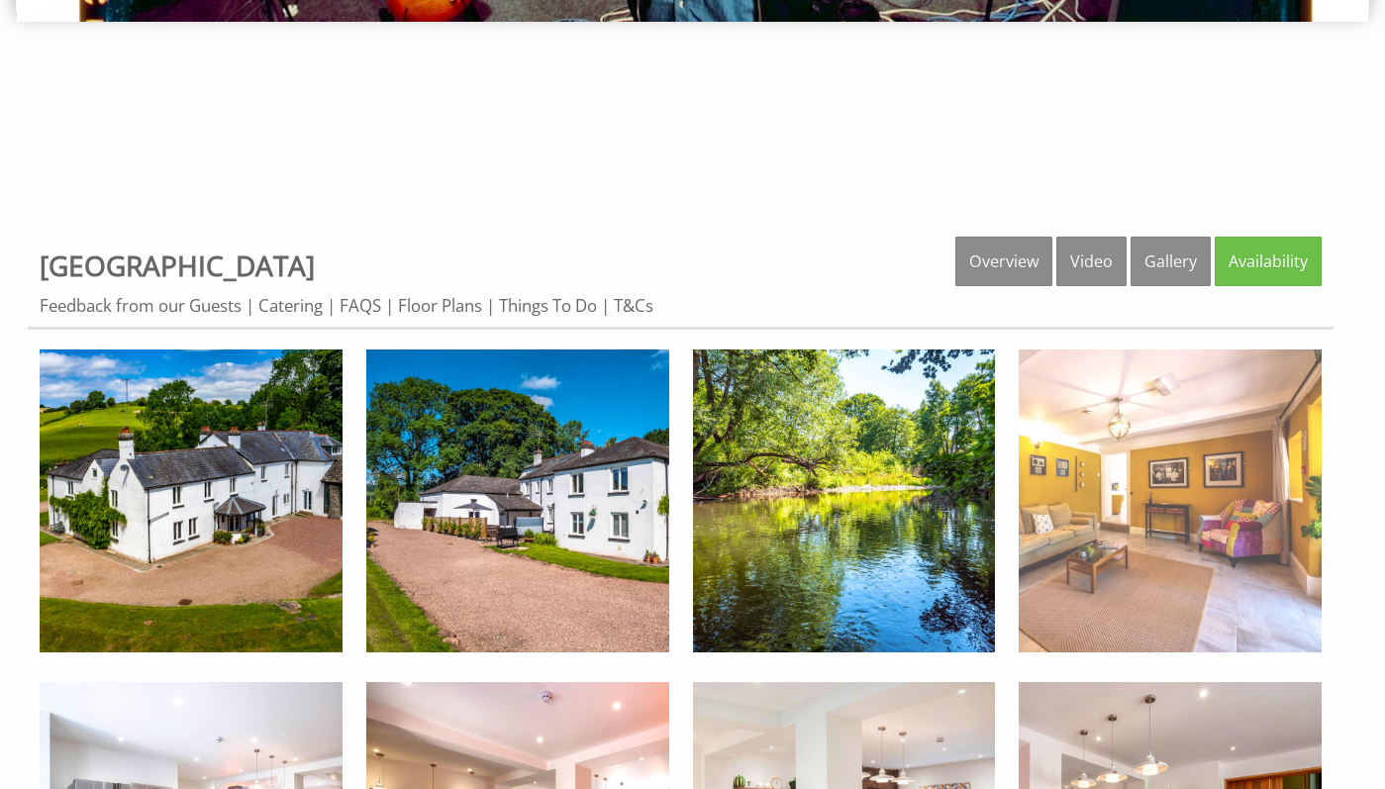
scroll to position [662, 0]
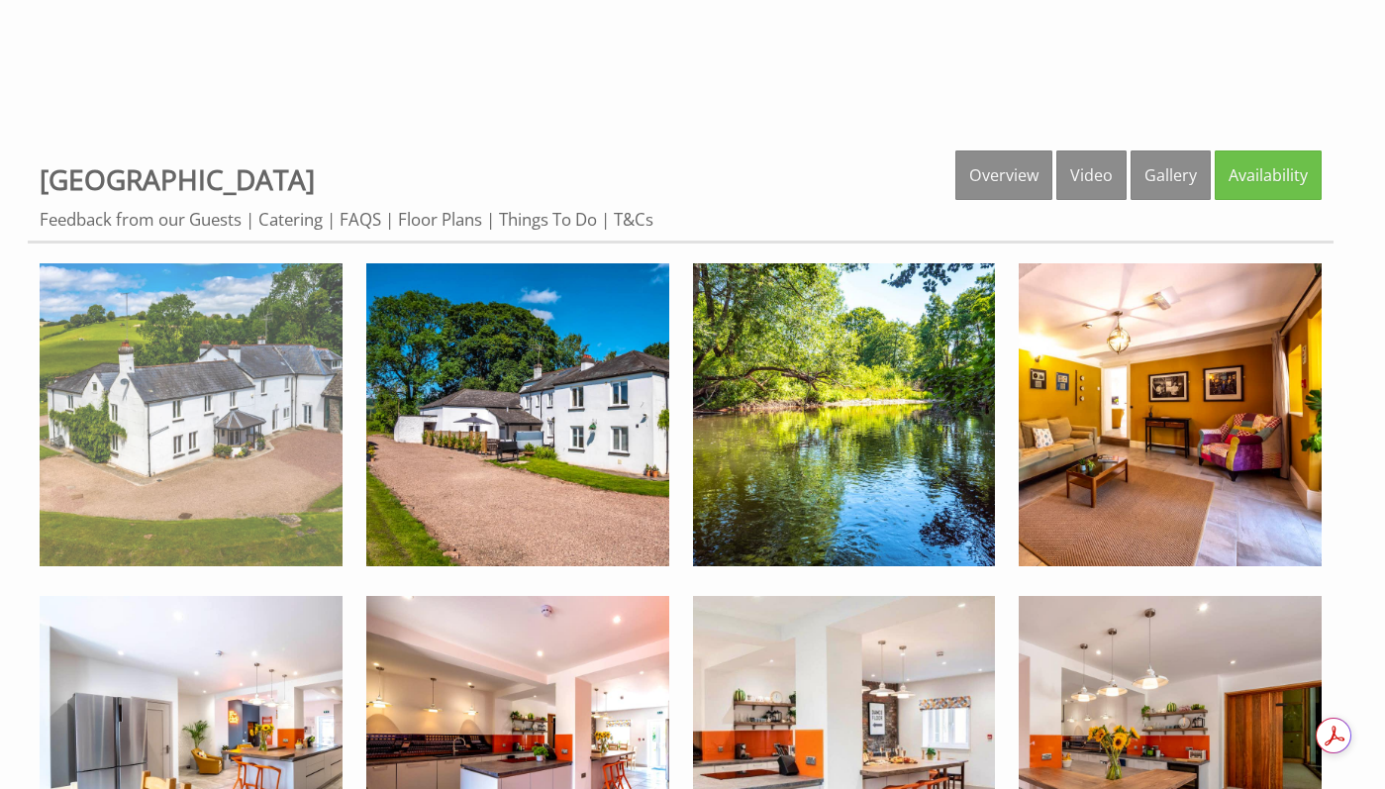
click at [208, 445] on img at bounding box center [191, 414] width 303 height 303
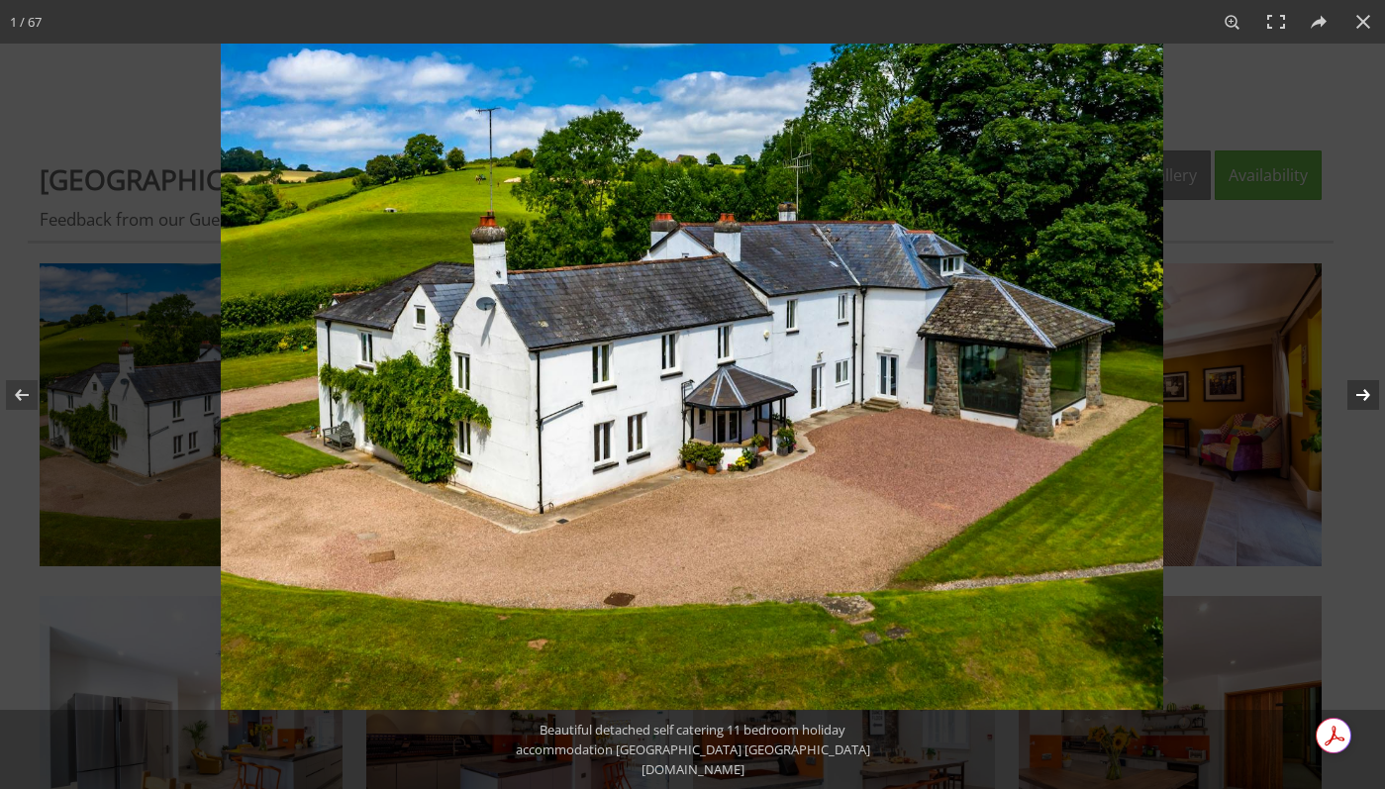
click at [1350, 397] on button at bounding box center [1350, 395] width 69 height 99
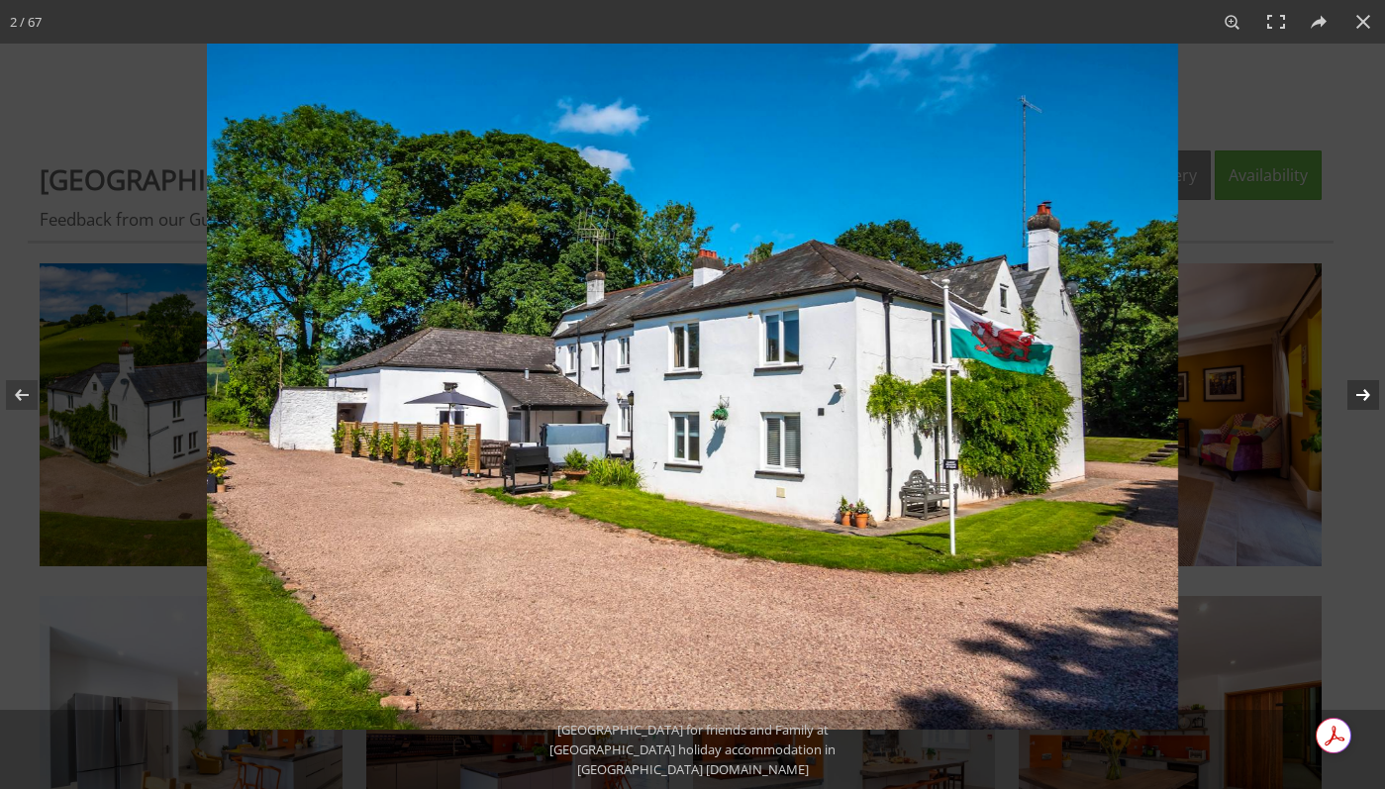
click at [1350, 398] on button at bounding box center [1350, 395] width 69 height 99
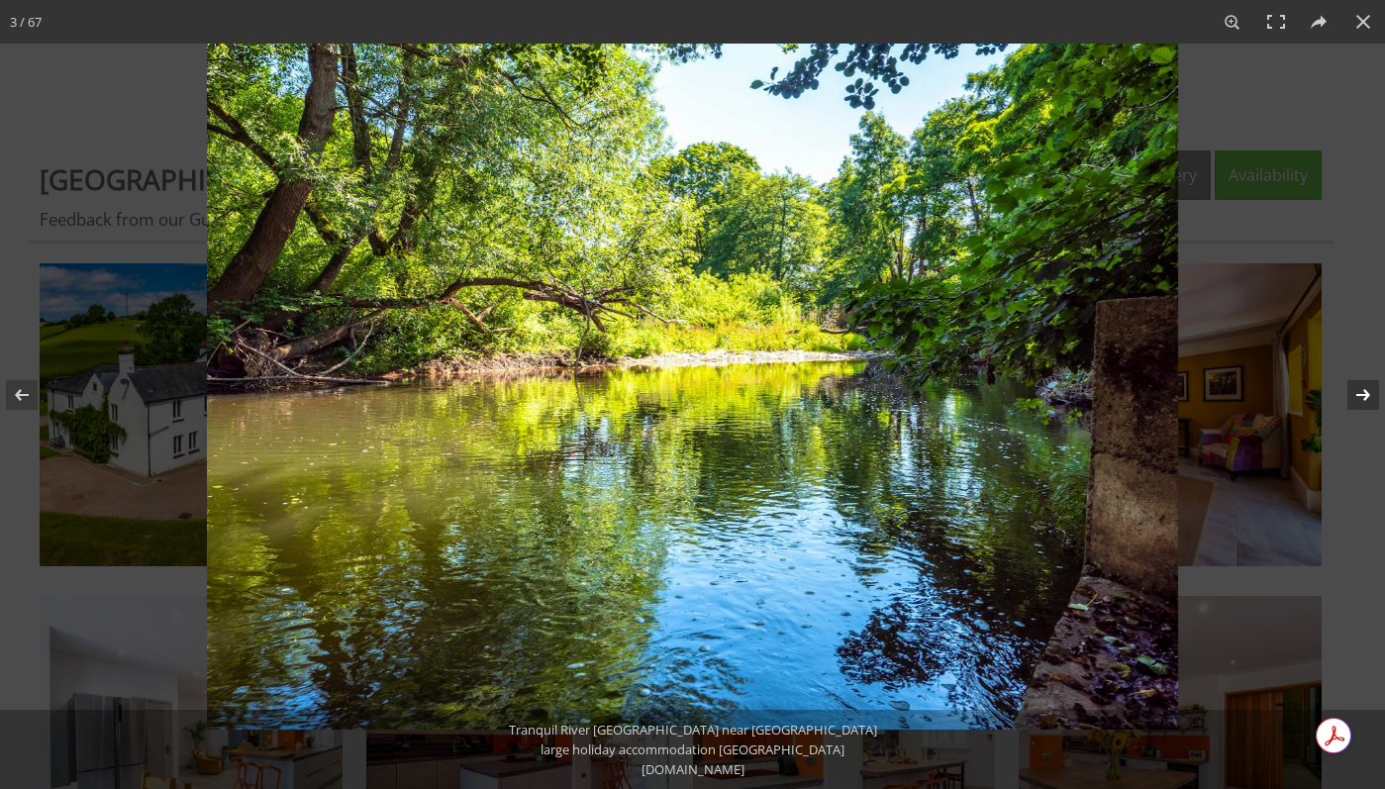
click at [1350, 398] on button at bounding box center [1350, 395] width 69 height 99
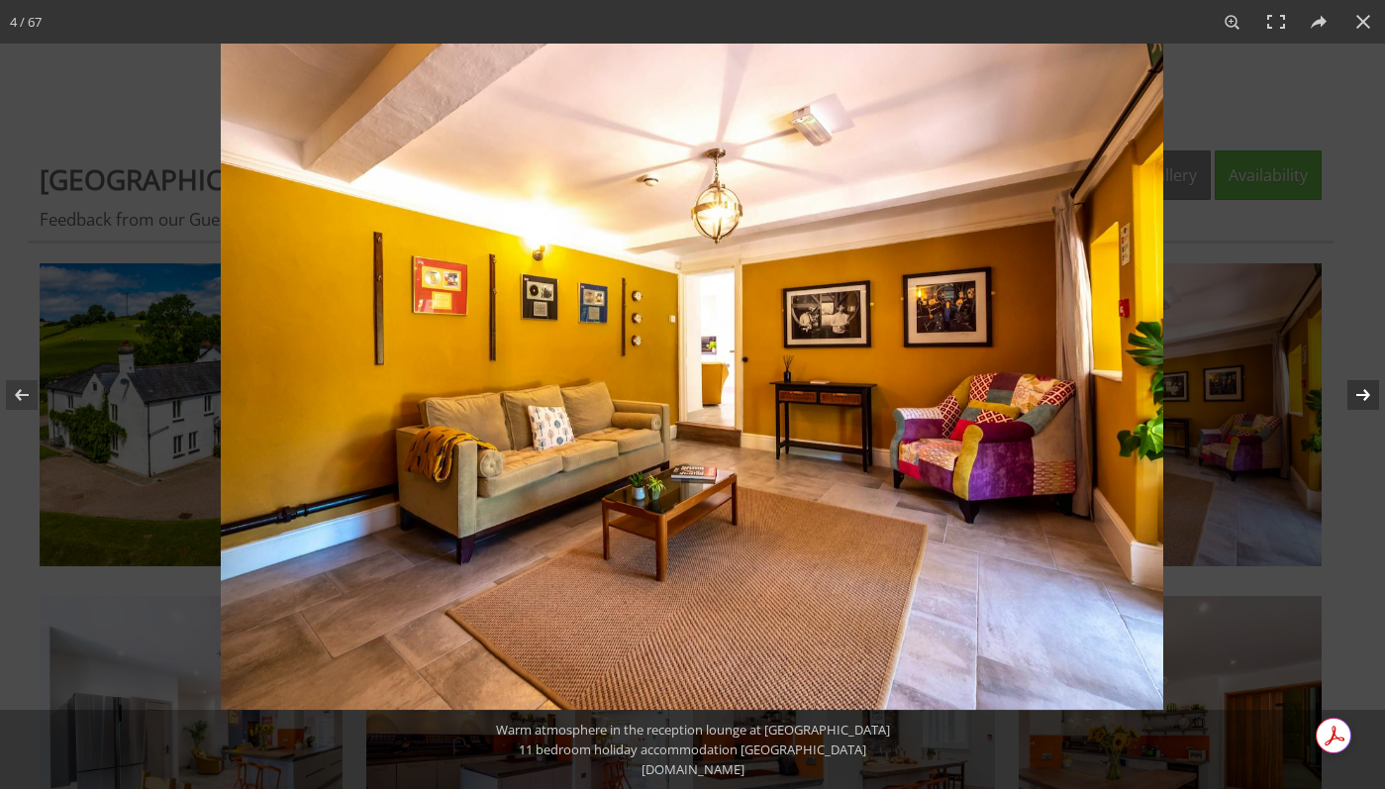
click at [1350, 398] on button at bounding box center [1350, 395] width 69 height 99
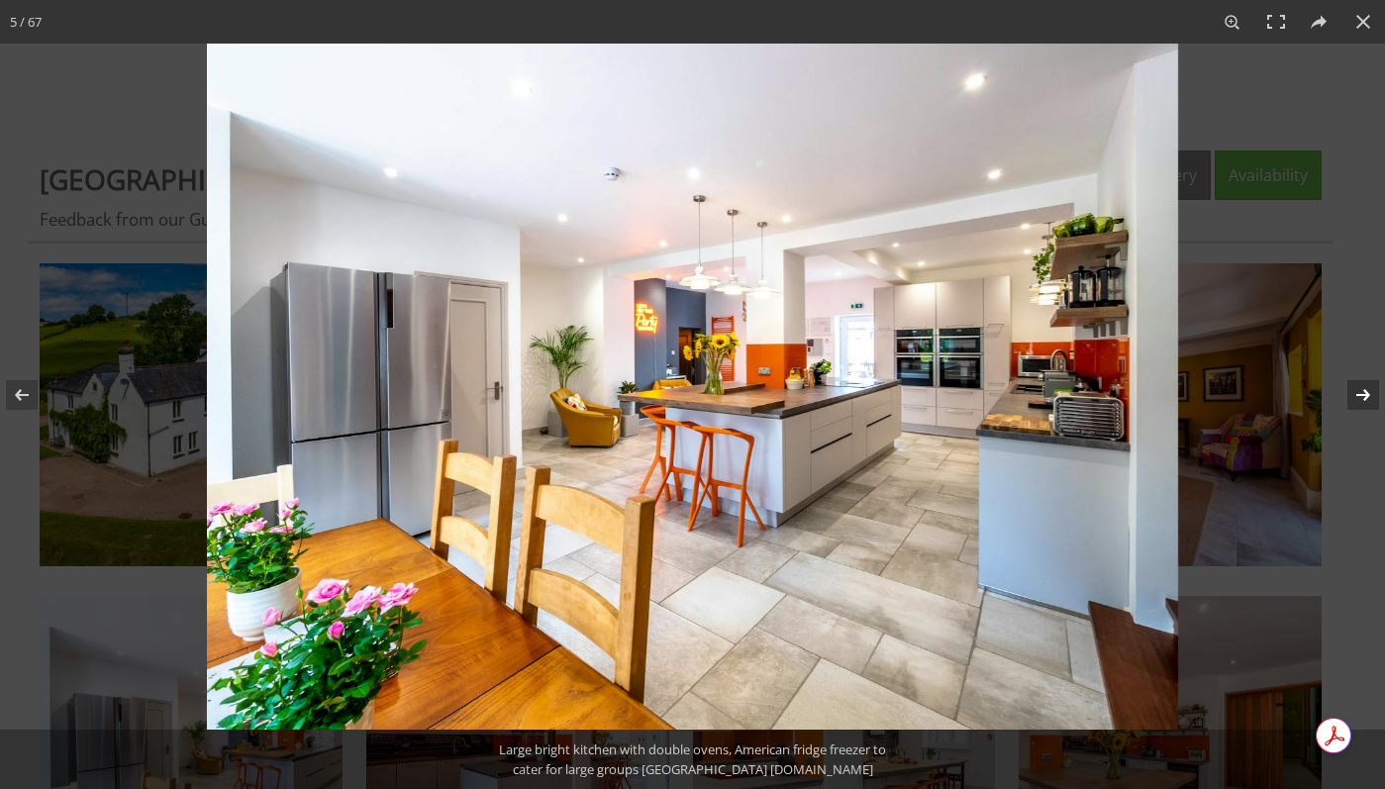
click at [1350, 398] on button at bounding box center [1350, 395] width 69 height 99
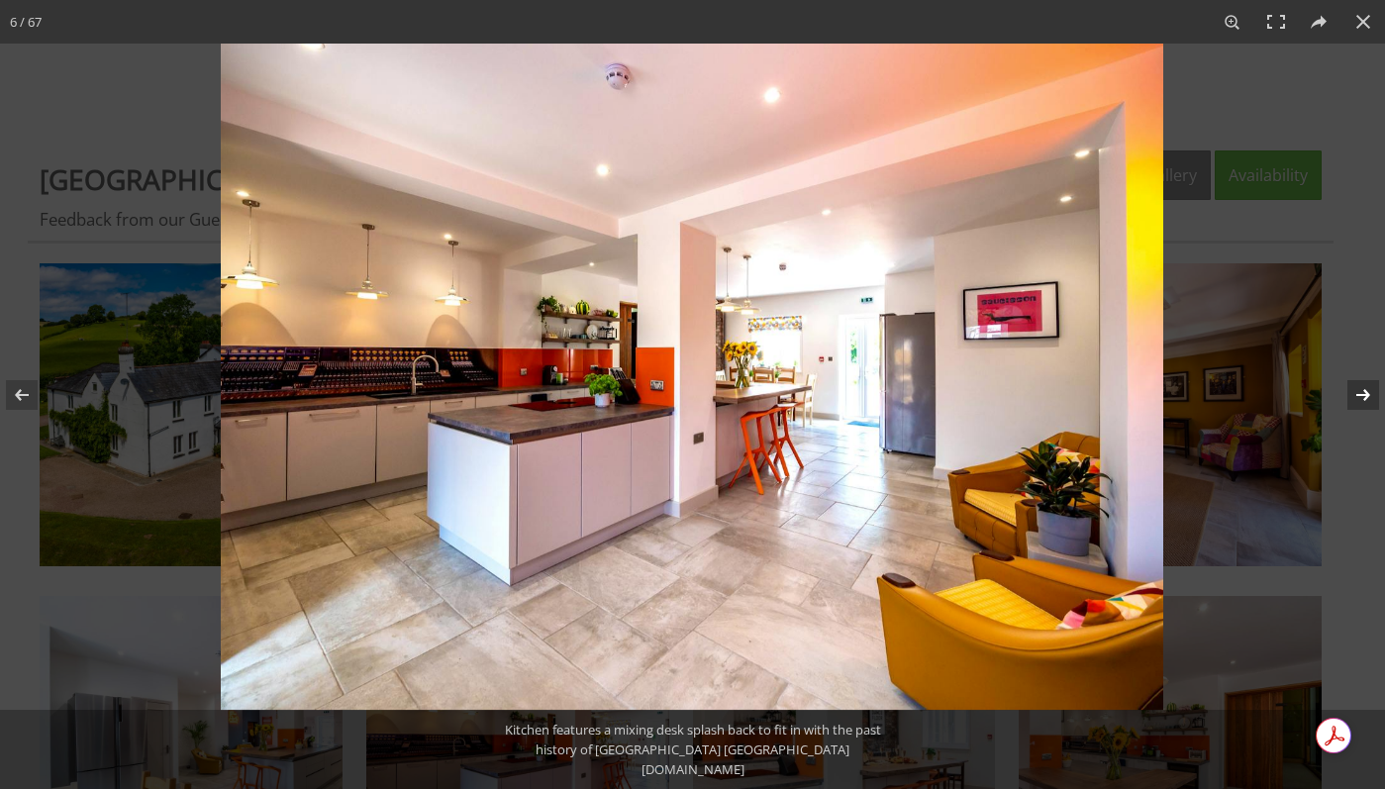
click at [1350, 398] on button at bounding box center [1350, 395] width 69 height 99
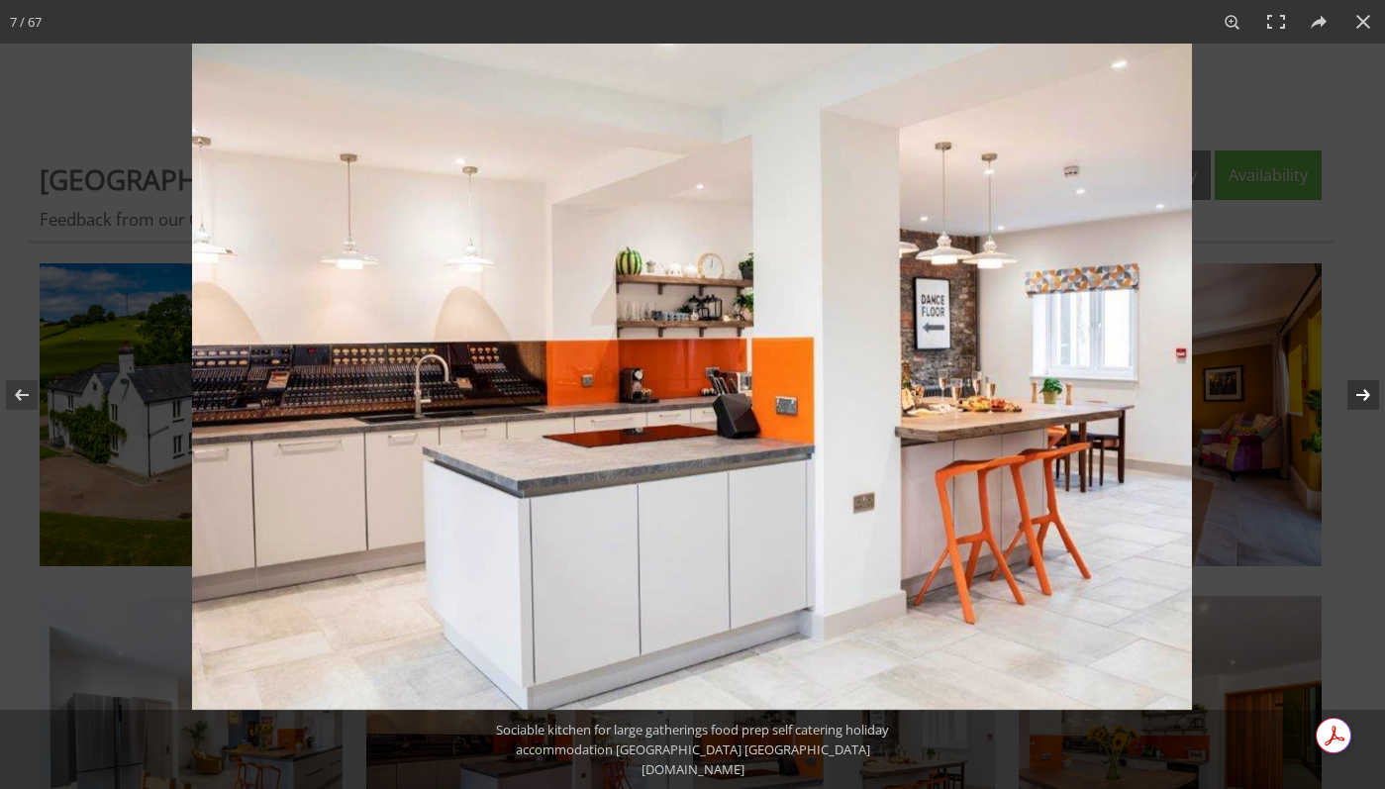
click at [1350, 398] on button at bounding box center [1350, 395] width 69 height 99
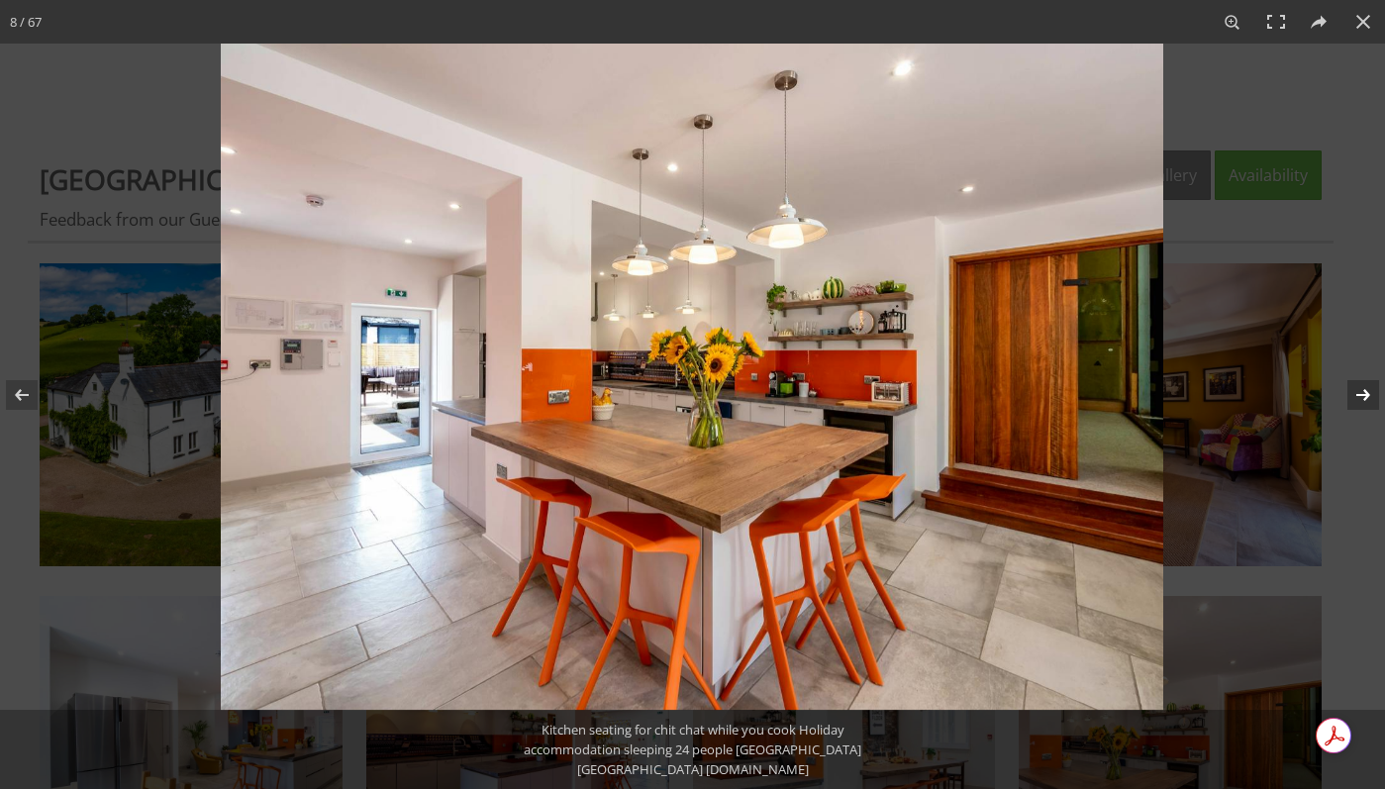
click at [1350, 398] on button at bounding box center [1350, 395] width 69 height 99
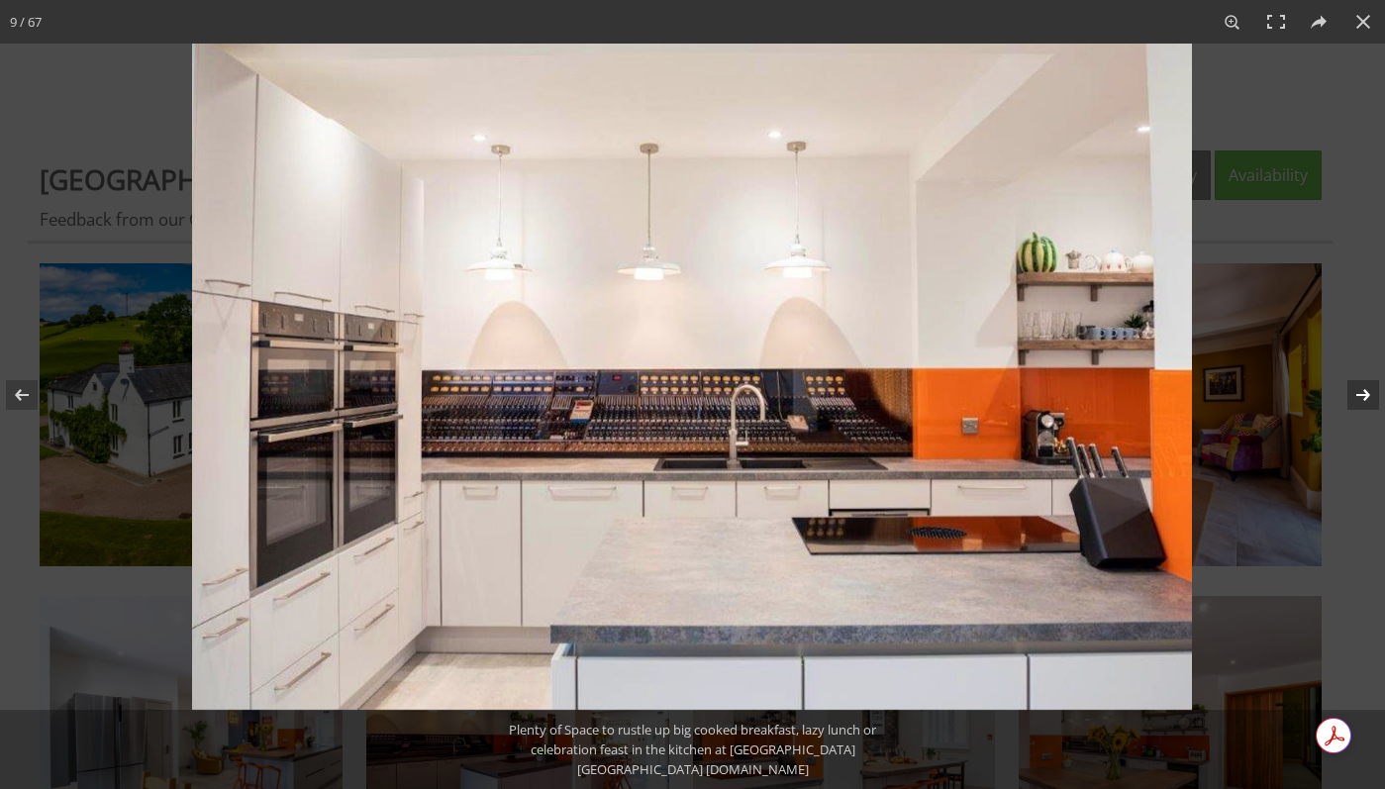
click at [1350, 398] on button at bounding box center [1350, 395] width 69 height 99
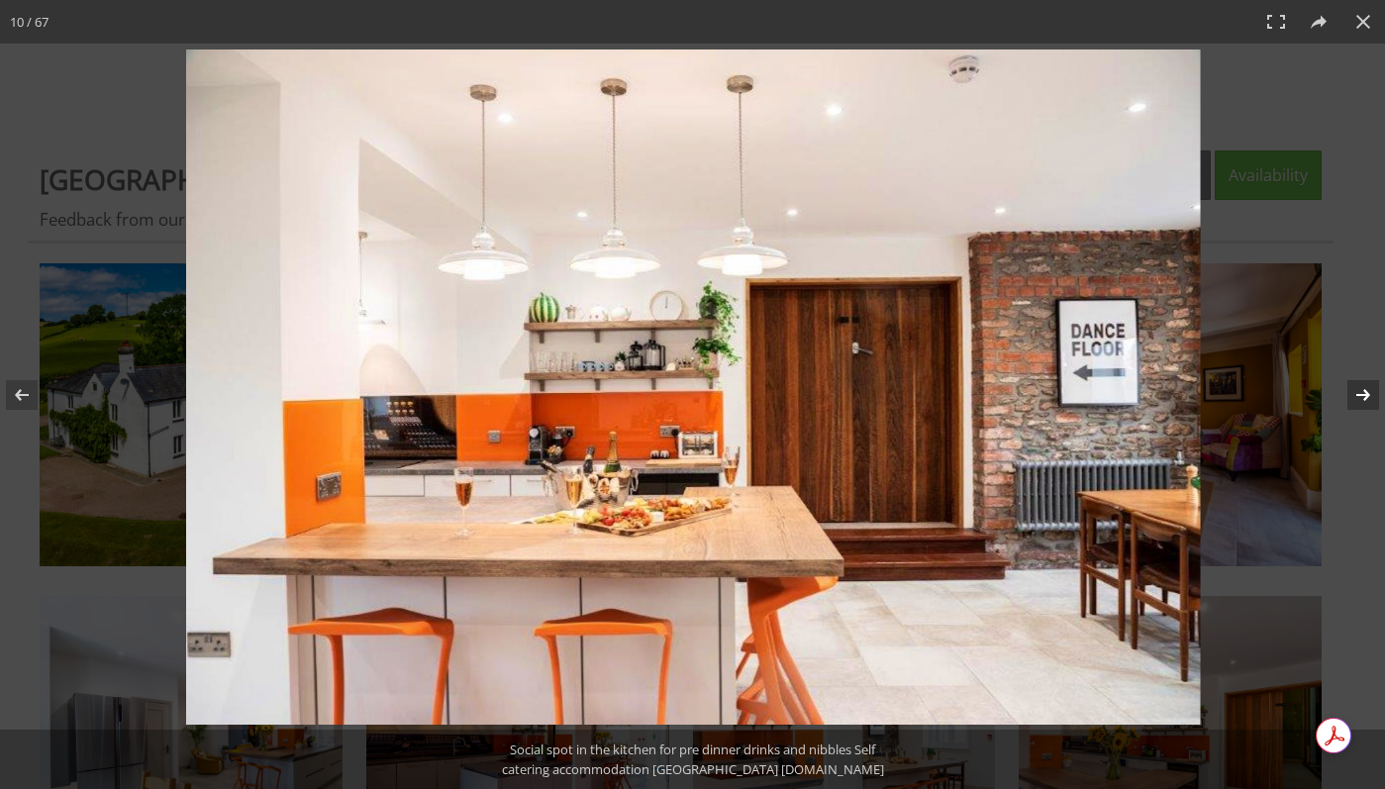
click at [1350, 398] on button at bounding box center [1350, 395] width 69 height 99
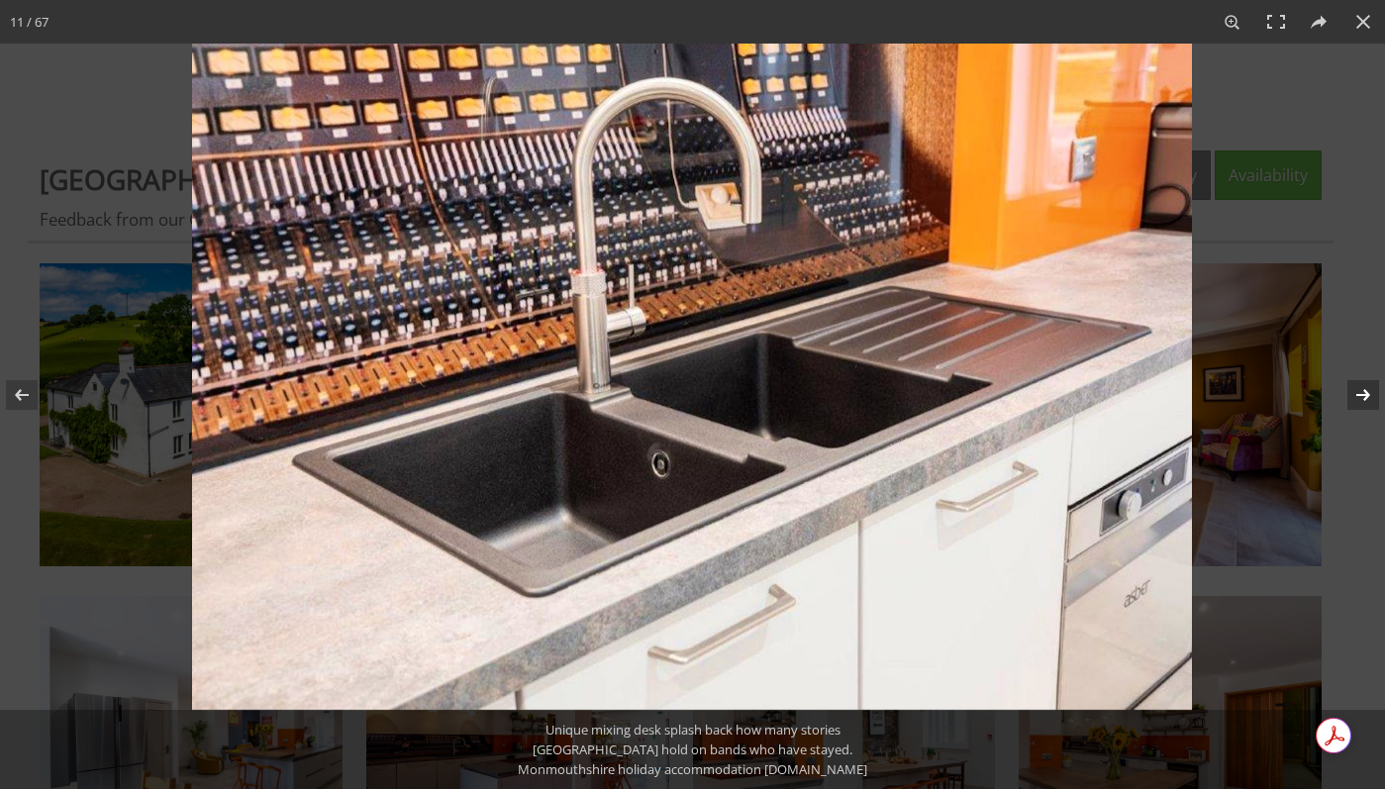
click at [1350, 398] on button at bounding box center [1350, 395] width 69 height 99
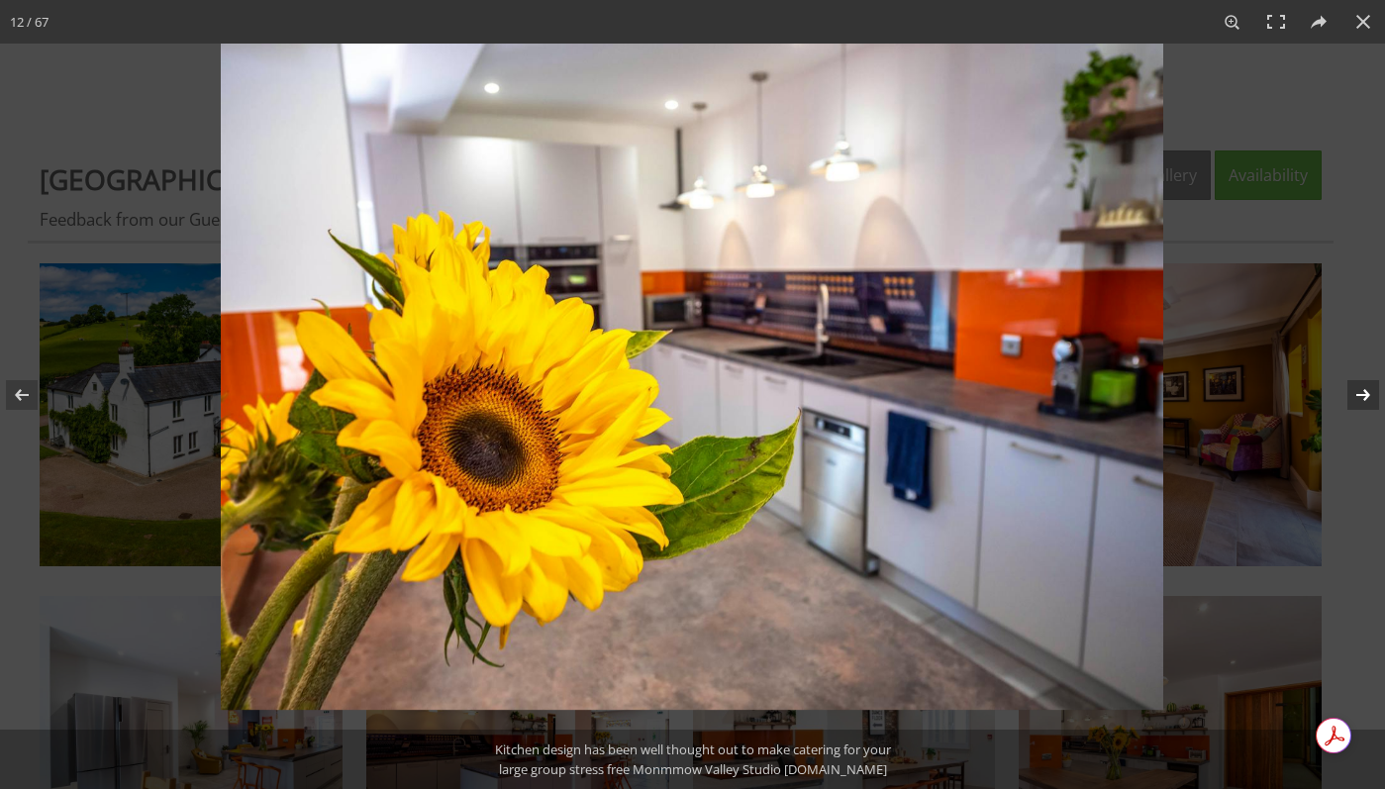
click at [1350, 398] on button at bounding box center [1350, 395] width 69 height 99
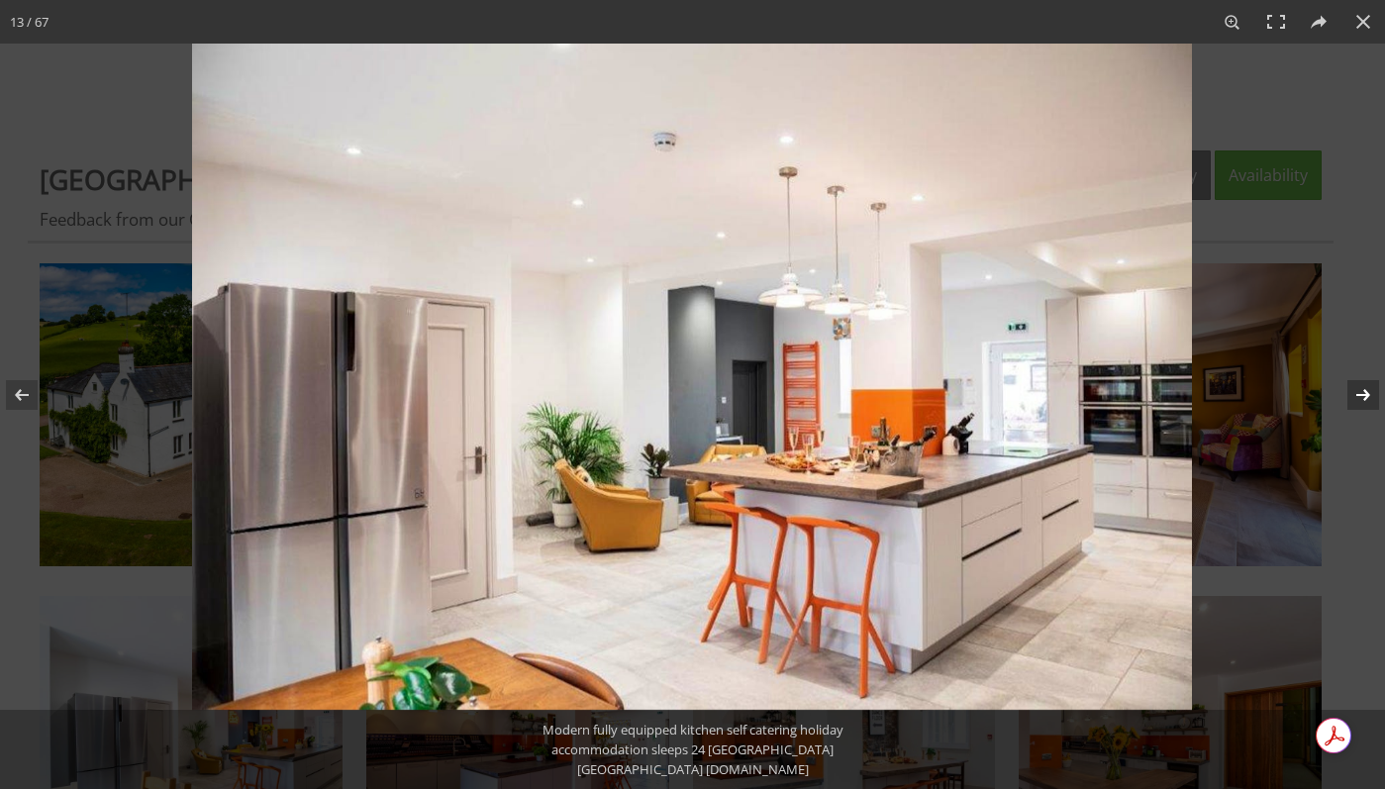
click at [1350, 398] on button at bounding box center [1350, 395] width 69 height 99
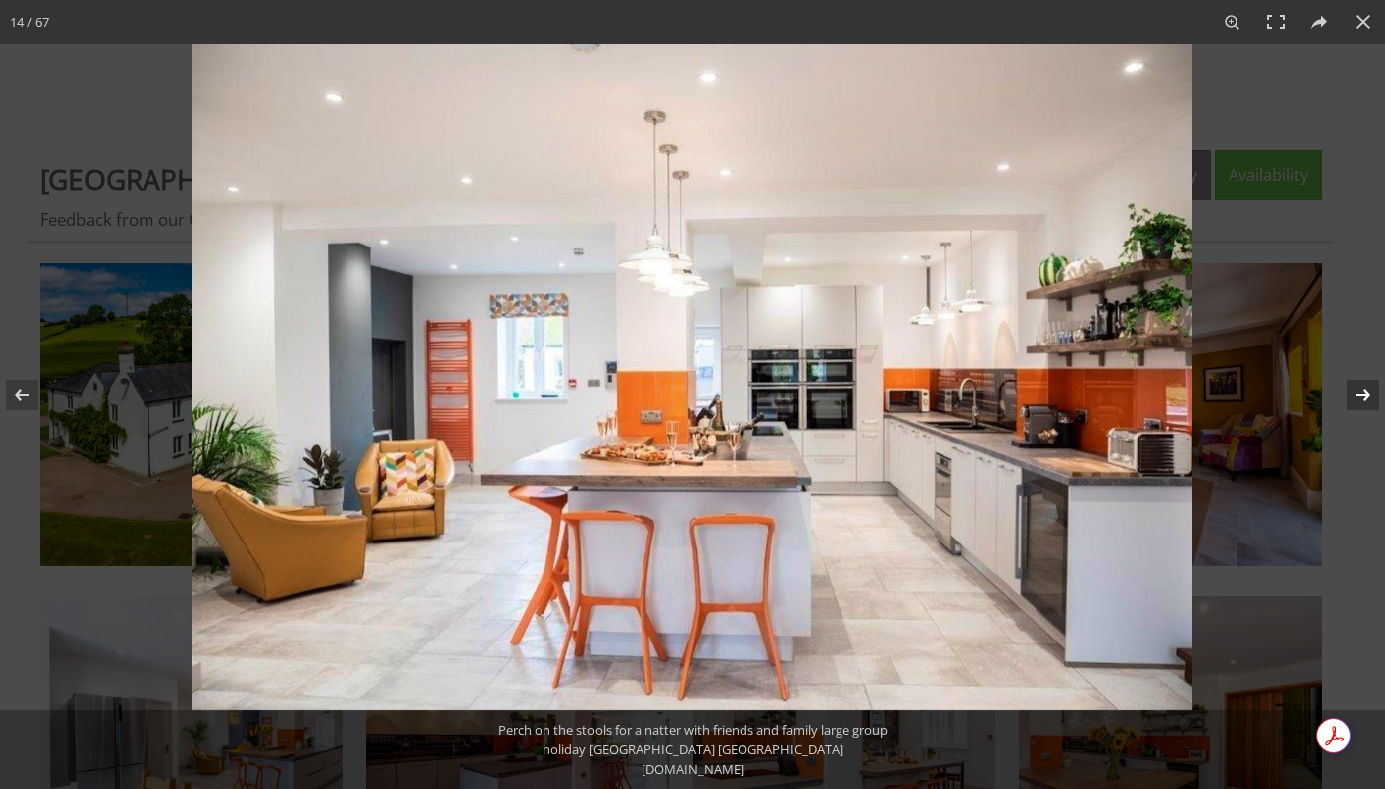
click at [1350, 398] on button at bounding box center [1350, 395] width 69 height 99
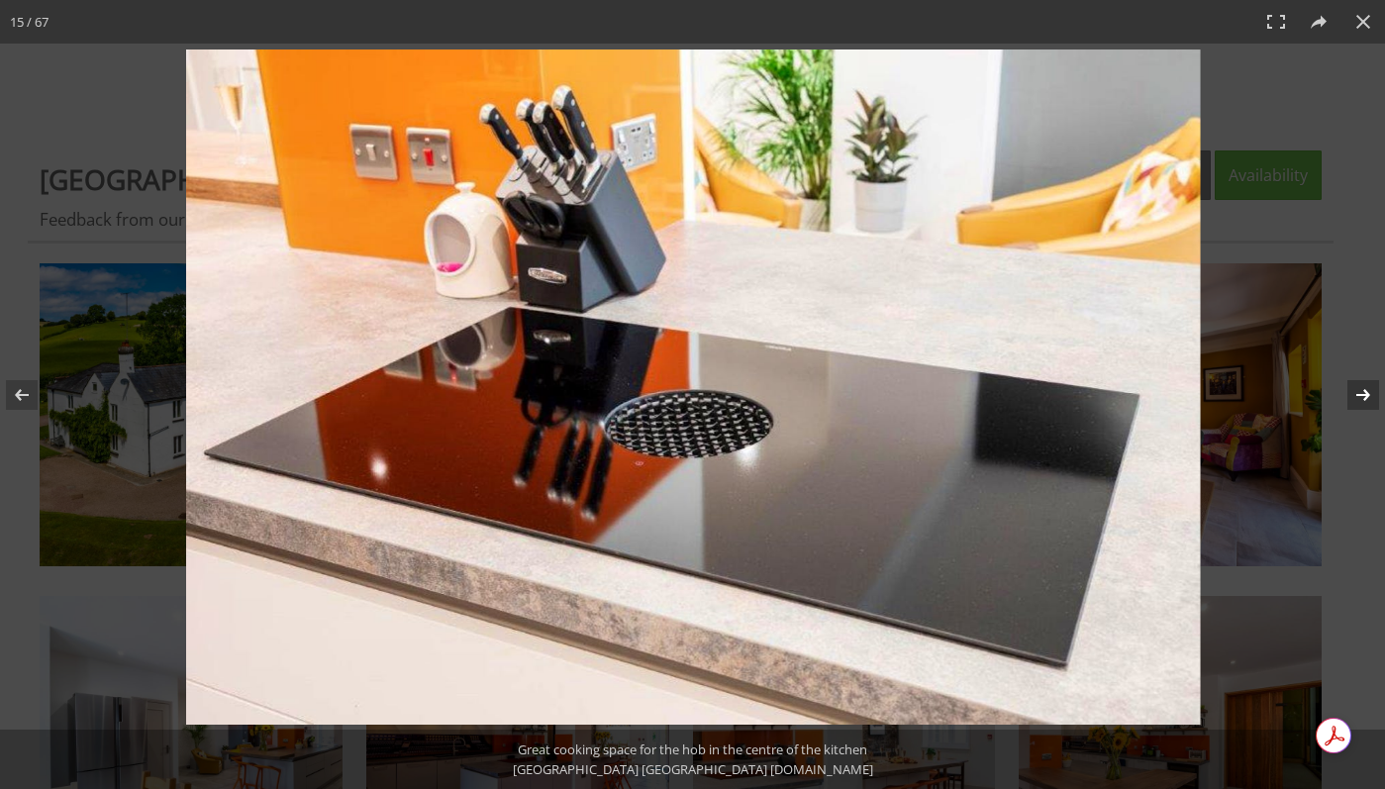
click at [1350, 398] on button at bounding box center [1350, 395] width 69 height 99
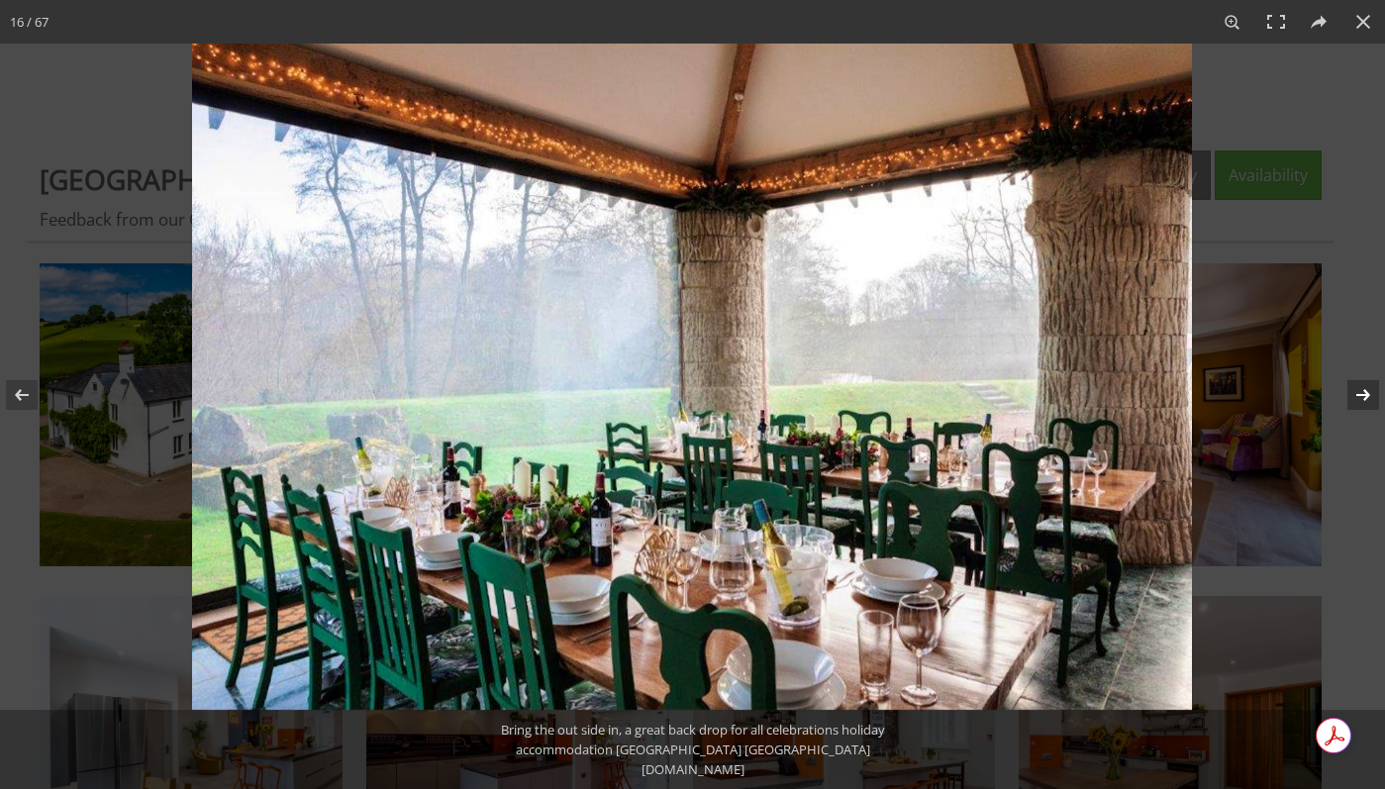
click at [1350, 398] on button at bounding box center [1350, 395] width 69 height 99
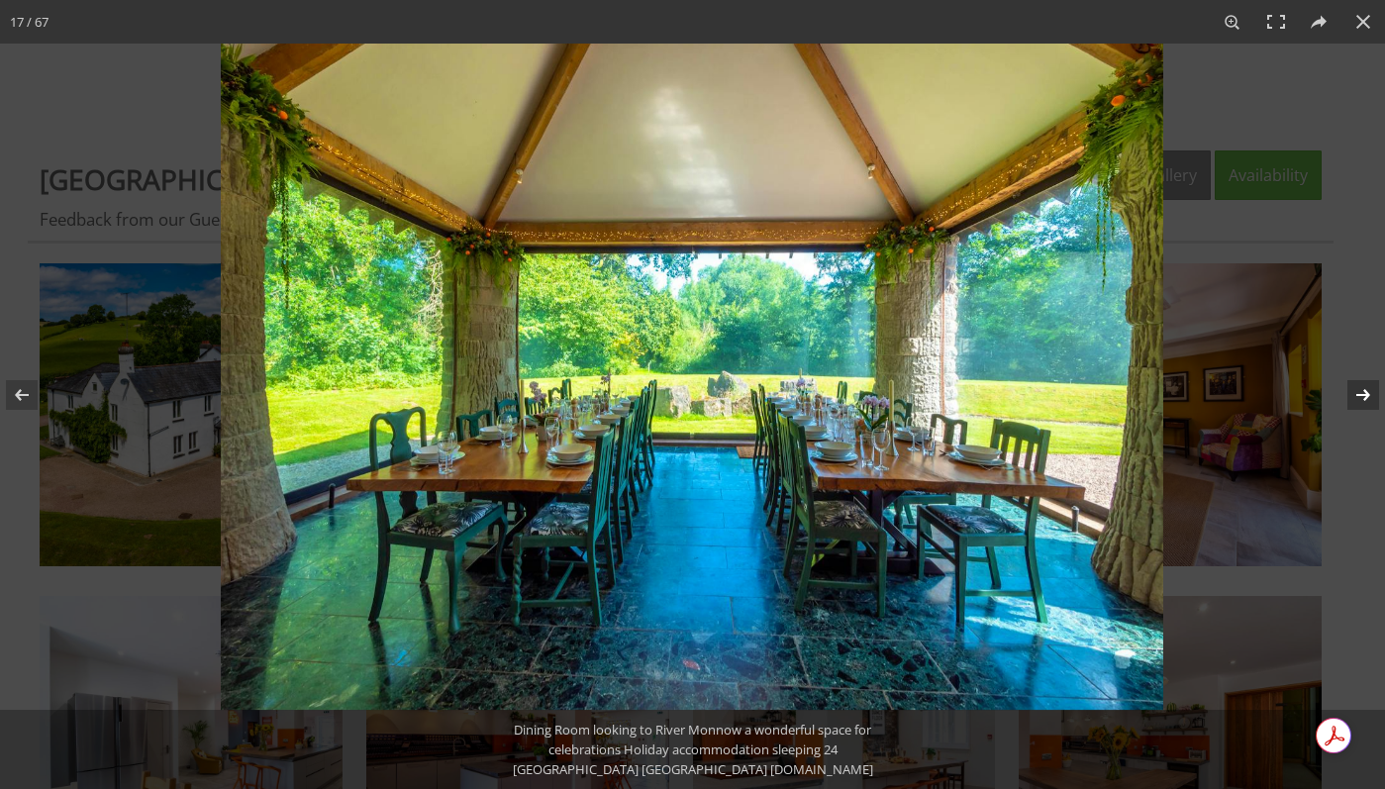
click at [1350, 398] on button at bounding box center [1350, 395] width 69 height 99
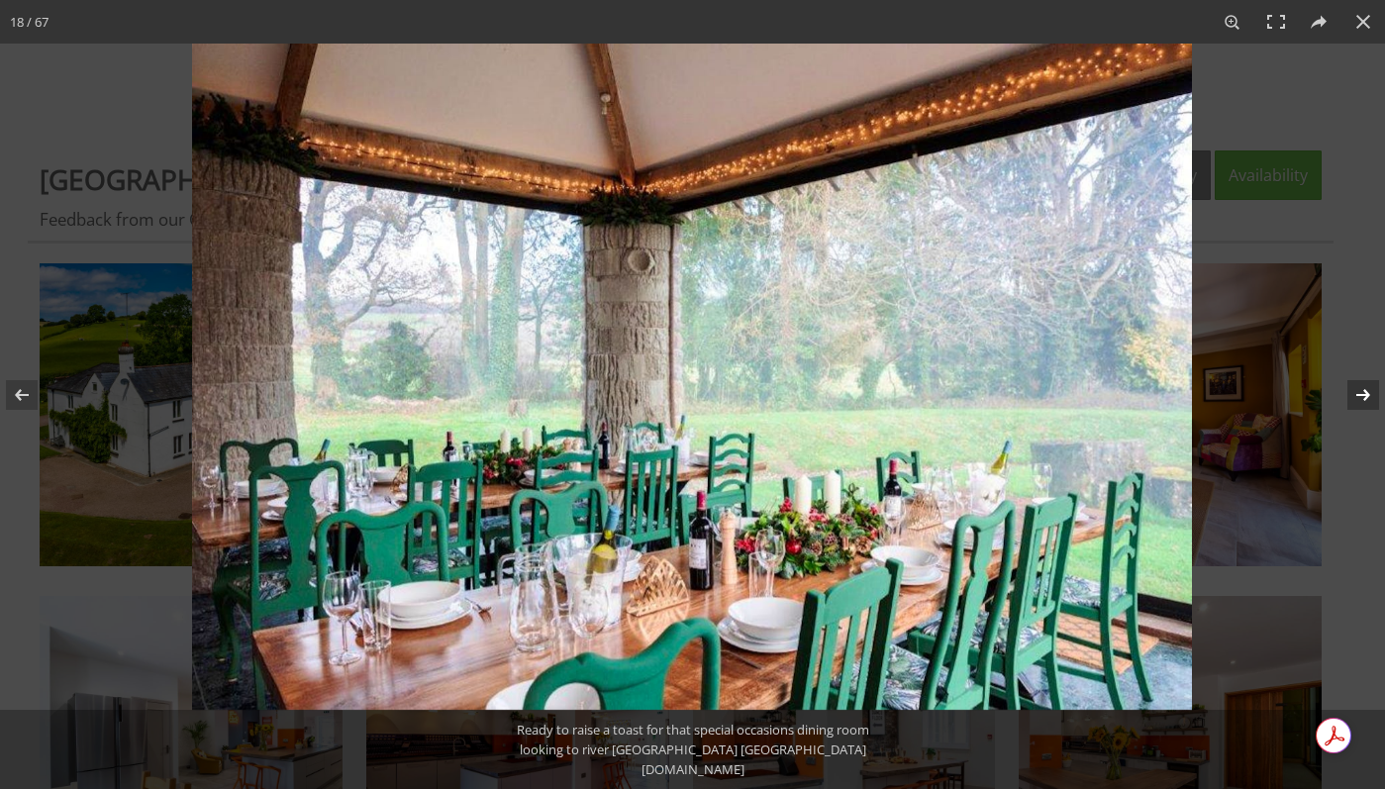
click at [1350, 398] on button at bounding box center [1350, 395] width 69 height 99
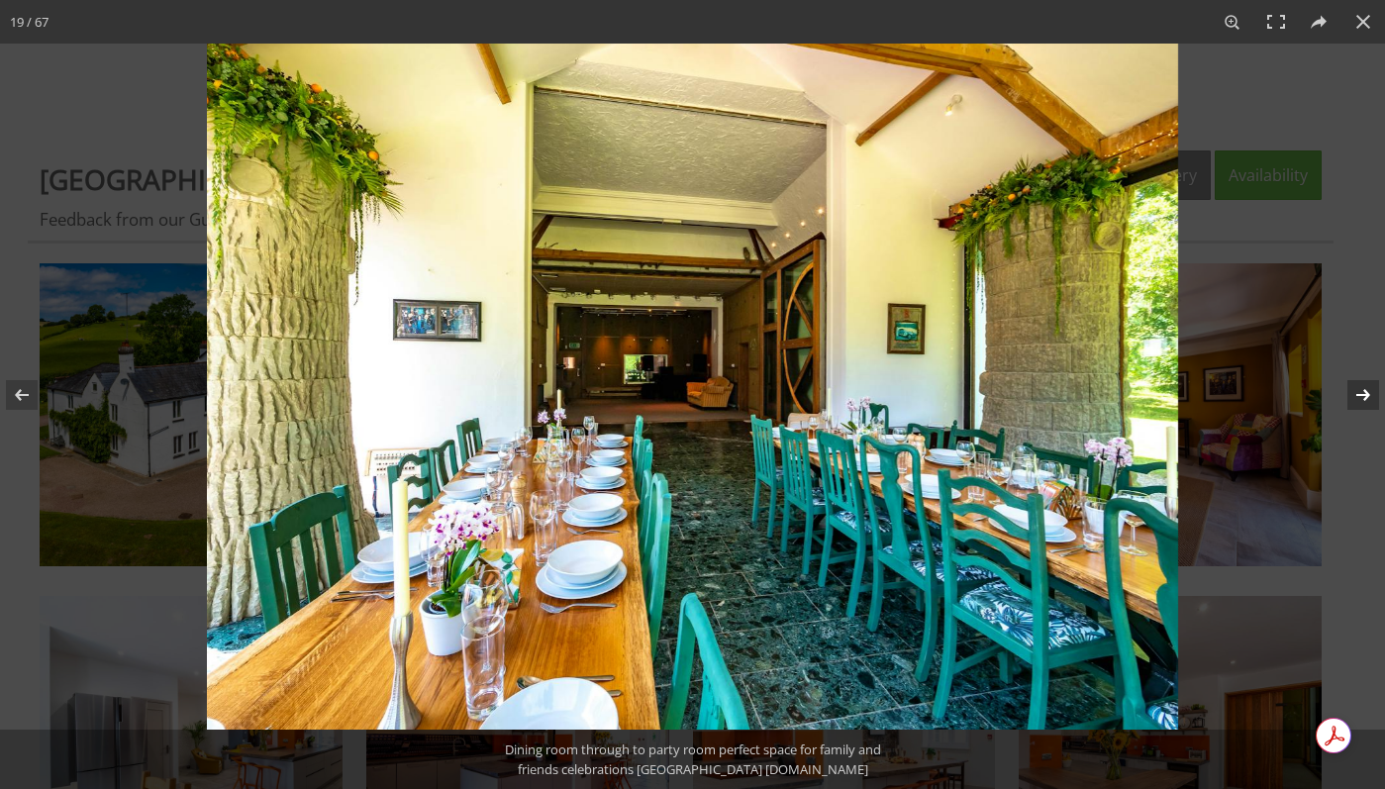
click at [1350, 398] on button at bounding box center [1350, 395] width 69 height 99
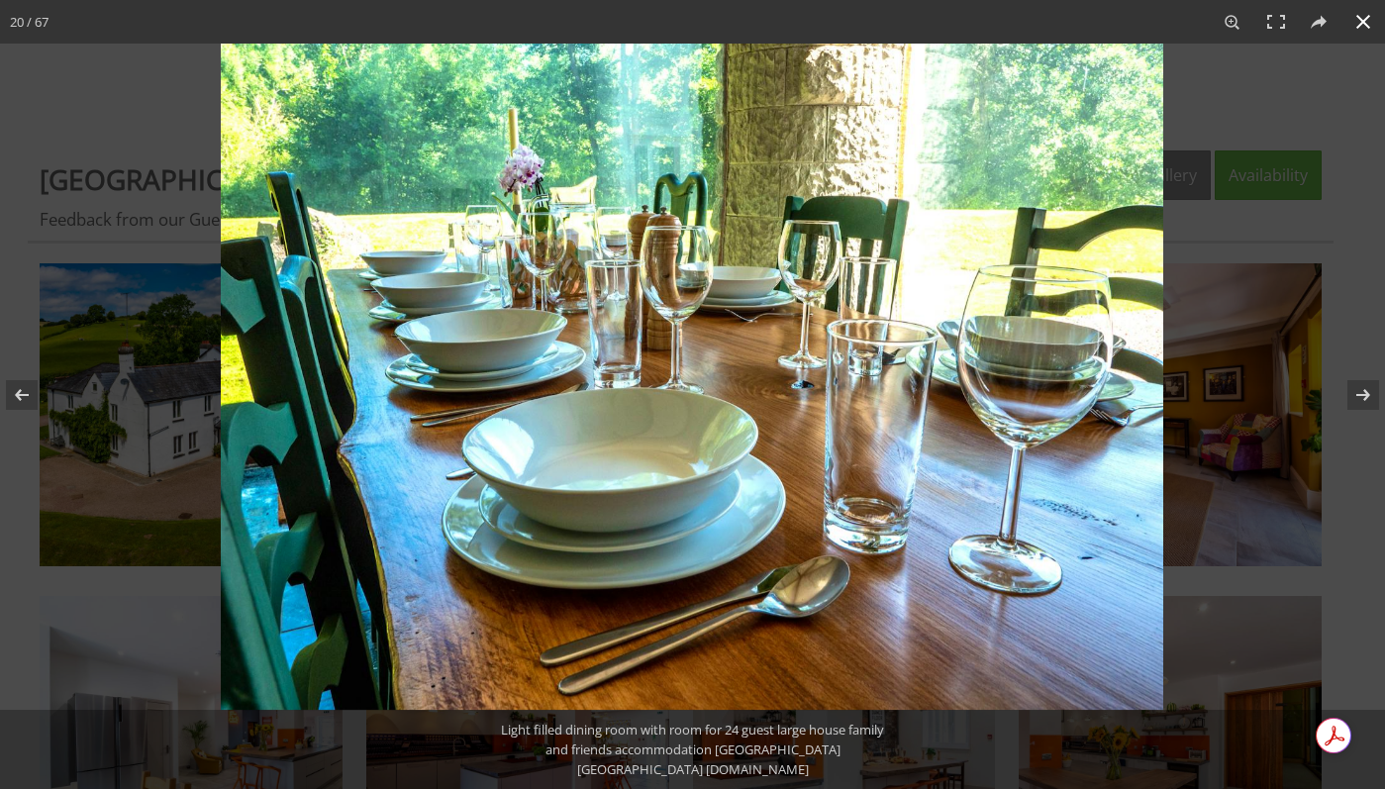
click at [1365, 25] on button at bounding box center [1364, 22] width 44 height 44
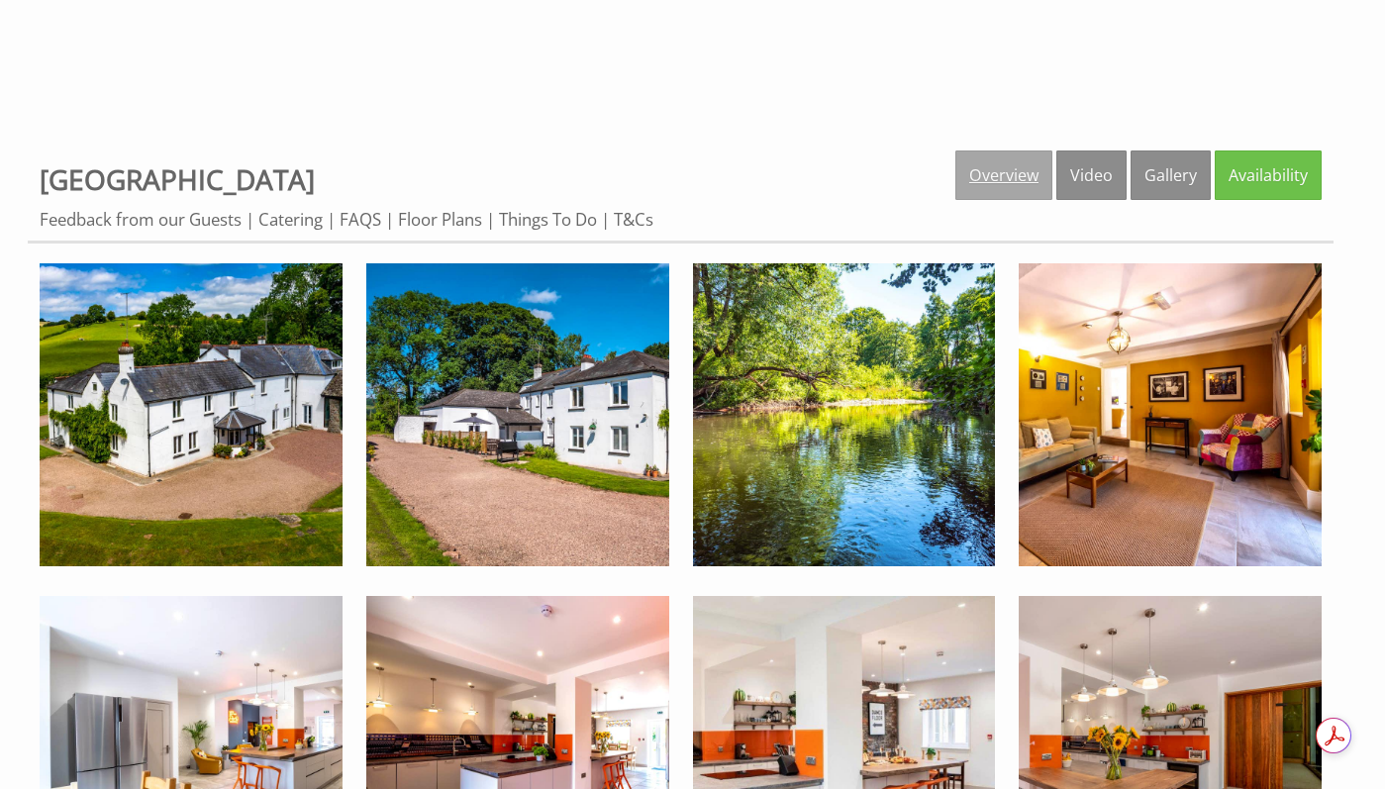
click at [1024, 180] on link "Overview" at bounding box center [1004, 176] width 97 height 50
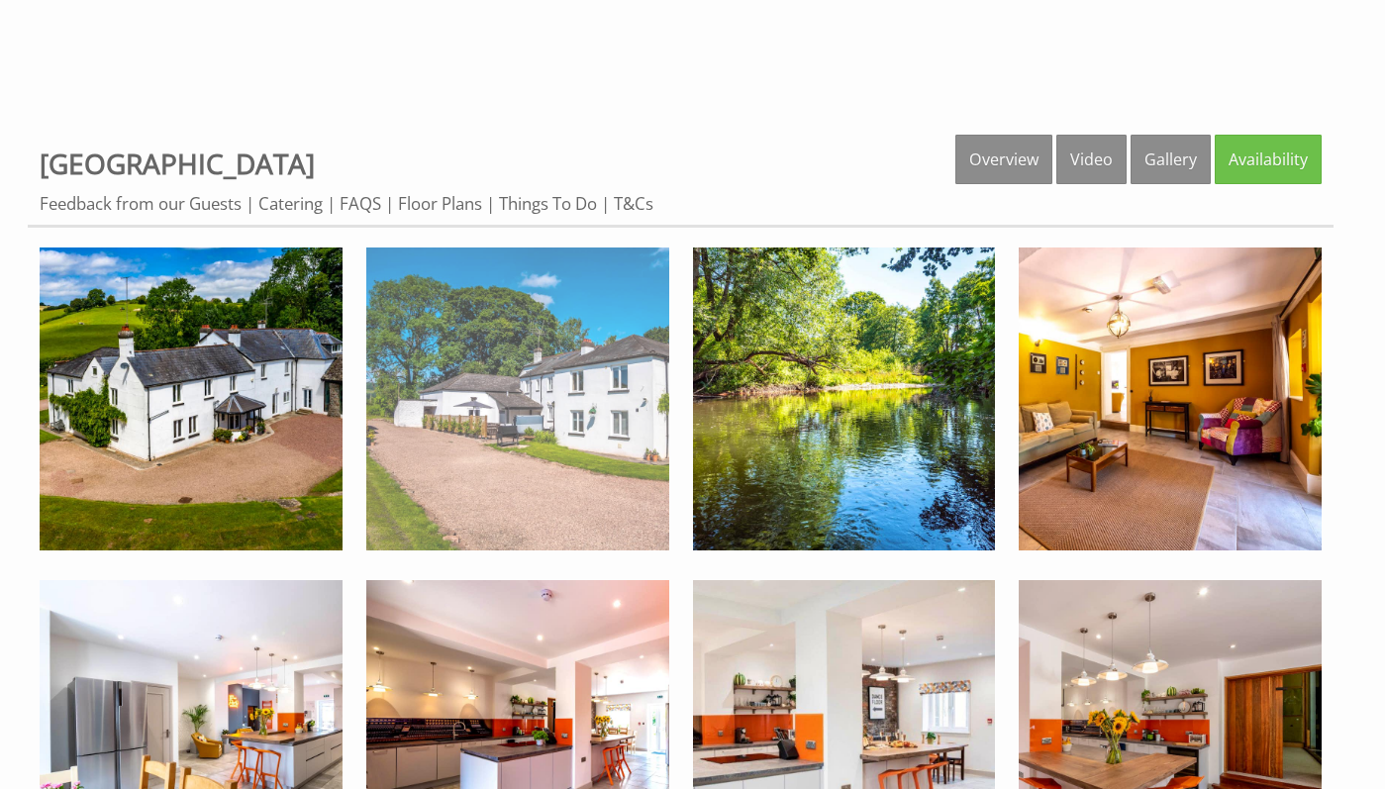
scroll to position [694, 0]
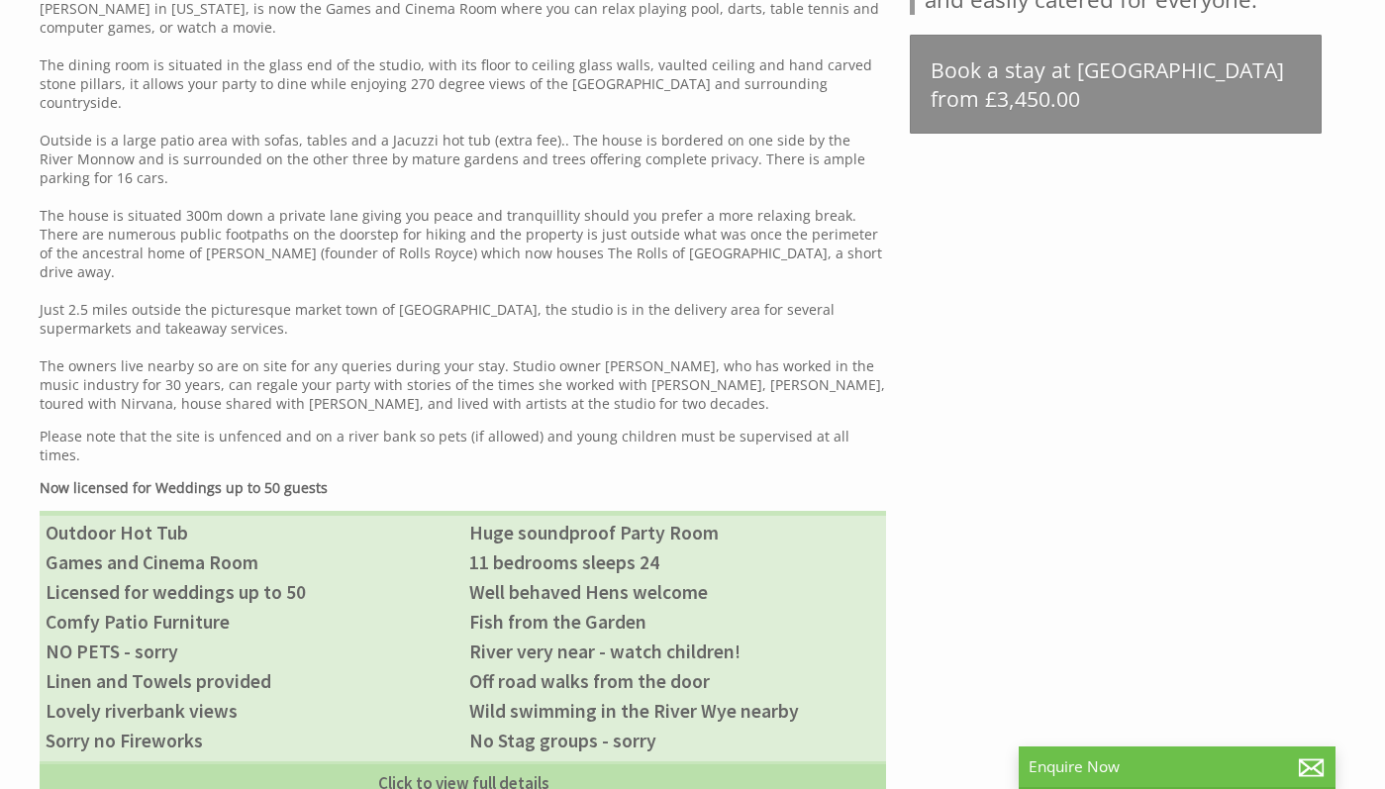
scroll to position [484, 0]
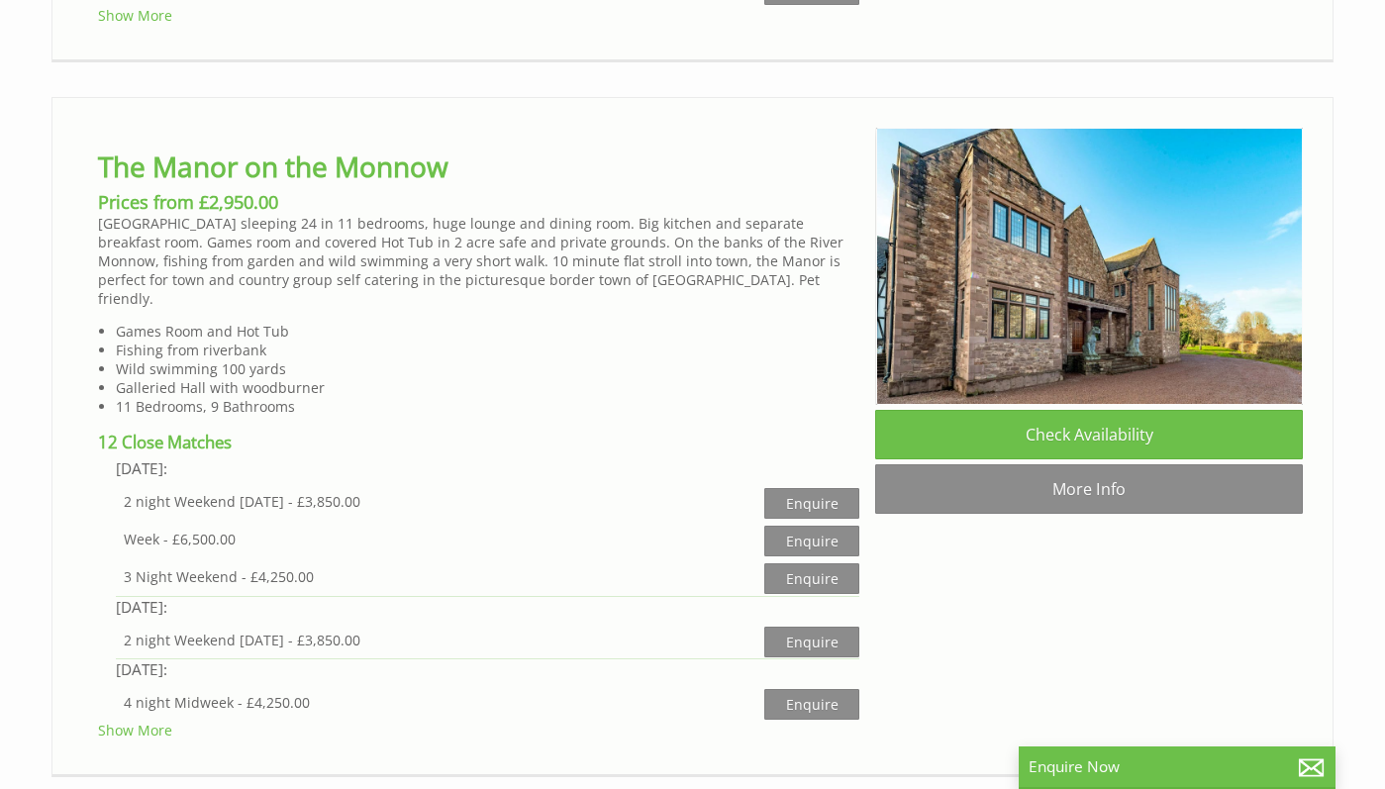
scroll to position [4669, 0]
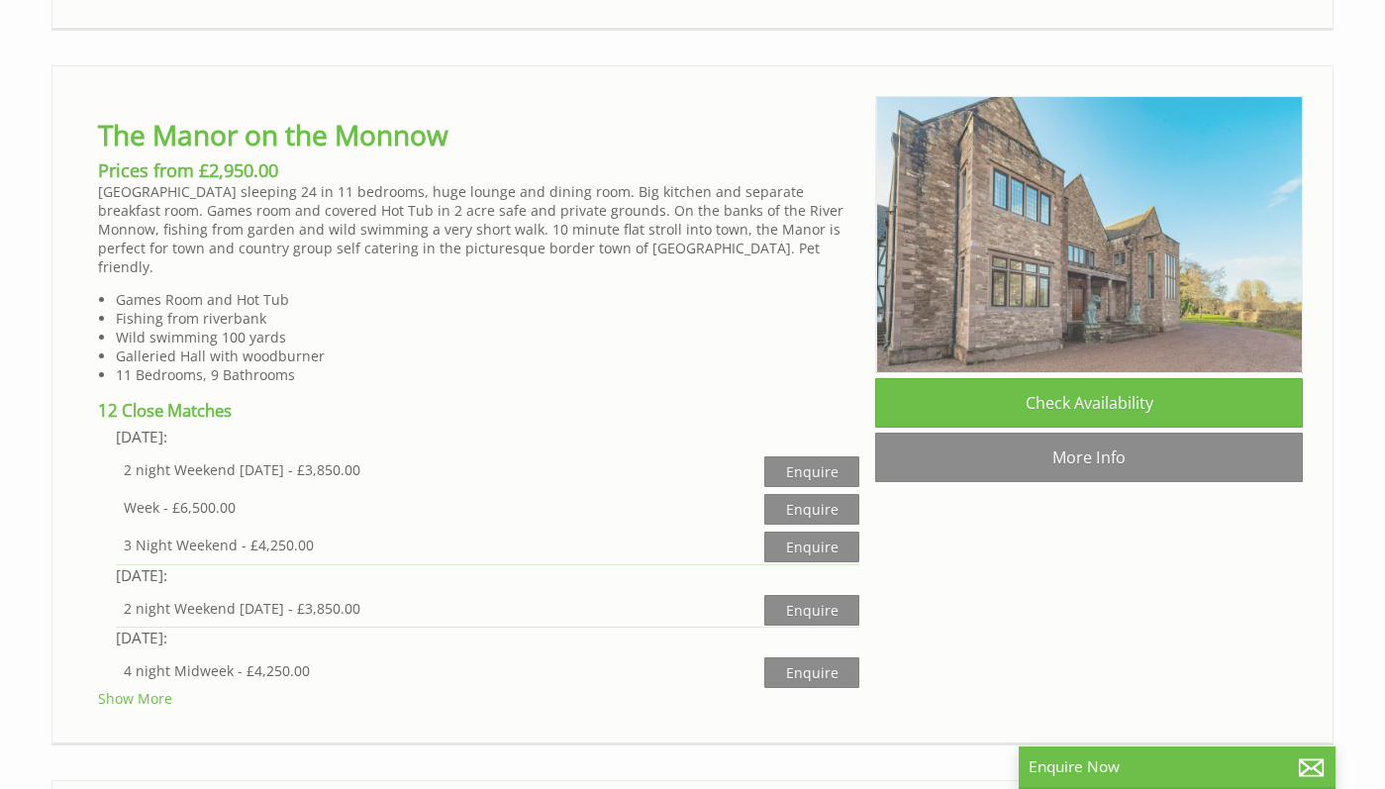
click at [1118, 289] on img at bounding box center [1090, 234] width 428 height 276
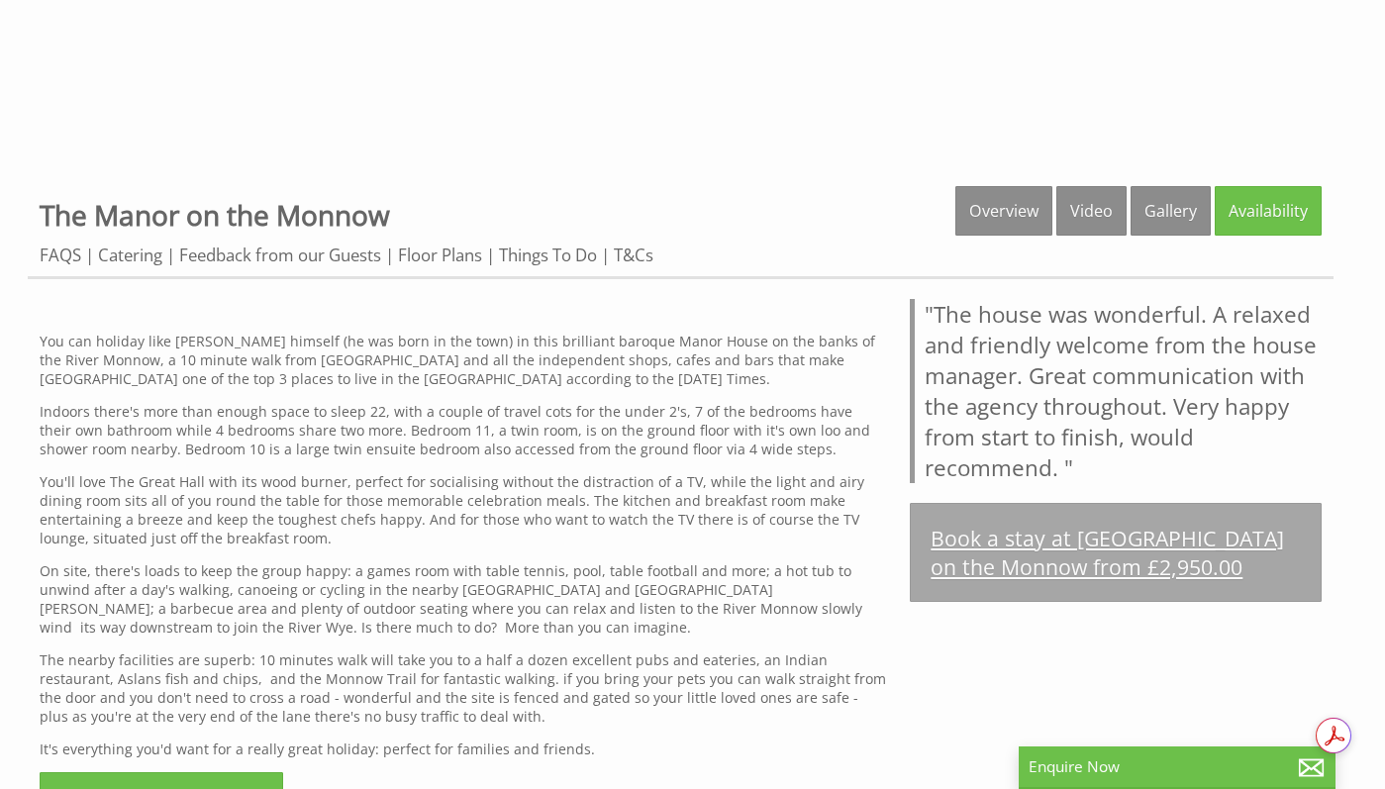
scroll to position [643, 0]
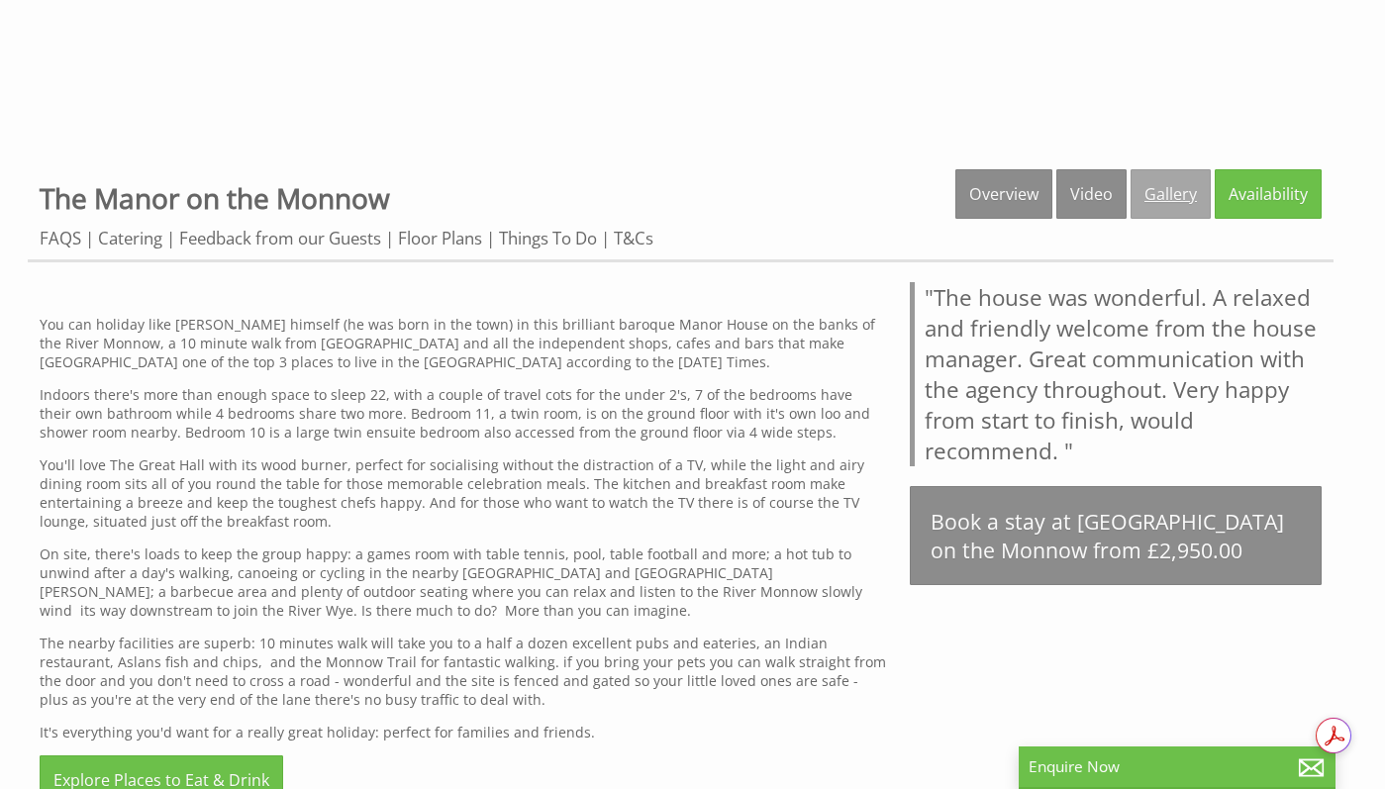
click at [1168, 208] on link "Gallery" at bounding box center [1171, 194] width 80 height 50
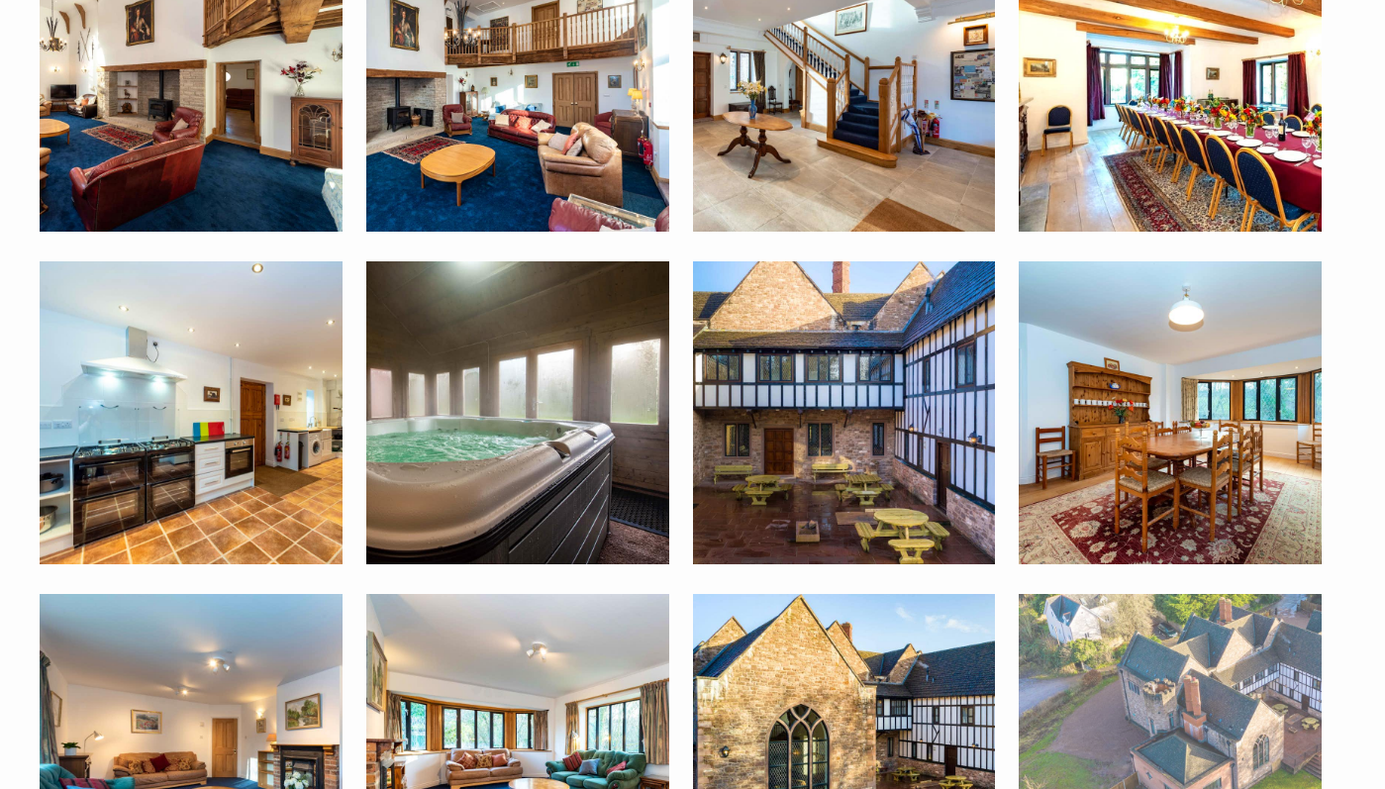
scroll to position [832, 0]
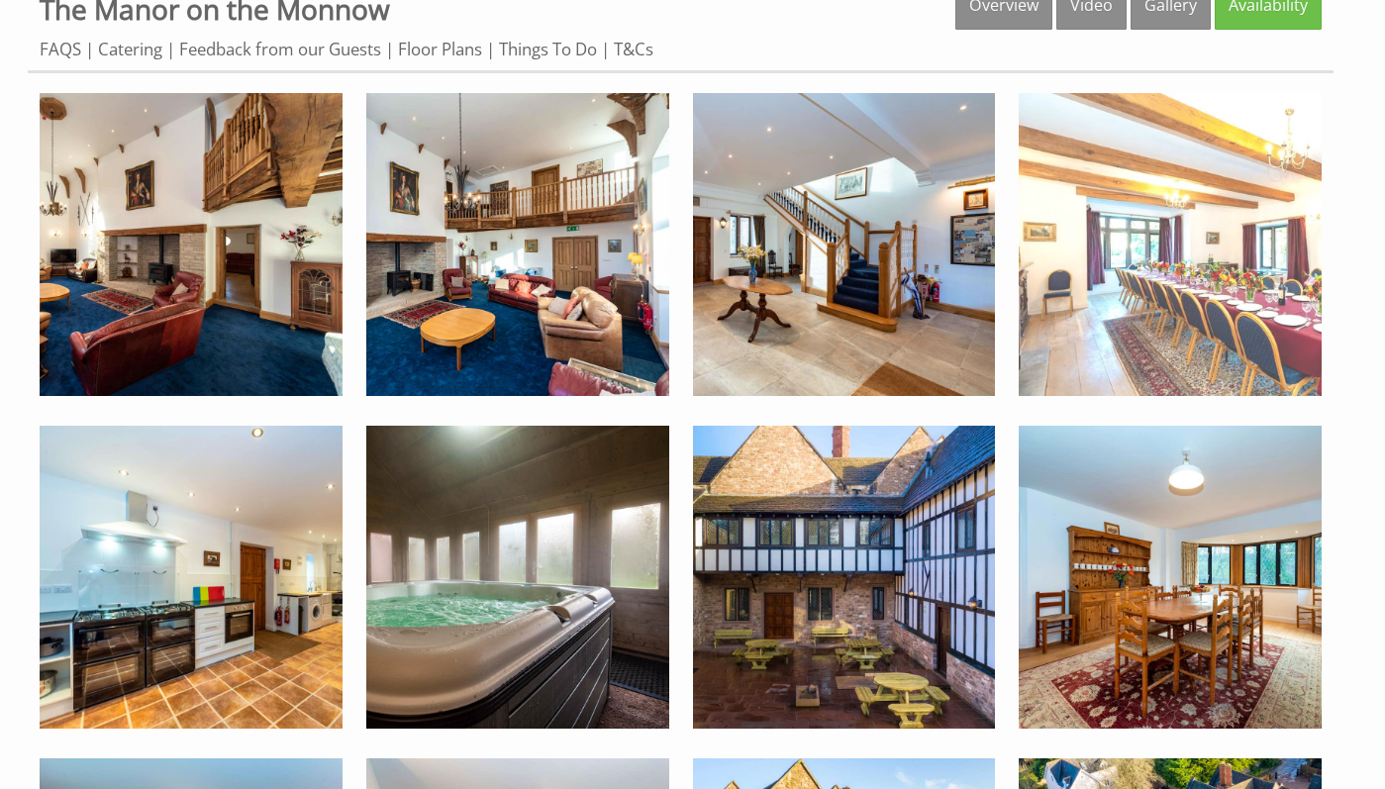
click at [1232, 313] on img at bounding box center [1170, 244] width 303 height 303
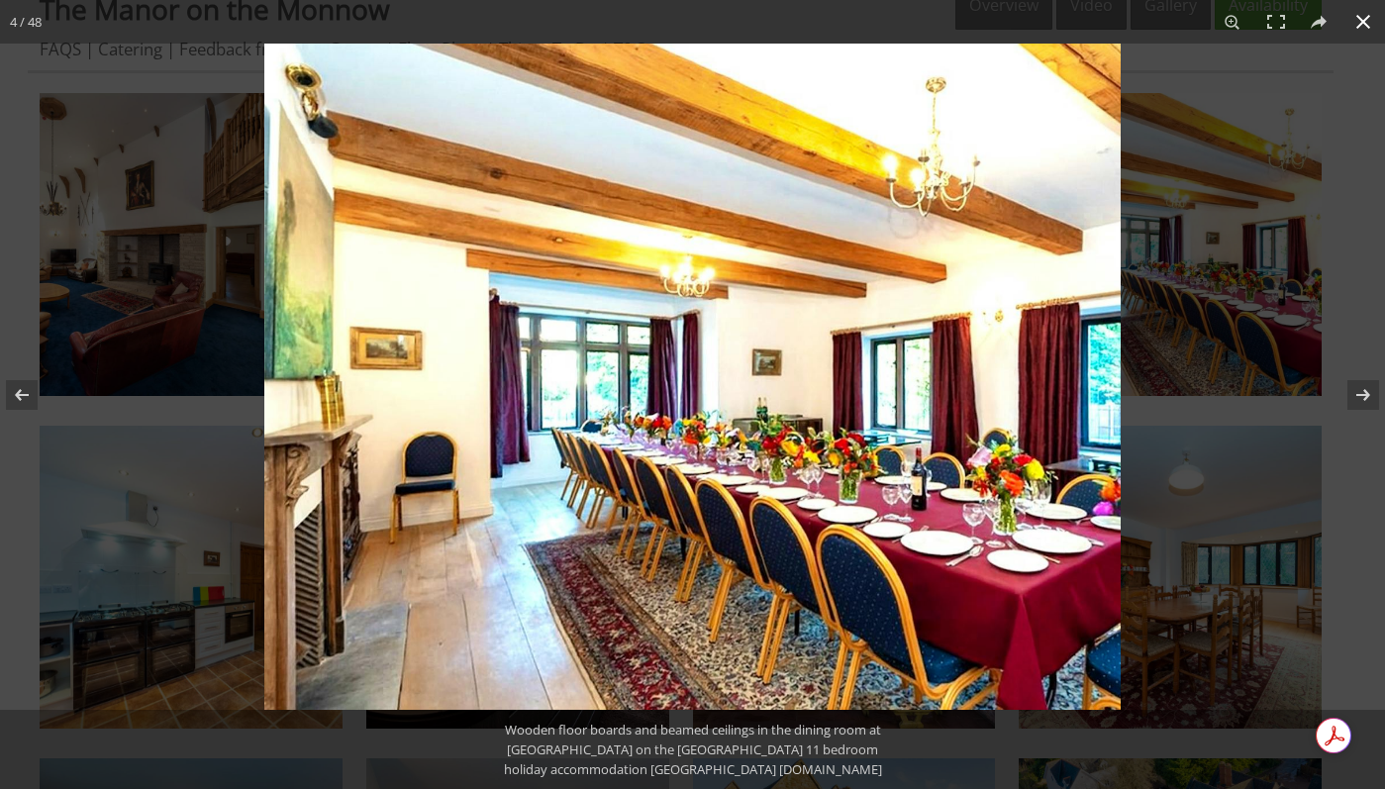
click at [1368, 10] on button at bounding box center [1364, 22] width 44 height 44
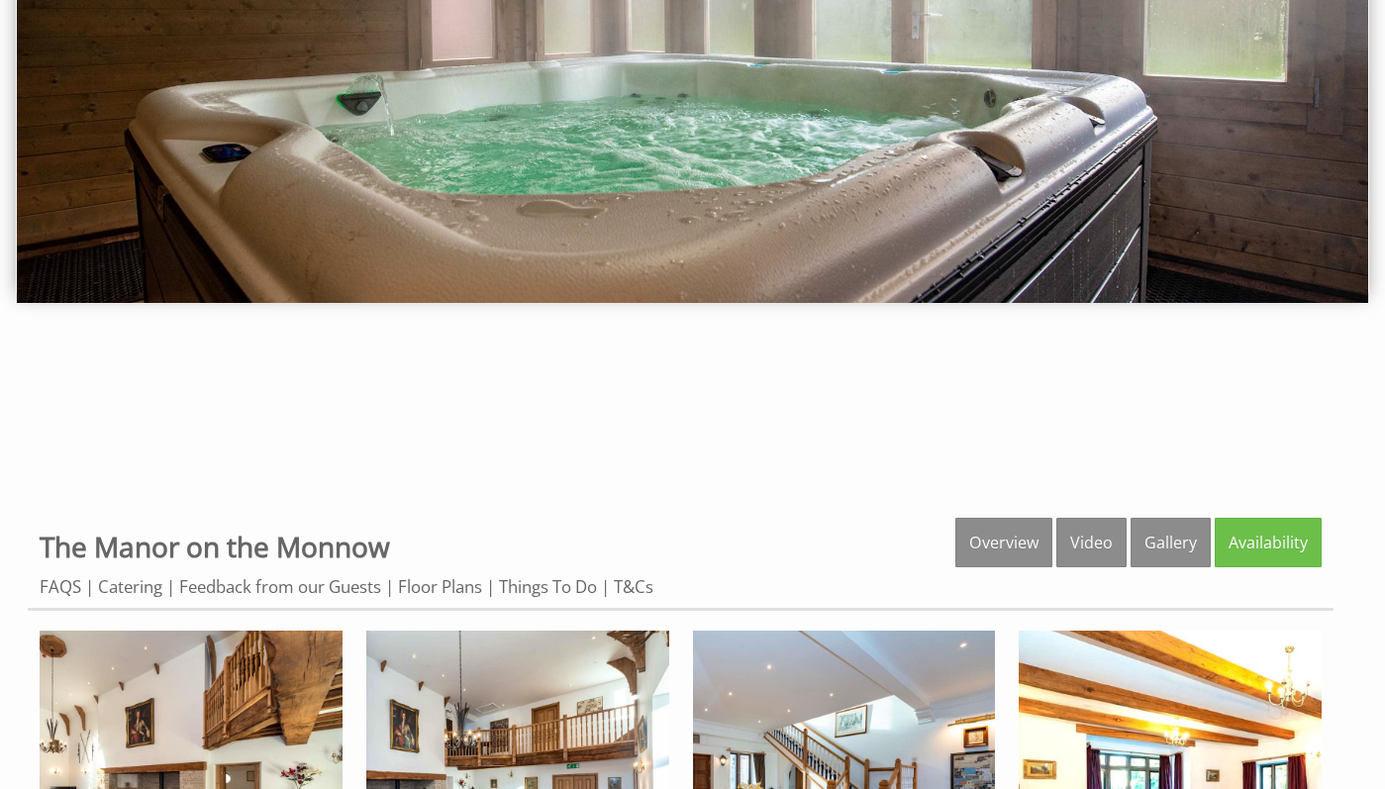
scroll to position [397, 0]
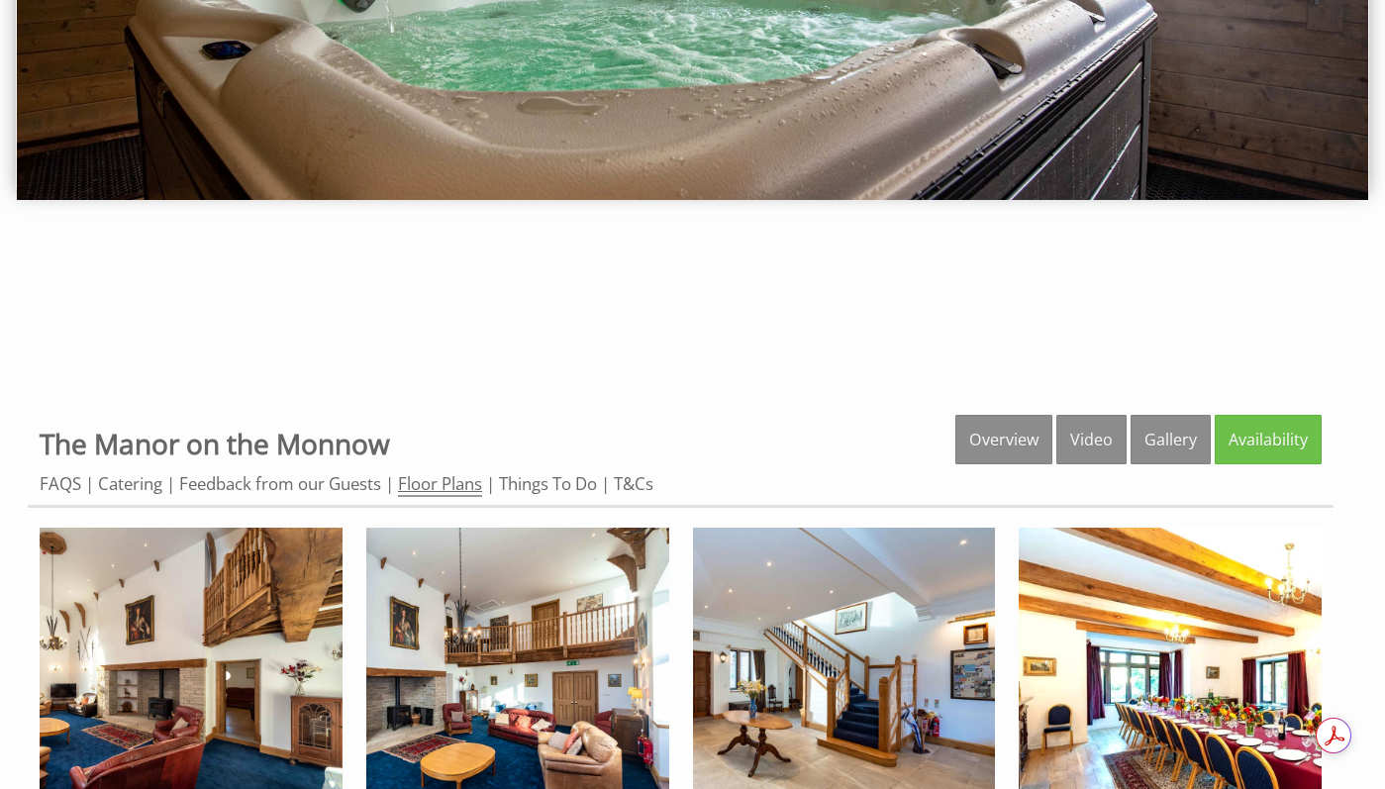
click at [451, 488] on link "Floor Plans" at bounding box center [440, 484] width 84 height 25
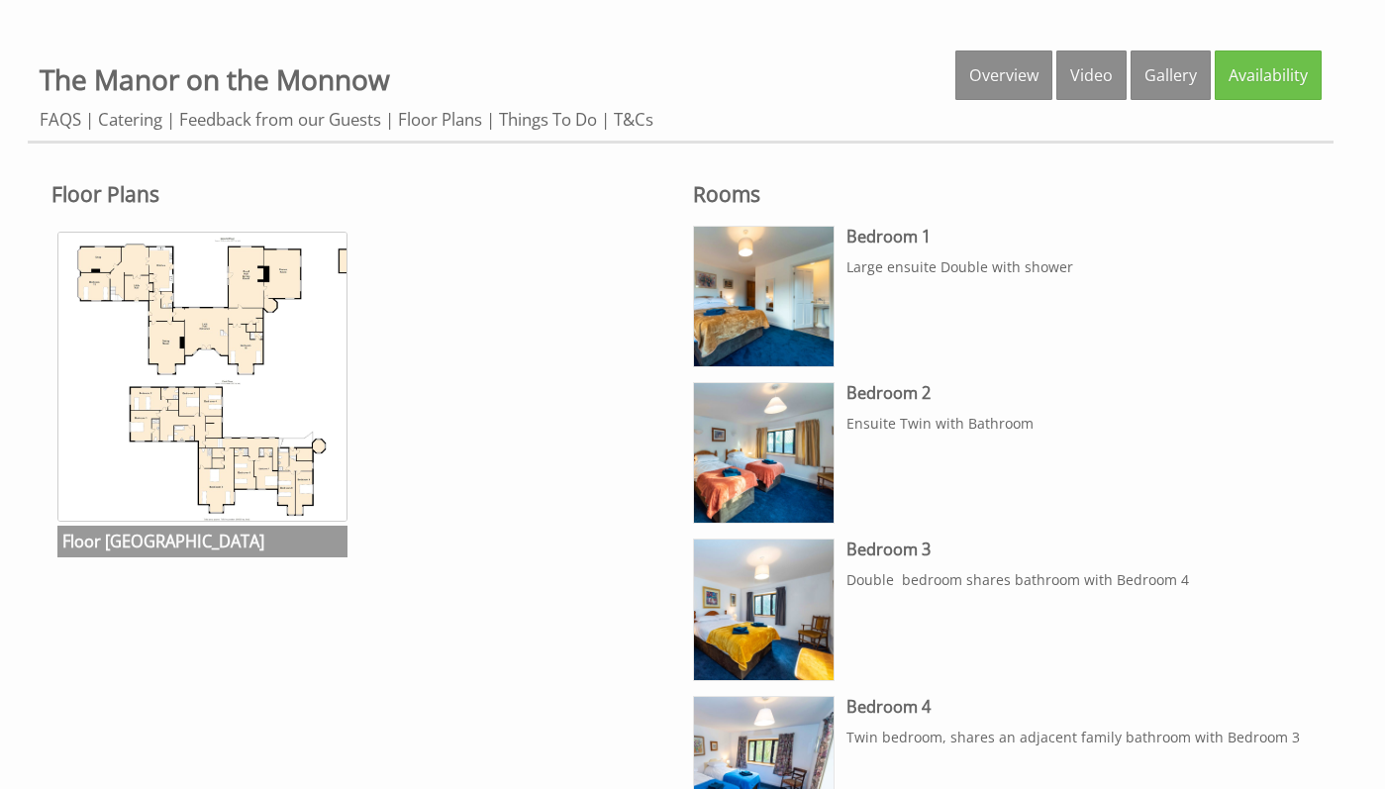
scroll to position [761, 0]
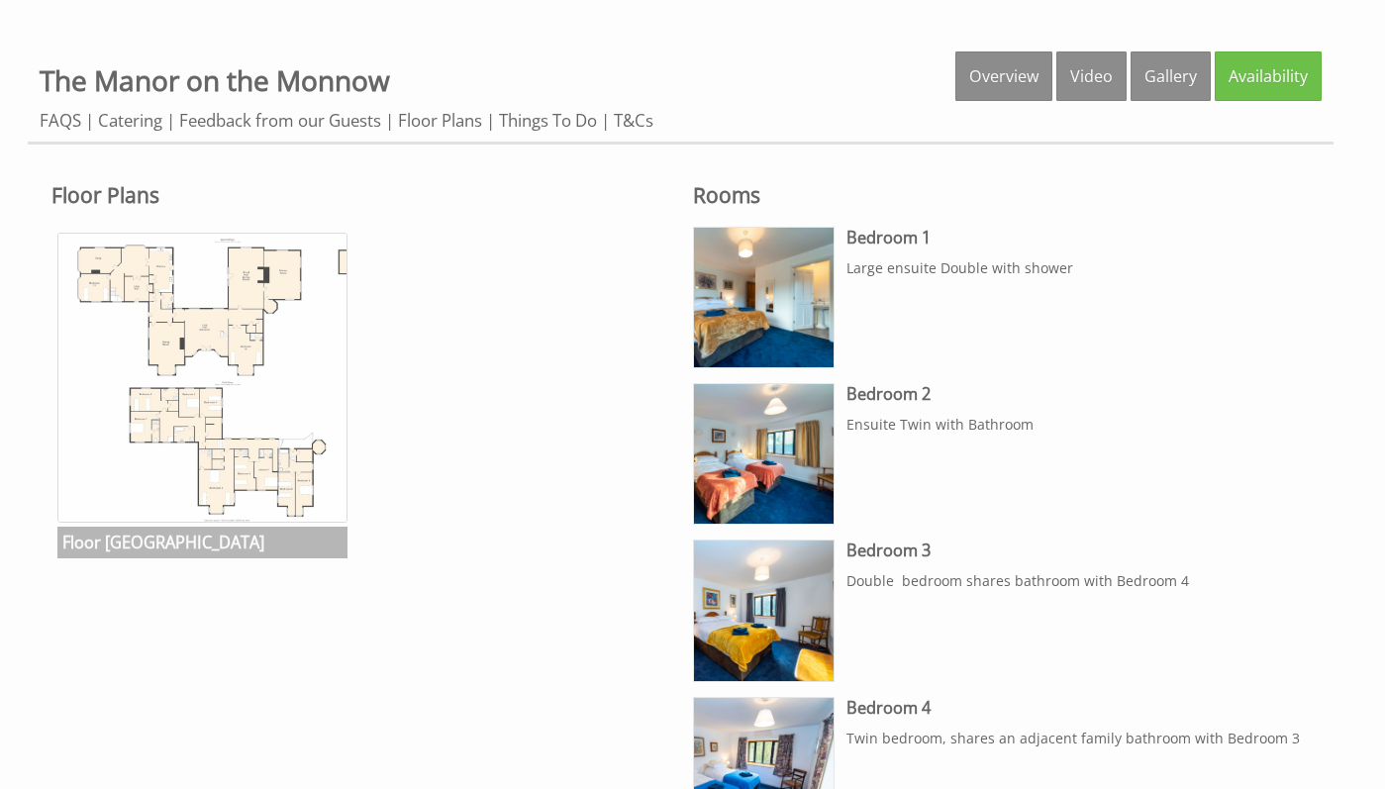
click at [264, 433] on img at bounding box center [202, 378] width 290 height 290
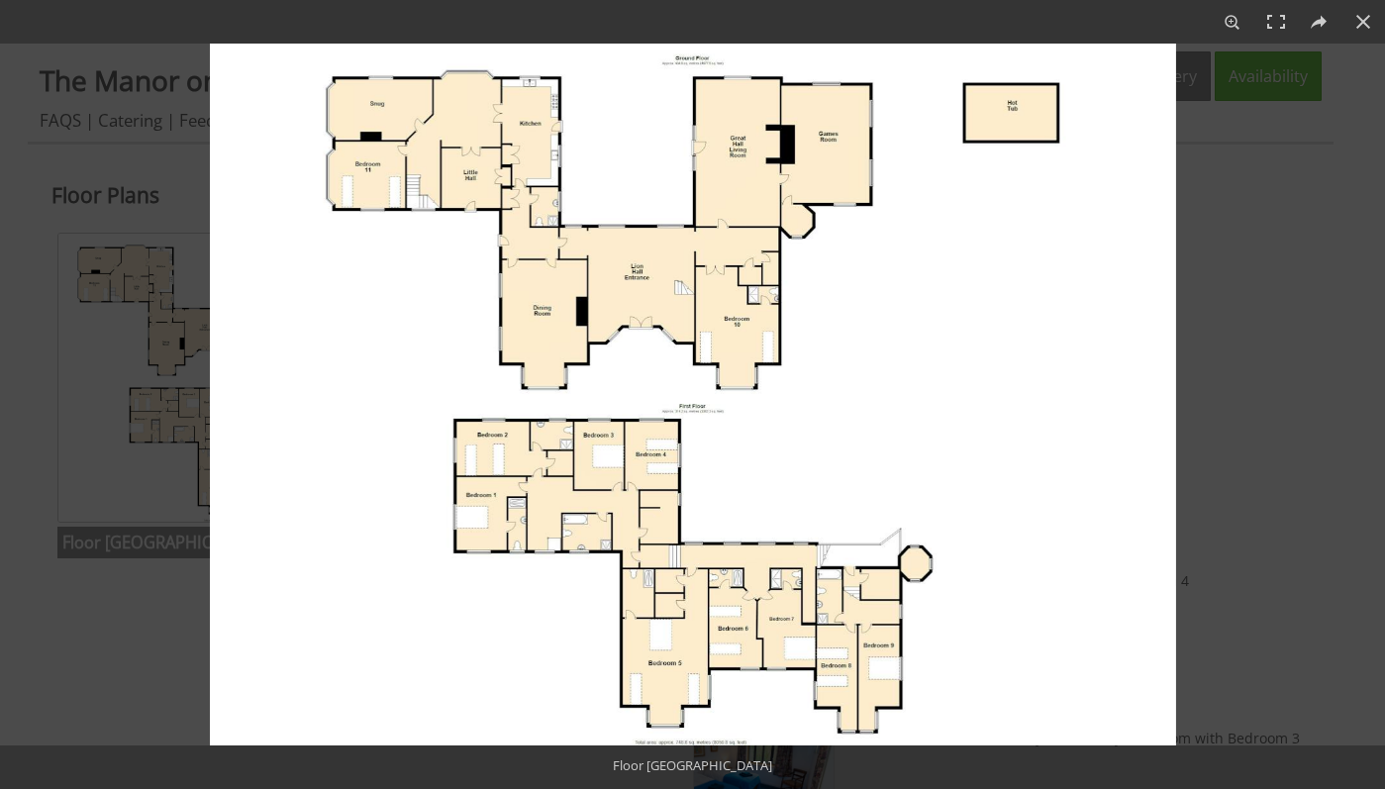
click at [391, 145] on img at bounding box center [693, 395] width 967 height 702
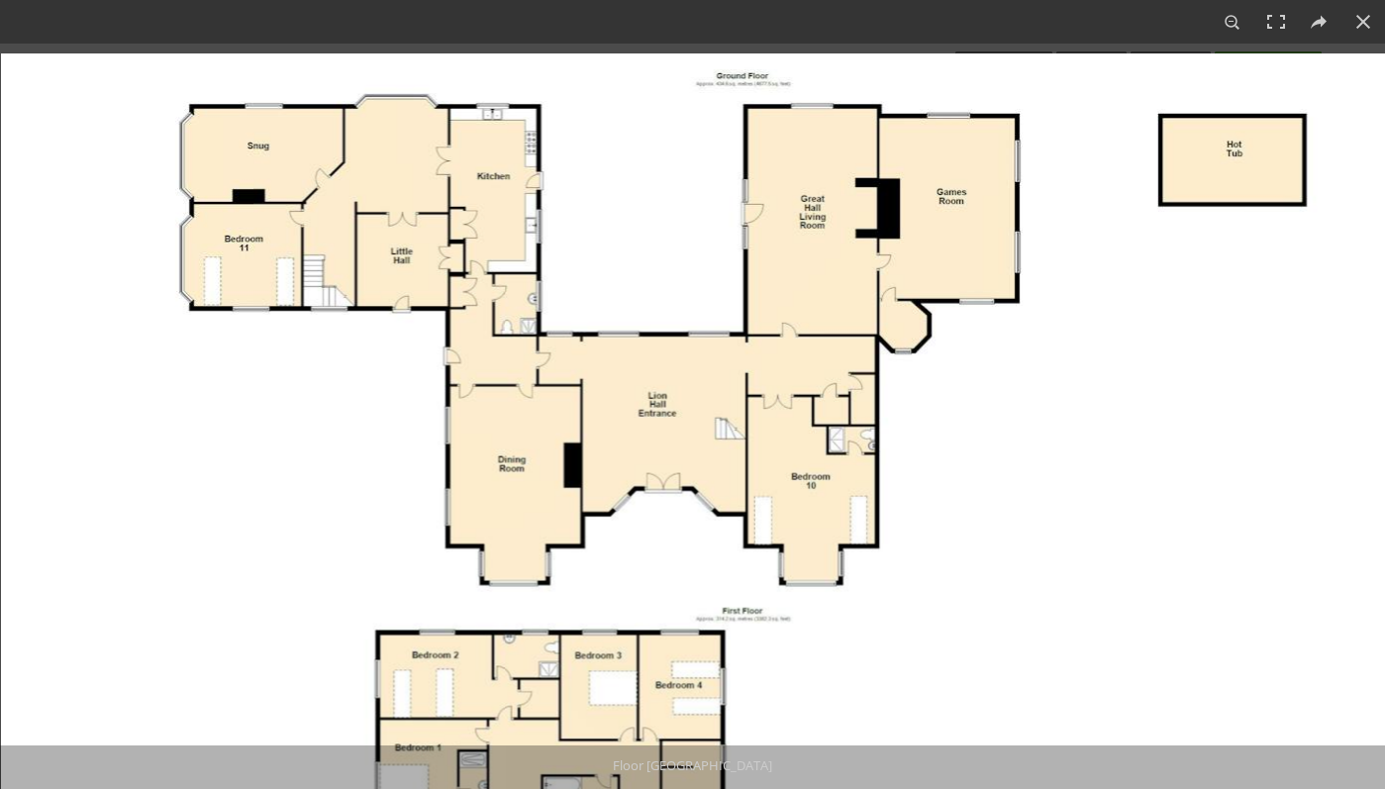
drag, startPoint x: 415, startPoint y: 239, endPoint x: 414, endPoint y: 297, distance: 58.4
click at [414, 297] on img at bounding box center [744, 592] width 1486 height 1079
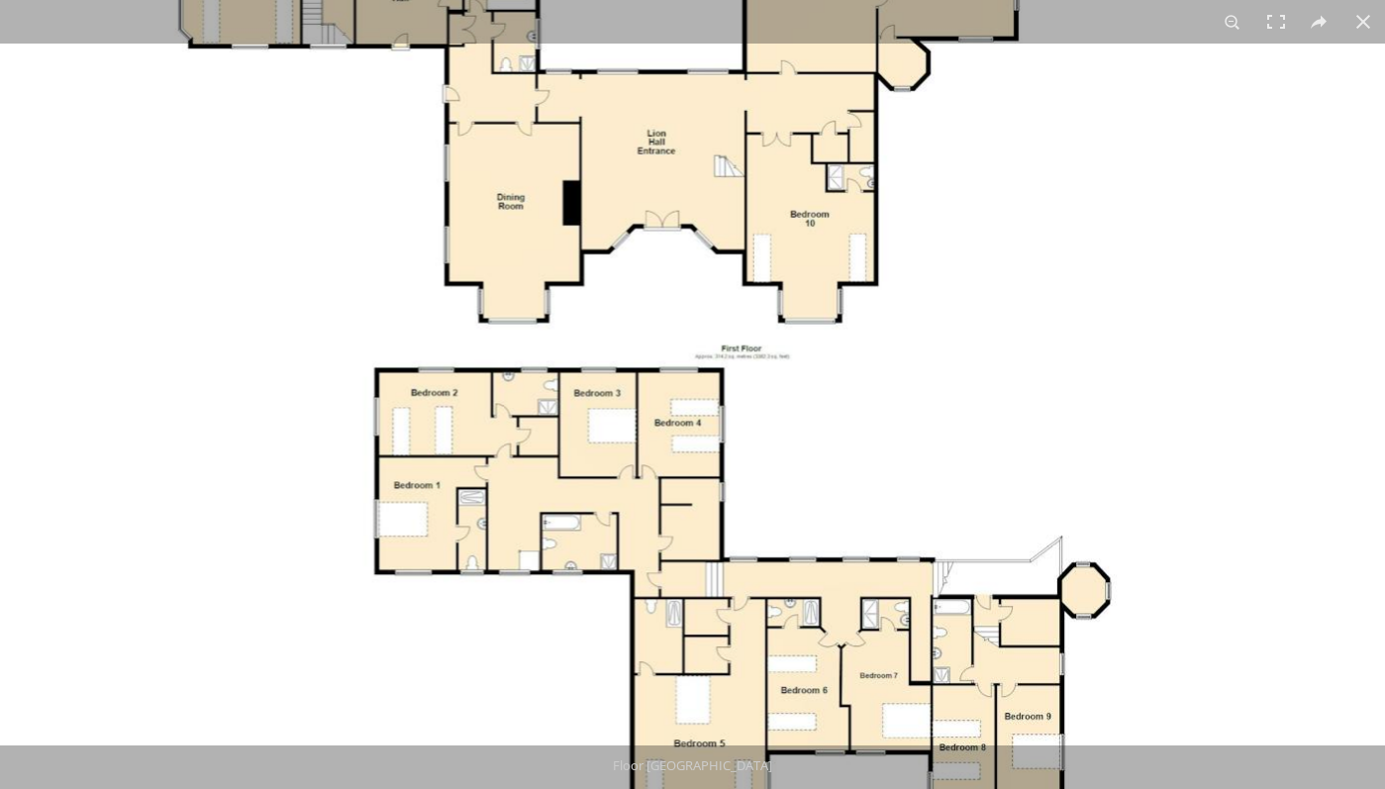
drag, startPoint x: 1047, startPoint y: 417, endPoint x: 1064, endPoint y: 152, distance: 265.9
click at [1064, 153] on img at bounding box center [743, 330] width 1486 height 1079
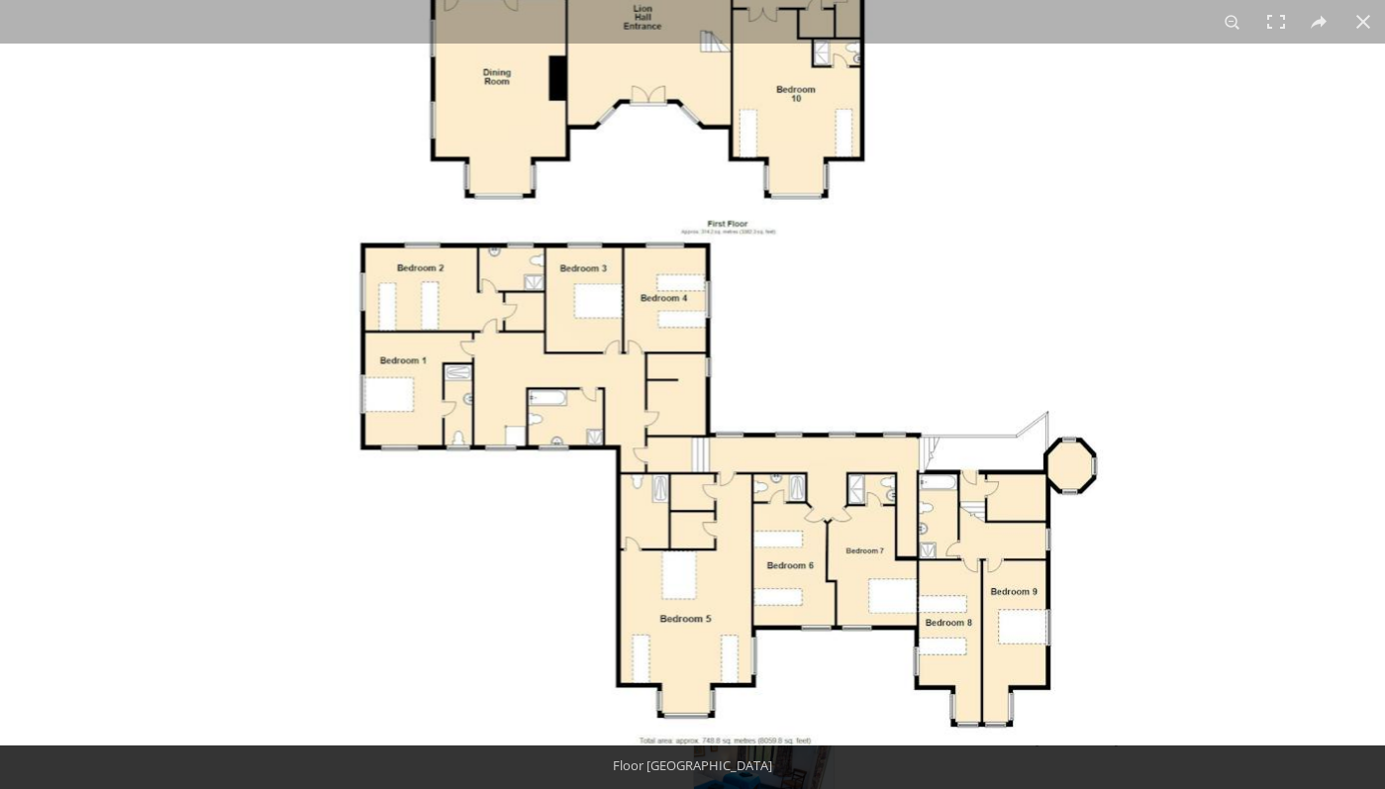
drag, startPoint x: 1153, startPoint y: 335, endPoint x: 1139, endPoint y: 188, distance: 147.2
click at [1139, 188] on img at bounding box center [729, 205] width 1486 height 1079
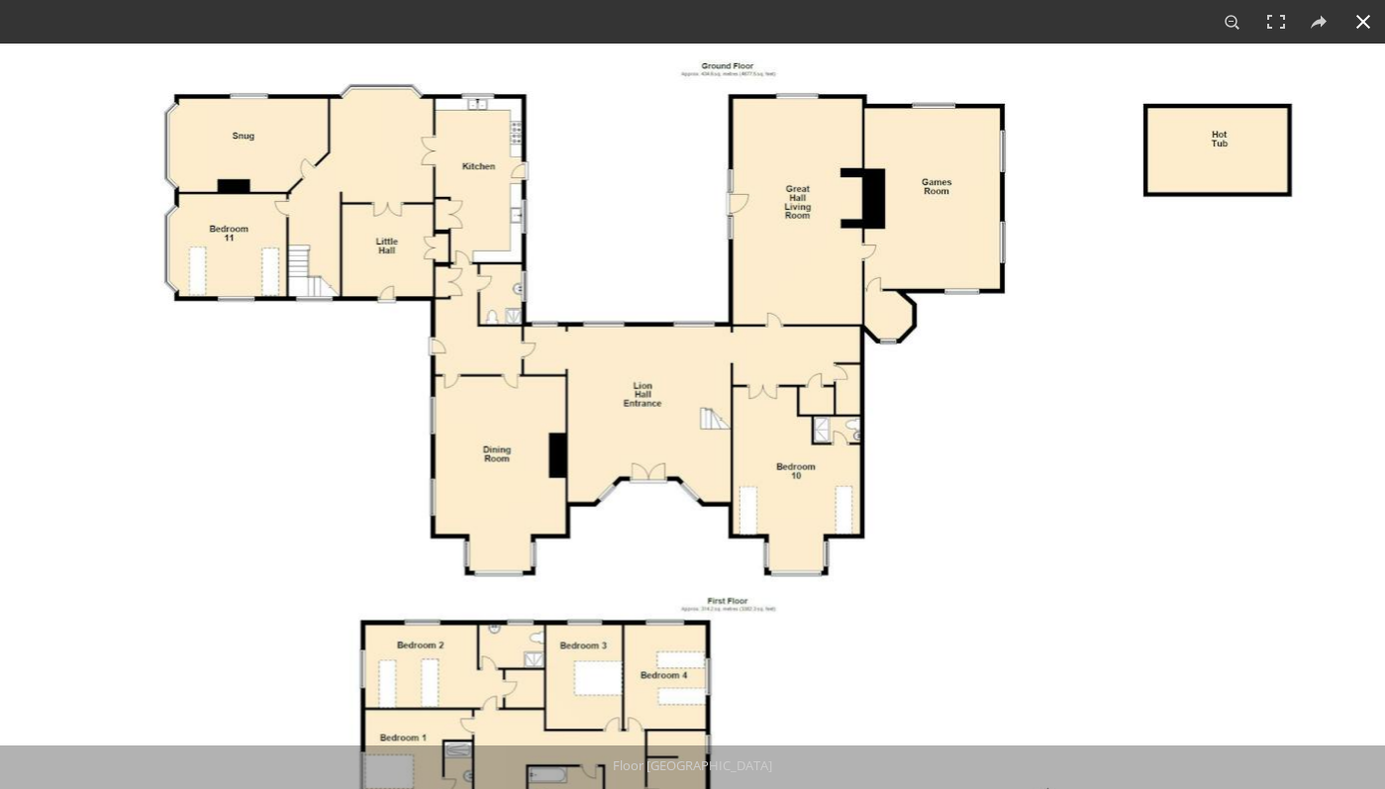
click at [1369, 33] on button at bounding box center [1364, 22] width 44 height 44
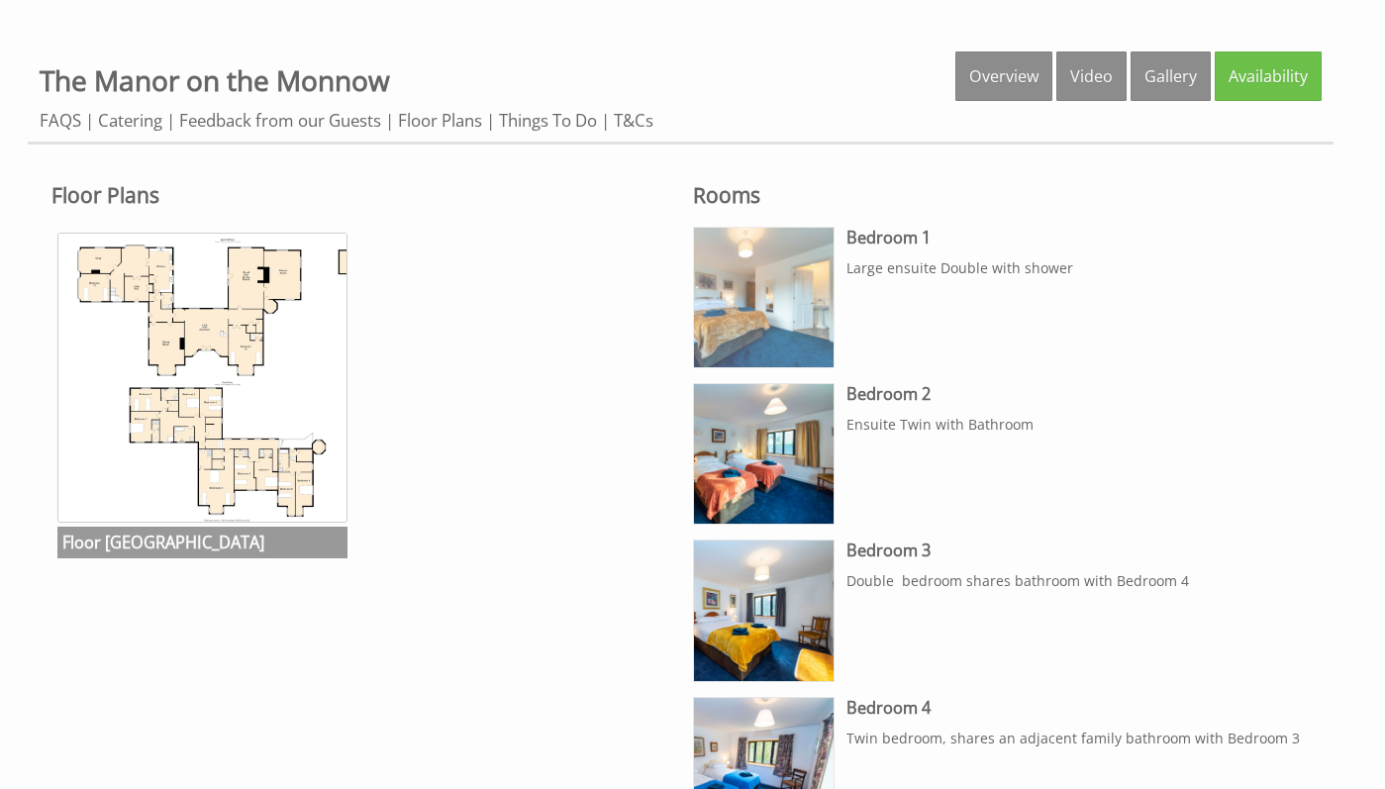
click at [784, 288] on img at bounding box center [764, 298] width 140 height 140
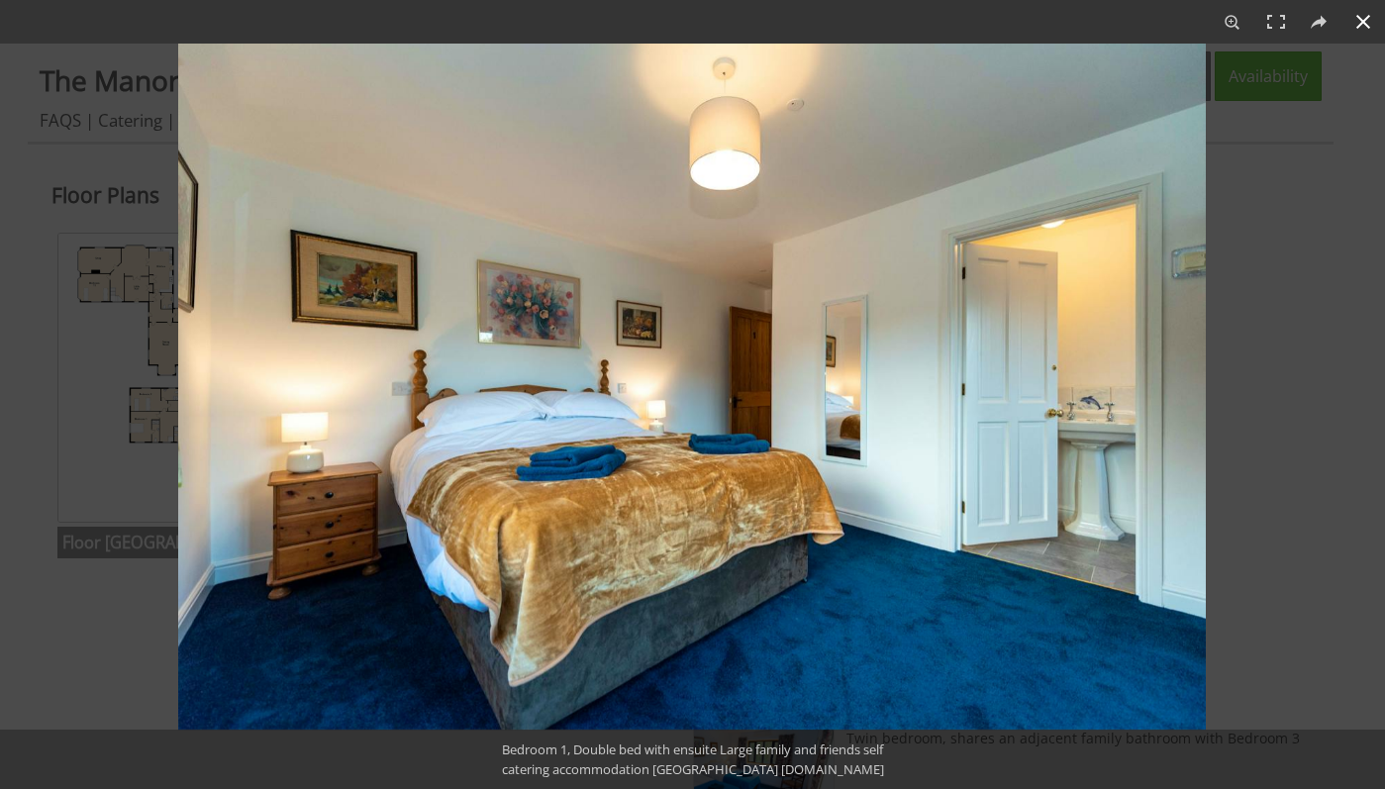
click at [1354, 333] on div at bounding box center [870, 438] width 1385 height 789
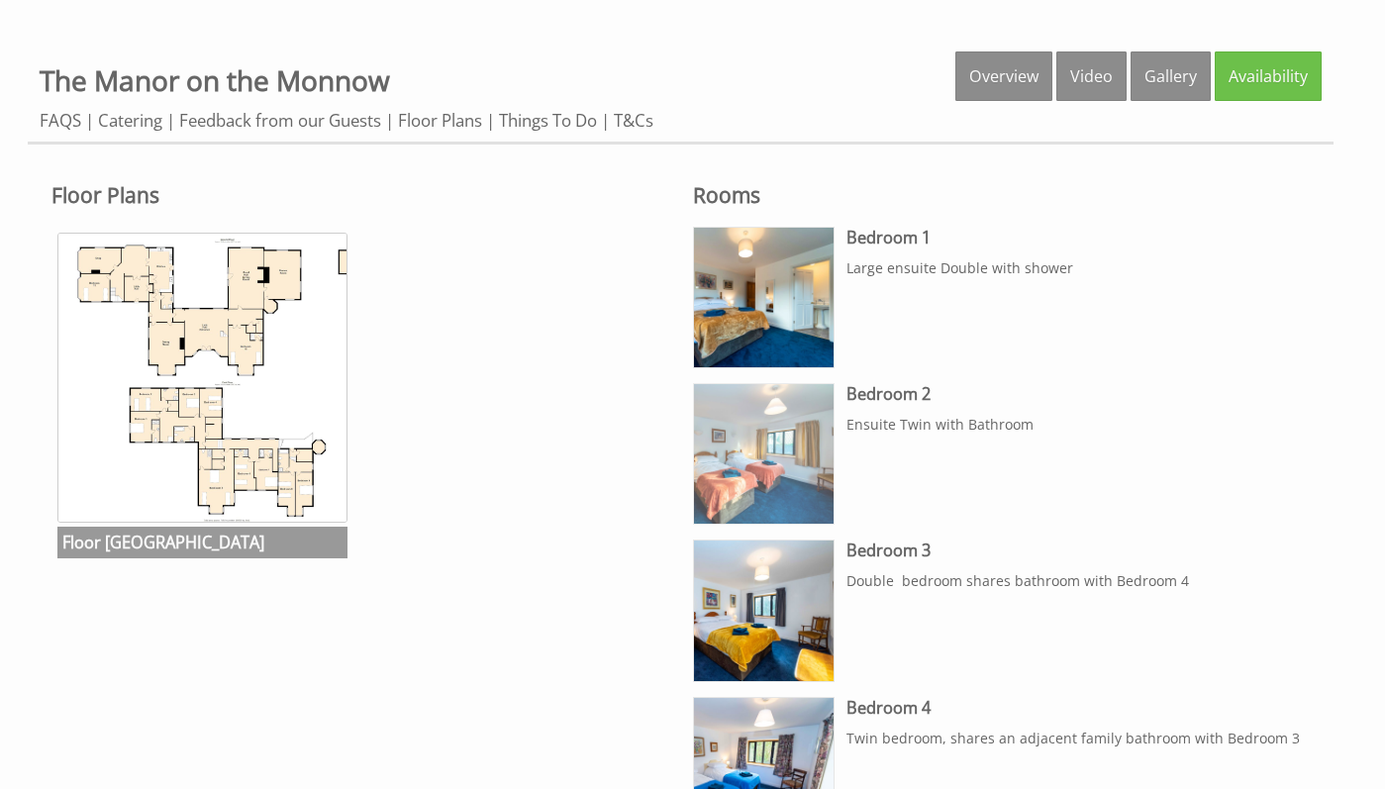
click at [752, 463] on img at bounding box center [764, 454] width 140 height 140
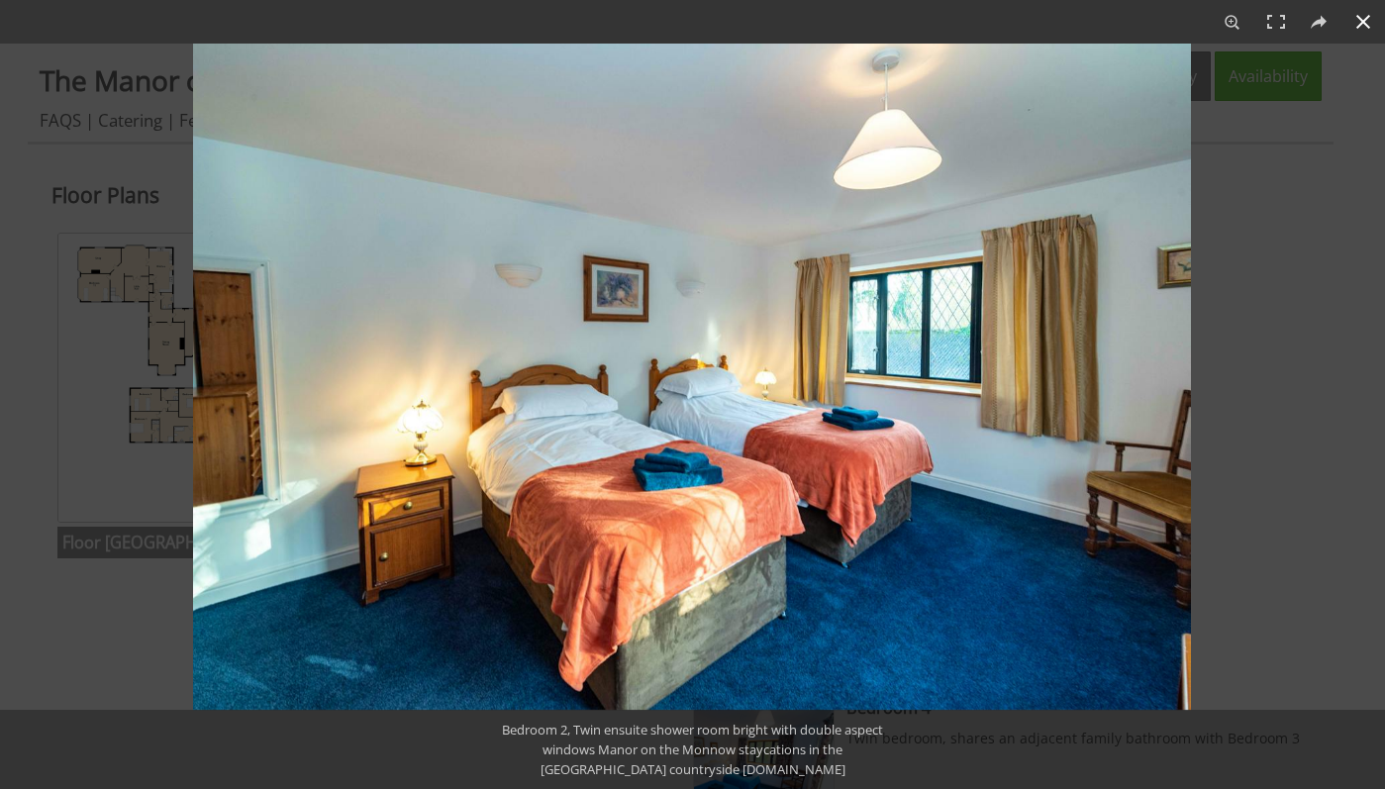
click at [1314, 377] on div at bounding box center [885, 438] width 1385 height 789
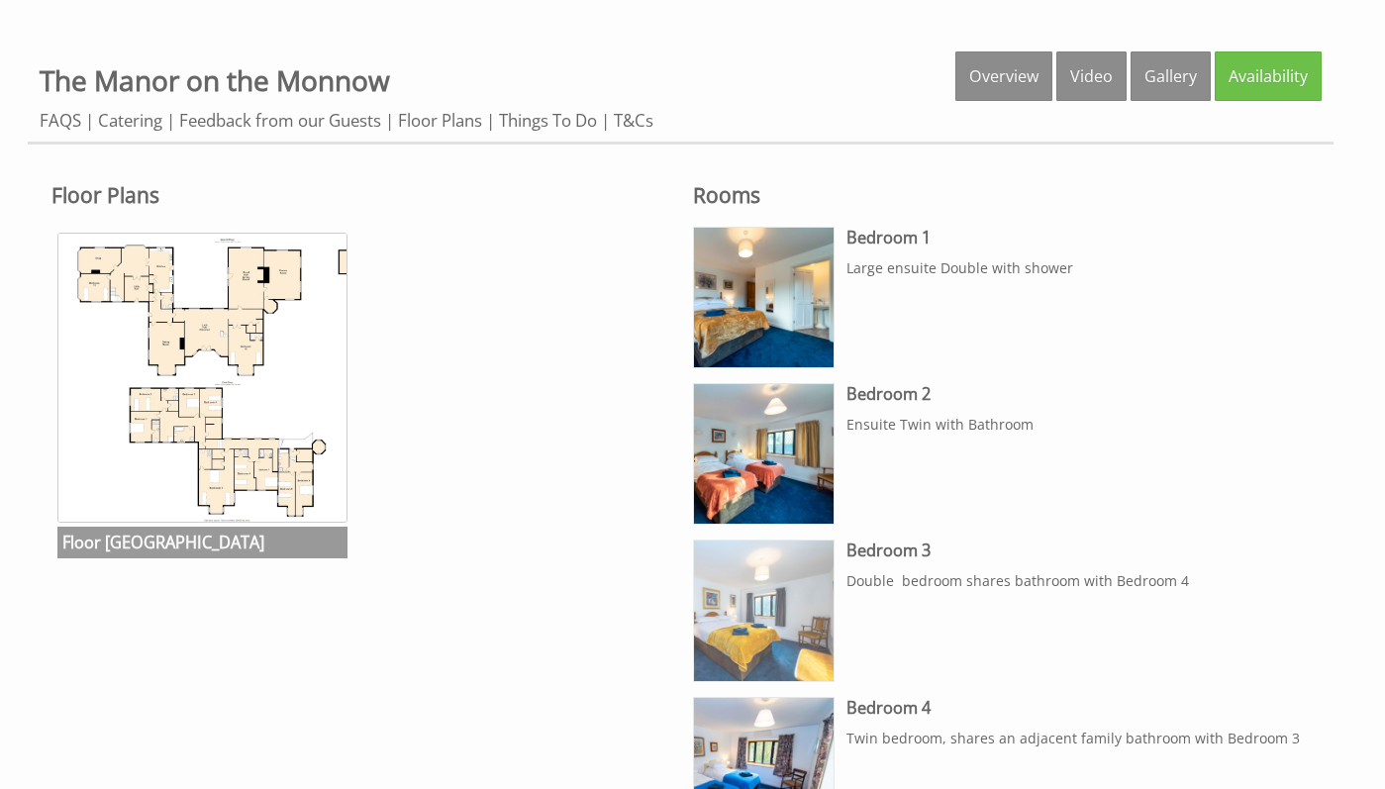
click at [795, 602] on img at bounding box center [764, 611] width 140 height 140
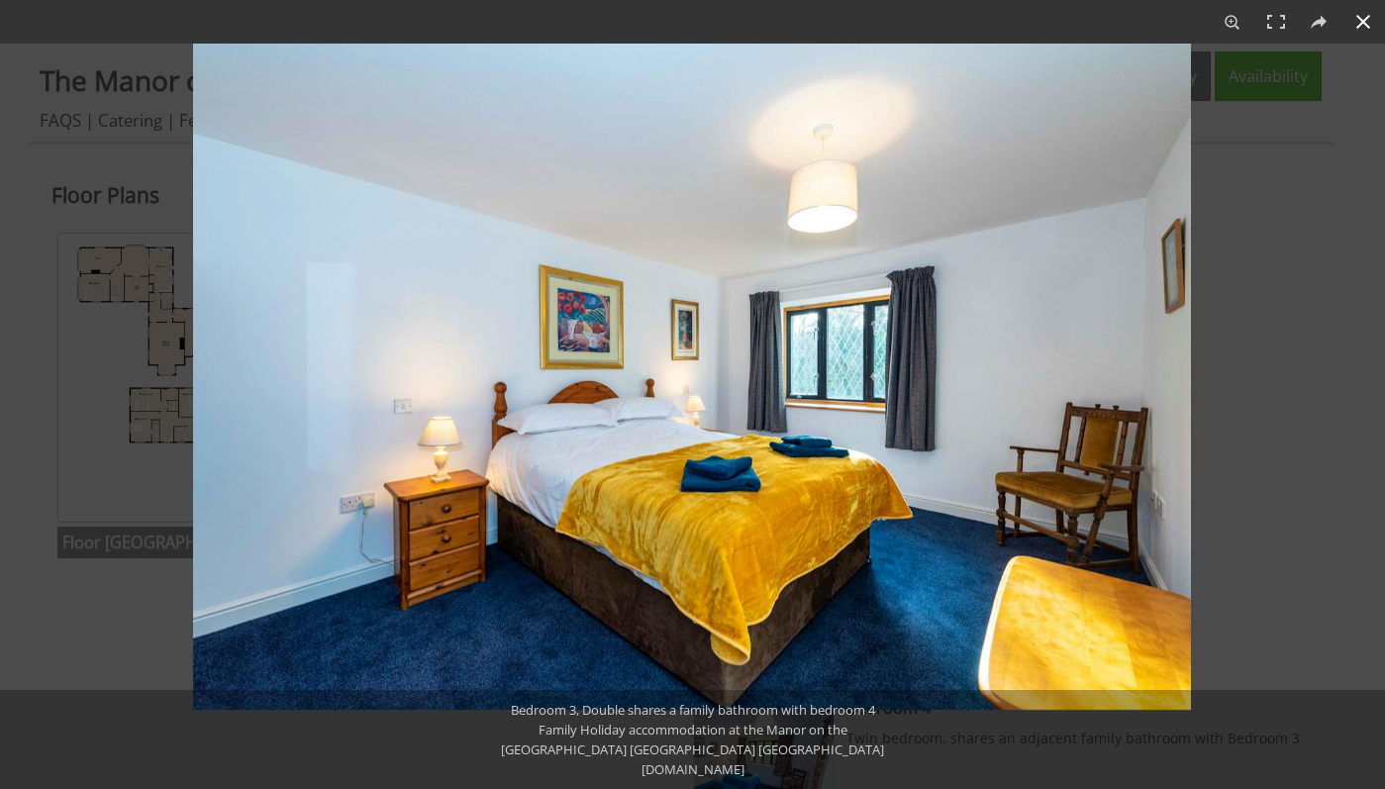
click at [1238, 377] on div at bounding box center [885, 438] width 1385 height 789
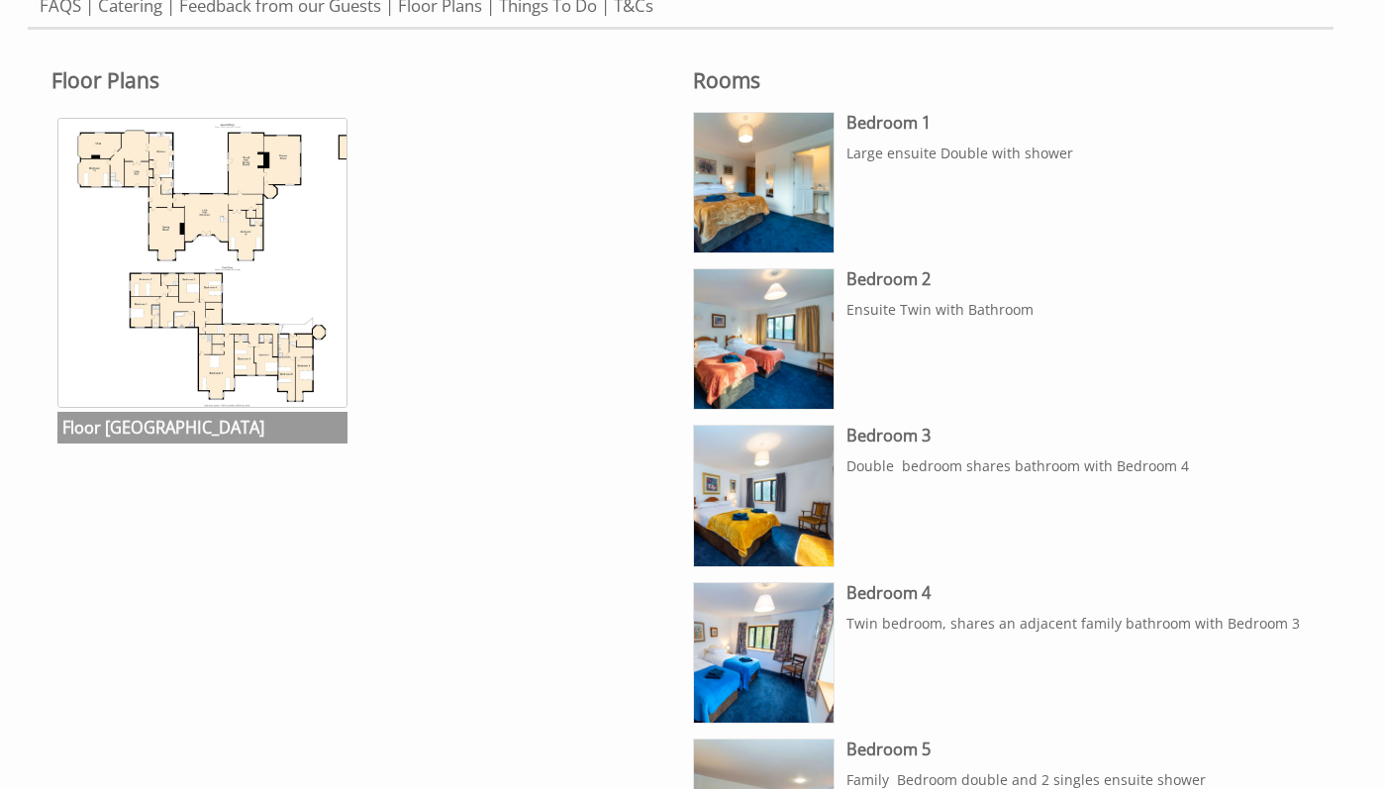
scroll to position [1116, 0]
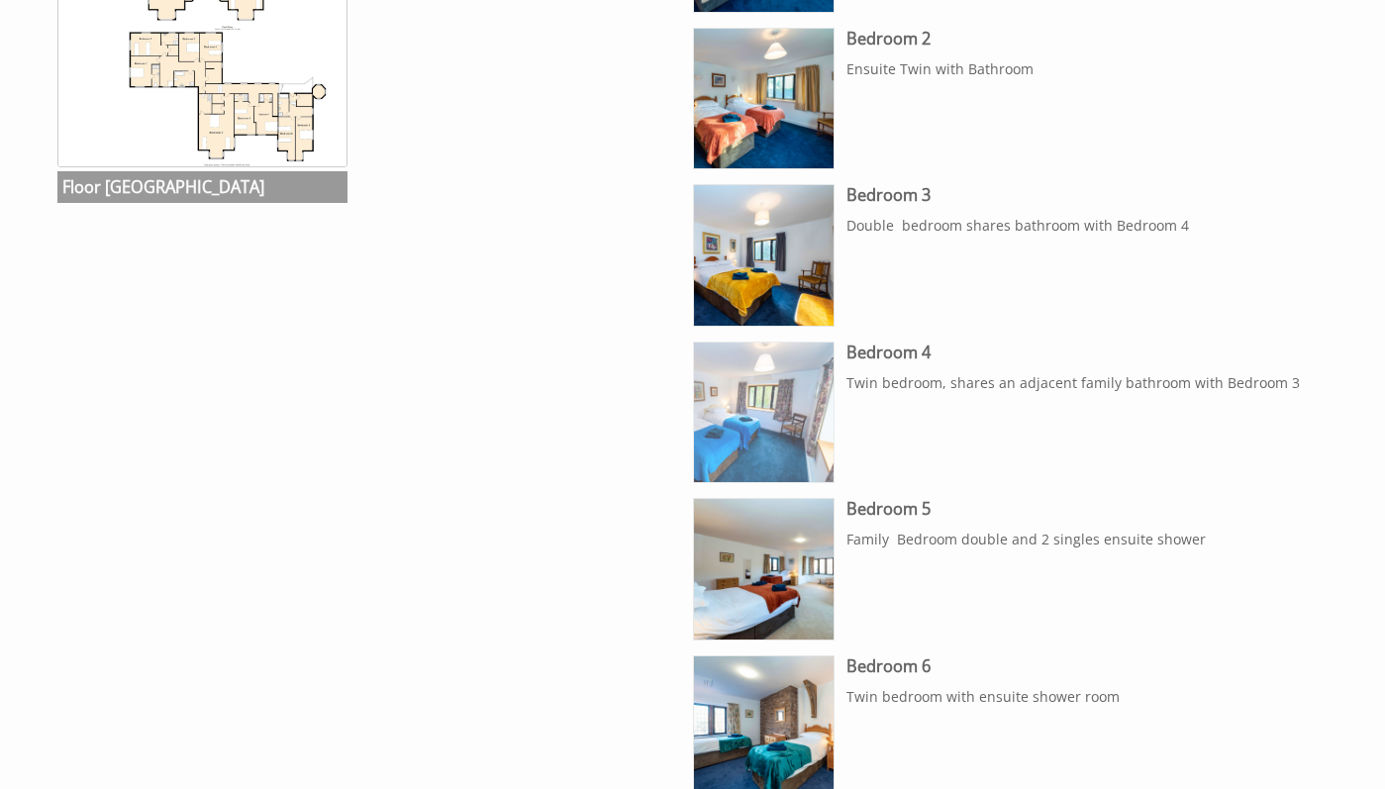
click at [760, 404] on img at bounding box center [764, 413] width 140 height 140
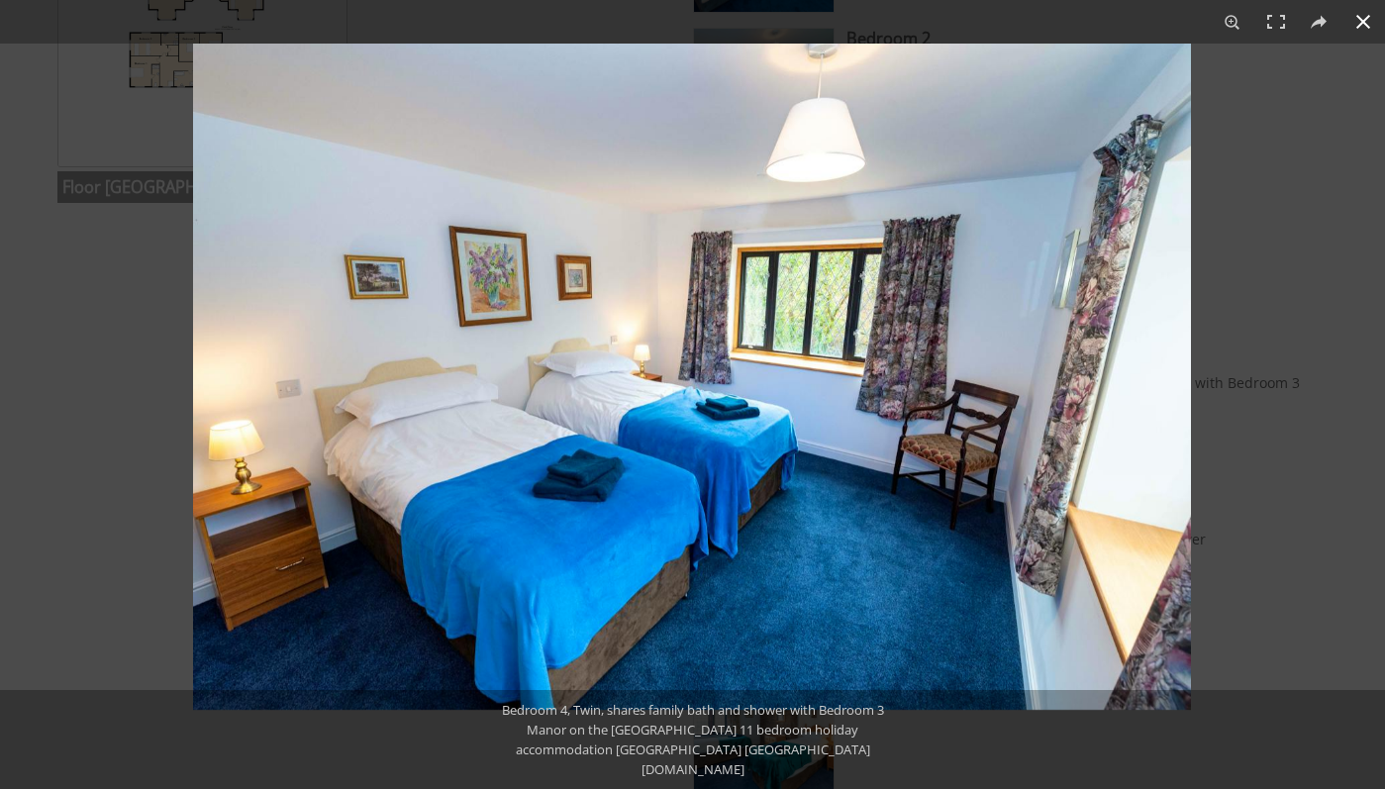
click at [1288, 594] on div at bounding box center [885, 438] width 1385 height 789
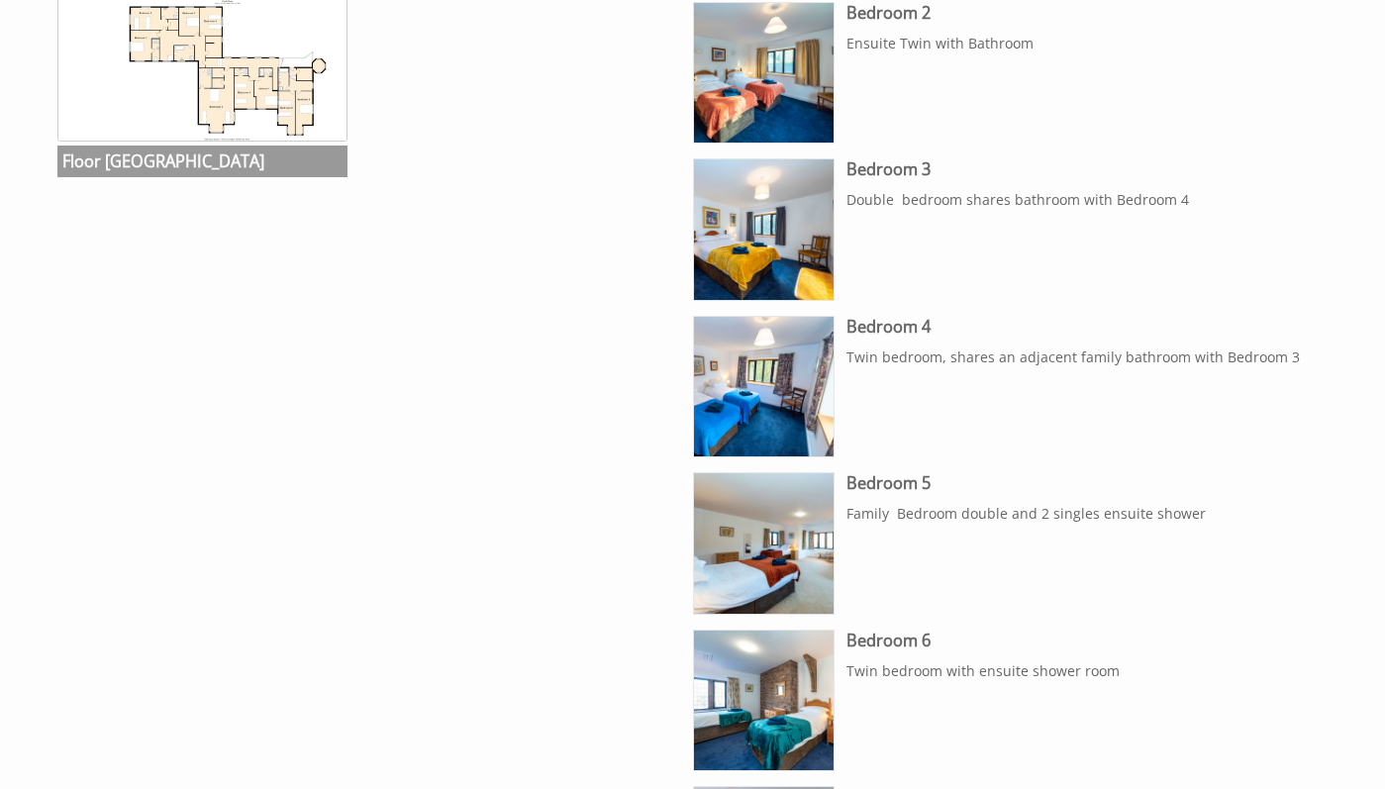
scroll to position [1146, 0]
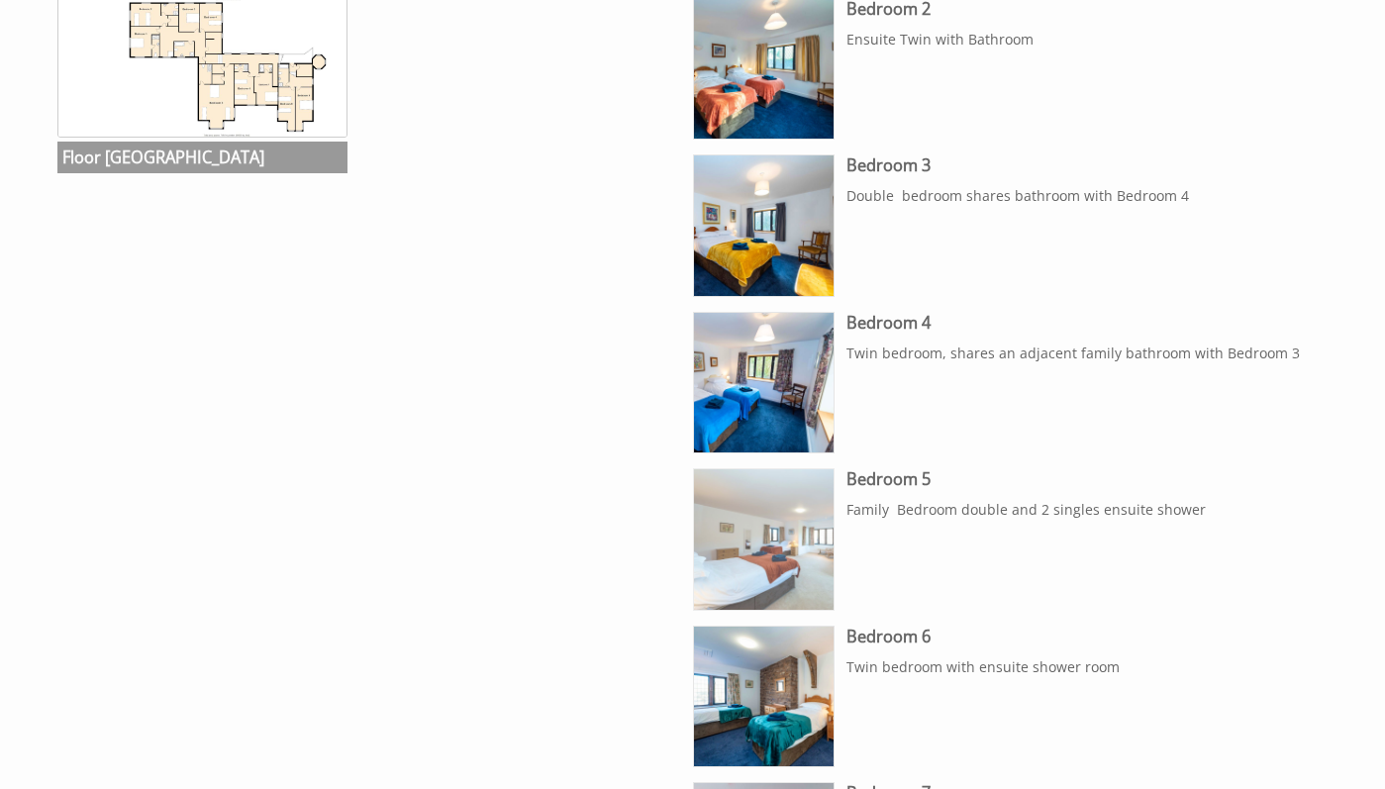
click at [805, 519] on img at bounding box center [764, 539] width 140 height 140
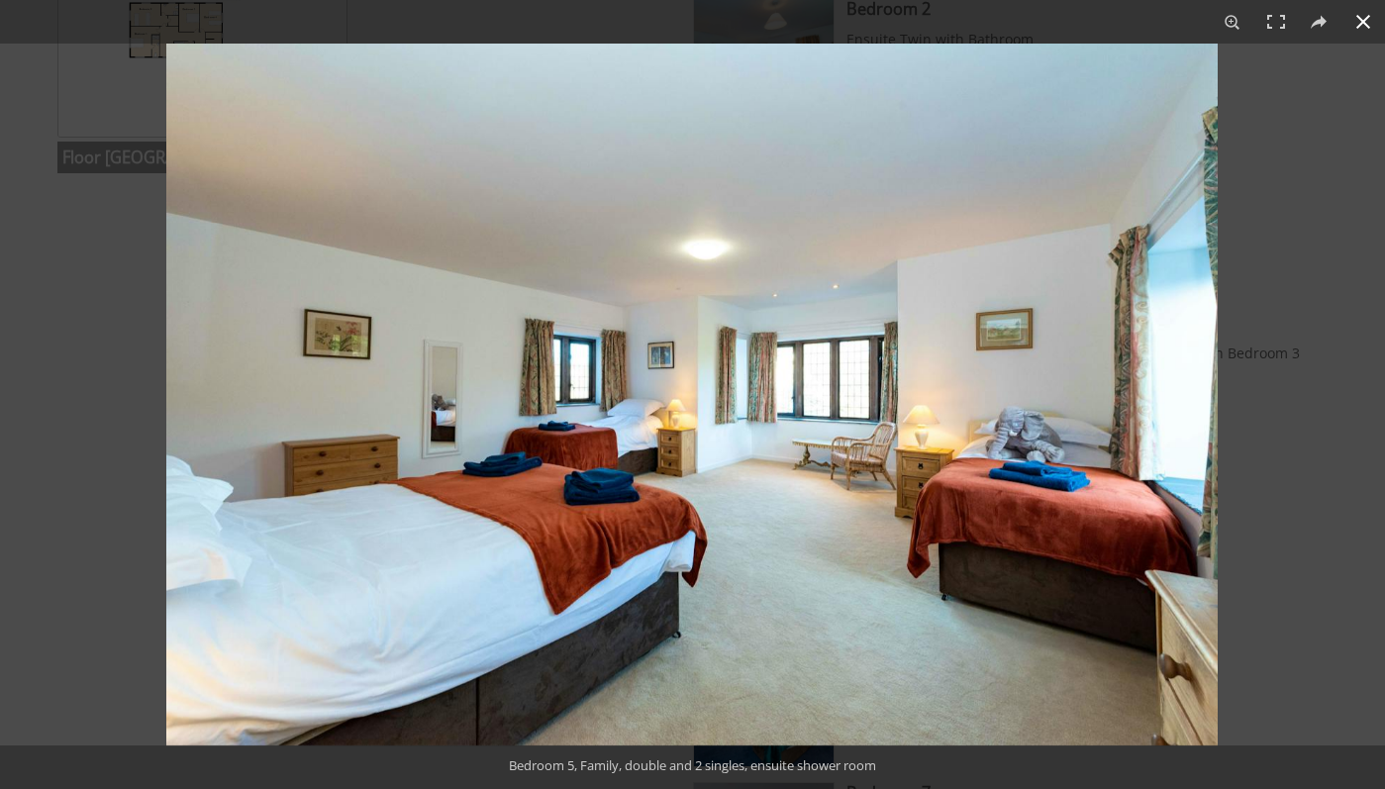
click at [1296, 489] on div at bounding box center [858, 438] width 1385 height 789
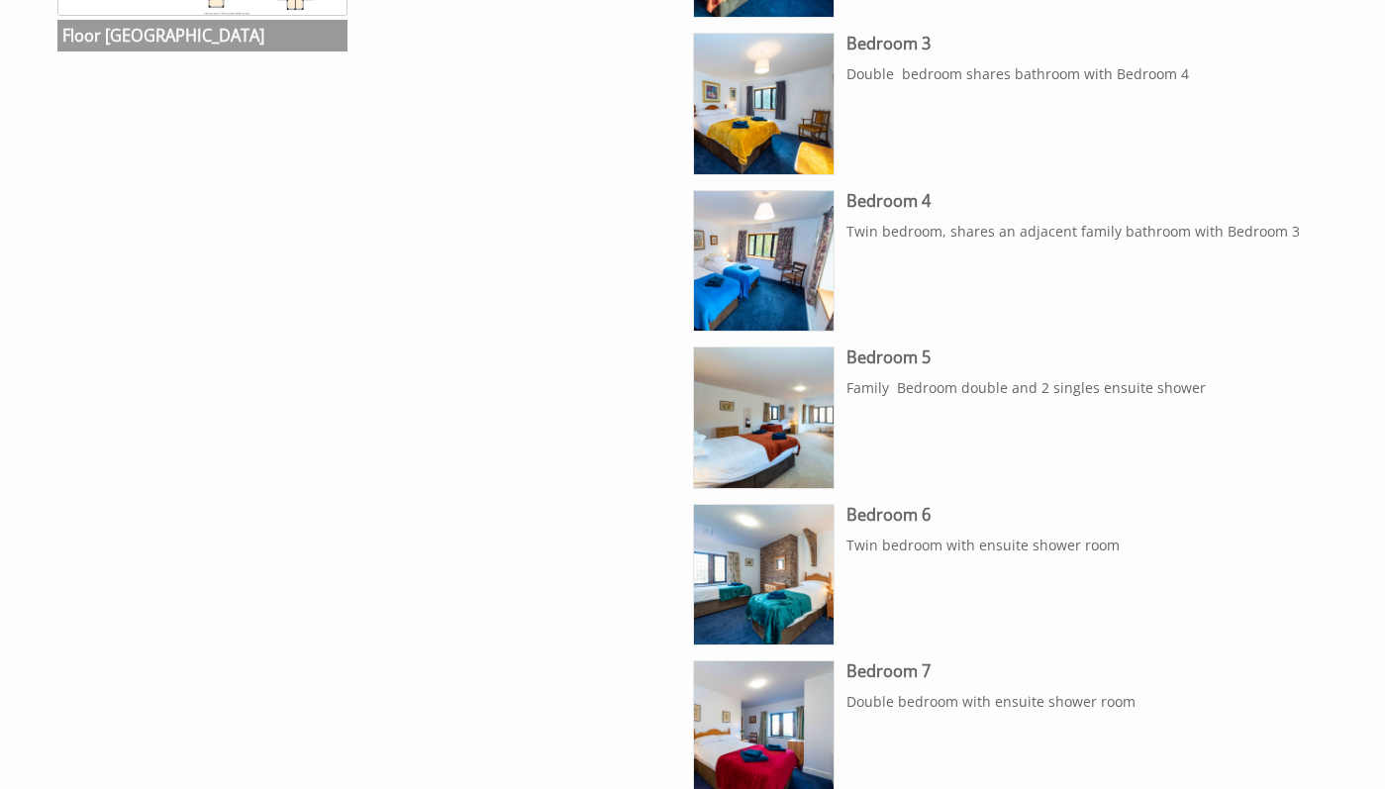
scroll to position [1270, 0]
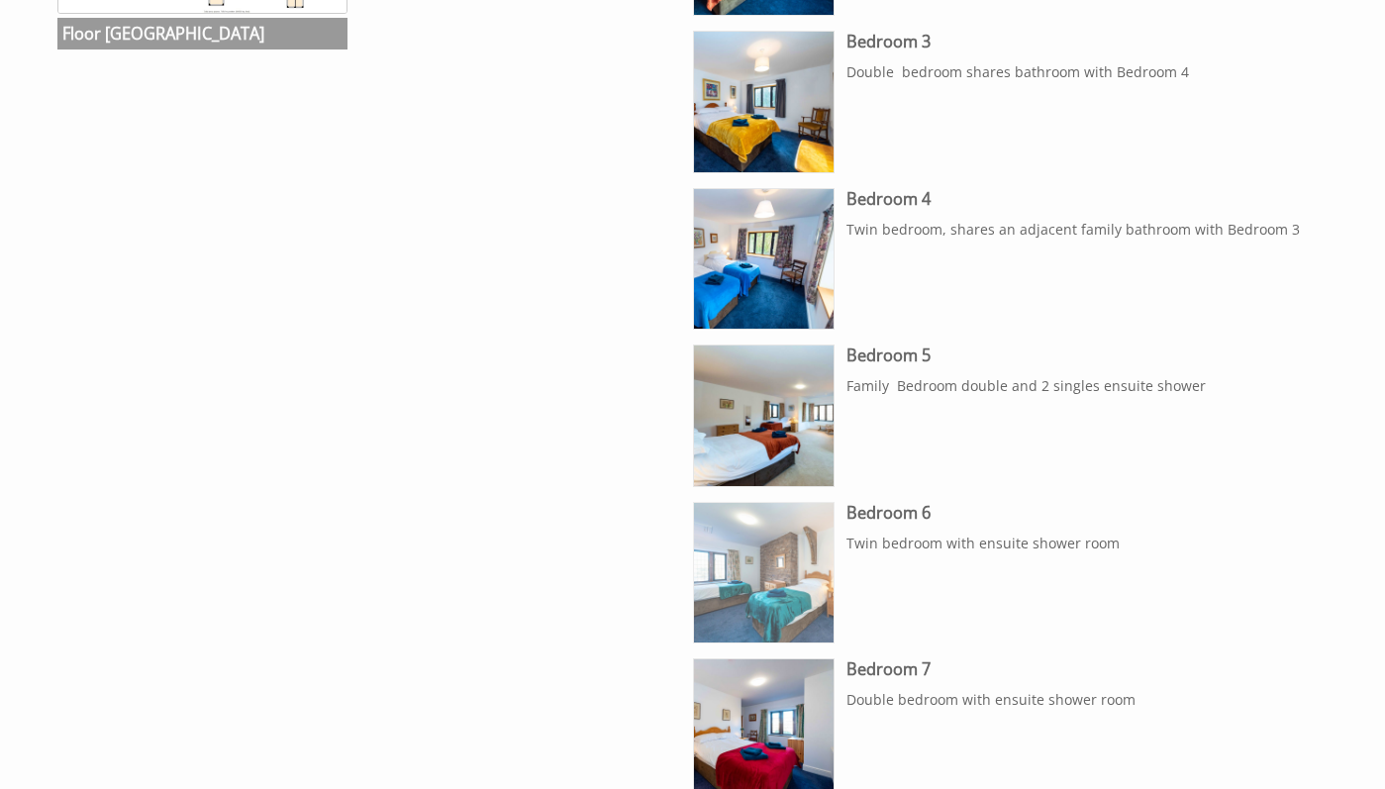
click at [807, 551] on img at bounding box center [764, 573] width 140 height 140
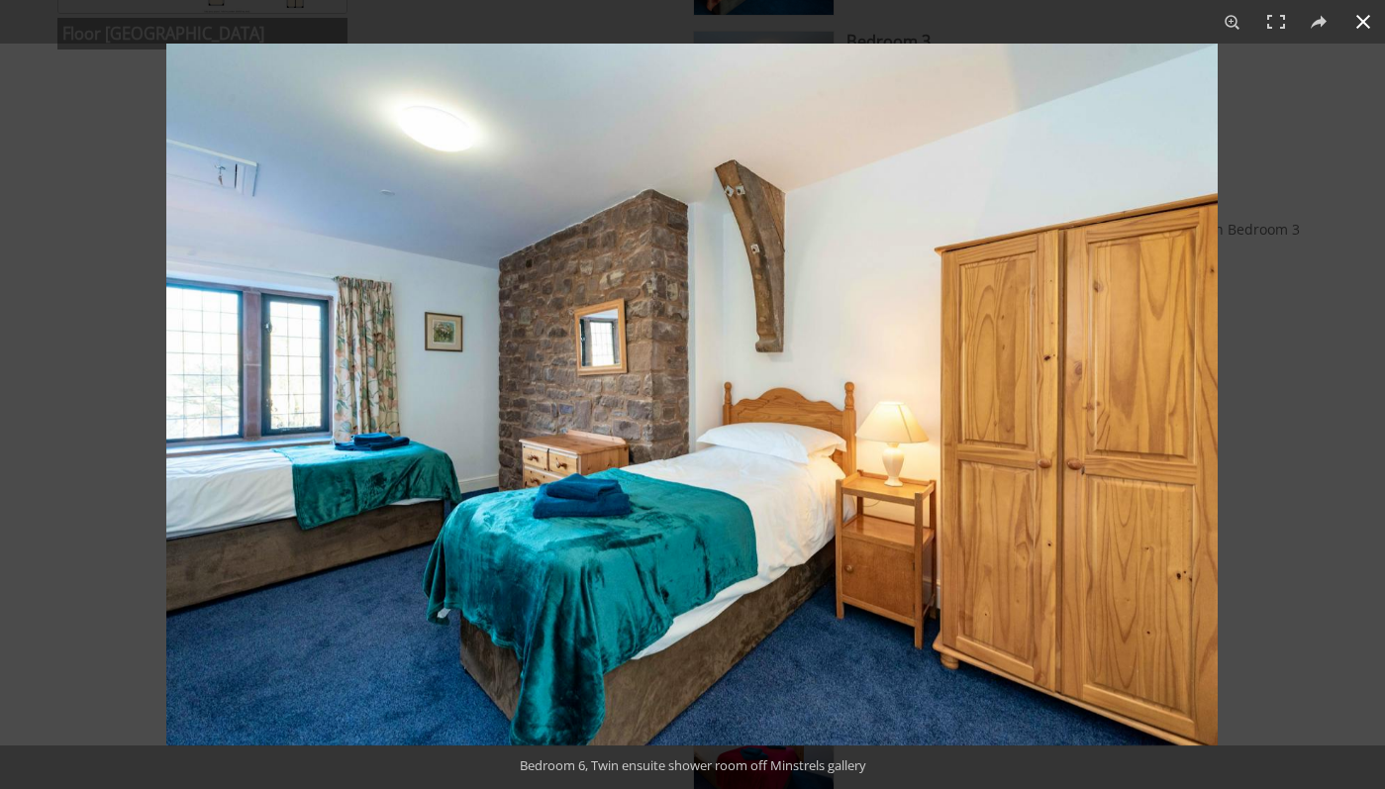
click at [1277, 538] on div at bounding box center [858, 438] width 1385 height 789
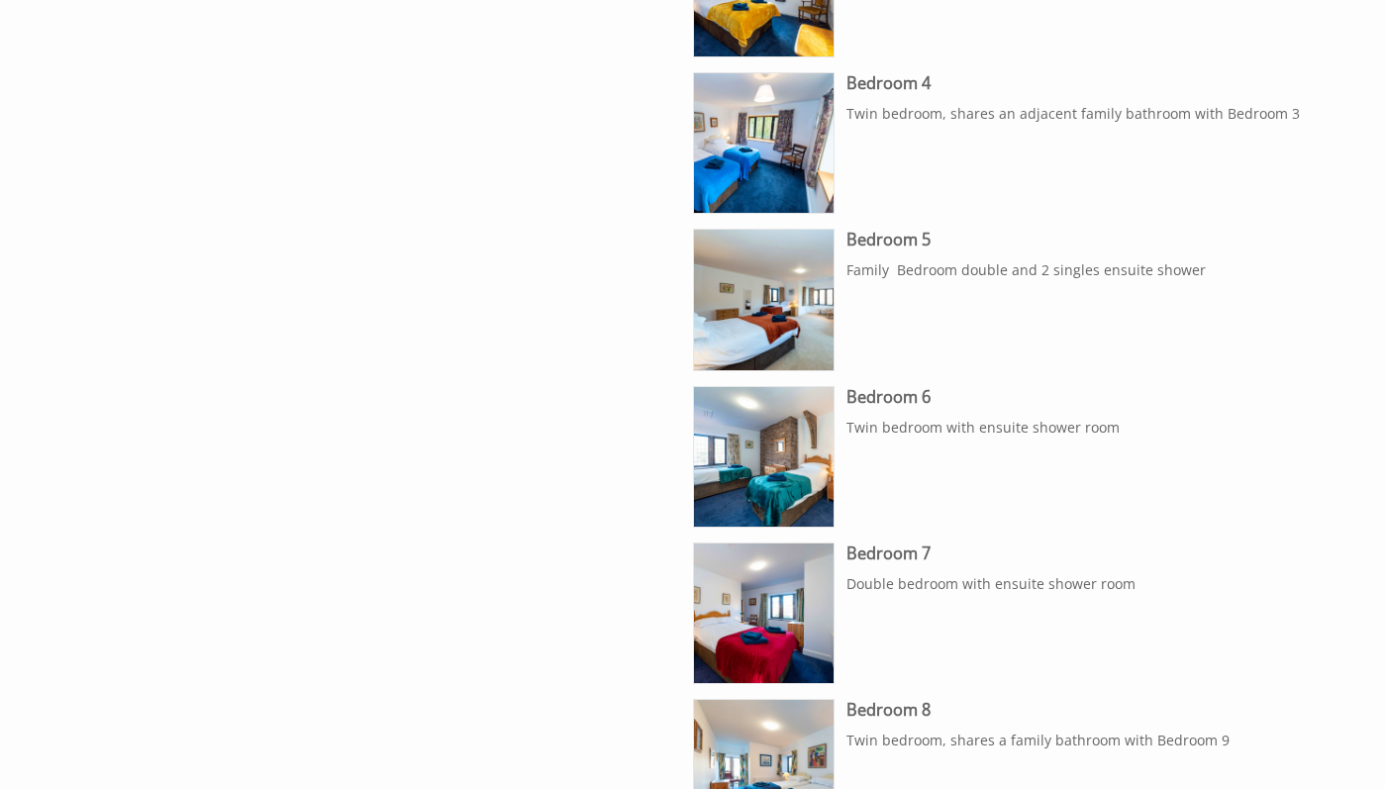
scroll to position [1493, 0]
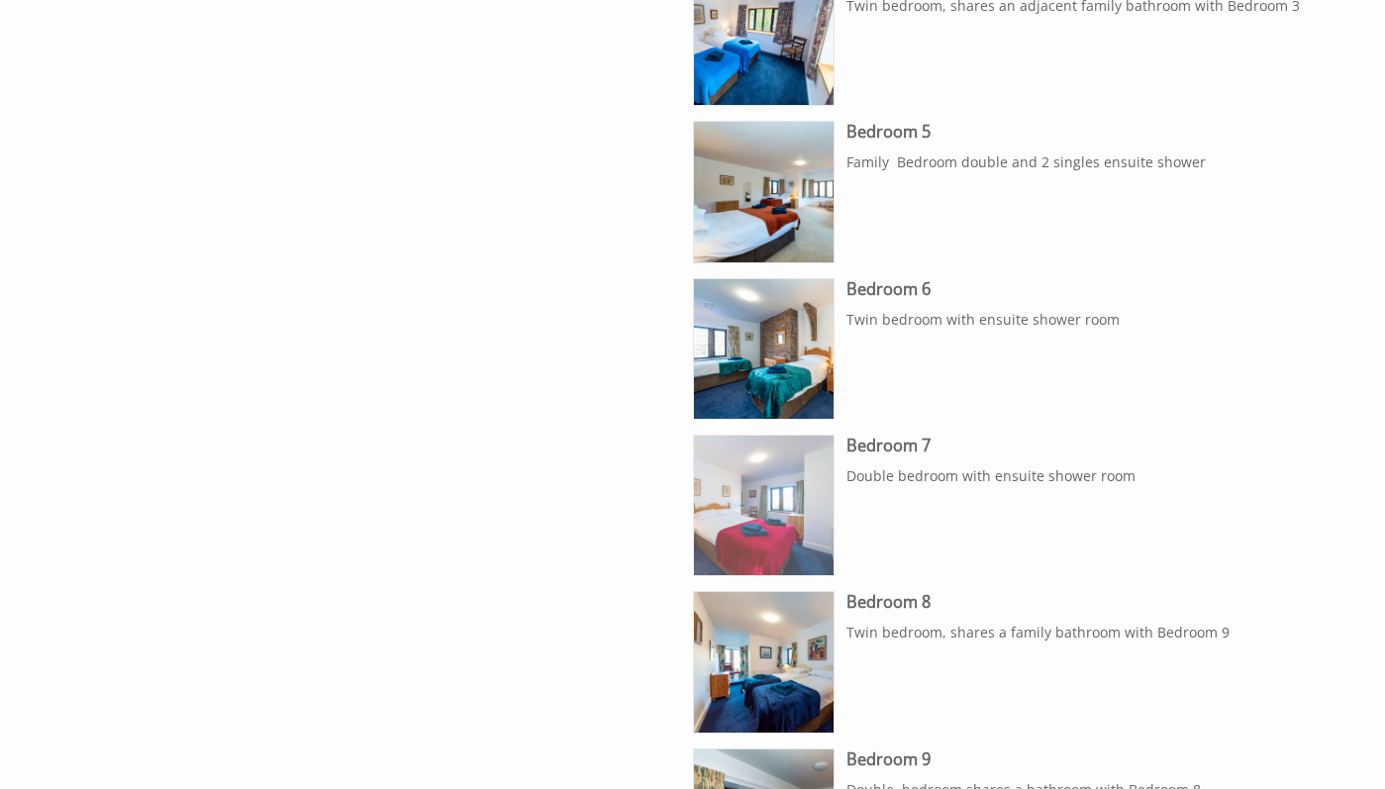
click at [807, 514] on img at bounding box center [764, 506] width 140 height 140
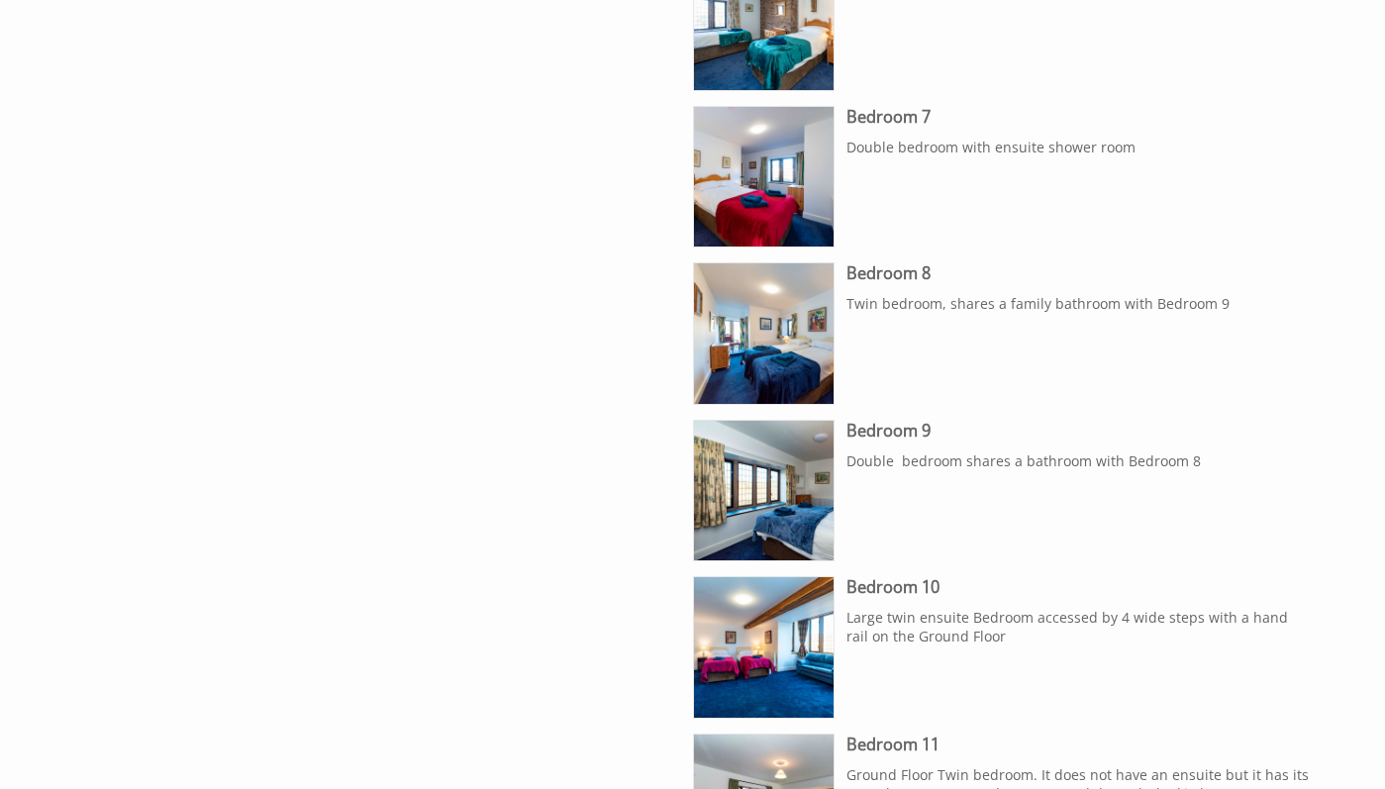
scroll to position [1835, 0]
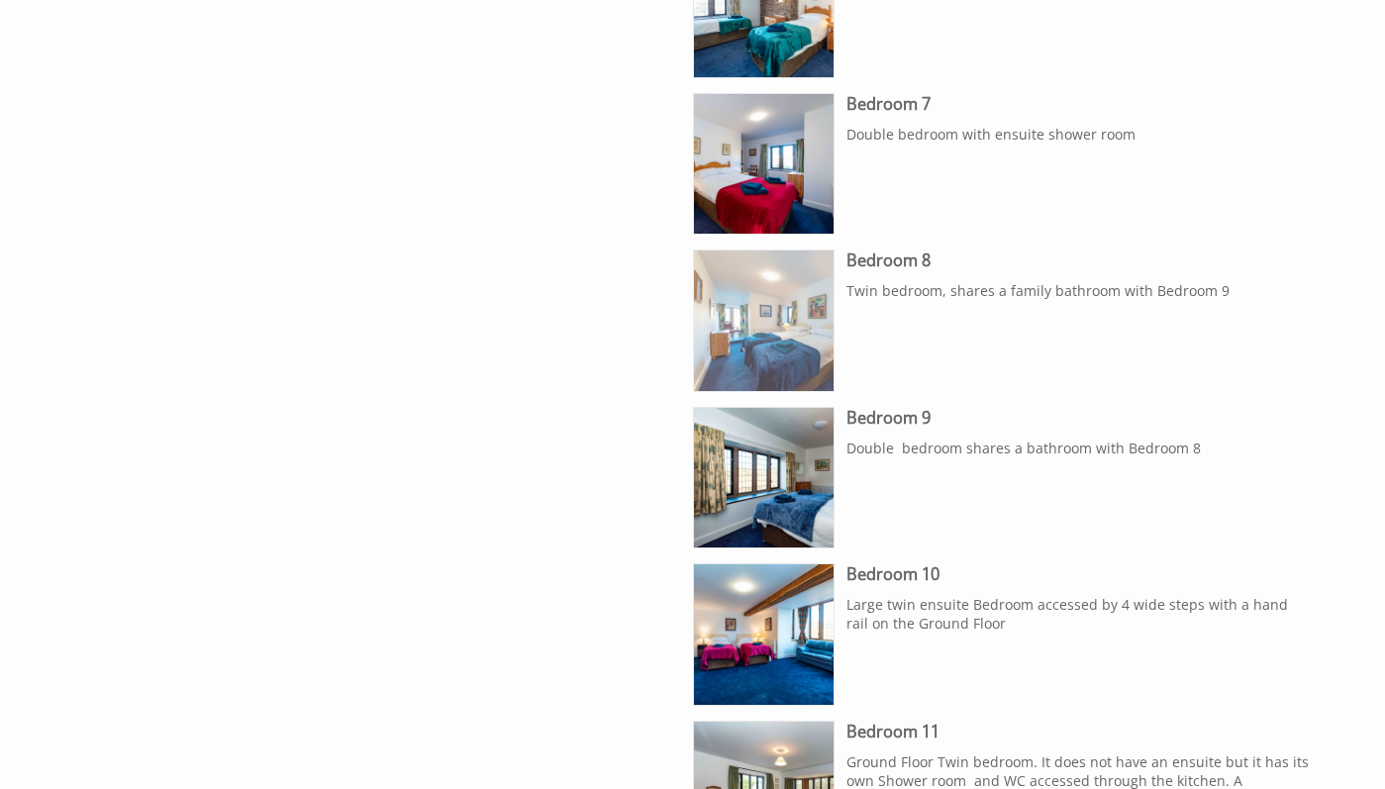
click at [815, 333] on img at bounding box center [764, 321] width 140 height 140
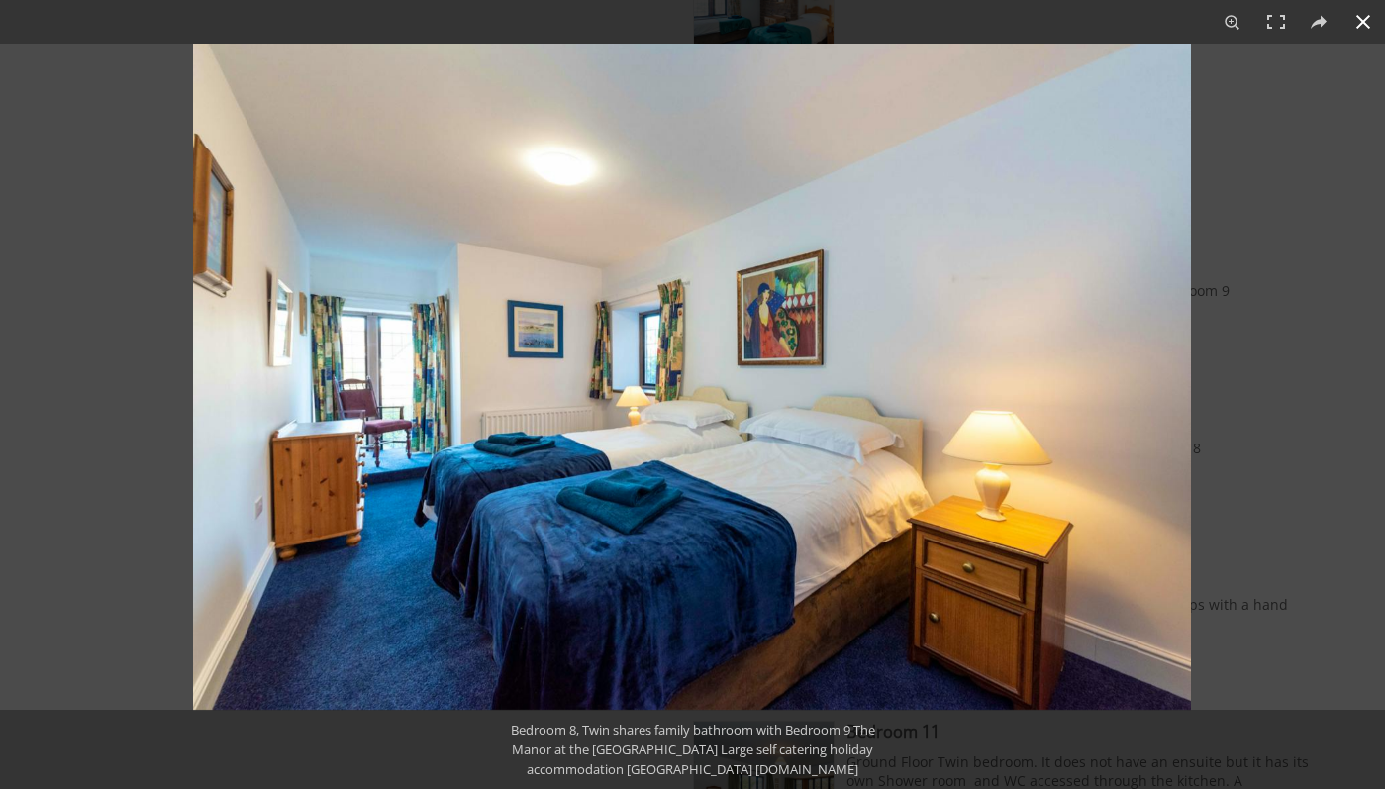
click at [1285, 467] on div at bounding box center [885, 438] width 1385 height 789
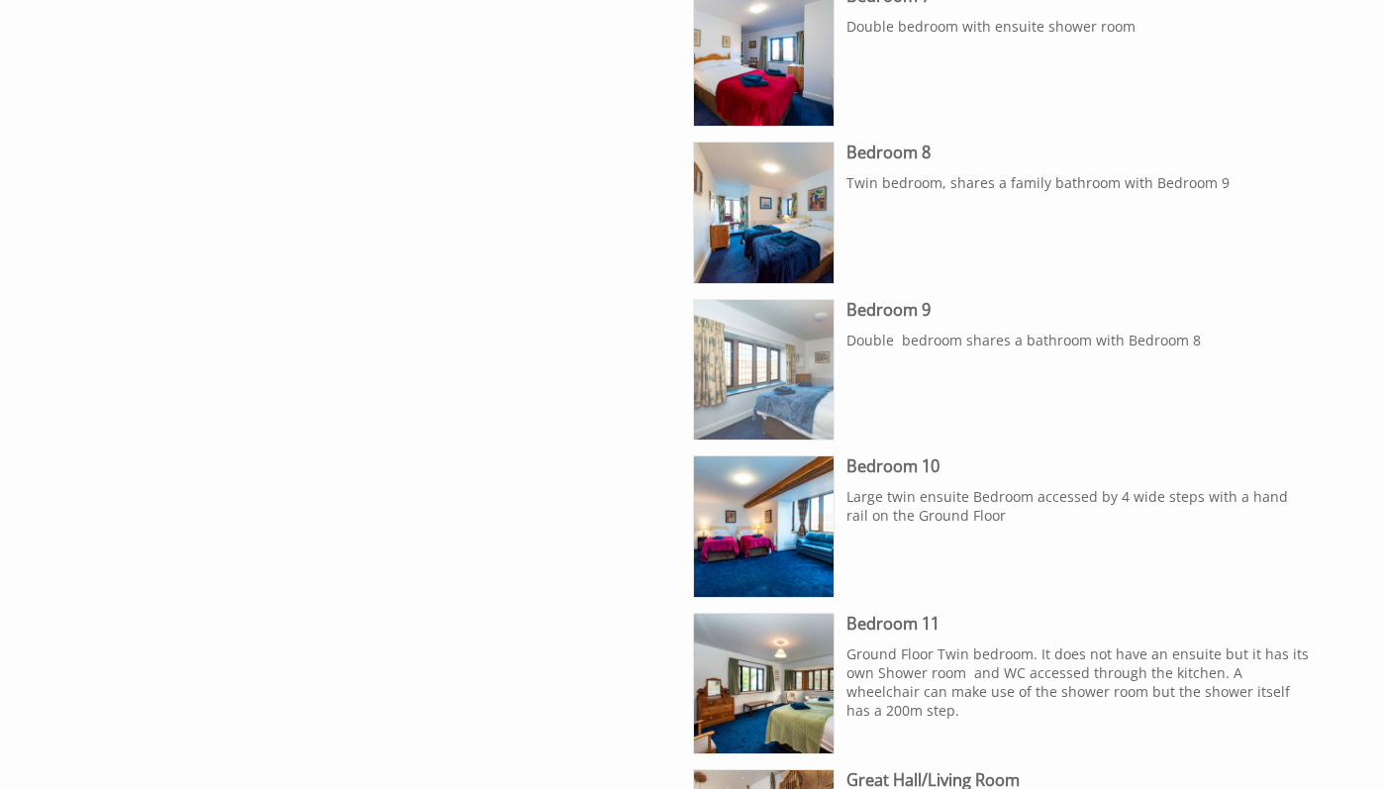
scroll to position [1953, 0]
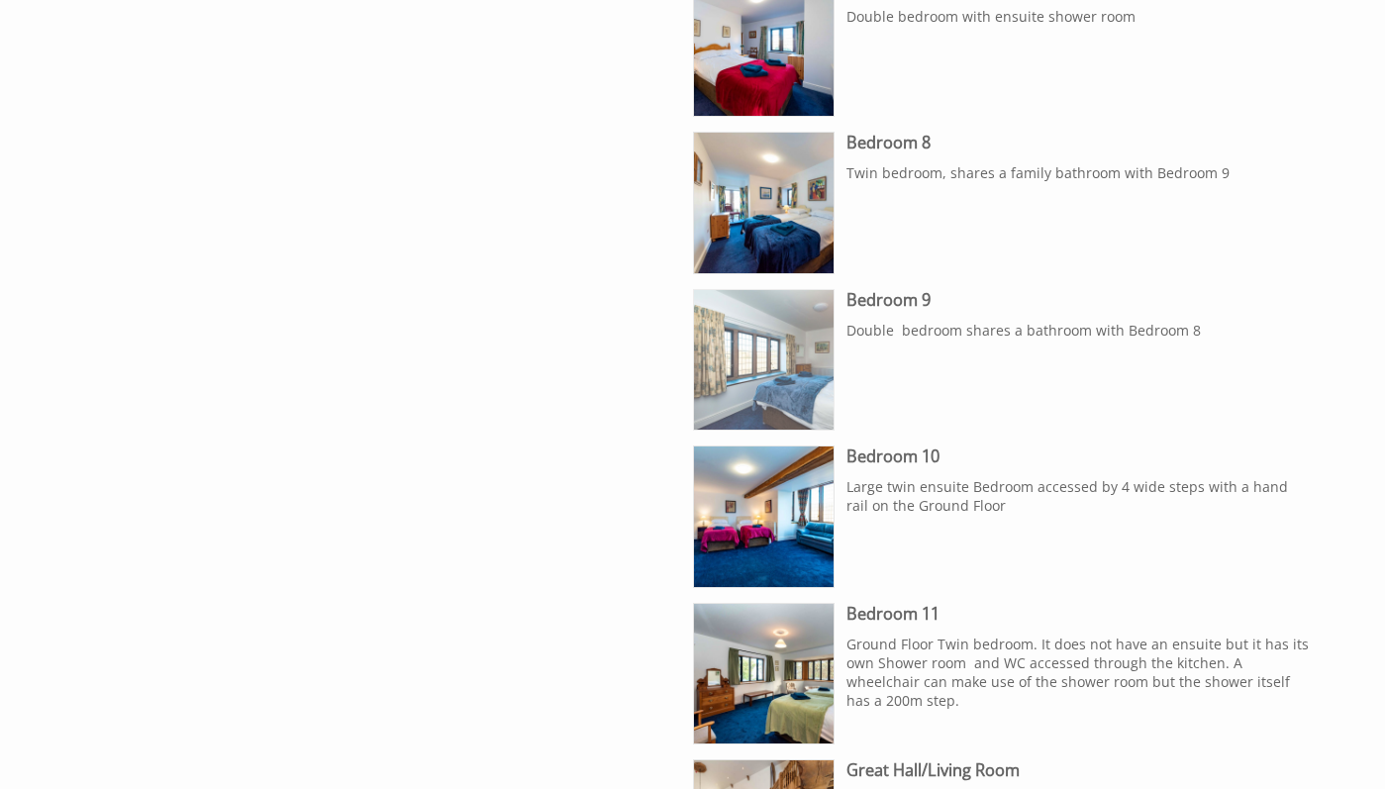
click at [820, 385] on img at bounding box center [764, 360] width 140 height 140
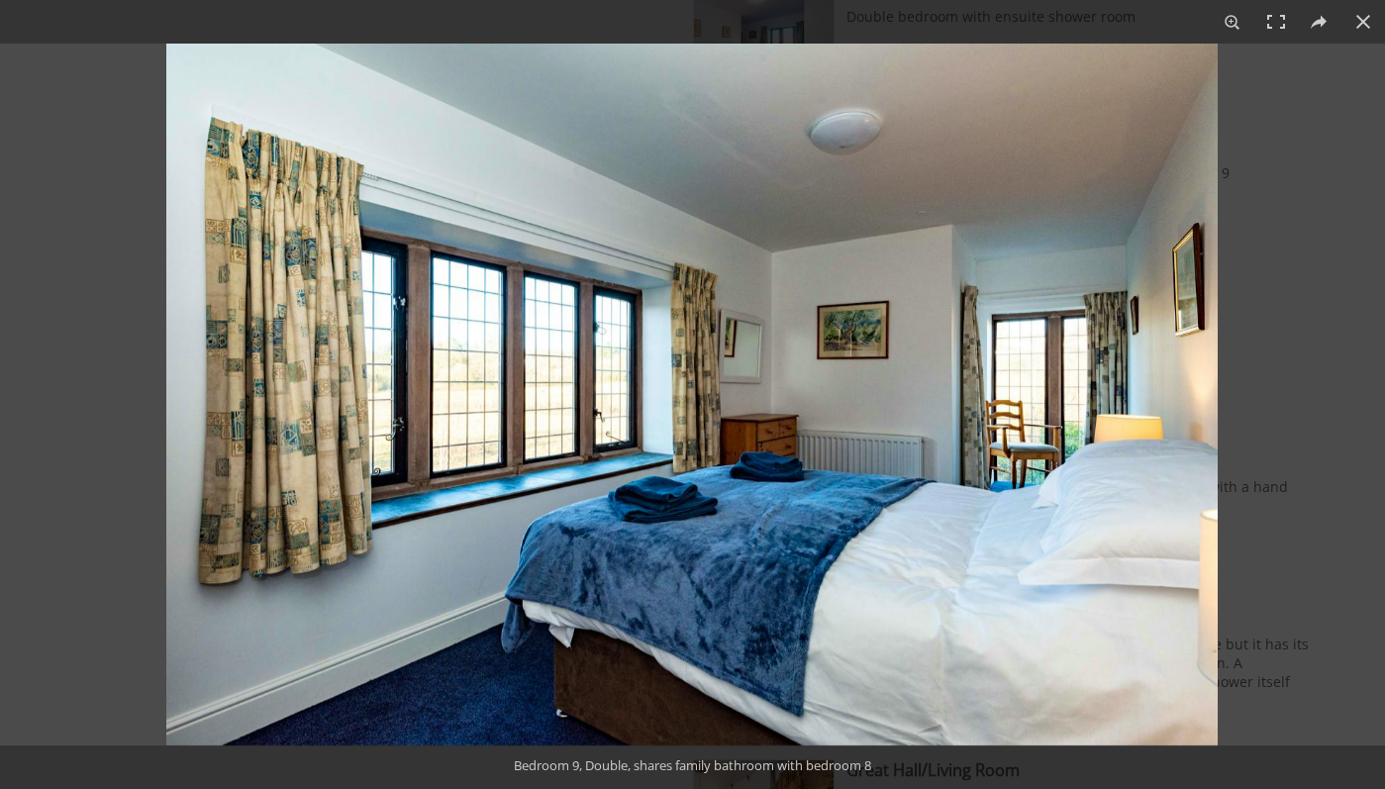
click at [1282, 419] on div at bounding box center [858, 438] width 1385 height 789
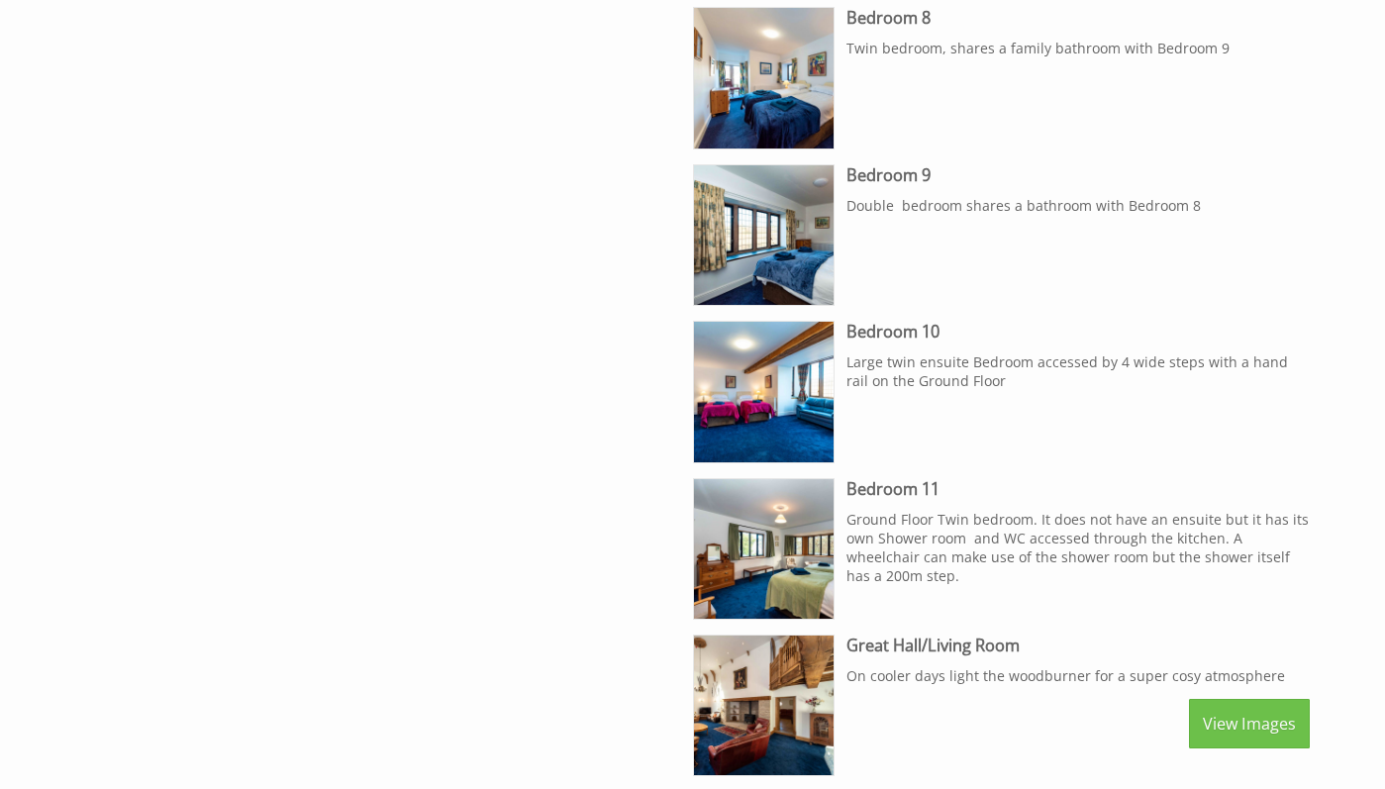
scroll to position [2085, 0]
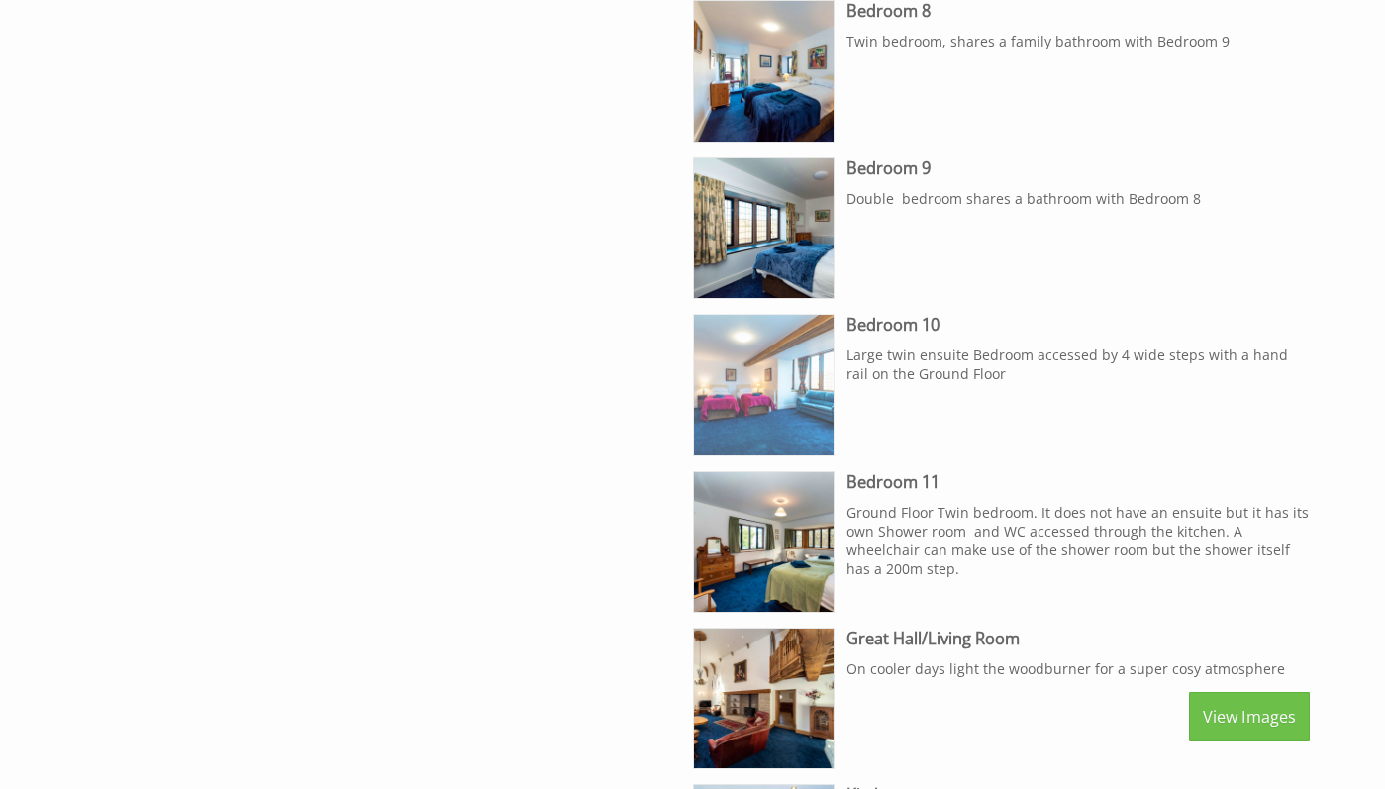
click at [758, 380] on img at bounding box center [764, 385] width 140 height 140
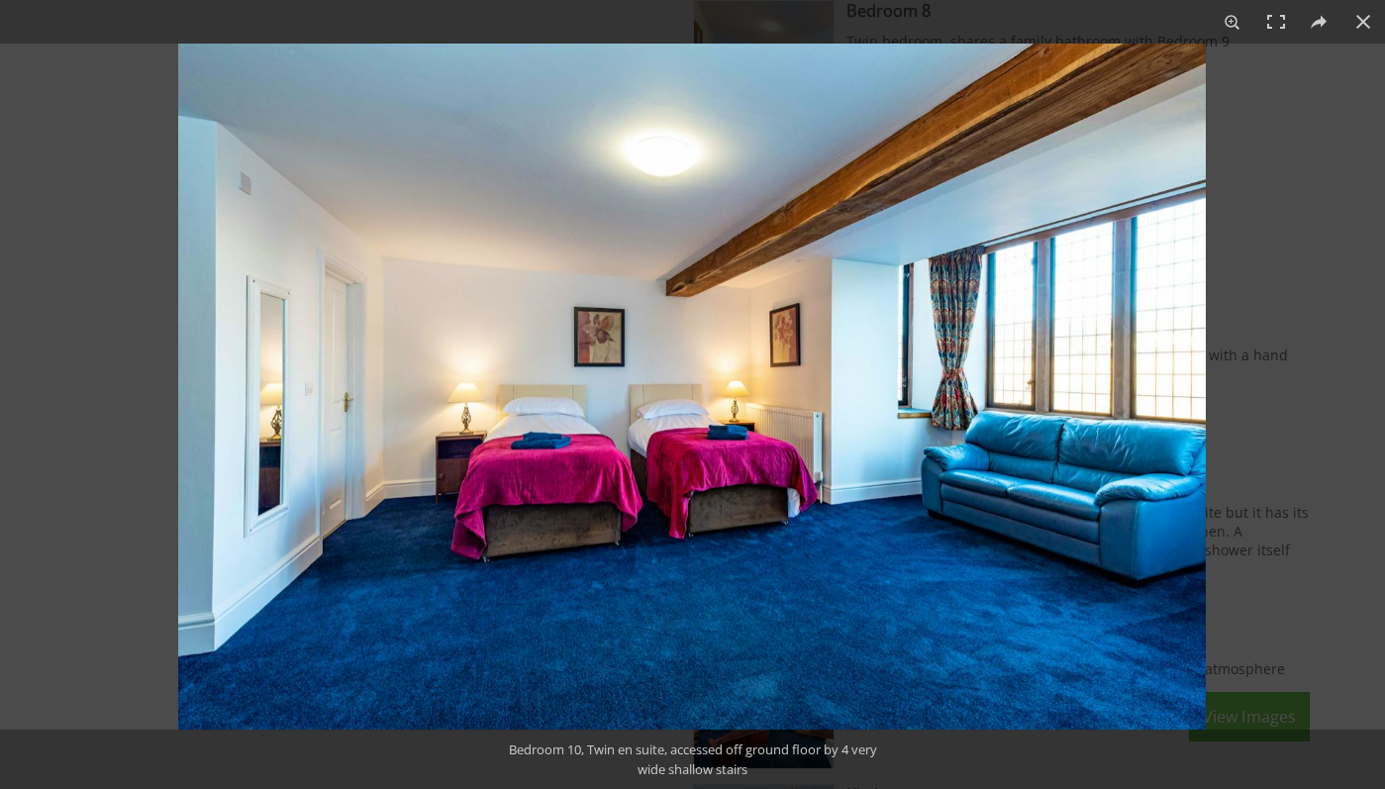
click at [1307, 428] on div at bounding box center [870, 438] width 1385 height 789
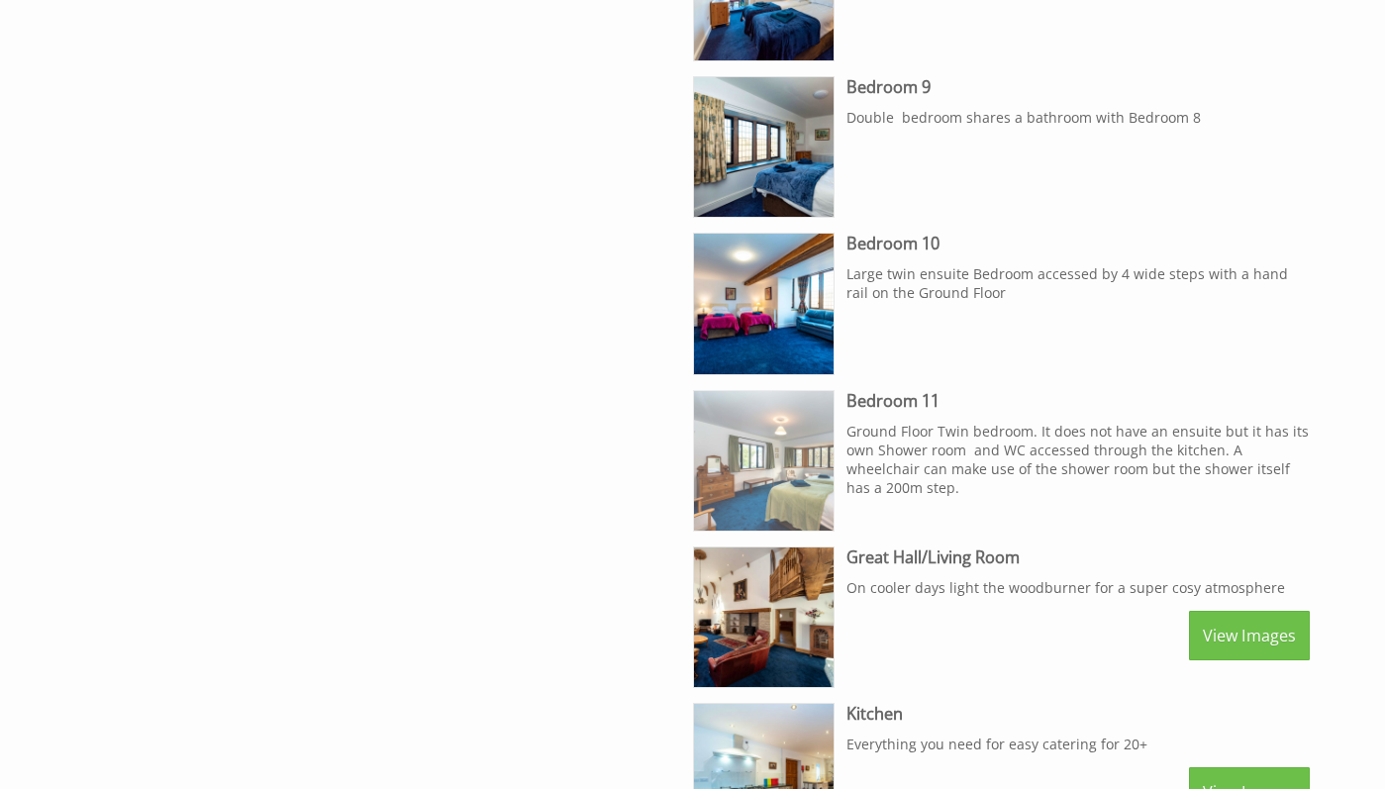
scroll to position [2187, 0]
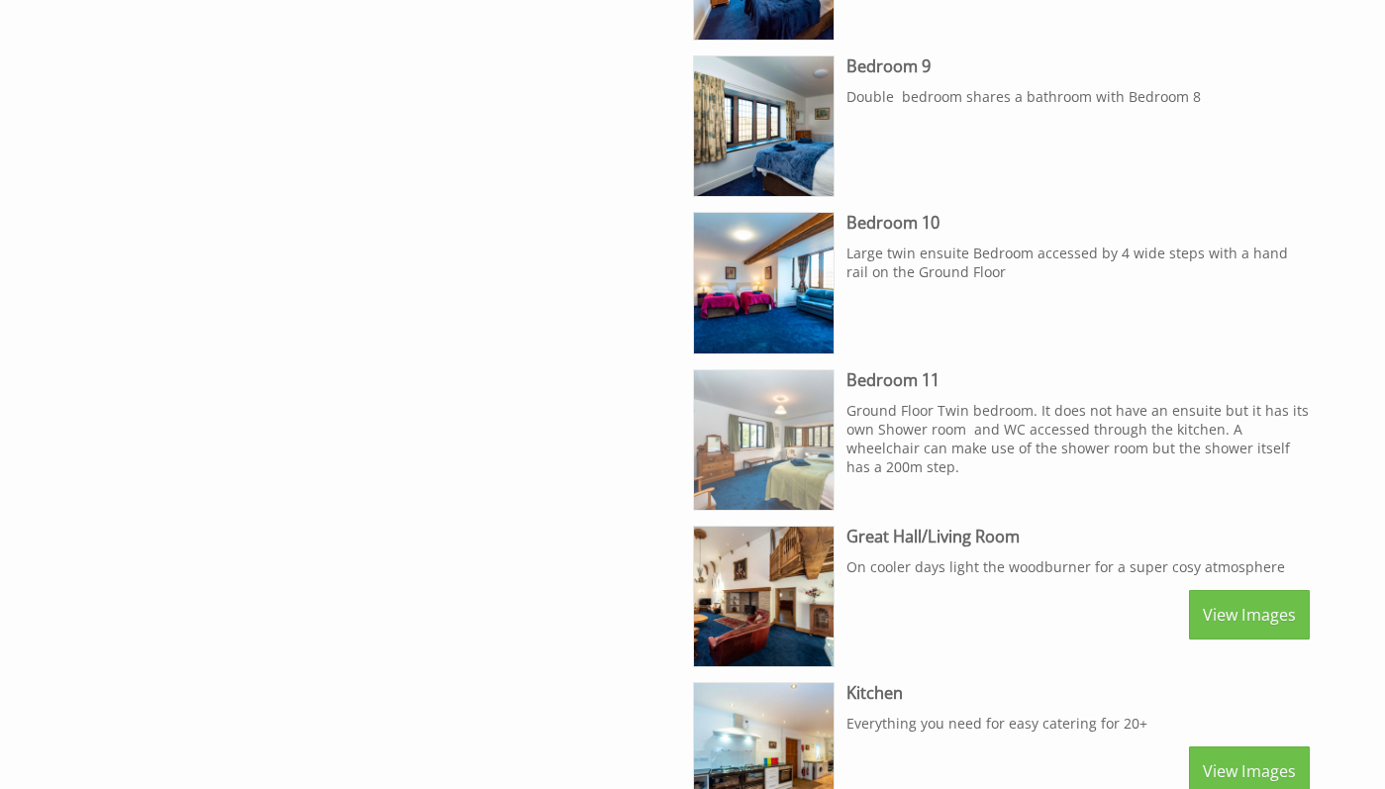
click at [765, 405] on img at bounding box center [764, 440] width 140 height 140
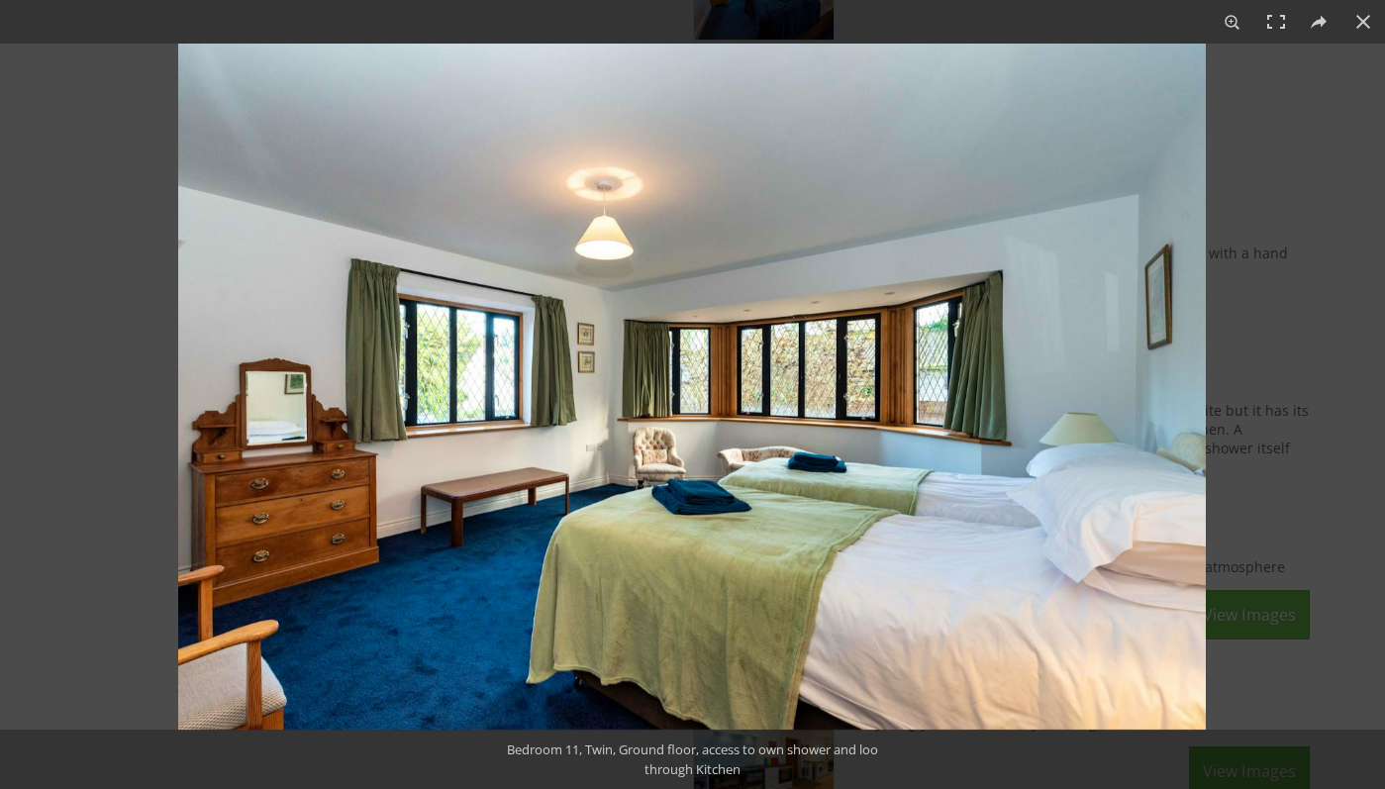
click at [1310, 442] on div at bounding box center [870, 438] width 1385 height 789
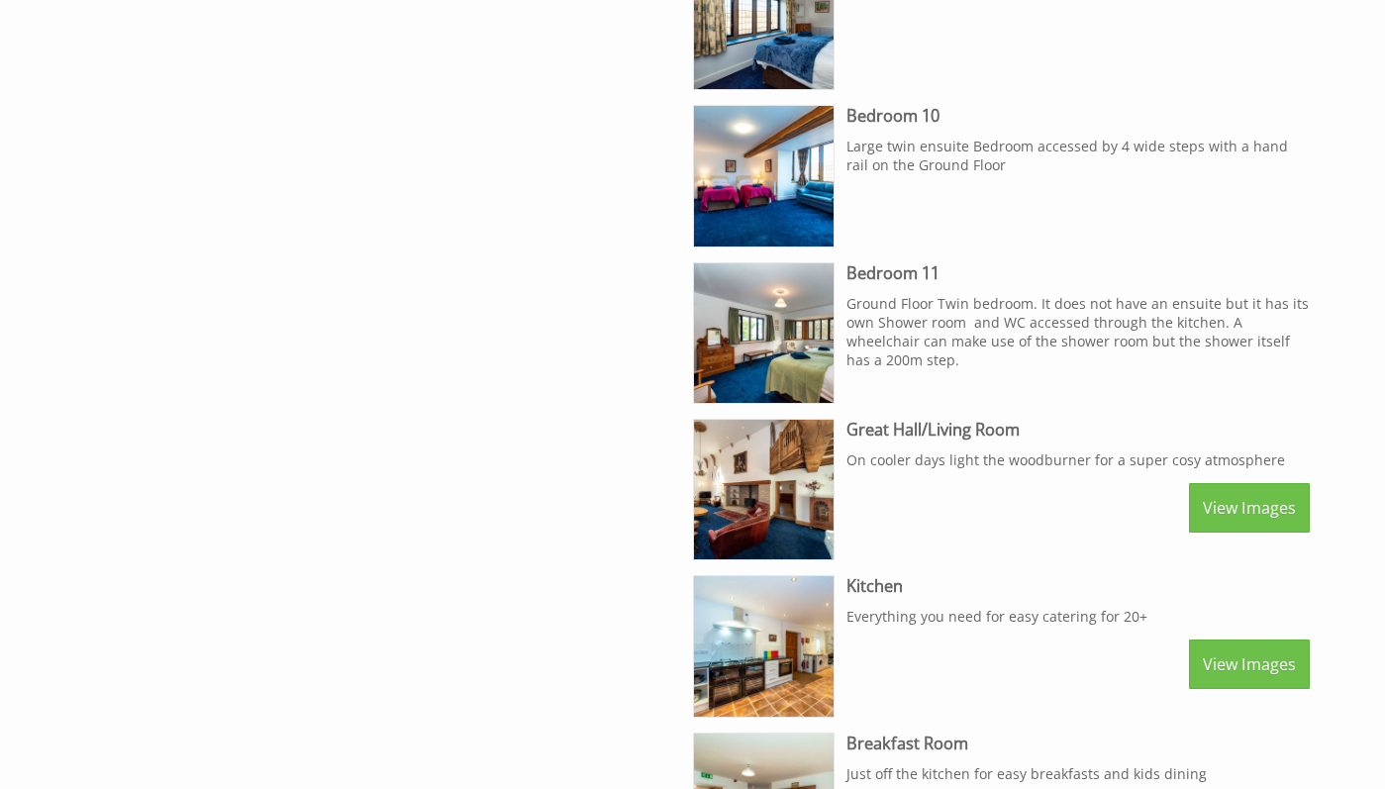
scroll to position [2311, 0]
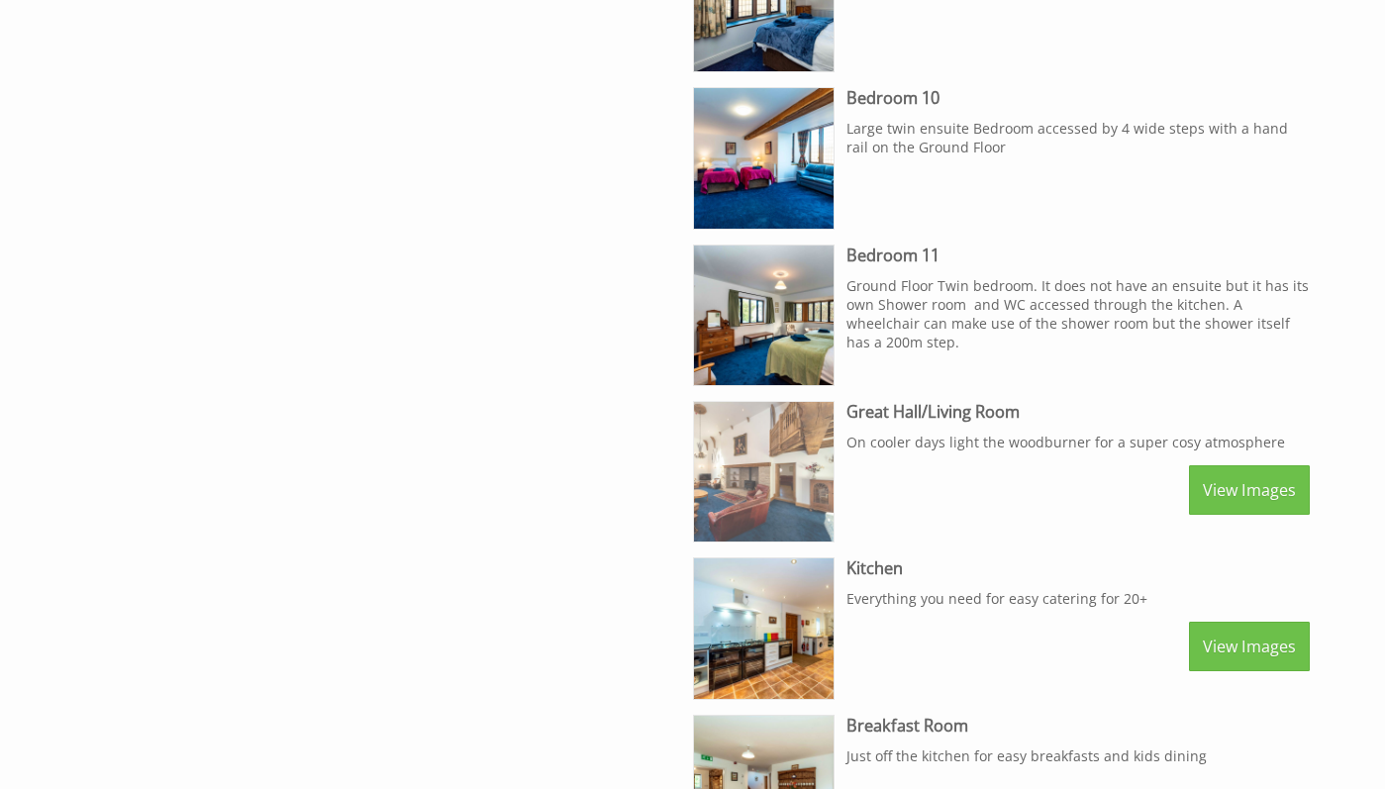
click at [729, 435] on img at bounding box center [764, 472] width 140 height 140
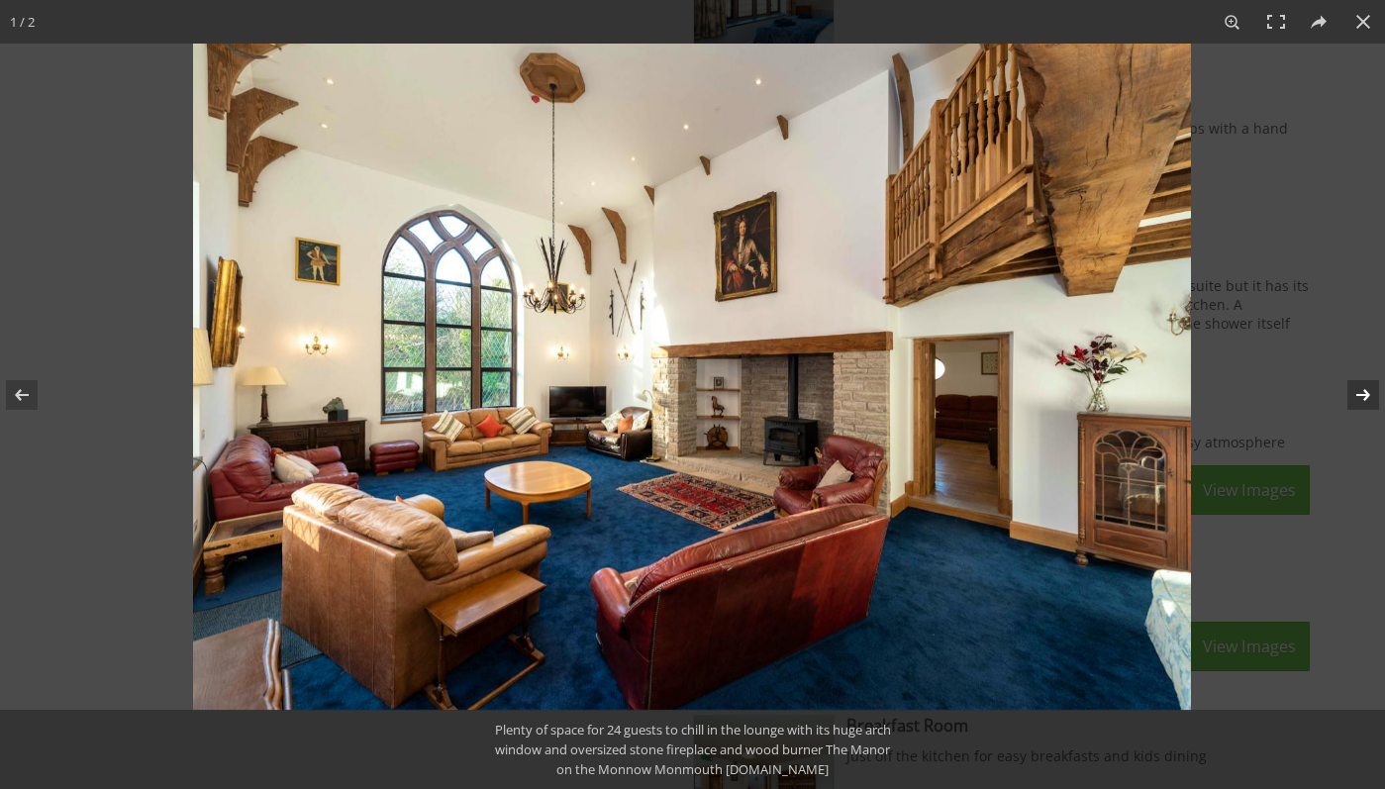
click at [1381, 393] on button at bounding box center [1350, 395] width 69 height 99
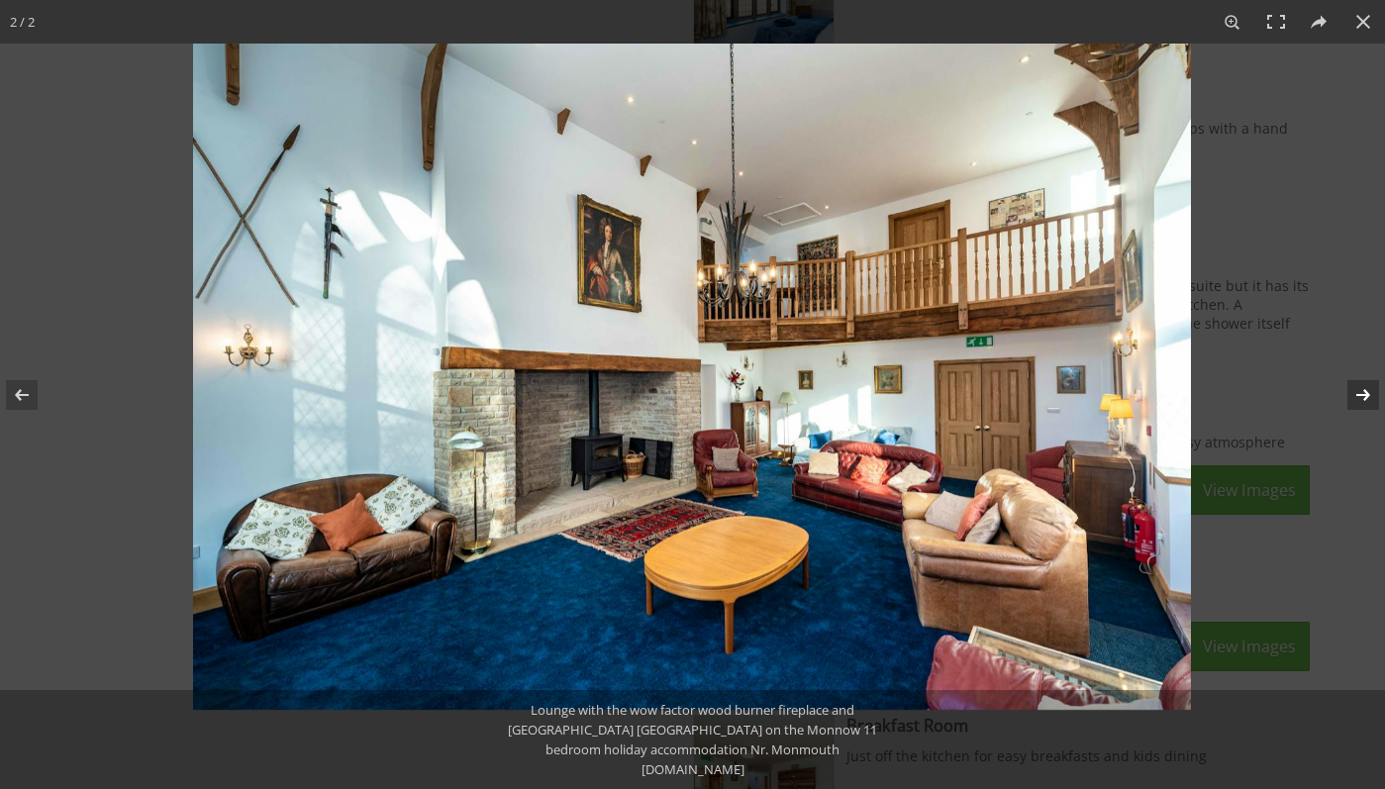
click at [1380, 392] on button at bounding box center [1350, 395] width 69 height 99
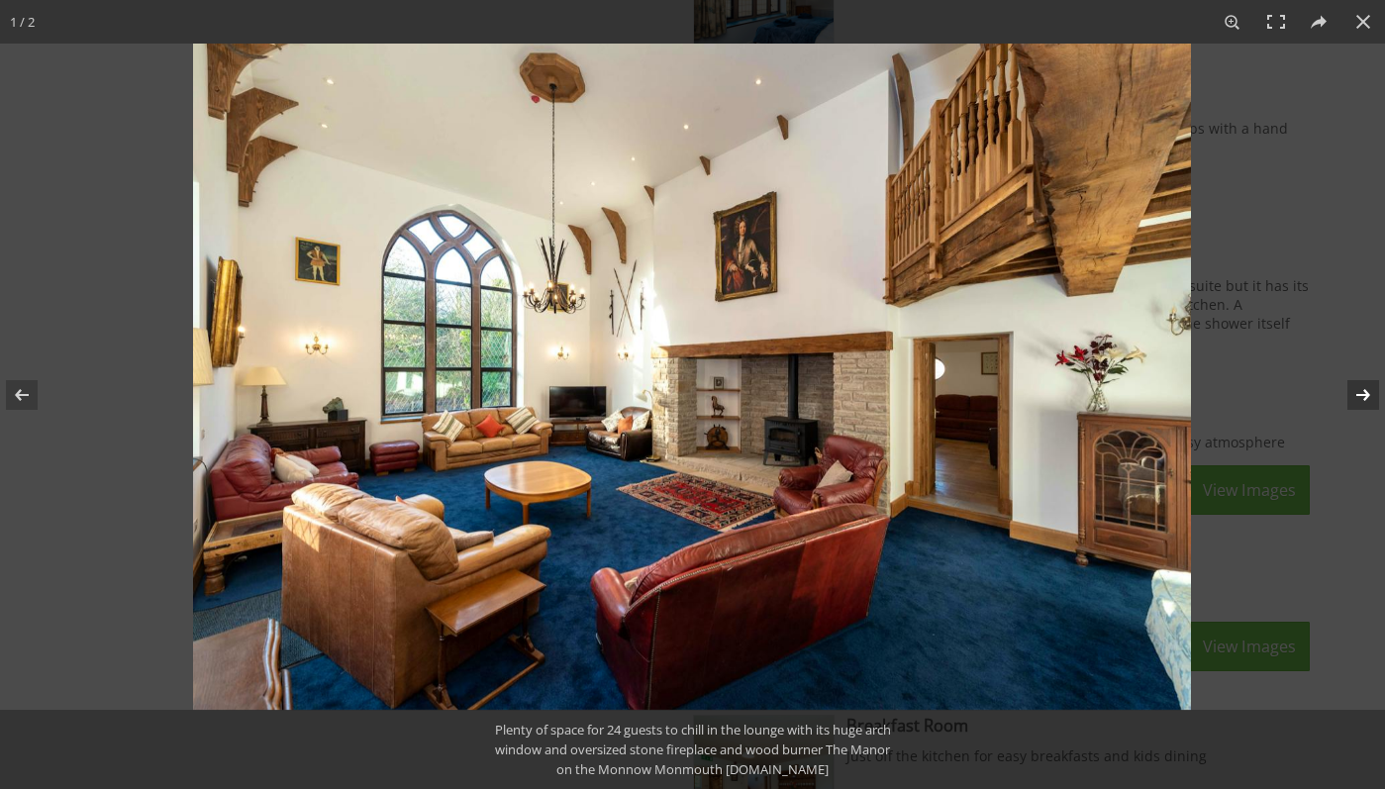
click at [1371, 397] on button at bounding box center [1350, 395] width 69 height 99
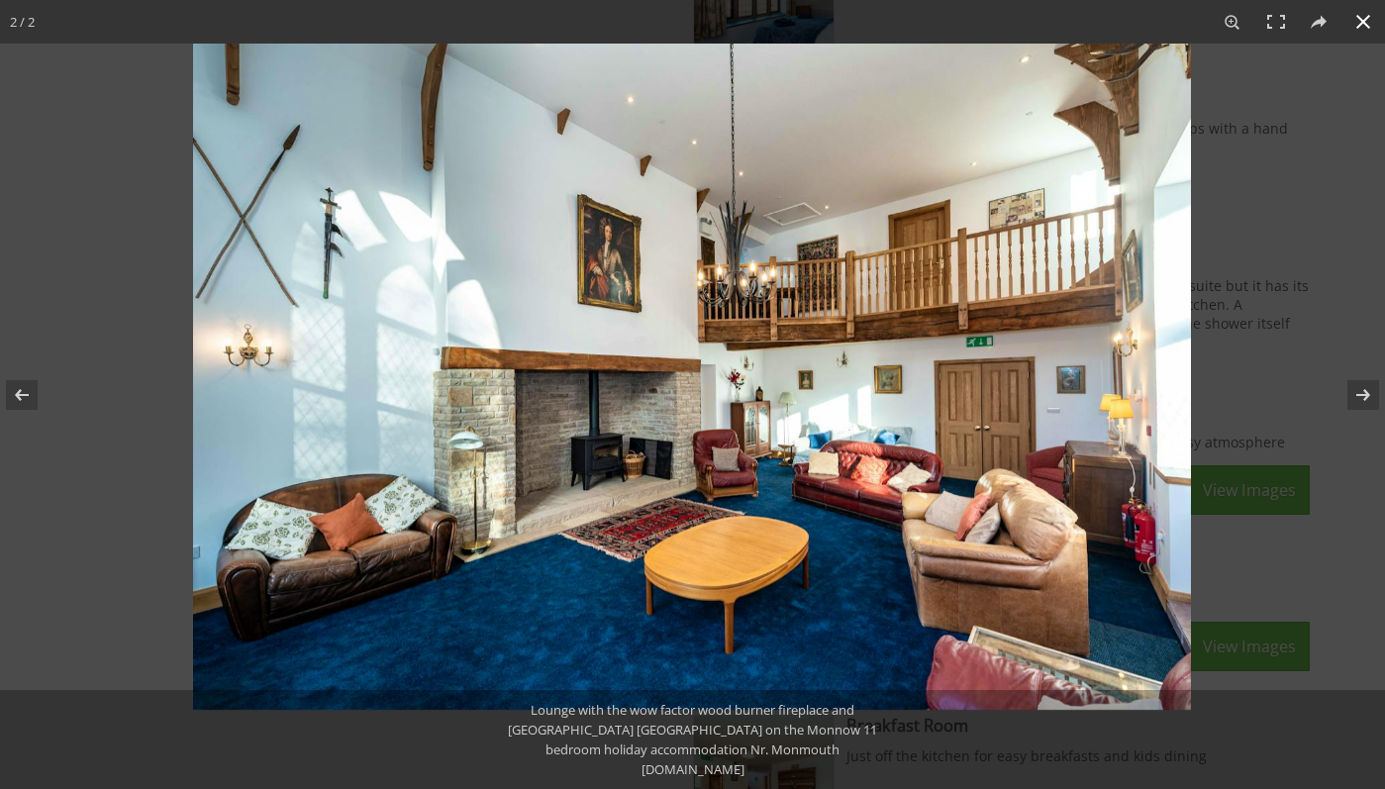
click at [1245, 464] on div at bounding box center [885, 438] width 1385 height 789
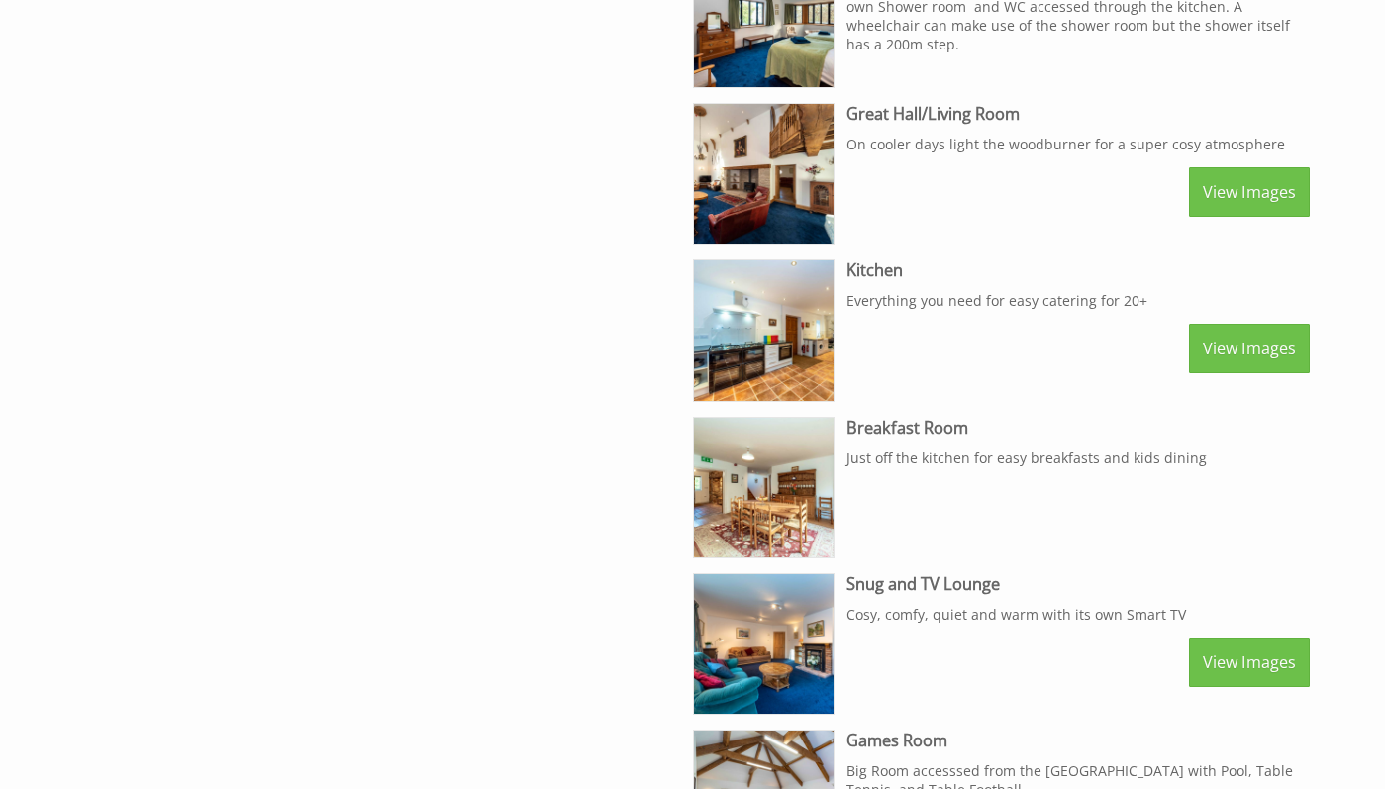
scroll to position [2691, 0]
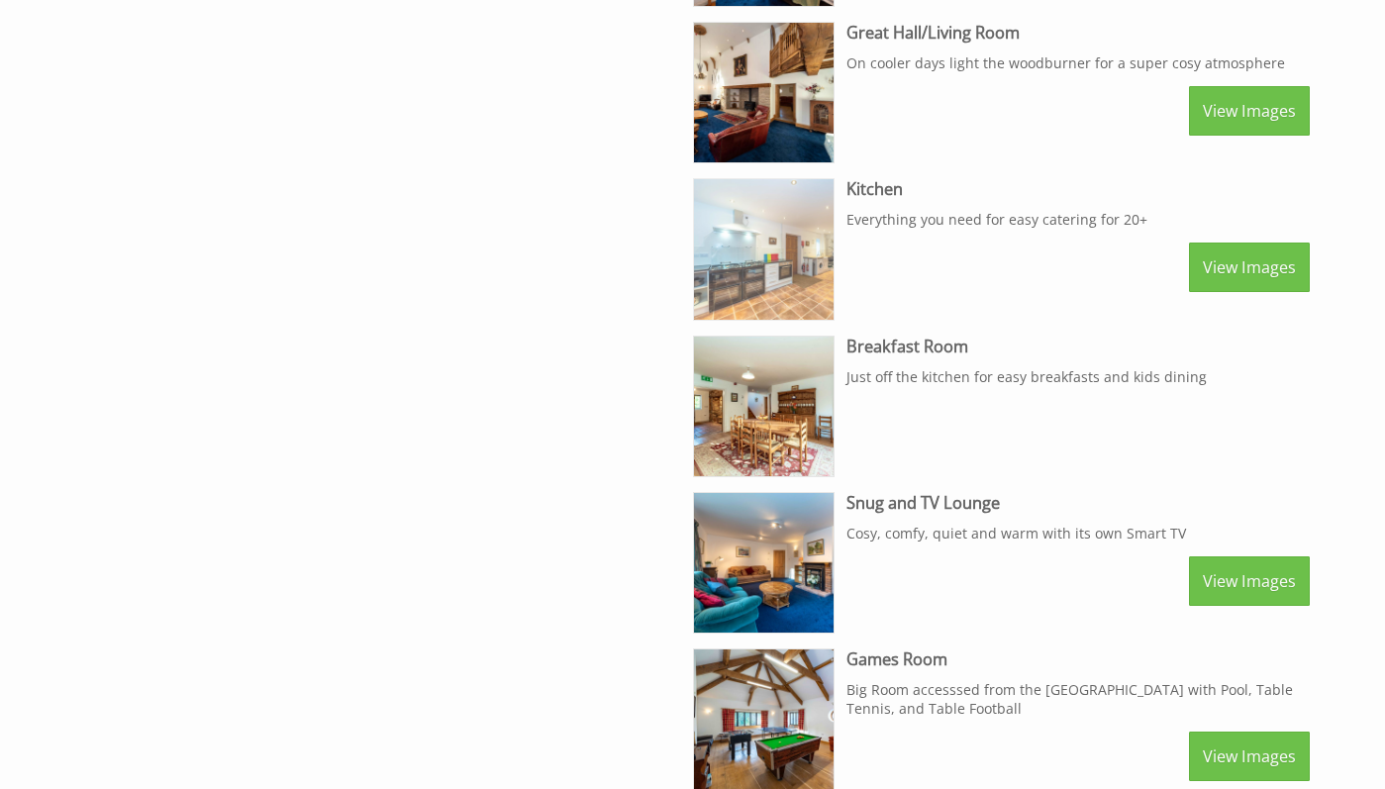
click at [780, 275] on img at bounding box center [764, 249] width 140 height 140
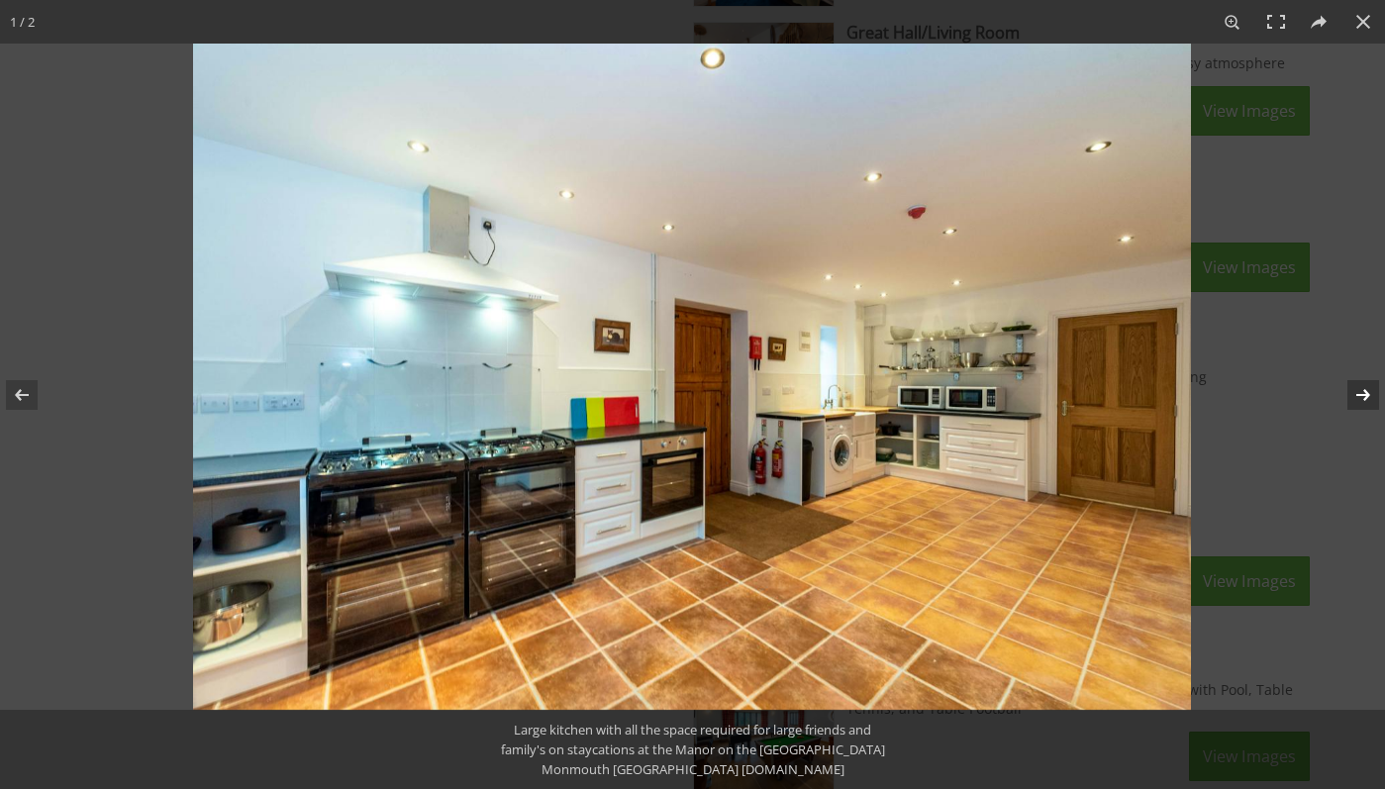
click at [1367, 390] on button at bounding box center [1350, 395] width 69 height 99
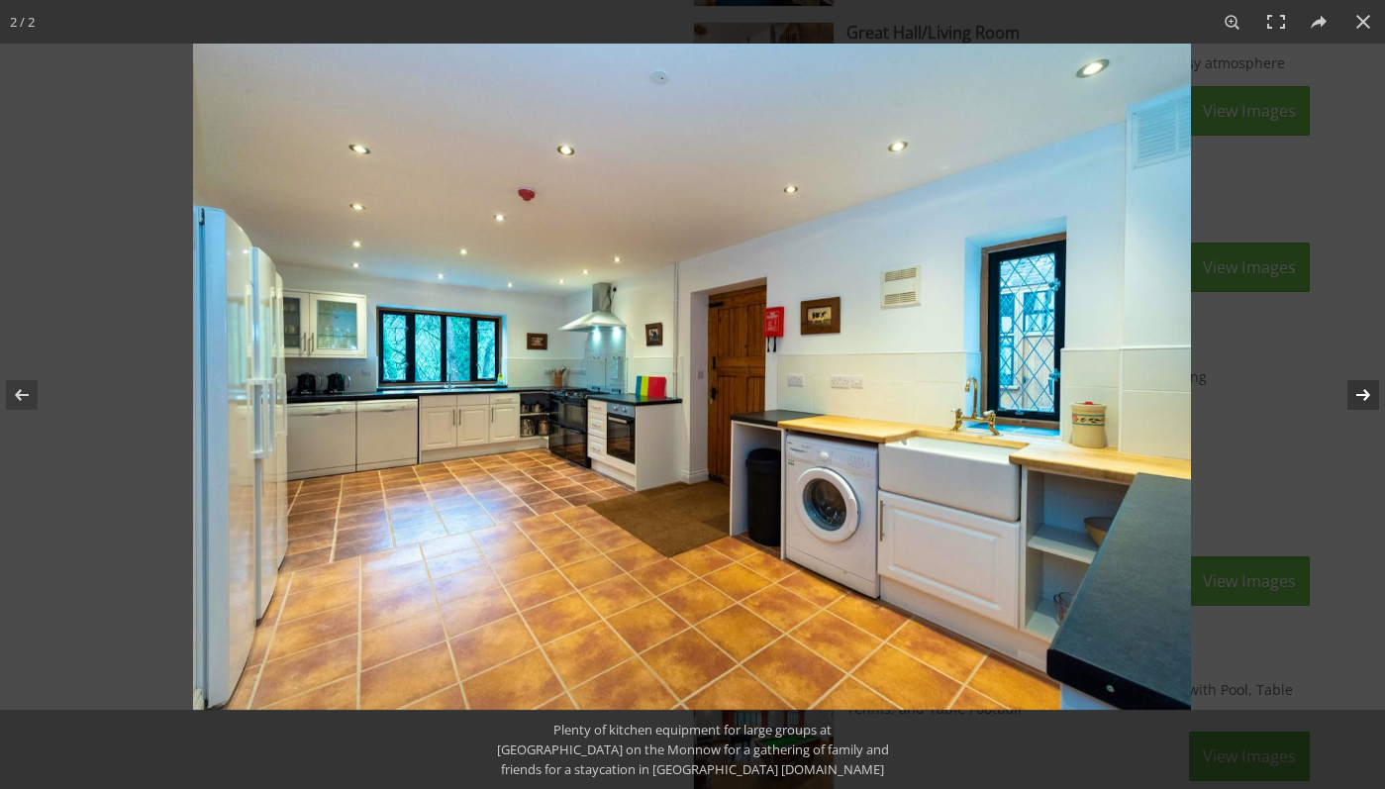
click at [1367, 389] on button at bounding box center [1350, 395] width 69 height 99
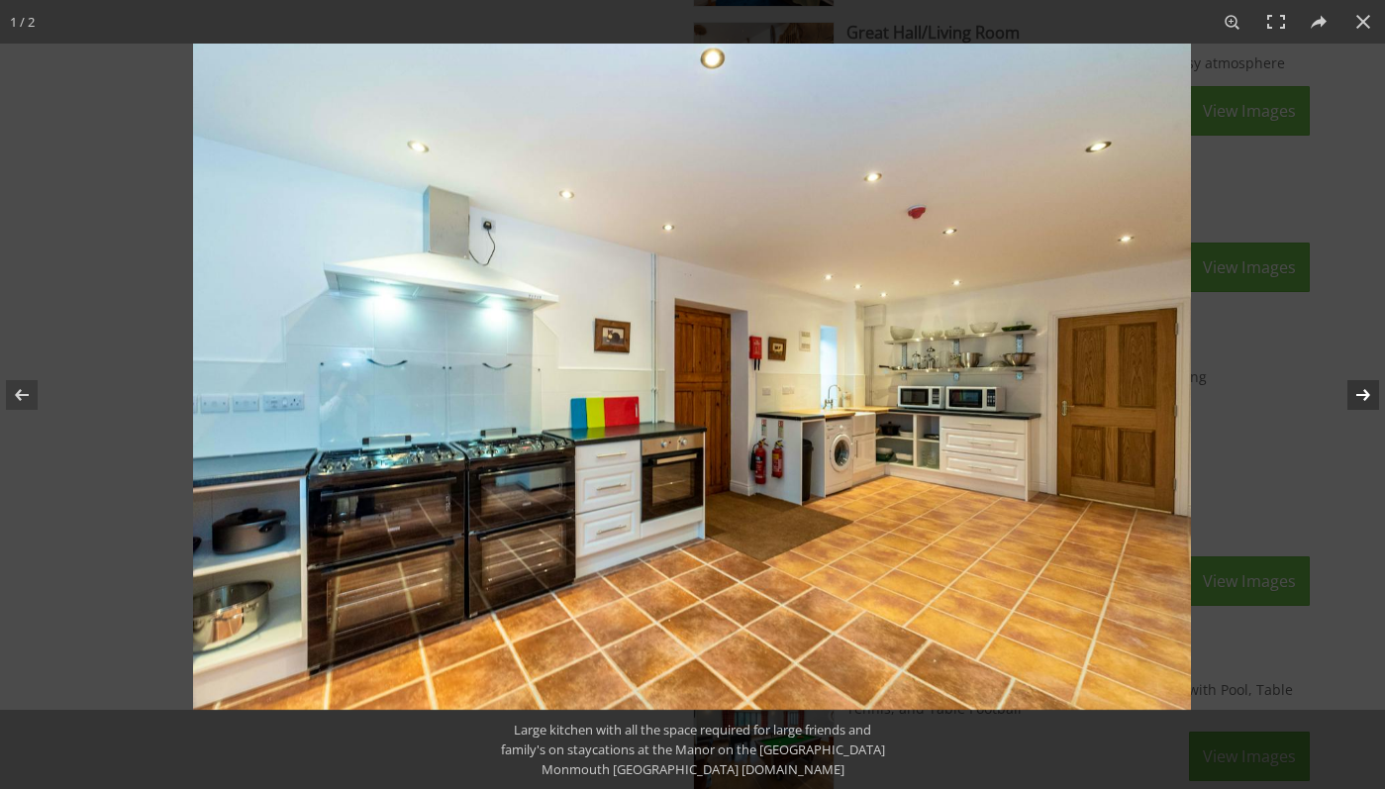
click at [1367, 389] on button at bounding box center [1350, 395] width 69 height 99
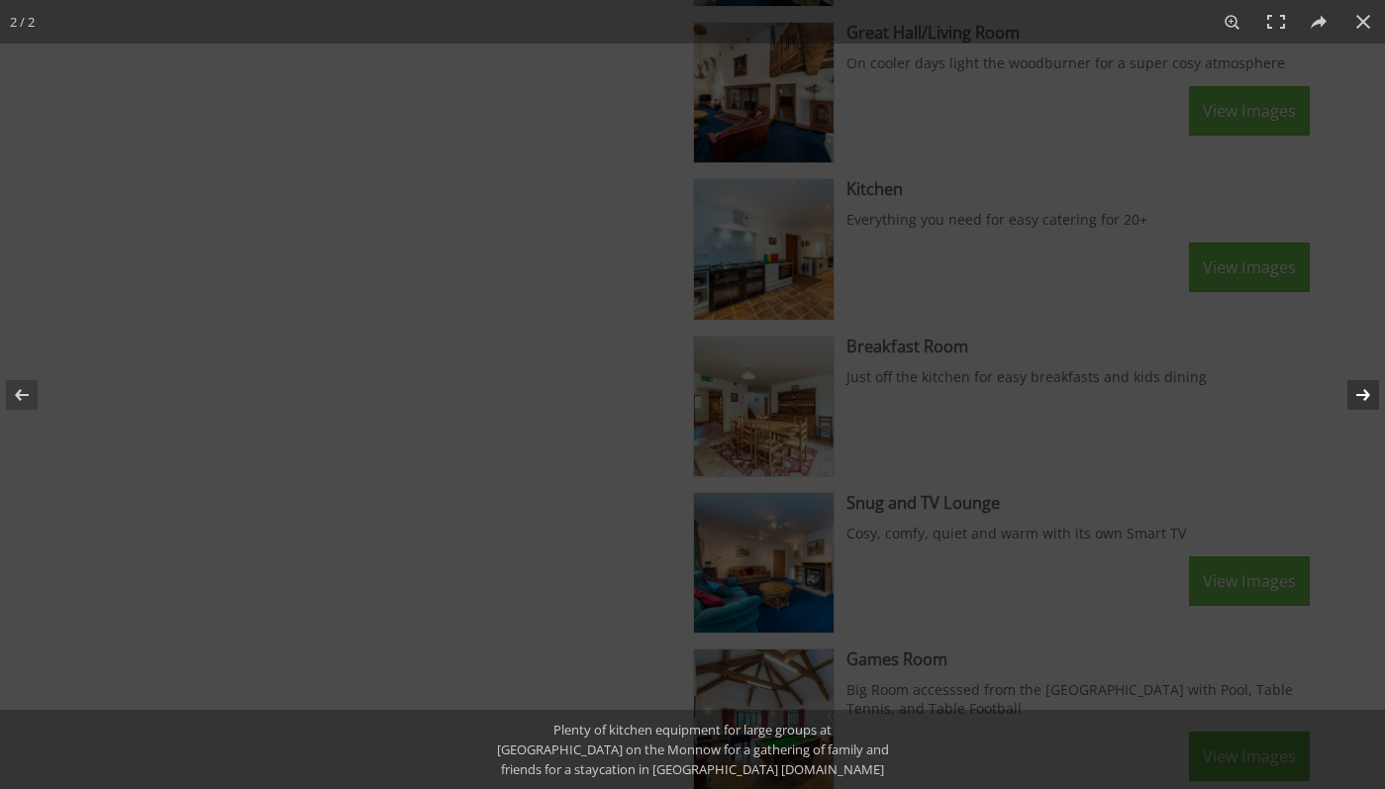
click at [1367, 389] on button at bounding box center [1350, 395] width 69 height 99
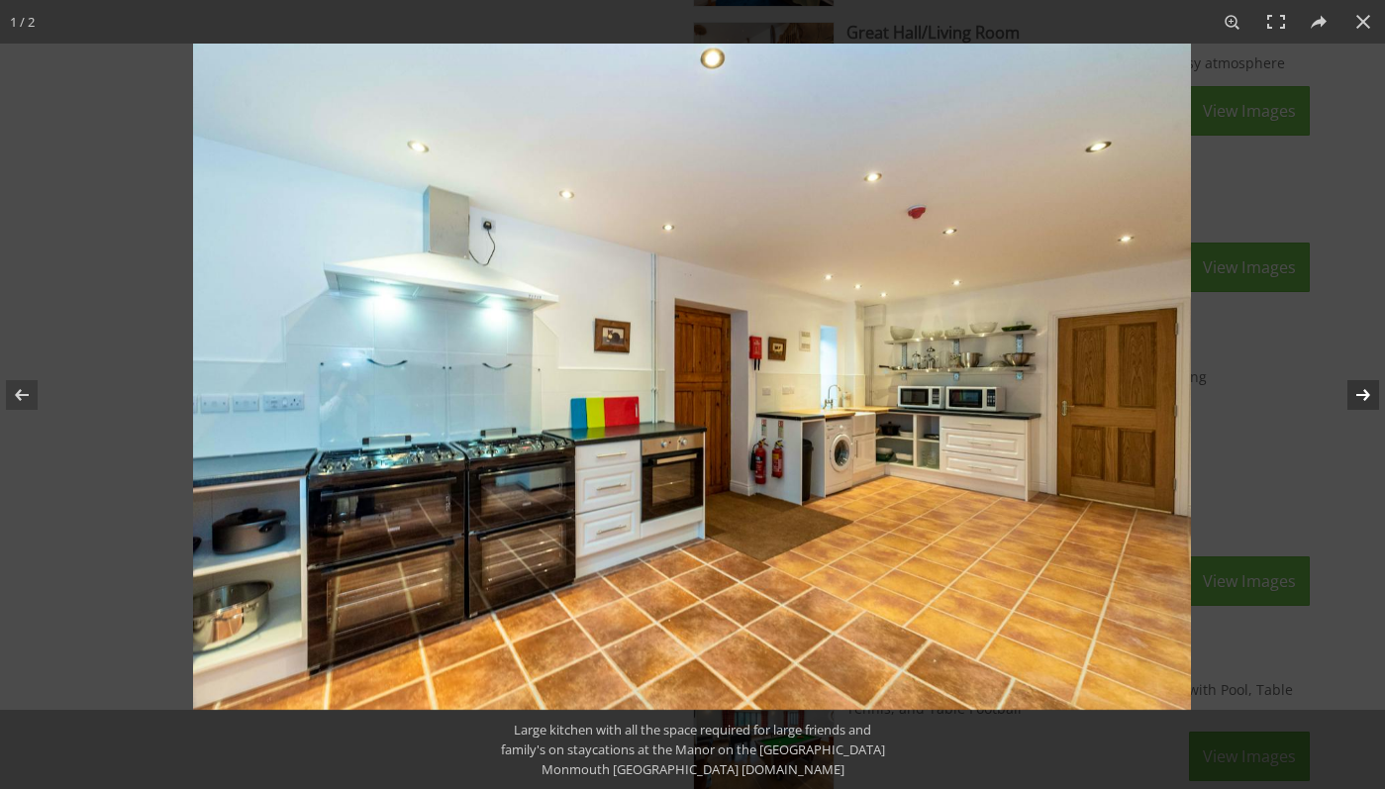
click at [1367, 389] on button at bounding box center [1350, 395] width 69 height 99
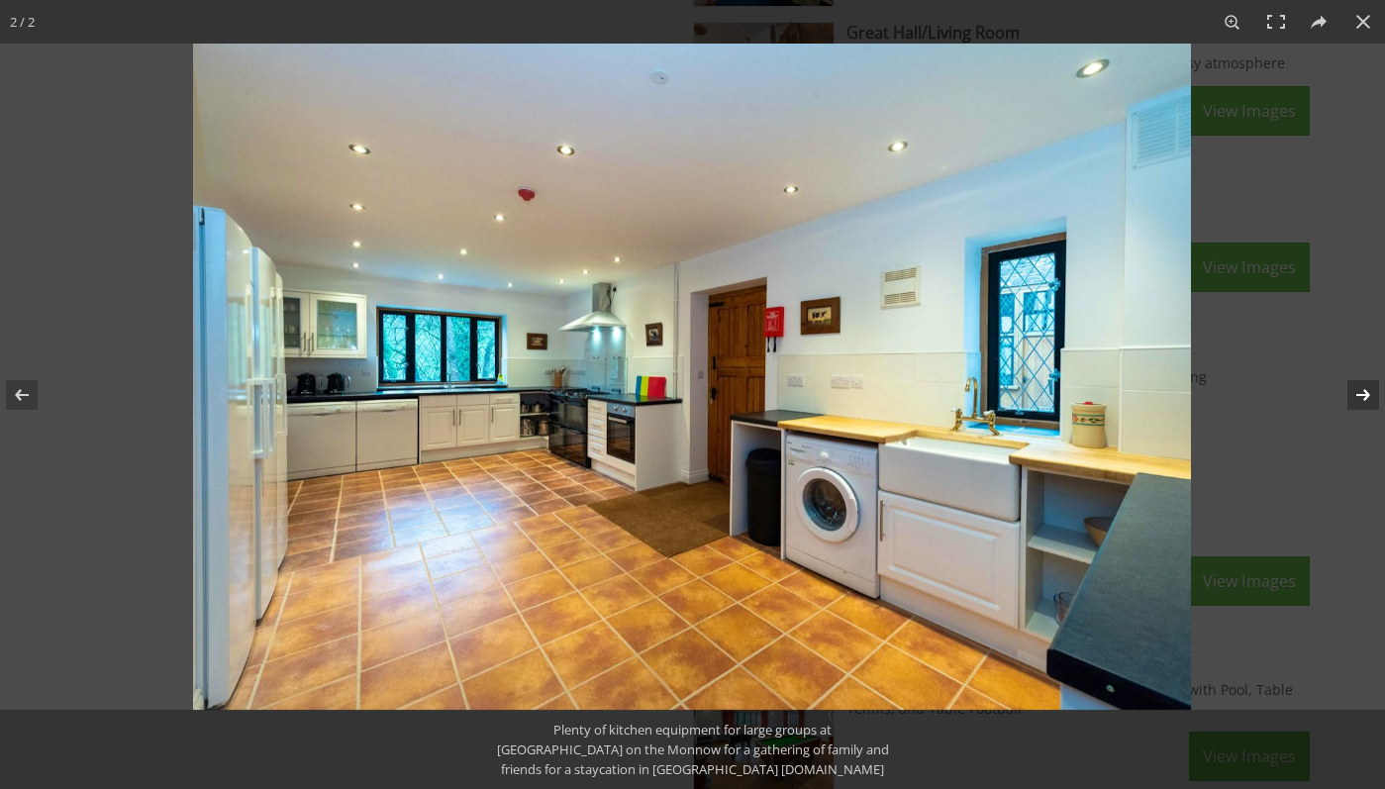
click at [1367, 389] on button at bounding box center [1350, 395] width 69 height 99
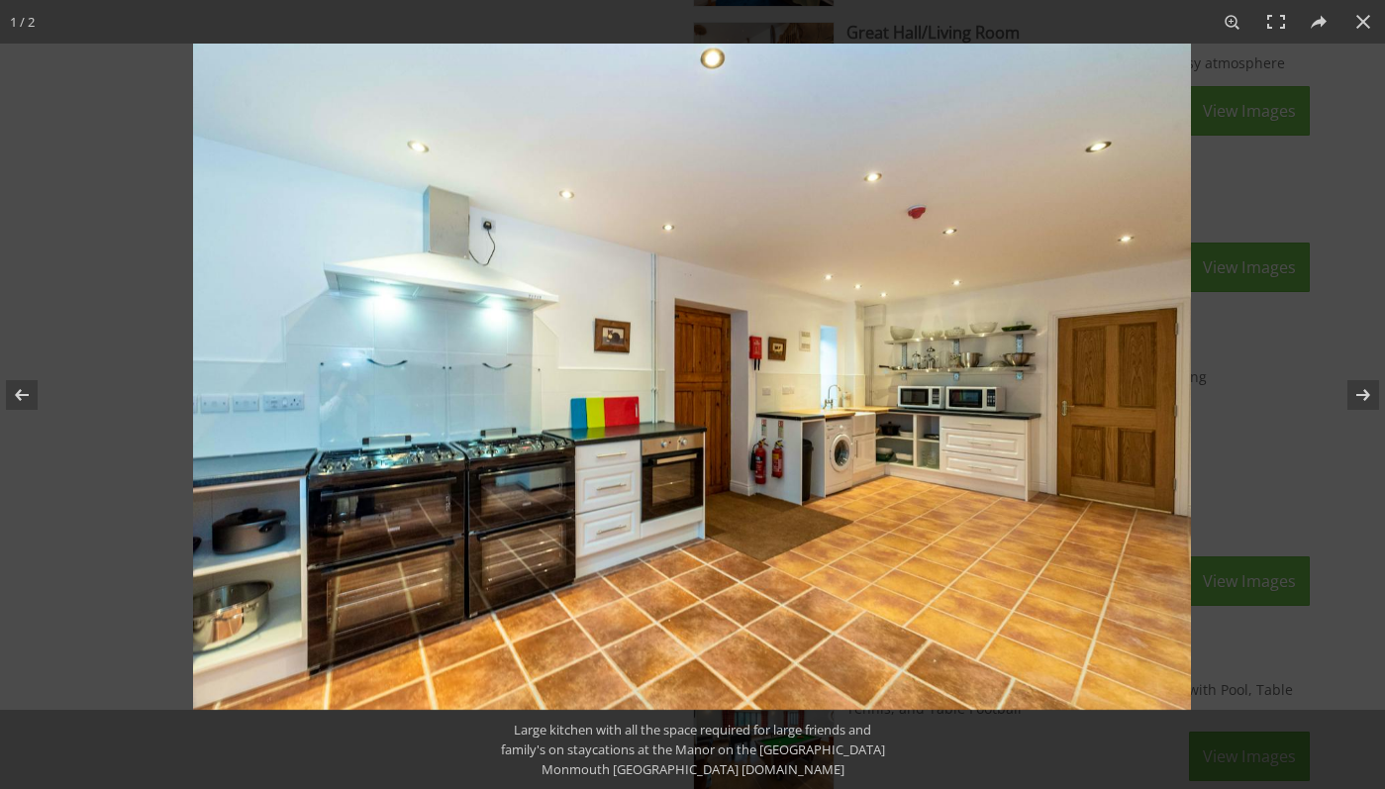
click at [1327, 329] on div at bounding box center [885, 438] width 1385 height 789
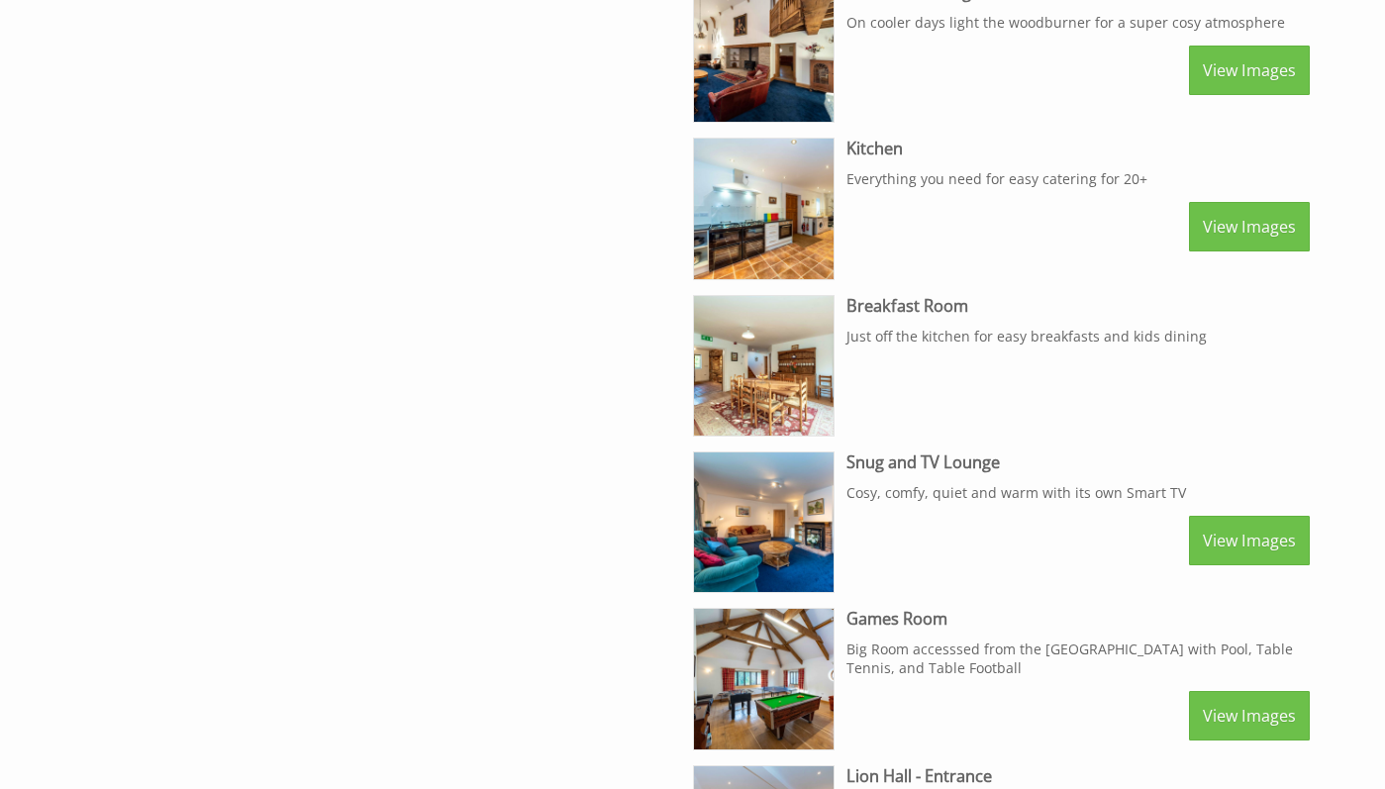
scroll to position [2735, 0]
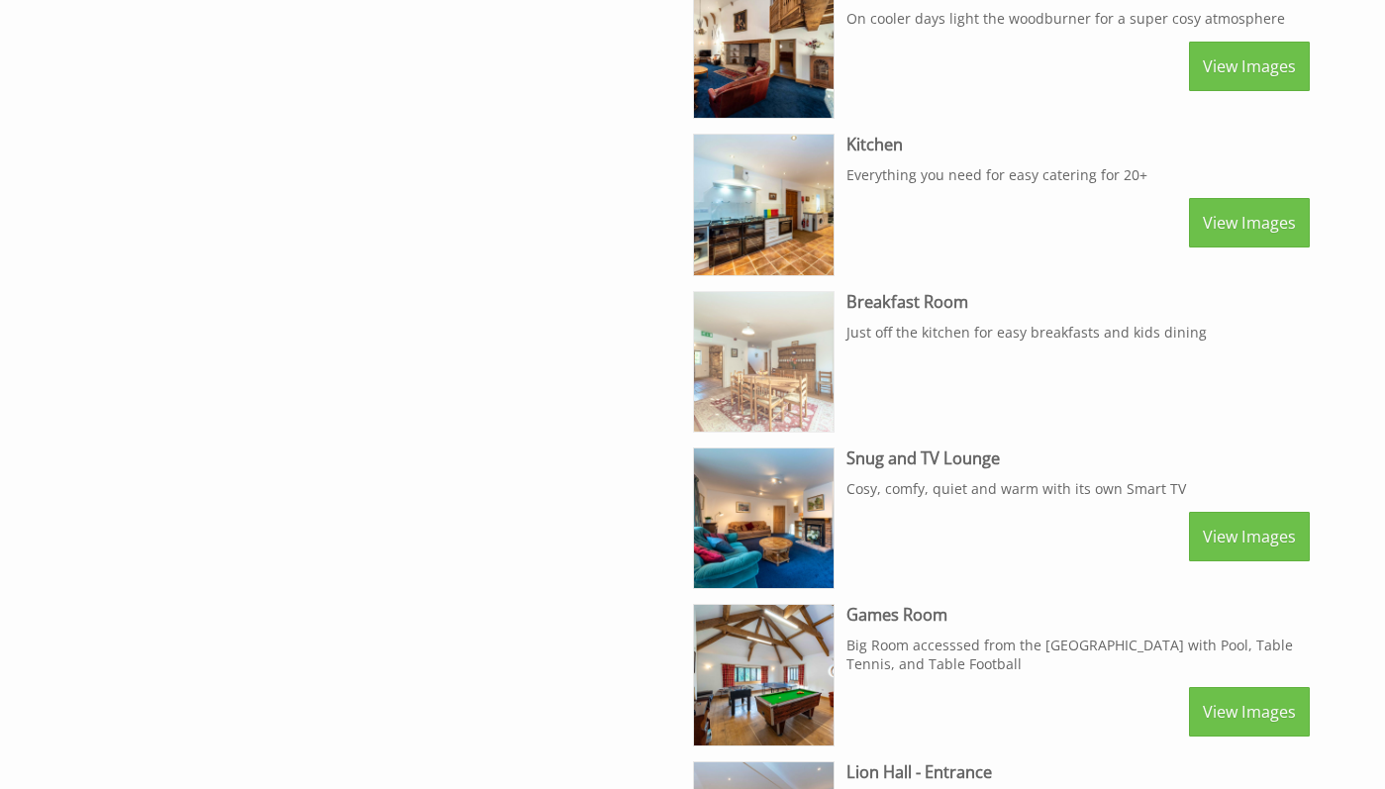
click at [783, 397] on img at bounding box center [764, 362] width 140 height 140
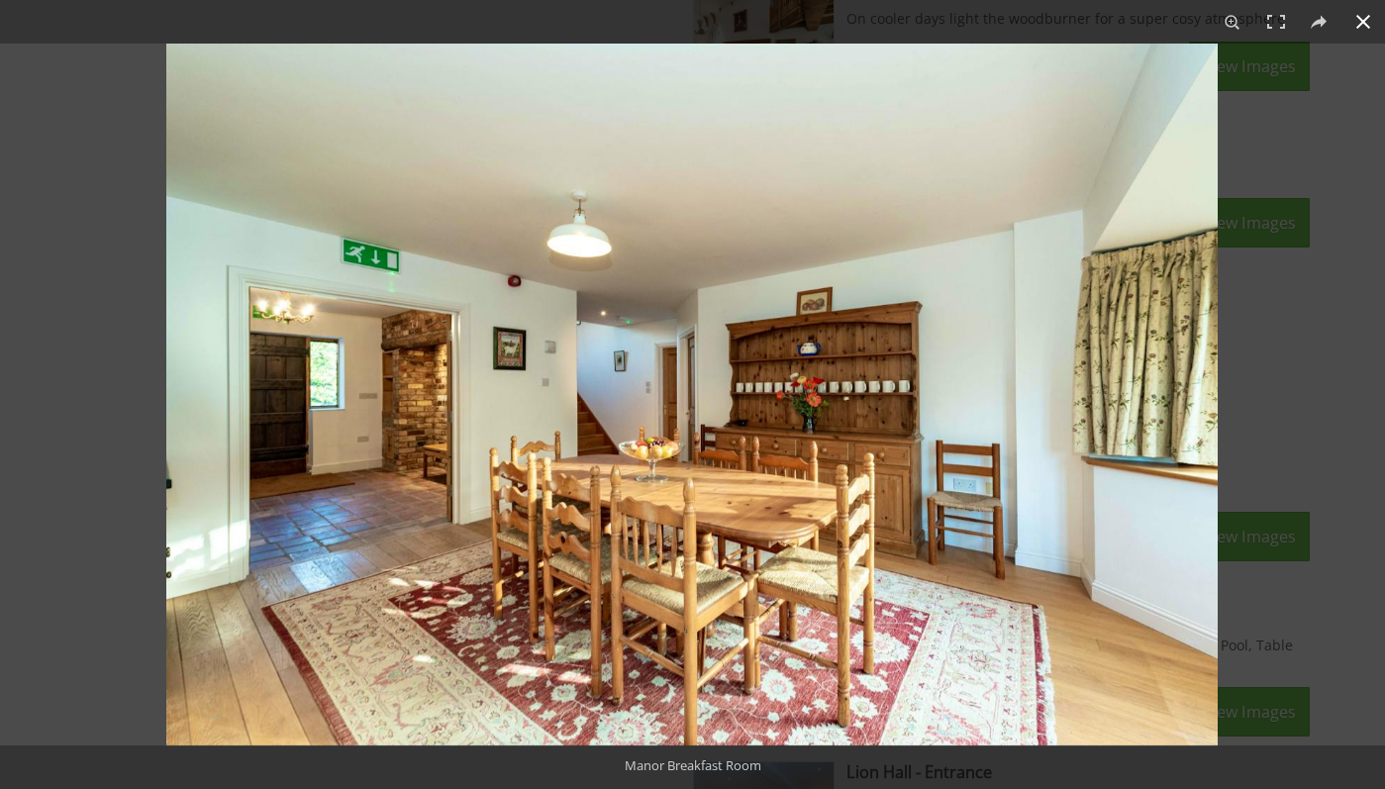
click at [1294, 385] on div at bounding box center [858, 438] width 1385 height 789
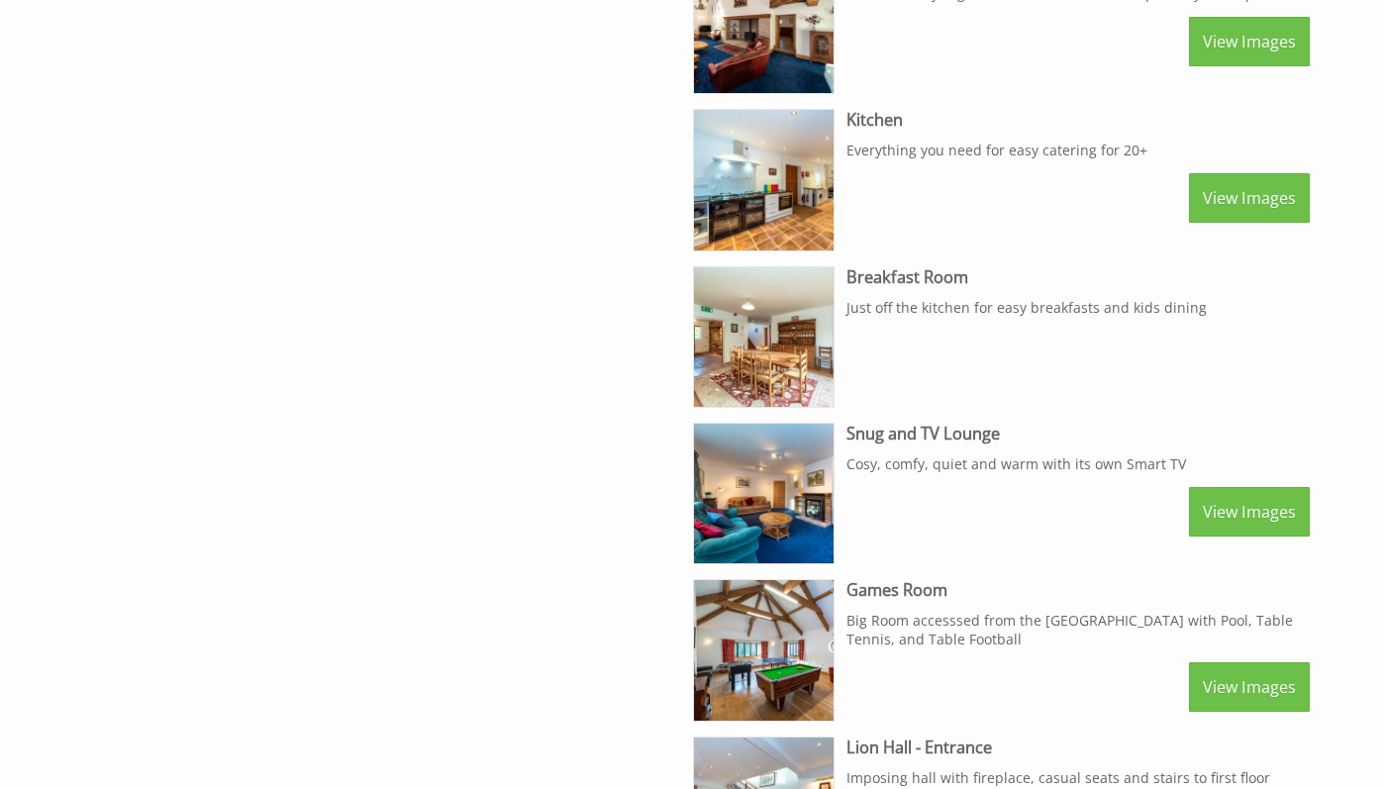
scroll to position [2883, 0]
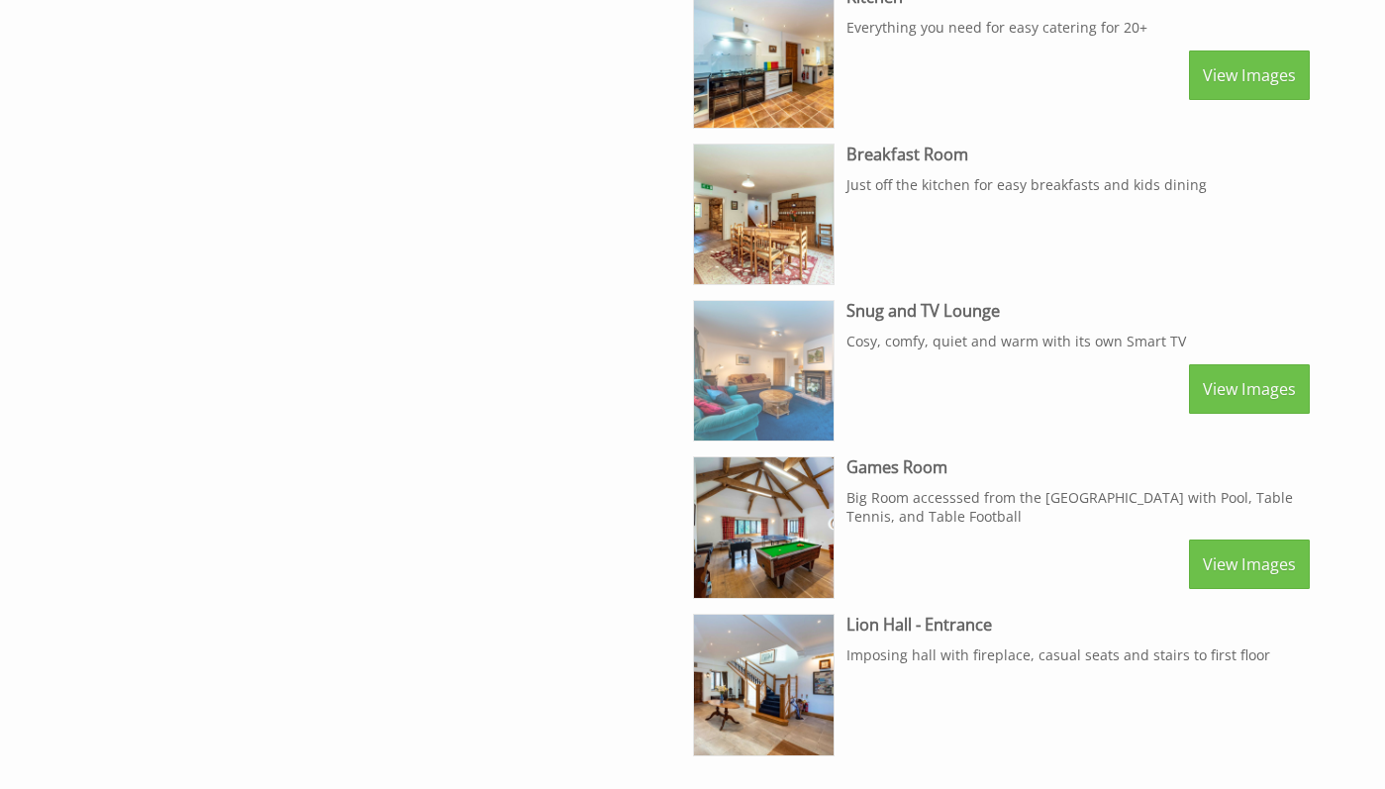
click at [788, 362] on img at bounding box center [764, 371] width 140 height 140
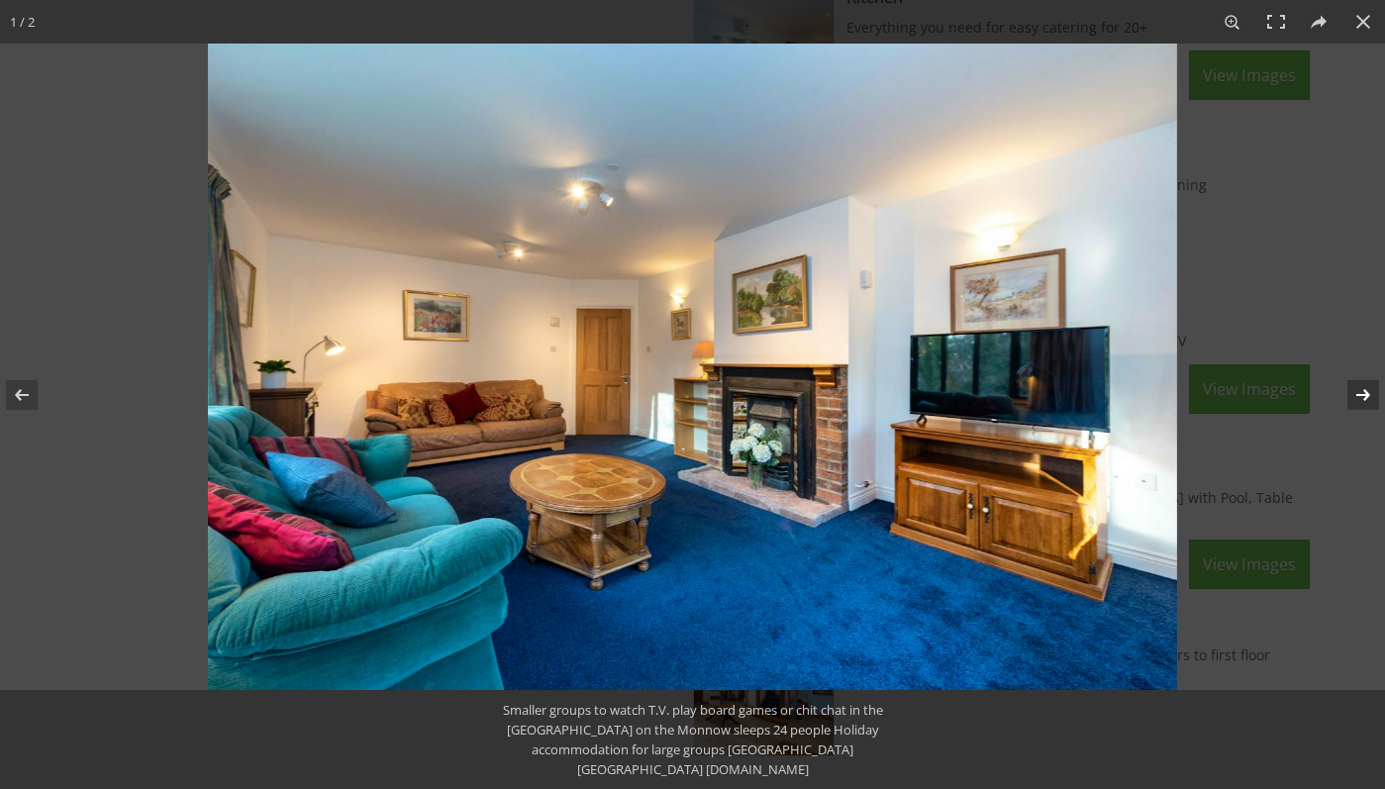
click at [1354, 401] on button at bounding box center [1350, 395] width 69 height 99
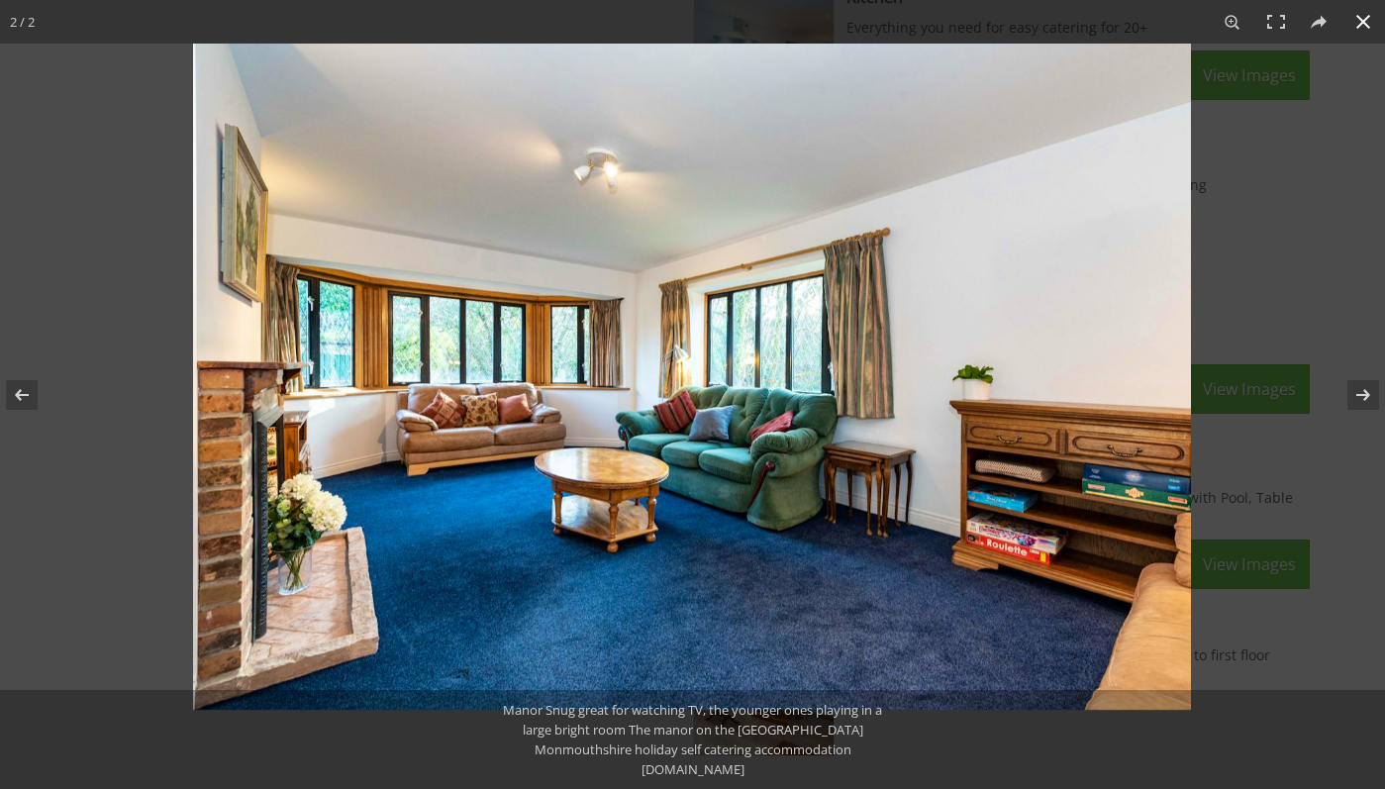
click at [1282, 425] on div at bounding box center [885, 438] width 1385 height 789
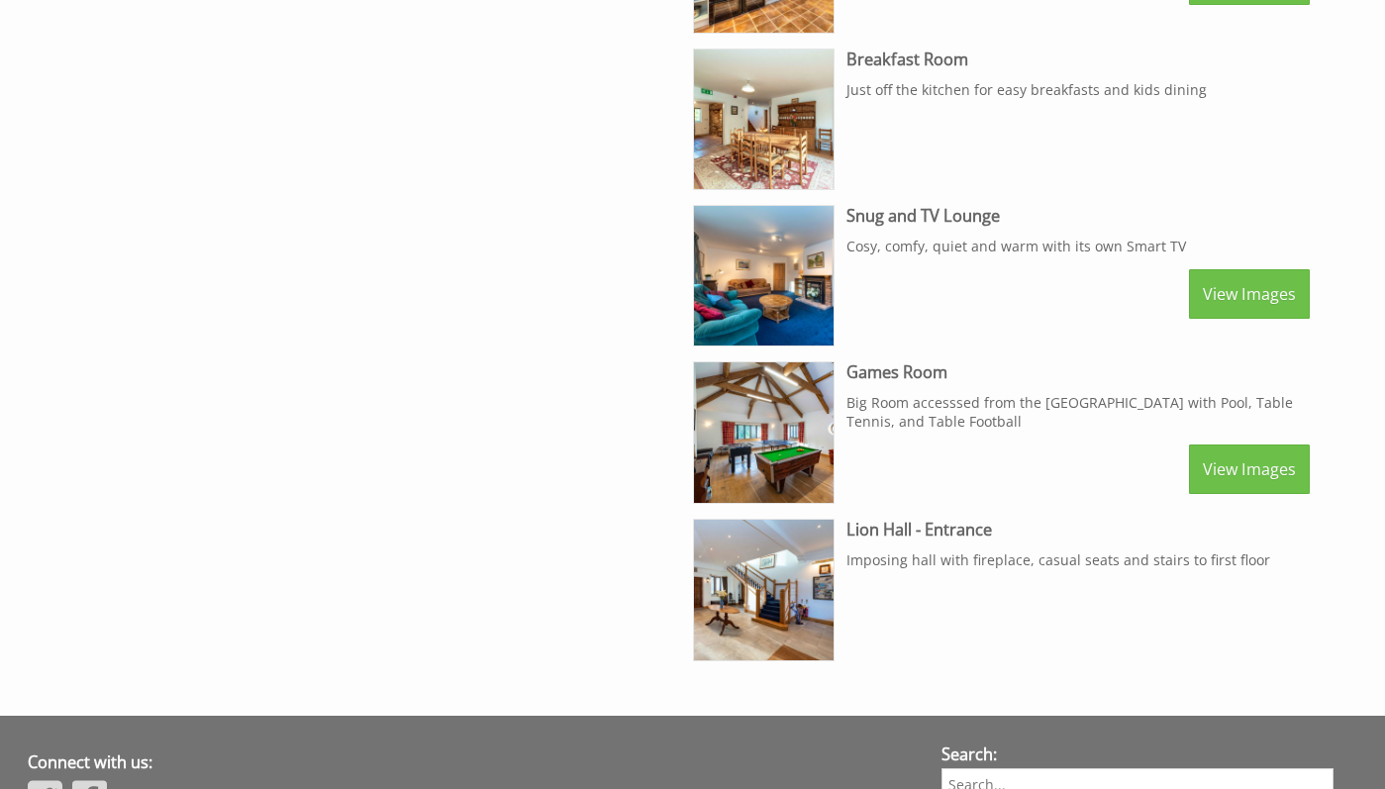
scroll to position [2981, 0]
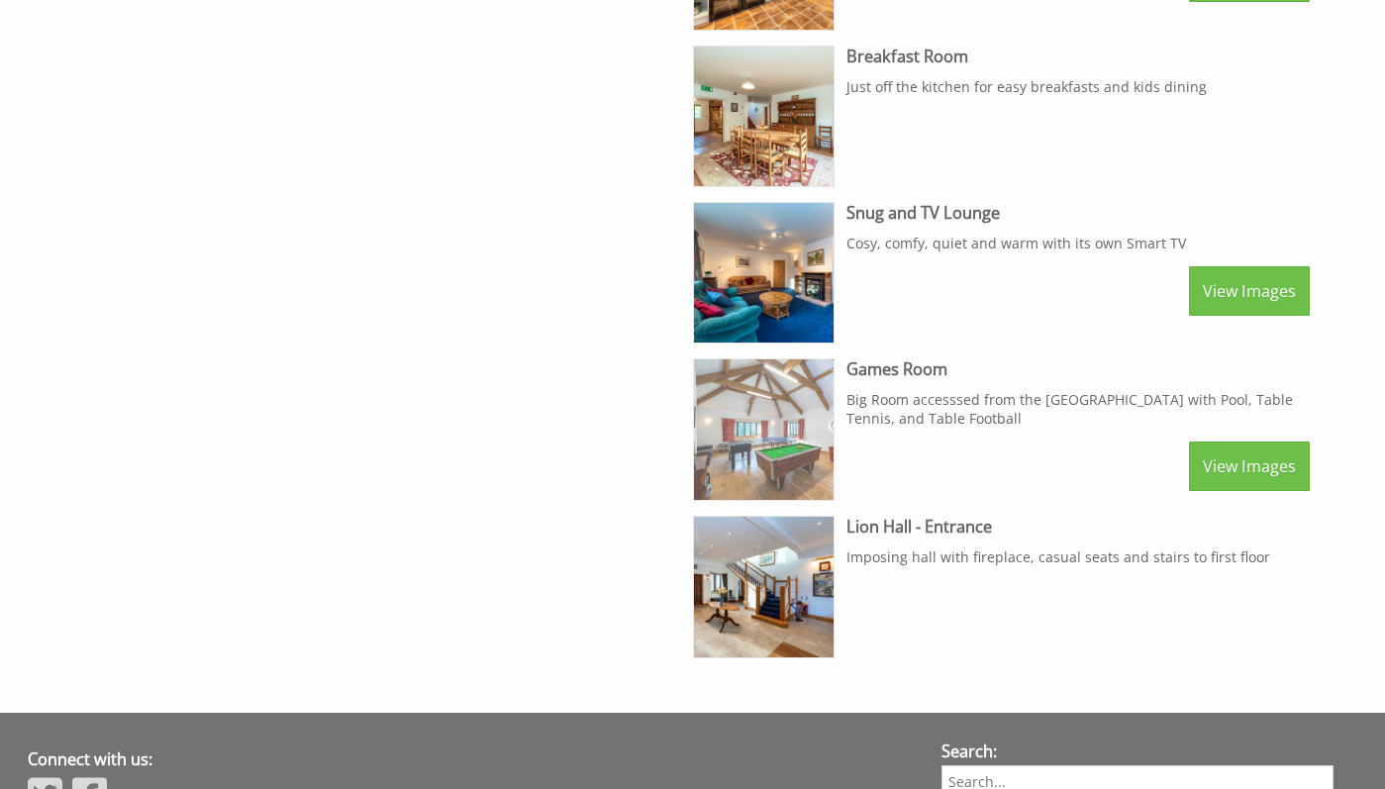
click at [795, 445] on img at bounding box center [764, 429] width 140 height 140
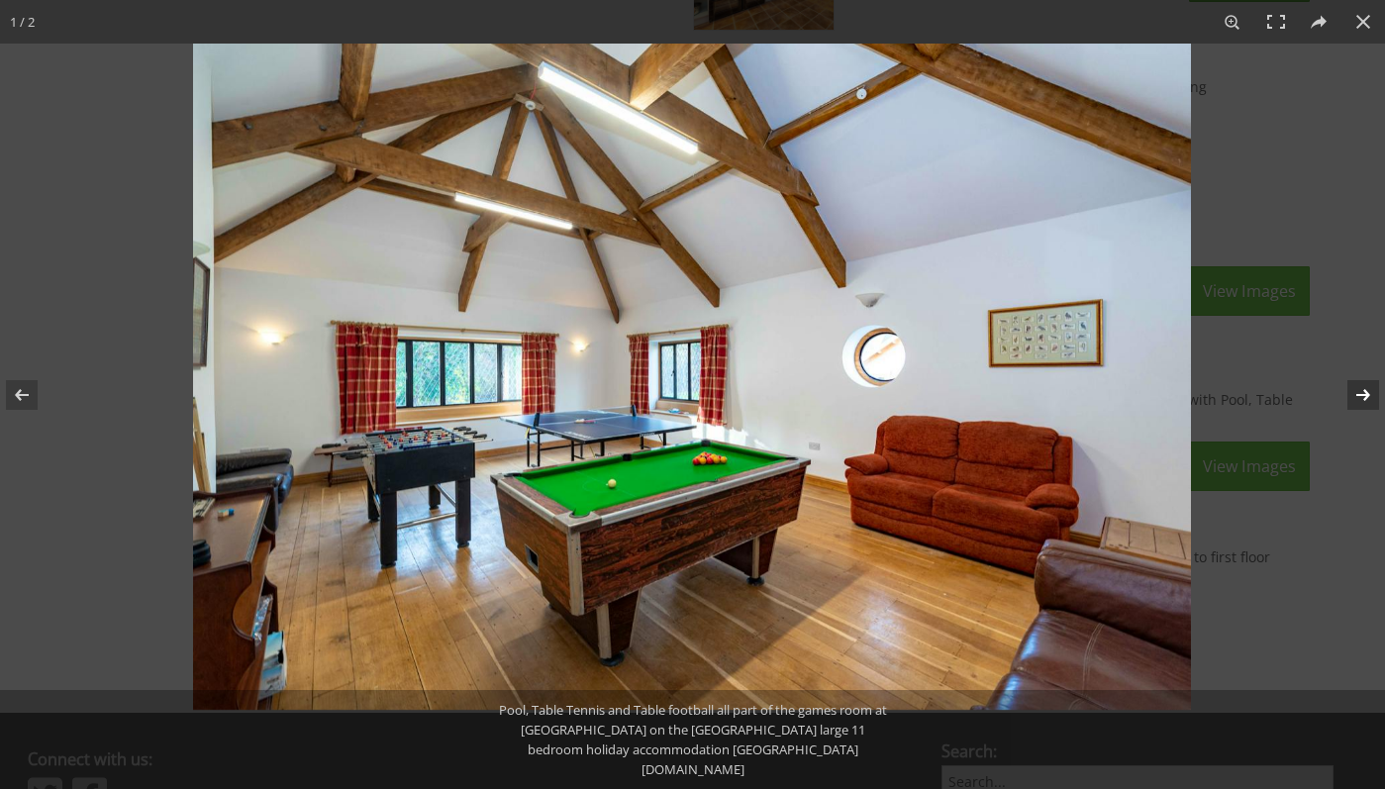
click at [1361, 386] on button at bounding box center [1350, 395] width 69 height 99
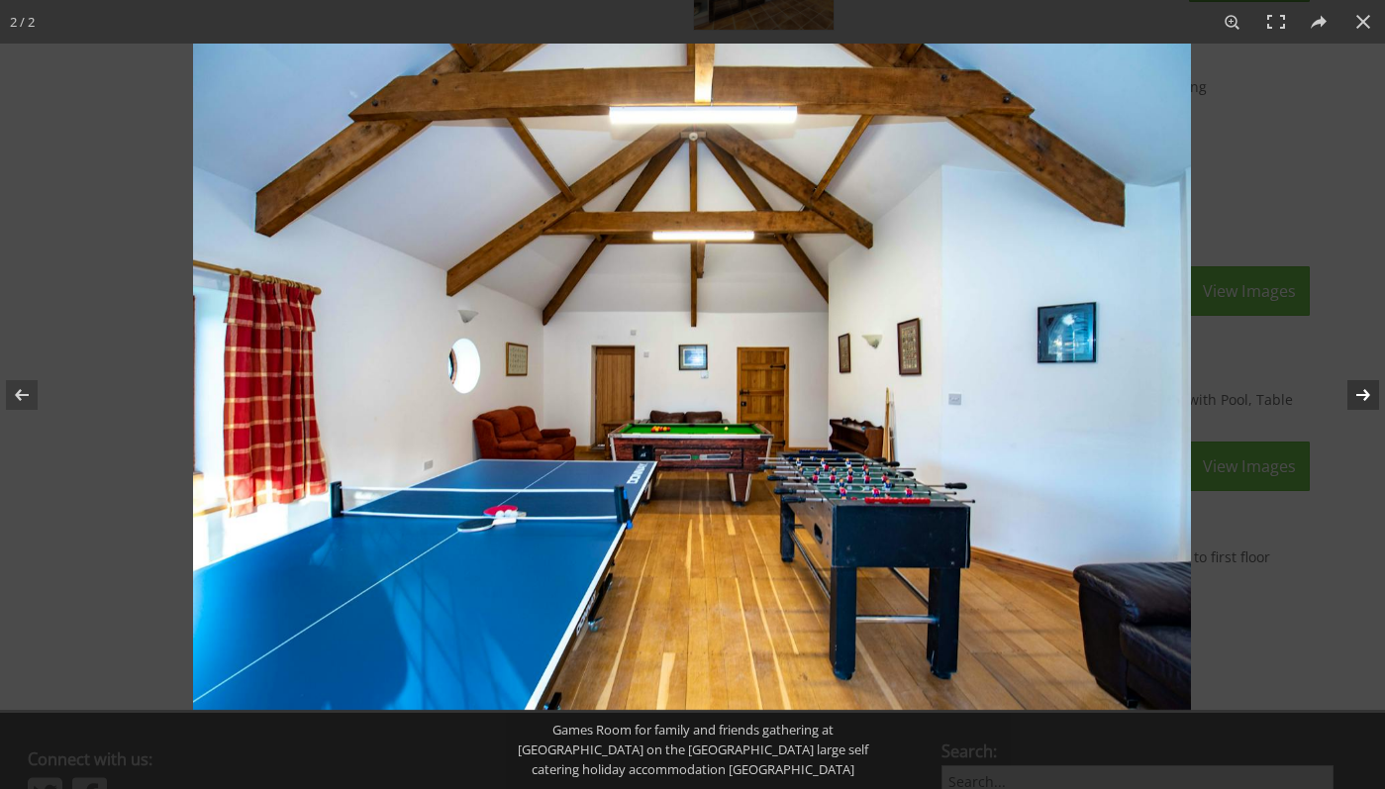
click at [1361, 386] on button at bounding box center [1350, 395] width 69 height 99
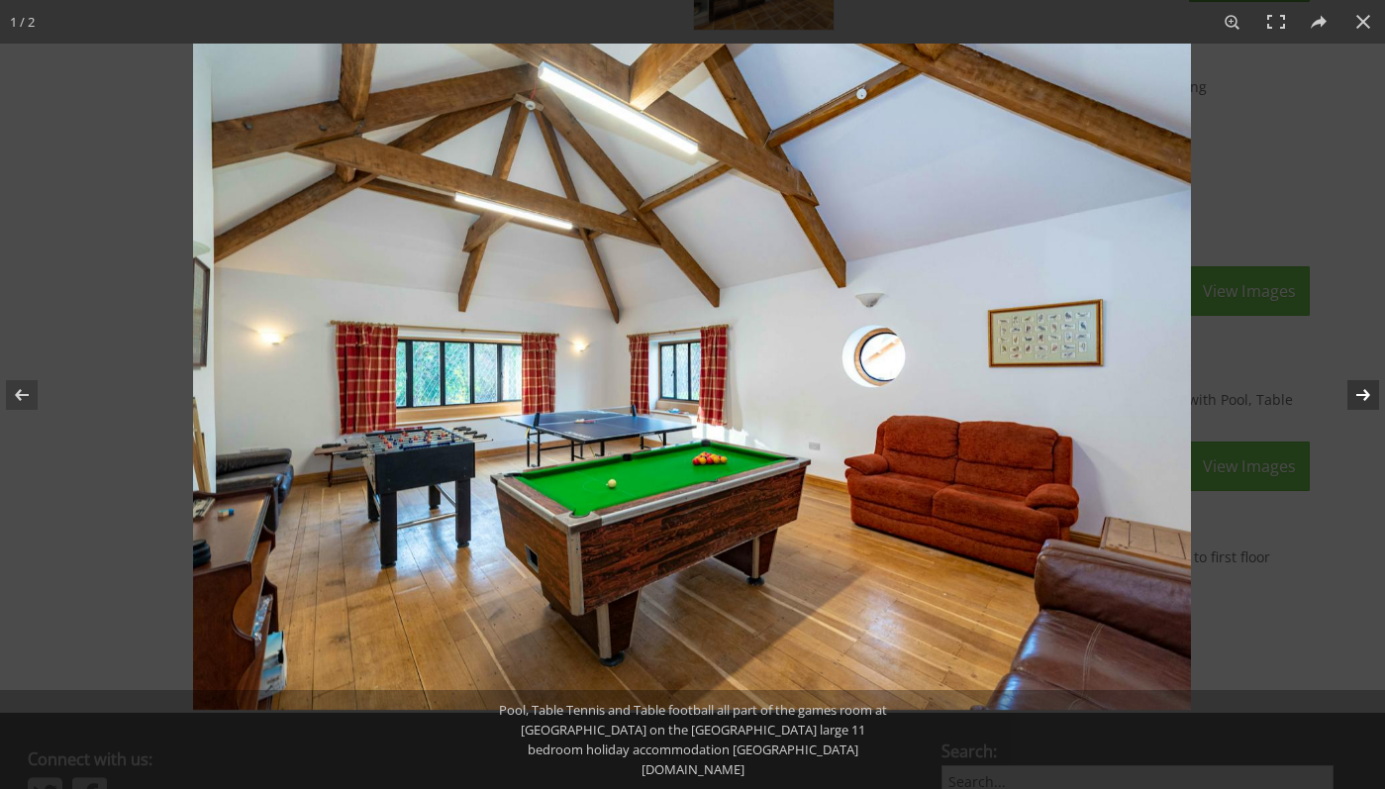
click at [1361, 386] on button at bounding box center [1350, 395] width 69 height 99
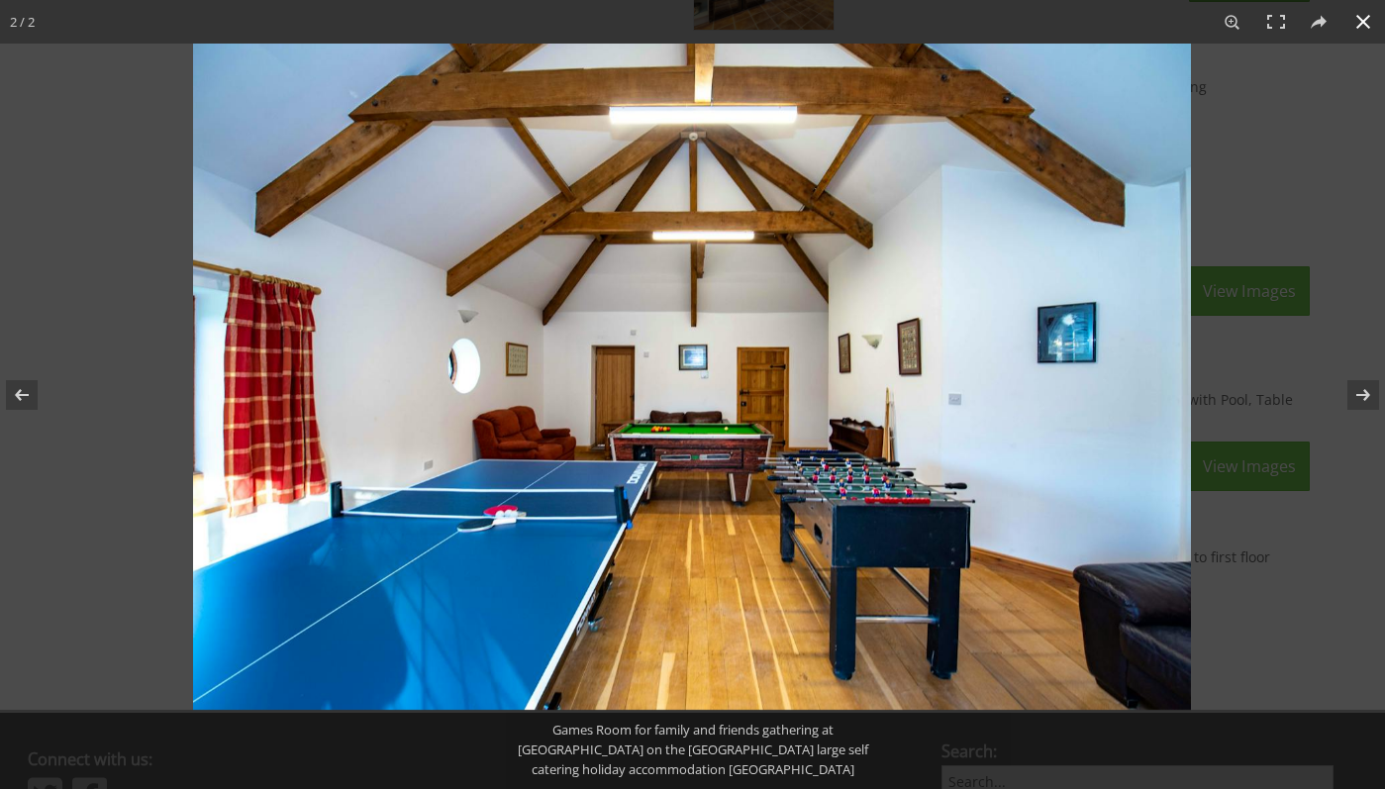
click at [1309, 455] on div at bounding box center [885, 438] width 1385 height 789
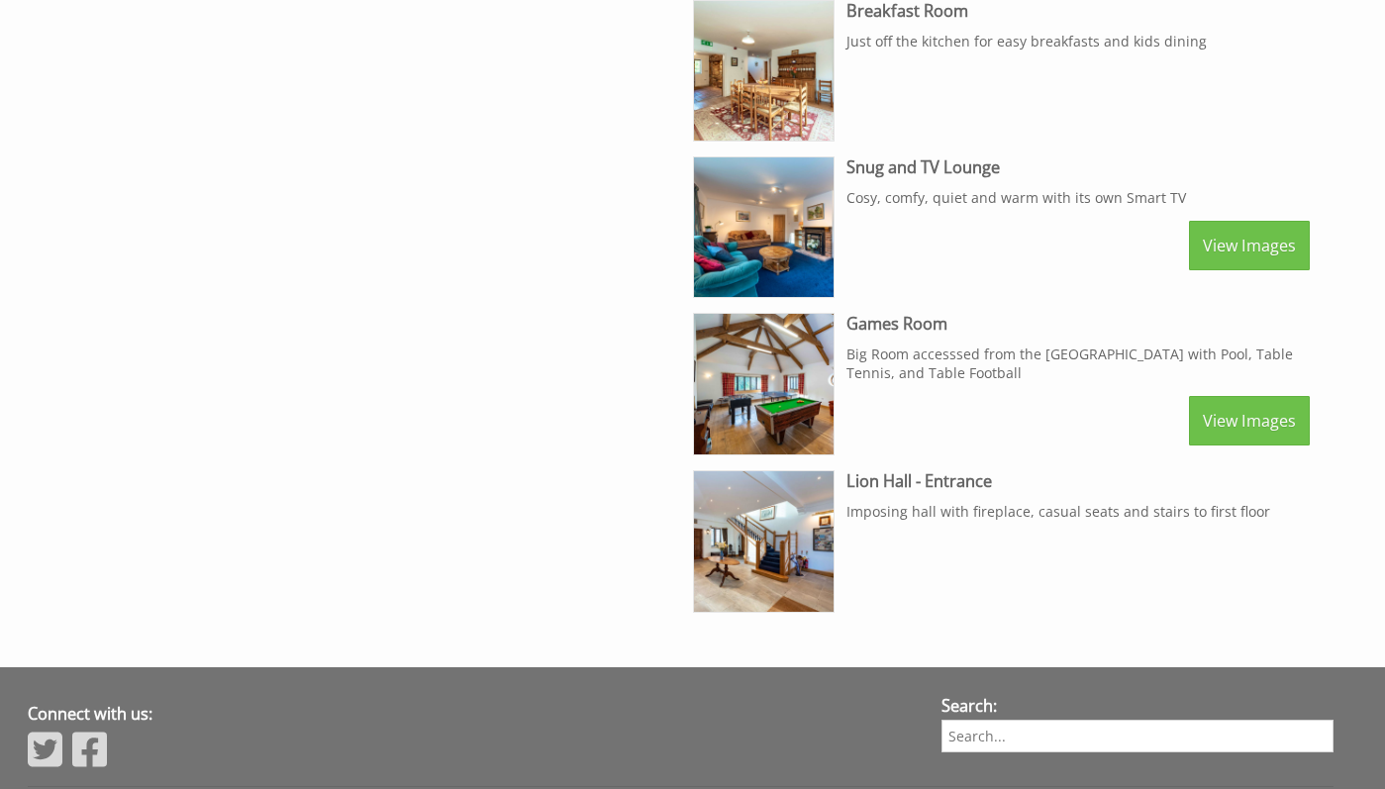
scroll to position [3069, 0]
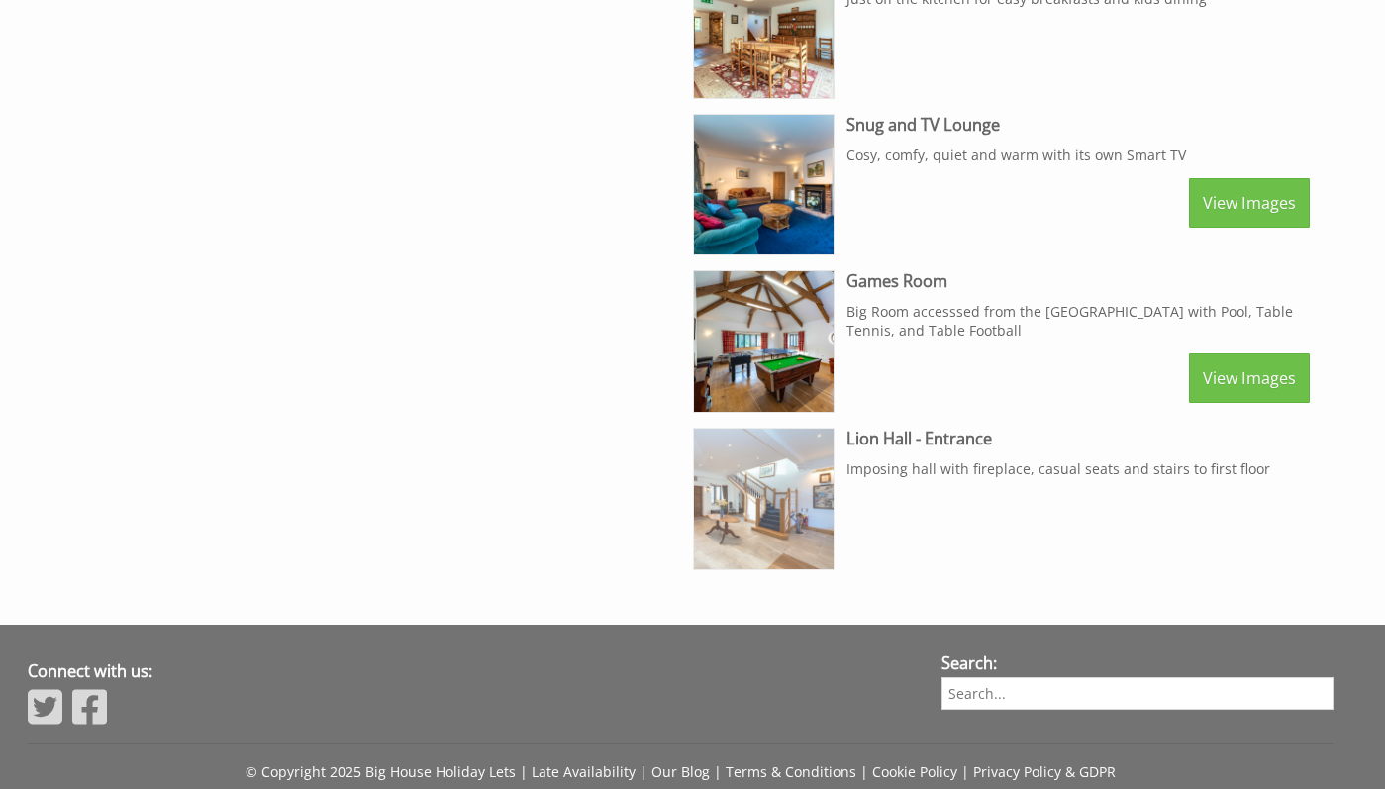
click at [791, 518] on img at bounding box center [764, 499] width 140 height 140
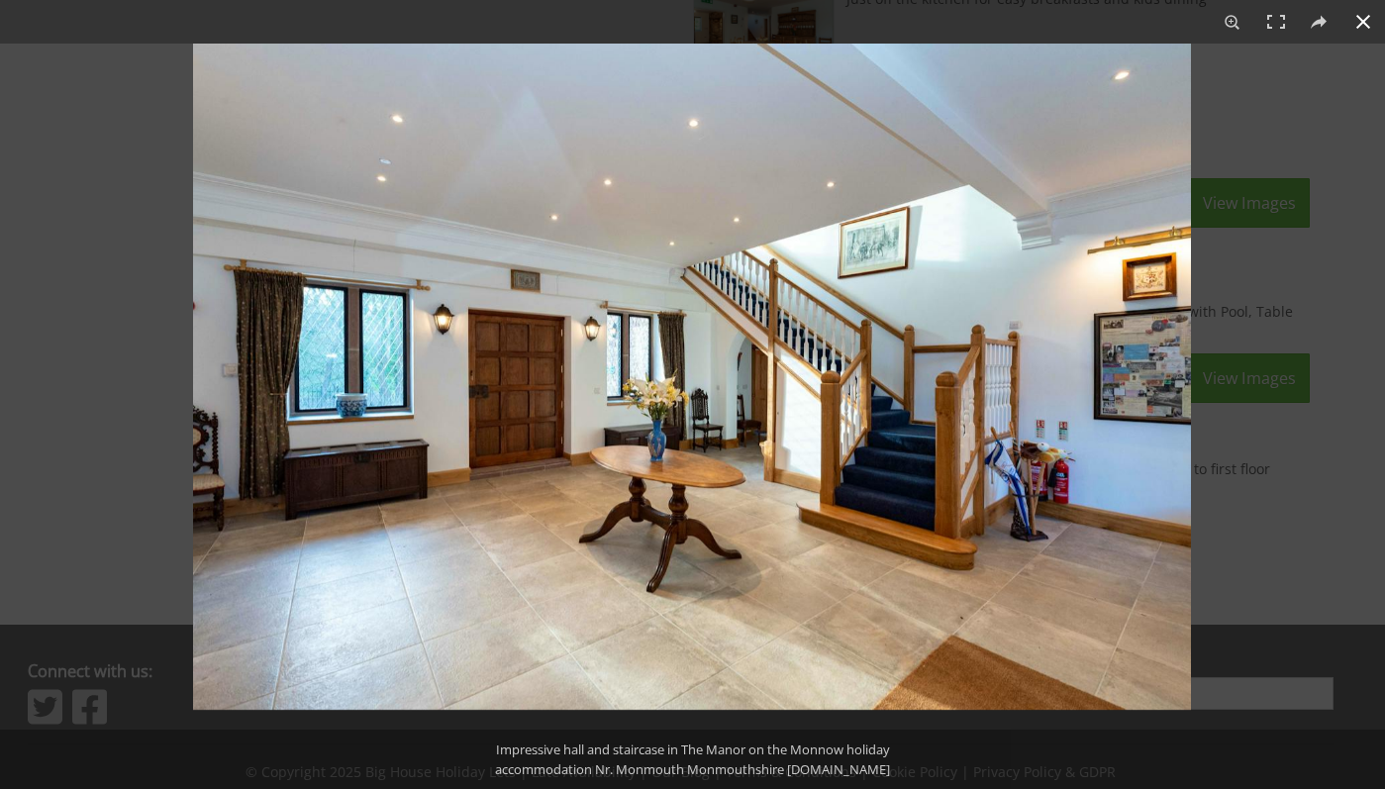
click at [1331, 418] on div at bounding box center [885, 438] width 1385 height 789
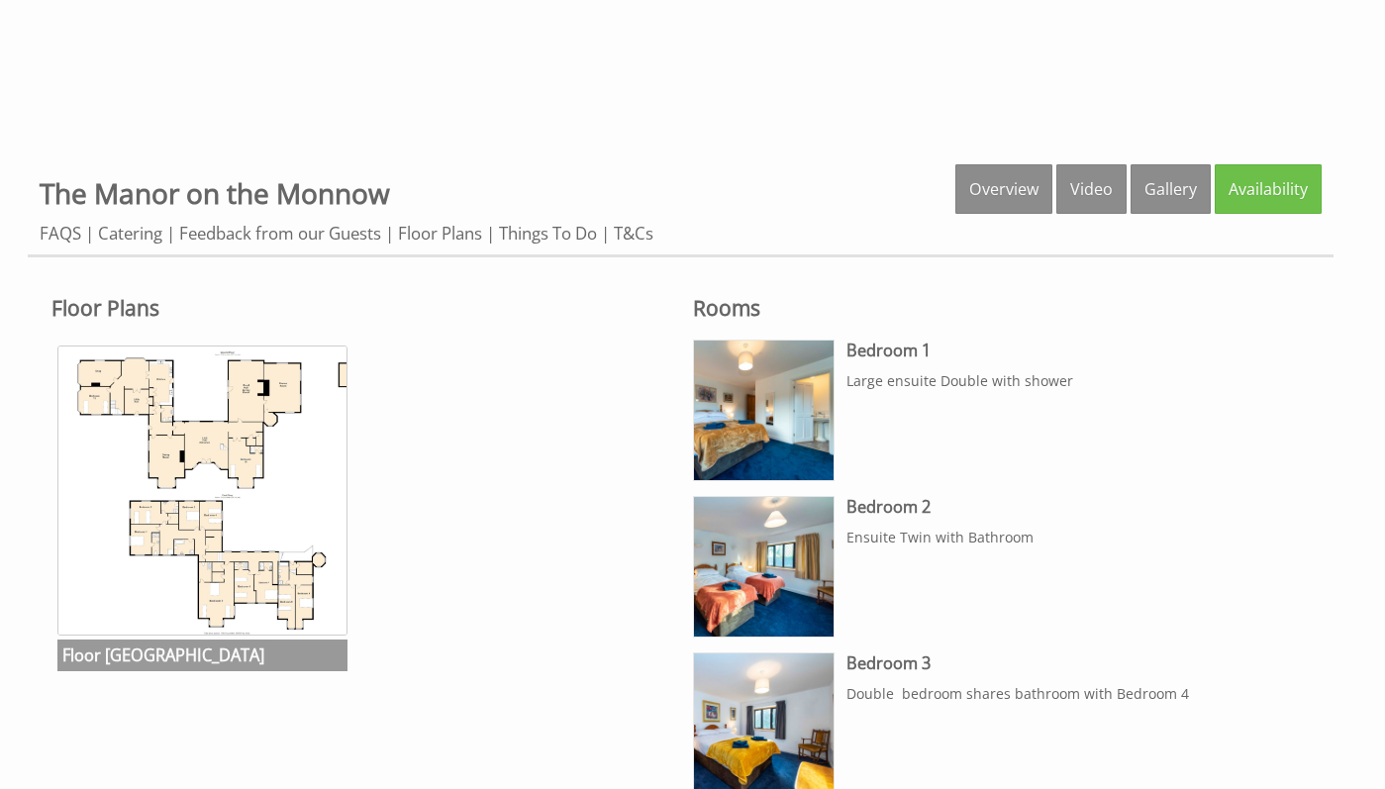
scroll to position [661, 0]
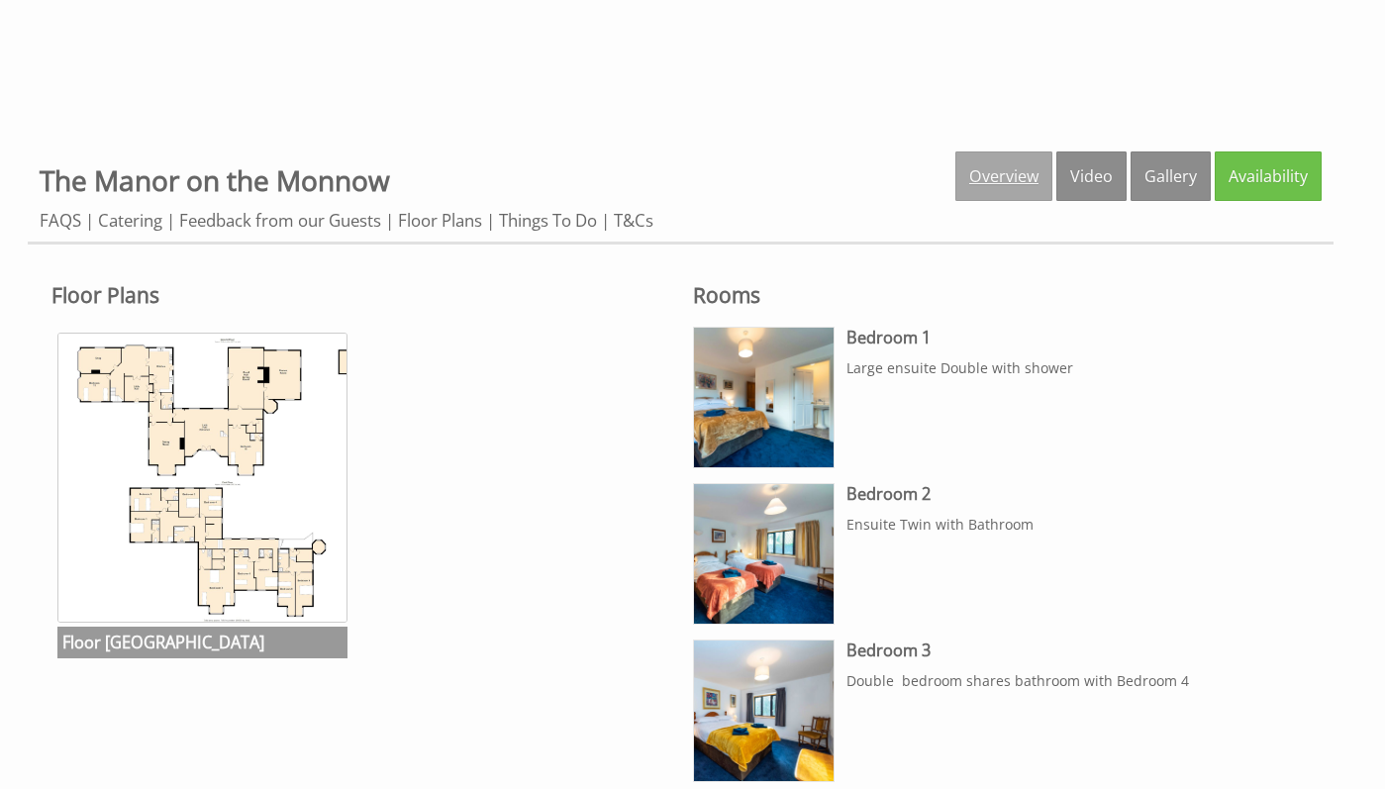
click at [986, 180] on link "Overview" at bounding box center [1004, 177] width 97 height 50
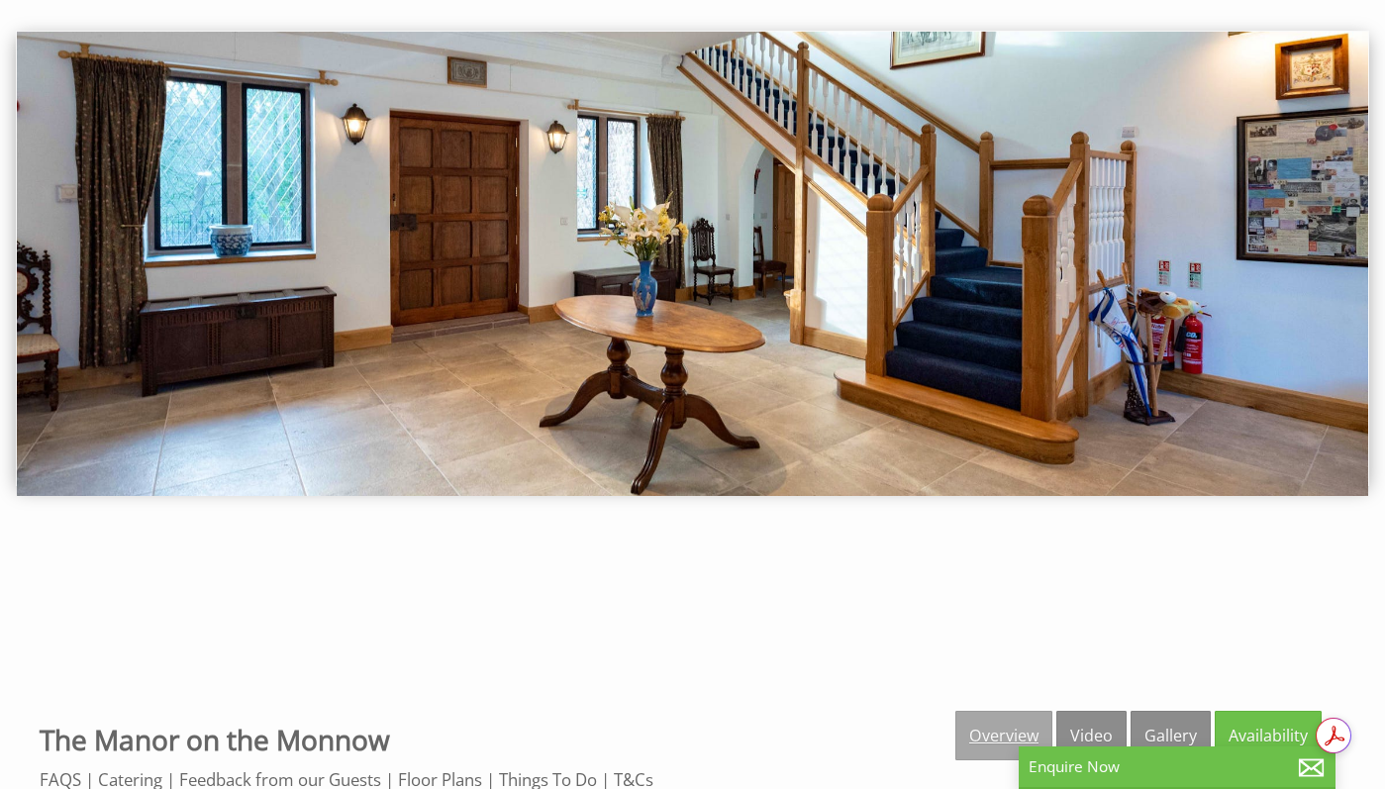
scroll to position [404, 0]
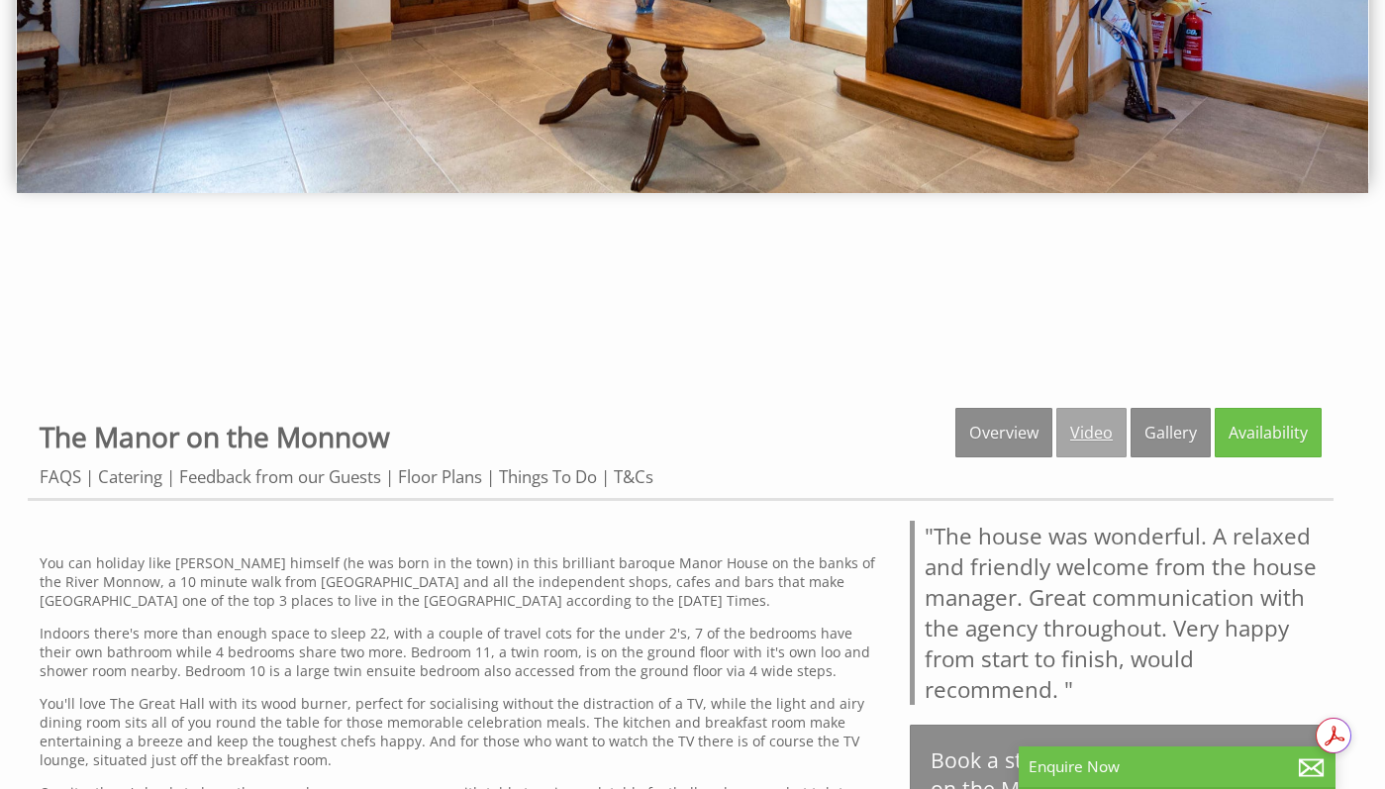
click at [1076, 431] on link "Video" at bounding box center [1092, 433] width 70 height 50
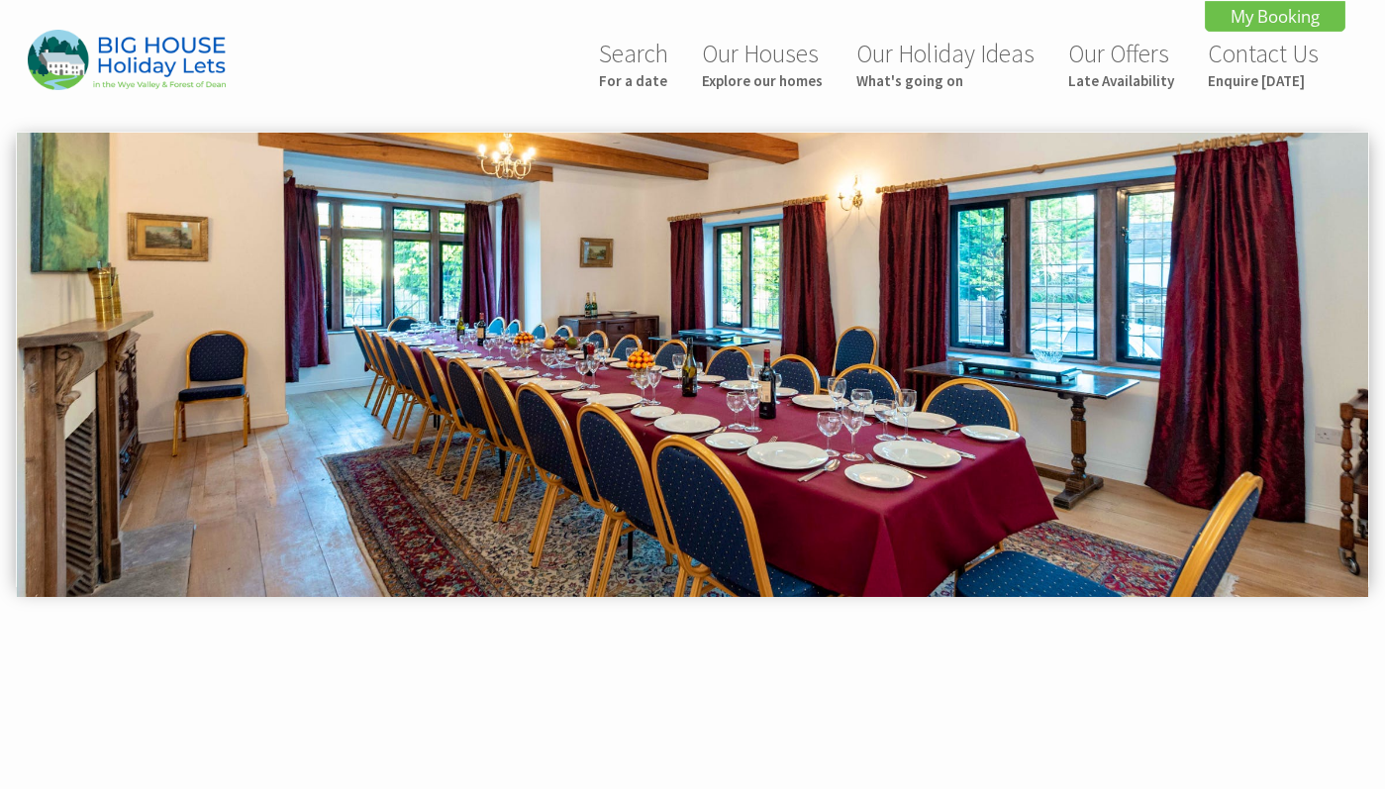
click at [708, 364] on img at bounding box center [693, 365] width 1352 height 464
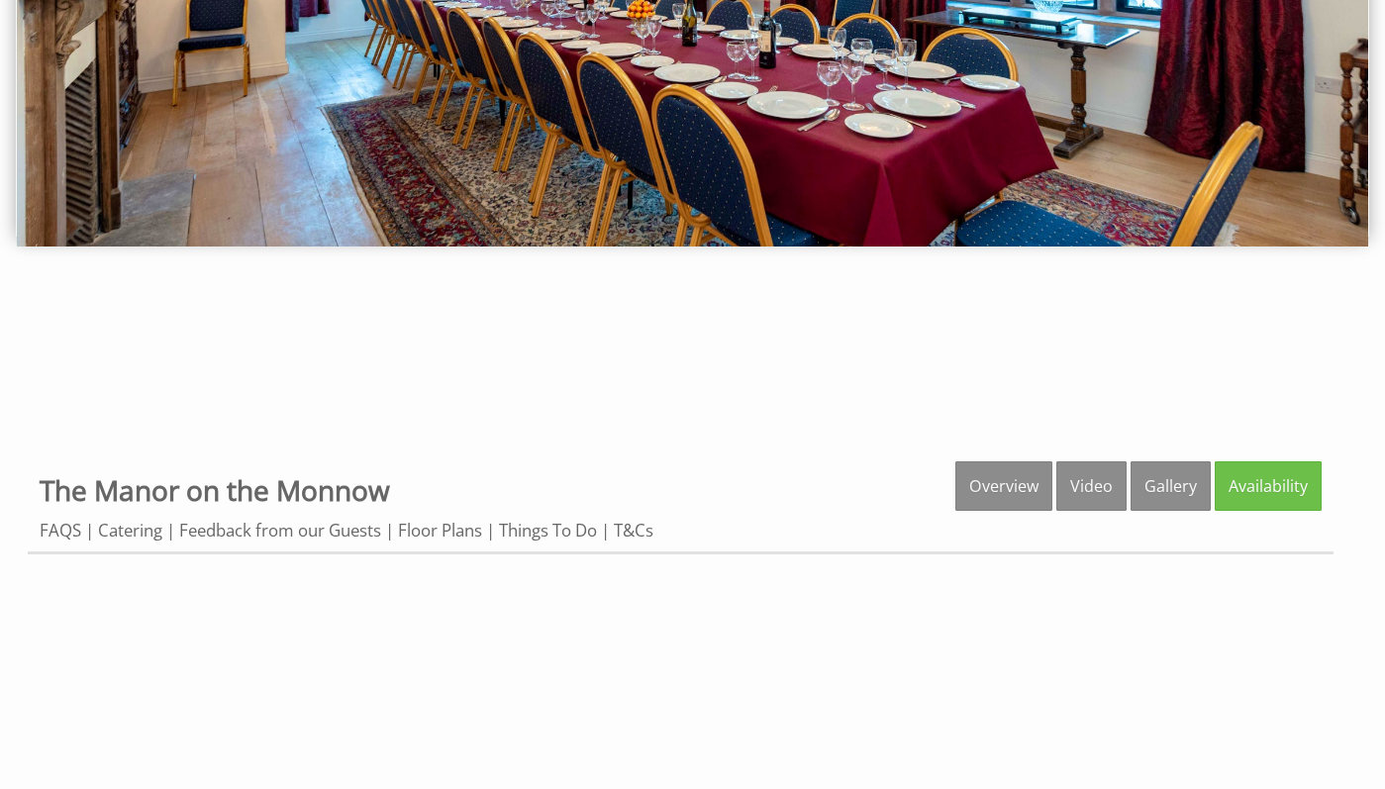
scroll to position [352, 0]
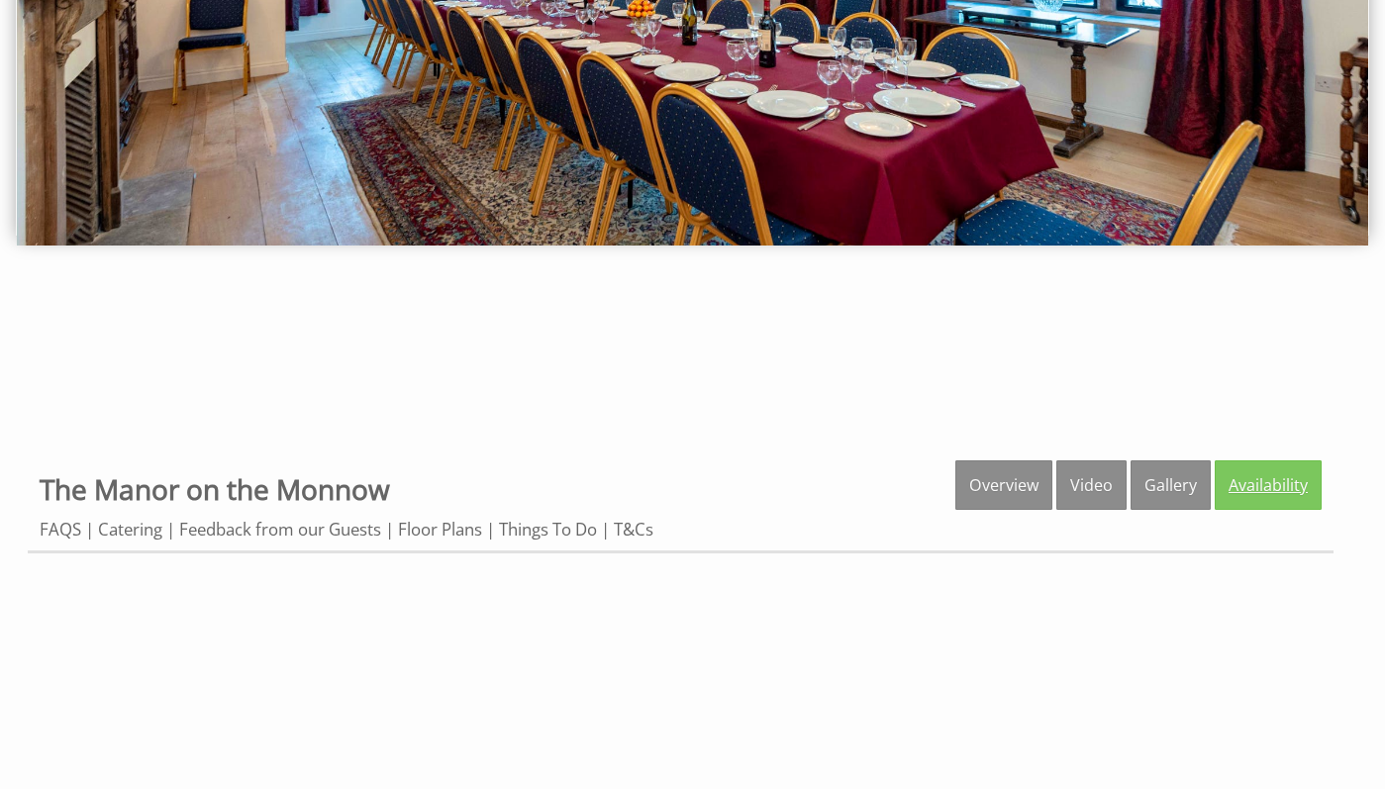
click at [1282, 488] on link "Availability" at bounding box center [1268, 486] width 107 height 50
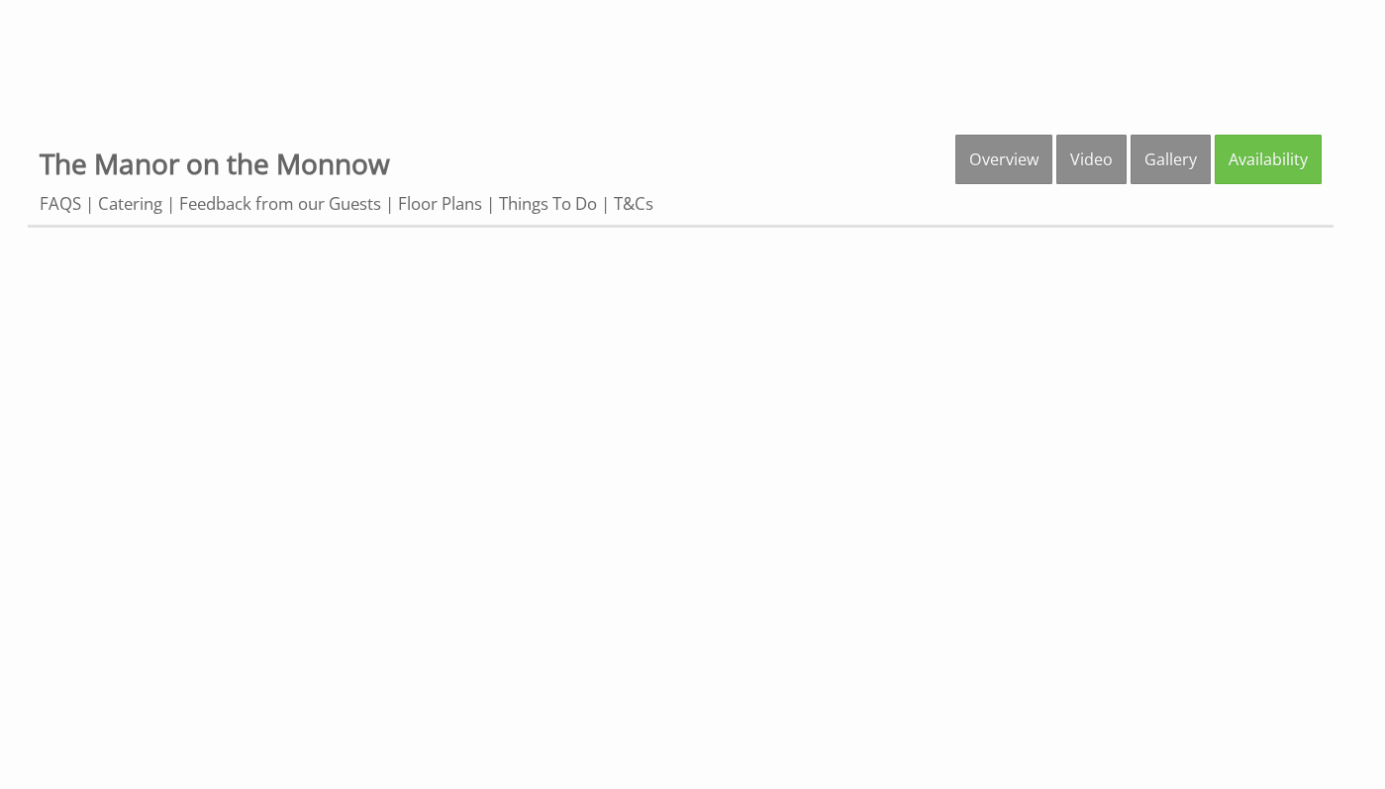
scroll to position [752, 0]
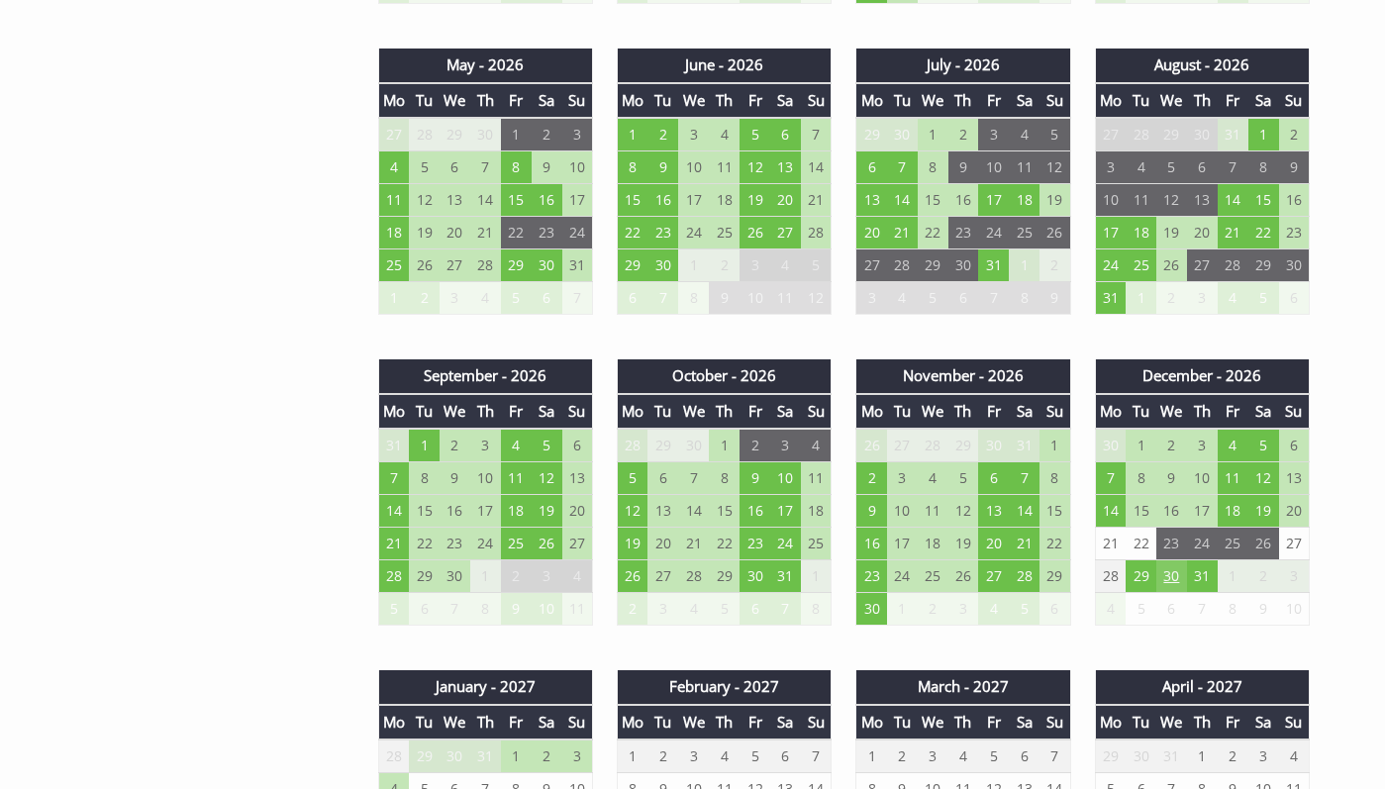
scroll to position [1499, 0]
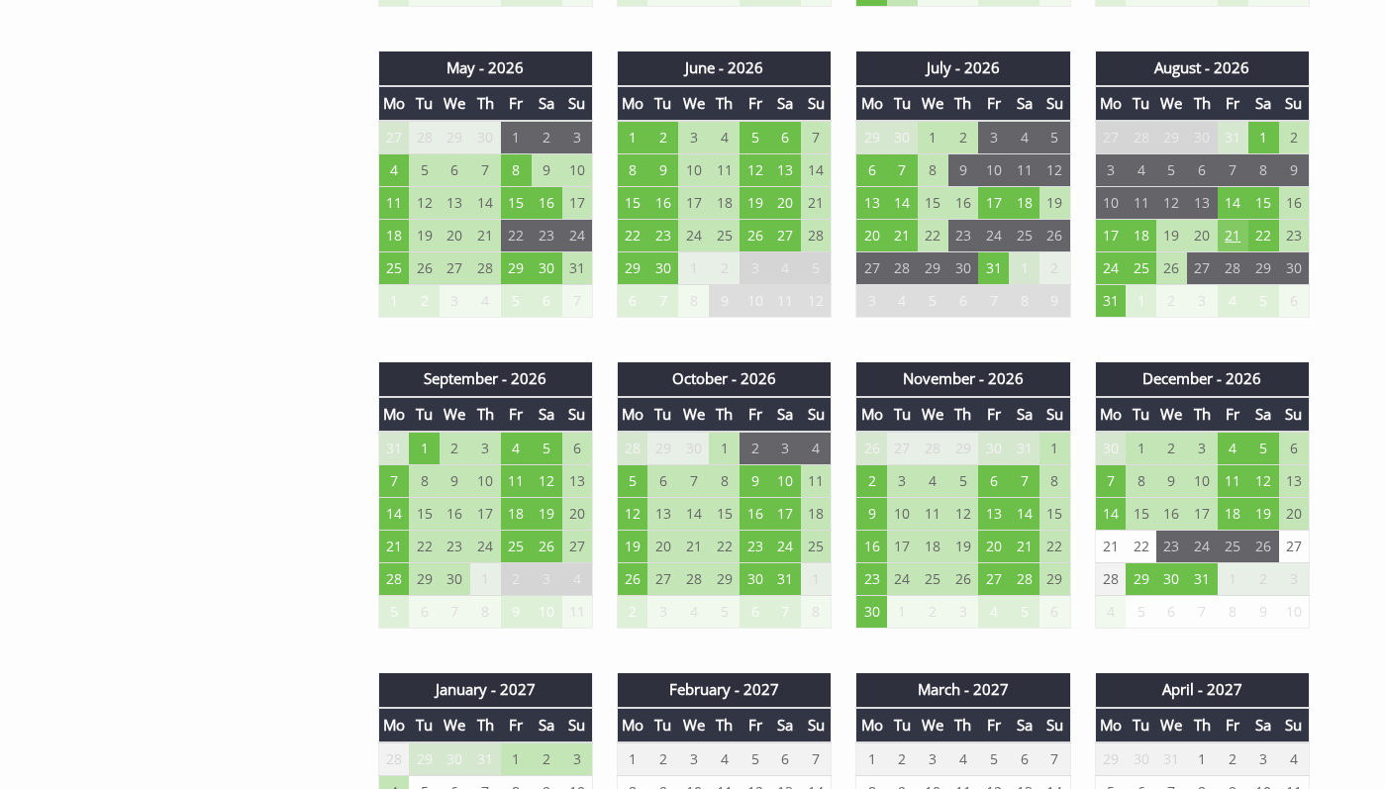
click at [1234, 236] on td "21" at bounding box center [1233, 236] width 31 height 33
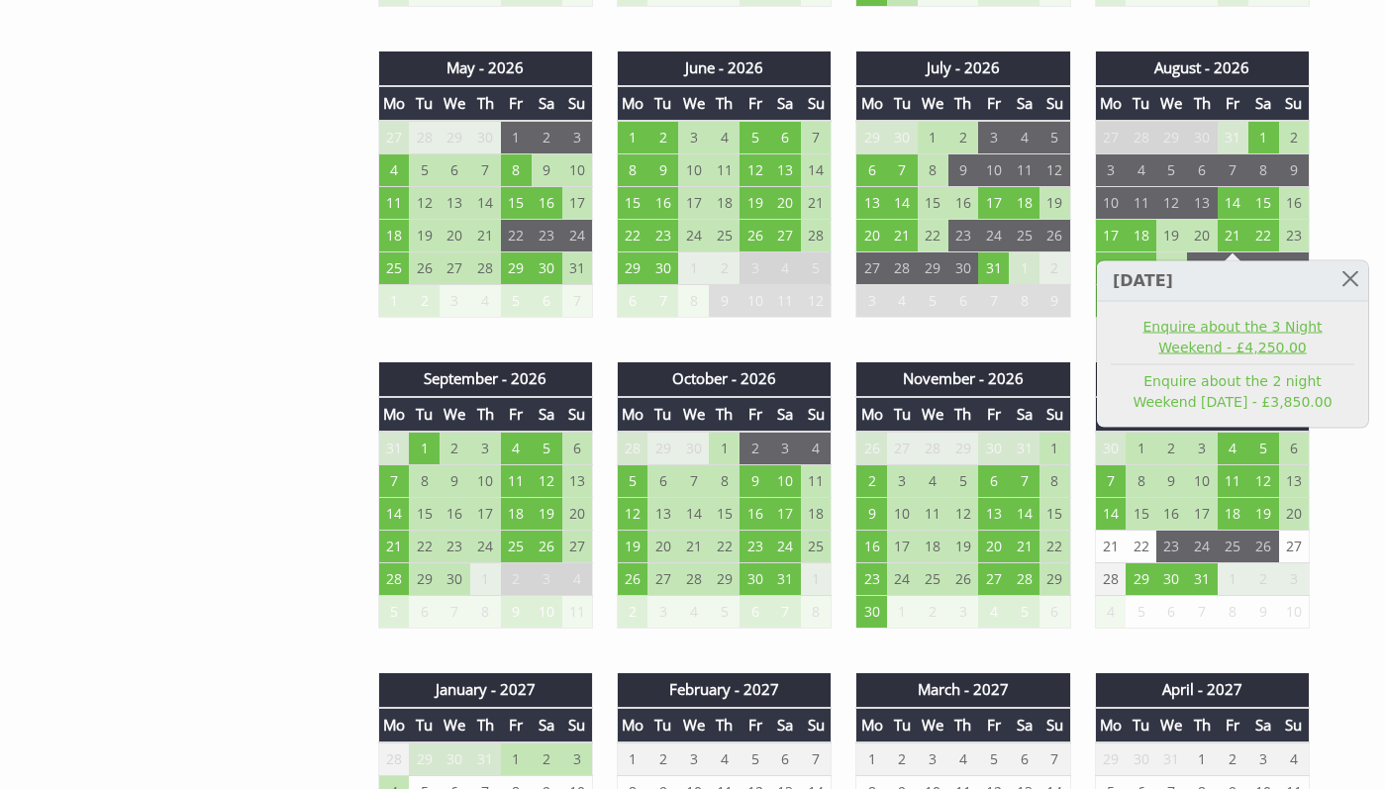
click at [1299, 325] on link "Enquire about the 3 Night Weekend - £4,250.00" at bounding box center [1233, 338] width 244 height 42
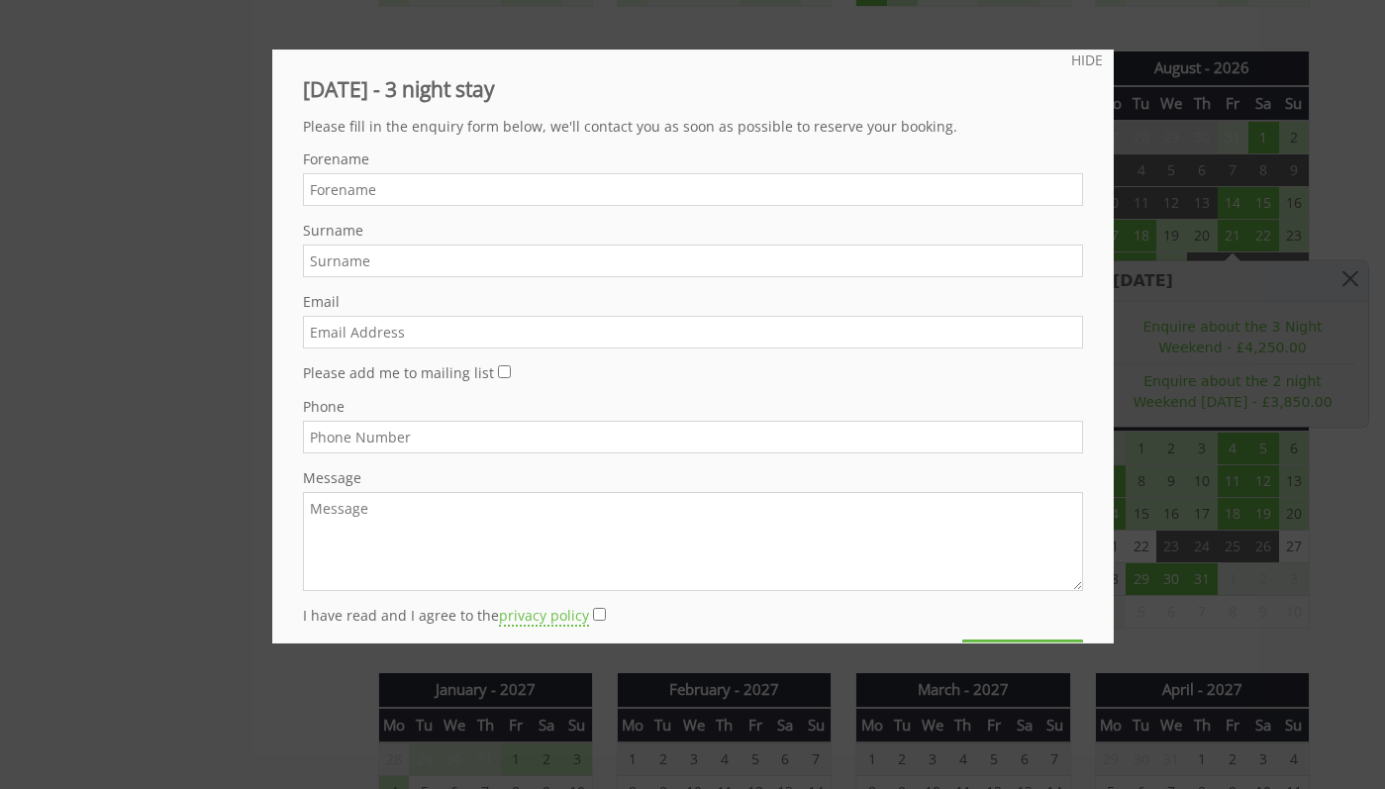
scroll to position [0, 0]
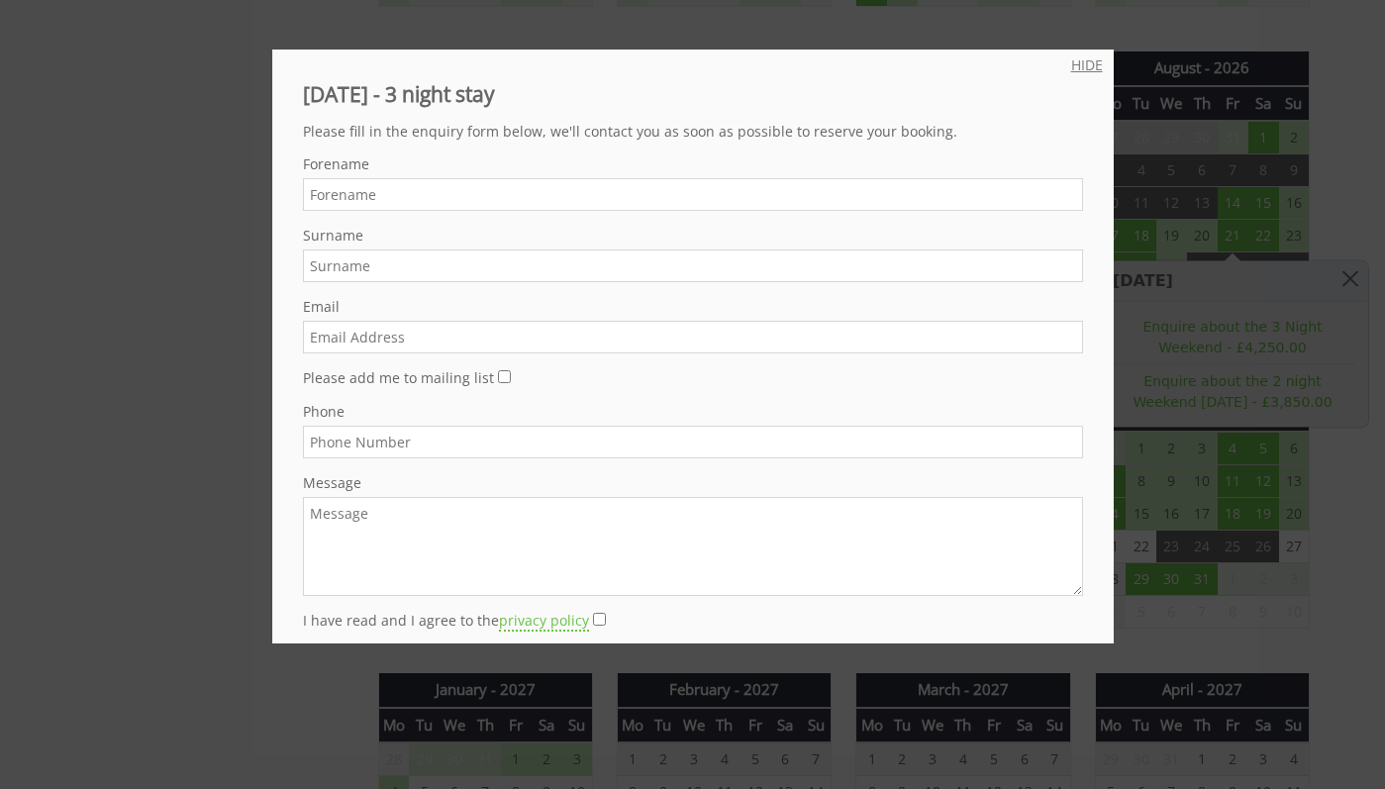
click at [1079, 70] on link "HIDE" at bounding box center [1088, 64] width 32 height 19
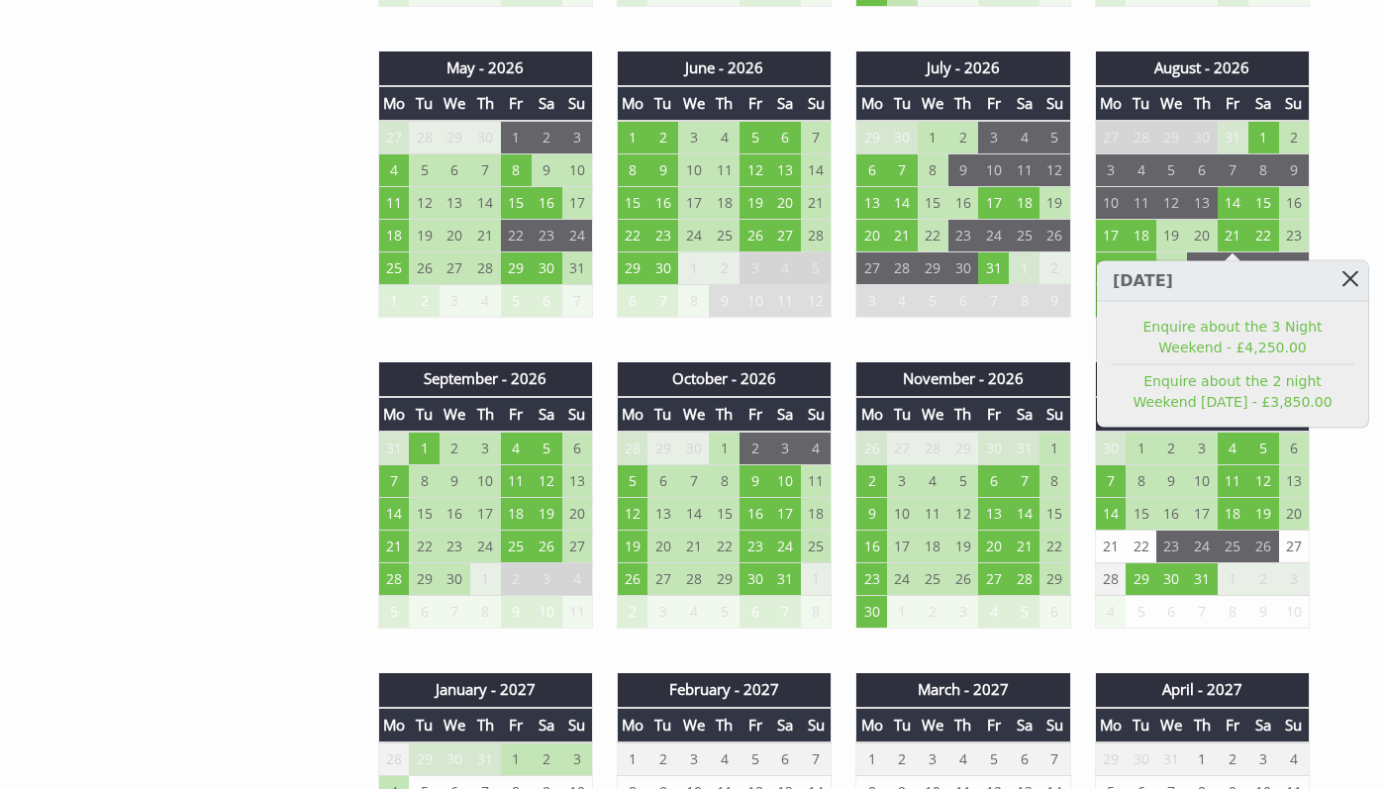
click at [1359, 278] on link at bounding box center [1351, 278] width 35 height 35
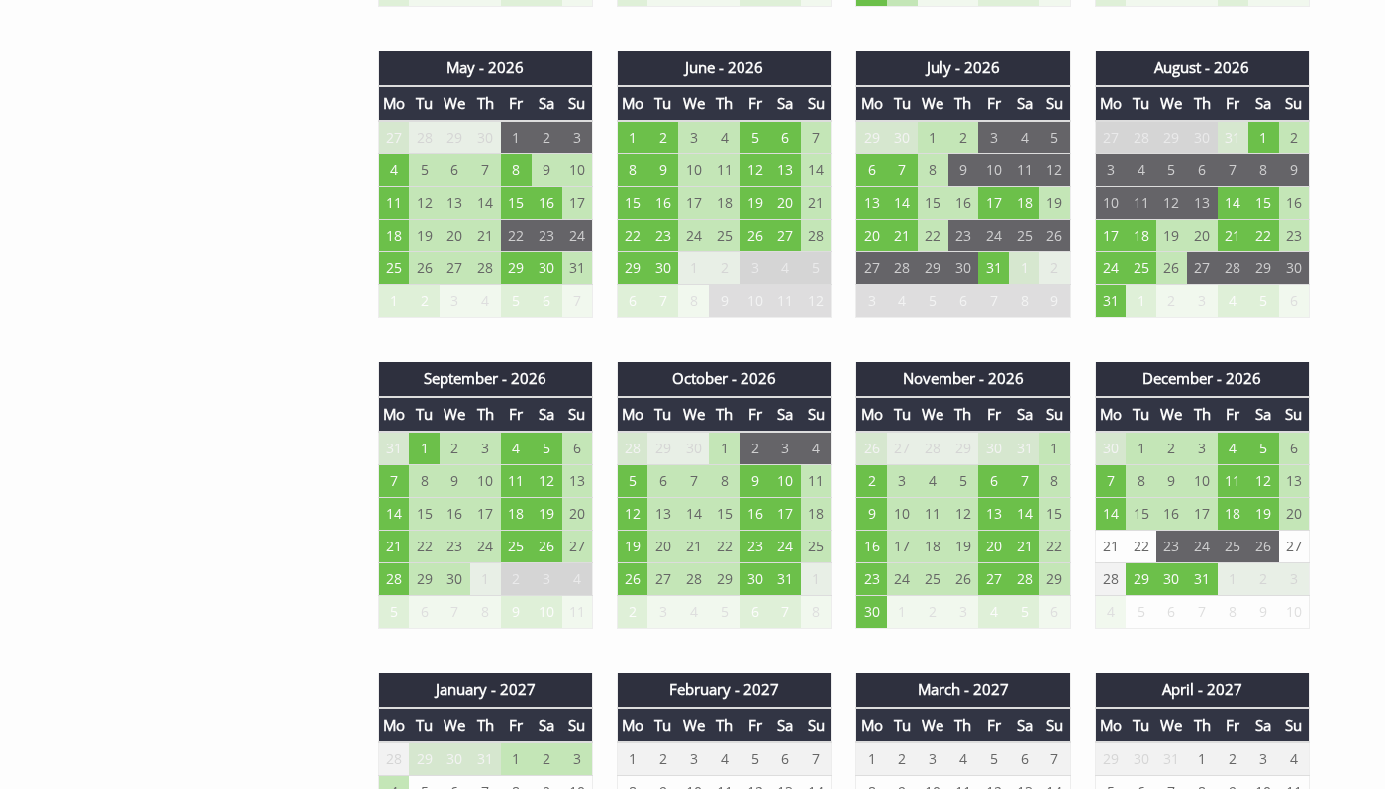
click at [1352, 232] on div "Properties The Manor on the [GEOGRAPHIC_DATA] Overview Video Gallery Availabili…" at bounding box center [693, 771] width 1330 height 2916
